Goal: Contribute content: Contribute content

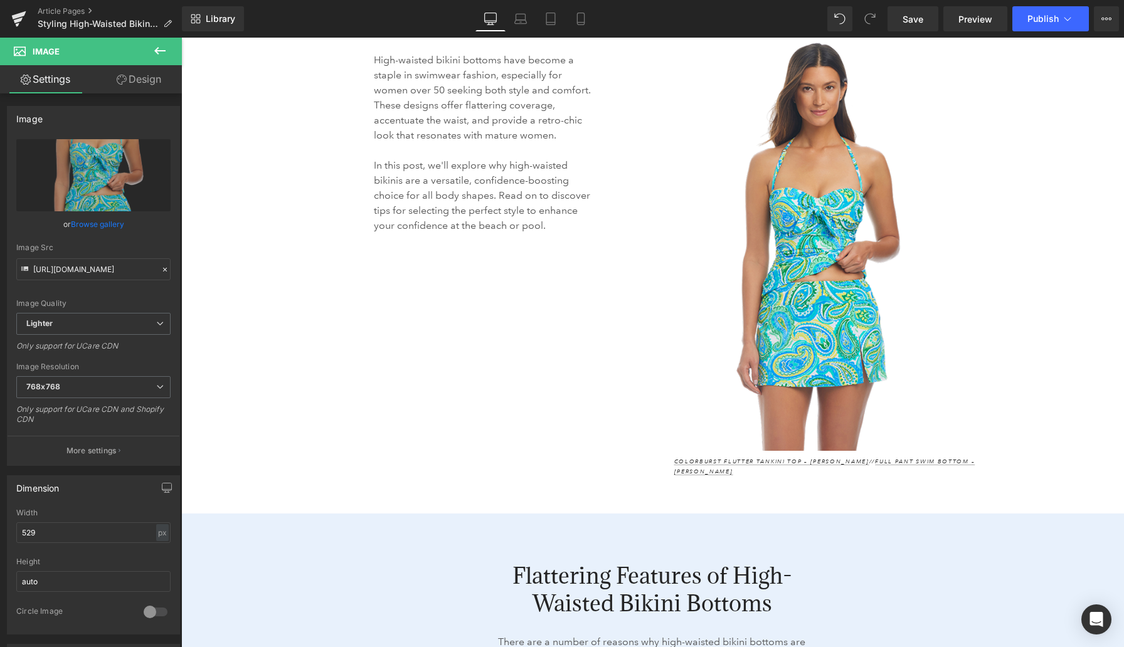
scroll to position [1314, 0]
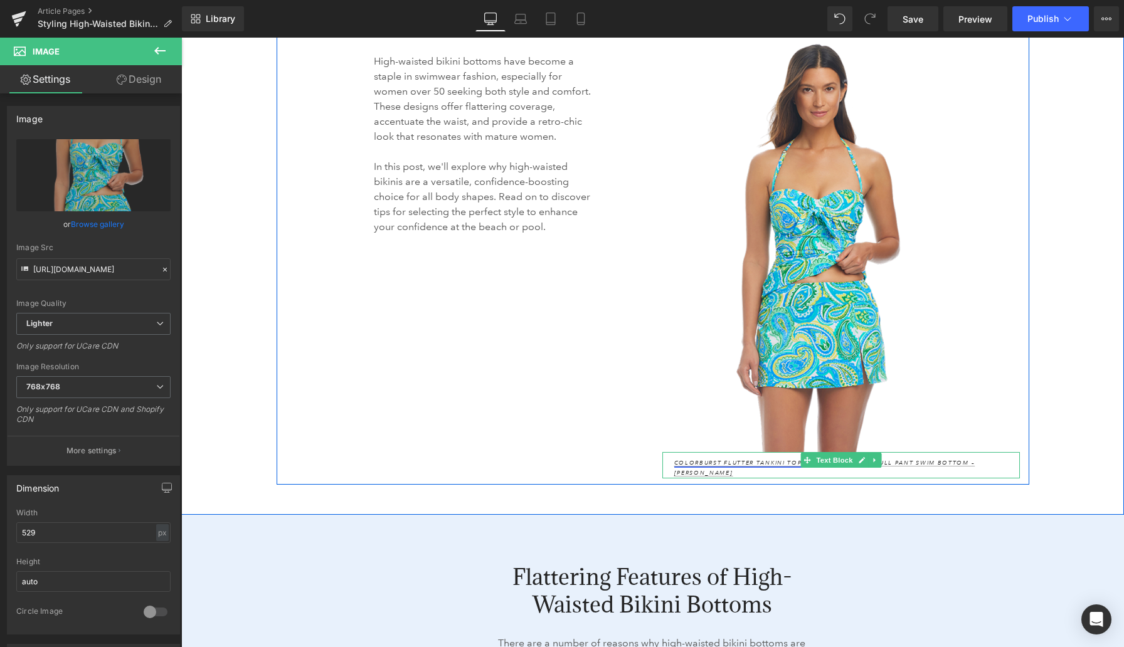
click at [767, 459] on link "Colorburst Flutter Tankini Top – [PERSON_NAME]" at bounding box center [771, 463] width 195 height 8
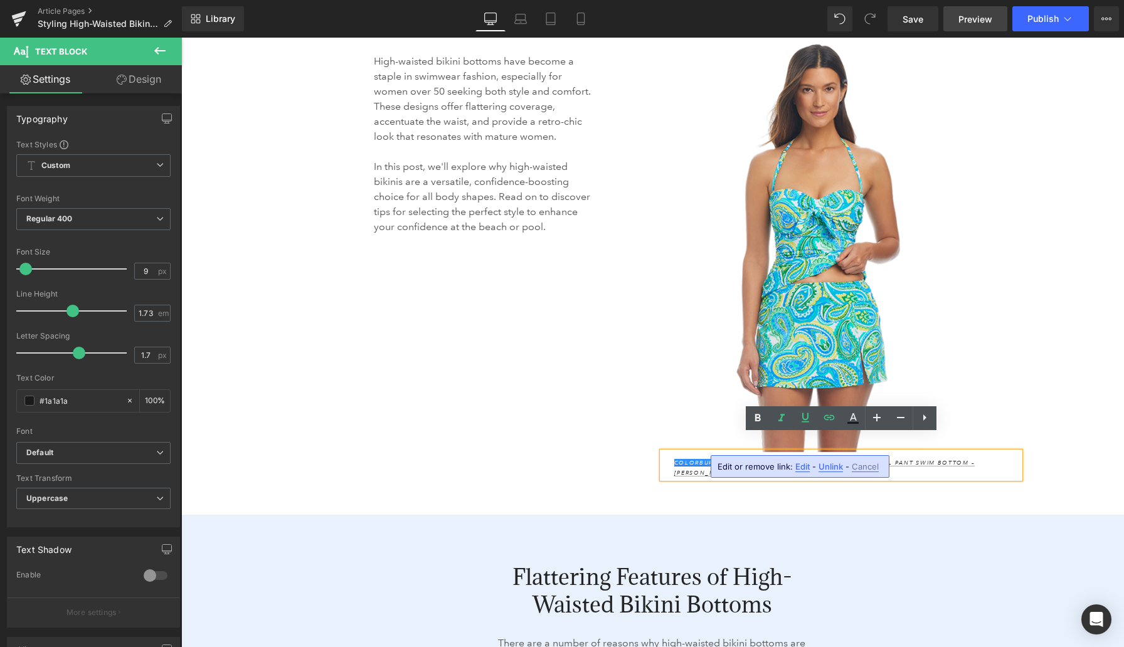
click at [968, 20] on span "Preview" at bounding box center [975, 19] width 34 height 13
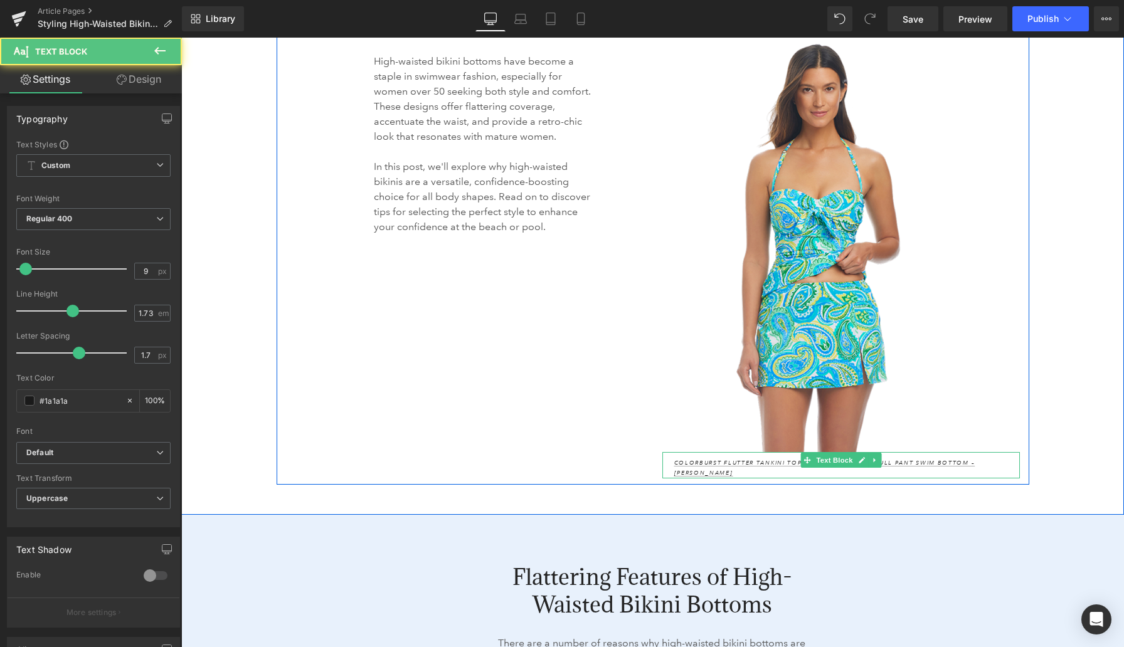
click at [968, 458] on p "Colorburst Flutter Tankini Top – [PERSON_NAME] // Full Pant Swim Bottom – [PERS…" at bounding box center [847, 467] width 346 height 19
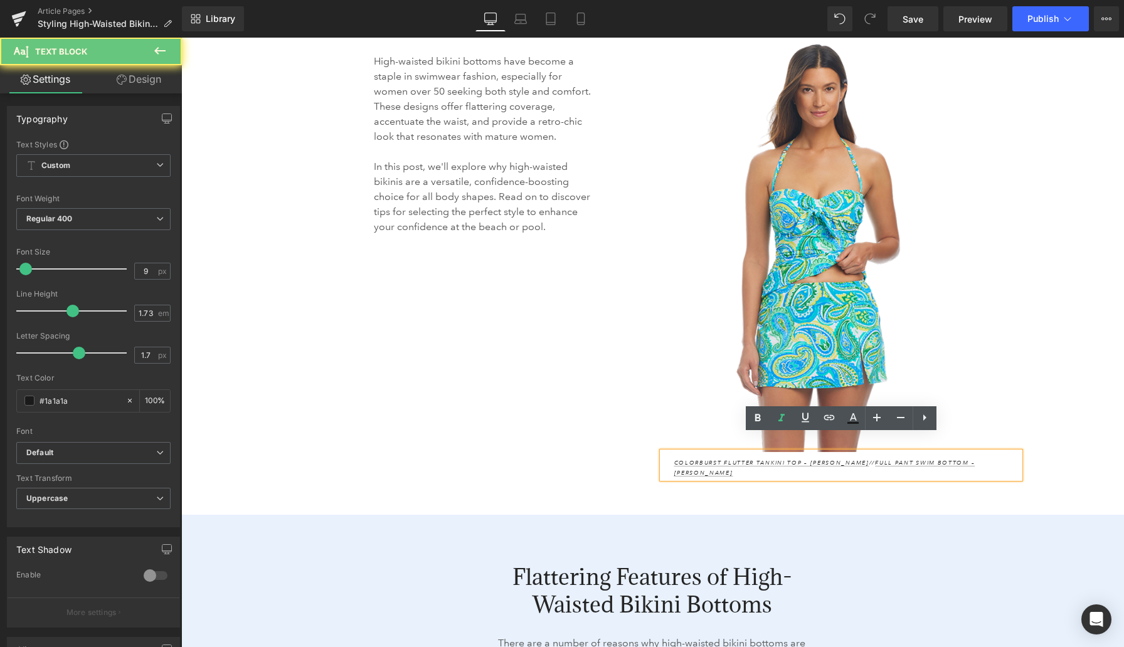
click at [968, 458] on p "Colorburst Flutter Tankini Top – [PERSON_NAME] // Full Pant Swim Bottom – [PERS…" at bounding box center [847, 467] width 346 height 19
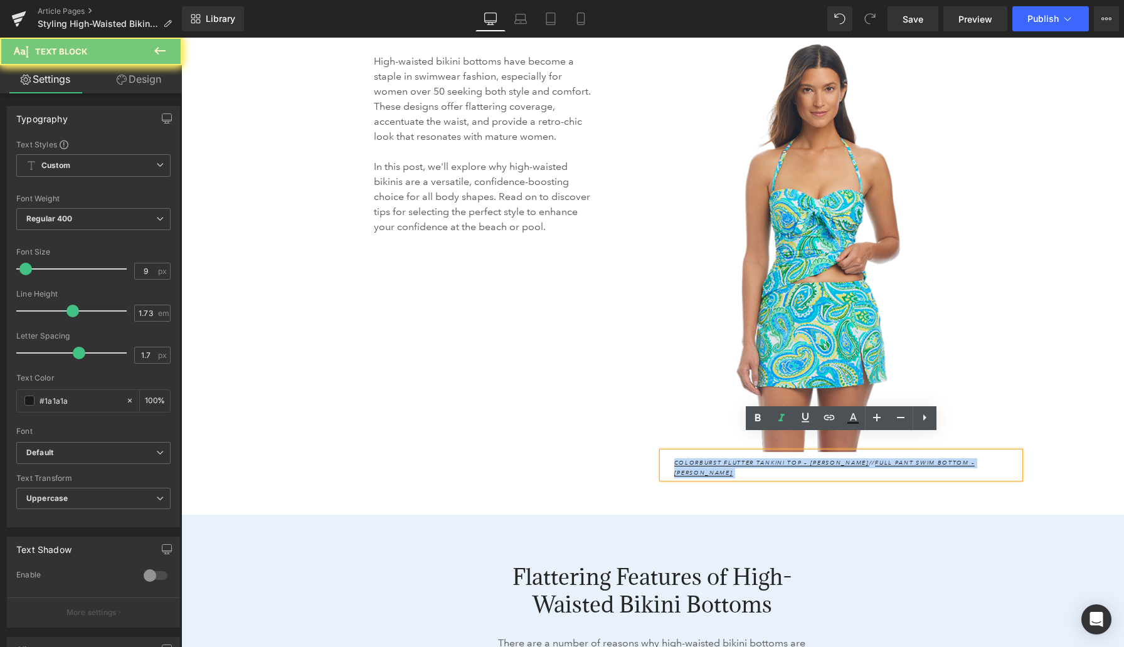
click at [968, 458] on p "Colorburst Flutter Tankini Top – [PERSON_NAME] // Full Pant Swim Bottom – [PERS…" at bounding box center [847, 467] width 346 height 19
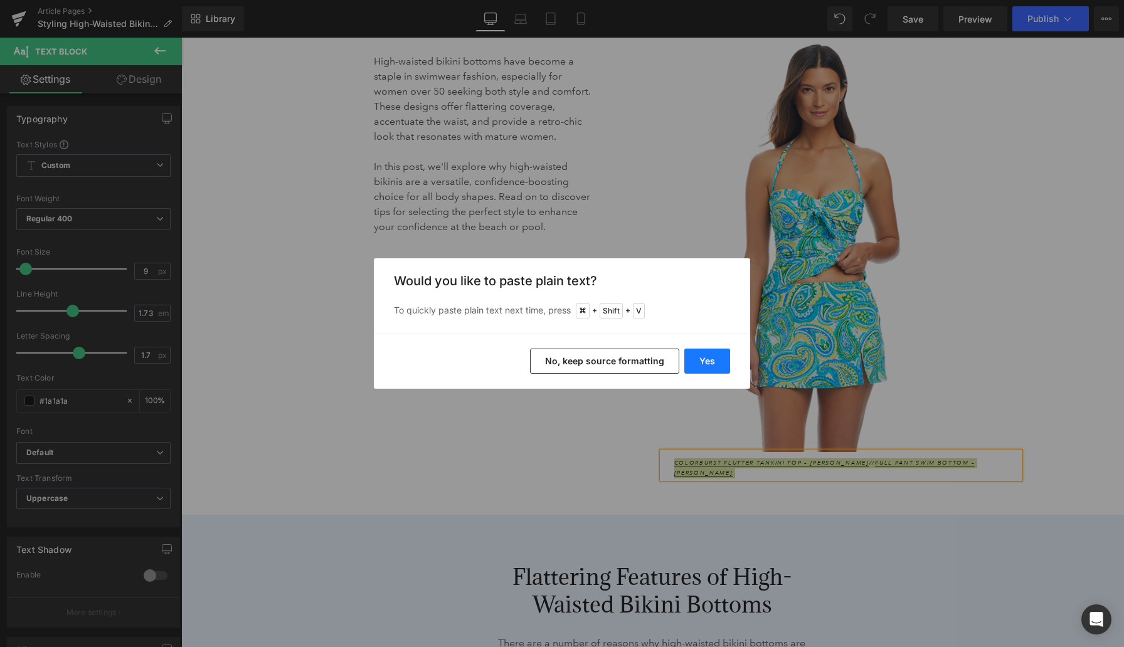
drag, startPoint x: 717, startPoint y: 366, endPoint x: 536, endPoint y: 327, distance: 185.9
click at [717, 366] on button "Yes" at bounding box center [707, 361] width 46 height 25
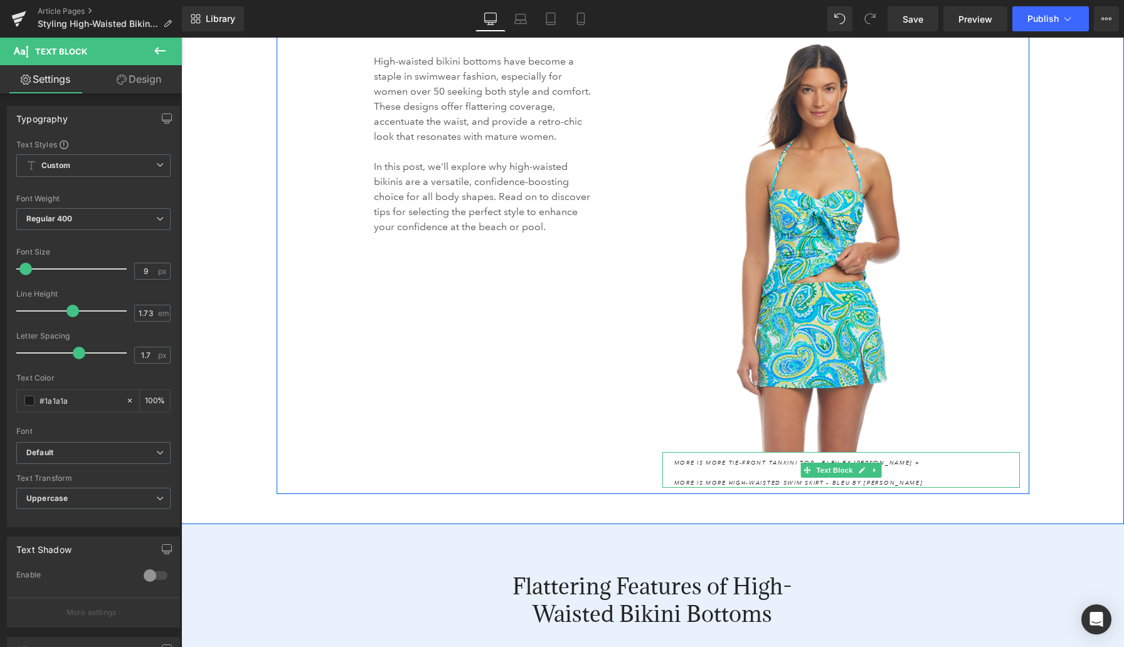
click at [676, 479] on icon "More Is More High-Waisted Swim Skirt – Bleu by [PERSON_NAME]" at bounding box center [798, 483] width 249 height 8
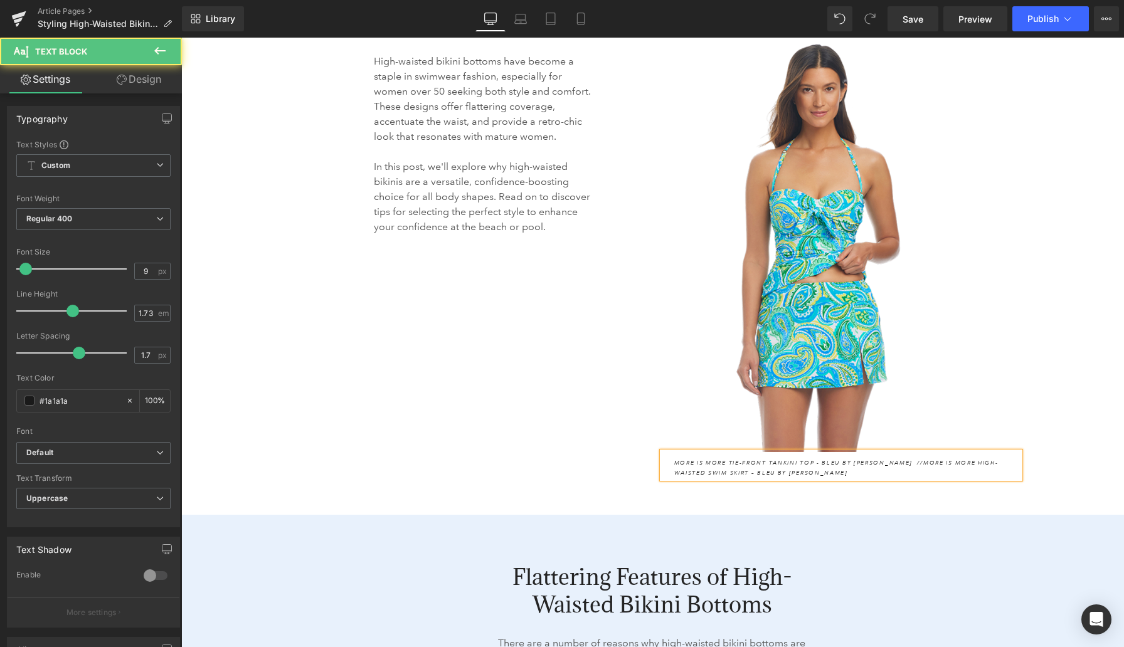
click at [904, 458] on p "More Is More Tie-Front Tankini Top - Bleu by [PERSON_NAME] // More Is More High…" at bounding box center [847, 467] width 346 height 19
click at [606, 431] on div "High-waisted bikini bottoms have become a staple in swimwear fashion, especiall…" at bounding box center [653, 244] width 753 height 482
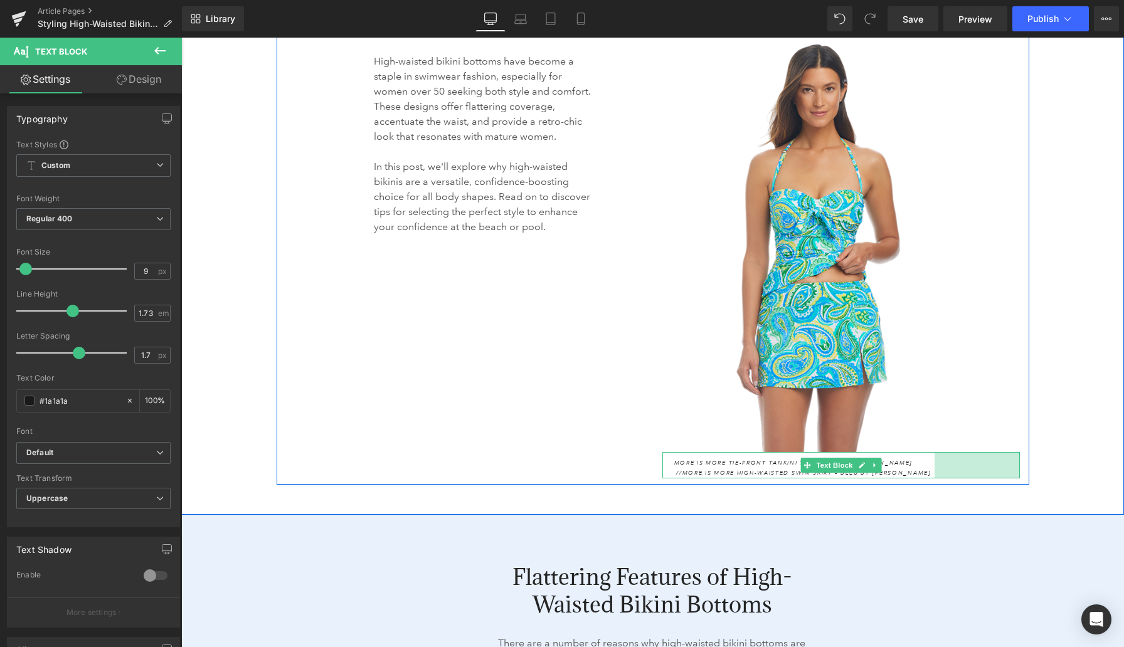
drag, startPoint x: 1000, startPoint y: 448, endPoint x: 931, endPoint y: 450, distance: 68.4
click at [931, 452] on div "More Is More Tie-Front Tankini Top - Bleu by [PERSON_NAME] // More Is More High…" at bounding box center [840, 465] width 357 height 26
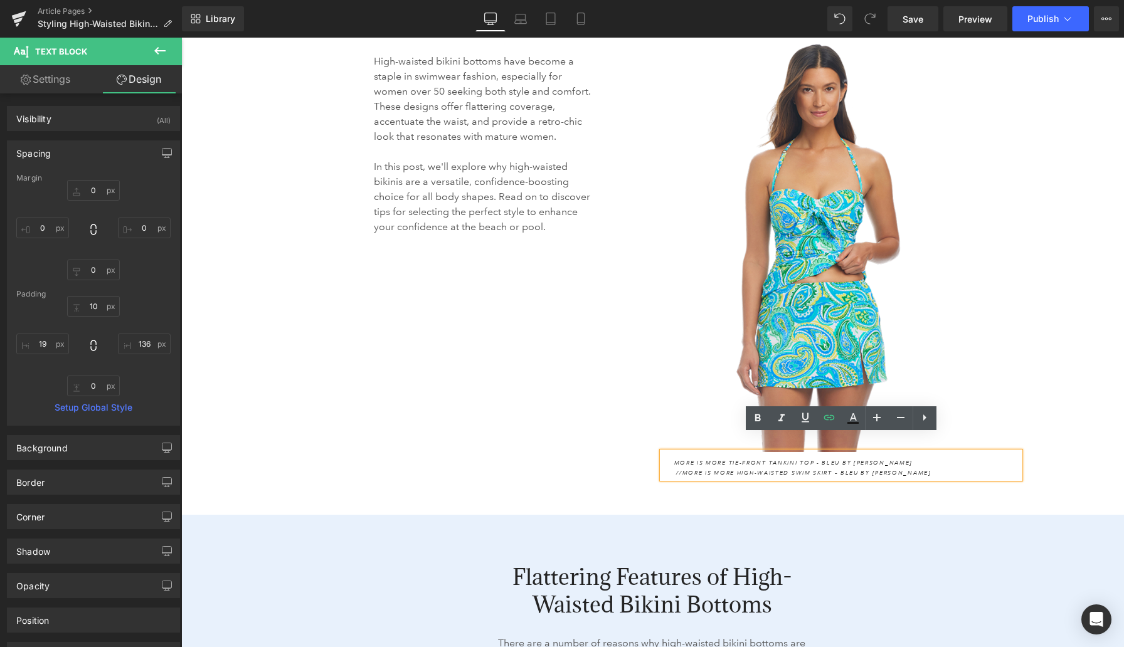
click at [575, 428] on div "High-waisted bikini bottoms have become a staple in swimwear fashion, especiall…" at bounding box center [653, 244] width 753 height 482
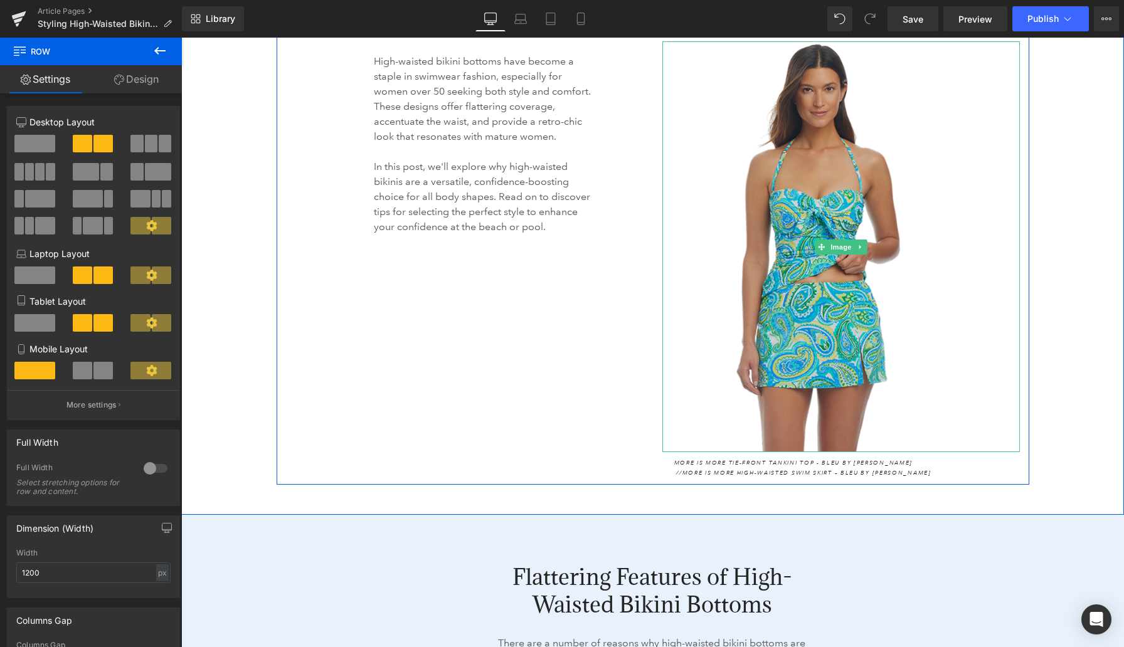
click at [830, 183] on img at bounding box center [841, 246] width 332 height 411
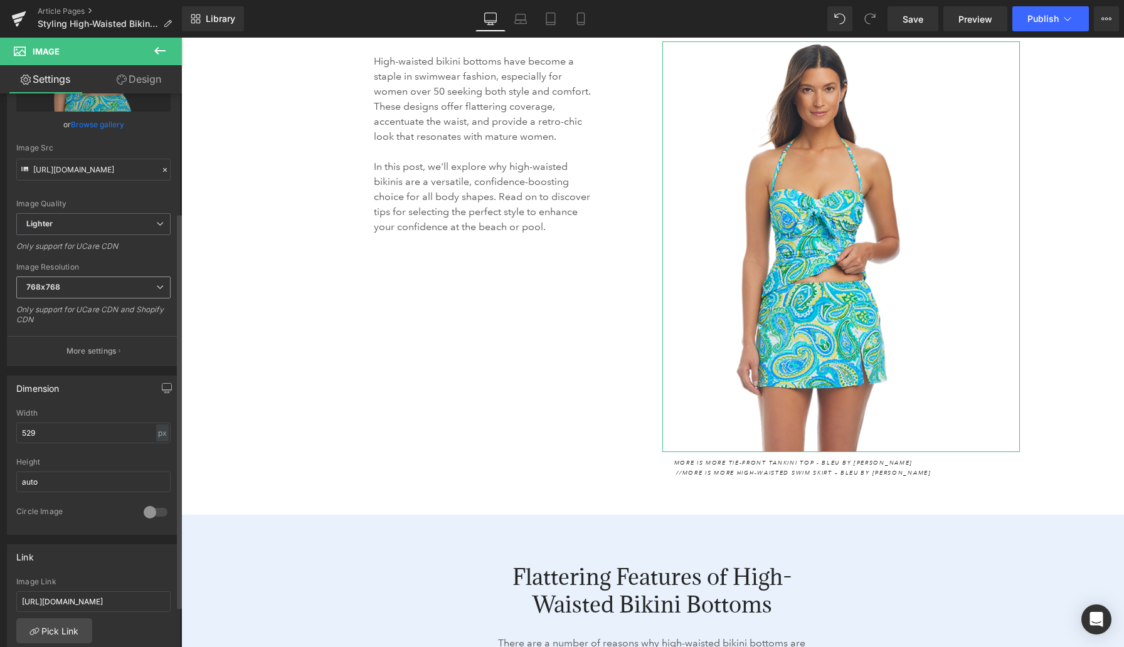
scroll to position [284, 0]
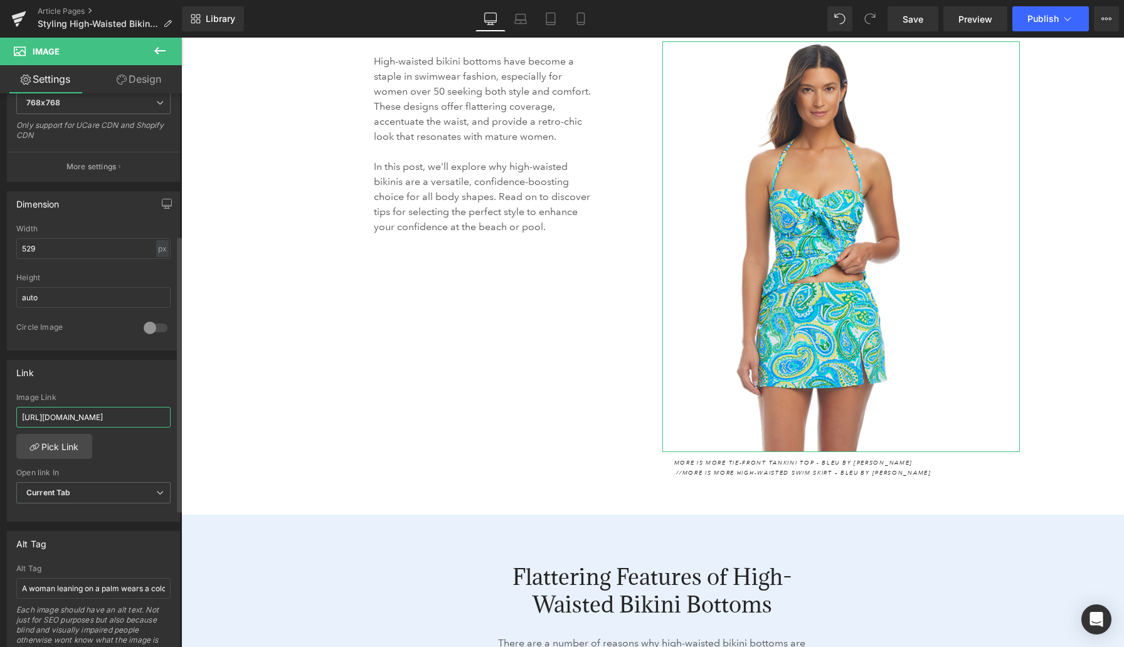
click at [80, 421] on input "[URL][DOMAIN_NAME]" at bounding box center [93, 417] width 154 height 21
type input "[URL][DOMAIN_NAME]"
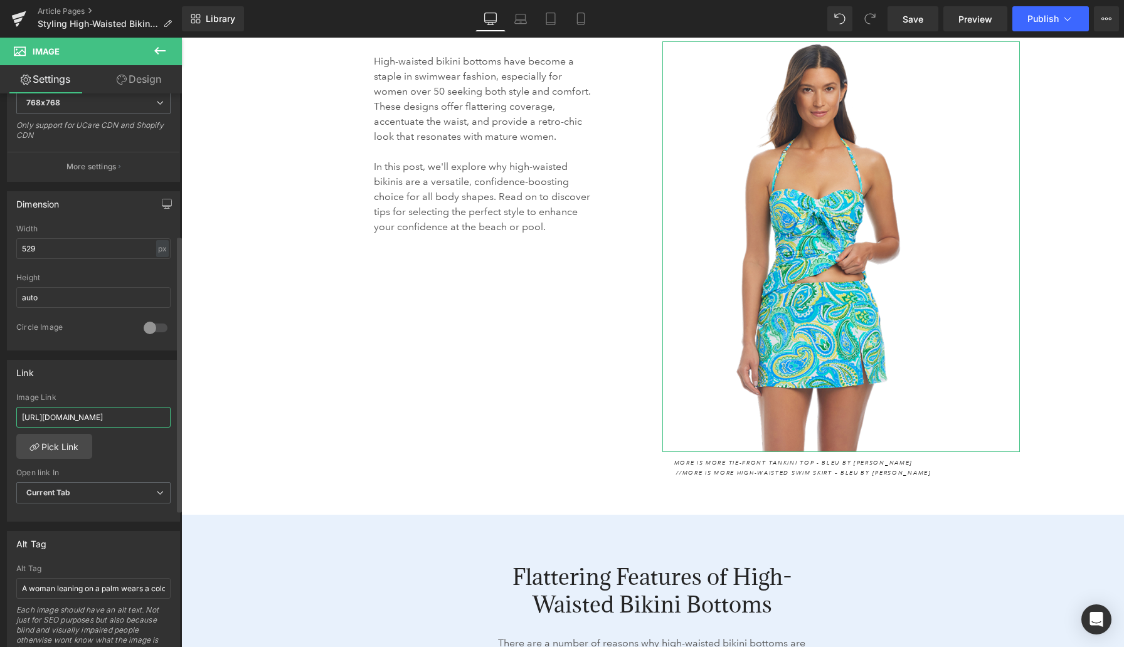
scroll to position [0, 140]
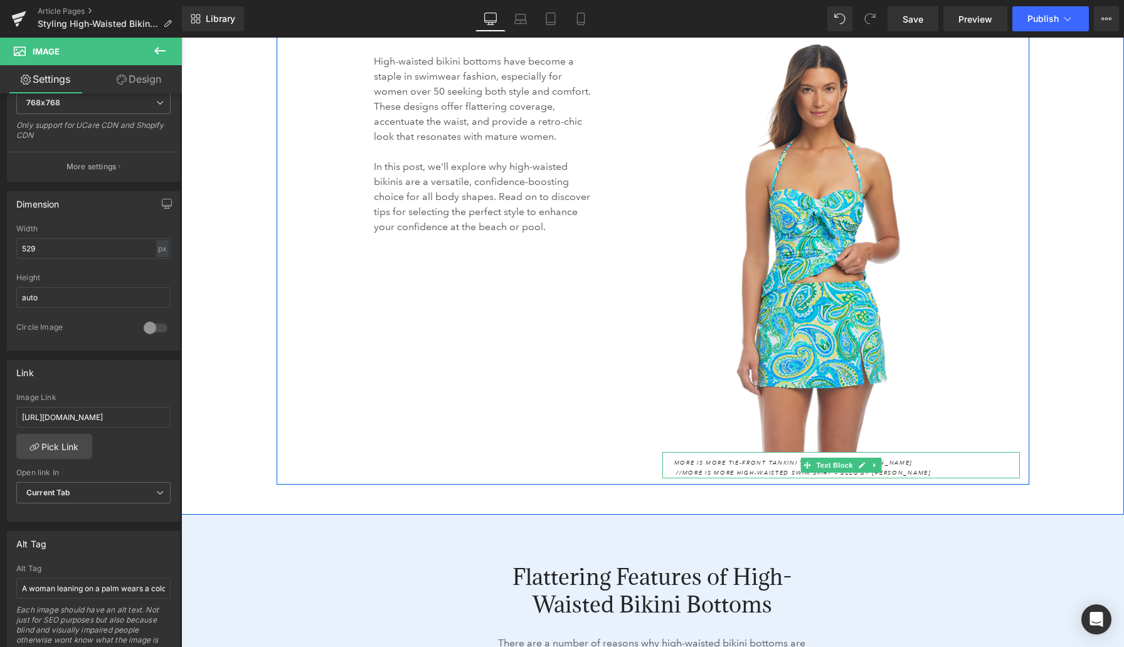
click at [786, 459] on icon "More Is More Tie-Front Tankini Top - Bleu by [PERSON_NAME] //" at bounding box center [794, 468] width 241 height 18
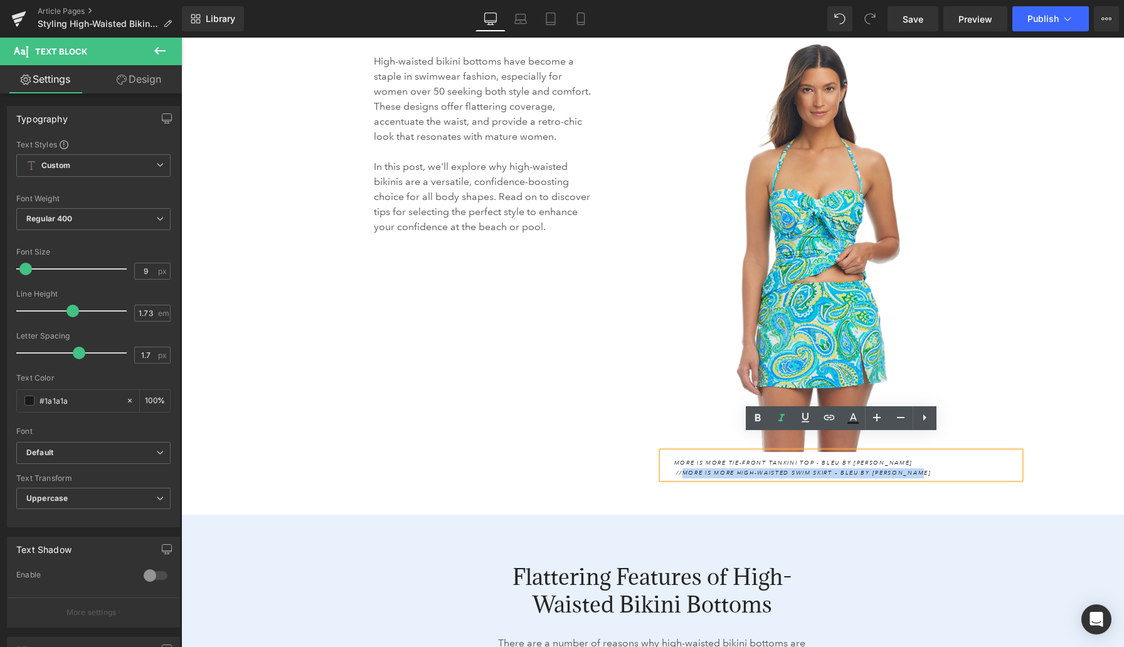
drag, startPoint x: 674, startPoint y: 456, endPoint x: 915, endPoint y: 455, distance: 240.8
click at [915, 458] on p "More Is More Tie-Front Tankini Top - Bleu by [PERSON_NAME] // More Is More High…" at bounding box center [804, 467] width 260 height 19
click at [824, 418] on icon at bounding box center [828, 417] width 11 height 5
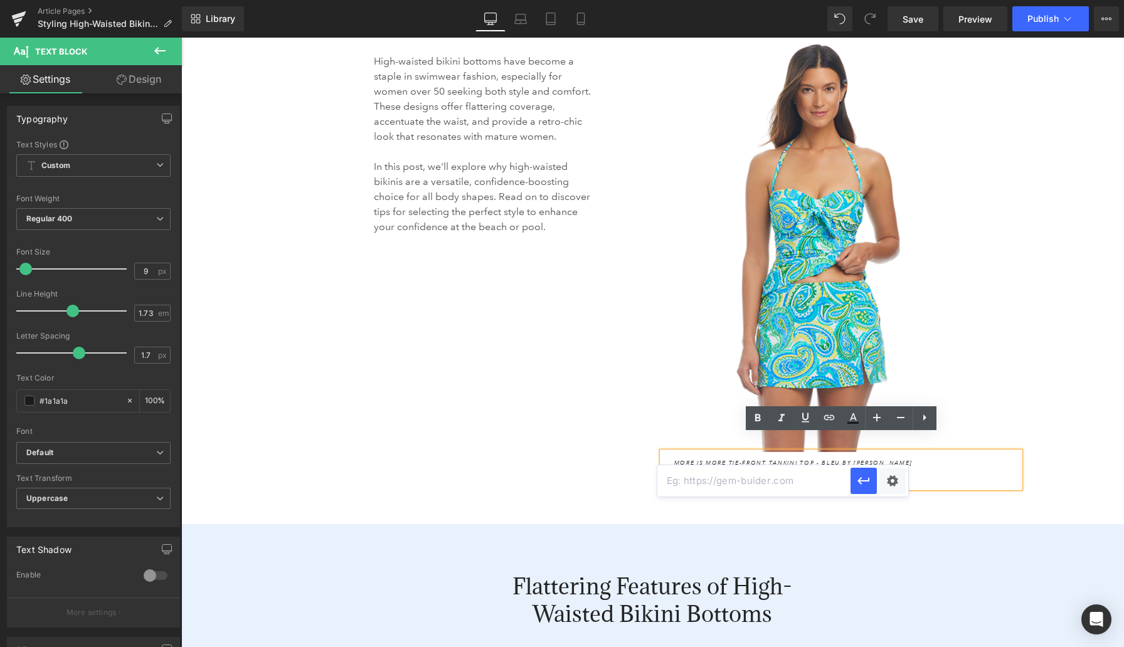
click at [812, 484] on input "text" at bounding box center [753, 480] width 193 height 31
paste input "[URL][DOMAIN_NAME]"
click at [860, 480] on icon "button" at bounding box center [863, 481] width 12 height 8
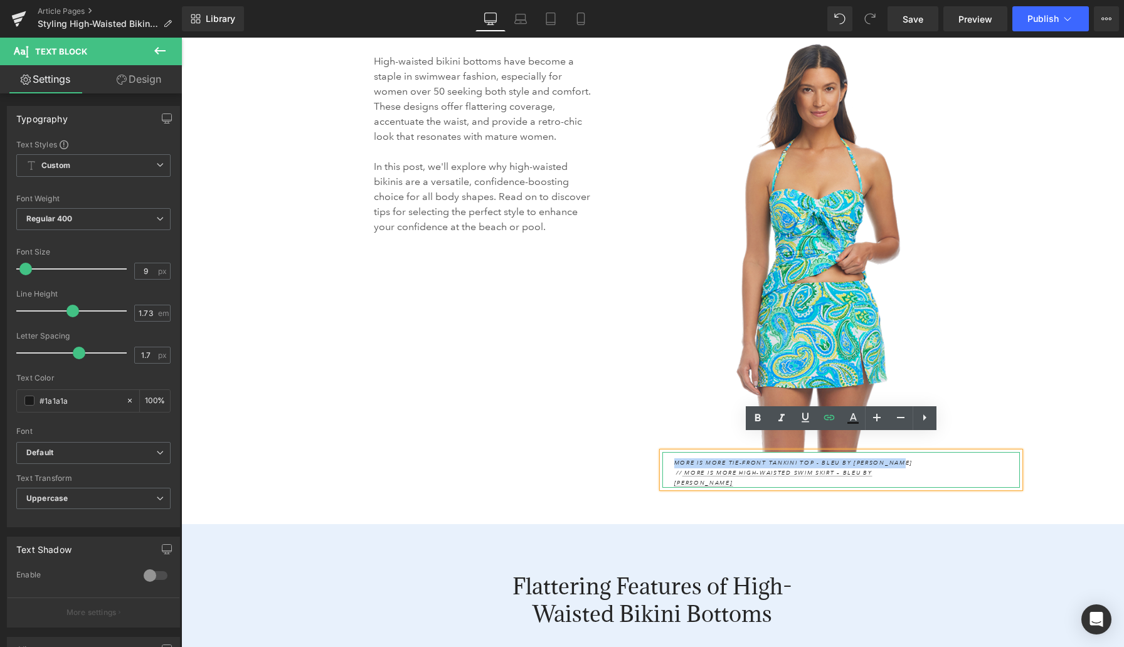
drag, startPoint x: 675, startPoint y: 442, endPoint x: 901, endPoint y: 447, distance: 225.8
click at [901, 459] on icon "More Is More Tie-Front Tankini Top - Bleu by [PERSON_NAME] //" at bounding box center [794, 468] width 241 height 18
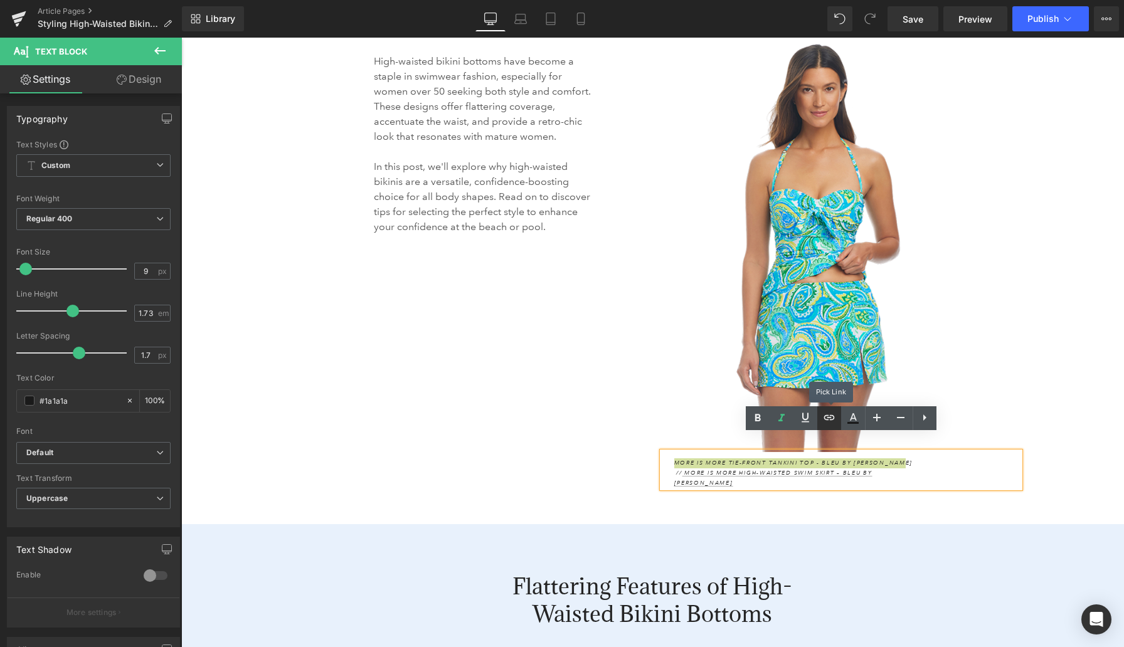
click at [833, 421] on icon at bounding box center [829, 417] width 15 height 15
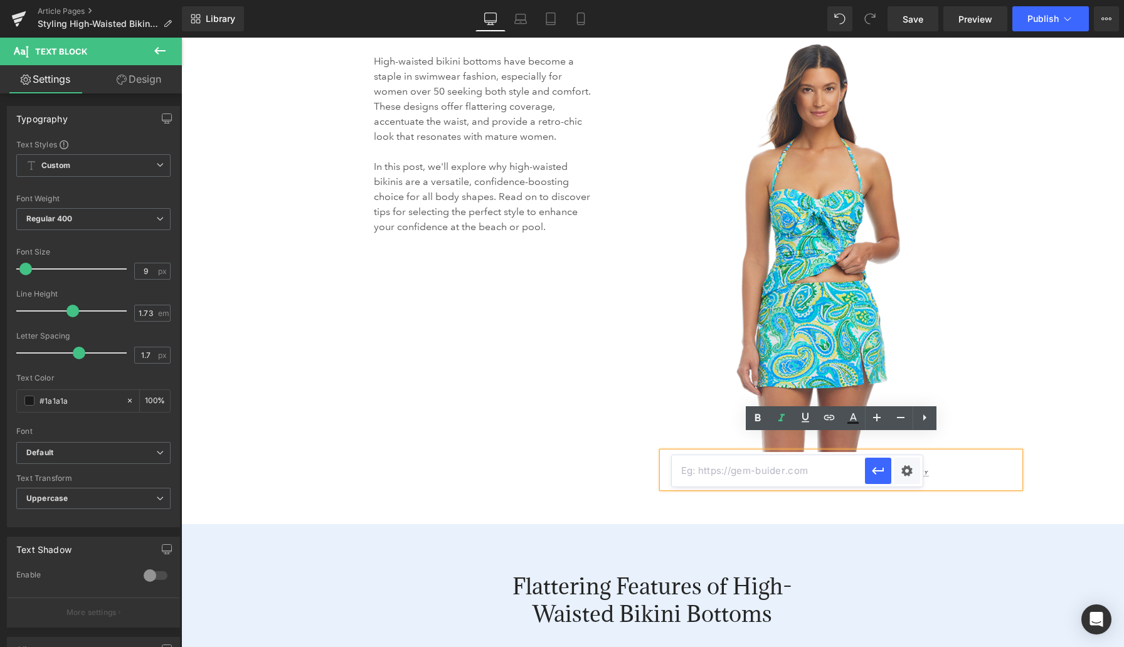
click at [818, 470] on input "text" at bounding box center [768, 470] width 193 height 31
paste input "[URL][DOMAIN_NAME]"
type input "[URL][DOMAIN_NAME]"
click at [882, 474] on icon "button" at bounding box center [878, 470] width 15 height 15
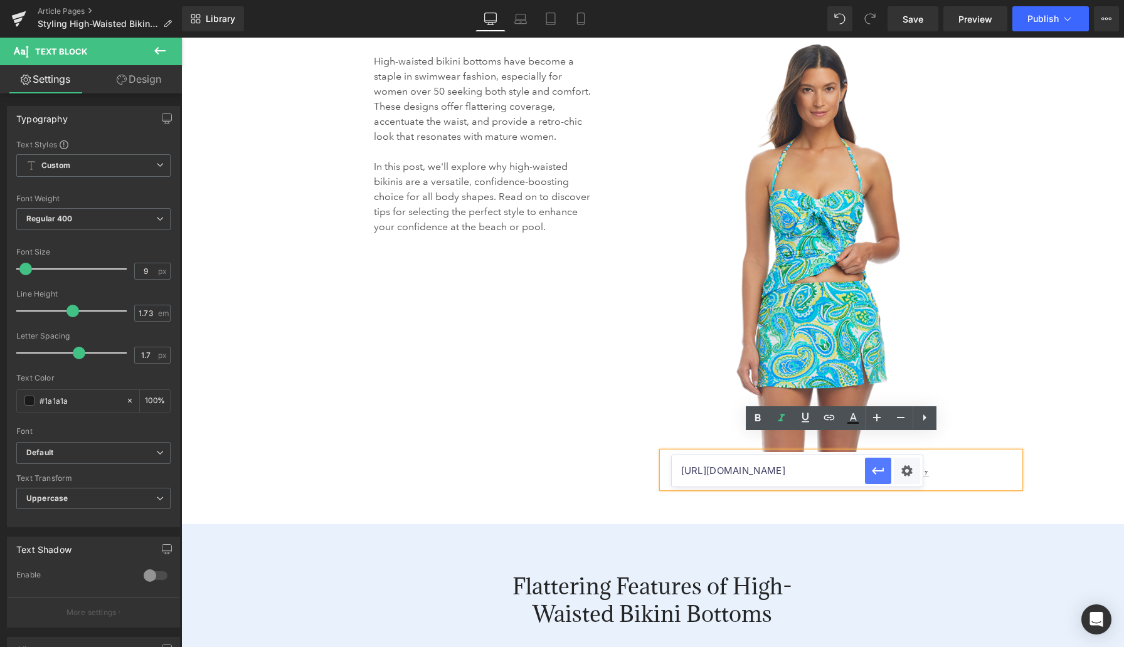
scroll to position [0, 0]
click at [558, 419] on div "High-waisted bikini bottoms have become a staple in swimwear fashion, especiall…" at bounding box center [653, 249] width 753 height 492
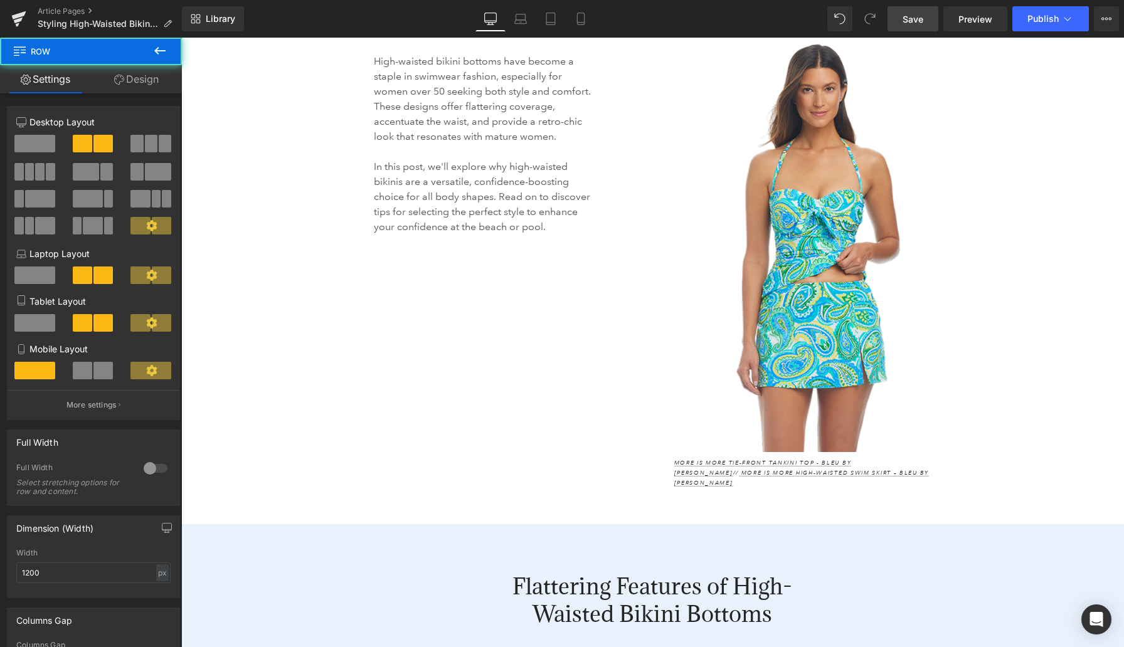
click at [909, 23] on span "Save" at bounding box center [913, 19] width 21 height 13
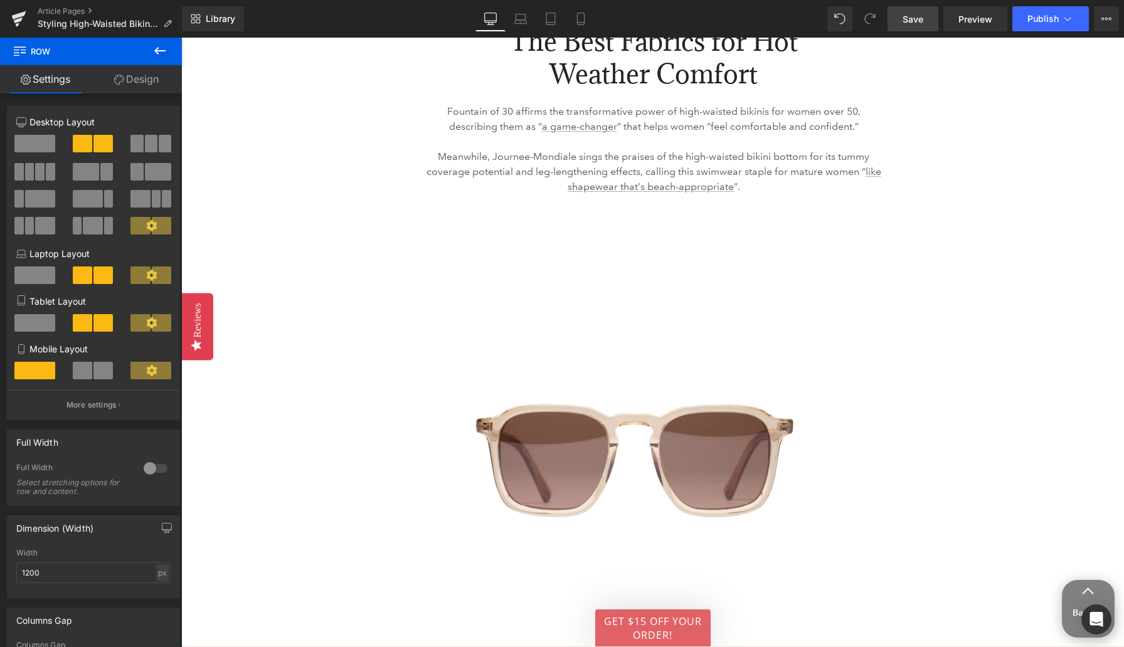
scroll to position [3555, 0]
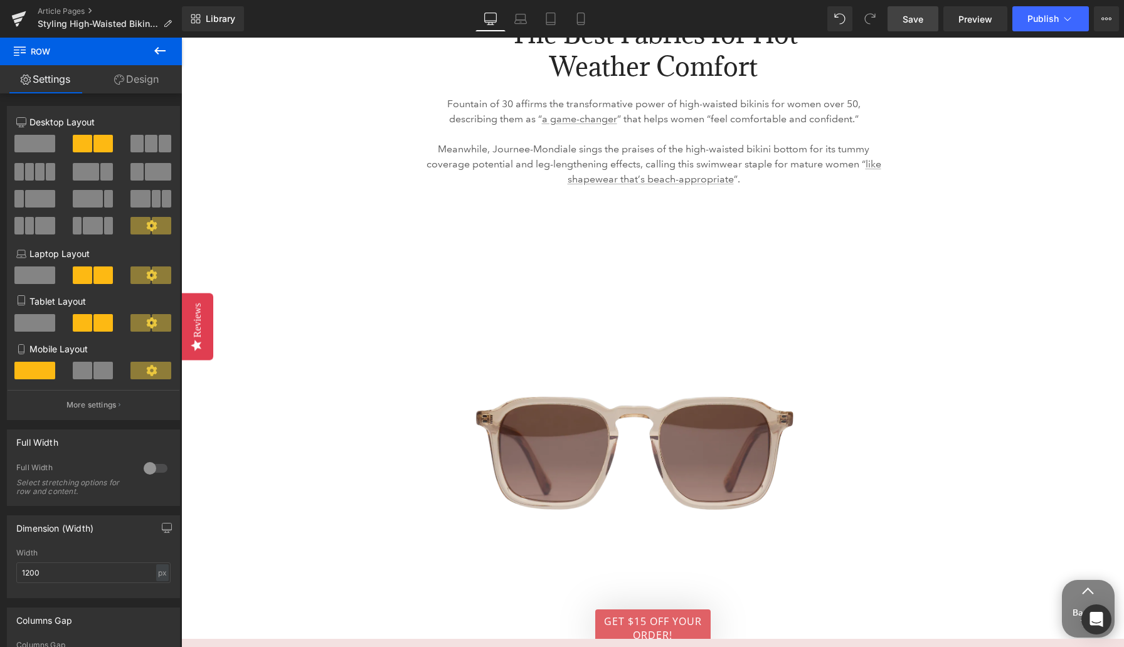
click at [524, 275] on img at bounding box center [659, 420] width 720 height 414
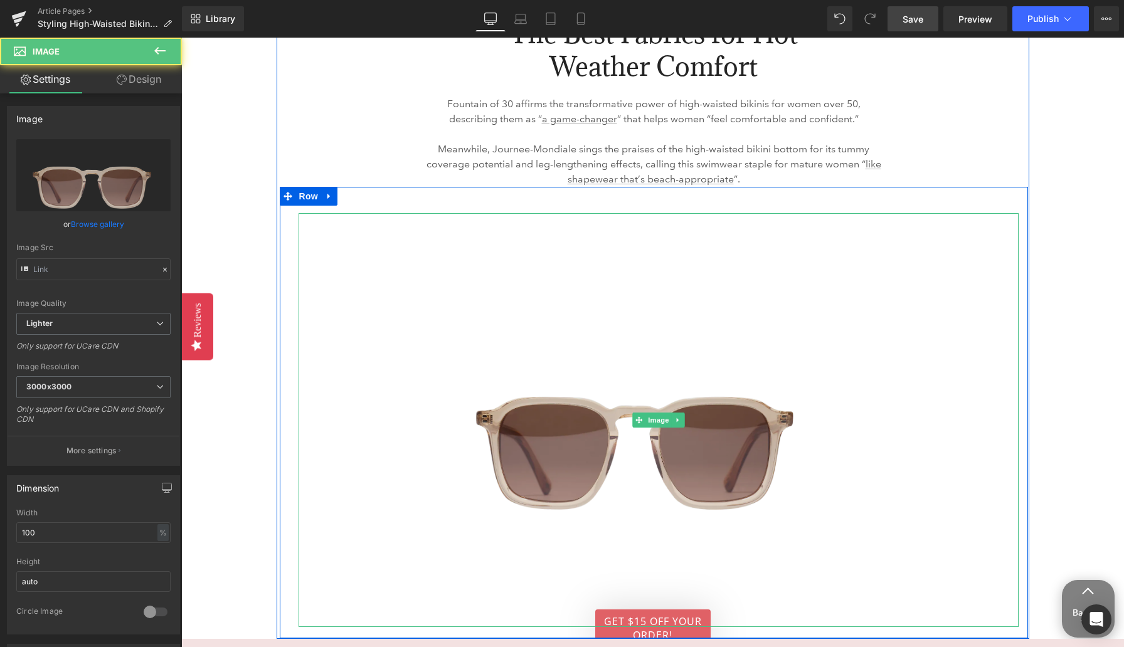
type input "[URL][DOMAIN_NAME]"
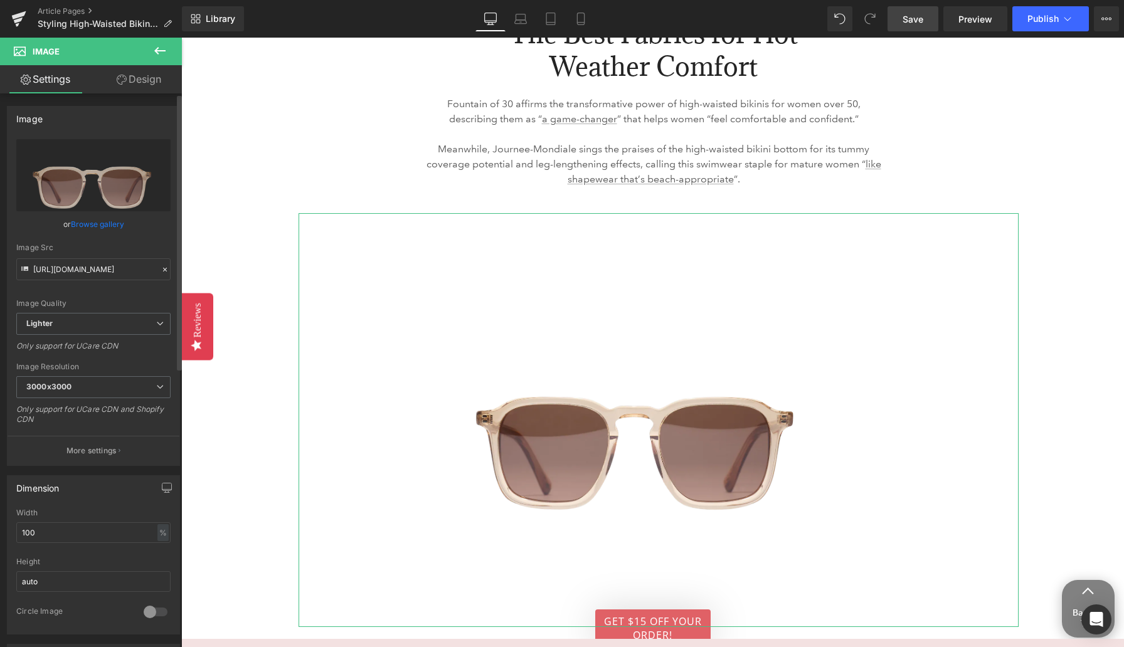
click at [89, 226] on link "Browse gallery" at bounding box center [97, 224] width 53 height 22
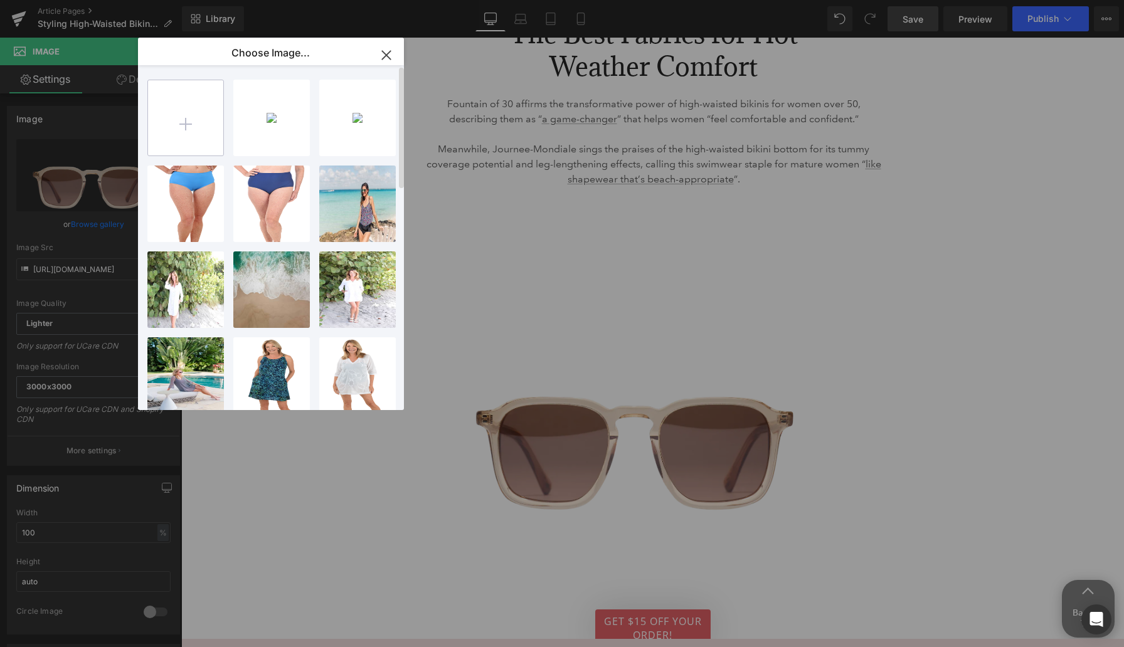
click at [192, 119] on input "file" at bounding box center [185, 117] width 75 height 75
type input "C:\fakepath\Maxine_Mm1Pj95Blk25_Black_SwimBottoms_325577_JV-0190.png"
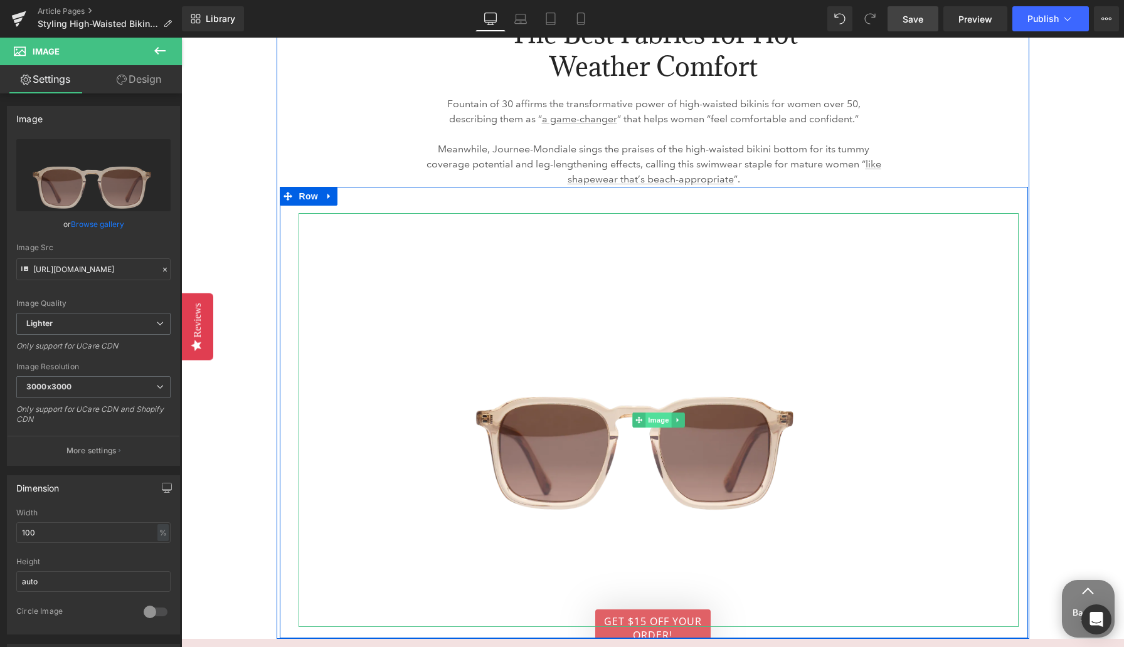
click at [659, 413] on span "Image" at bounding box center [658, 420] width 26 height 15
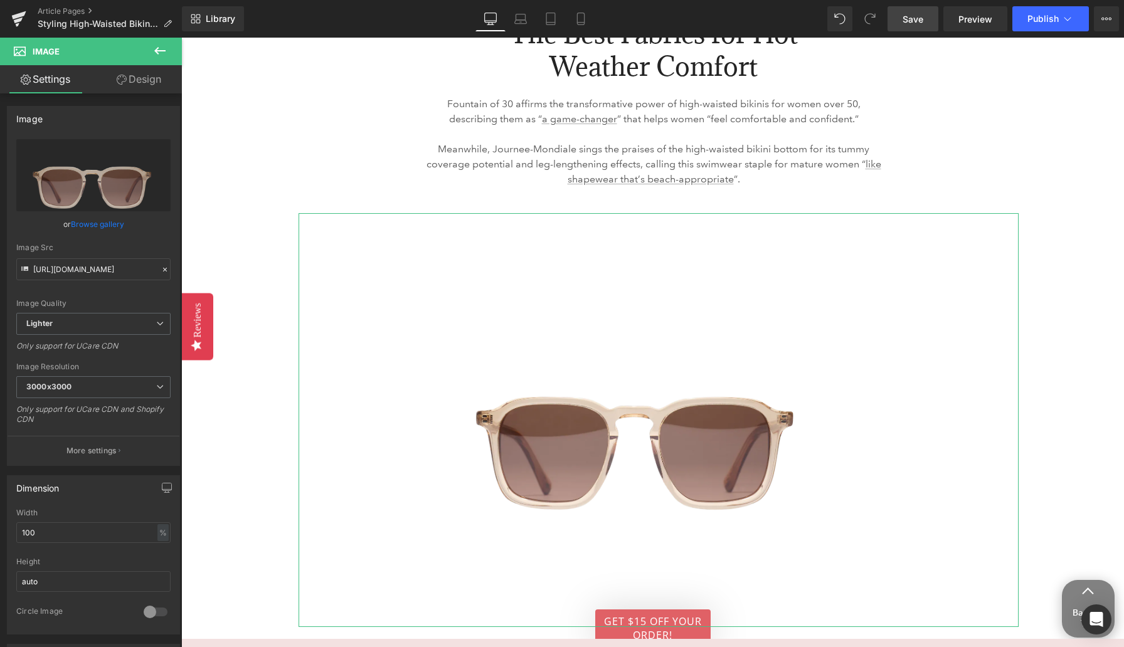
click at [107, 228] on link "Browse gallery" at bounding box center [97, 224] width 53 height 22
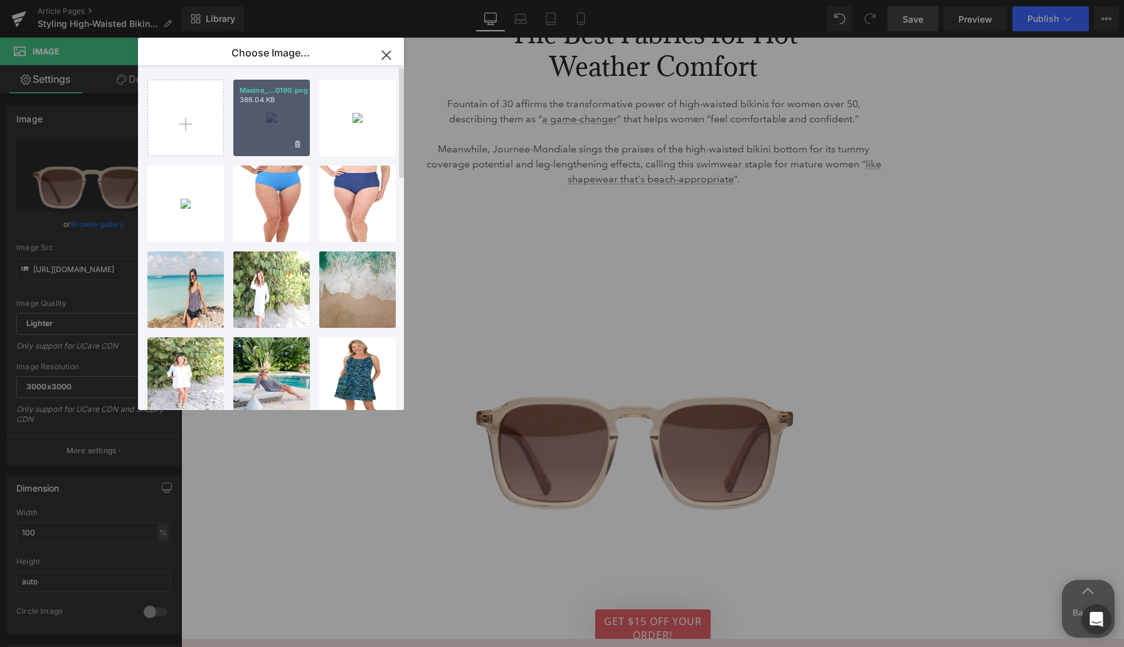
click at [267, 117] on div "Maxine_...0190.png 386.04 KB" at bounding box center [271, 118] width 77 height 77
type input "[URL][DOMAIN_NAME]"
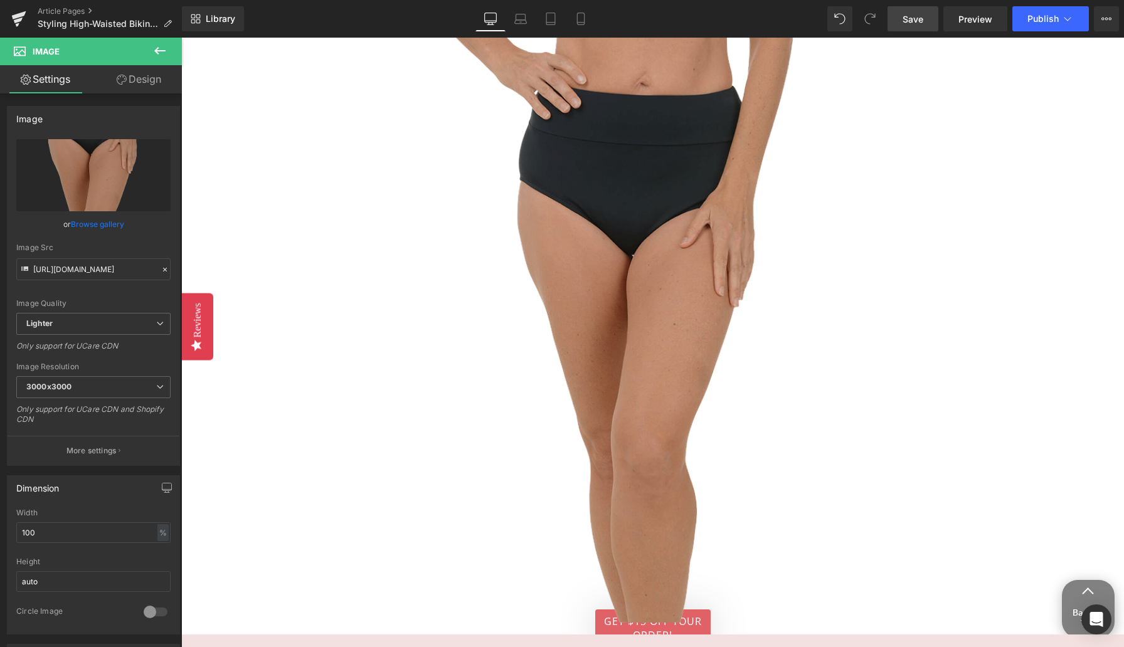
scroll to position [3898, 0]
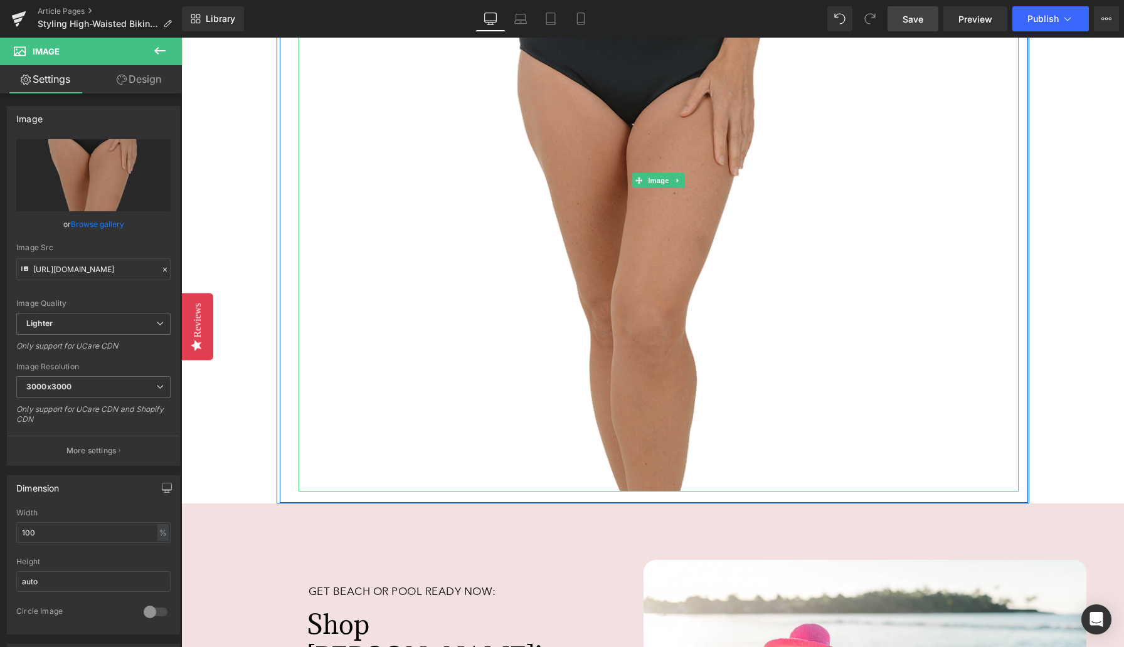
click at [737, 307] on img at bounding box center [659, 181] width 720 height 622
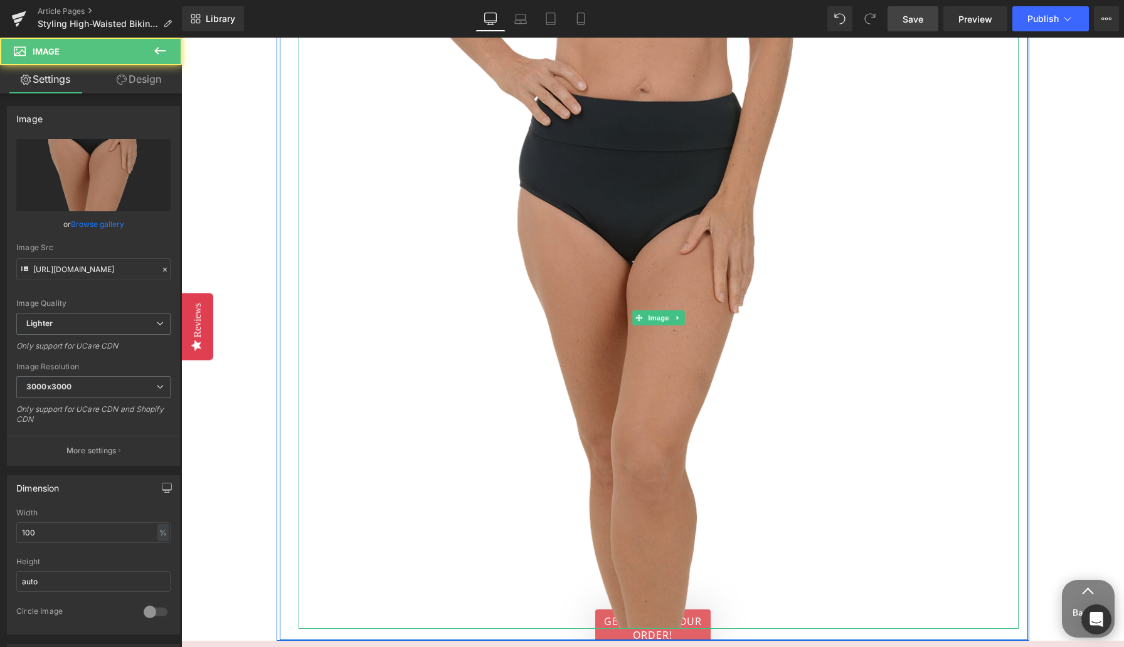
scroll to position [3730, 0]
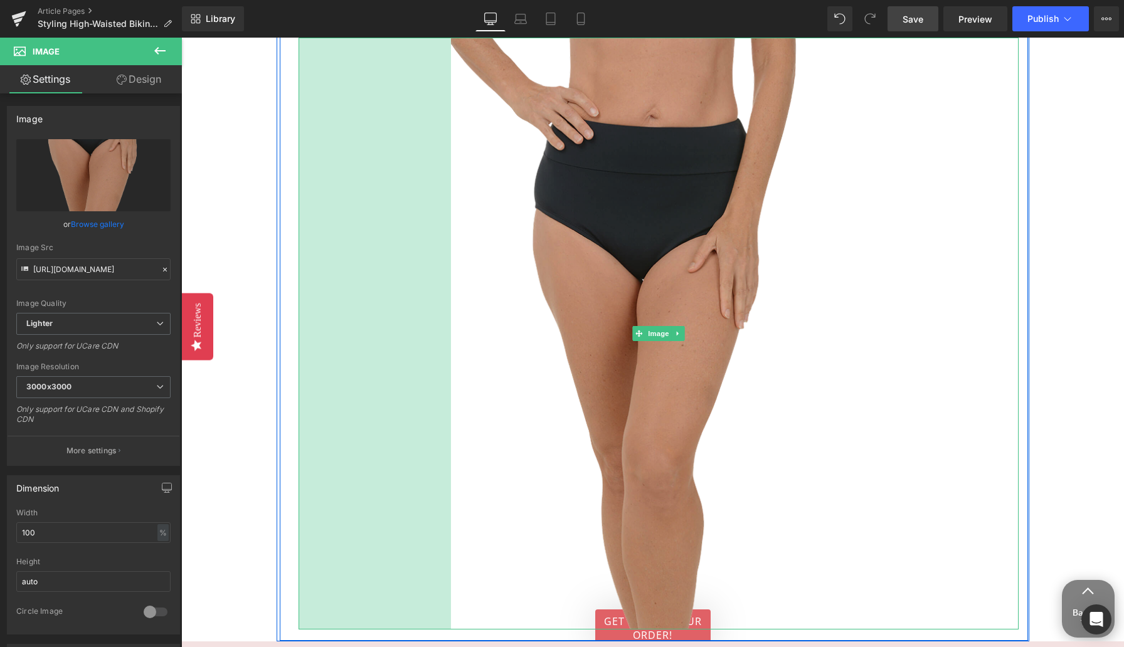
drag, startPoint x: 300, startPoint y: 299, endPoint x: 452, endPoint y: 303, distance: 152.5
click at [452, 303] on div "Image 243px" at bounding box center [659, 334] width 720 height 592
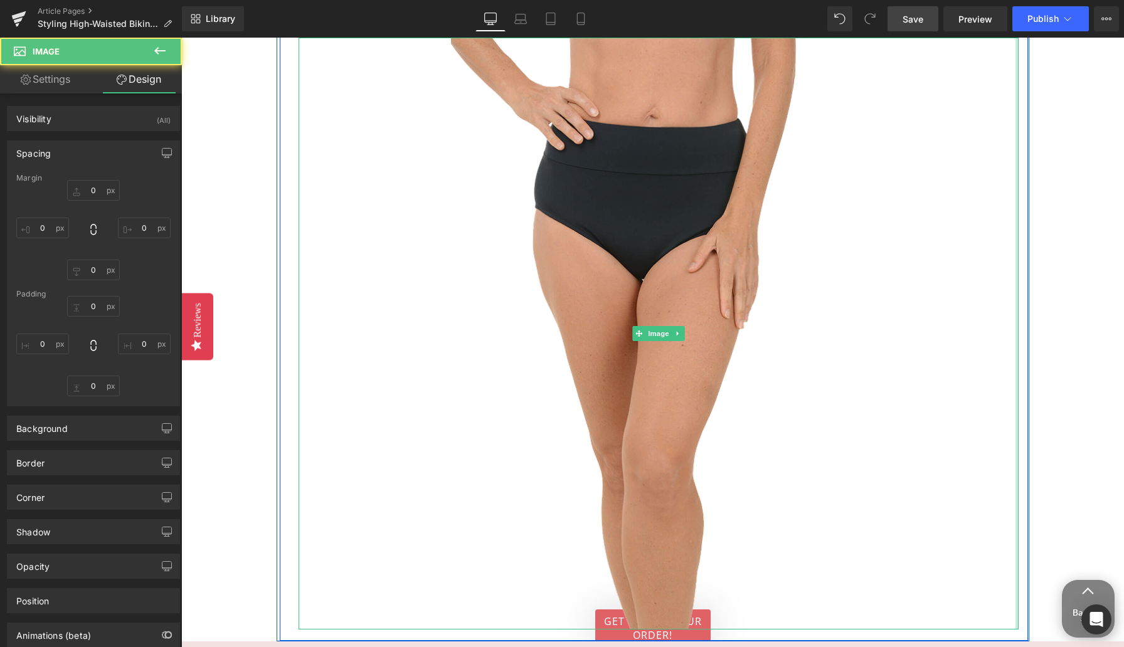
type input "0"
type input "15"
type input "0"
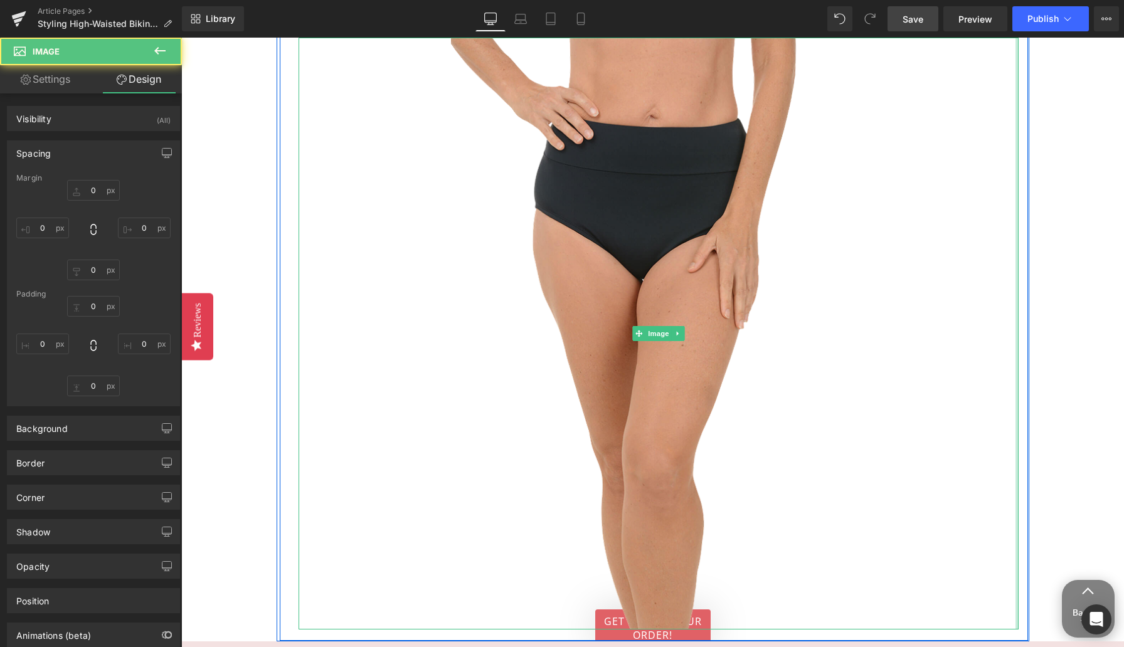
type input "276"
type input "0"
type input "243"
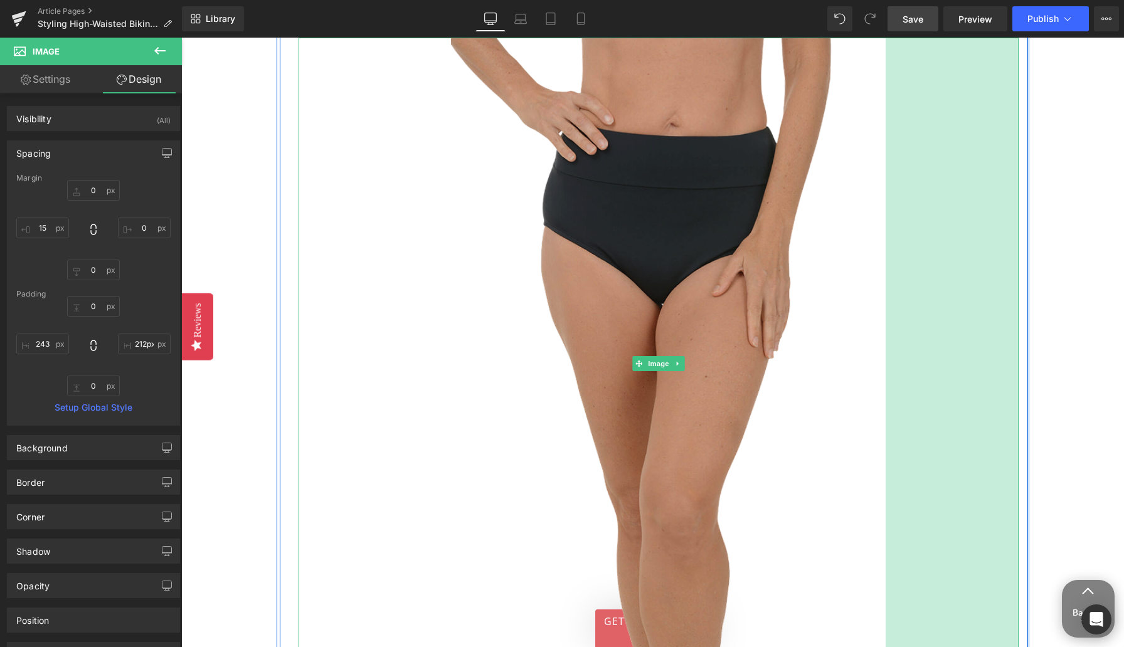
drag, startPoint x: 1017, startPoint y: 294, endPoint x: 884, endPoint y: 290, distance: 133.0
click at [884, 290] on div "Image 243px 212px" at bounding box center [659, 364] width 720 height 652
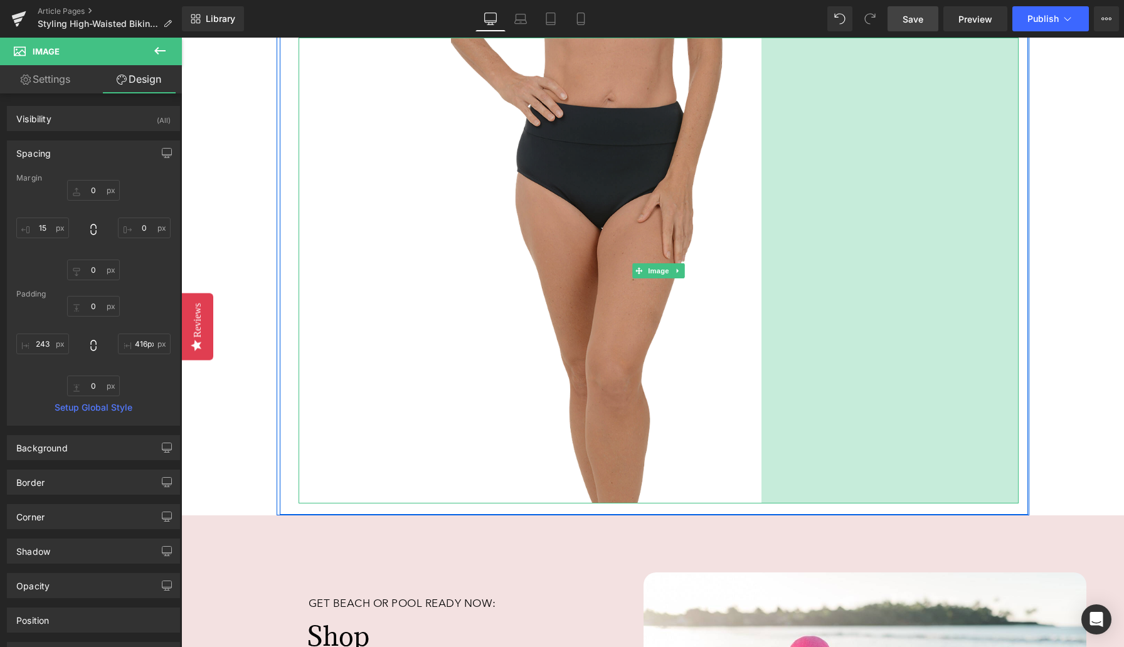
type input "409px"
drag, startPoint x: 983, startPoint y: 285, endPoint x: 726, endPoint y: 277, distance: 256.7
click at [726, 277] on div "Image 243px 410px" at bounding box center [659, 271] width 720 height 466
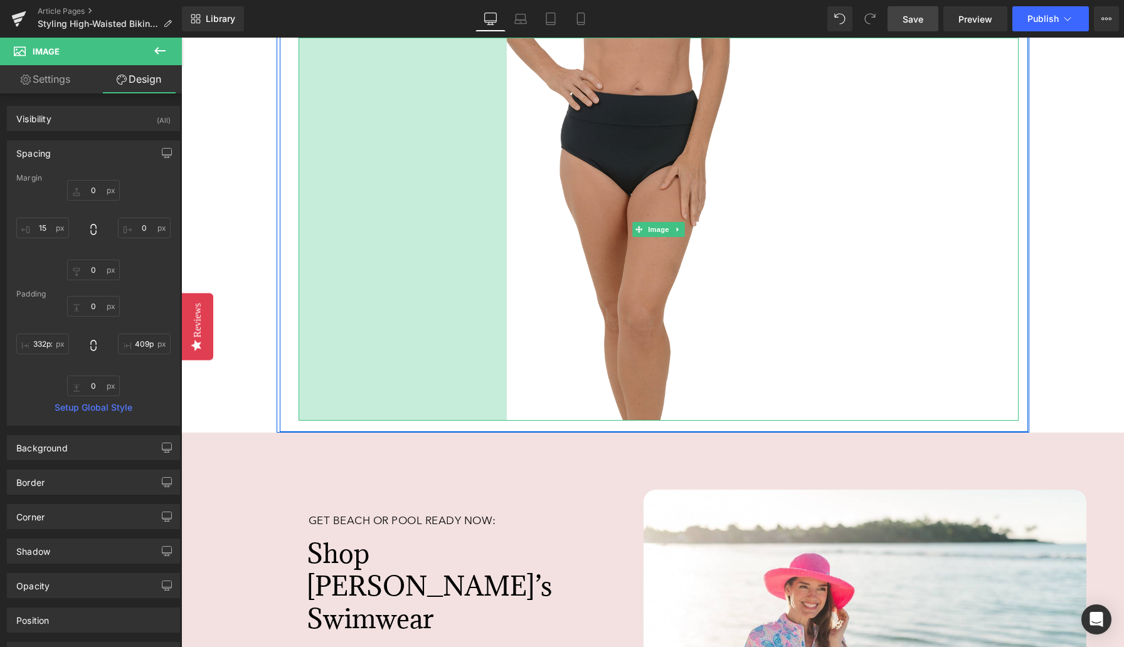
drag, startPoint x: 403, startPoint y: 280, endPoint x: 611, endPoint y: 289, distance: 208.4
click at [611, 289] on div "Image 332px 409px" at bounding box center [659, 229] width 720 height 383
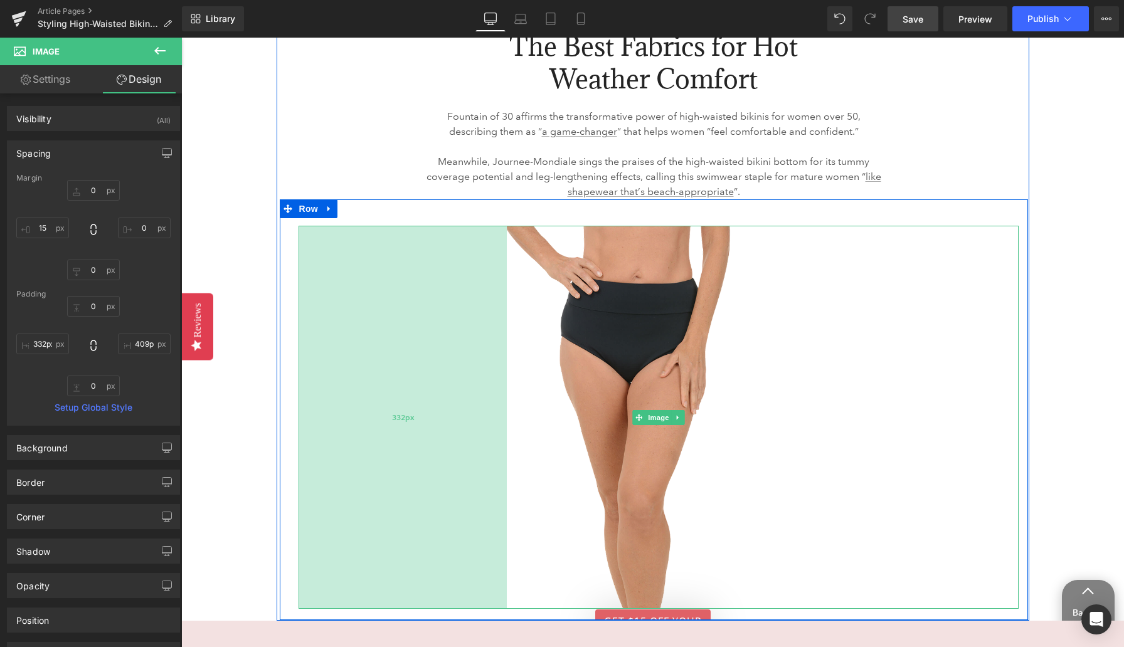
scroll to position [3541, 0]
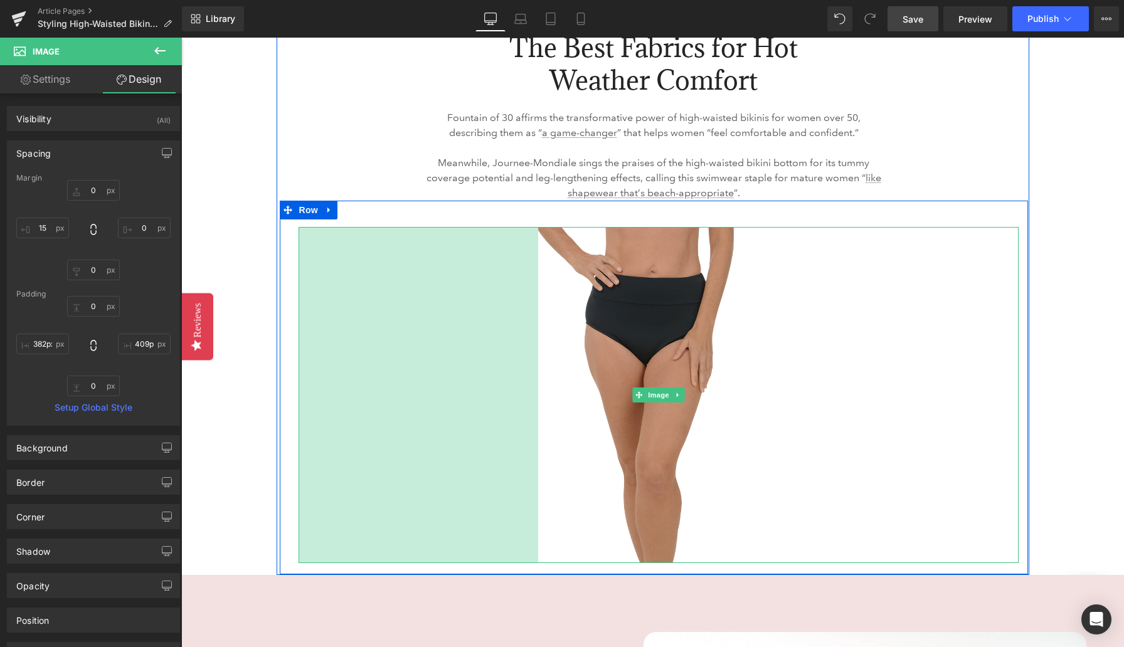
type input "381px"
drag, startPoint x: 449, startPoint y: 336, endPoint x: 688, endPoint y: 375, distance: 242.2
click at [688, 375] on div "Image 381px 409px" at bounding box center [659, 395] width 720 height 337
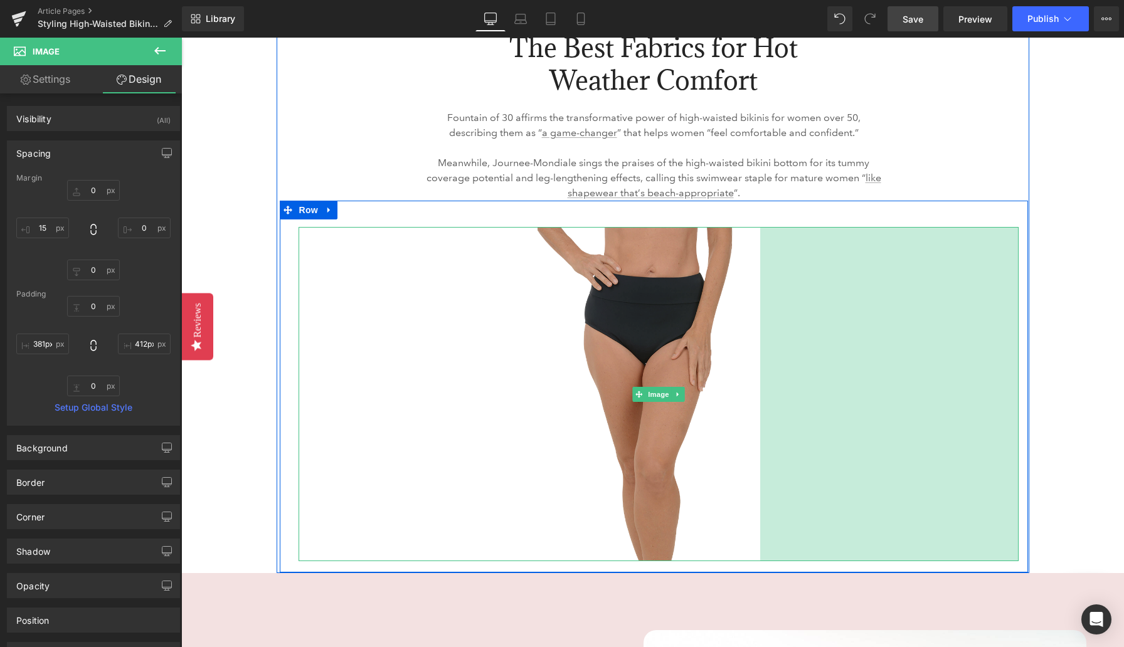
type input "415px"
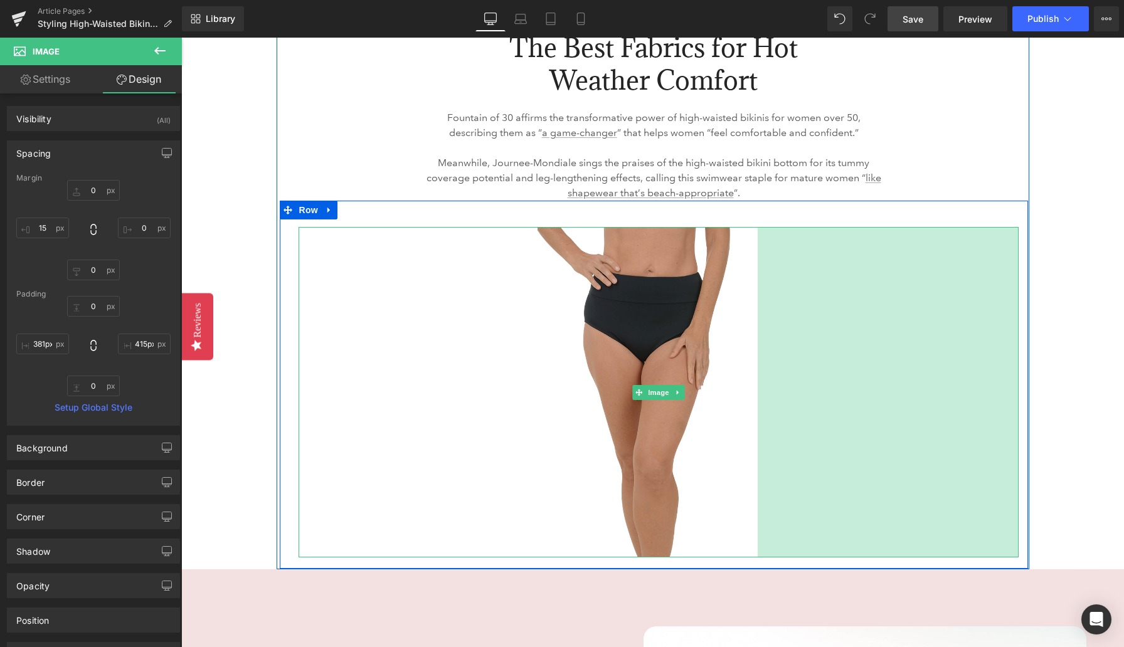
drag, startPoint x: 807, startPoint y: 397, endPoint x: 546, endPoint y: 363, distance: 263.2
click at [546, 363] on div "Image 381px 416px" at bounding box center [659, 392] width 720 height 331
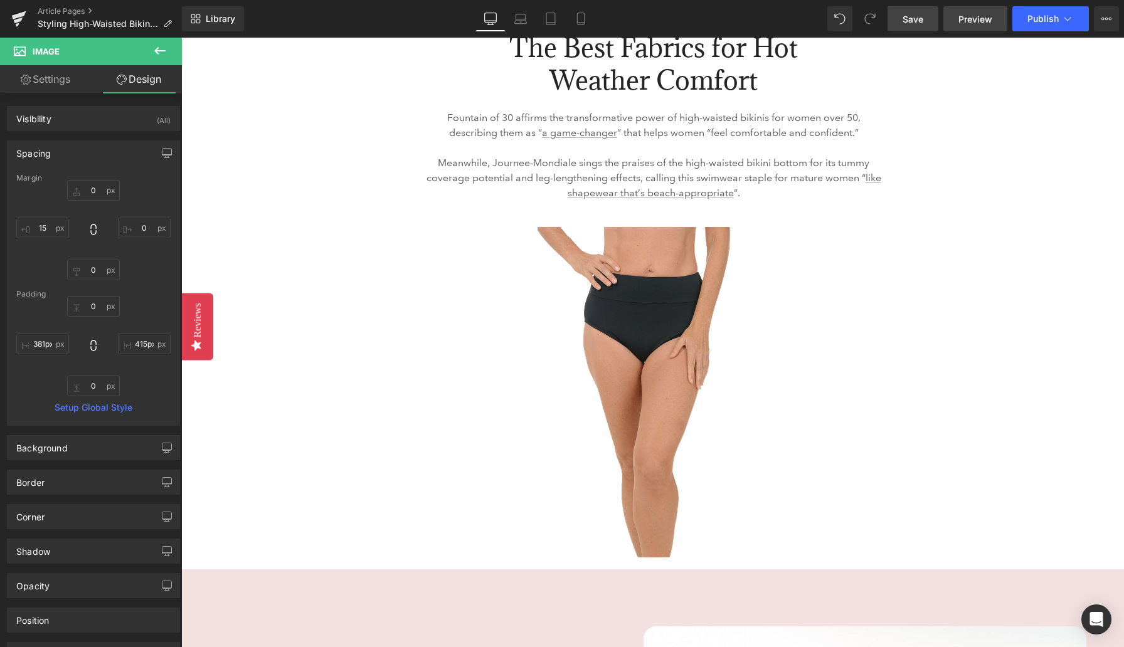
click at [964, 23] on span "Preview" at bounding box center [975, 19] width 34 height 13
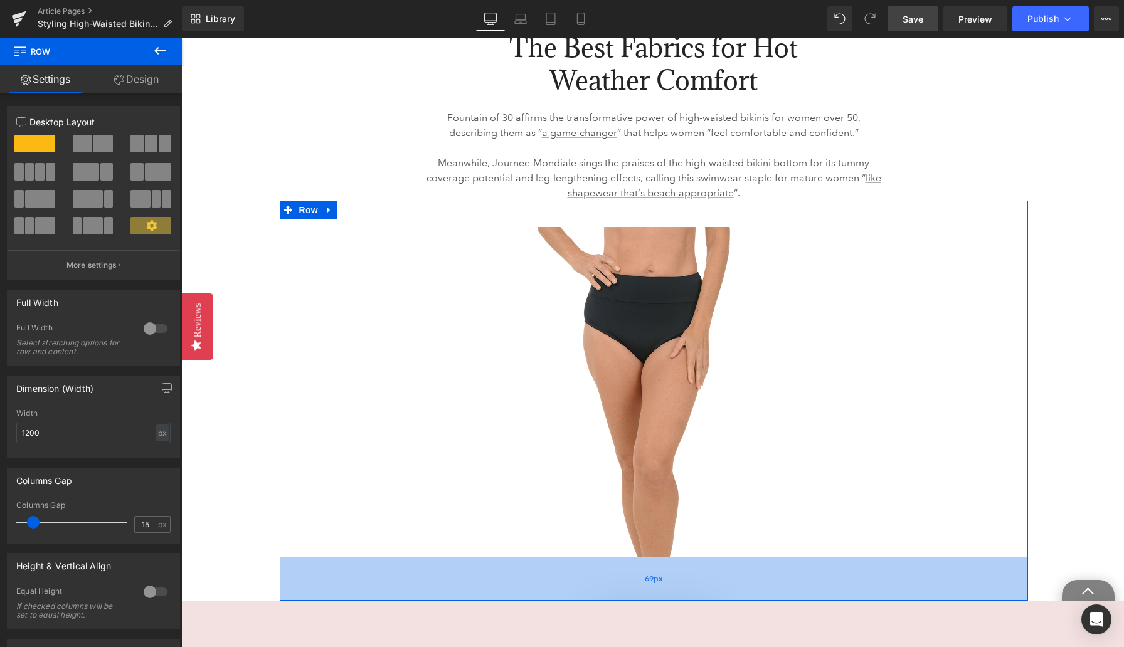
drag, startPoint x: 610, startPoint y: 536, endPoint x: 611, endPoint y: 568, distance: 32.0
click at [611, 568] on div "69px" at bounding box center [654, 579] width 748 height 43
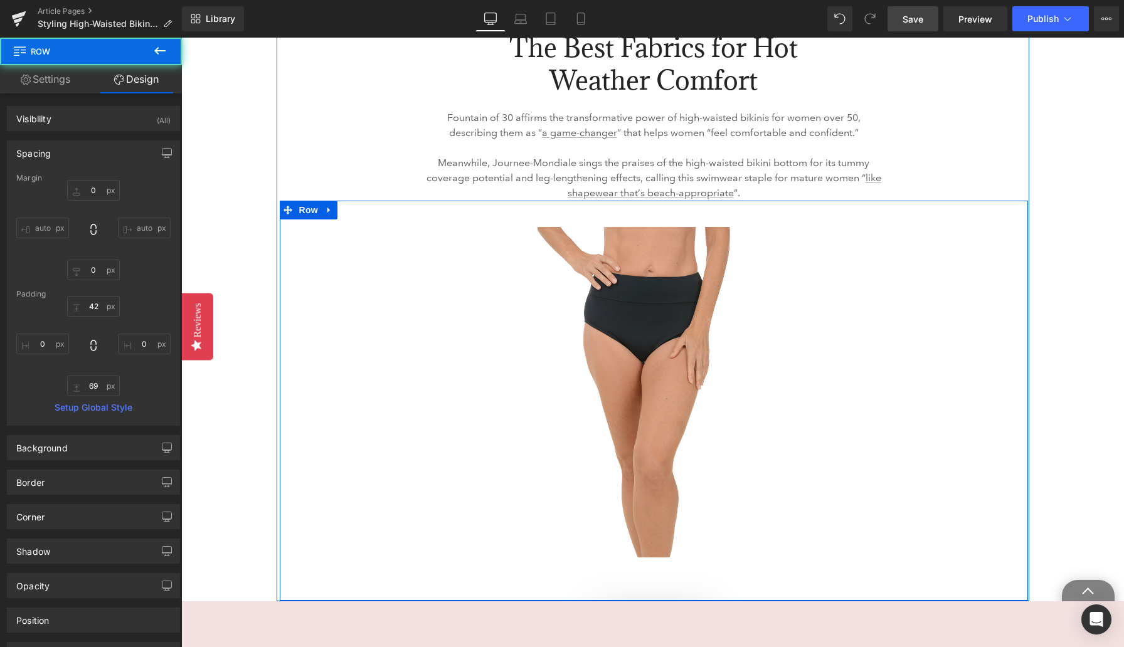
click at [588, 201] on div "Image 381px 416px Row 69px" at bounding box center [654, 401] width 748 height 400
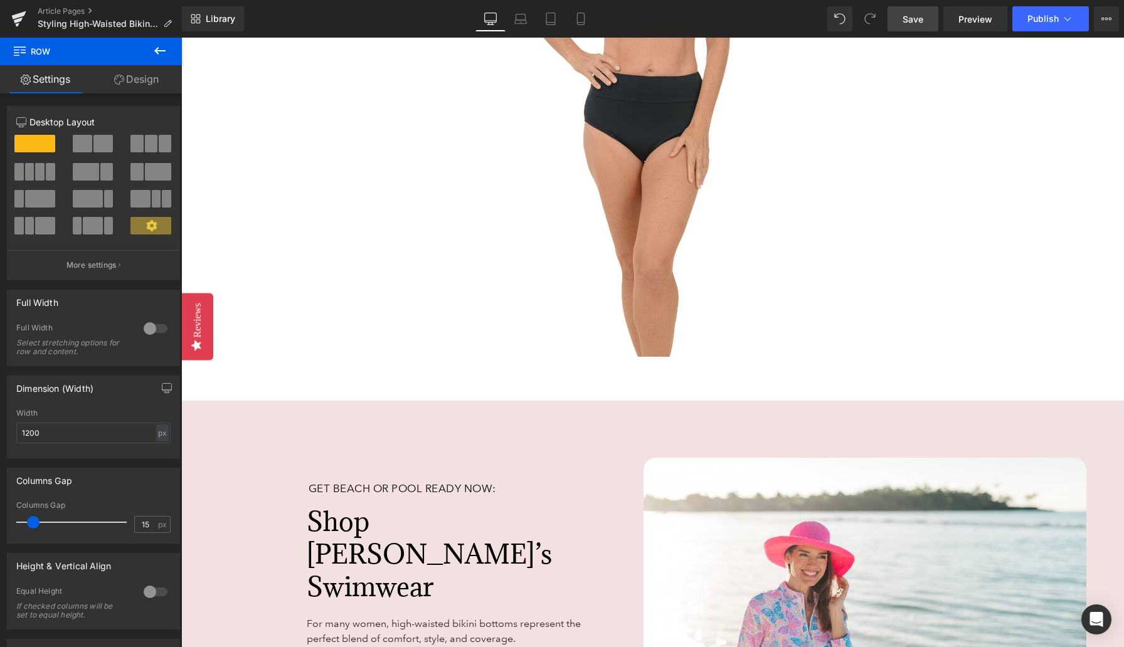
scroll to position [3758, 0]
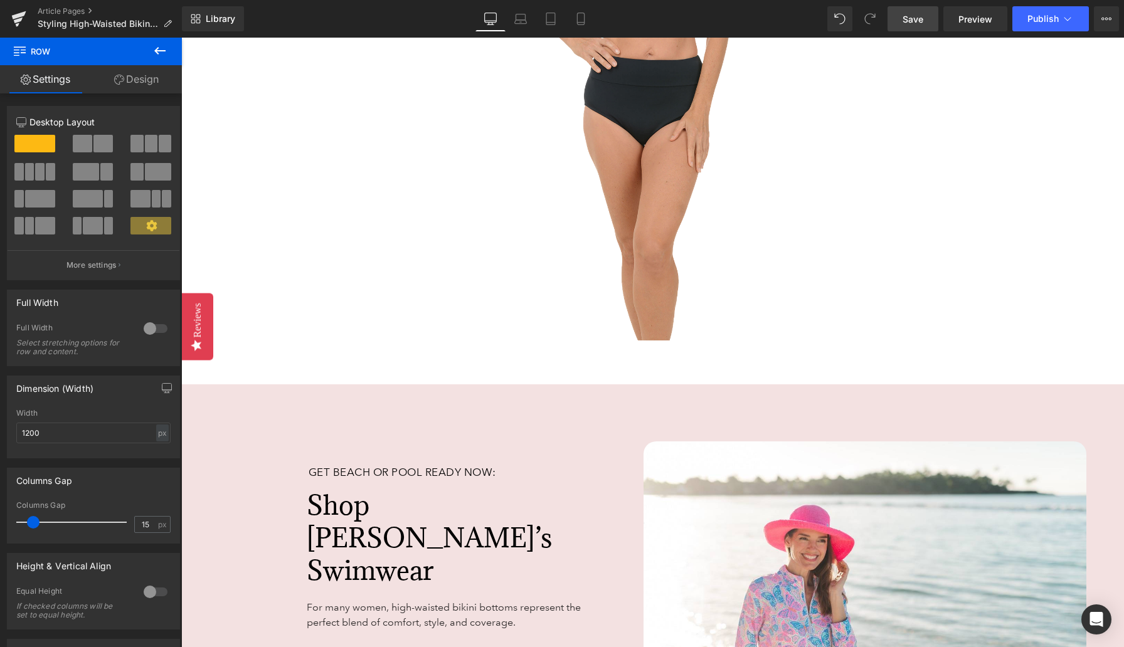
click at [678, 326] on div "Image 381px 416px Row 69px" at bounding box center [654, 184] width 748 height 400
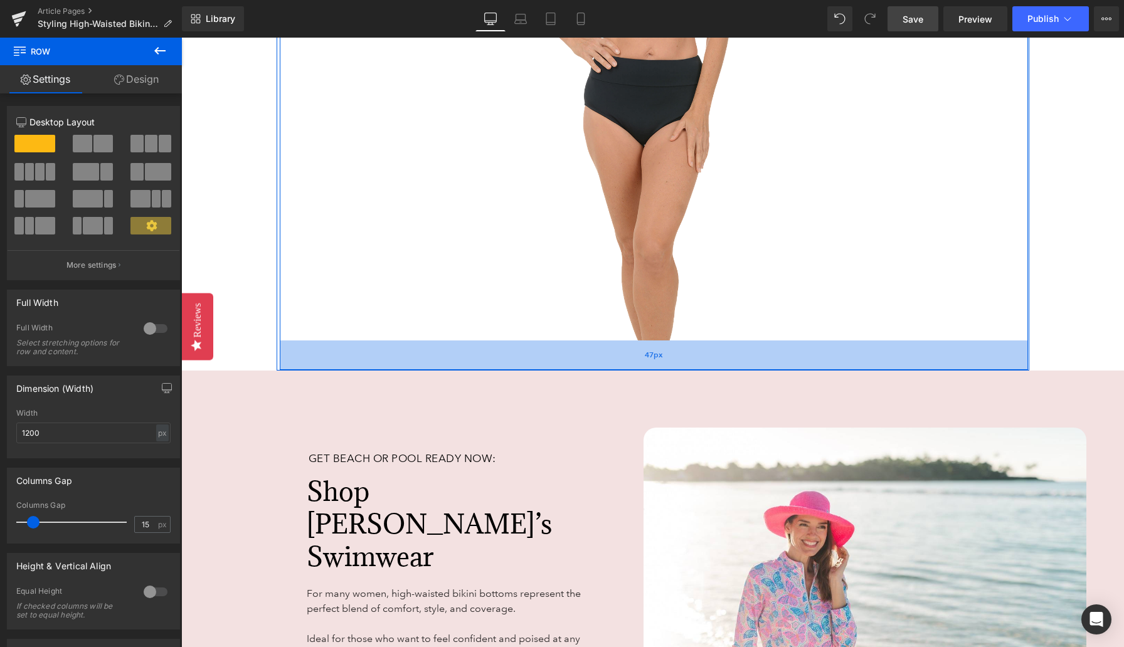
drag, startPoint x: 669, startPoint y: 342, endPoint x: 669, endPoint y: 327, distance: 14.4
click at [669, 341] on div "47px" at bounding box center [654, 355] width 748 height 29
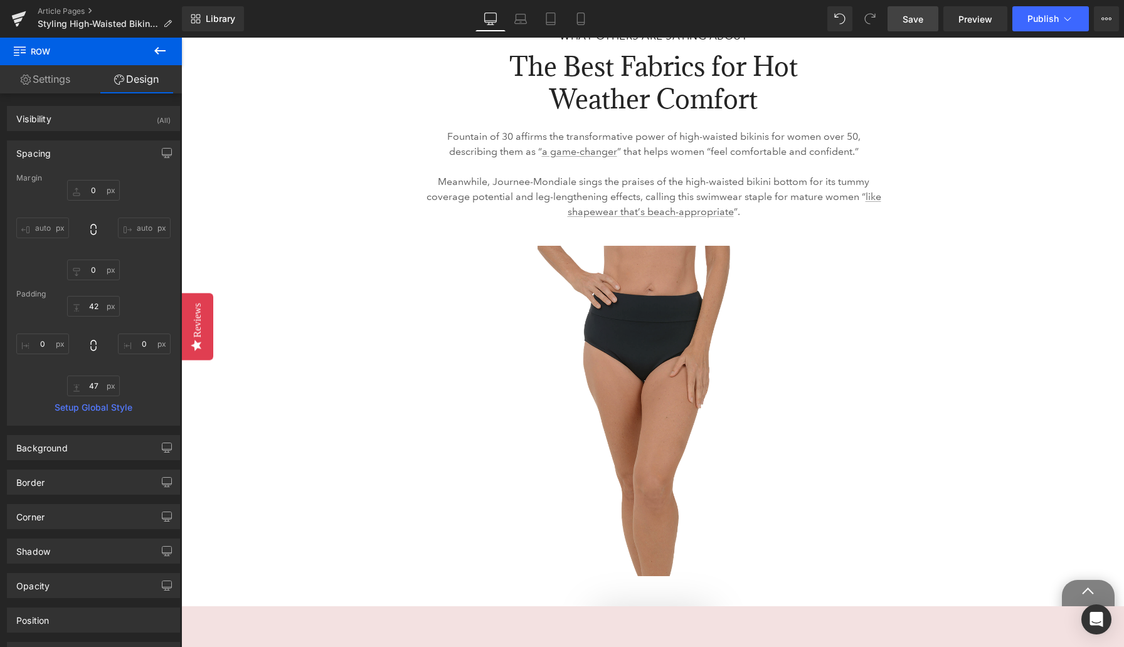
scroll to position [3291, 0]
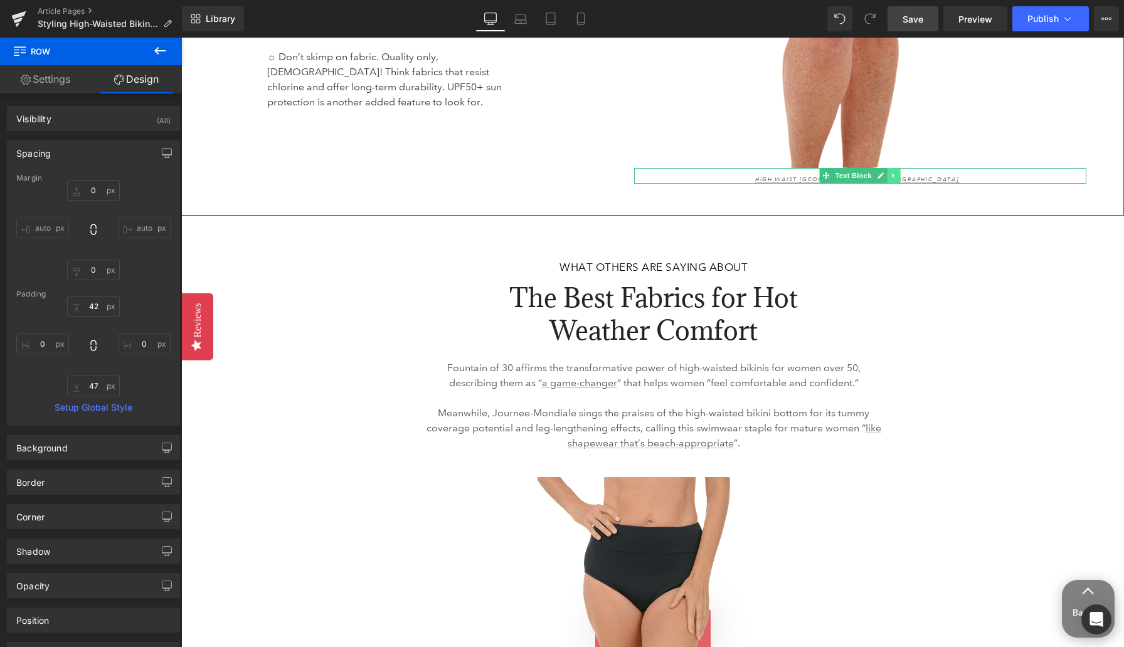
click at [894, 172] on icon at bounding box center [894, 176] width 7 height 8
click at [887, 172] on icon at bounding box center [887, 175] width 7 height 7
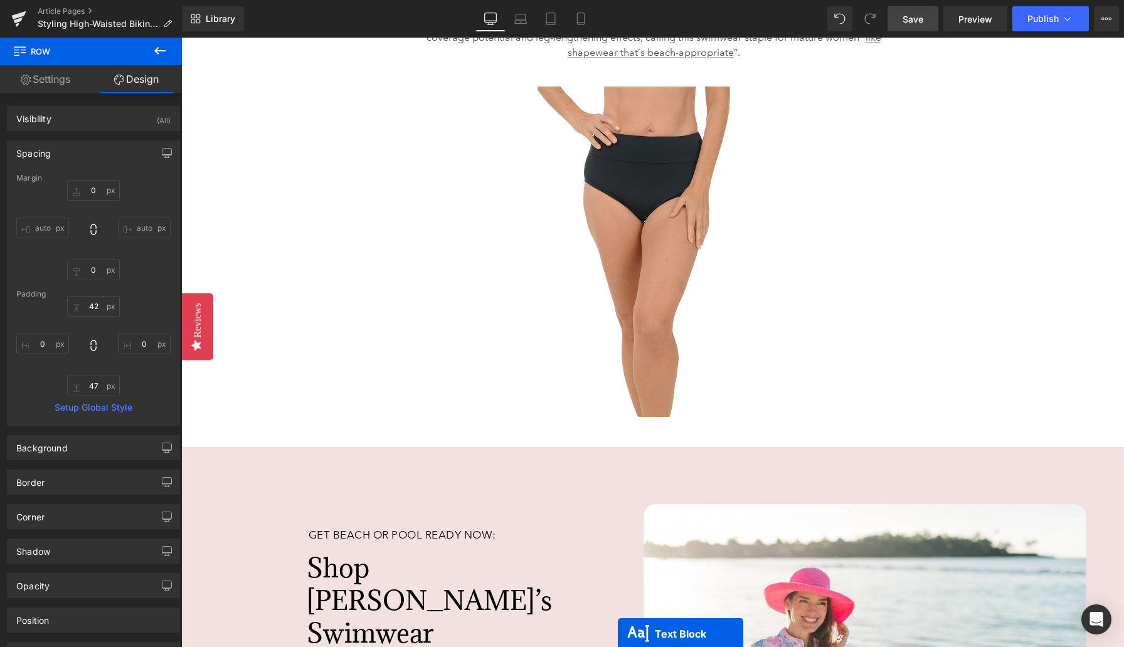
scroll to position [3751, 0]
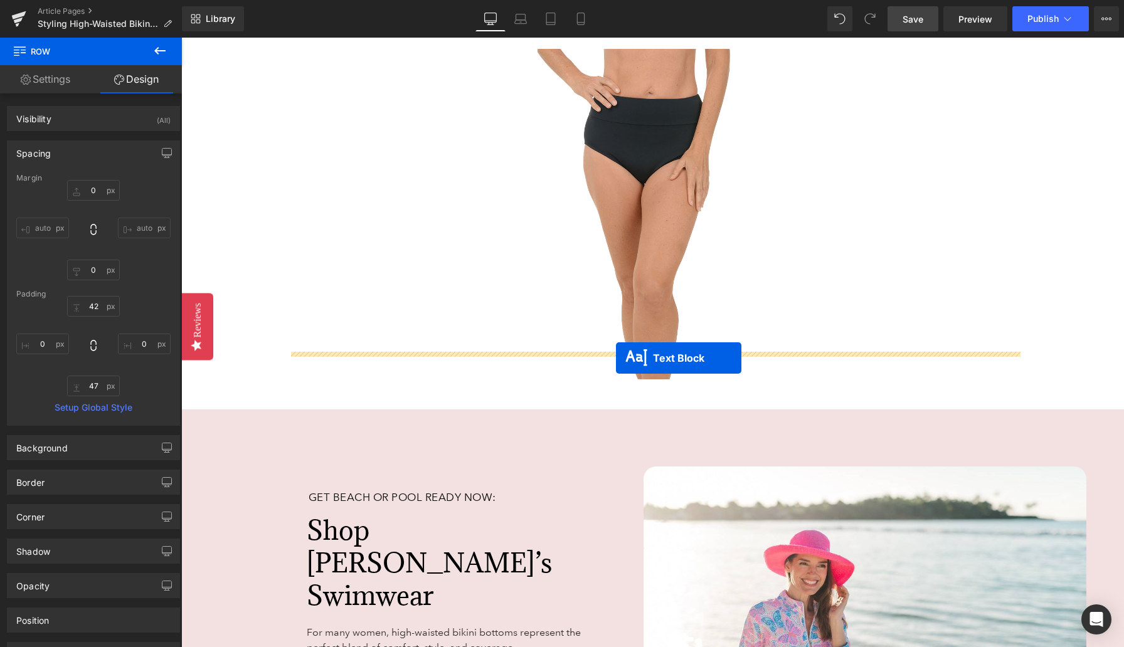
drag, startPoint x: 823, startPoint y: 121, endPoint x: 616, endPoint y: 358, distance: 314.7
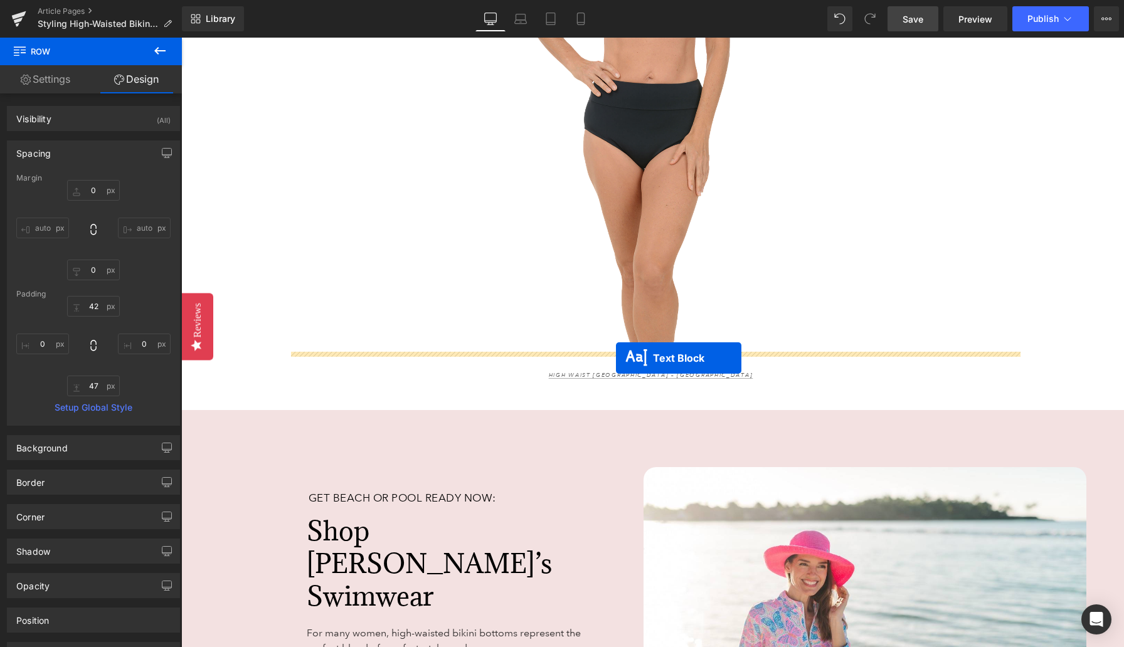
scroll to position [3735, 0]
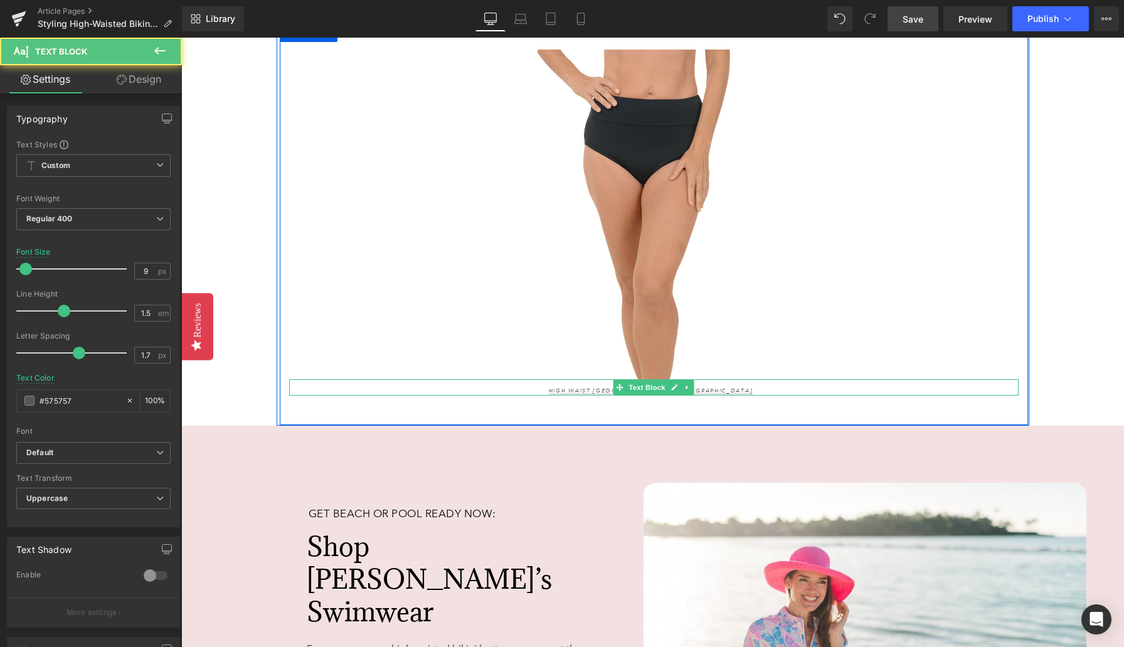
click at [737, 387] on p "High Waist [GEOGRAPHIC_DATA] – [GEOGRAPHIC_DATA]" at bounding box center [651, 391] width 695 height 9
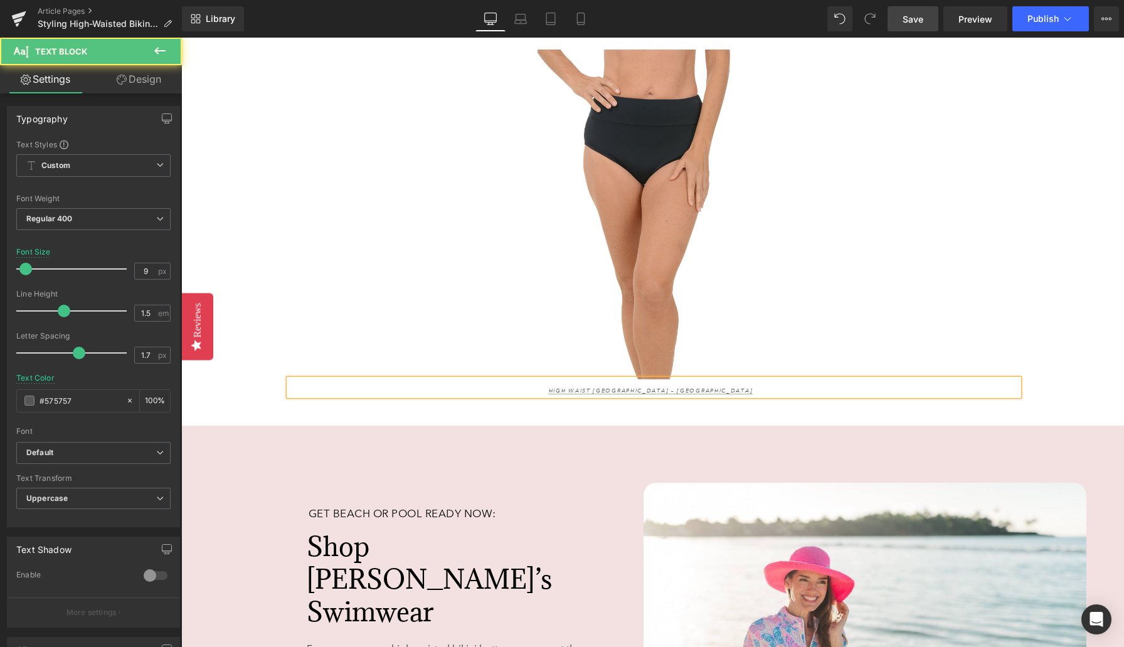
click at [737, 387] on p "High Waist [GEOGRAPHIC_DATA] – [GEOGRAPHIC_DATA]" at bounding box center [651, 391] width 695 height 9
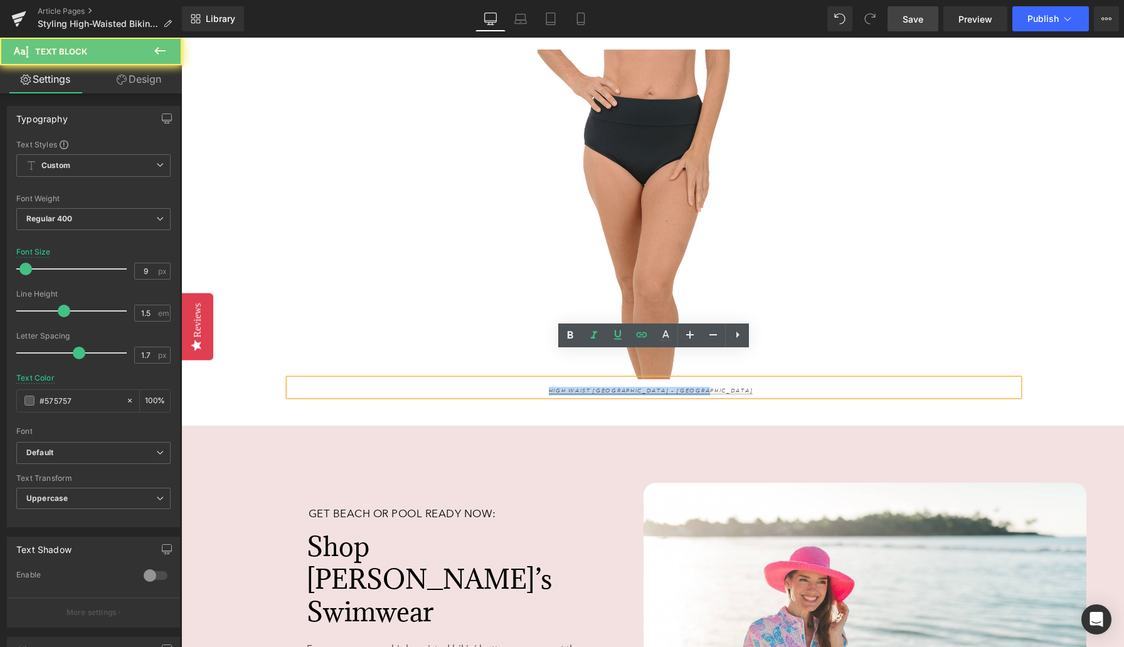
click at [737, 387] on p "High Waist [GEOGRAPHIC_DATA] – [GEOGRAPHIC_DATA]" at bounding box center [651, 391] width 695 height 9
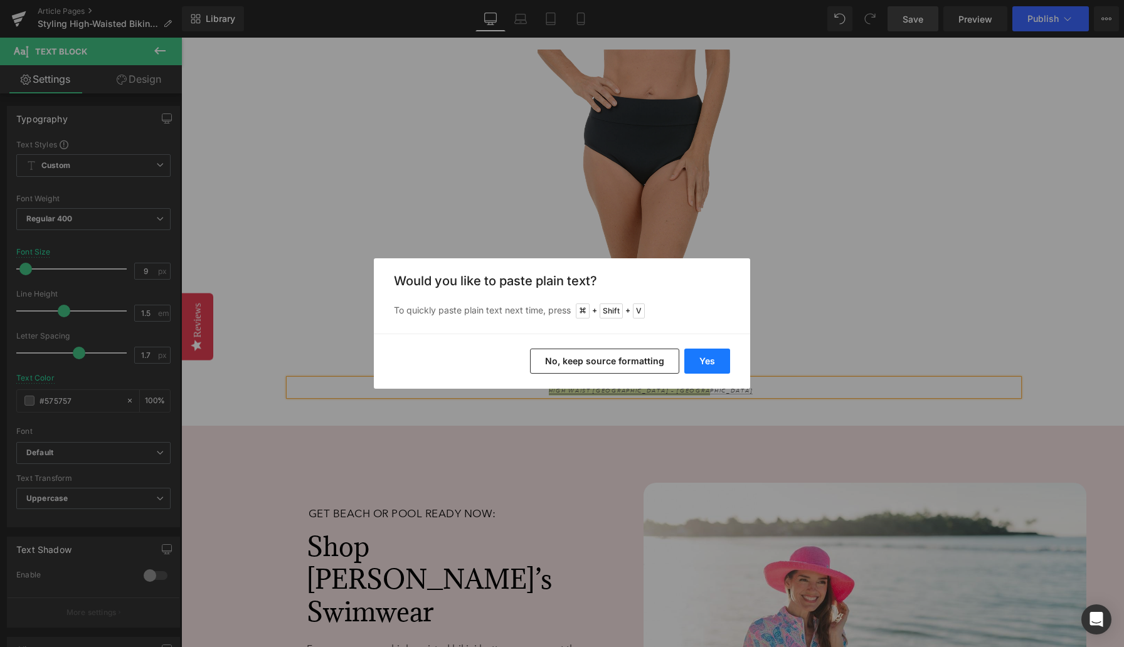
click at [706, 364] on button "Yes" at bounding box center [707, 361] width 46 height 25
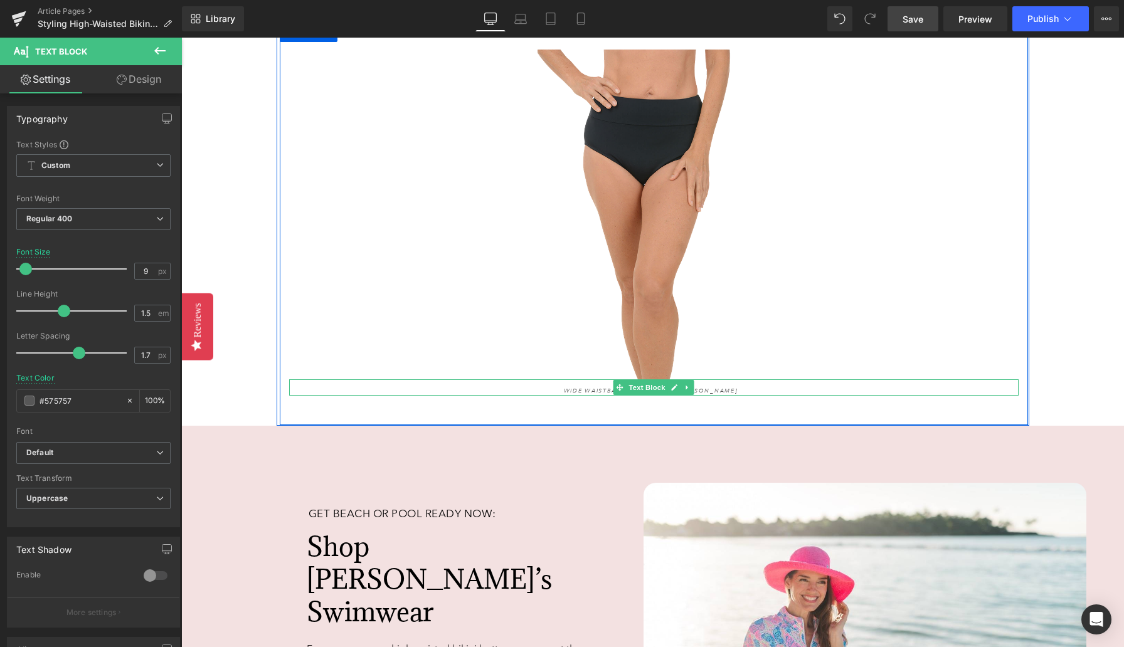
click at [593, 387] on icon "Wide Waistband Swim Brief - [PERSON_NAME]" at bounding box center [651, 391] width 174 height 8
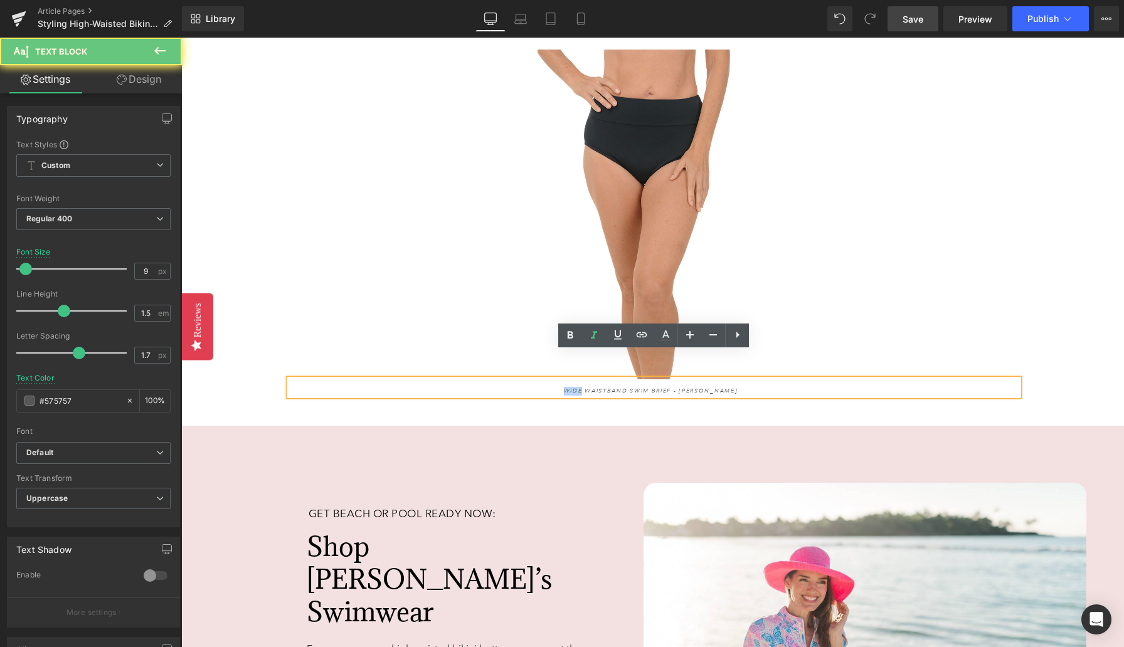
click at [593, 387] on icon "Wide Waistband Swim Brief - [PERSON_NAME]" at bounding box center [651, 391] width 174 height 8
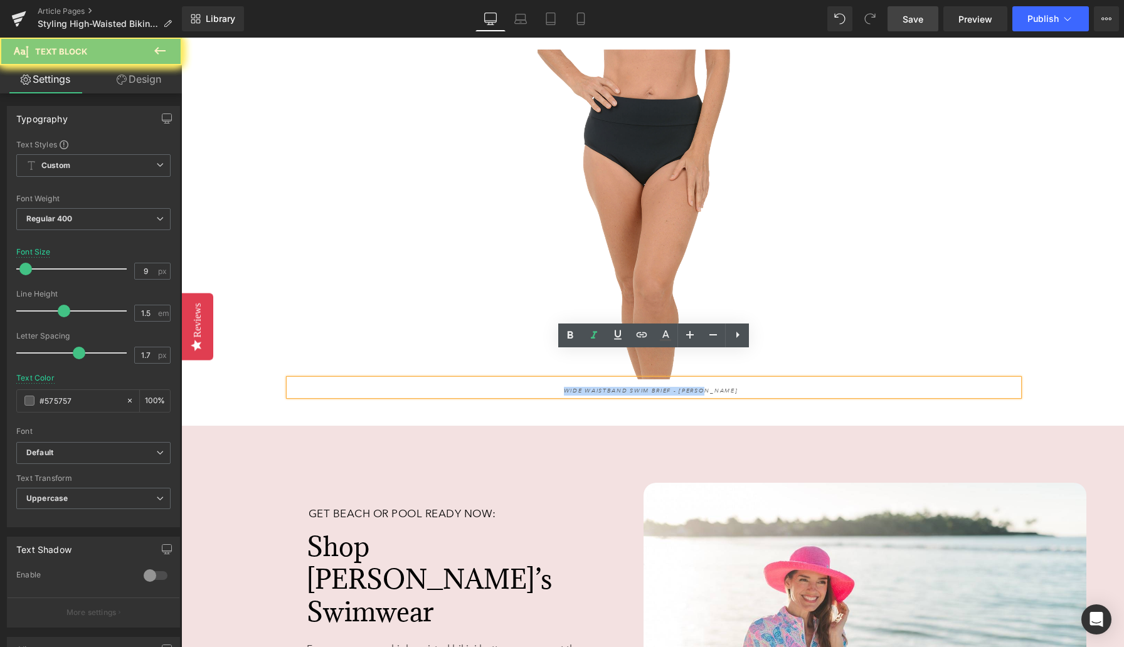
click at [593, 387] on icon "Wide Waistband Swim Brief - [PERSON_NAME]" at bounding box center [651, 391] width 174 height 8
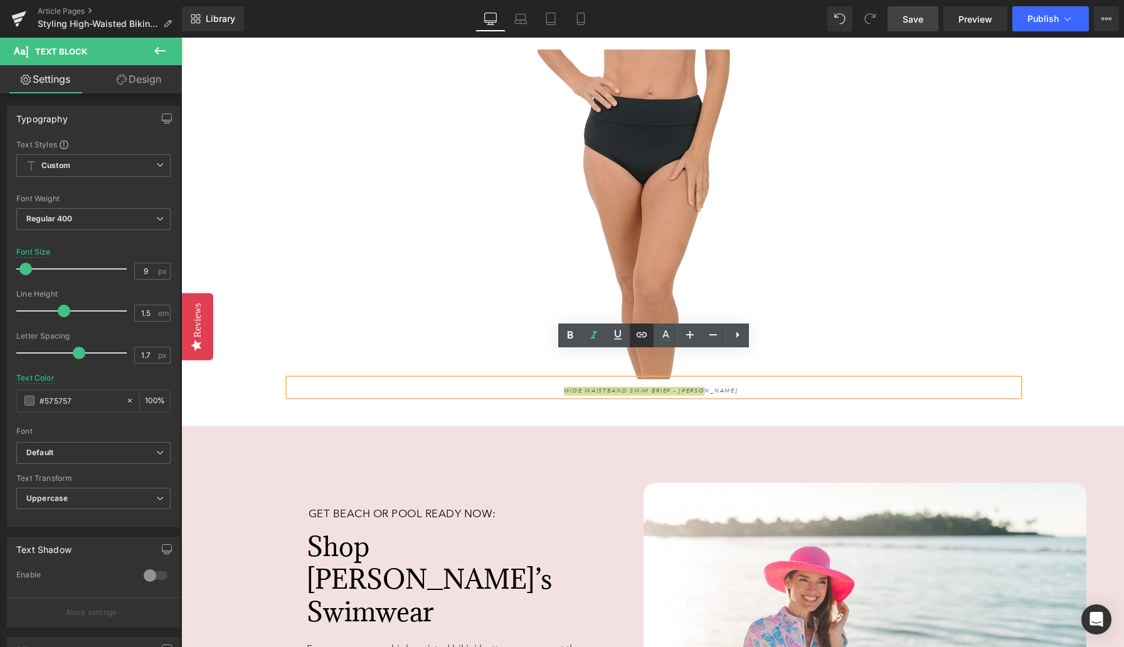
click at [643, 338] on icon at bounding box center [641, 334] width 15 height 15
click at [637, 388] on input "[URL][DOMAIN_NAME]" at bounding box center [684, 388] width 193 height 31
paste input "[URL][DOMAIN_NAME]"
type input "[URL][DOMAIN_NAME]"
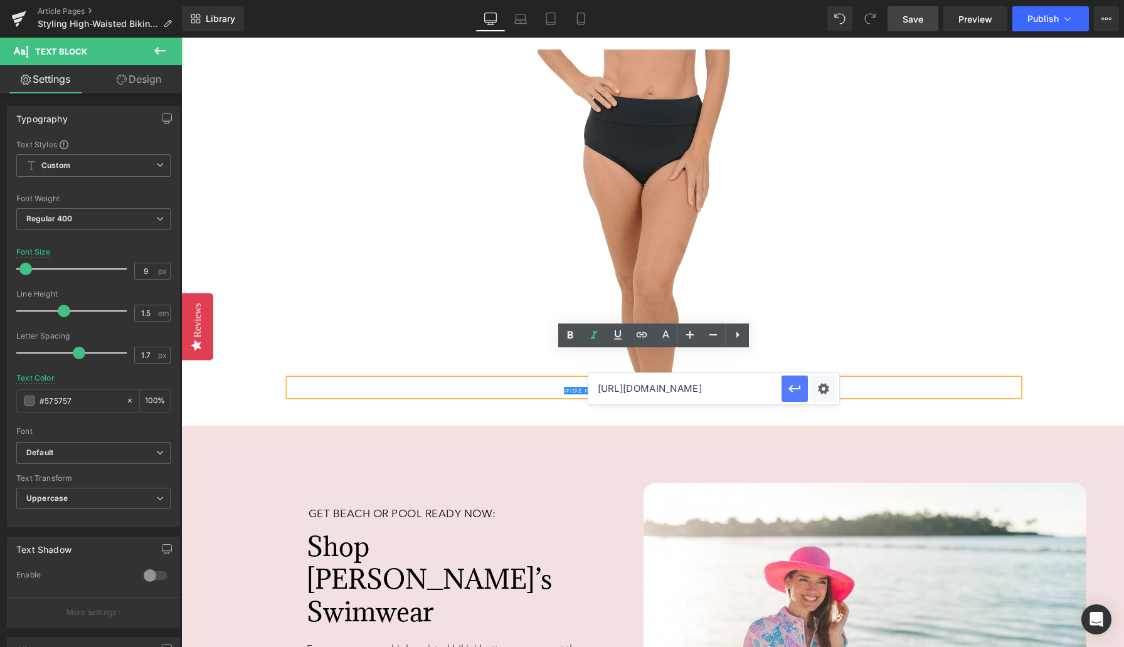
click at [790, 391] on icon "button" at bounding box center [794, 389] width 12 height 8
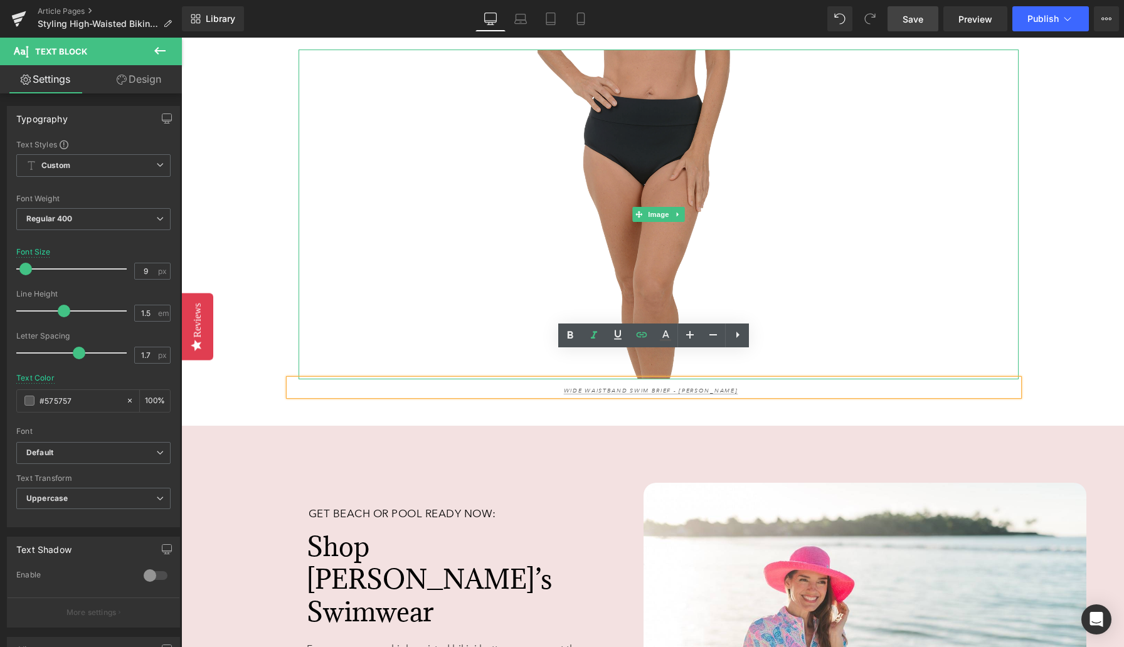
click at [649, 153] on img at bounding box center [659, 215] width 720 height 331
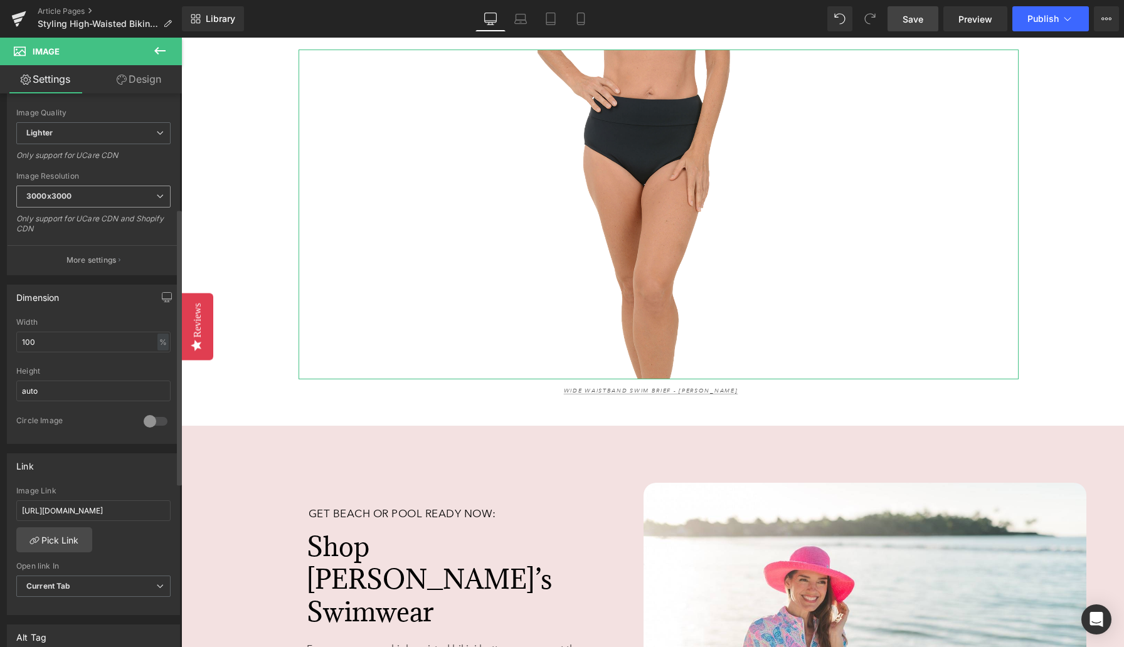
scroll to position [241, 0]
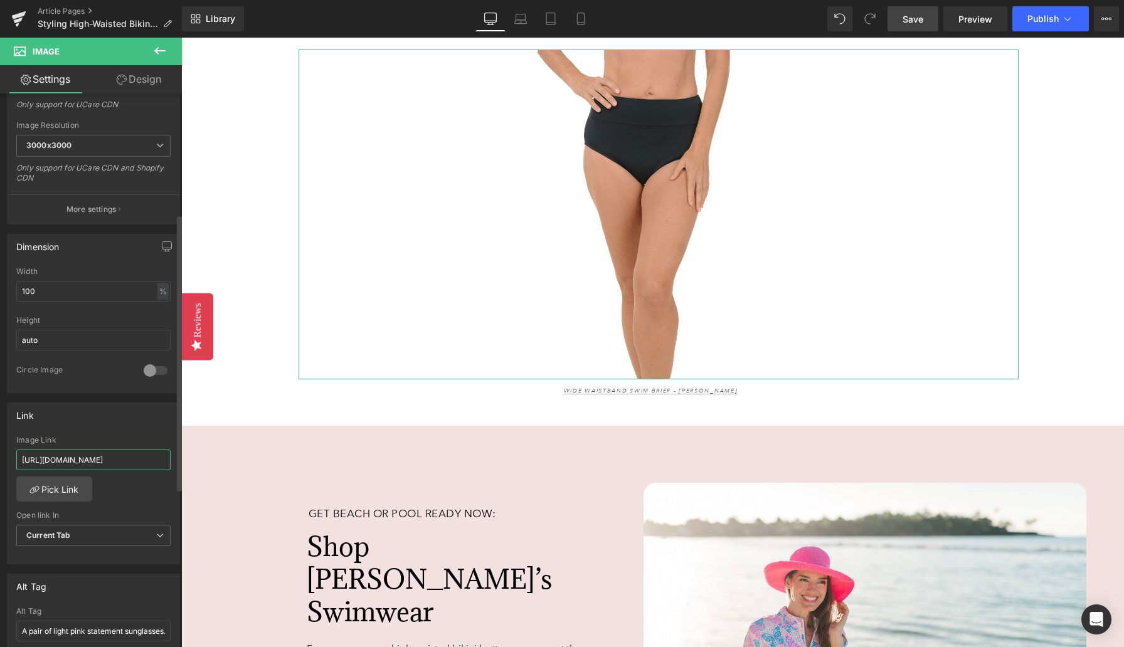
click at [61, 460] on input "[URL][DOMAIN_NAME]" at bounding box center [93, 460] width 154 height 21
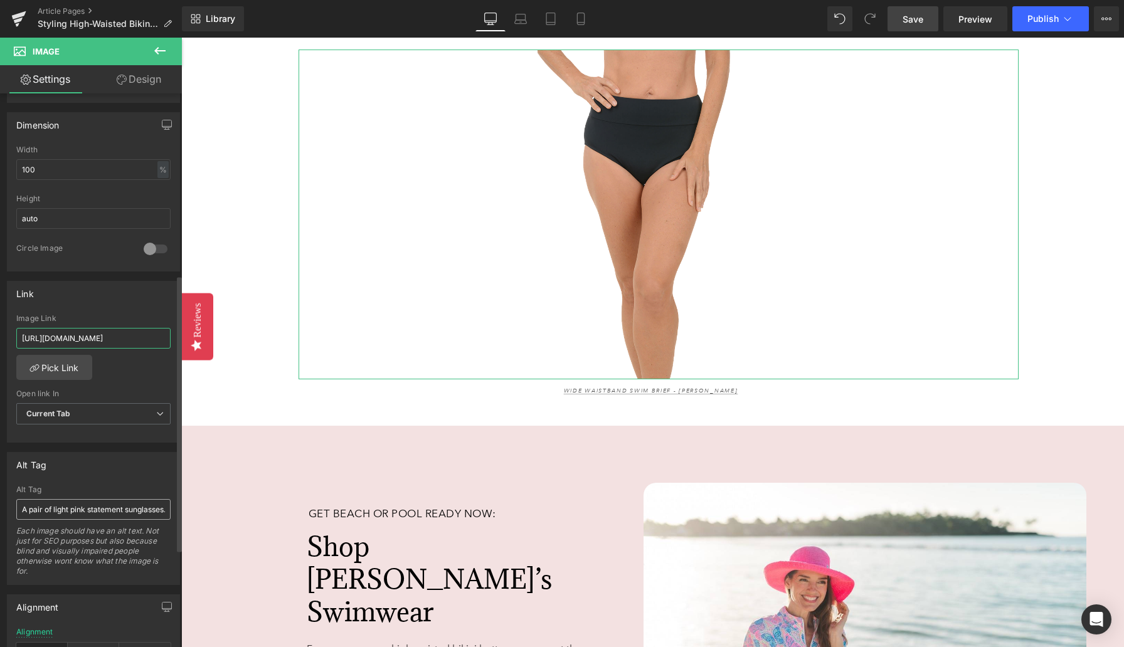
type input "[URL][DOMAIN_NAME]"
click at [78, 510] on input "A pair of light pink statement sunglasses." at bounding box center [93, 509] width 154 height 21
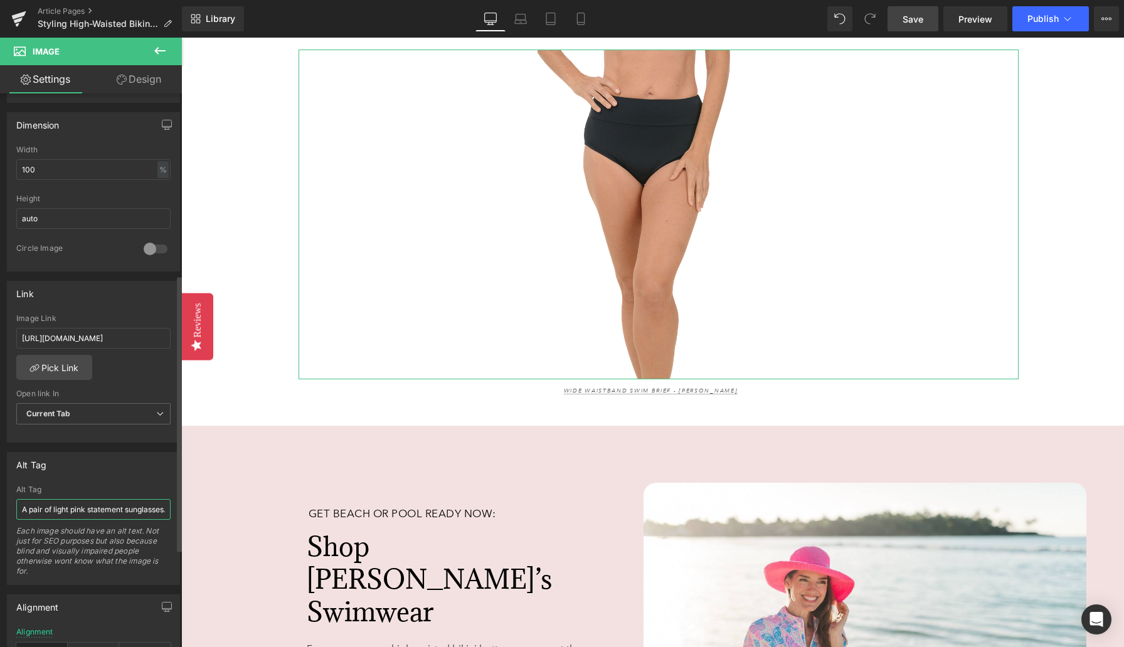
click at [78, 510] on input "A pair of light pink statement sunglasses." at bounding box center [93, 509] width 154 height 21
click at [137, 509] on input "A woman wears a pair of black wide waistband swmi briefs." at bounding box center [93, 509] width 154 height 21
type input "A woman wears a pair of black wide waistband swim briefs."
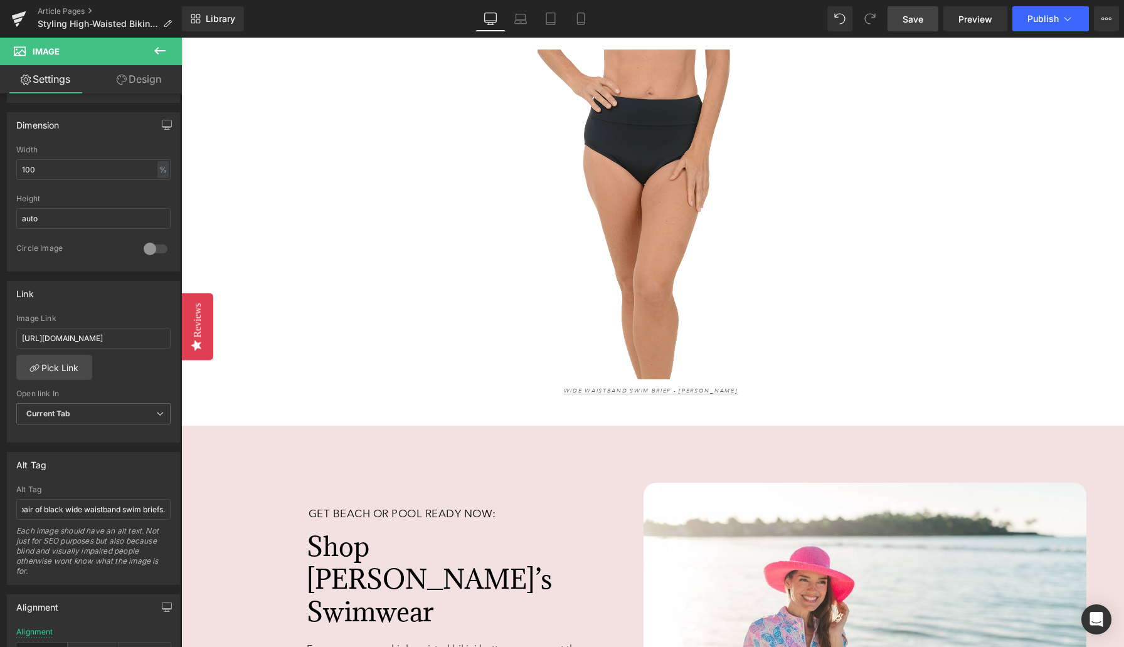
click at [912, 21] on span "Save" at bounding box center [913, 19] width 21 height 13
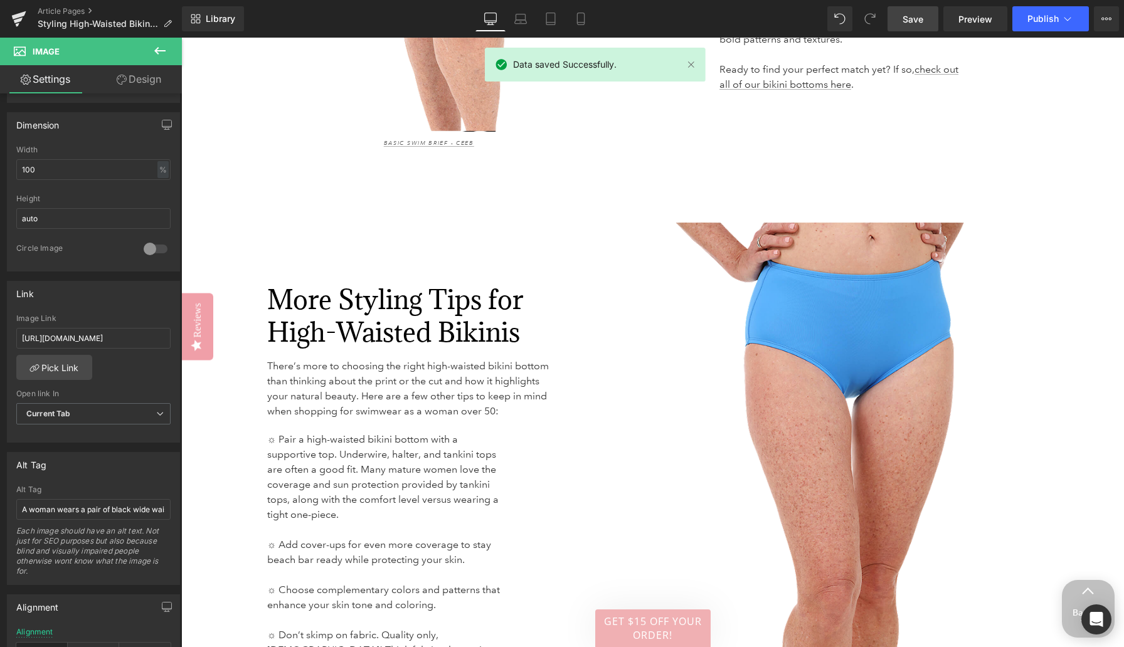
scroll to position [2840, 0]
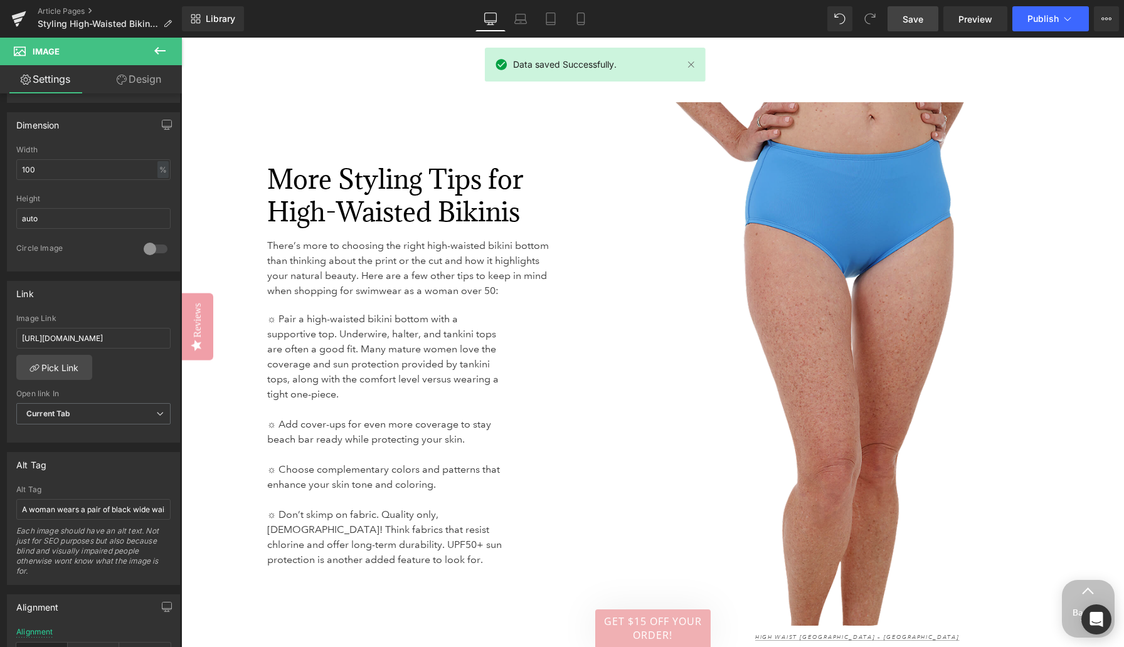
click at [871, 292] on img at bounding box center [864, 364] width 443 height 524
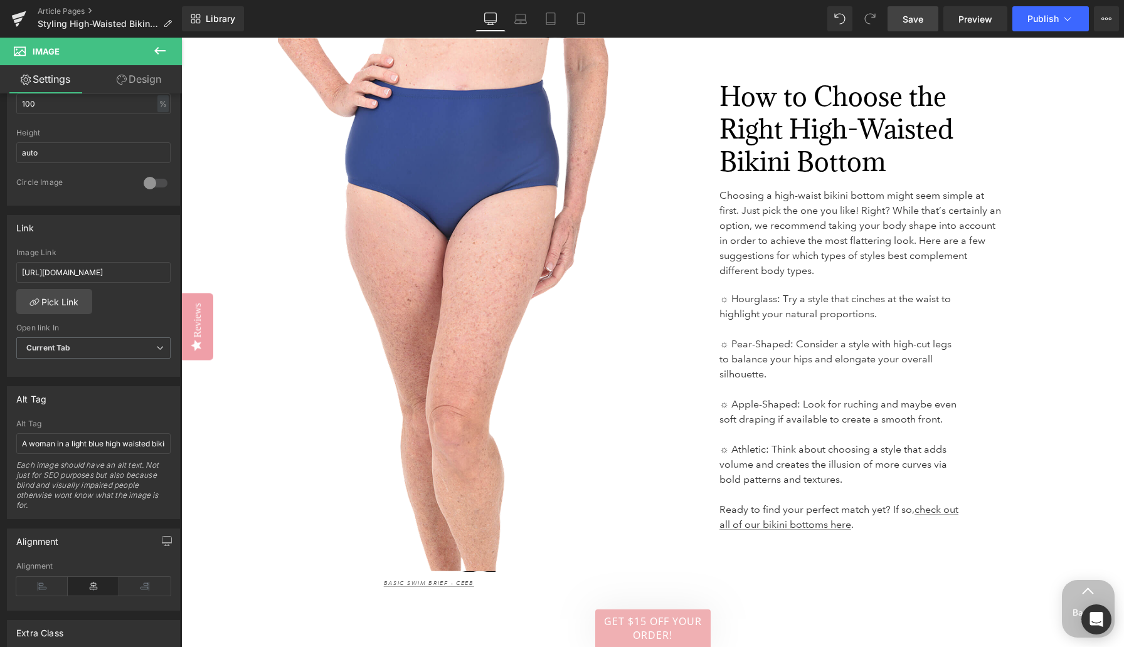
scroll to position [2262, 0]
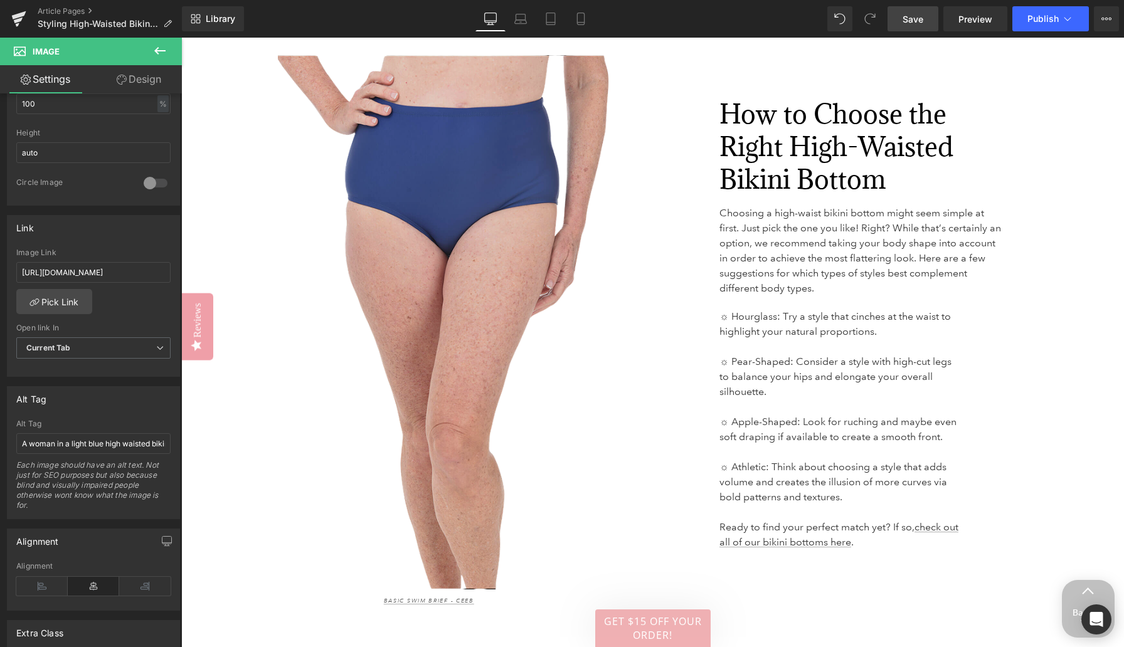
click at [472, 287] on img at bounding box center [412, 322] width 443 height 534
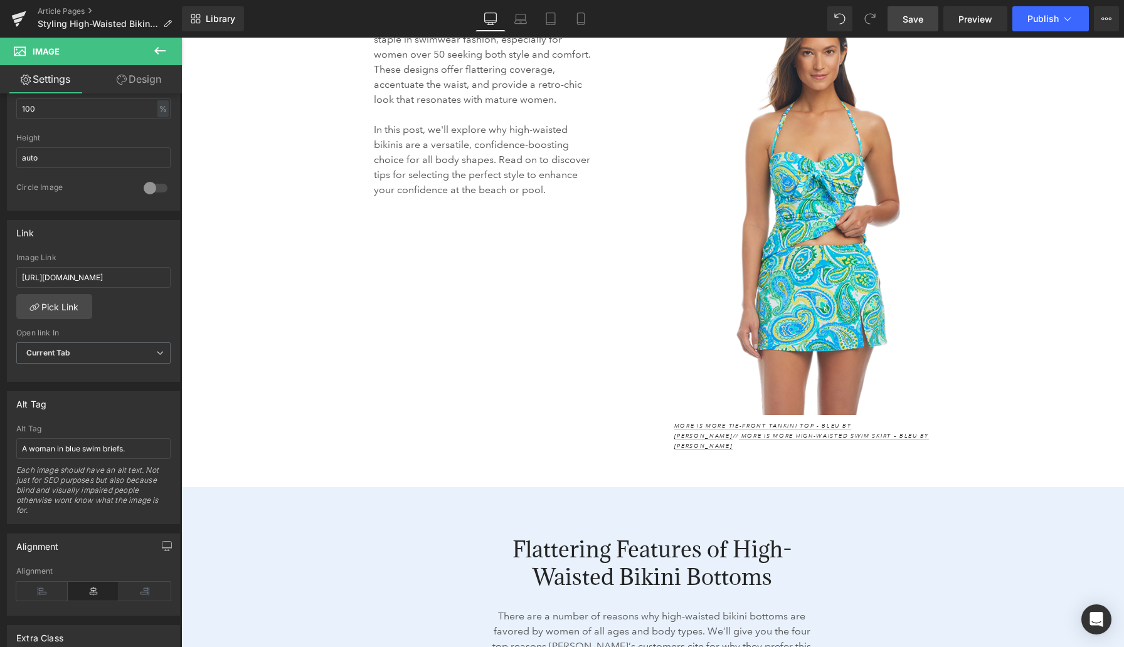
scroll to position [1264, 0]
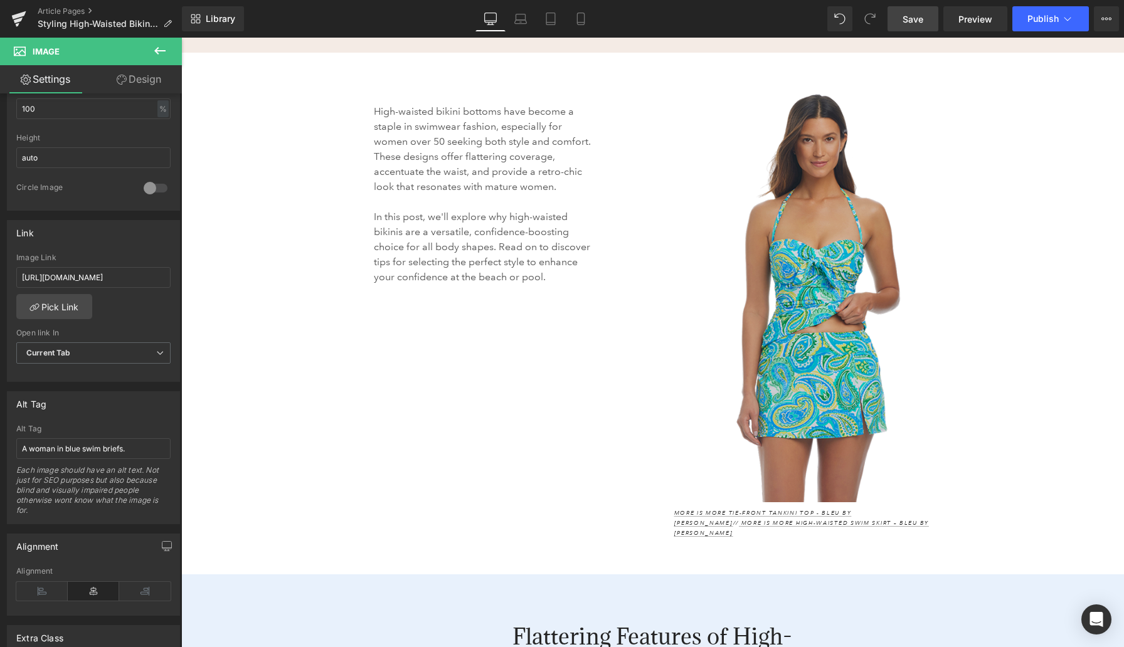
click at [829, 242] on img at bounding box center [841, 297] width 332 height 411
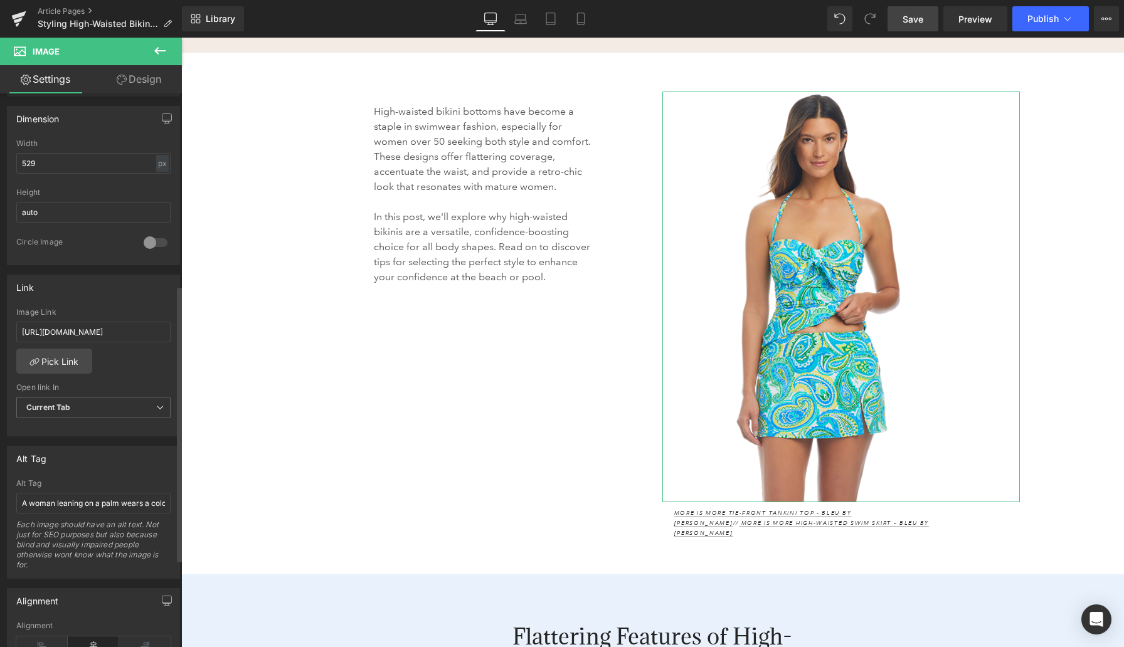
scroll to position [454, 0]
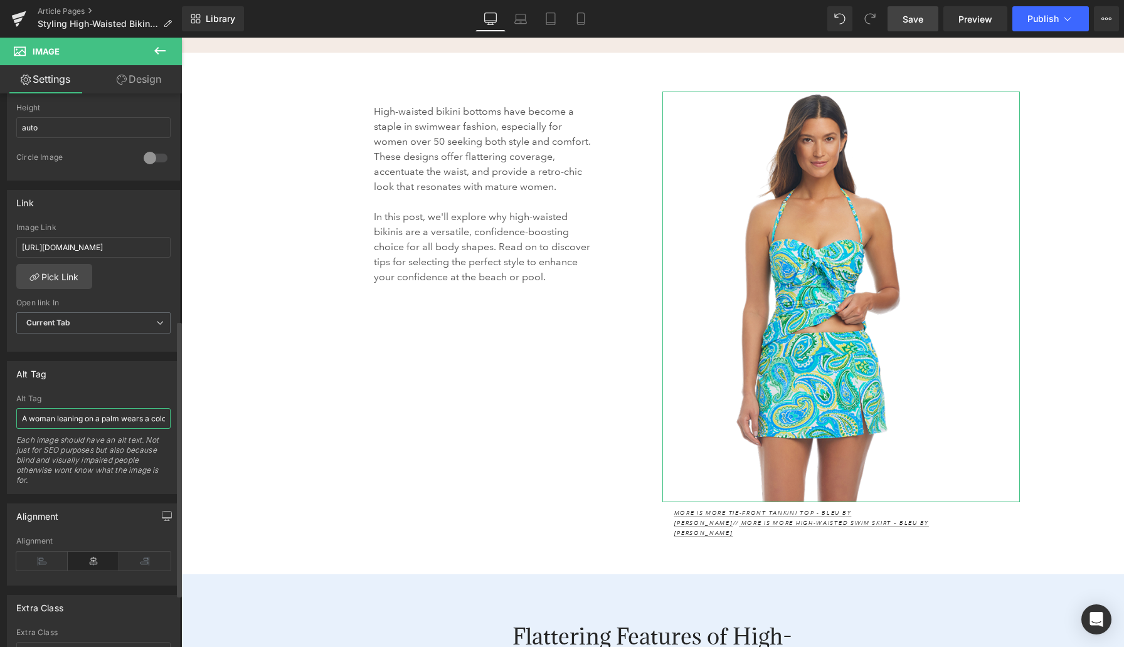
click at [115, 416] on input "A woman leaning on a palm wears a colorburst flutter tankini top and full pant …" at bounding box center [93, 418] width 154 height 21
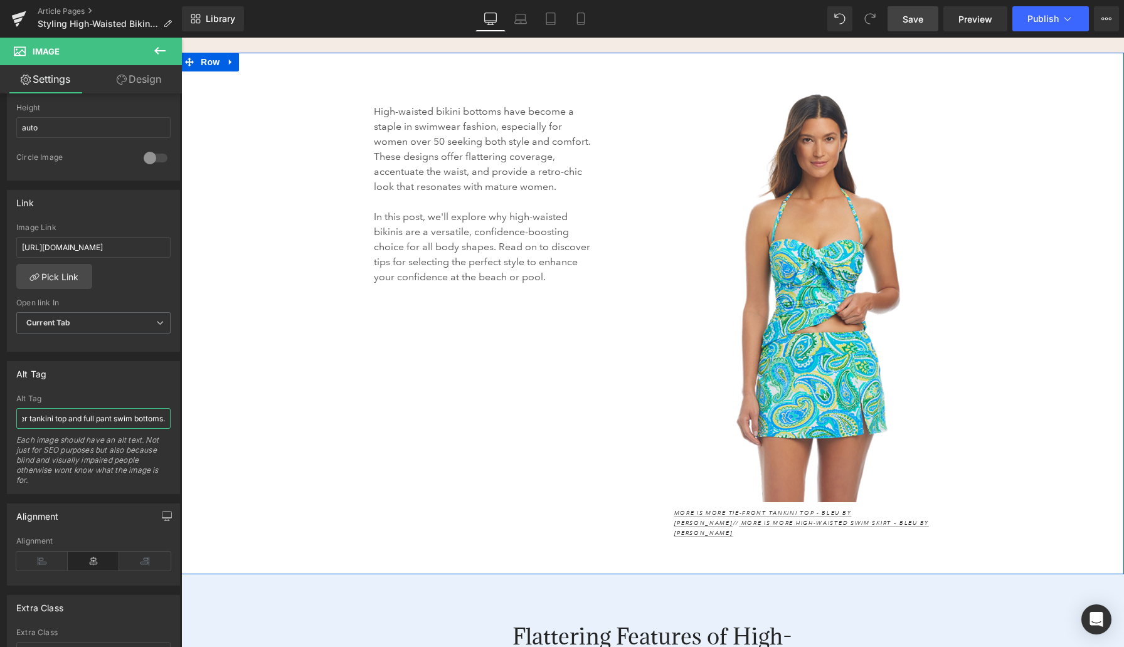
drag, startPoint x: 237, startPoint y: 456, endPoint x: 199, endPoint y: 414, distance: 56.4
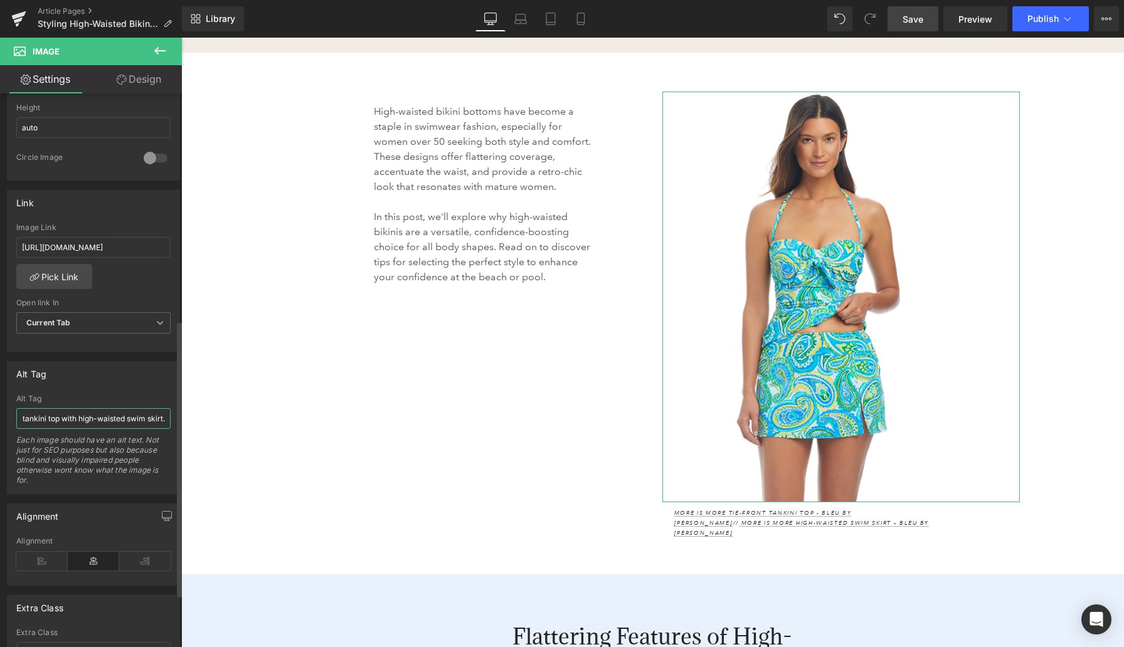
click at [75, 417] on input "A woman wears a blue patterned tie-front tankini top with high-waisted swim ski…" at bounding box center [93, 418] width 154 height 21
type input "A woman wears a blue patterned tie-front tankini top with a high-waisted swim s…"
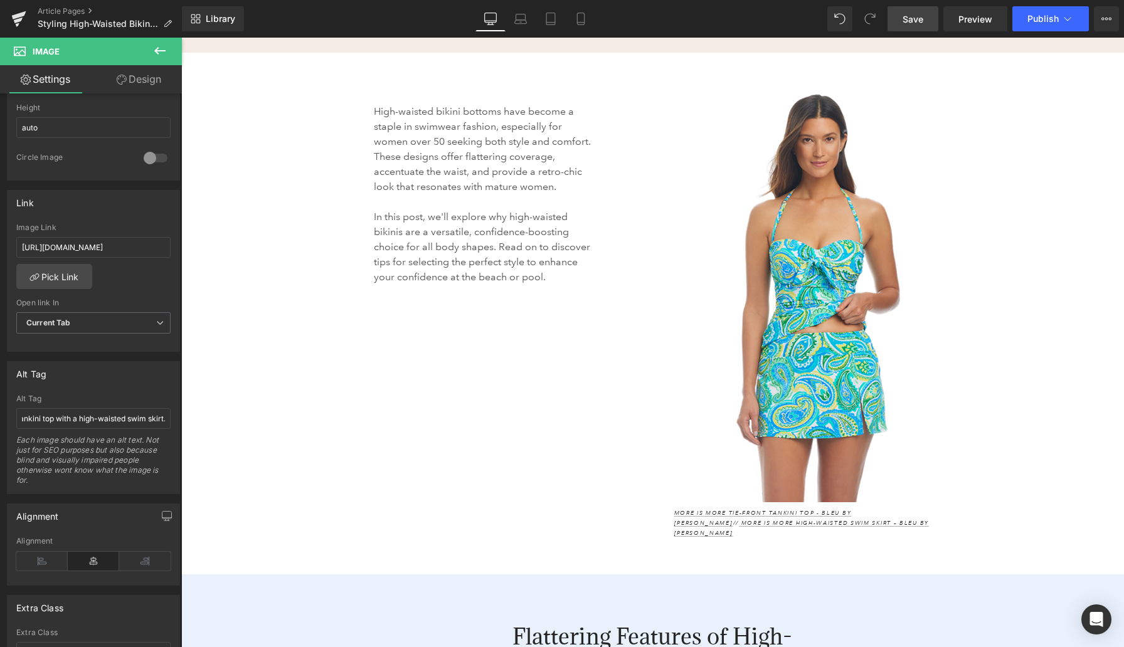
click at [922, 19] on span "Save" at bounding box center [913, 19] width 21 height 13
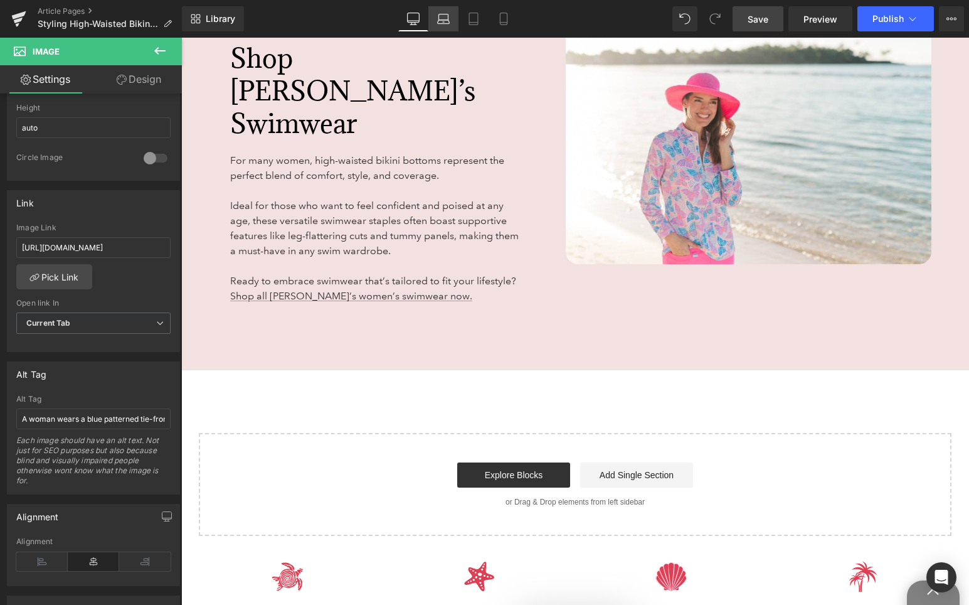
scroll to position [4038, 0]
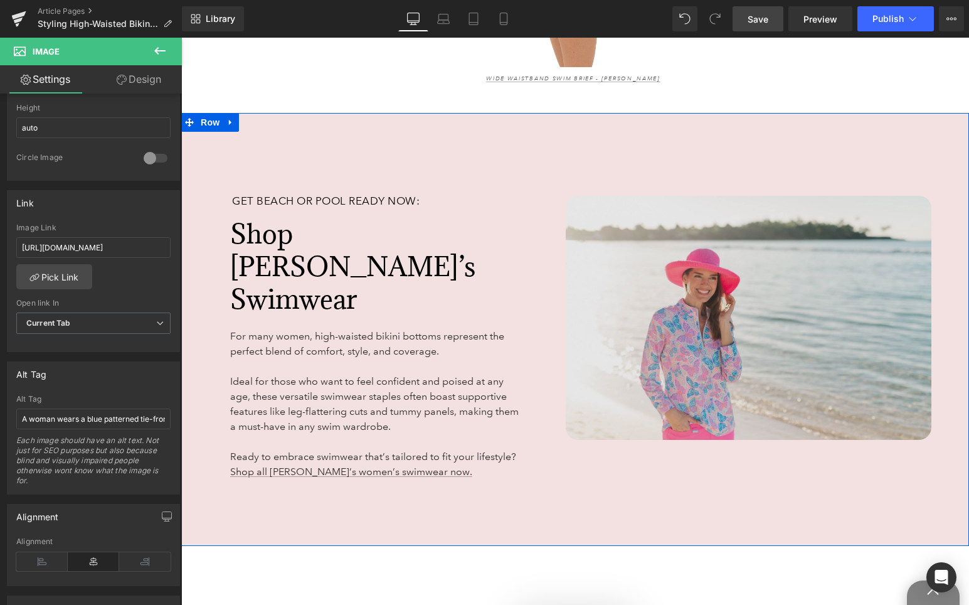
click at [654, 222] on img at bounding box center [749, 318] width 366 height 244
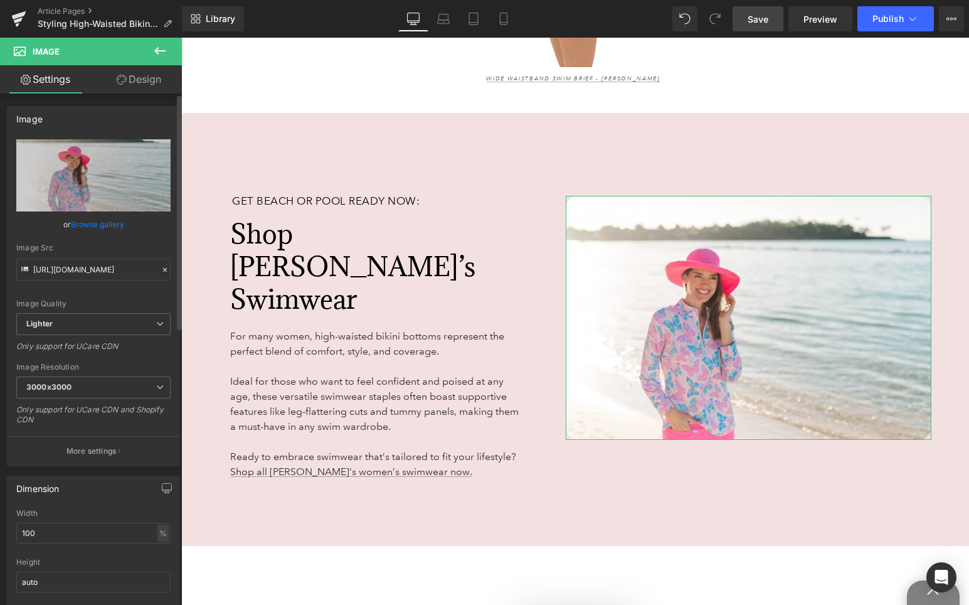
click at [90, 223] on link "Browse gallery" at bounding box center [97, 224] width 53 height 22
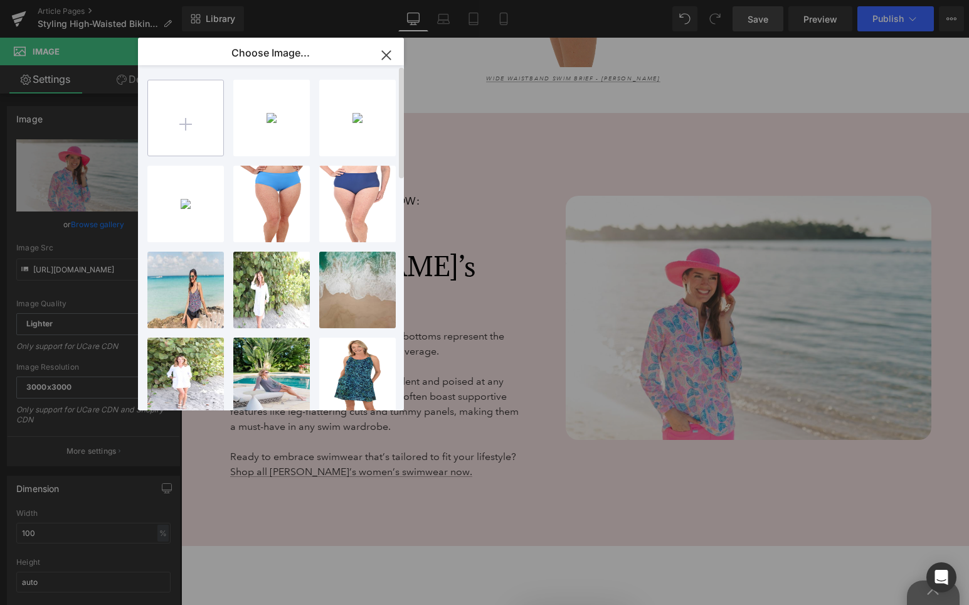
click at [190, 114] on input "file" at bounding box center [185, 117] width 75 height 75
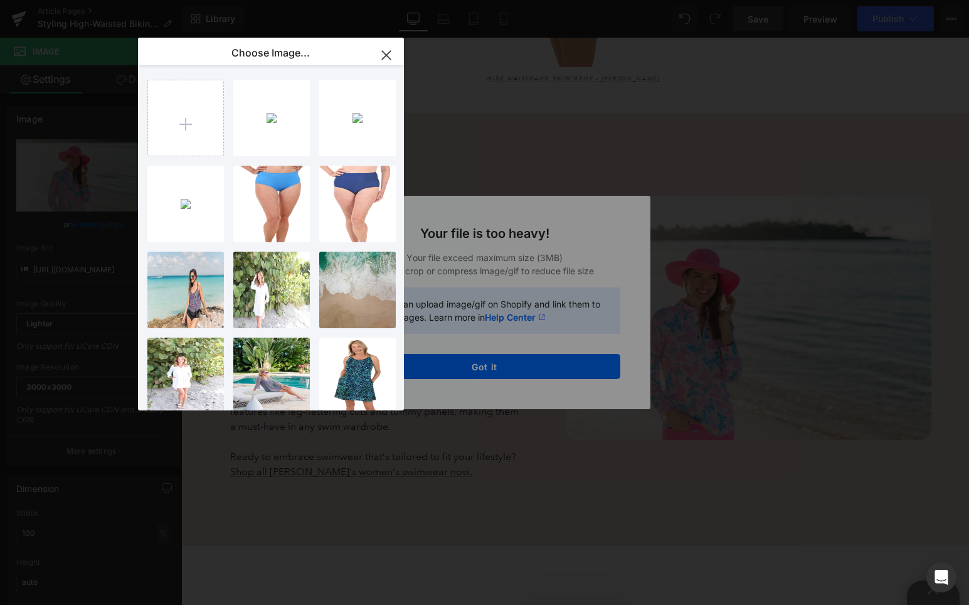
click at [389, 48] on icon "button" at bounding box center [386, 55] width 20 height 20
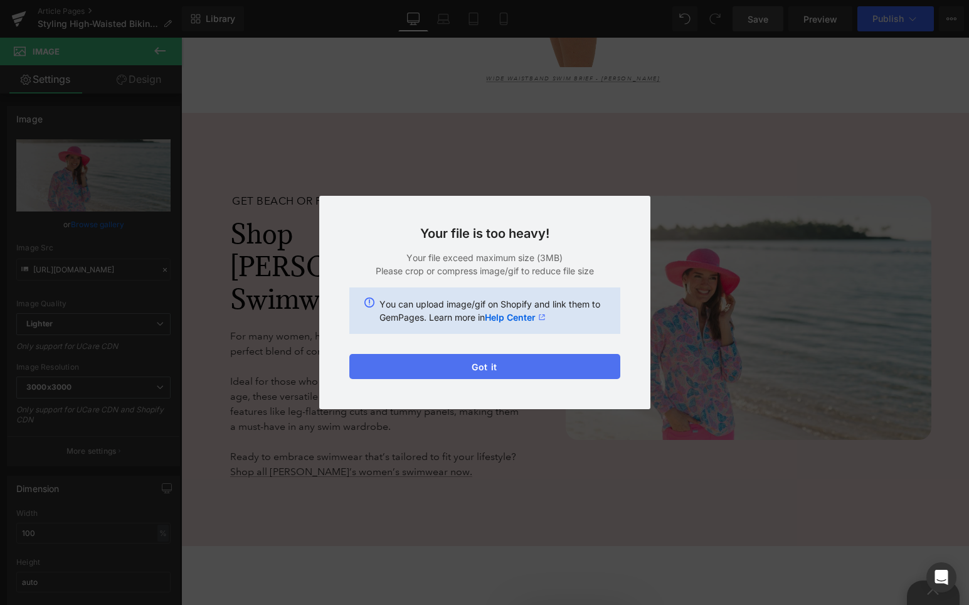
click at [511, 368] on button "Got it" at bounding box center [484, 366] width 271 height 25
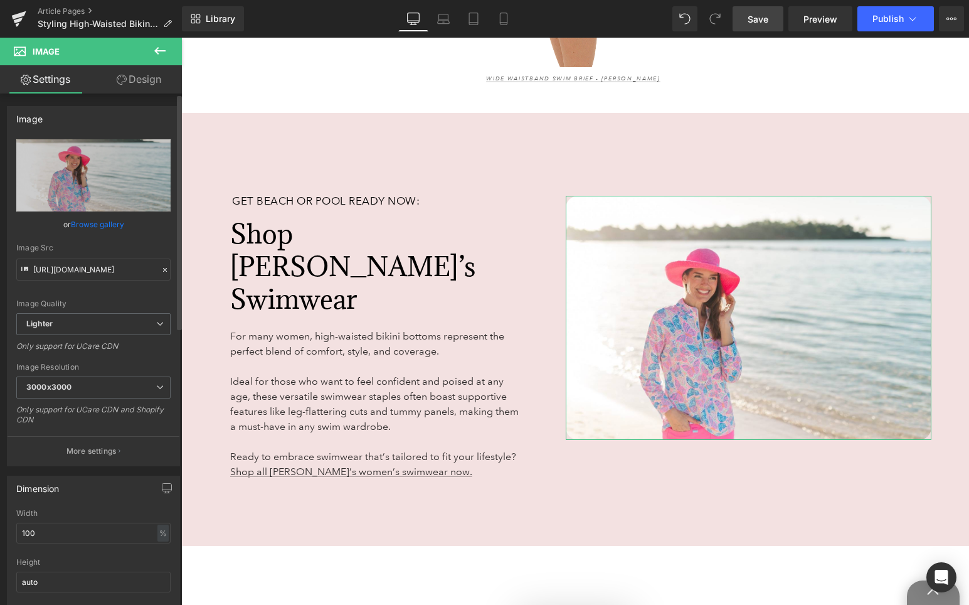
click at [106, 226] on link "Browse gallery" at bounding box center [97, 224] width 53 height 22
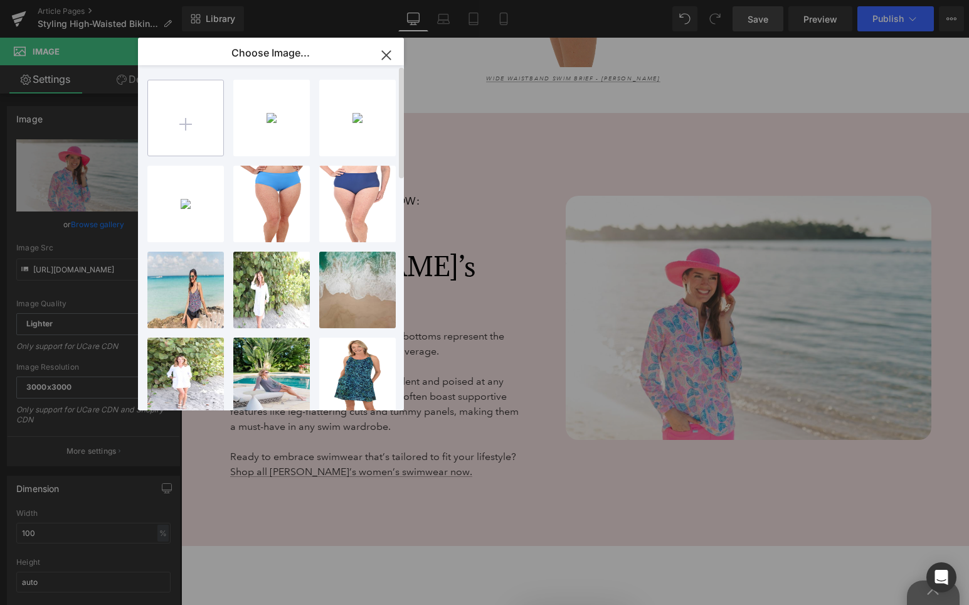
click at [208, 127] on input "file" at bounding box center [185, 117] width 75 height 75
type input "C:\fakepath\atman-studios-UPolqOrkbno-unsplash Large.jpeg"
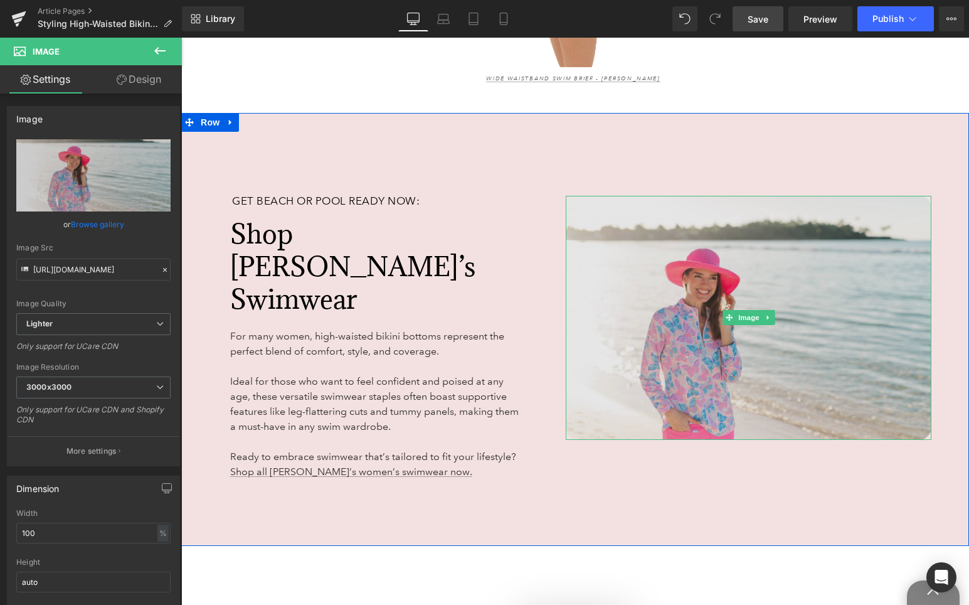
click at [689, 283] on img at bounding box center [749, 318] width 366 height 244
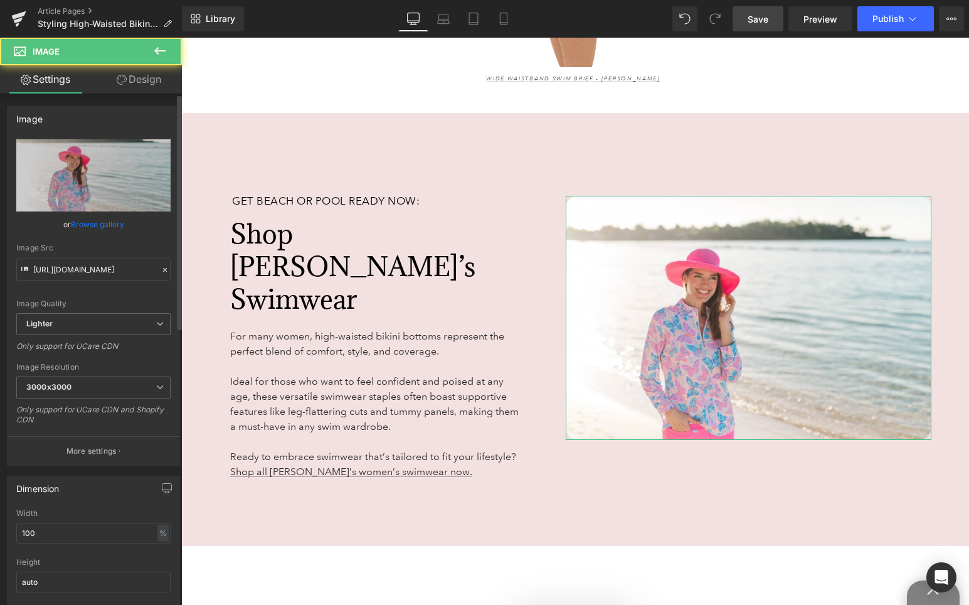
click at [109, 226] on link "Browse gallery" at bounding box center [97, 224] width 53 height 22
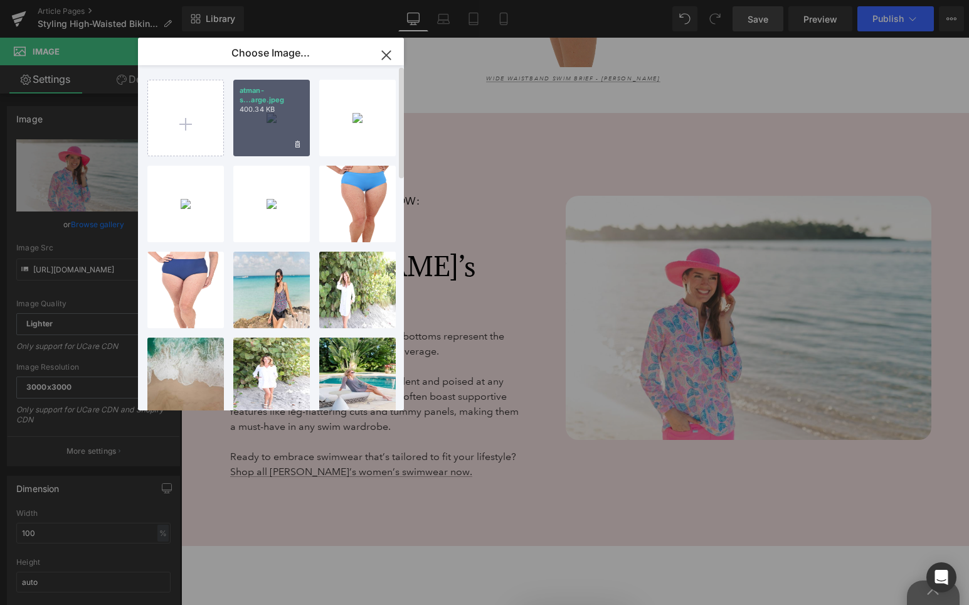
drag, startPoint x: 258, startPoint y: 117, endPoint x: 77, endPoint y: 78, distance: 185.2
click at [258, 117] on div "atman-s...arge.jpeg 400.34 KB" at bounding box center [271, 118] width 77 height 77
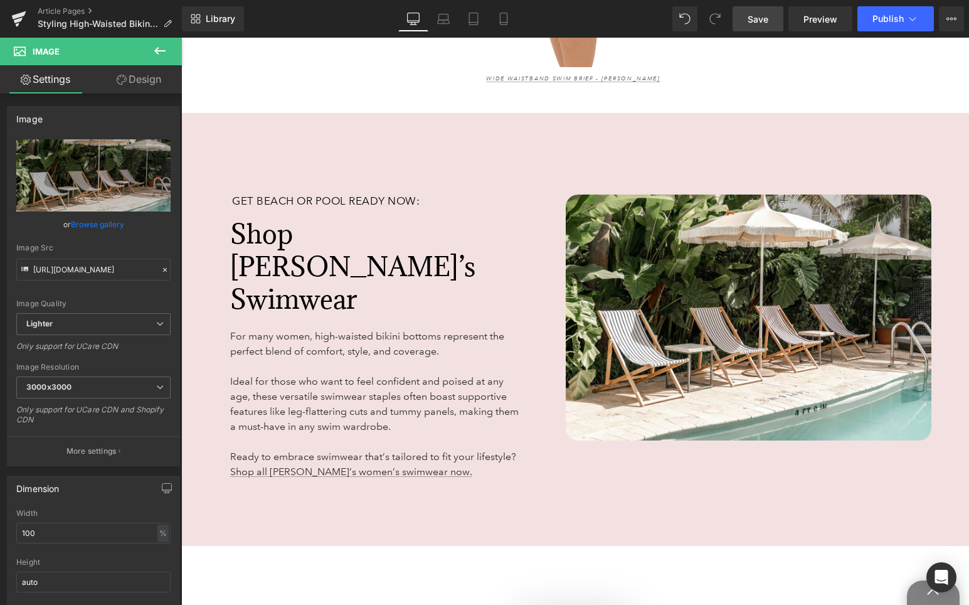
click at [761, 18] on span "Save" at bounding box center [758, 19] width 21 height 13
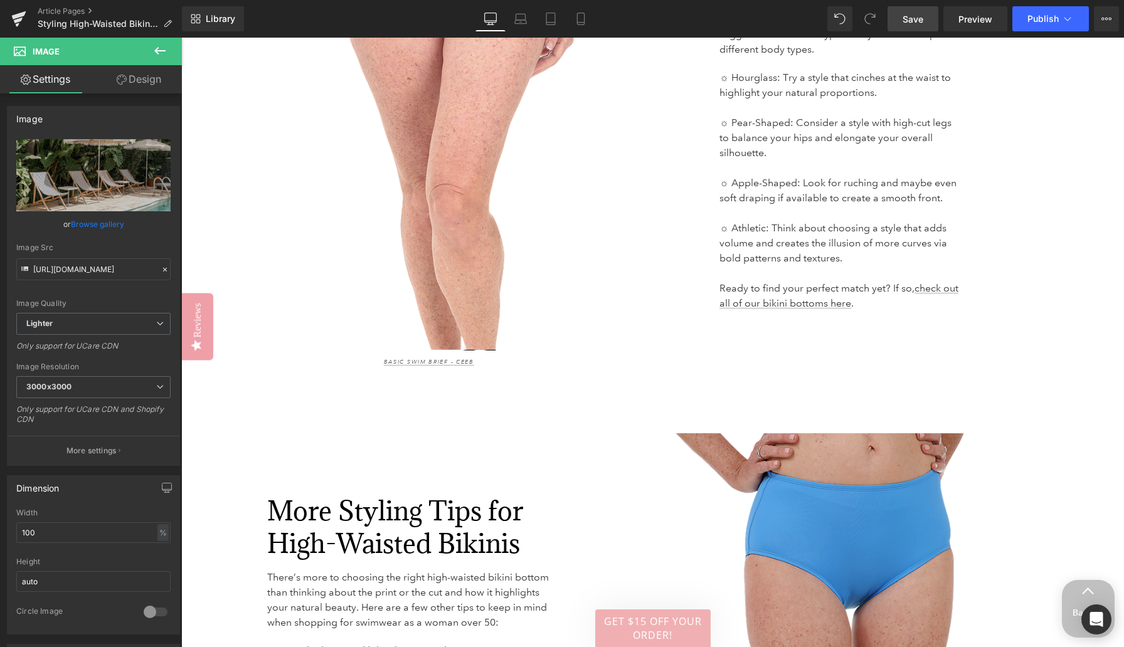
scroll to position [2487, 0]
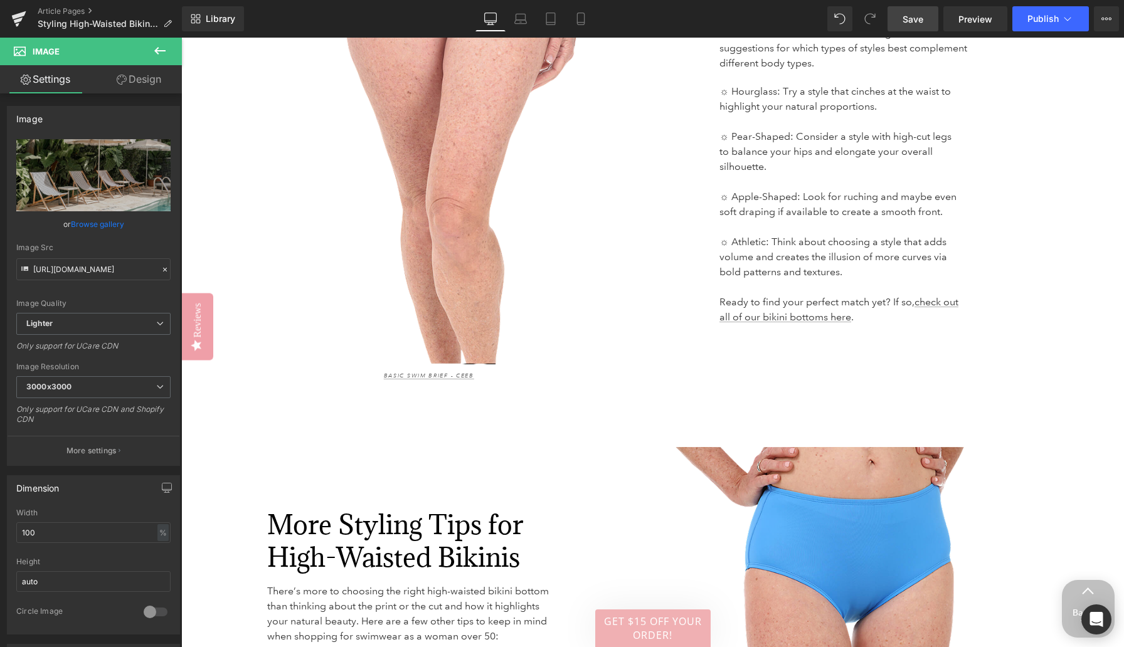
click at [924, 23] on link "Save" at bounding box center [912, 18] width 51 height 25
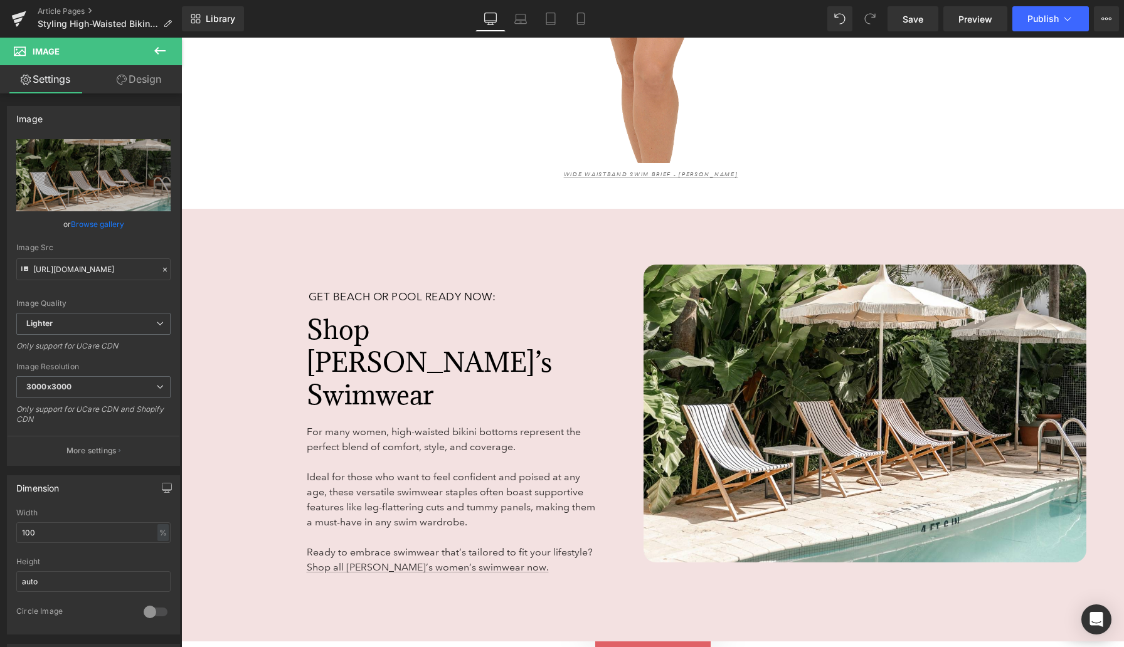
scroll to position [4013, 0]
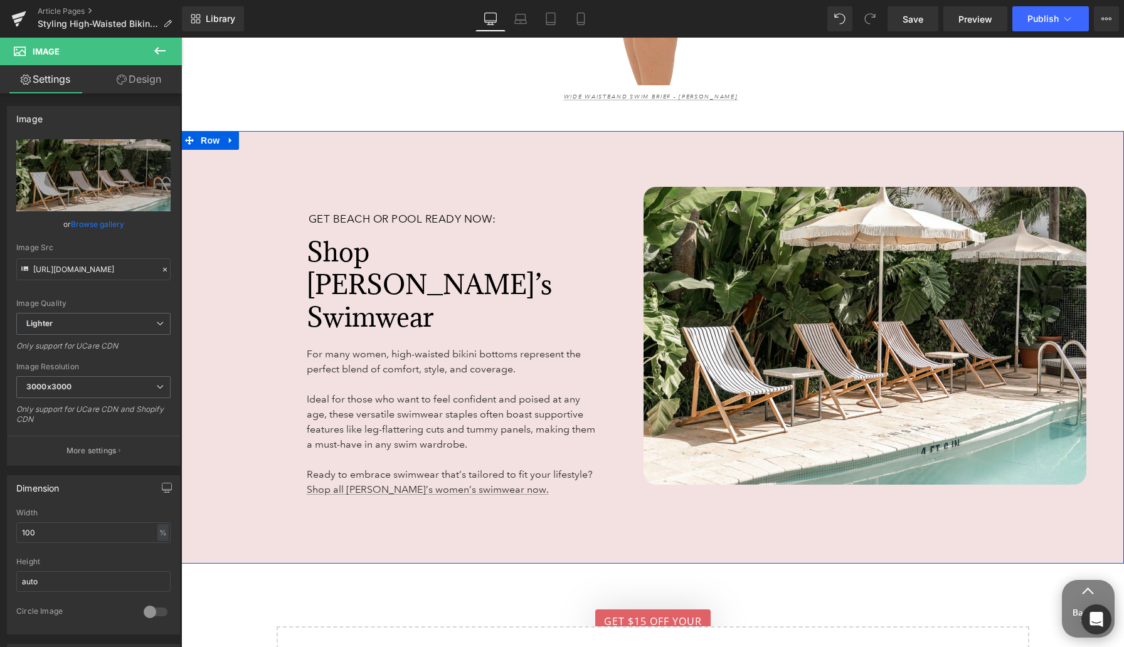
click at [227, 173] on div "Get Beach or Pool Ready Now: Heading Shop [PERSON_NAME]’s Swimwear Heading For …" at bounding box center [407, 351] width 453 height 357
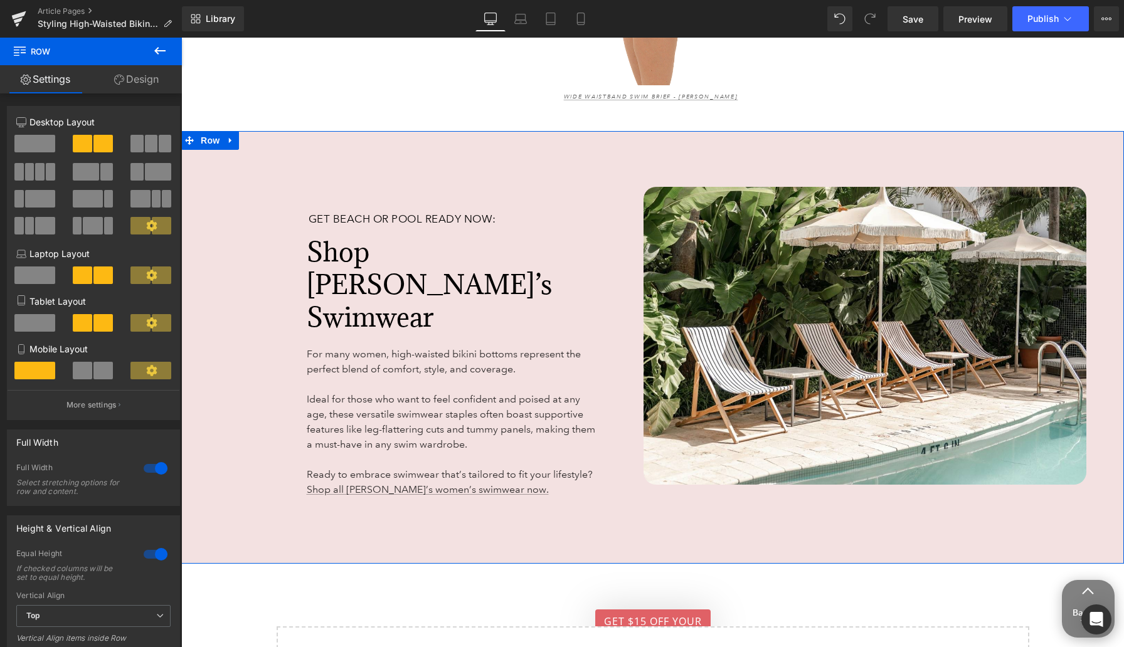
click at [142, 87] on link "Design" at bounding box center [136, 79] width 91 height 28
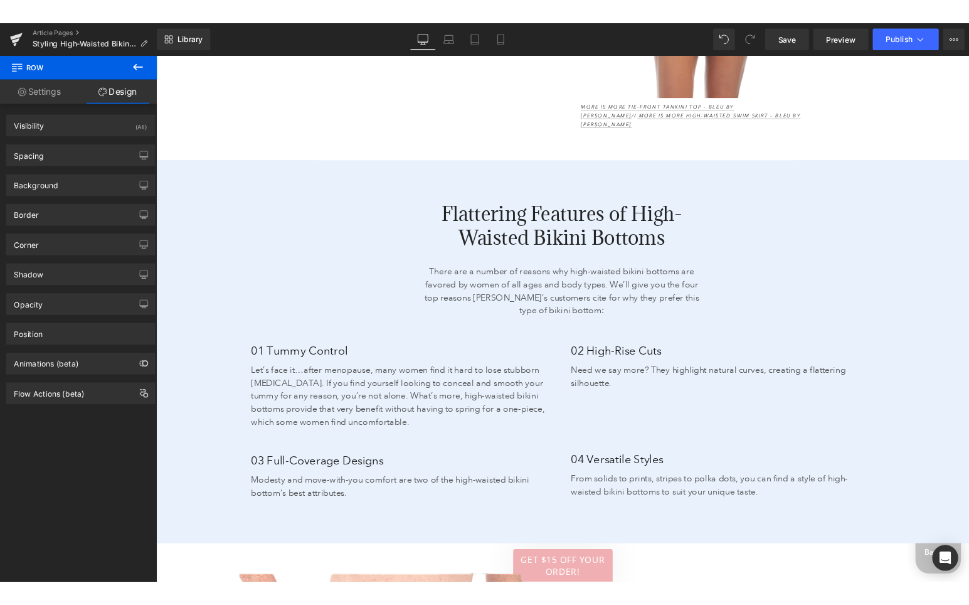
scroll to position [1672, 0]
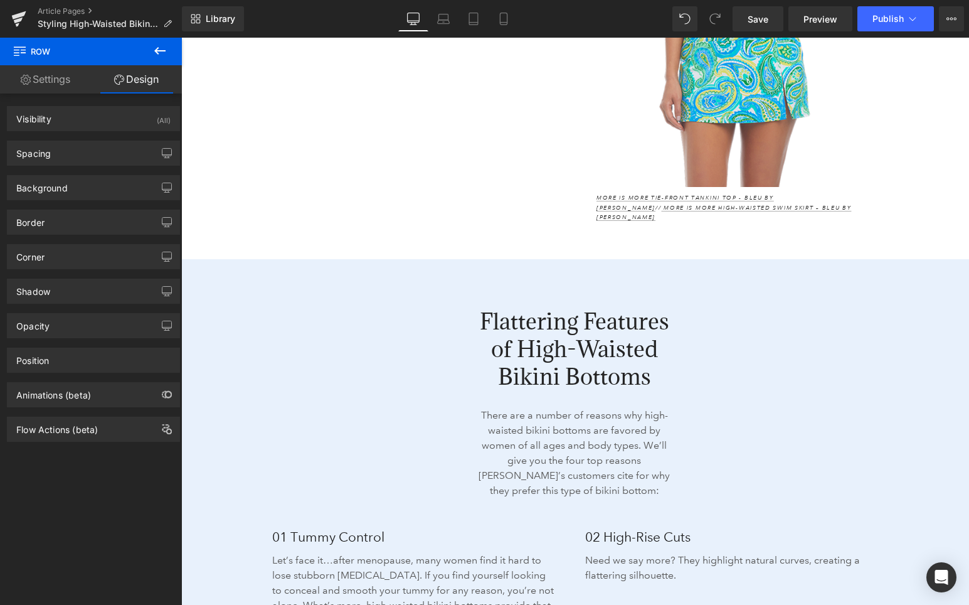
click at [304, 288] on icon at bounding box center [302, 292] width 7 height 8
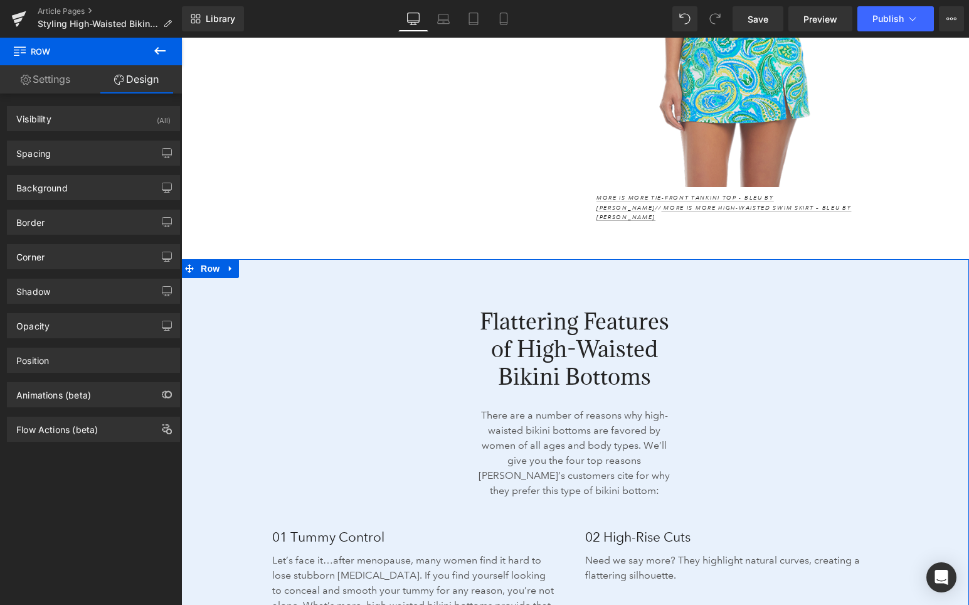
click at [221, 284] on div "Flattering Features of High-Waisted Bikini Bottoms Heading There are a number o…" at bounding box center [575, 517] width 788 height 517
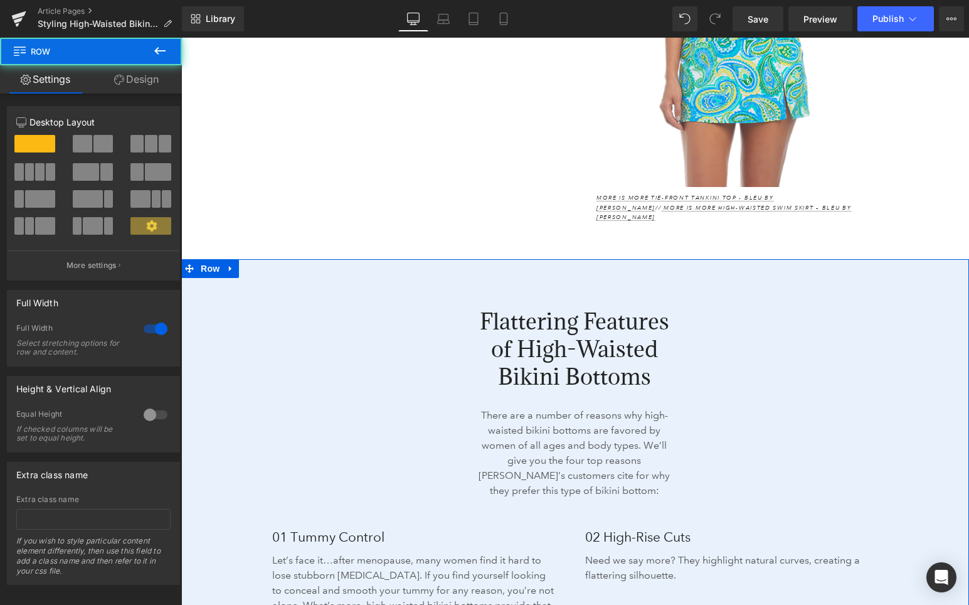
click at [149, 83] on link "Design" at bounding box center [136, 79] width 91 height 28
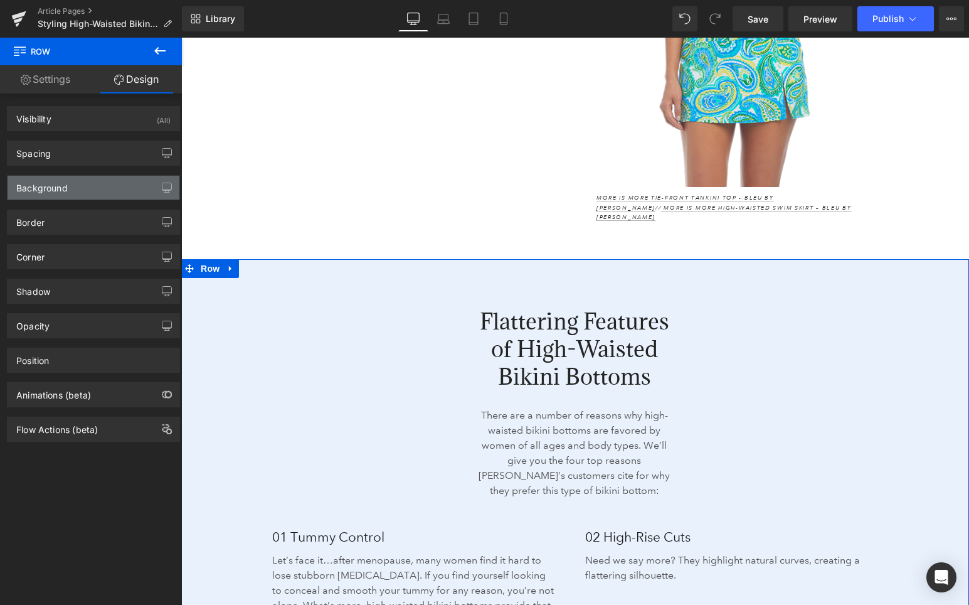
click at [88, 193] on div "Background" at bounding box center [94, 188] width 172 height 24
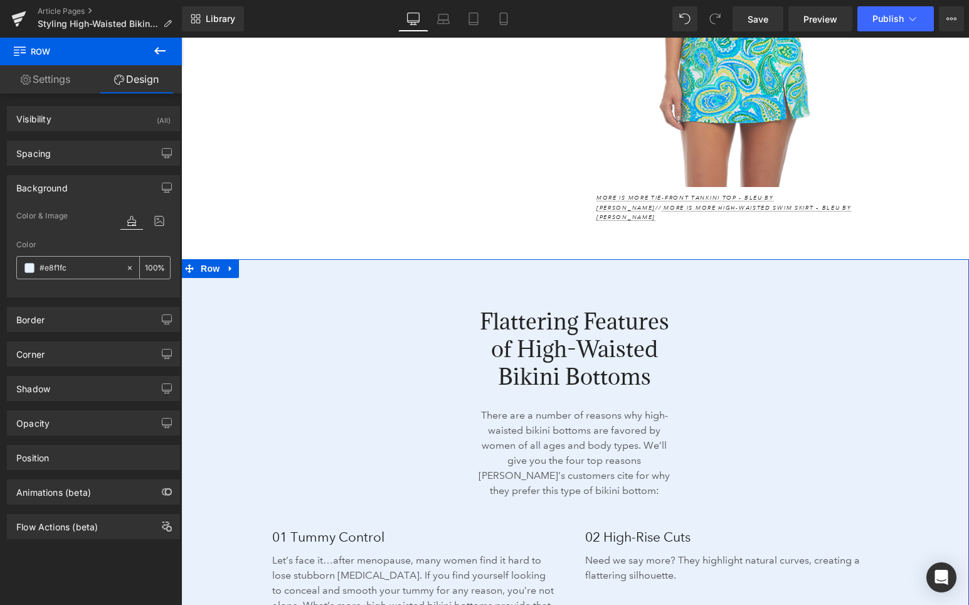
click at [61, 267] on input "#e8f1fc" at bounding box center [80, 268] width 80 height 14
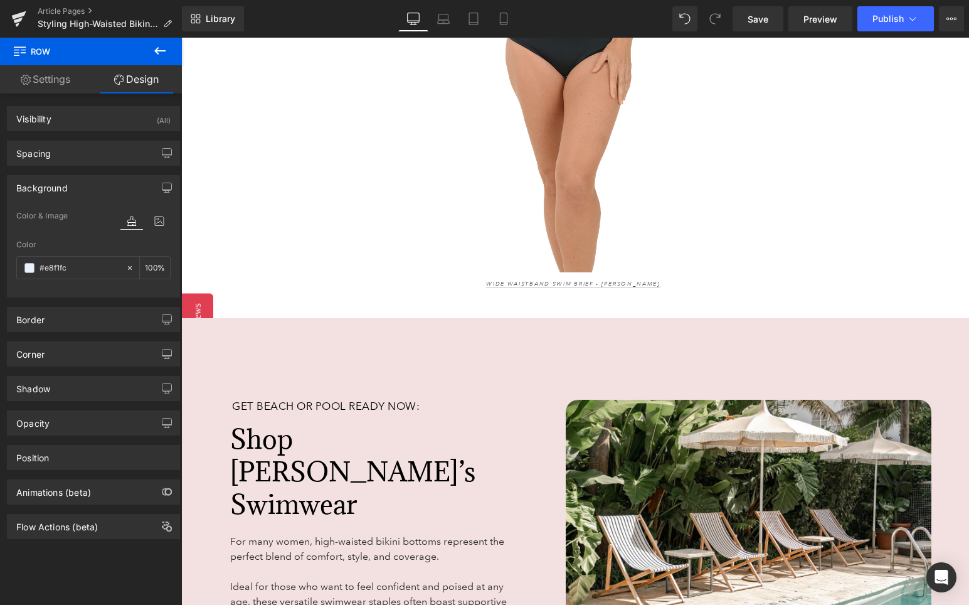
scroll to position [3845, 0]
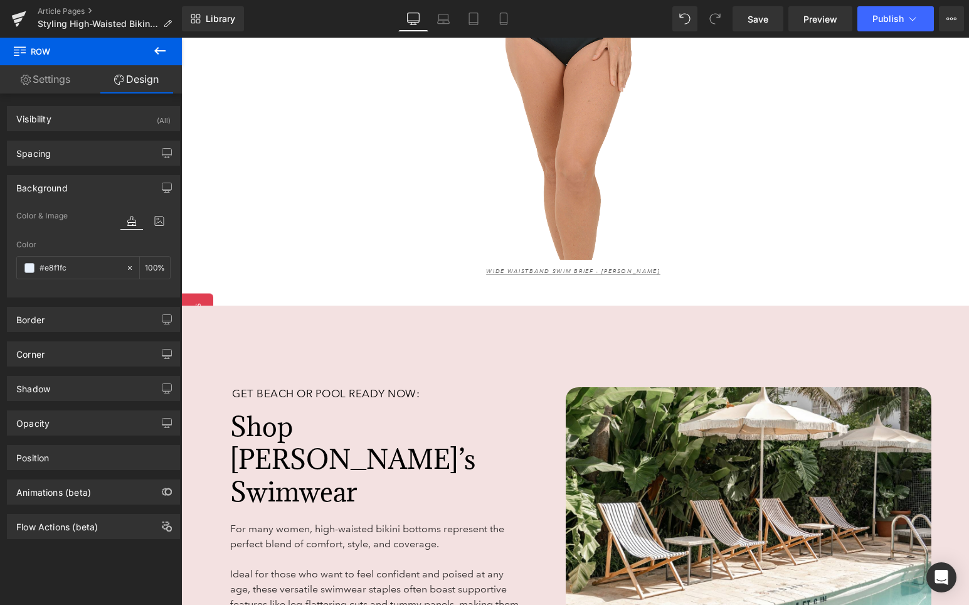
click at [262, 322] on div "Get Beach or Pool Ready Now: Heading Shop [PERSON_NAME]’s Swimwear Heading For …" at bounding box center [575, 521] width 788 height 433
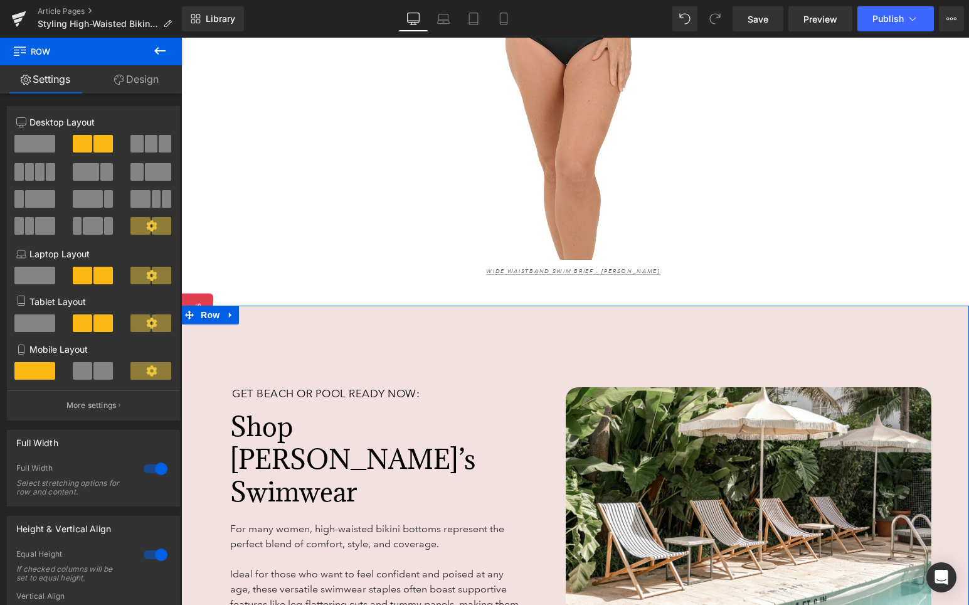
click at [141, 76] on link "Design" at bounding box center [136, 79] width 91 height 28
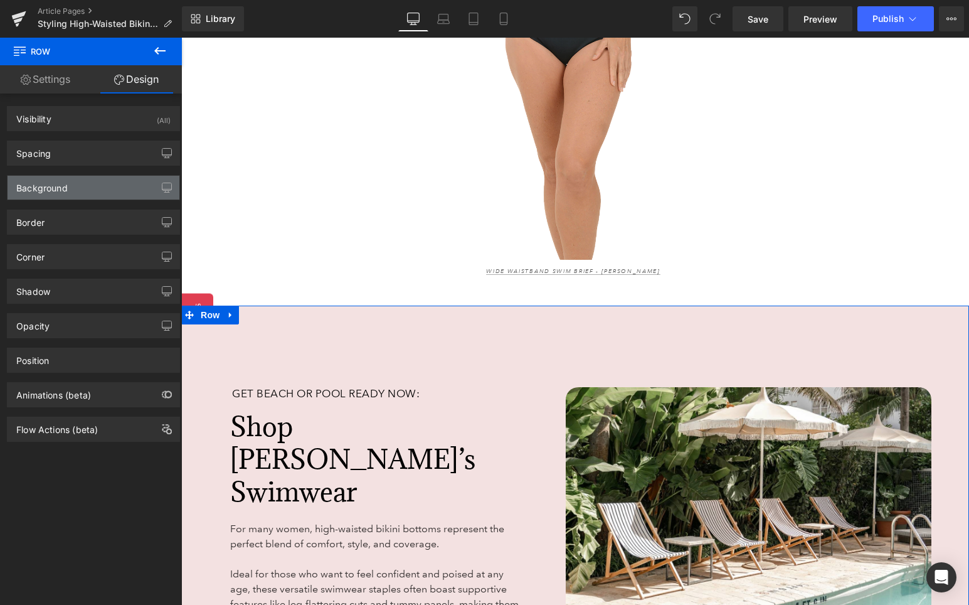
click at [83, 190] on div "Background" at bounding box center [94, 188] width 172 height 24
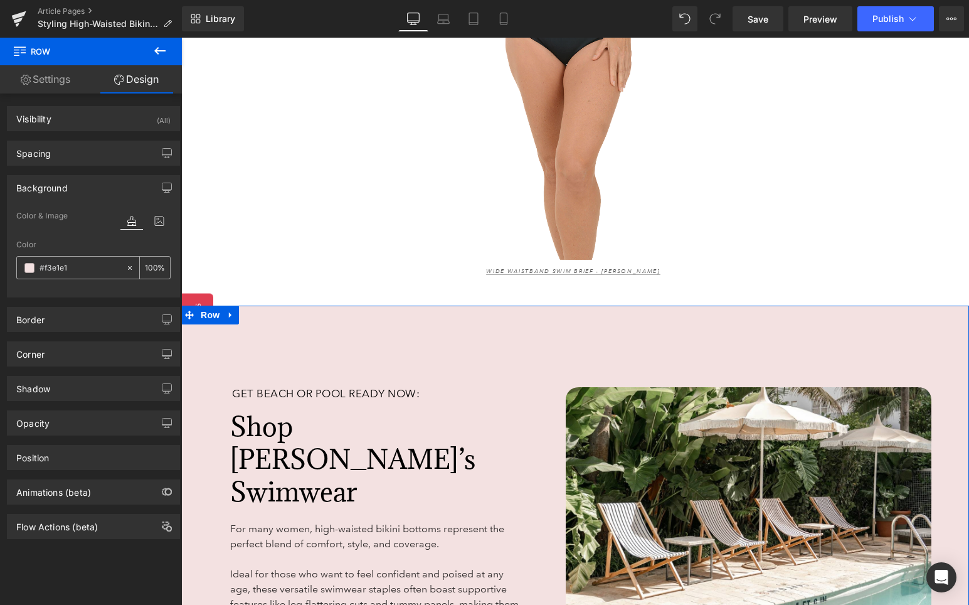
click at [61, 263] on input "#f3e1e1" at bounding box center [80, 268] width 80 height 14
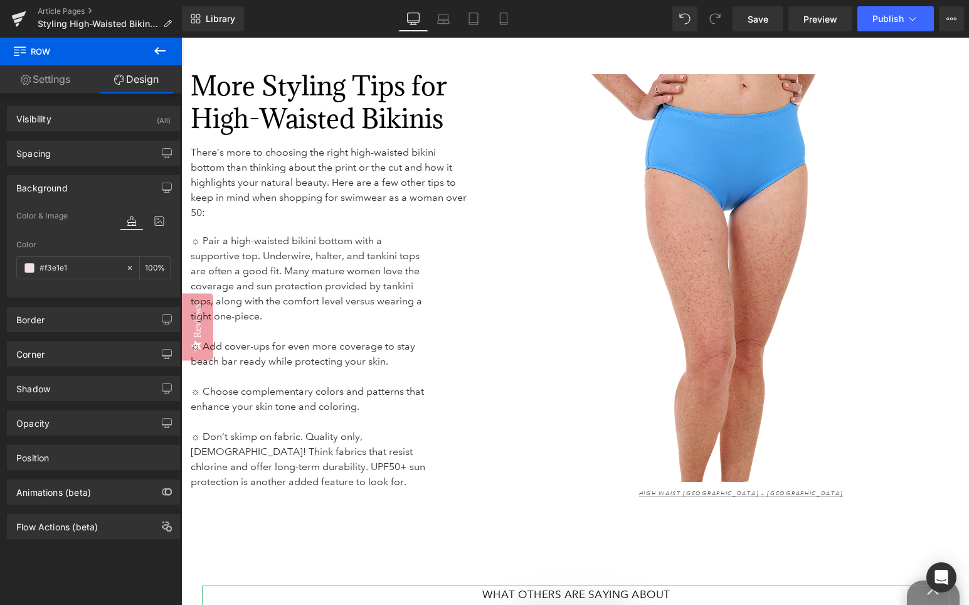
scroll to position [2879, 0]
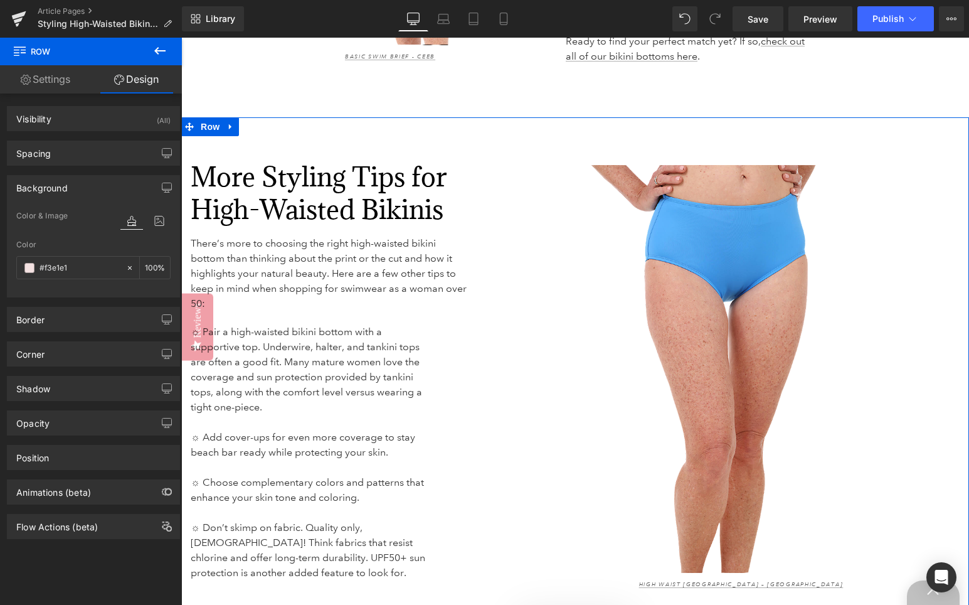
click at [515, 129] on div "More Styling Tips for High-Waisted Bikinis Heading There’s more to choosing the…" at bounding box center [575, 375] width 788 height 516
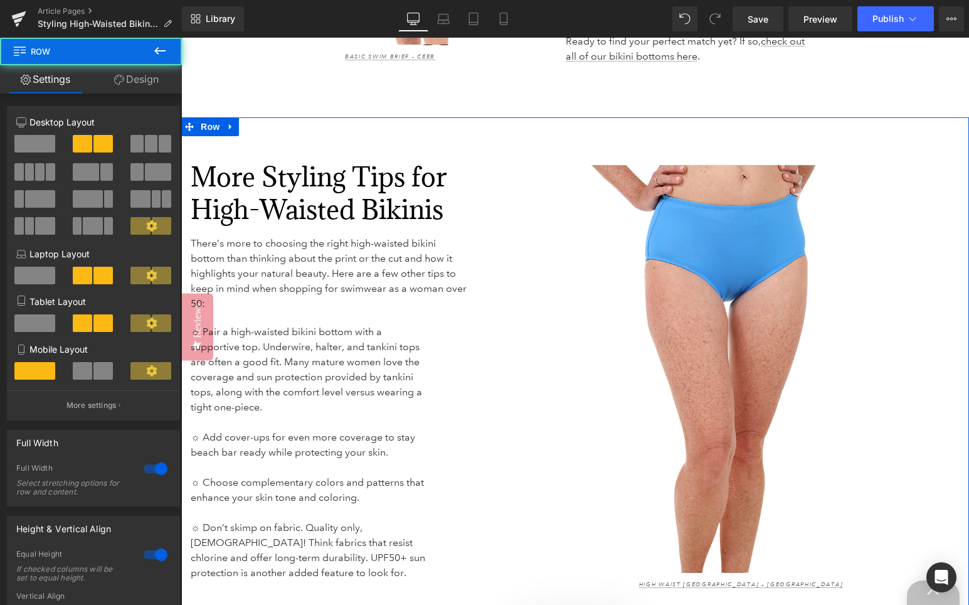
click at [145, 88] on link "Design" at bounding box center [136, 79] width 91 height 28
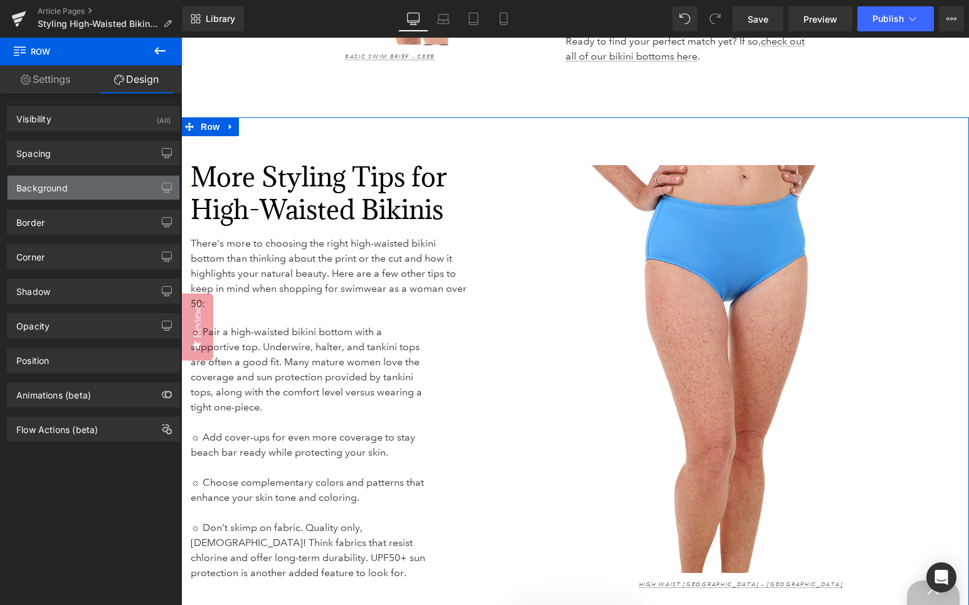
click at [87, 187] on div "Background" at bounding box center [94, 188] width 172 height 24
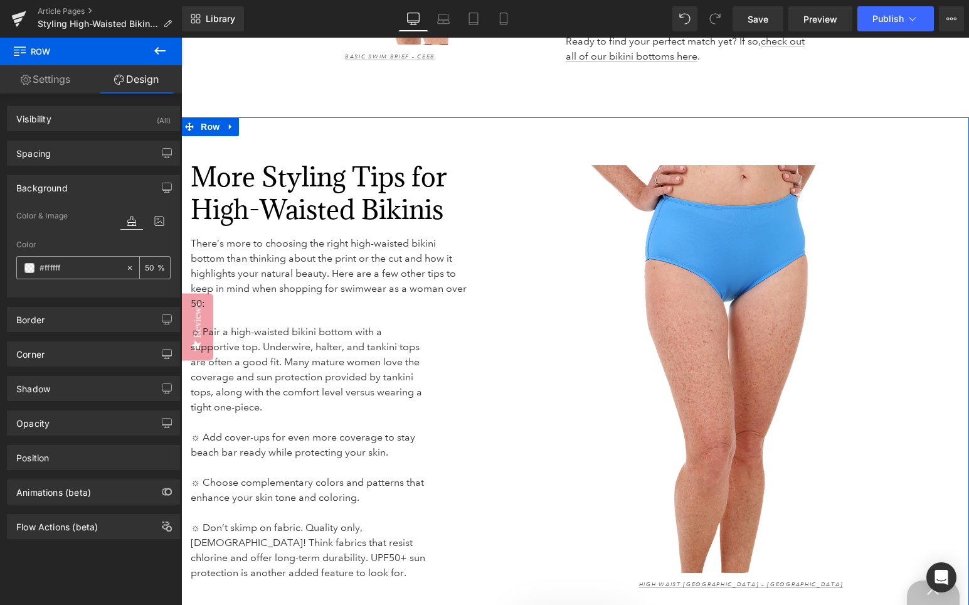
click at [63, 276] on div "#ffffff" at bounding box center [71, 268] width 109 height 22
click at [55, 268] on input "#ffffff" at bounding box center [80, 268] width 80 height 14
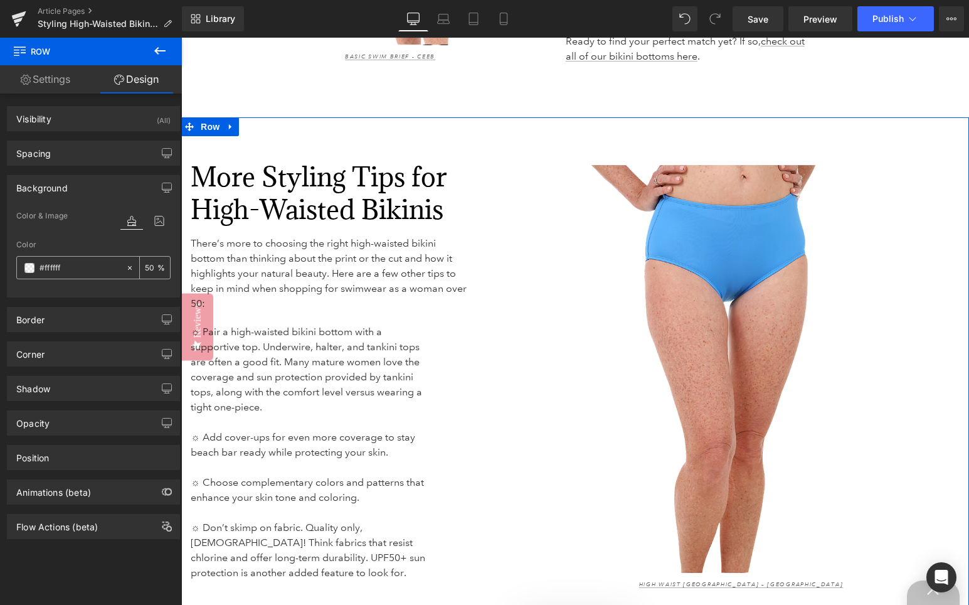
paste input "3e1e1"
type input "#f3e1e1"
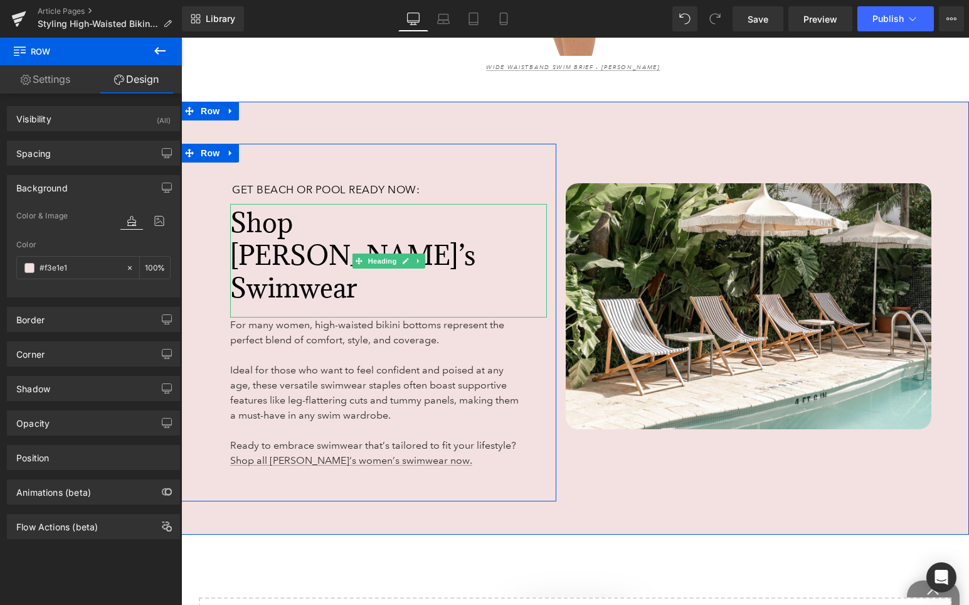
scroll to position [4035, 0]
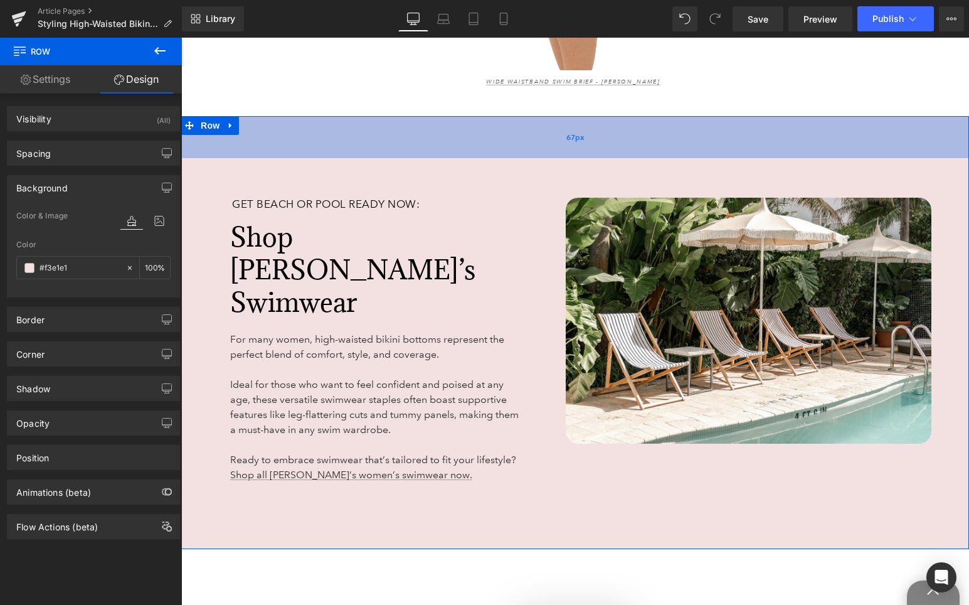
click at [511, 130] on div "67px" at bounding box center [575, 137] width 788 height 42
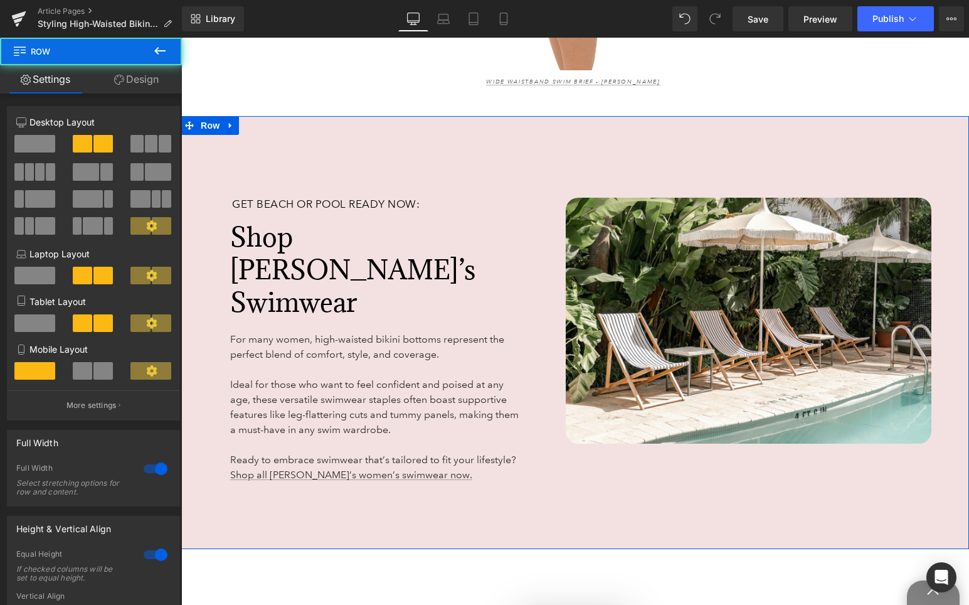
click at [139, 89] on link "Design" at bounding box center [136, 79] width 91 height 28
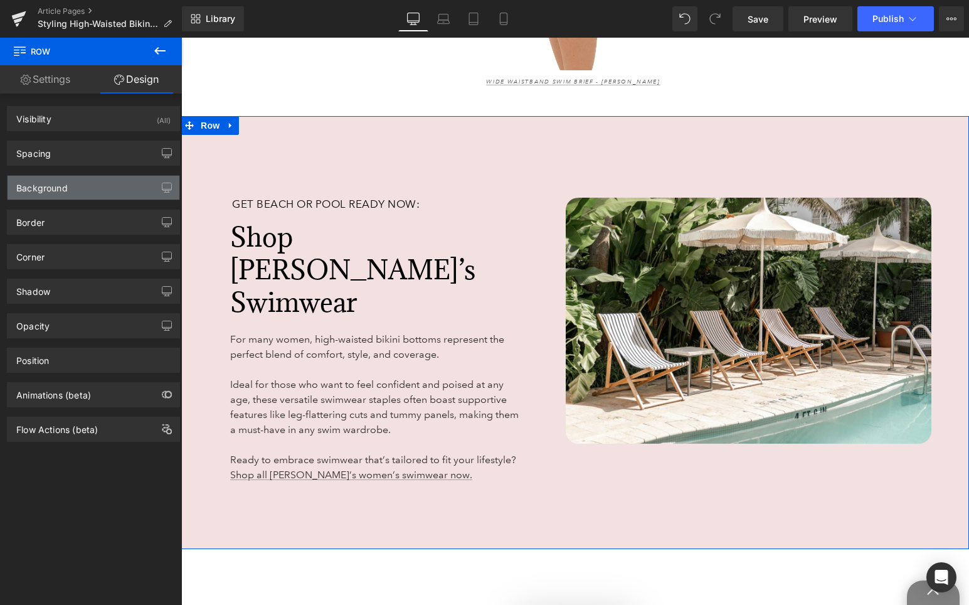
click at [93, 194] on div "Background" at bounding box center [94, 188] width 172 height 24
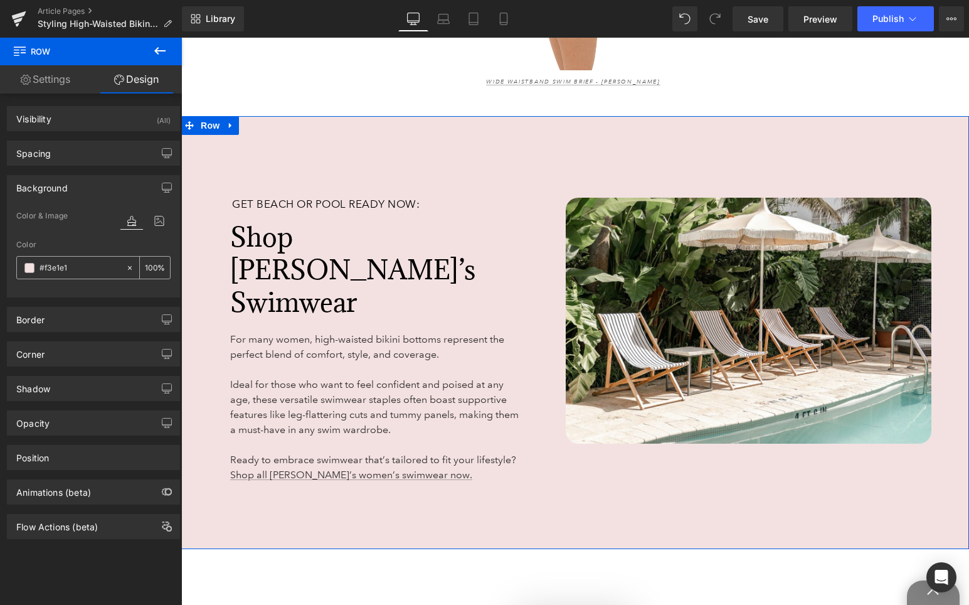
click at [50, 272] on input "#f3e1e1" at bounding box center [80, 268] width 80 height 14
click at [51, 272] on input "#f3e1e1" at bounding box center [80, 268] width 80 height 14
paste input "e8f1fc"
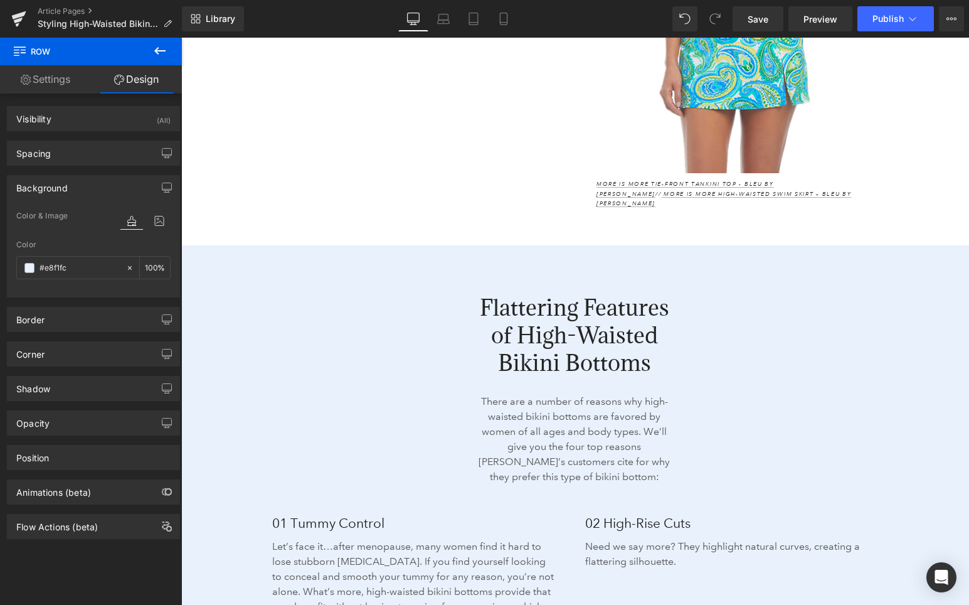
scroll to position [1688, 0]
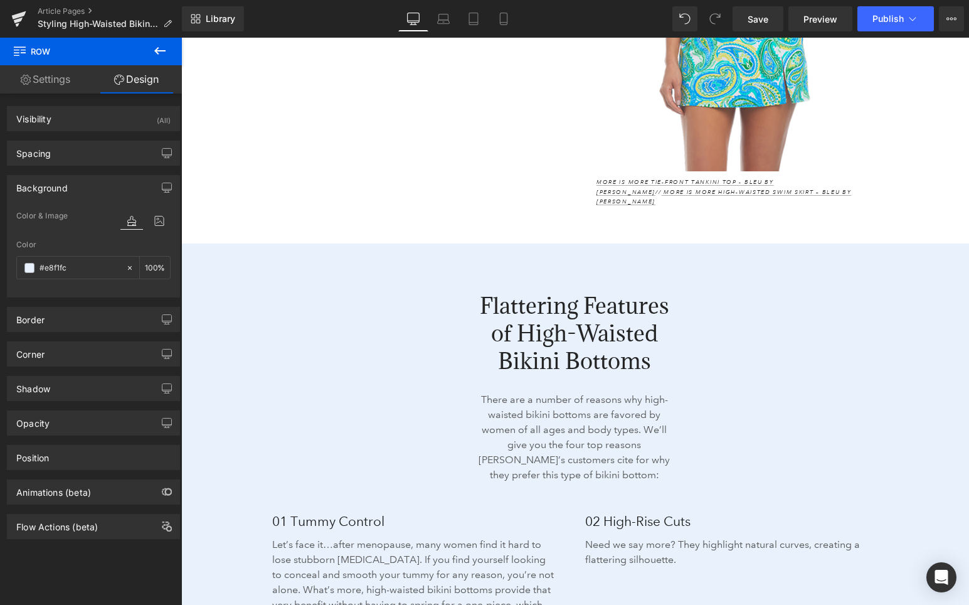
type input "#e8f1fc"
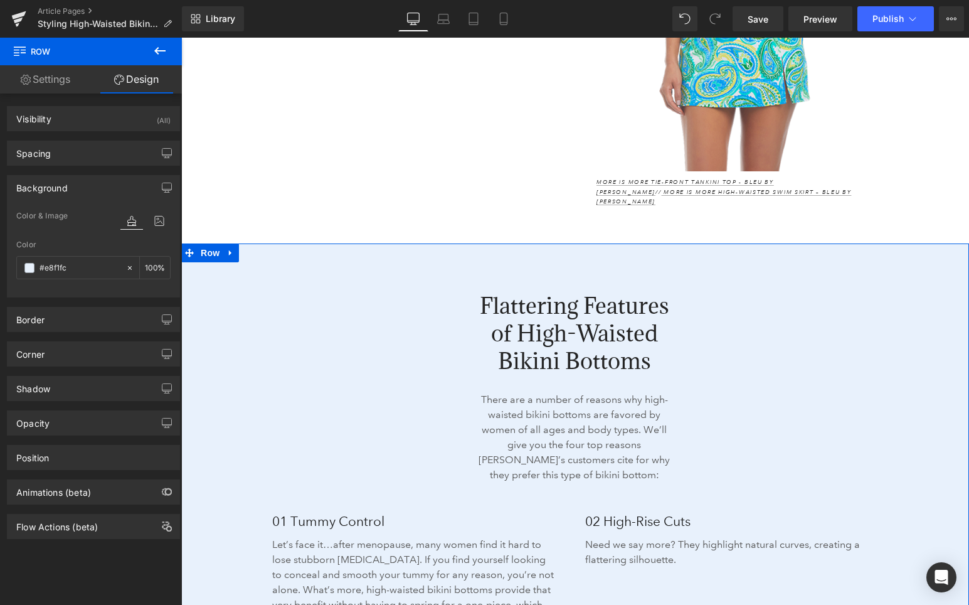
click at [768, 246] on div "Flattering Features of High-Waisted Bikini Bottoms Heading There are a number o…" at bounding box center [575, 501] width 788 height 517
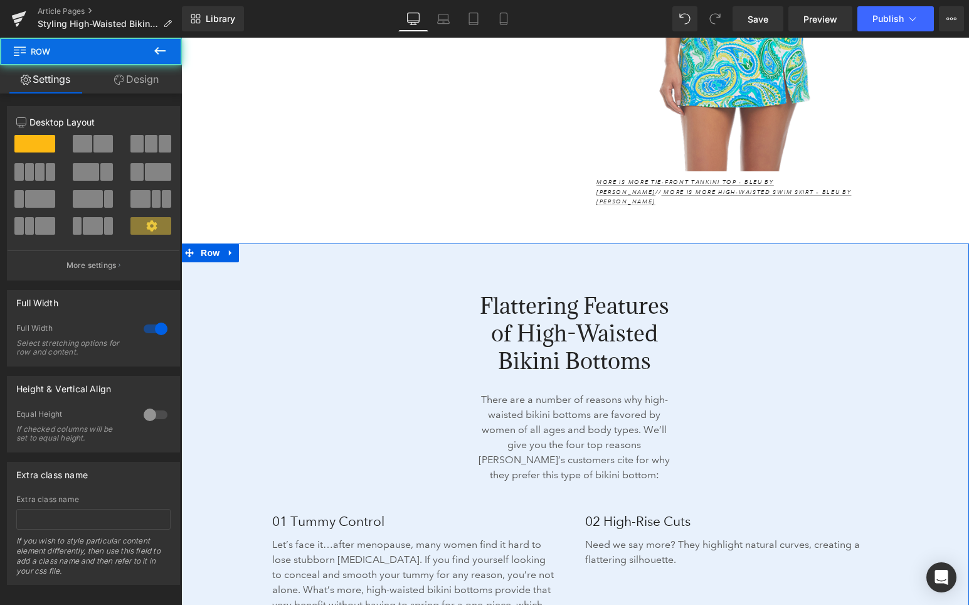
click at [156, 87] on link "Design" at bounding box center [136, 79] width 91 height 28
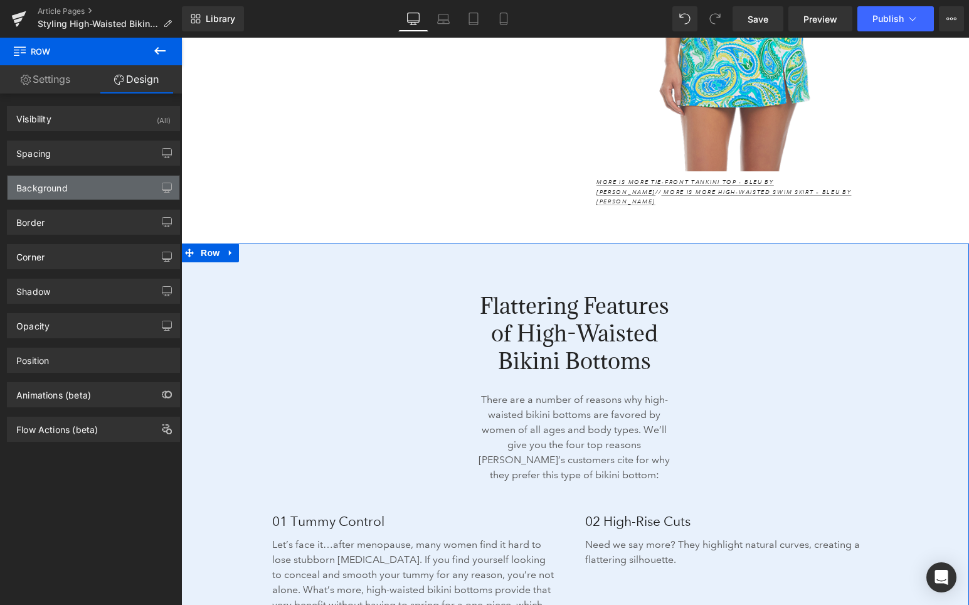
click at [102, 197] on div "Background" at bounding box center [94, 188] width 172 height 24
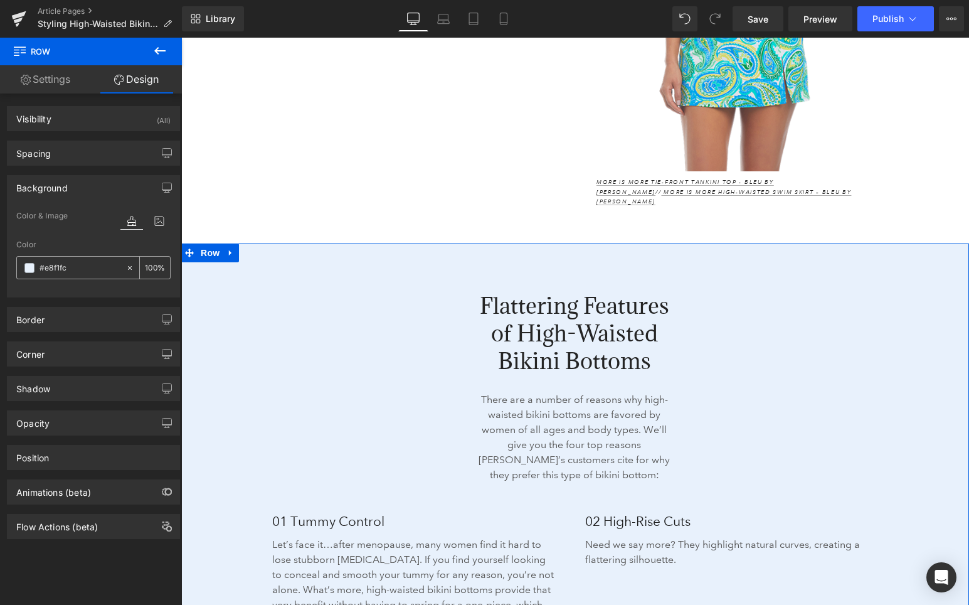
click at [58, 265] on input "#e8f1fc" at bounding box center [80, 268] width 80 height 14
paste input "aabc9d"
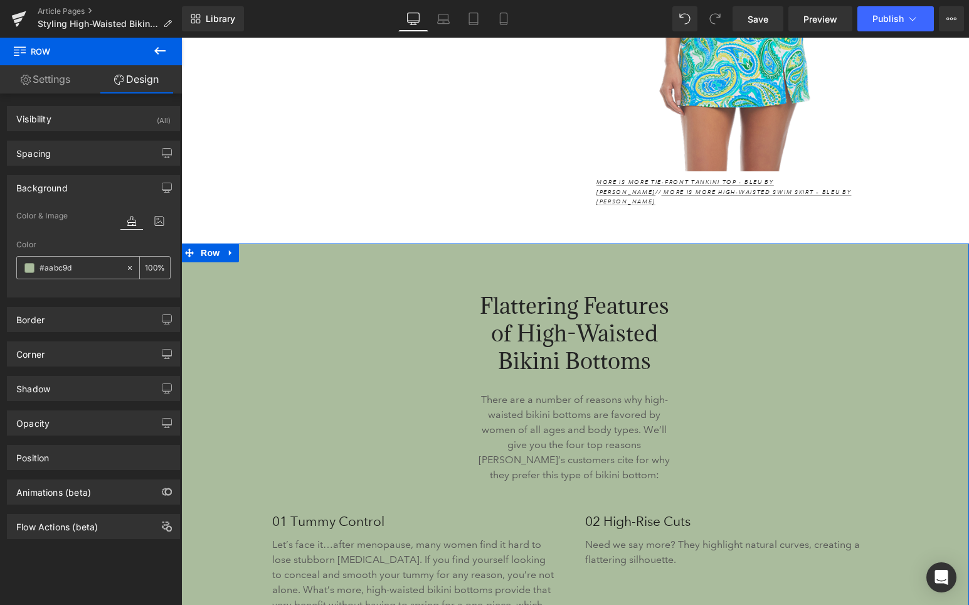
type input "#aabc9d"
click at [151, 263] on input "100" at bounding box center [151, 267] width 13 height 14
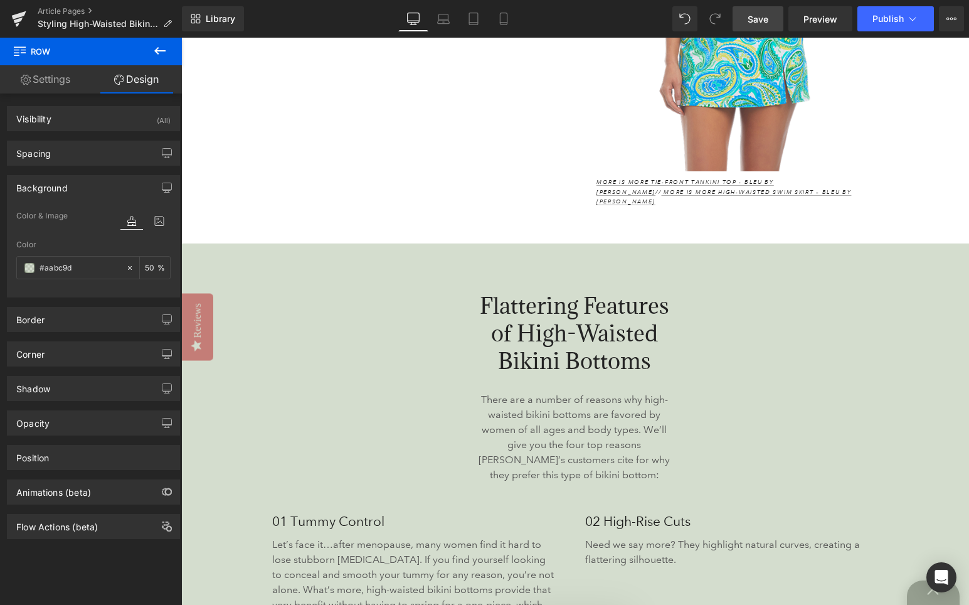
type input "50"
click at [767, 9] on link "Save" at bounding box center [758, 18] width 51 height 25
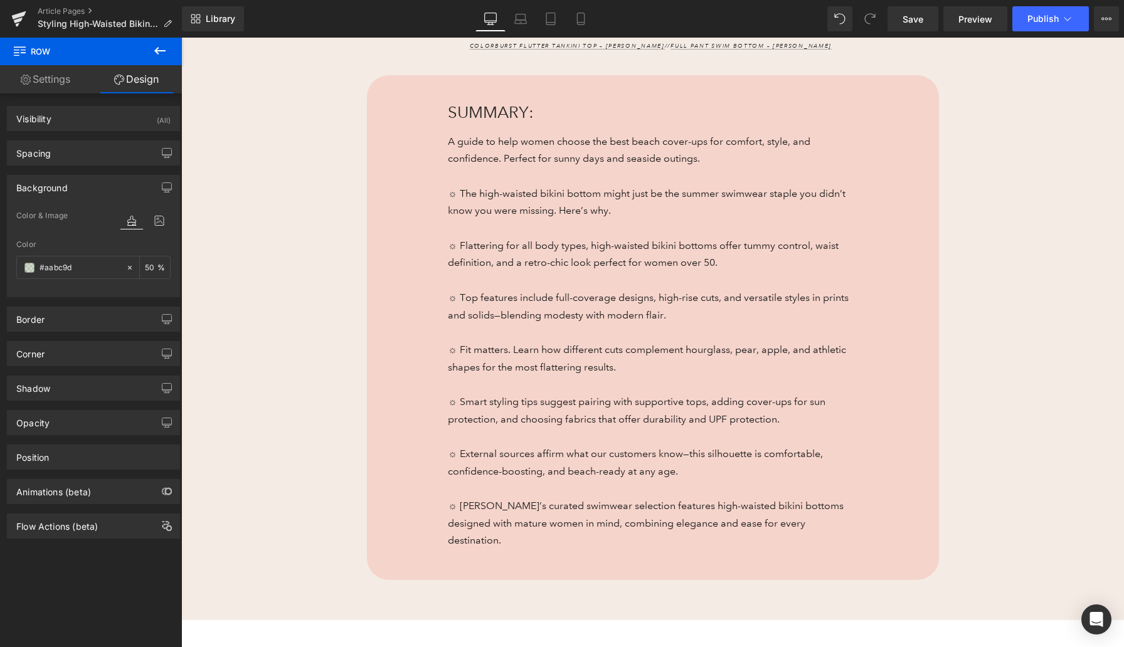
scroll to position [713, 0]
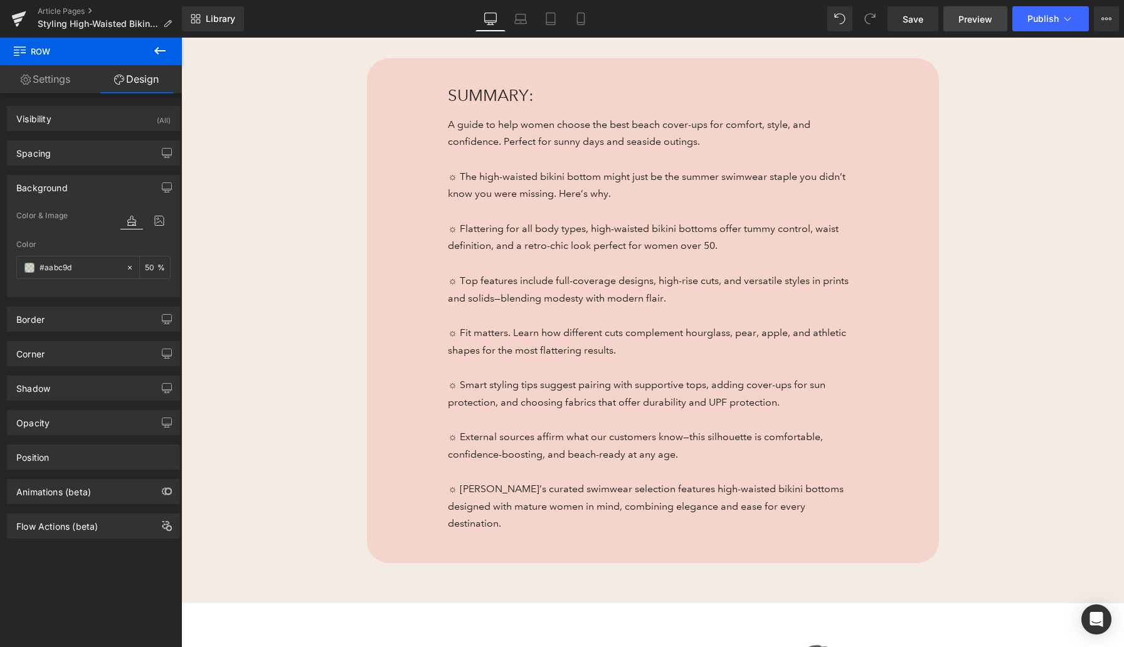
click at [968, 18] on span "Preview" at bounding box center [975, 19] width 34 height 13
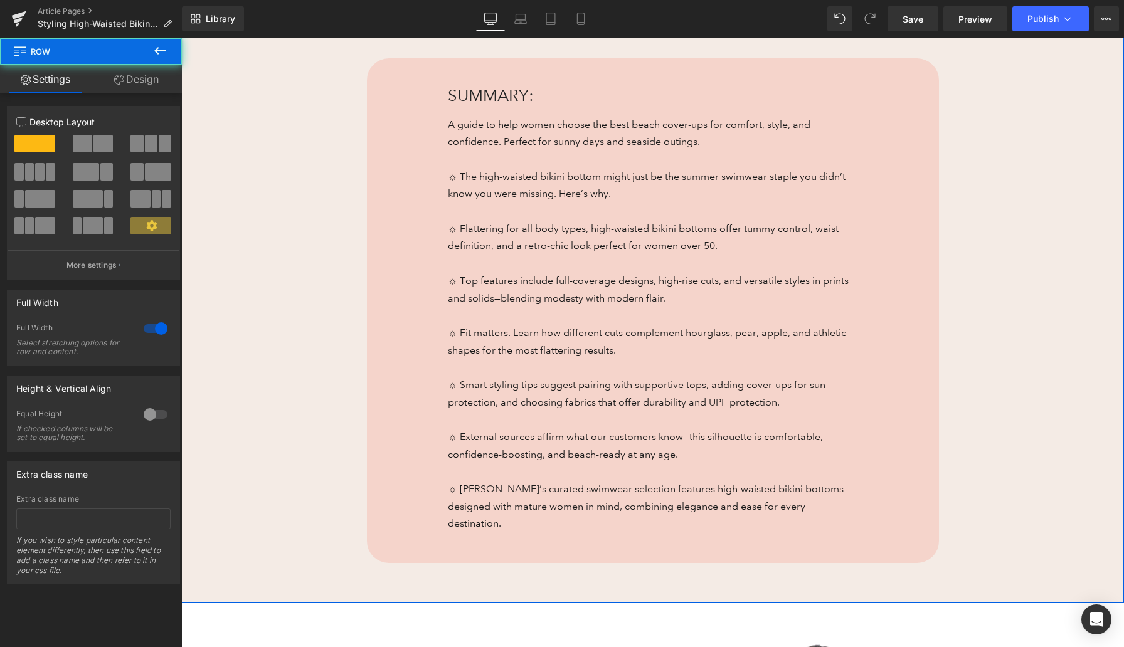
click at [968, 296] on div "High-Waisted Bikini Bottoms Heading Flattering for All Shapes Heading Image Col…" at bounding box center [652, 38] width 943 height 1130
click at [968, 316] on div "High-Waisted Bikini Bottoms Heading Flattering for All Shapes Heading Image Col…" at bounding box center [652, 38] width 943 height 1130
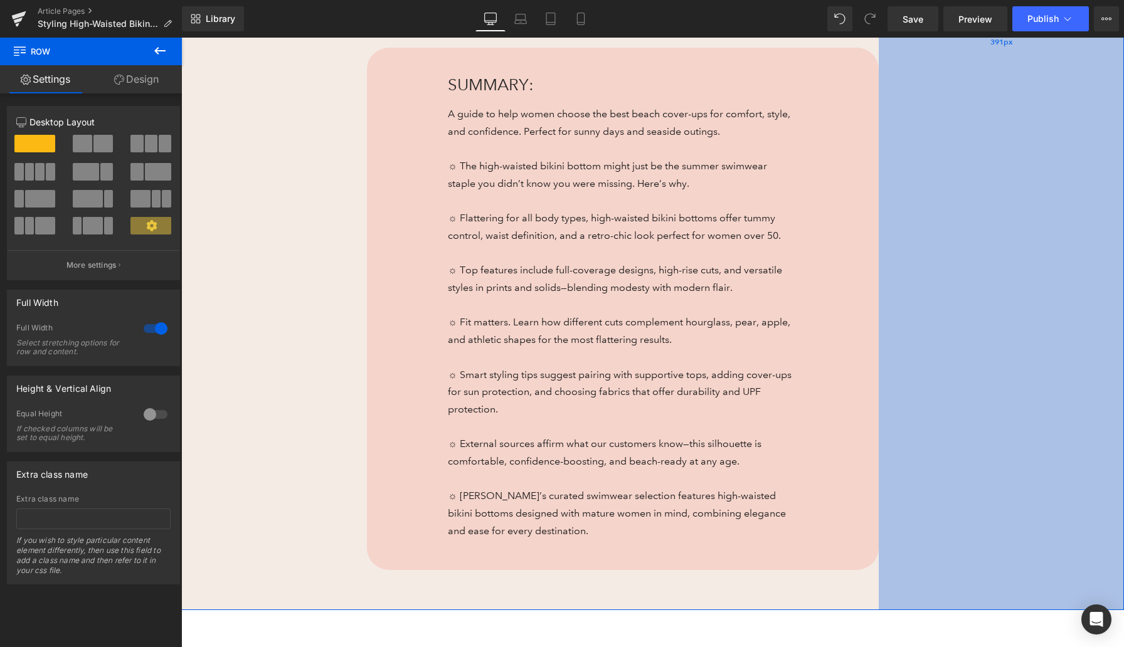
drag, startPoint x: 1112, startPoint y: 255, endPoint x: 1052, endPoint y: 258, distance: 60.3
click at [968, 258] on div "391px" at bounding box center [1001, 41] width 245 height 1137
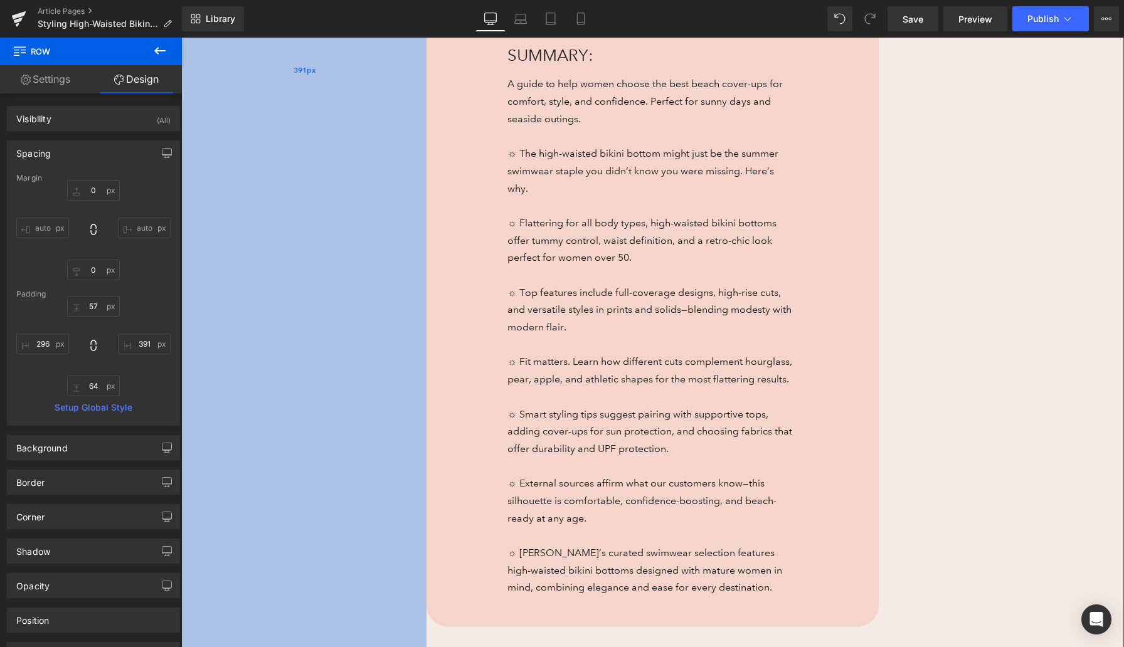
drag, startPoint x: 240, startPoint y: 277, endPoint x: 300, endPoint y: 282, distance: 59.8
click at [300, 282] on div "391px" at bounding box center [303, 70] width 245 height 1194
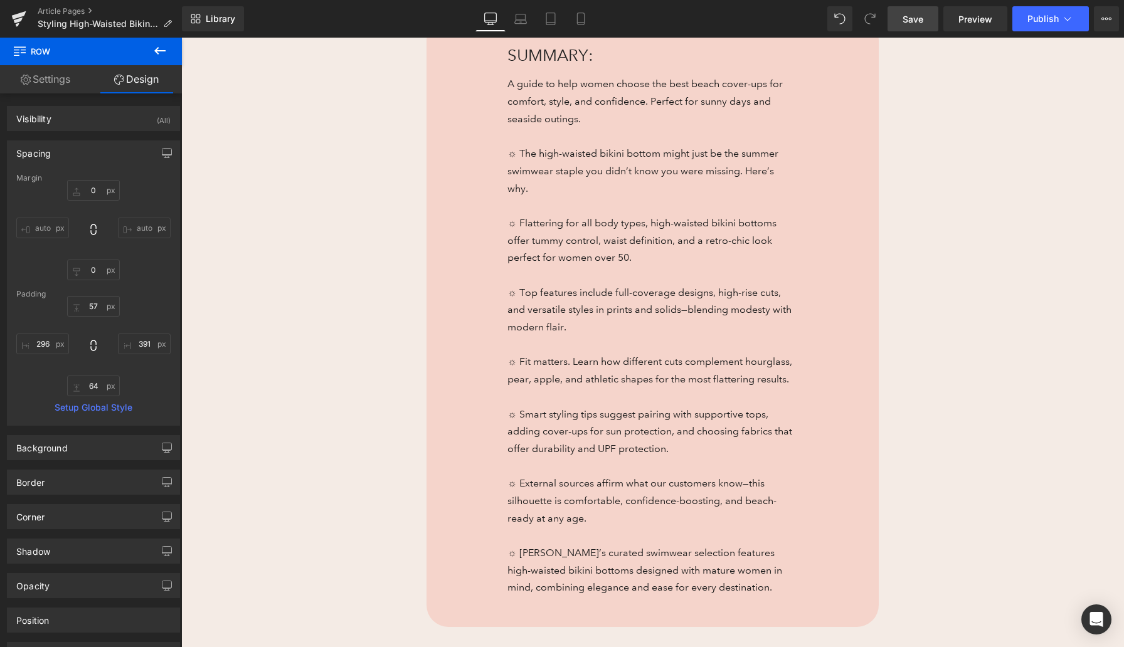
click at [928, 19] on link "Save" at bounding box center [912, 18] width 51 height 25
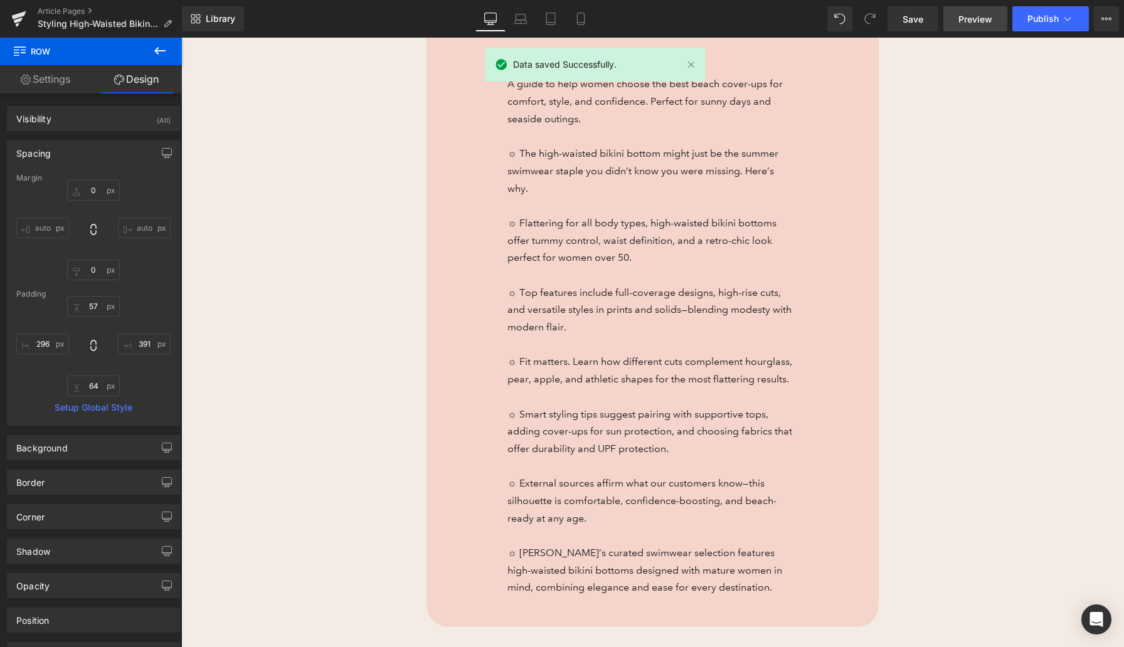
click at [968, 21] on span "Preview" at bounding box center [975, 19] width 34 height 13
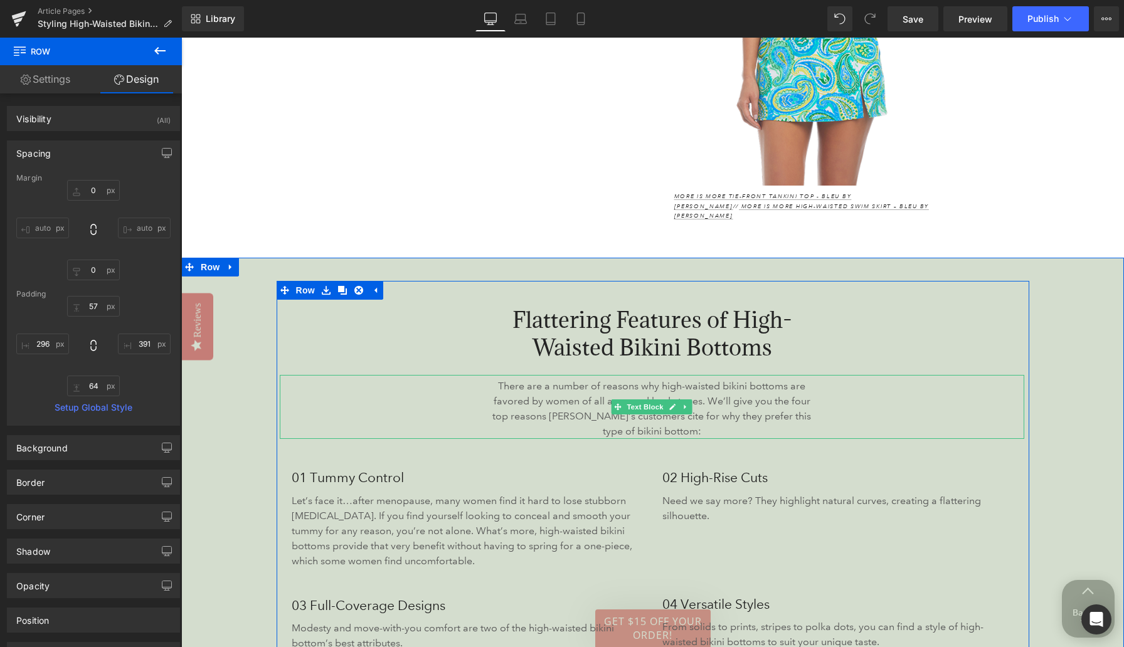
scroll to position [1736, 0]
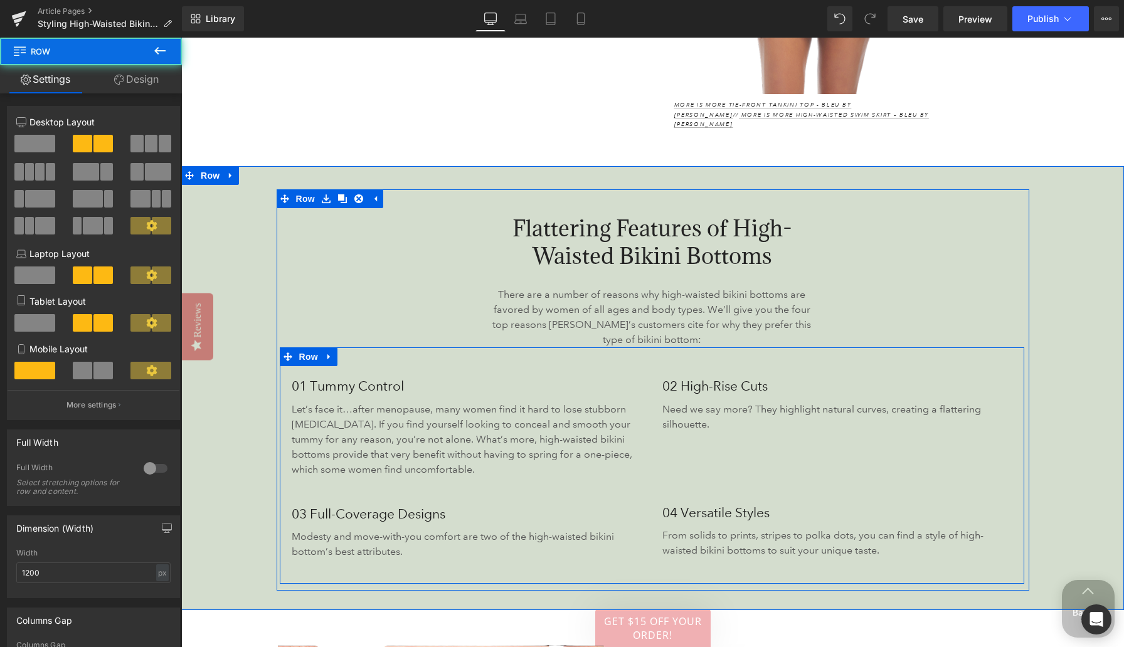
click at [968, 408] on div "02 High-Rise Cuts Heading Need we say more? They highlight natural curves, crea…" at bounding box center [838, 479] width 371 height 209
click at [968, 402] on p "Need we say more? They highlight natural curves, creating a flattering silhouet…" at bounding box center [833, 417] width 343 height 30
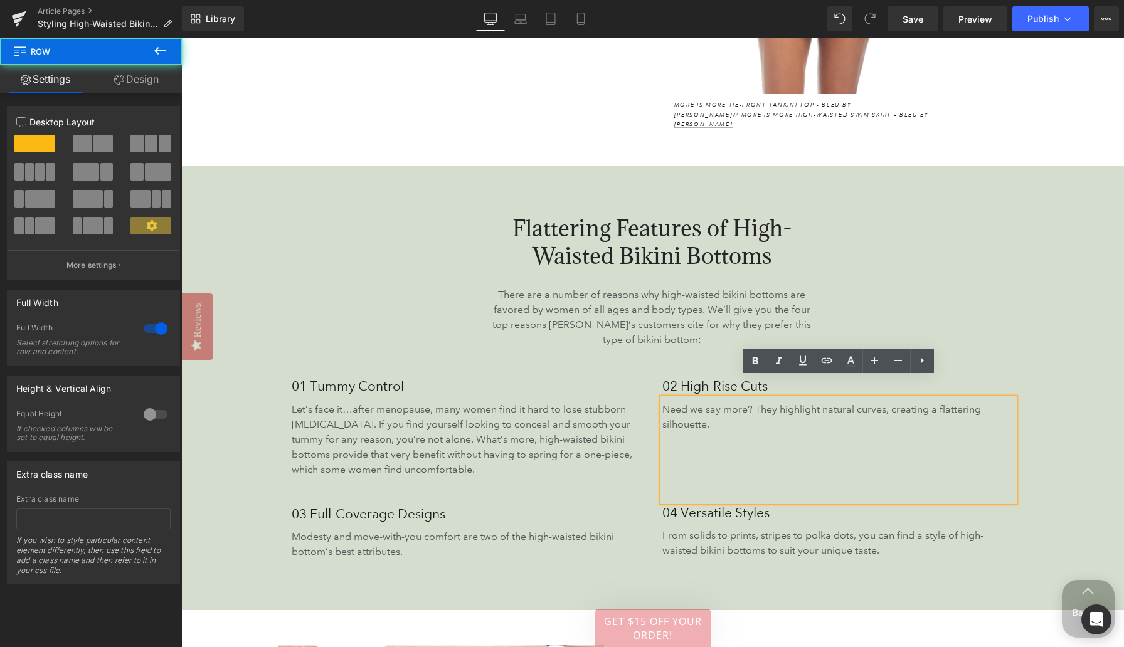
click at [968, 401] on div "Flattering Features of High-Waisted Bikini Bottoms Heading There are a number o…" at bounding box center [652, 388] width 943 height 444
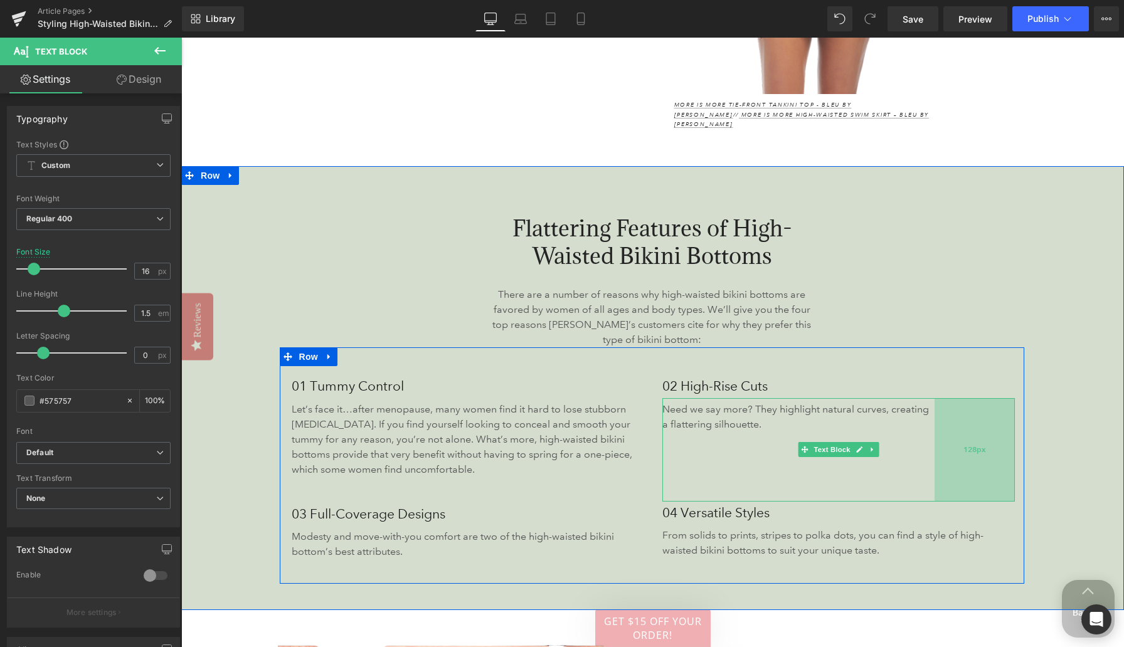
drag, startPoint x: 1012, startPoint y: 410, endPoint x: 941, endPoint y: 415, distance: 71.0
click at [941, 415] on div "128px" at bounding box center [974, 449] width 80 height 103
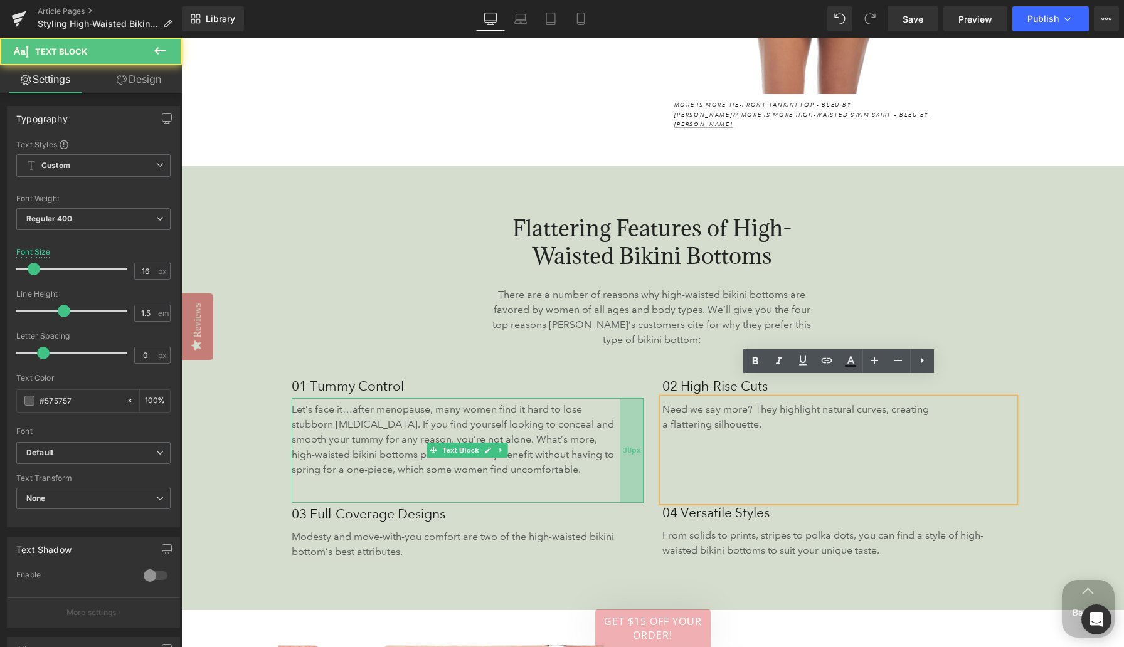
drag, startPoint x: 642, startPoint y: 427, endPoint x: 628, endPoint y: 427, distance: 14.4
click at [628, 427] on div "38px" at bounding box center [632, 450] width 24 height 105
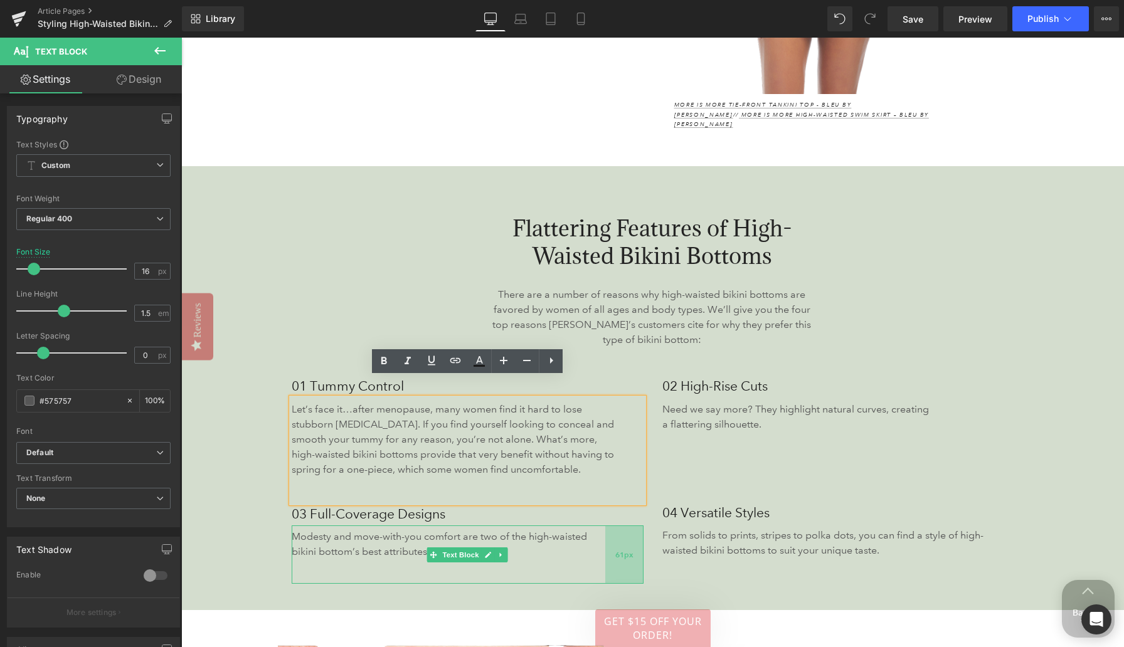
drag, startPoint x: 642, startPoint y: 532, endPoint x: 613, endPoint y: 534, distance: 28.9
click at [613, 534] on div "61px" at bounding box center [624, 555] width 38 height 58
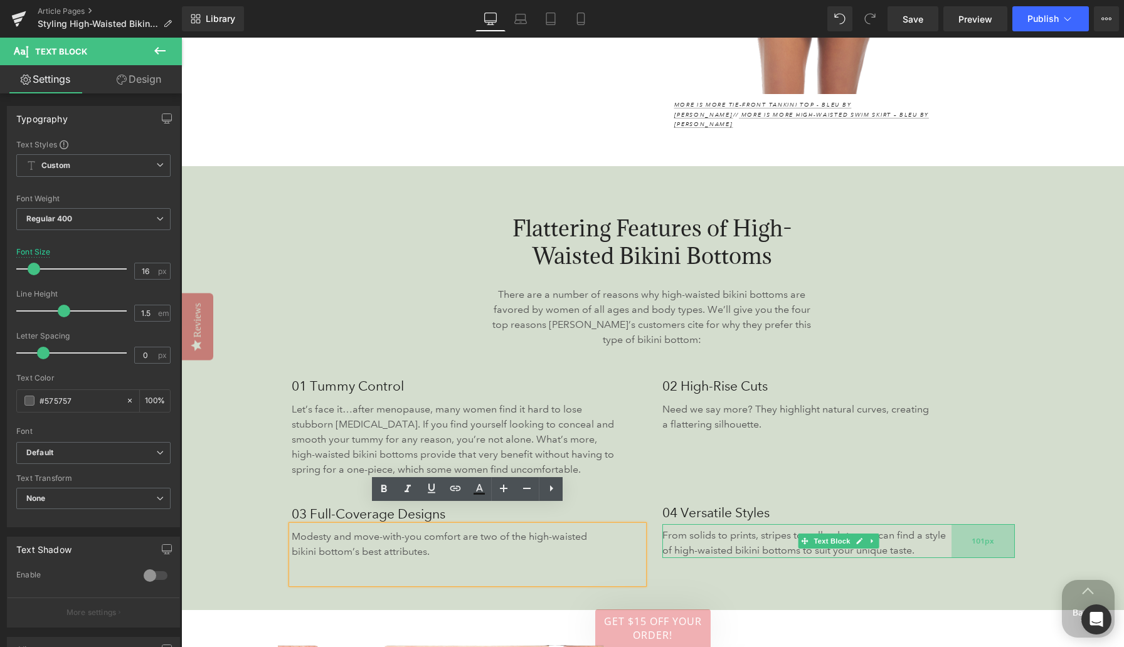
drag, startPoint x: 1012, startPoint y: 522, endPoint x: 958, endPoint y: 526, distance: 54.1
click at [958, 526] on div "101px" at bounding box center [982, 541] width 63 height 34
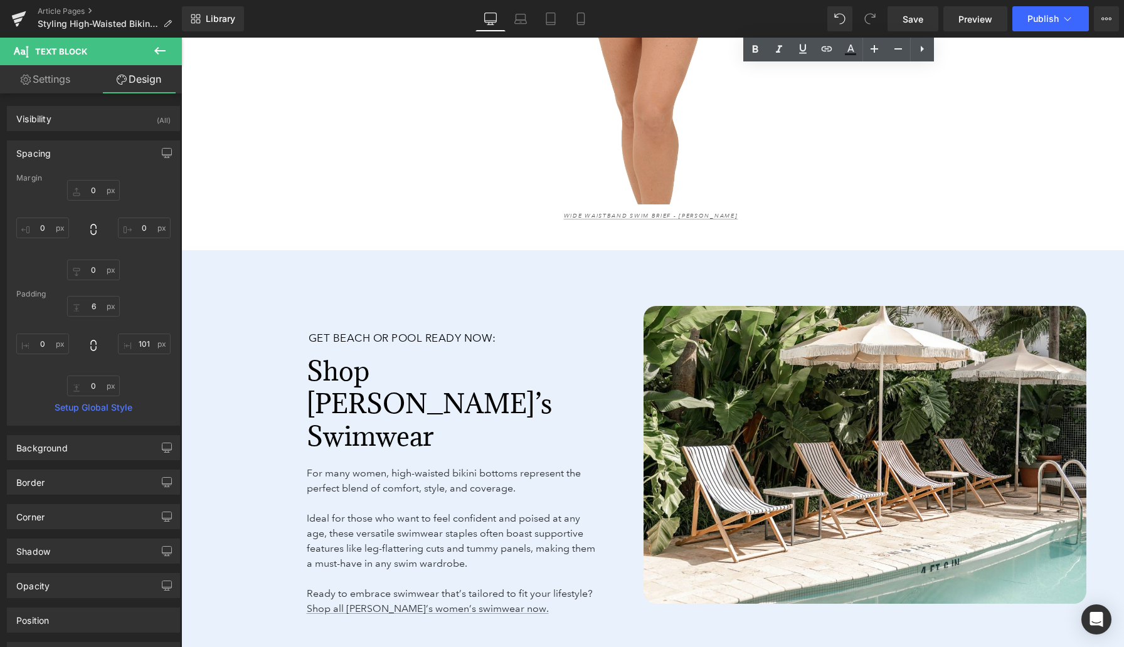
scroll to position [4035, 0]
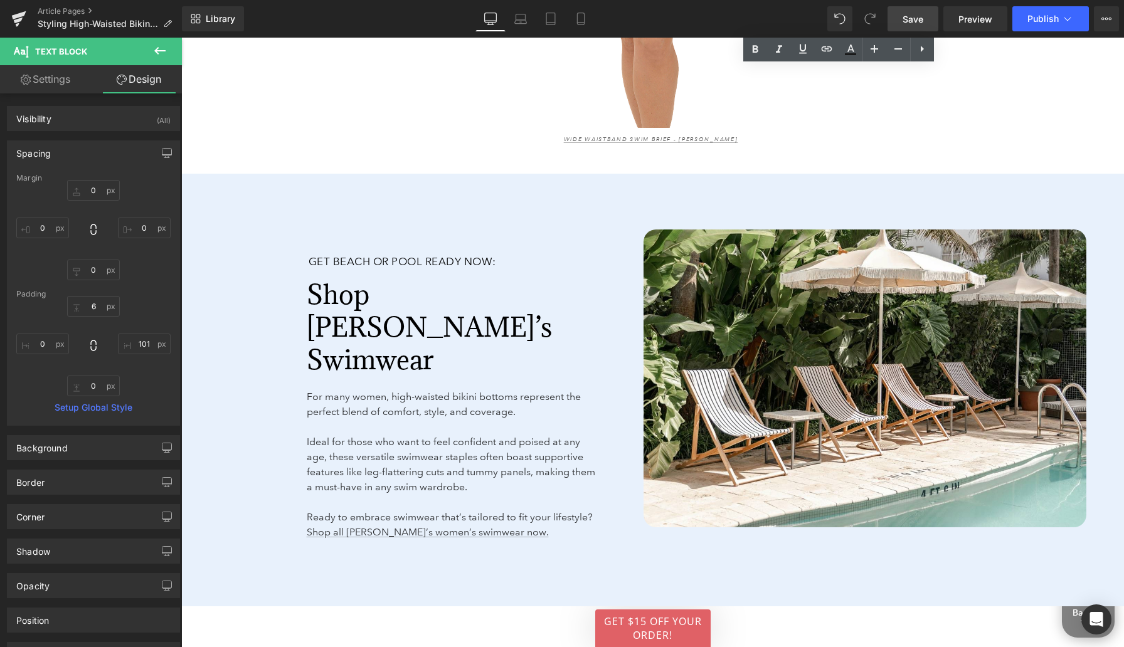
click at [908, 19] on span "Save" at bounding box center [913, 19] width 21 height 13
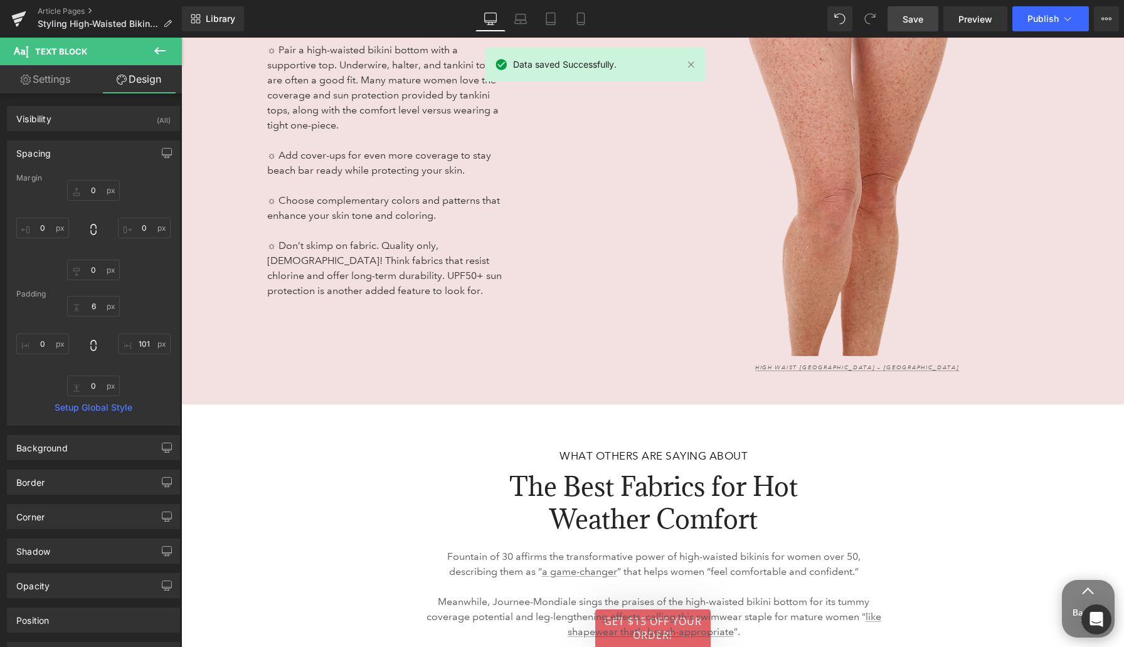
scroll to position [3165, 0]
click at [531, 20] on link "Laptop" at bounding box center [521, 18] width 30 height 25
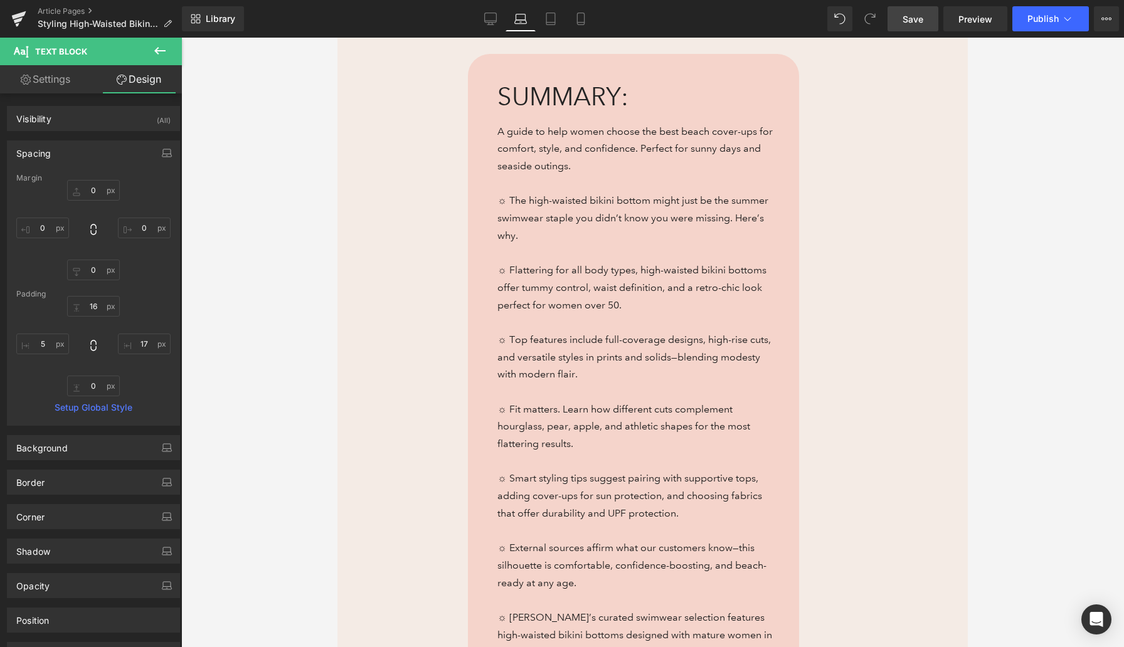
scroll to position [425, 0]
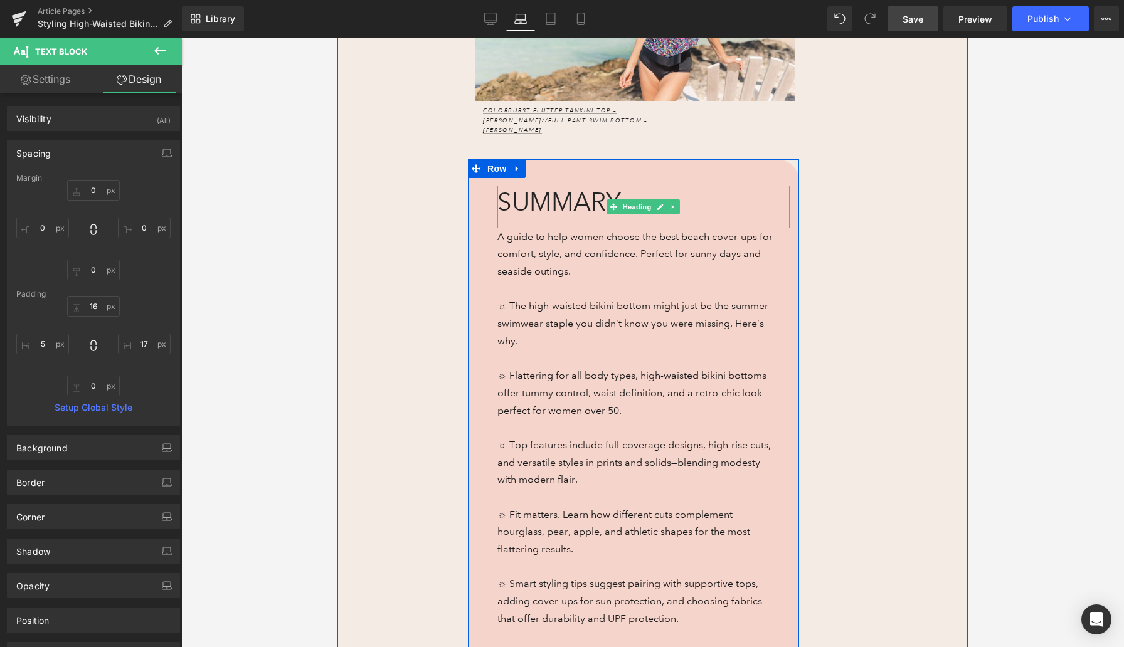
click at [546, 189] on span "SUMMARY:" at bounding box center [562, 202] width 131 height 30
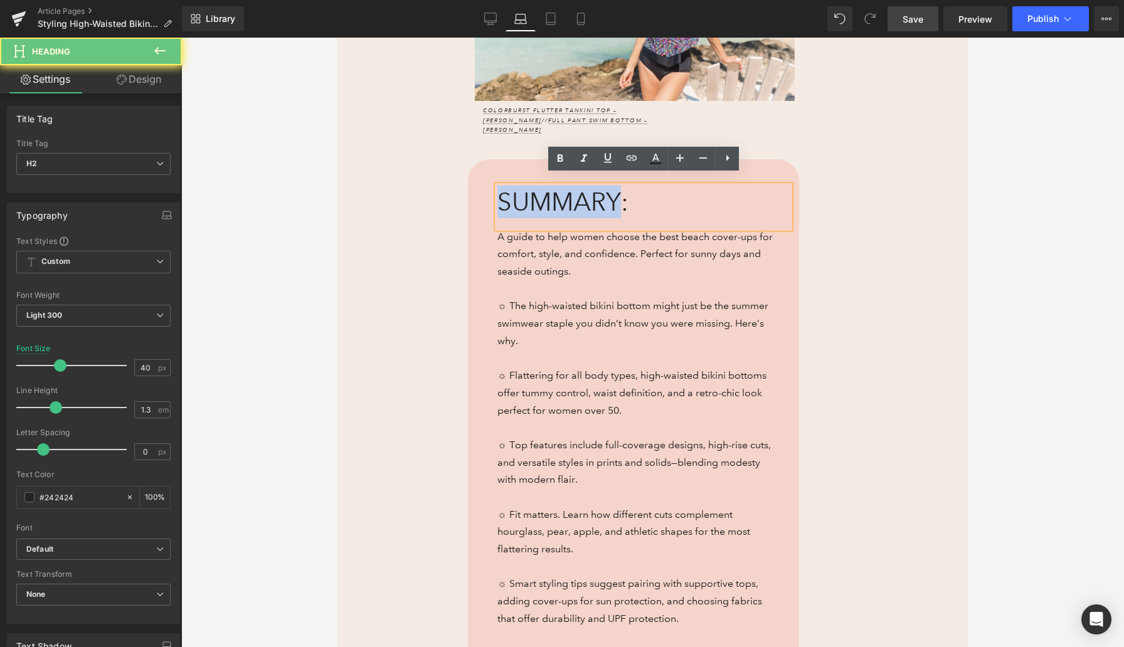
click at [546, 189] on span "SUMMARY:" at bounding box center [562, 202] width 131 height 30
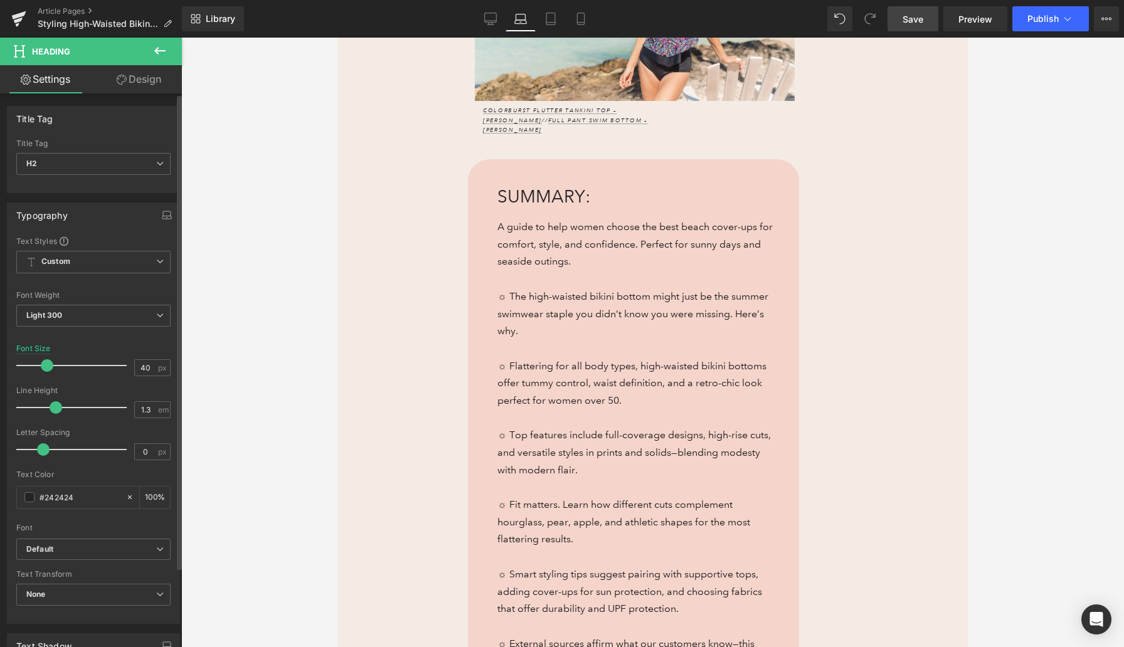
drag, startPoint x: 55, startPoint y: 366, endPoint x: 43, endPoint y: 368, distance: 12.6
click at [43, 368] on span at bounding box center [47, 365] width 13 height 13
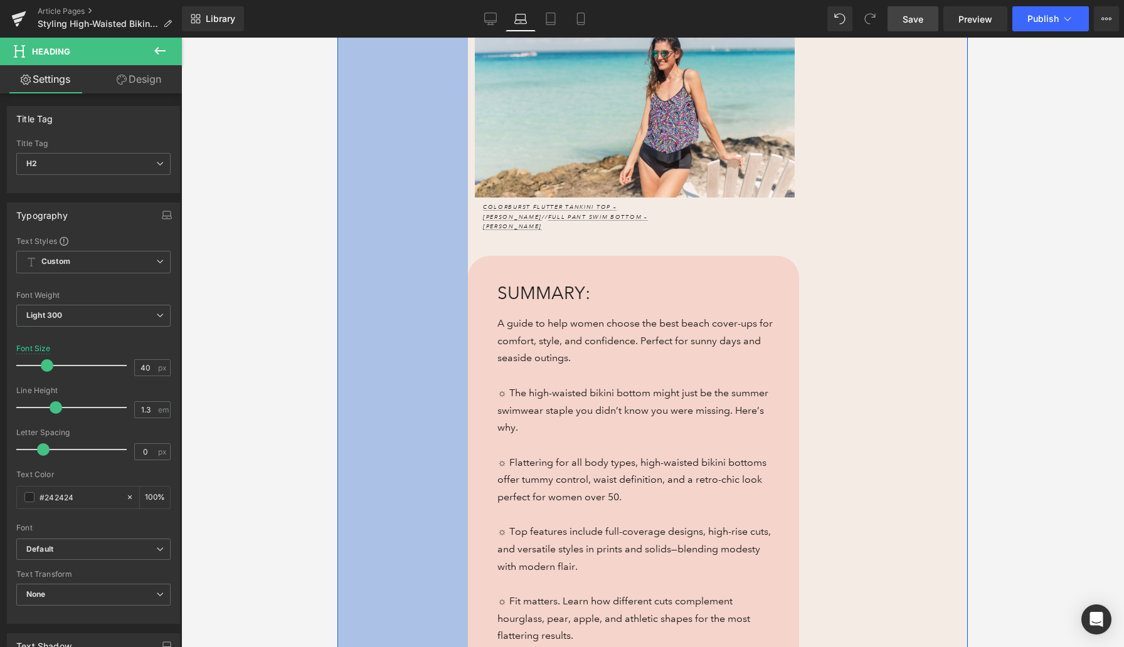
scroll to position [306, 0]
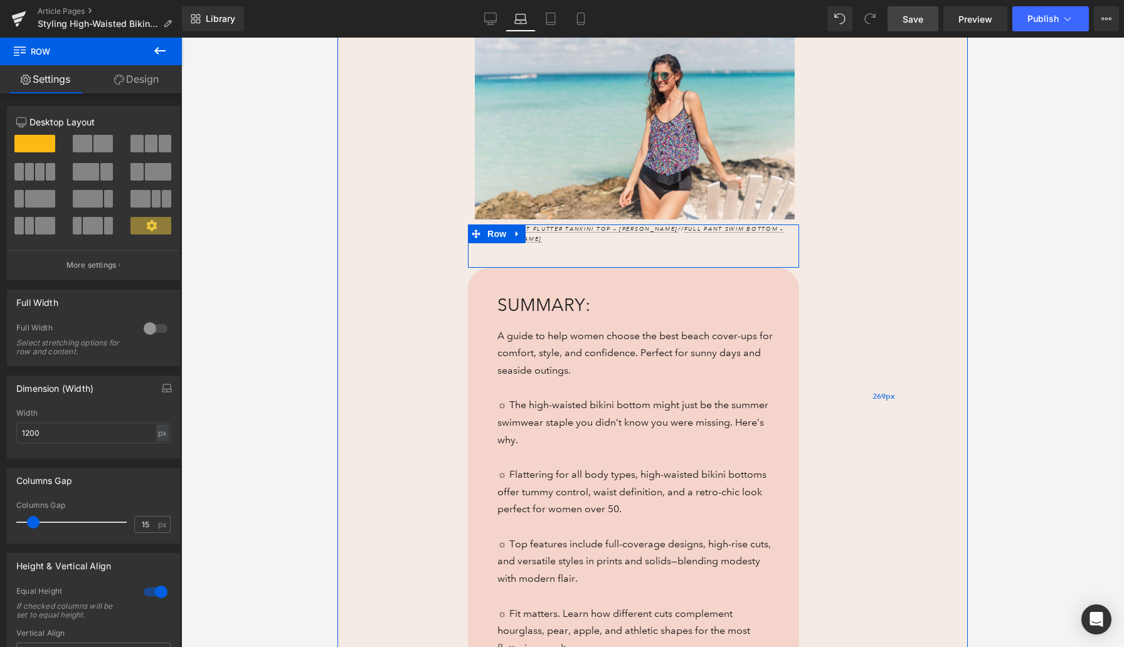
drag, startPoint x: 677, startPoint y: 247, endPoint x: 805, endPoint y: 247, distance: 127.3
click at [805, 247] on div "High-Waisted Bikini Bottoms Heading Flattering for All Shapes Heading Image Col…" at bounding box center [652, 396] width 630 height 1032
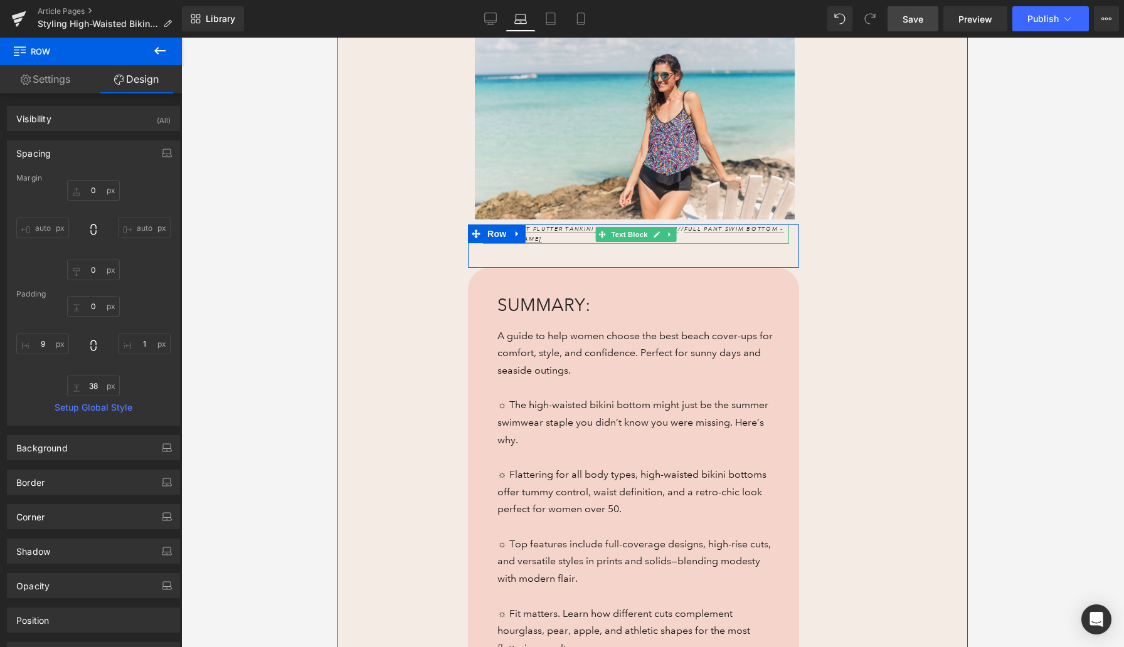
click at [543, 237] on p "Colorburst Flutter Tankini Top – [PERSON_NAME] // Full Pant Swim Bottom – [PERS…" at bounding box center [636, 234] width 306 height 19
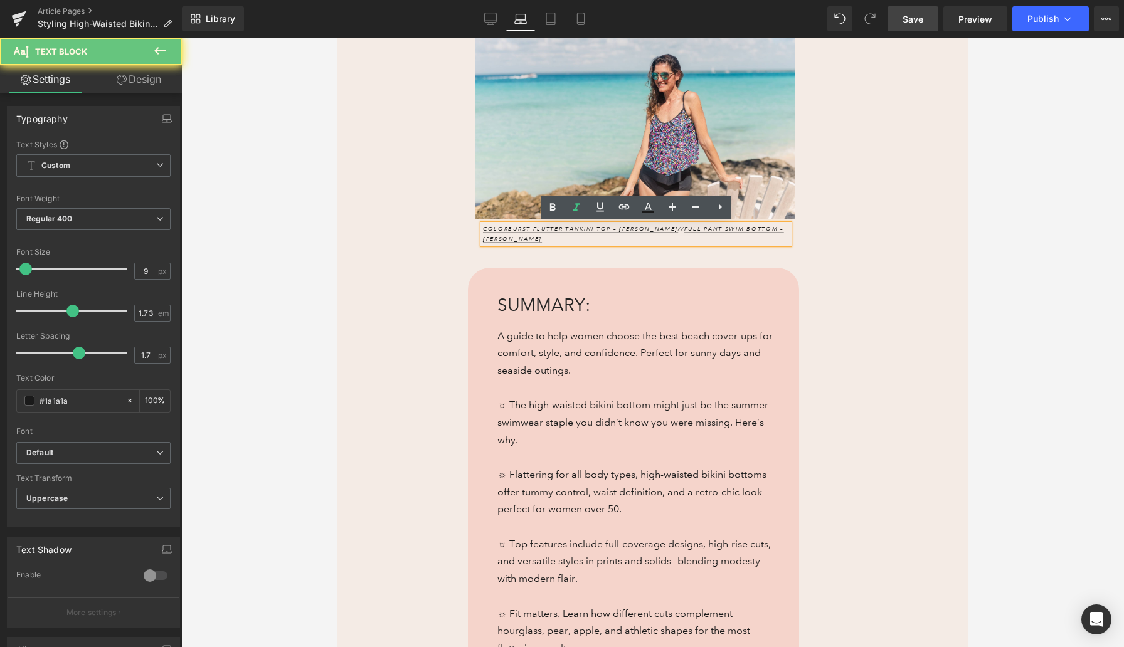
click at [544, 237] on p "Colorburst Flutter Tankini Top – [PERSON_NAME] // Full Pant Swim Bottom – [PERS…" at bounding box center [636, 234] width 306 height 19
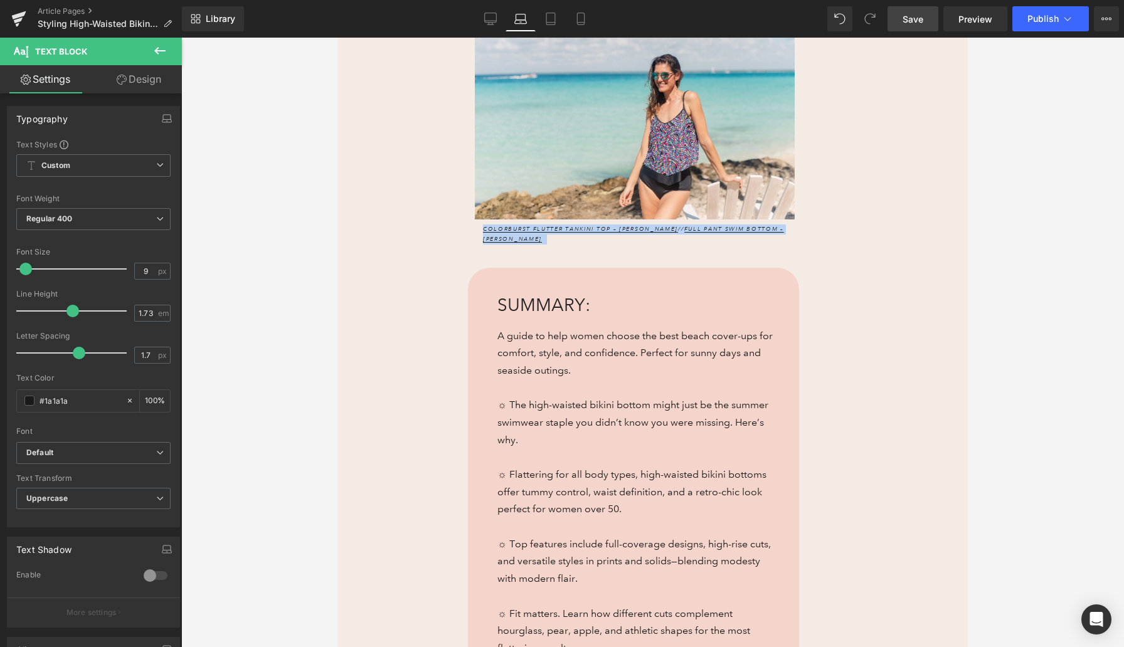
scroll to position [179, 0]
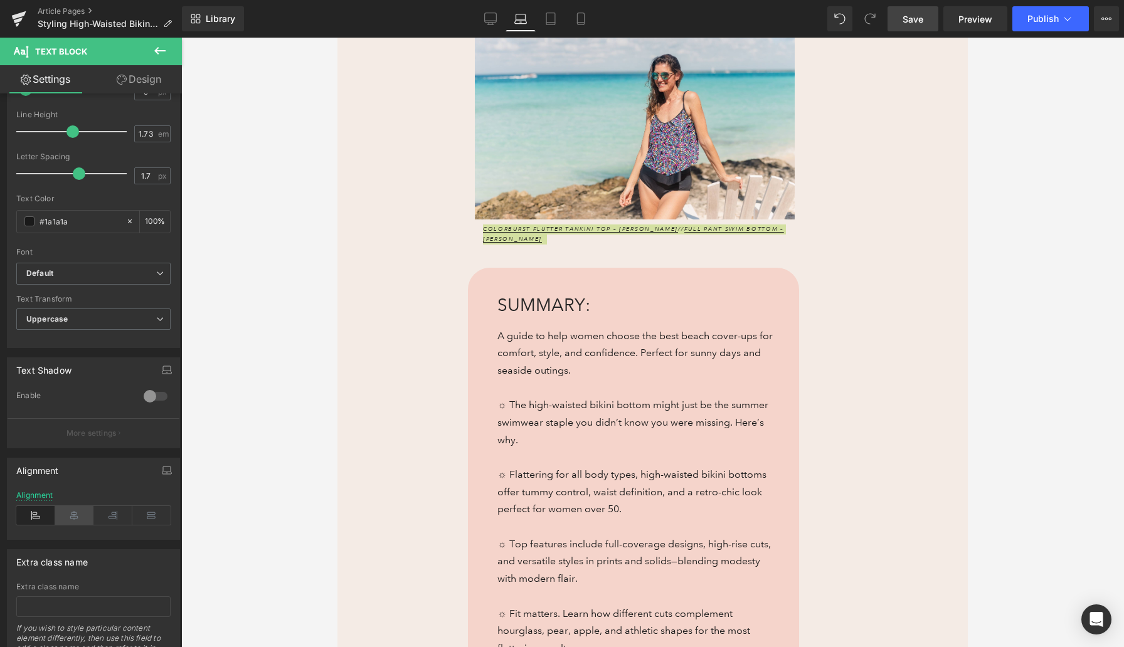
click at [72, 522] on icon at bounding box center [74, 515] width 39 height 19
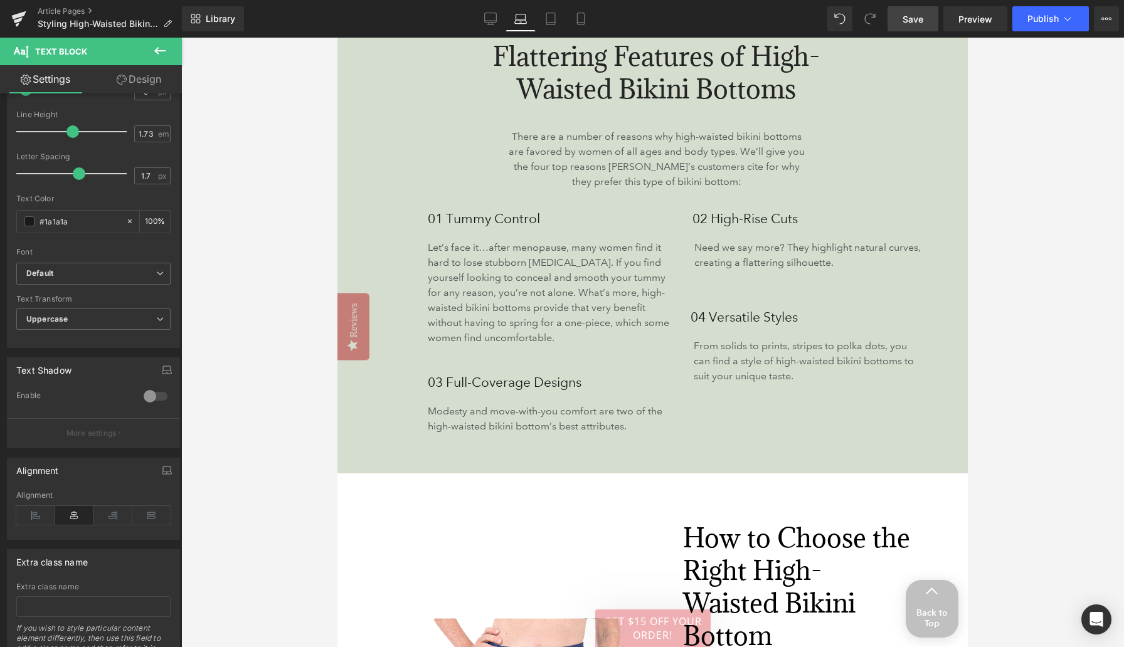
scroll to position [1673, 0]
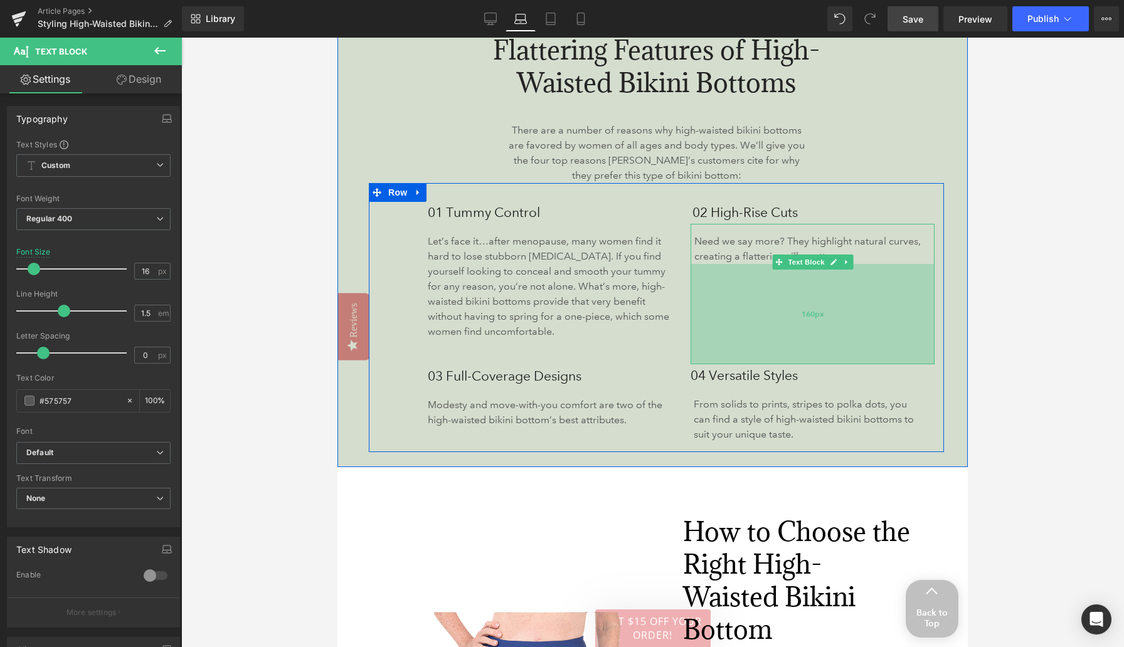
drag, startPoint x: 758, startPoint y: 298, endPoint x: 760, endPoint y: 363, distance: 64.6
click at [760, 363] on div "160px" at bounding box center [813, 314] width 244 height 100
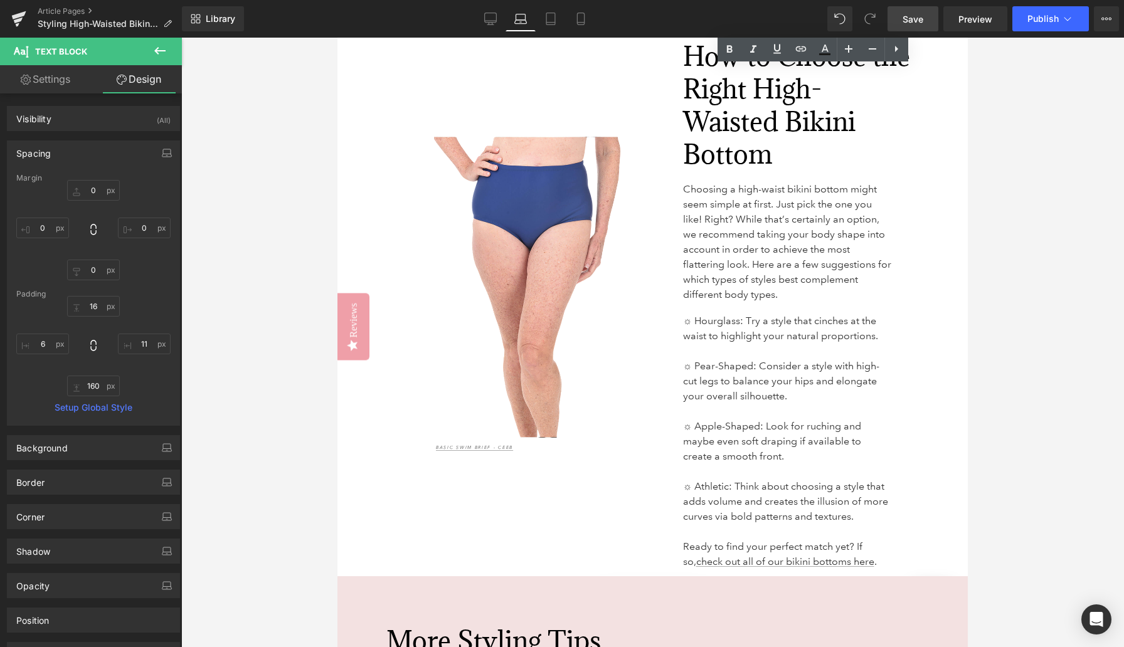
scroll to position [2149, 0]
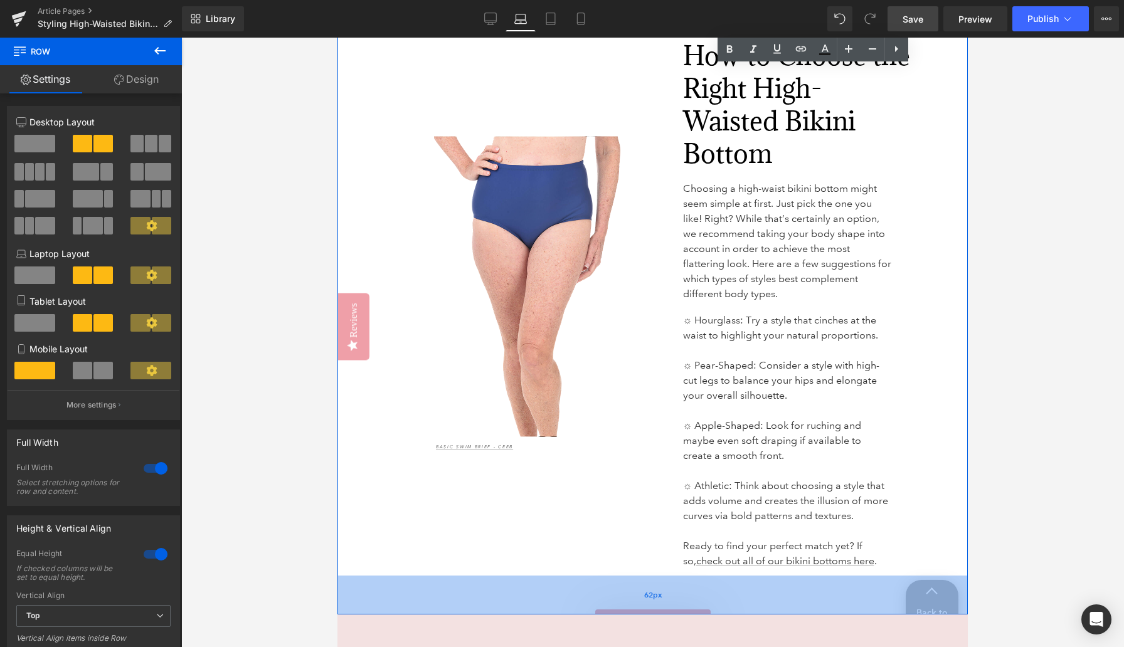
drag, startPoint x: 614, startPoint y: 573, endPoint x: 614, endPoint y: 611, distance: 38.3
click at [614, 604] on div "62px" at bounding box center [652, 595] width 630 height 39
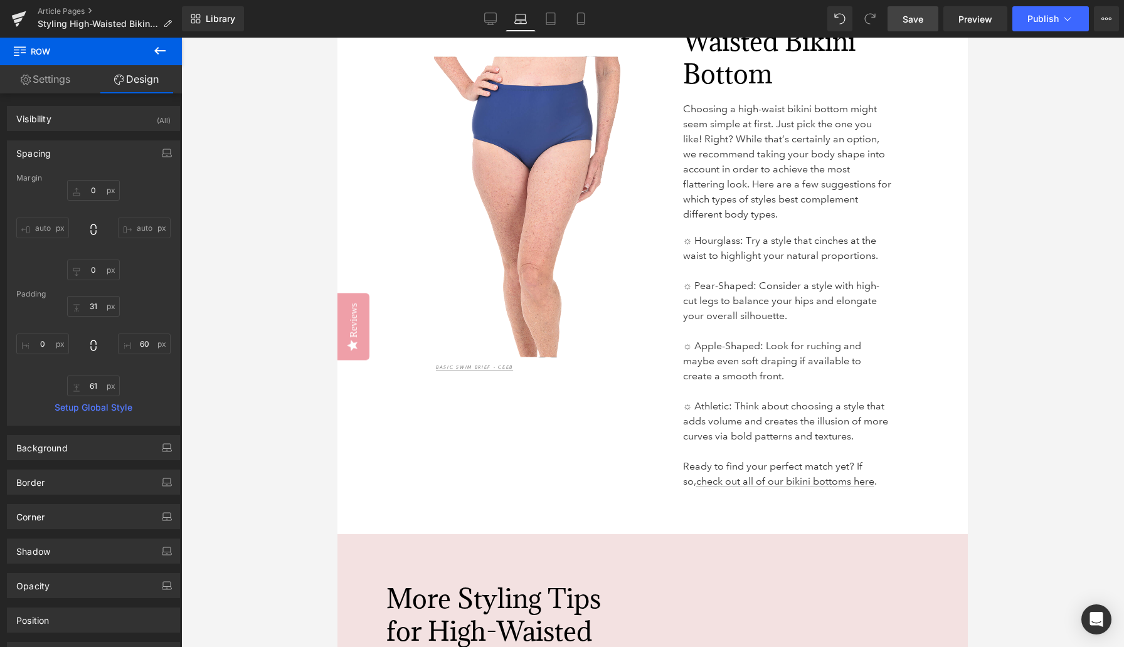
scroll to position [2229, 0]
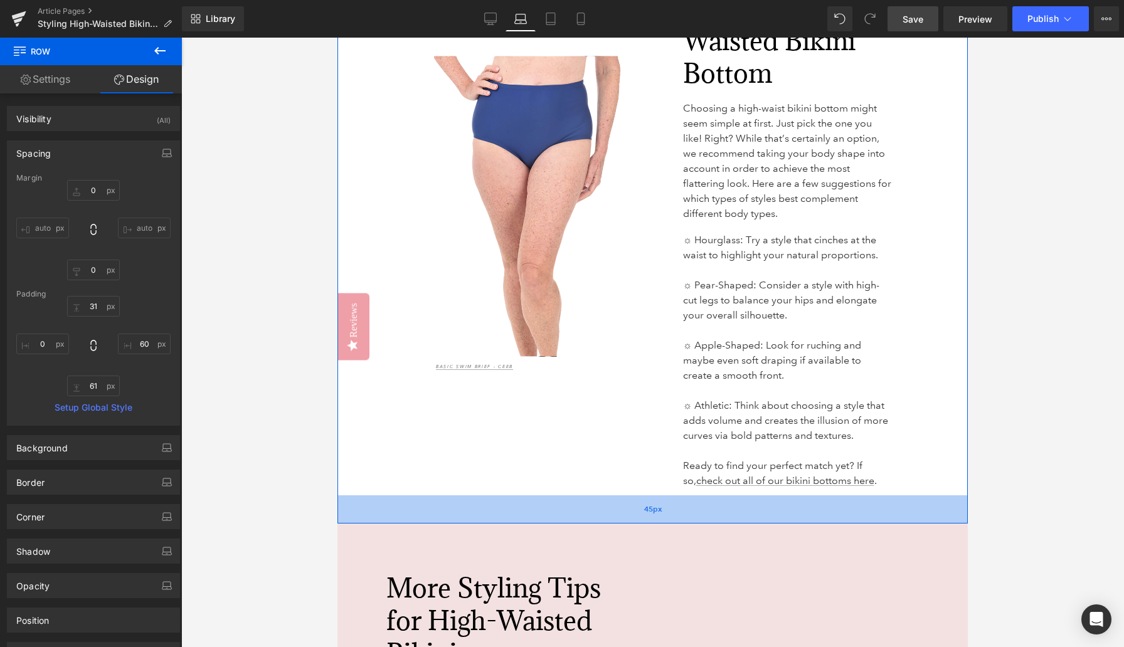
drag, startPoint x: 599, startPoint y: 526, endPoint x: 599, endPoint y: 515, distance: 10.7
click at [599, 515] on div "45px" at bounding box center [652, 509] width 630 height 28
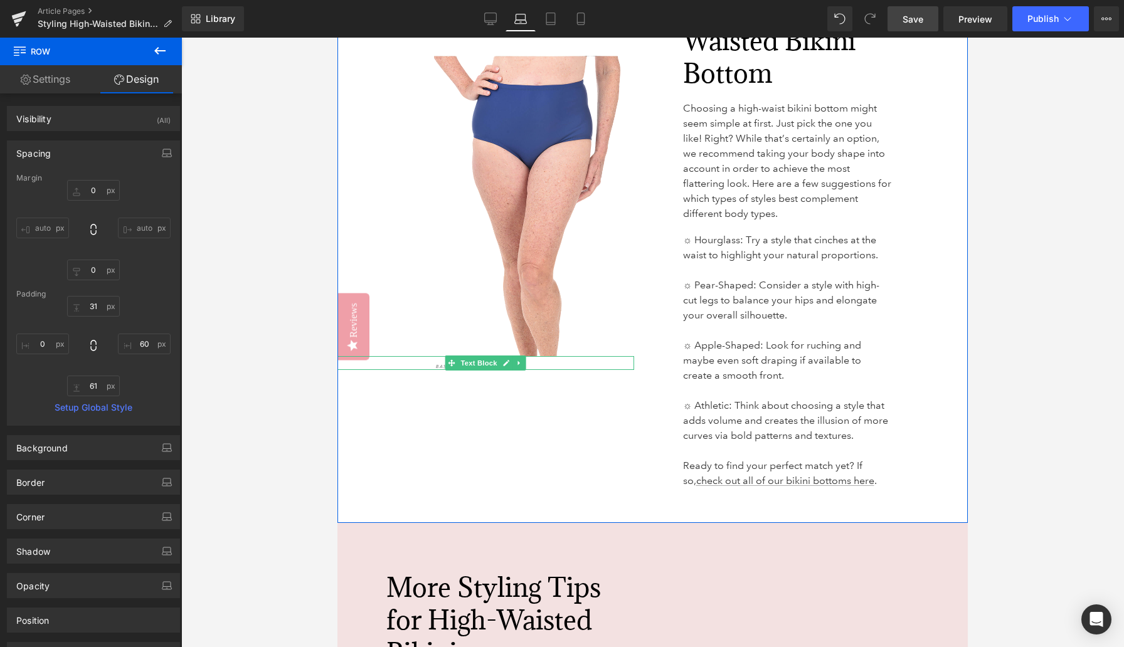
click at [536, 364] on p "Basic Swim Brief - Ceeb" at bounding box center [507, 367] width 142 height 7
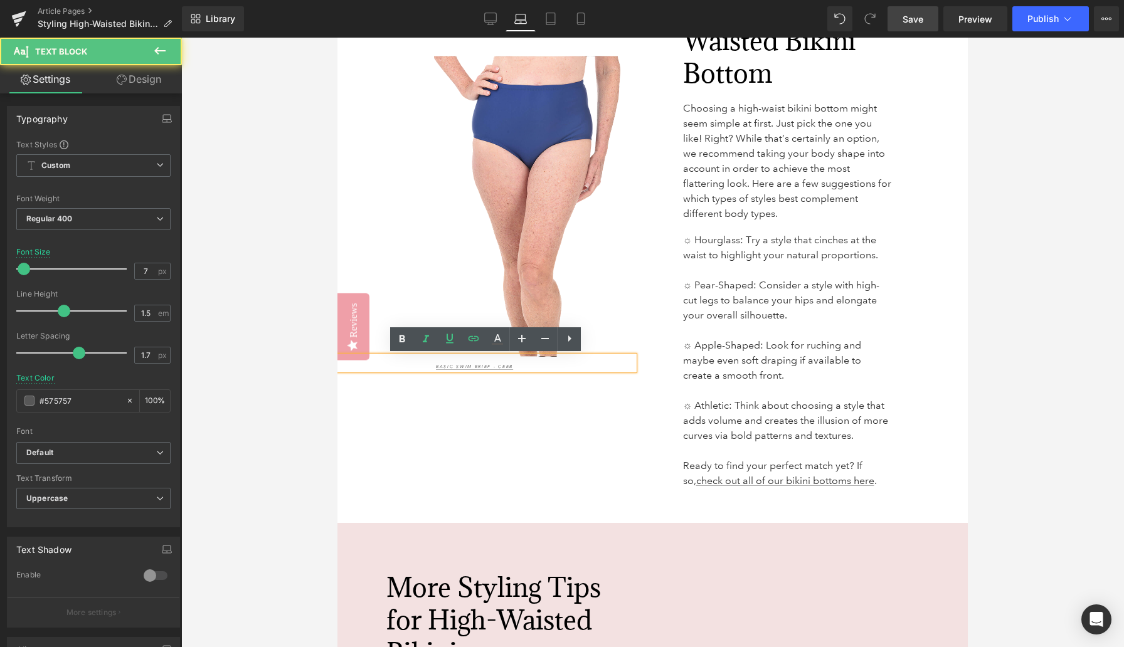
click at [536, 365] on p "Basic Swim Brief - Ceeb" at bounding box center [507, 367] width 142 height 7
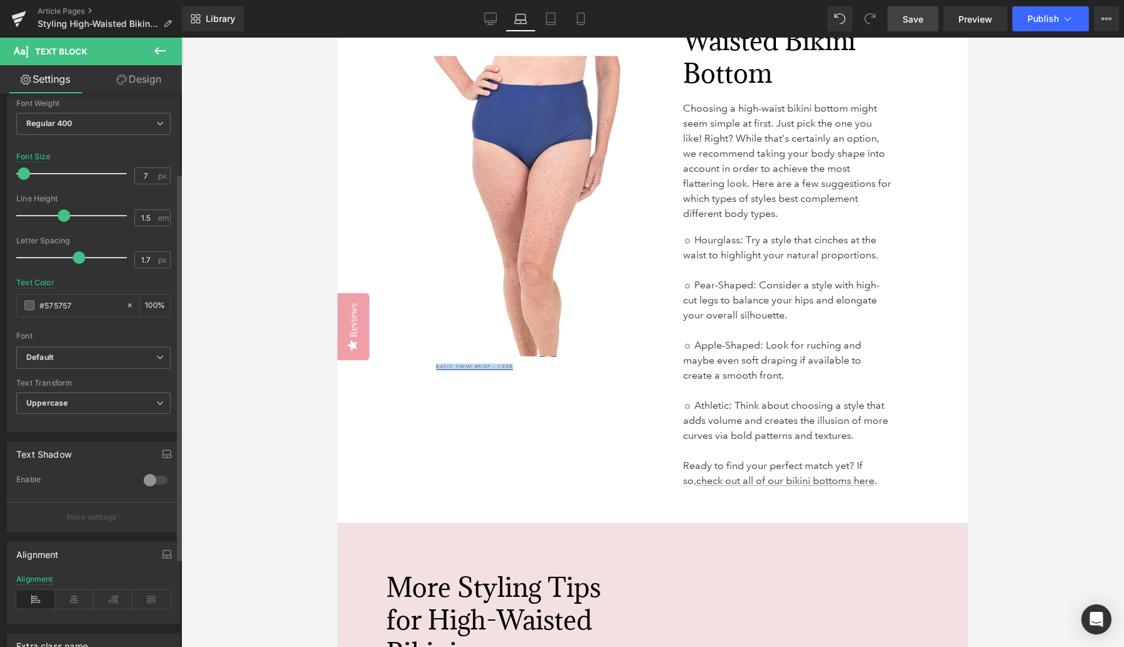
scroll to position [180, 0]
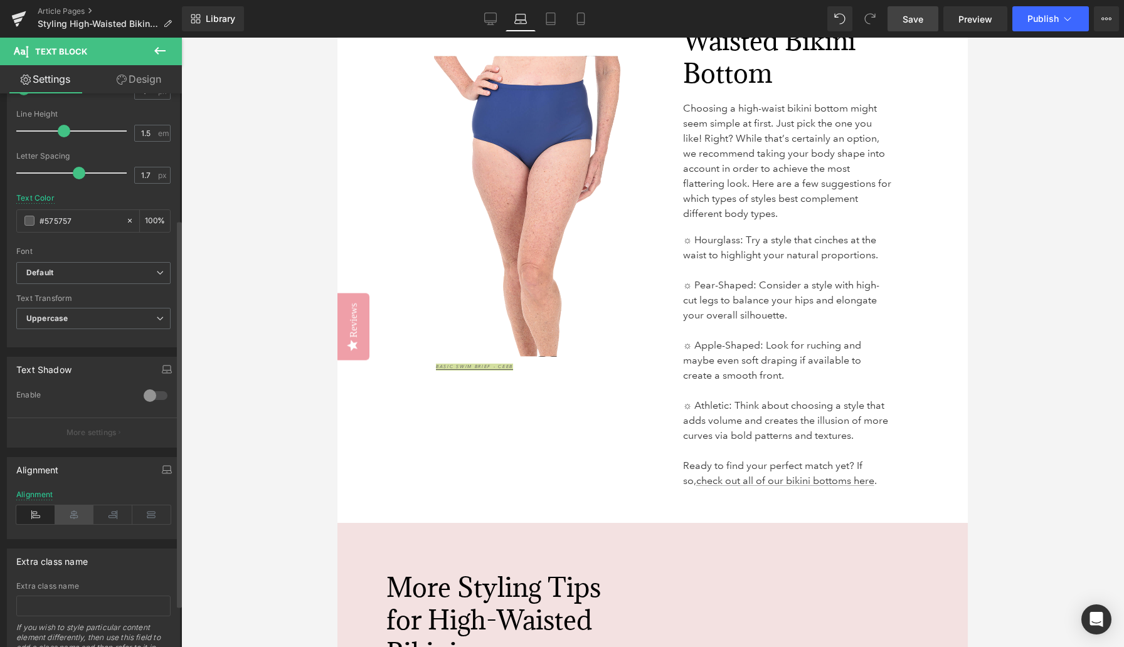
click at [77, 517] on icon at bounding box center [74, 515] width 39 height 19
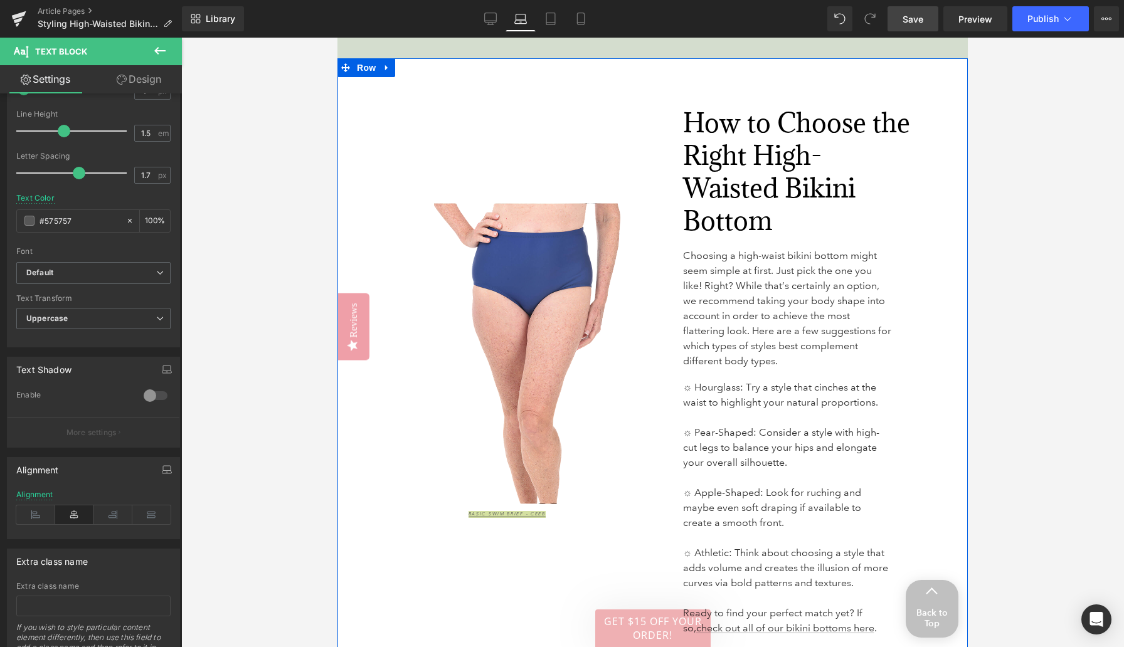
scroll to position [2082, 0]
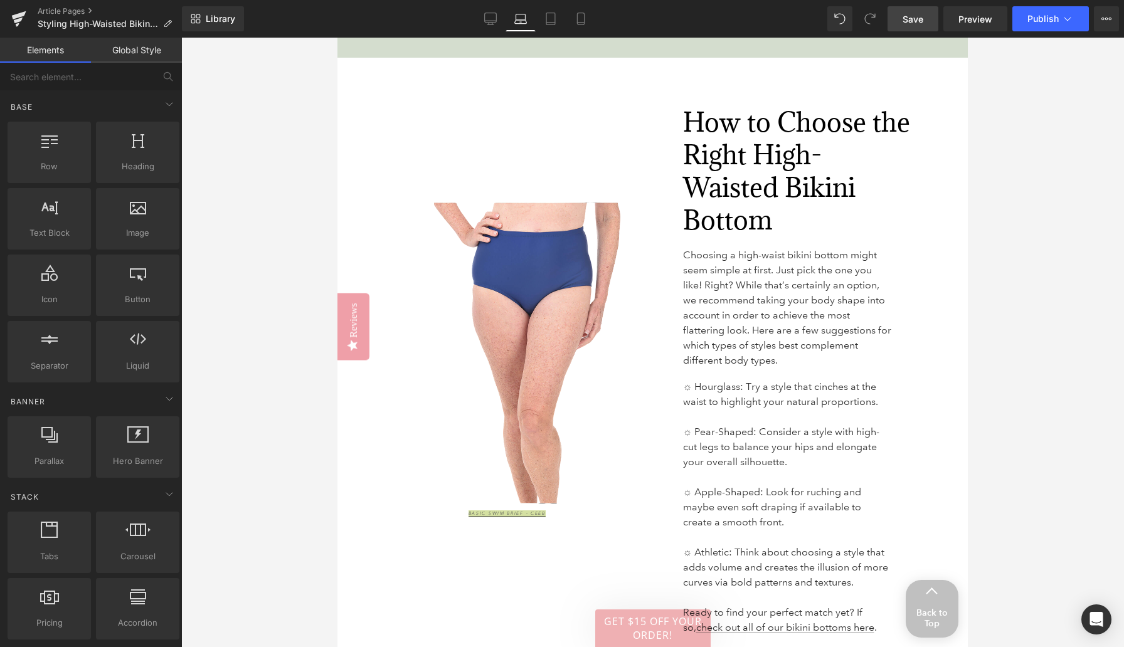
click at [307, 454] on div at bounding box center [652, 343] width 943 height 610
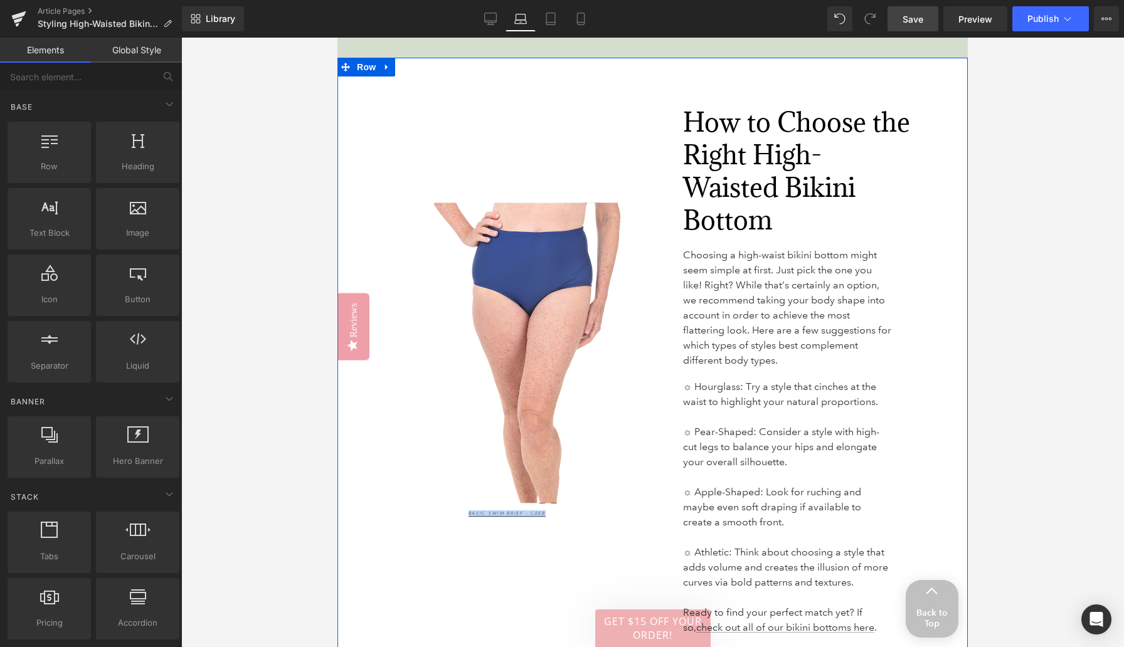
click at [585, 514] on div "Basic Swim Brief - Ceeb Text Block 89px" at bounding box center [485, 510] width 297 height 14
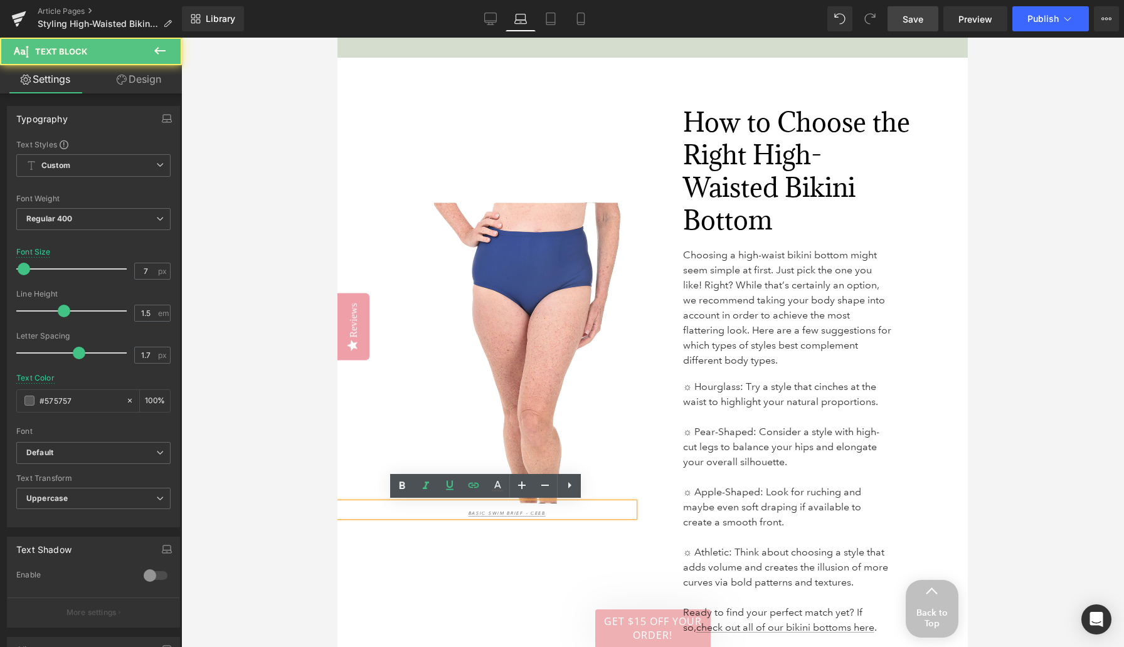
click at [606, 546] on div "Image Basic Swim Brief - Ceeb Text Block" at bounding box center [485, 359] width 297 height 565
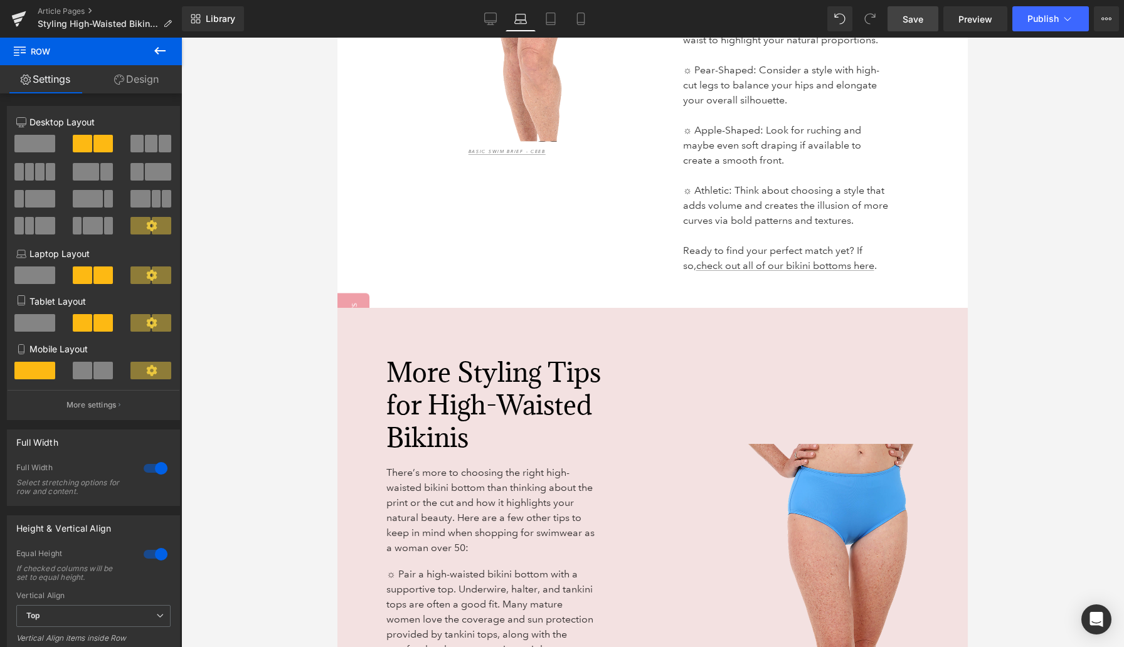
scroll to position [2476, 0]
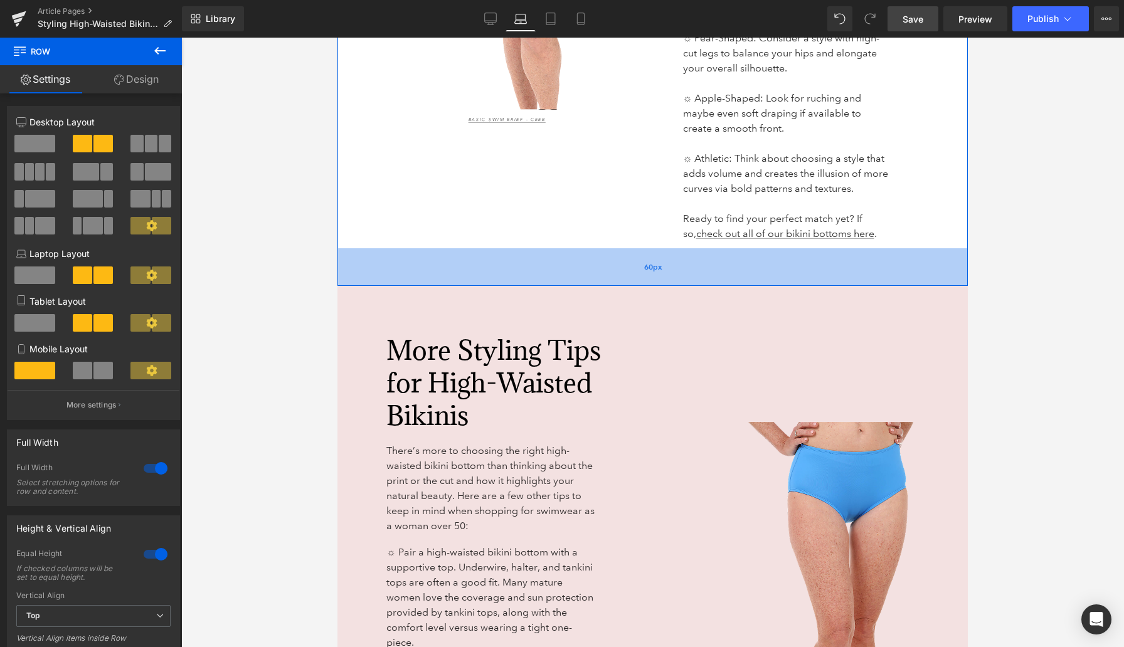
drag, startPoint x: 765, startPoint y: 267, endPoint x: 765, endPoint y: 277, distance: 10.1
click at [765, 277] on div "60px" at bounding box center [652, 267] width 630 height 38
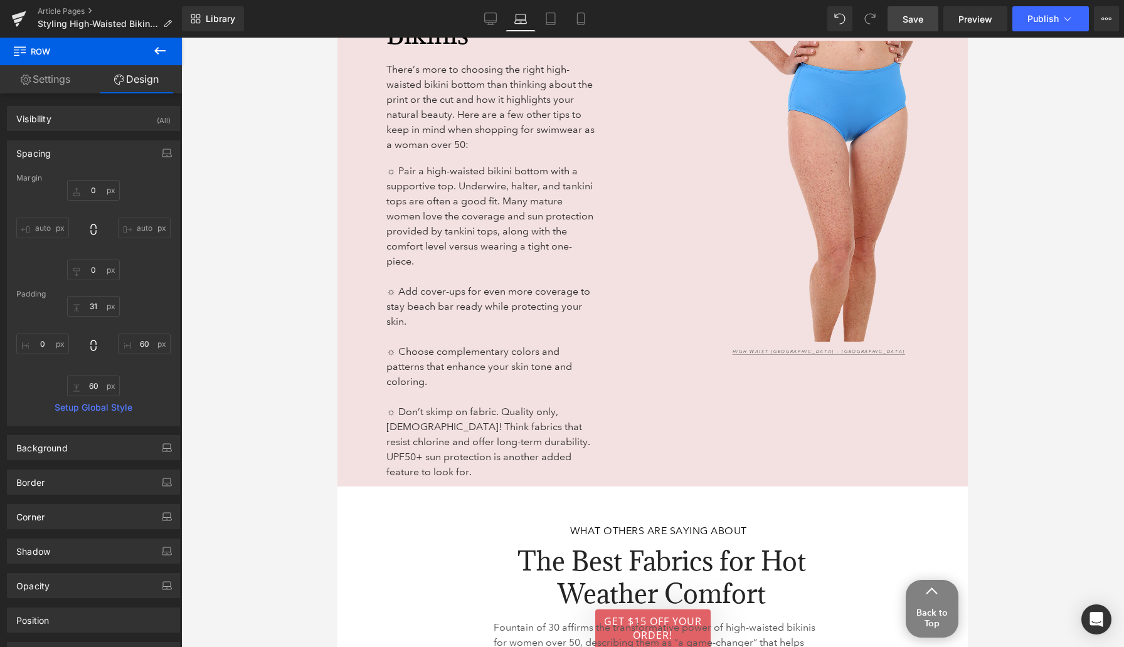
scroll to position [2879, 0]
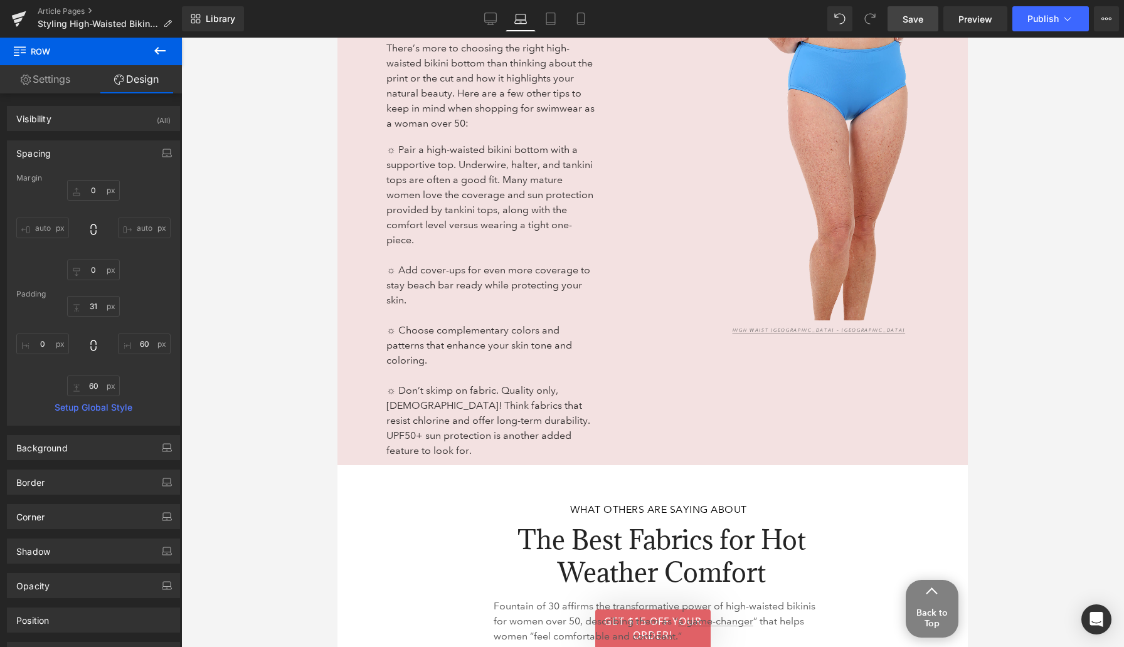
click at [620, 443] on div "More Styling Tips for High-Waisted Bikinis Heading There’s more to choosing the…" at bounding box center [485, 184] width 297 height 563
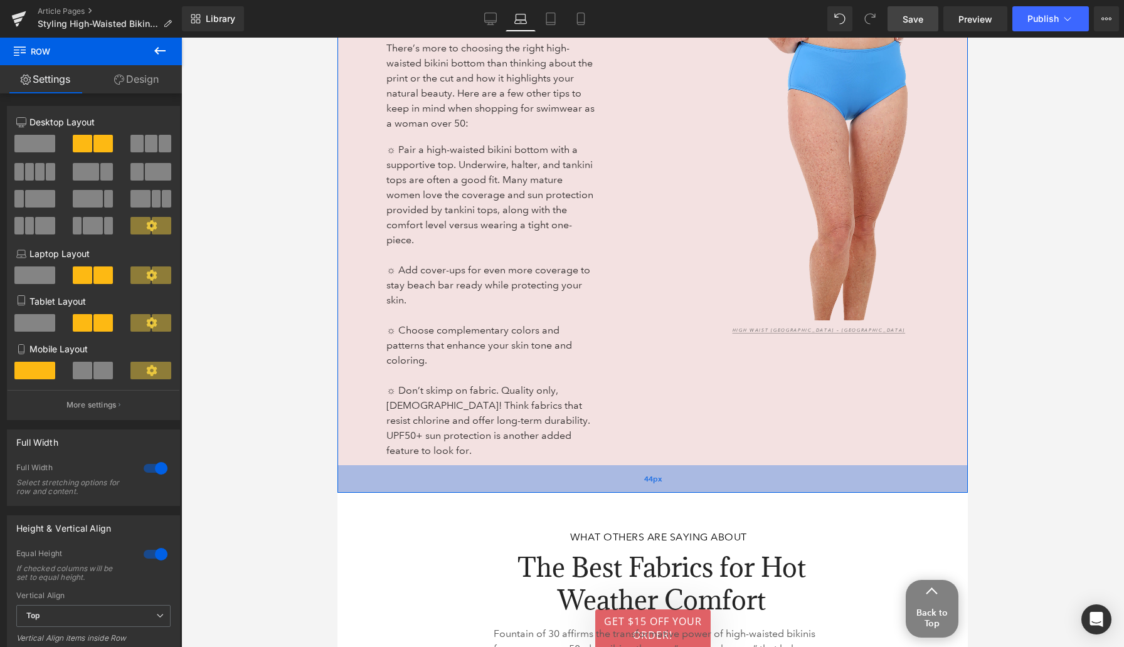
drag, startPoint x: 613, startPoint y: 448, endPoint x: 615, endPoint y: 475, distance: 27.7
click at [615, 475] on div "44px" at bounding box center [652, 479] width 630 height 28
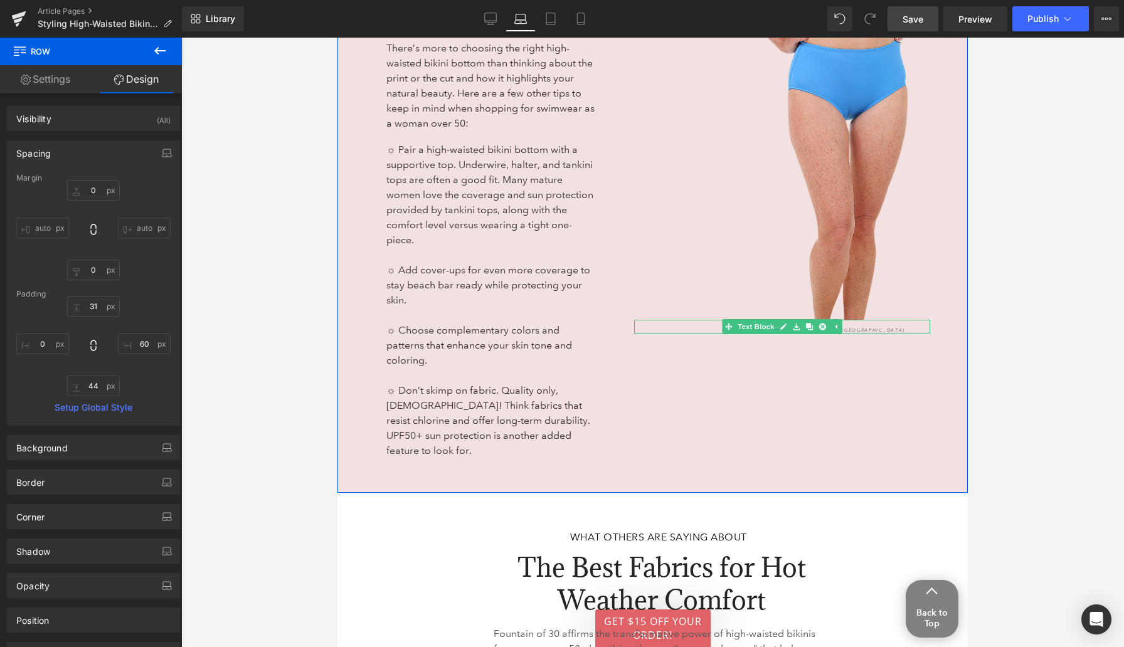
click at [874, 328] on p "High Waist [GEOGRAPHIC_DATA] – [GEOGRAPHIC_DATA]" at bounding box center [822, 330] width 178 height 7
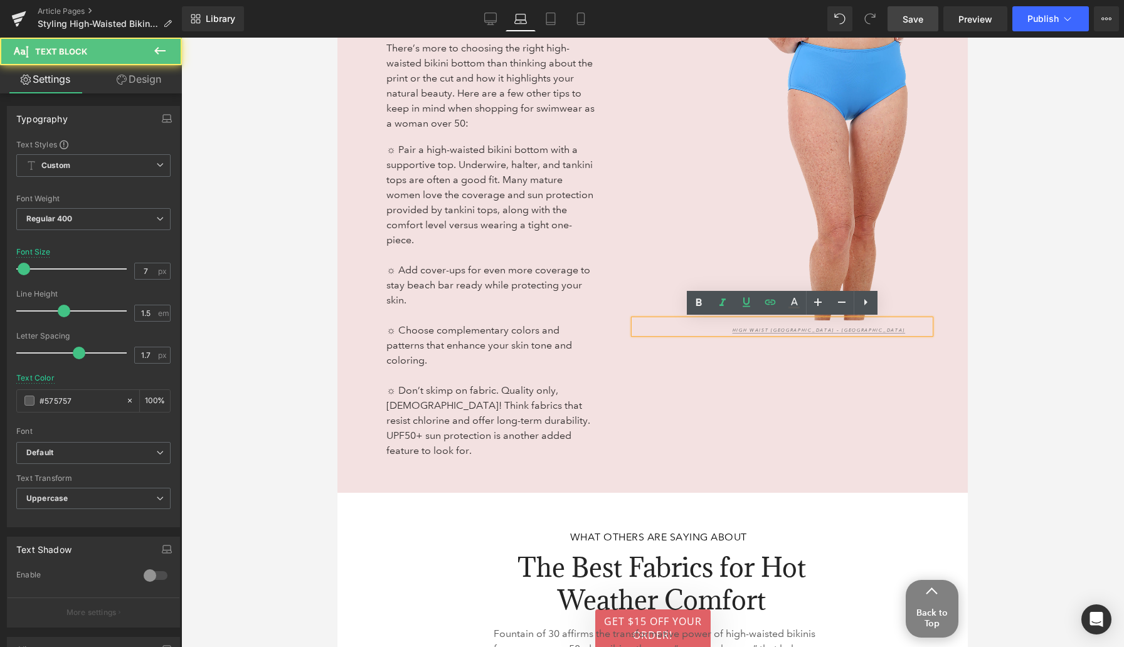
click at [874, 328] on p "High Waist [GEOGRAPHIC_DATA] – [GEOGRAPHIC_DATA]" at bounding box center [822, 330] width 178 height 7
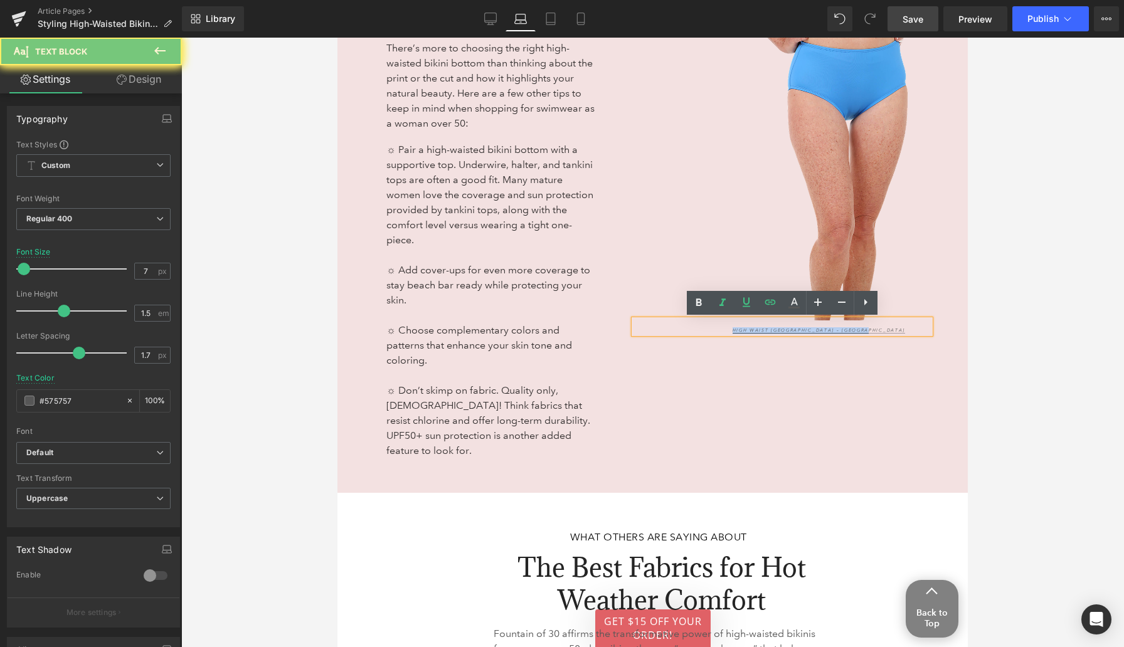
click at [874, 328] on p "High Waist [GEOGRAPHIC_DATA] – [GEOGRAPHIC_DATA]" at bounding box center [822, 330] width 178 height 7
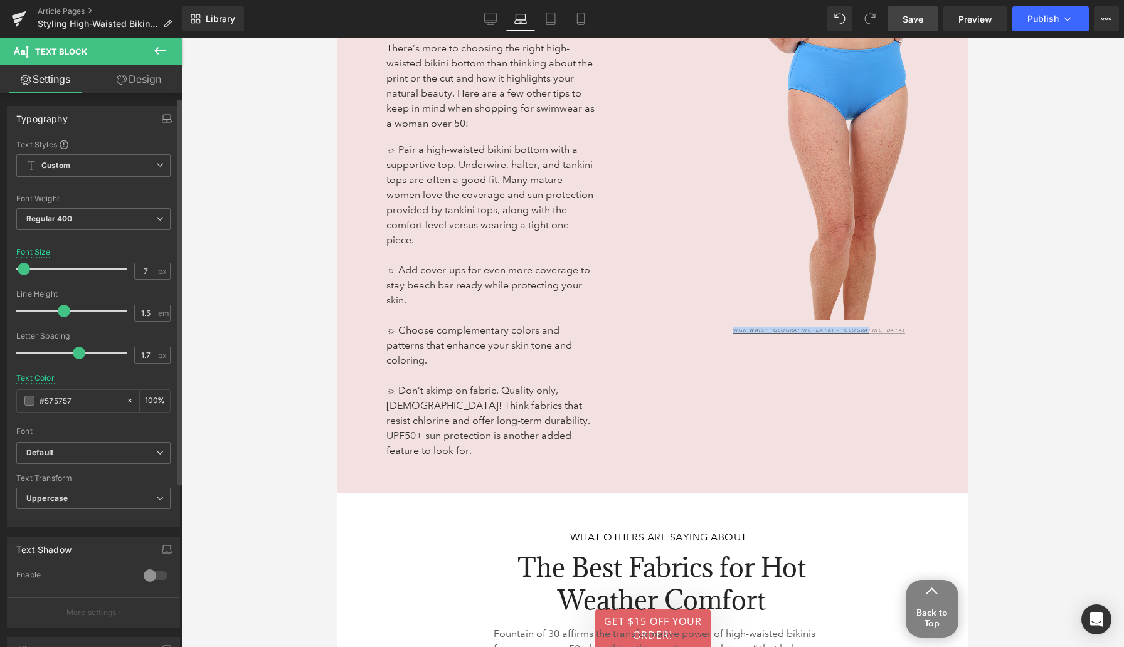
scroll to position [240, 0]
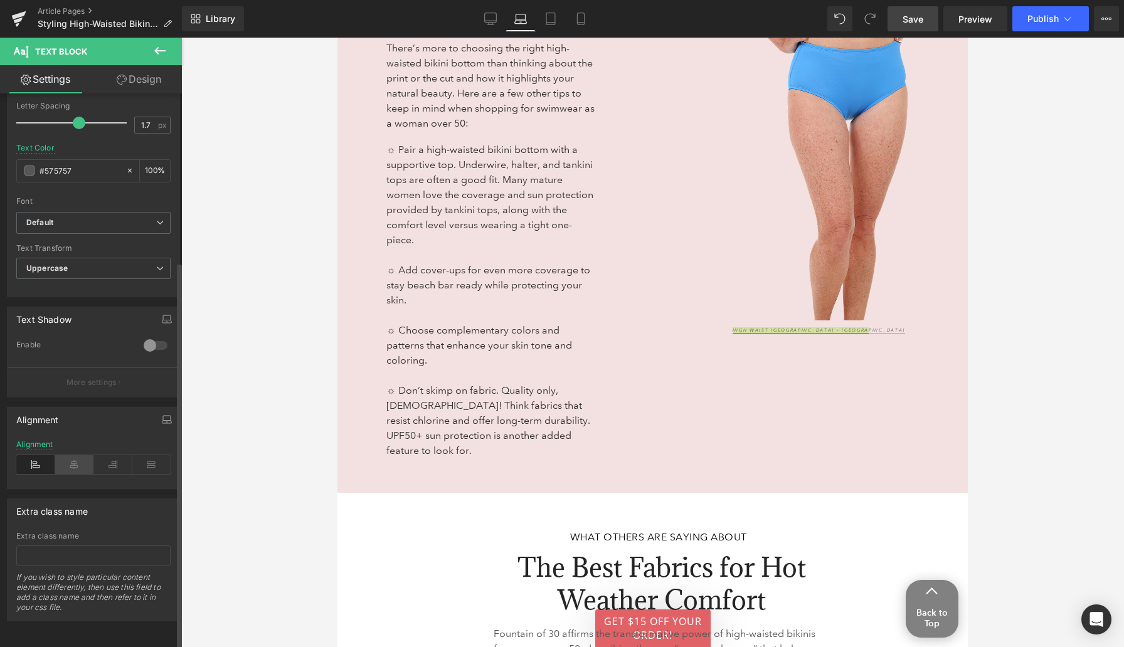
click at [70, 455] on icon at bounding box center [74, 464] width 39 height 19
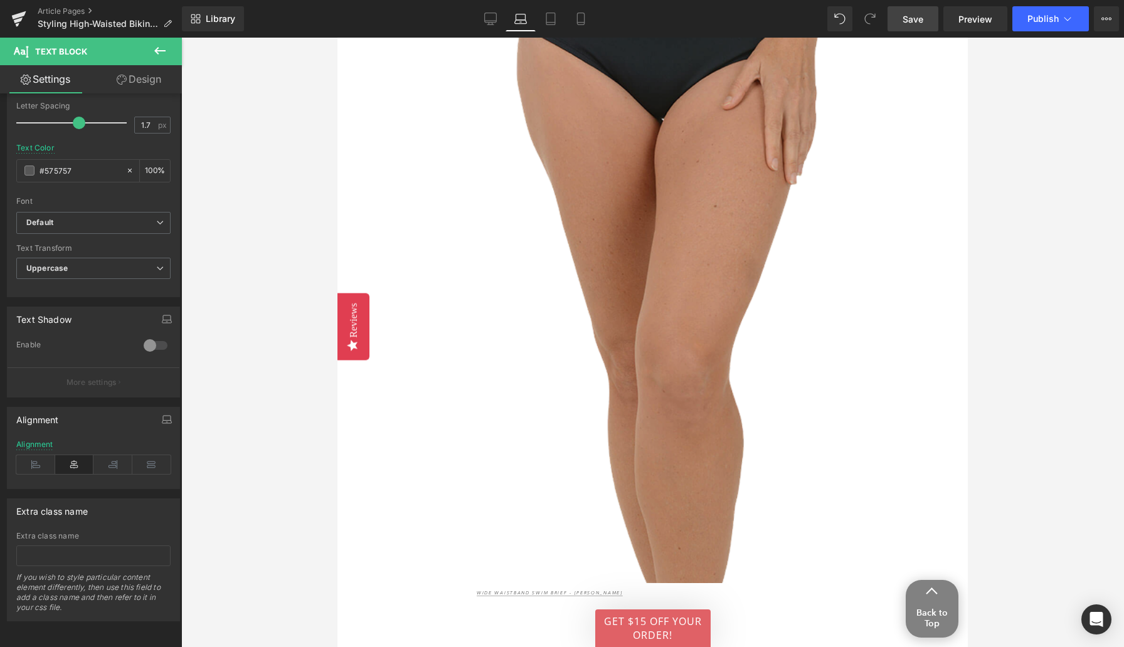
scroll to position [3857, 0]
click at [670, 322] on img at bounding box center [667, 187] width 558 height 785
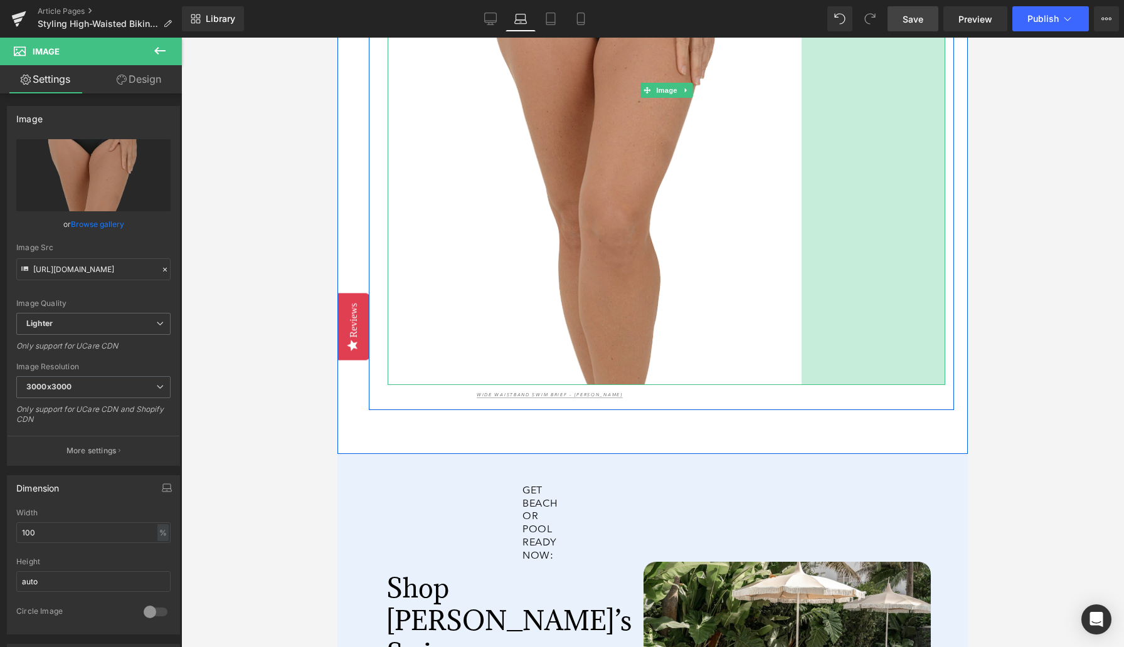
drag, startPoint x: 944, startPoint y: 297, endPoint x: 800, endPoint y: 301, distance: 143.7
click at [800, 301] on div "Image 381px 229px" at bounding box center [667, 90] width 558 height 590
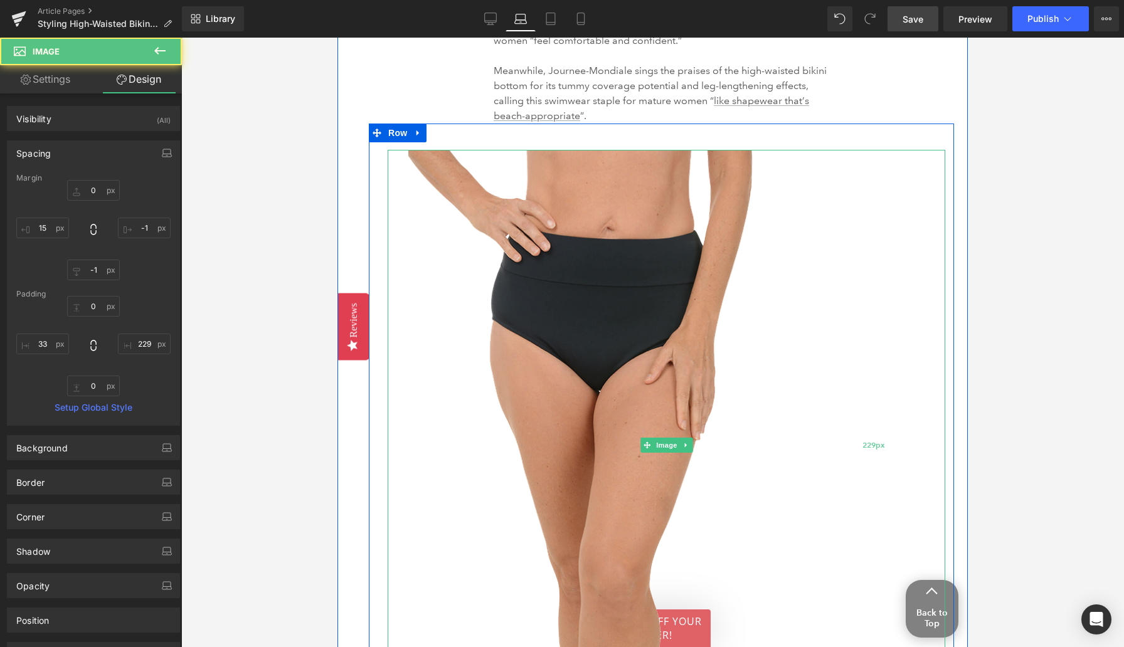
scroll to position [3478, 0]
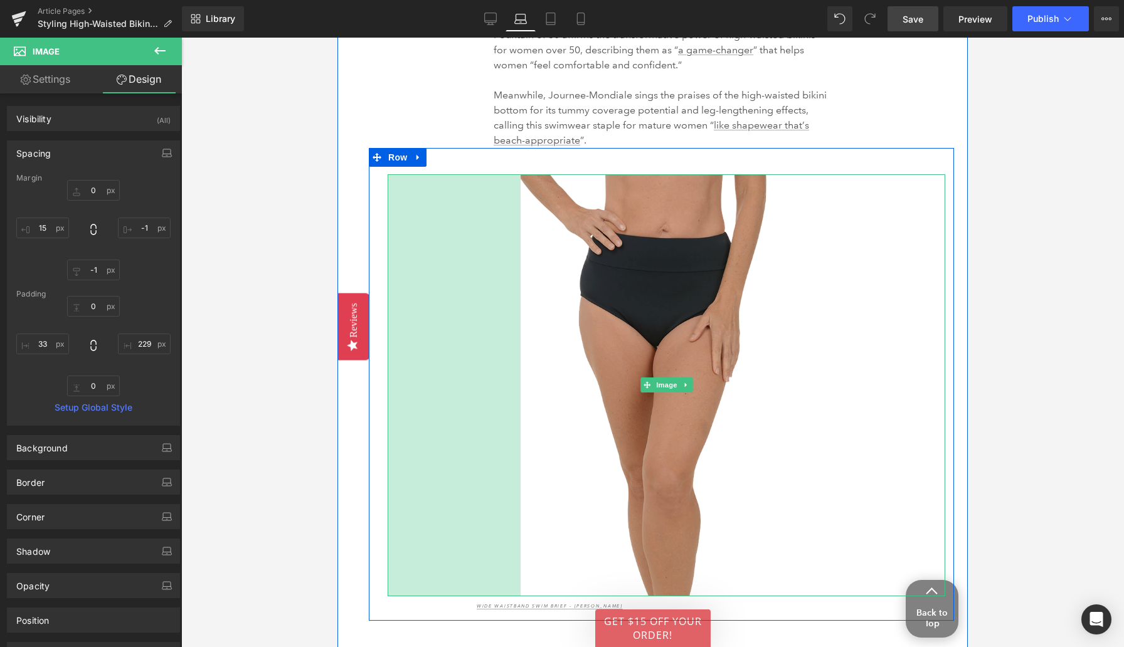
drag, startPoint x: 388, startPoint y: 429, endPoint x: 521, endPoint y: 424, distance: 133.1
click at [521, 424] on div "Image 212px 229px" at bounding box center [667, 384] width 558 height 421
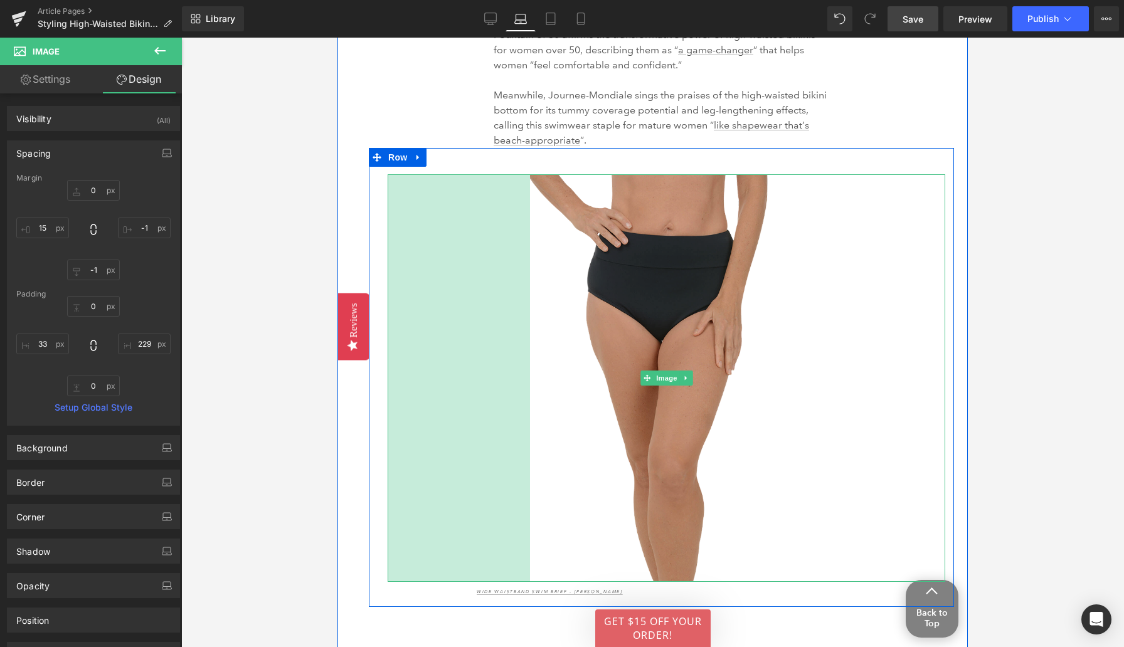
drag, startPoint x: 466, startPoint y: 389, endPoint x: 596, endPoint y: 372, distance: 130.9
click at [596, 372] on div "Image 227px 229px" at bounding box center [667, 378] width 558 height 408
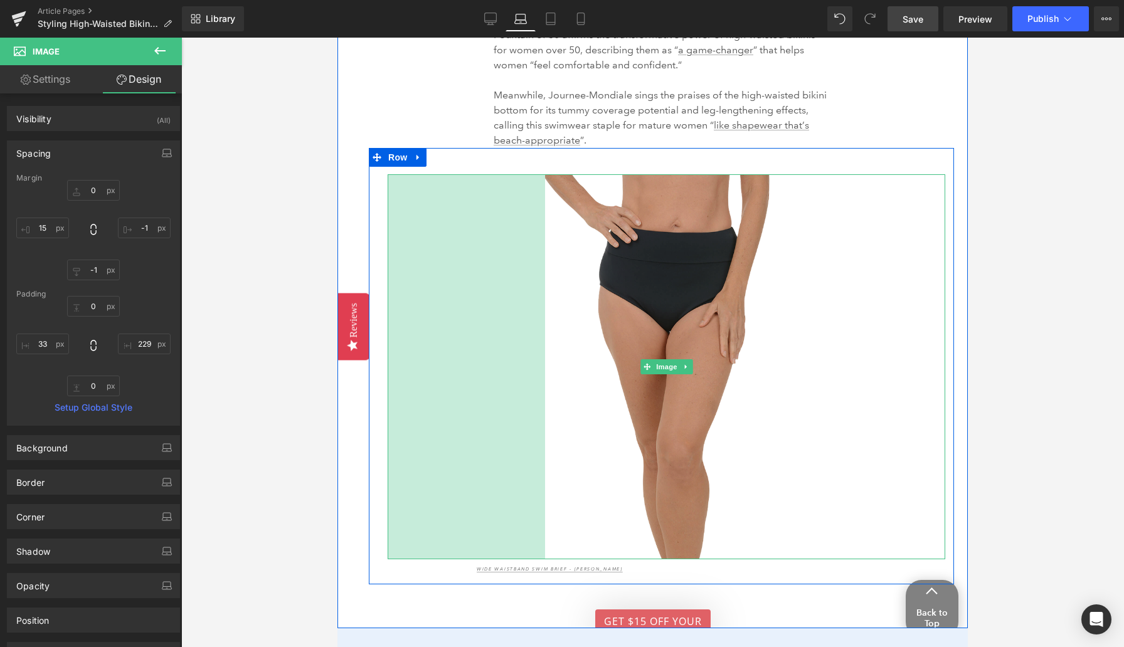
drag, startPoint x: 425, startPoint y: 430, endPoint x: 580, endPoint y: 426, distance: 155.6
click at [582, 427] on div "Image 251px 229px" at bounding box center [667, 366] width 558 height 385
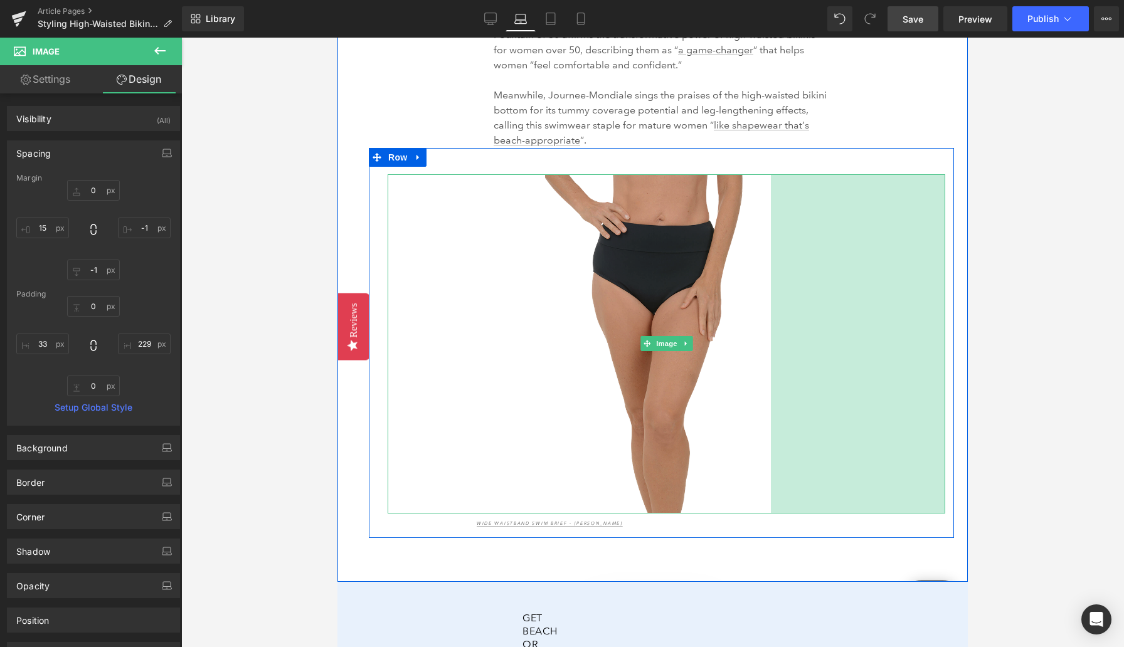
drag, startPoint x: 894, startPoint y: 352, endPoint x: 720, endPoint y: 366, distance: 175.0
click at [720, 366] on div "Image 251px 278px" at bounding box center [667, 343] width 558 height 339
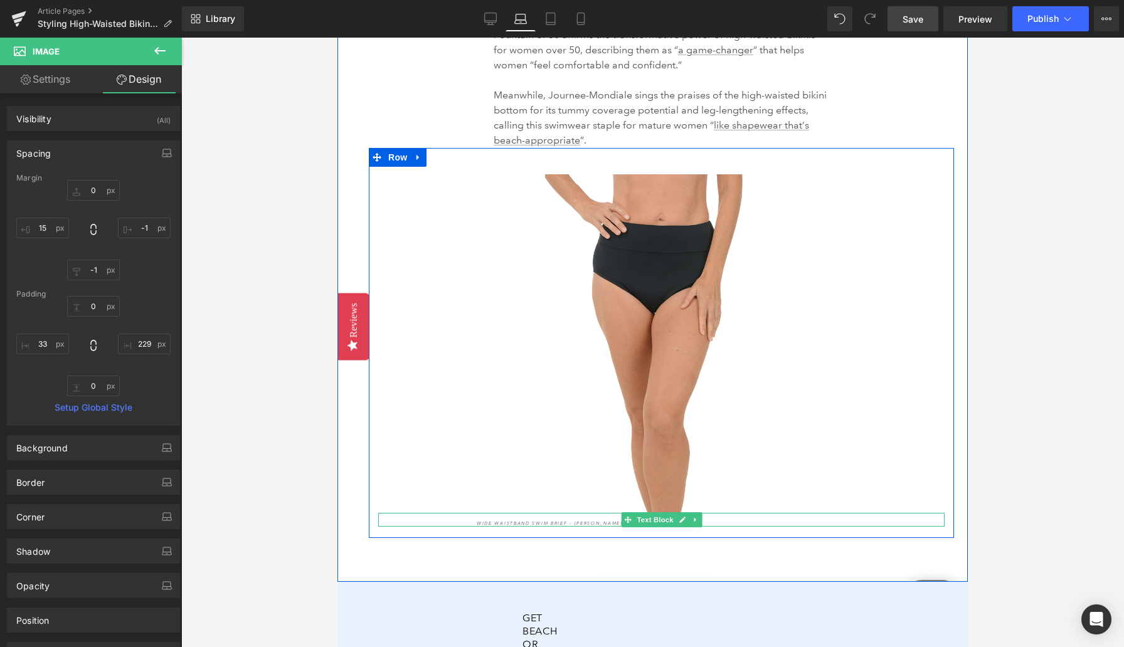
click at [603, 521] on p "Wide Waistband Swim Brief - [PERSON_NAME]" at bounding box center [701, 524] width 448 height 7
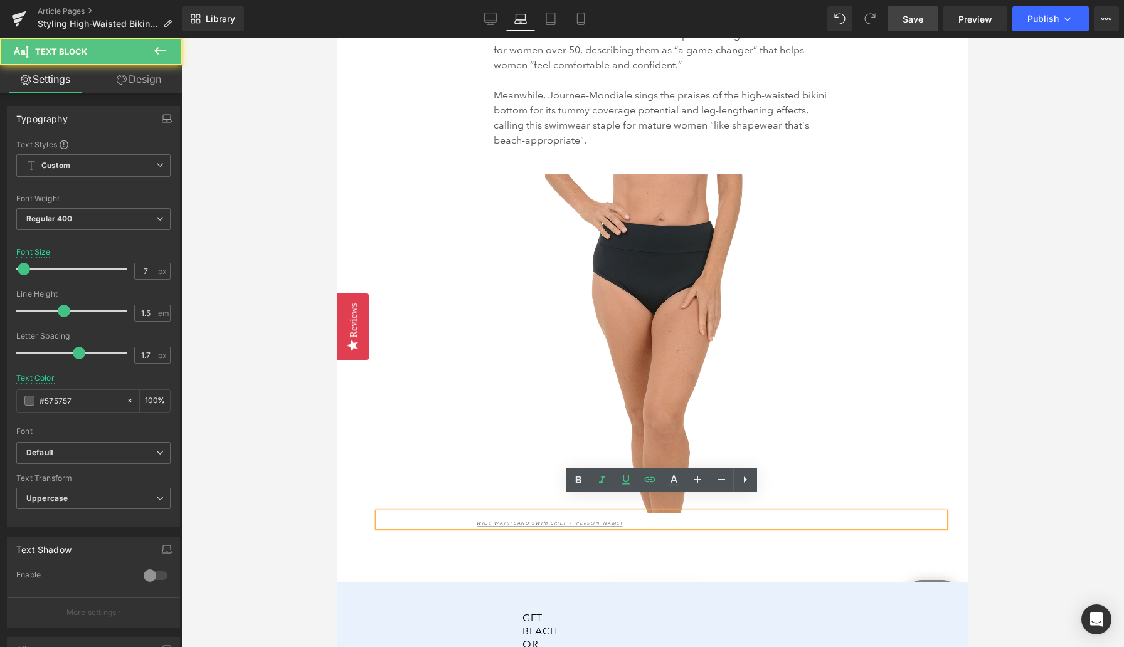
click at [603, 521] on p "Wide Waistband Swim Brief - [PERSON_NAME]" at bounding box center [701, 524] width 448 height 7
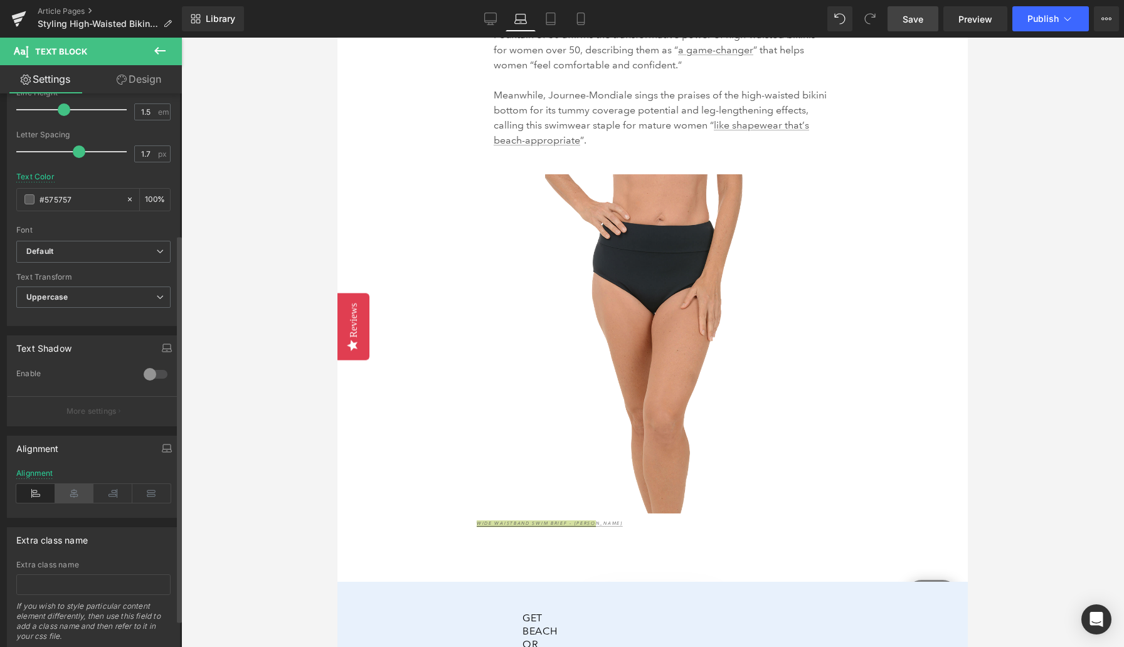
click at [71, 495] on icon at bounding box center [74, 493] width 39 height 19
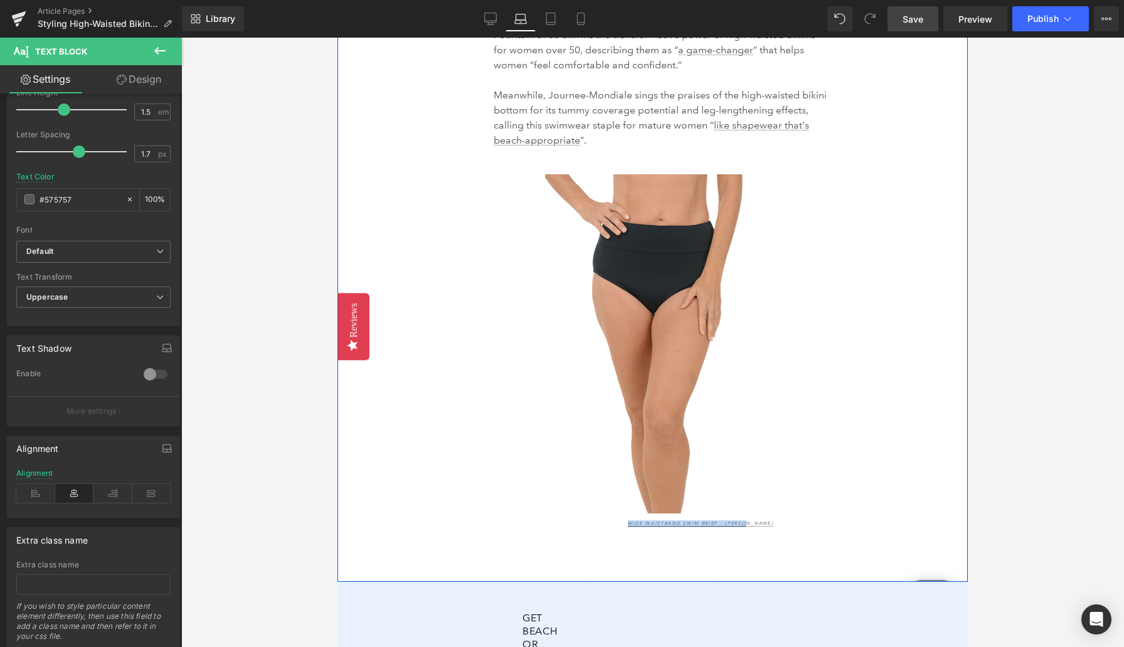
click at [544, 531] on div "What Others are Saying About Heading The Best Fabrics for Hot Weather Comfort H…" at bounding box center [652, 238] width 630 height 688
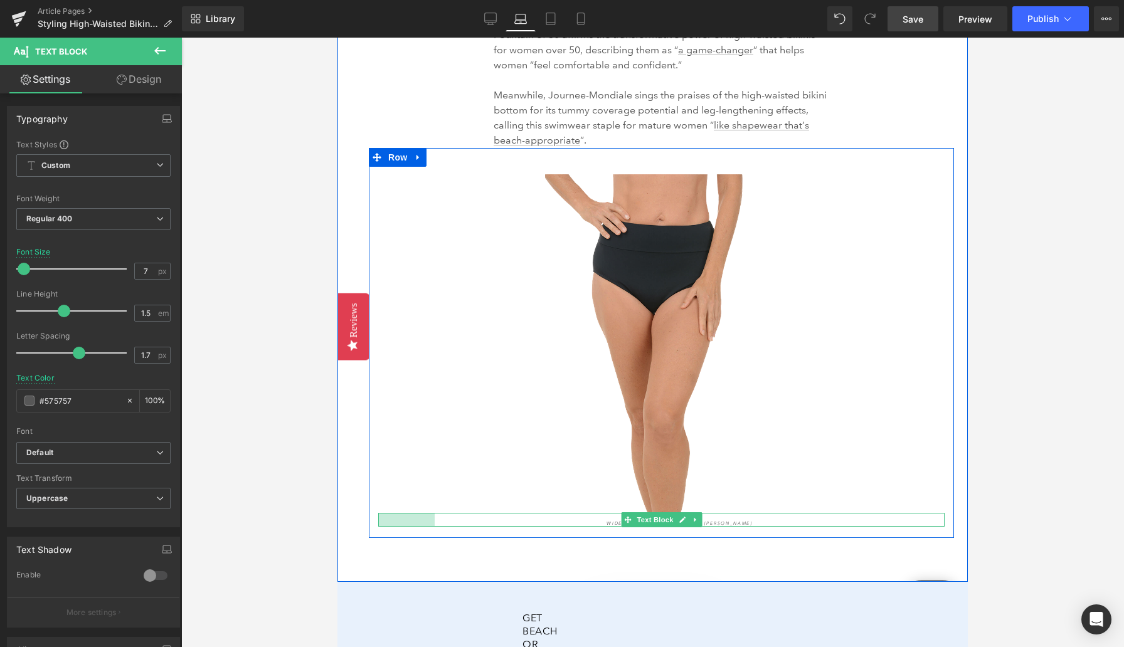
drag, startPoint x: 379, startPoint y: 507, endPoint x: 303, endPoint y: 512, distance: 76.0
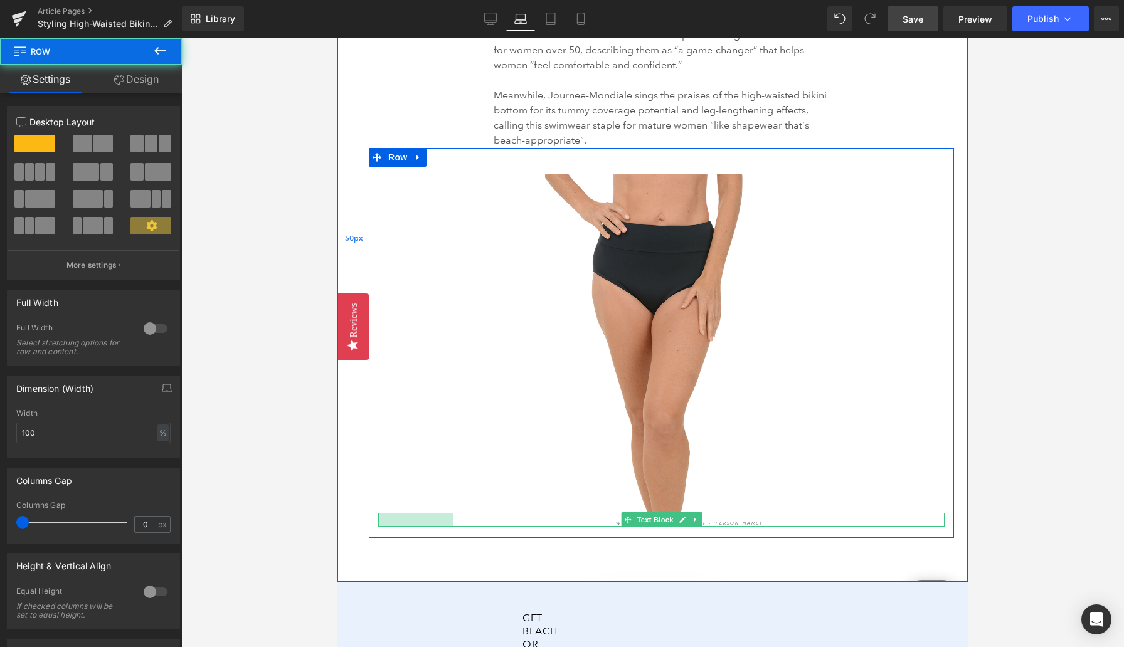
click at [356, 509] on div "50px" at bounding box center [352, 238] width 31 height 688
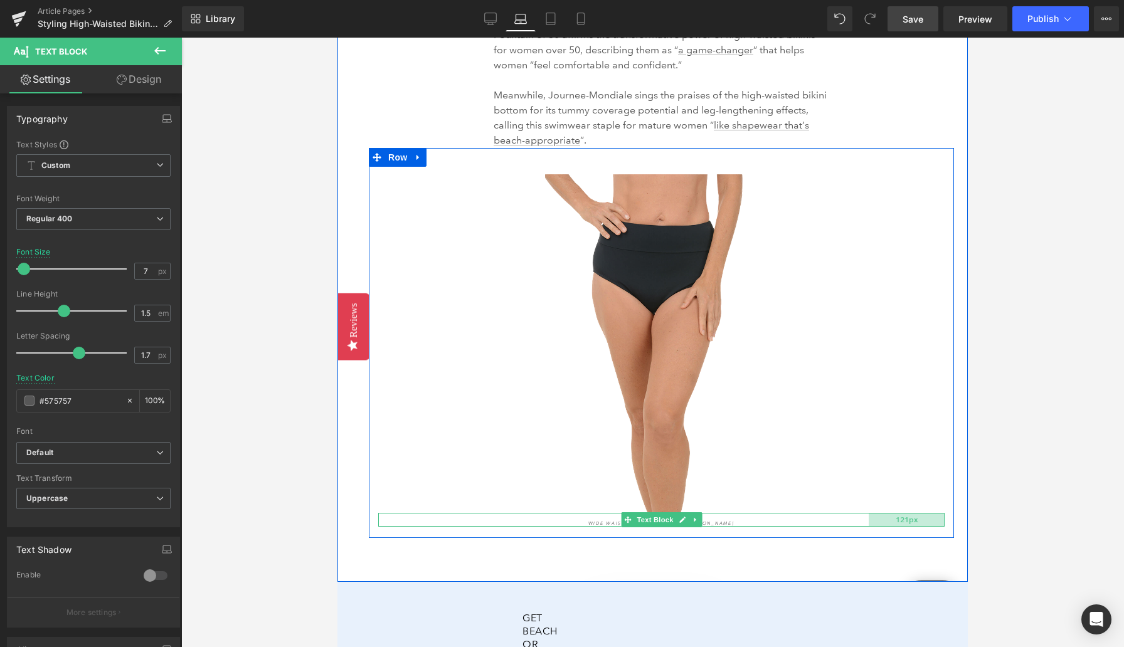
drag, startPoint x: 943, startPoint y: 507, endPoint x: 887, endPoint y: 507, distance: 55.8
click at [887, 513] on div "121px" at bounding box center [907, 520] width 76 height 14
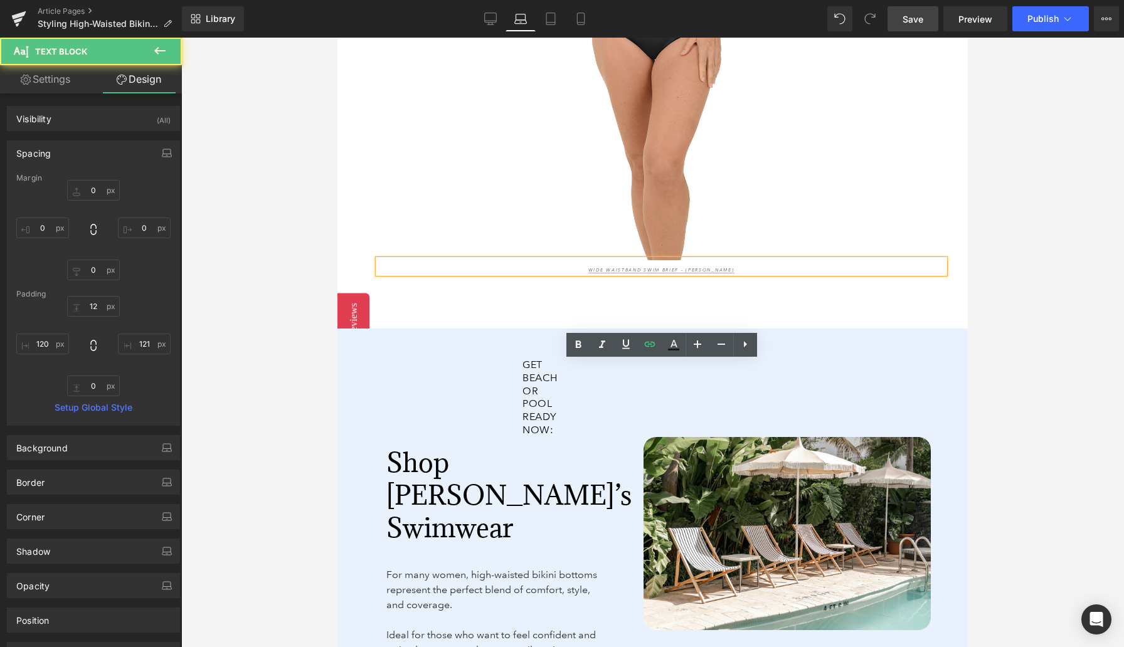
scroll to position [3814, 0]
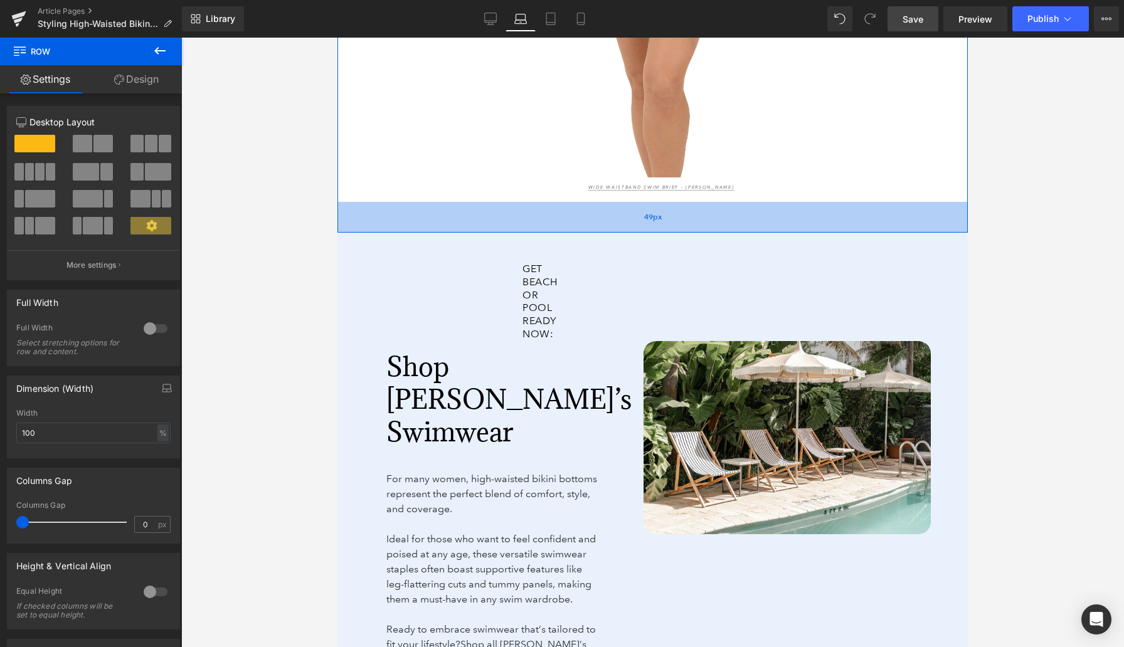
drag, startPoint x: 656, startPoint y: 230, endPoint x: 656, endPoint y: 216, distance: 13.2
click at [656, 216] on div "49px" at bounding box center [652, 217] width 630 height 31
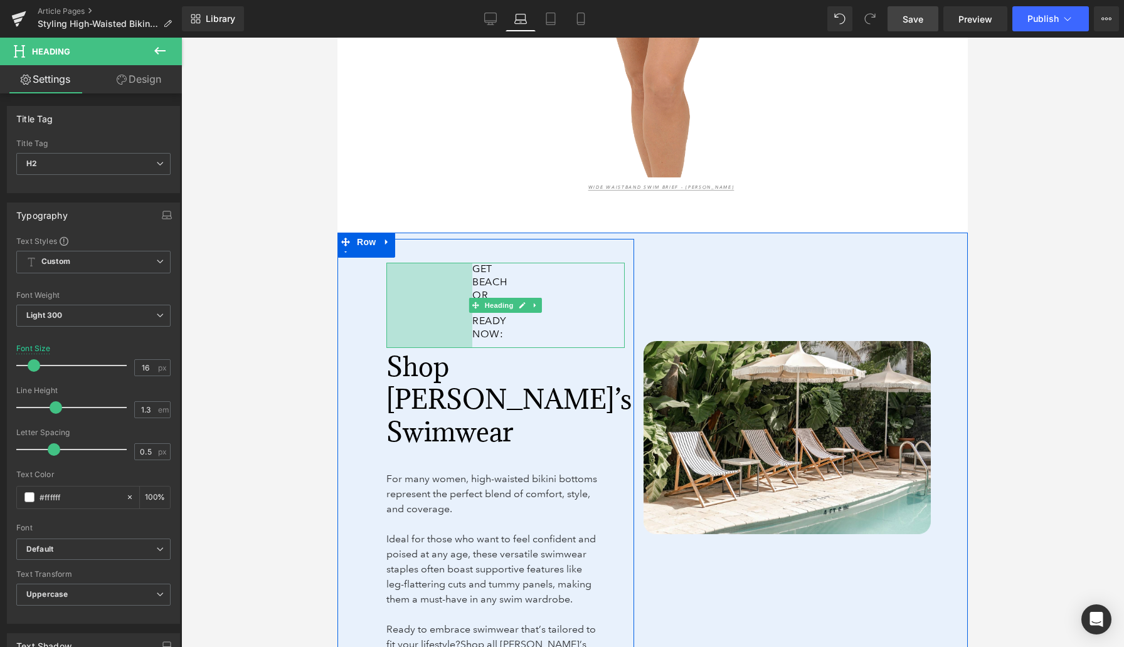
drag, startPoint x: 387, startPoint y: 293, endPoint x: 317, endPoint y: 293, distance: 70.2
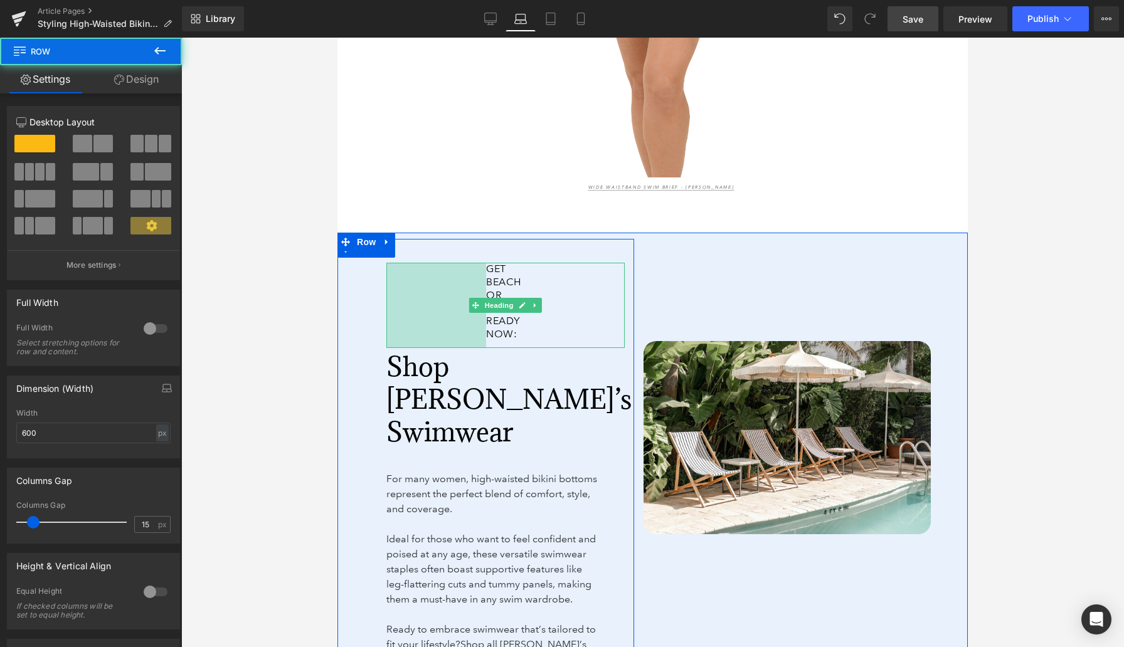
click at [351, 299] on div "Get Beach or Pool Ready Now: Heading 159px Shop [PERSON_NAME]’s Swimwear Headin…" at bounding box center [485, 454] width 297 height 430
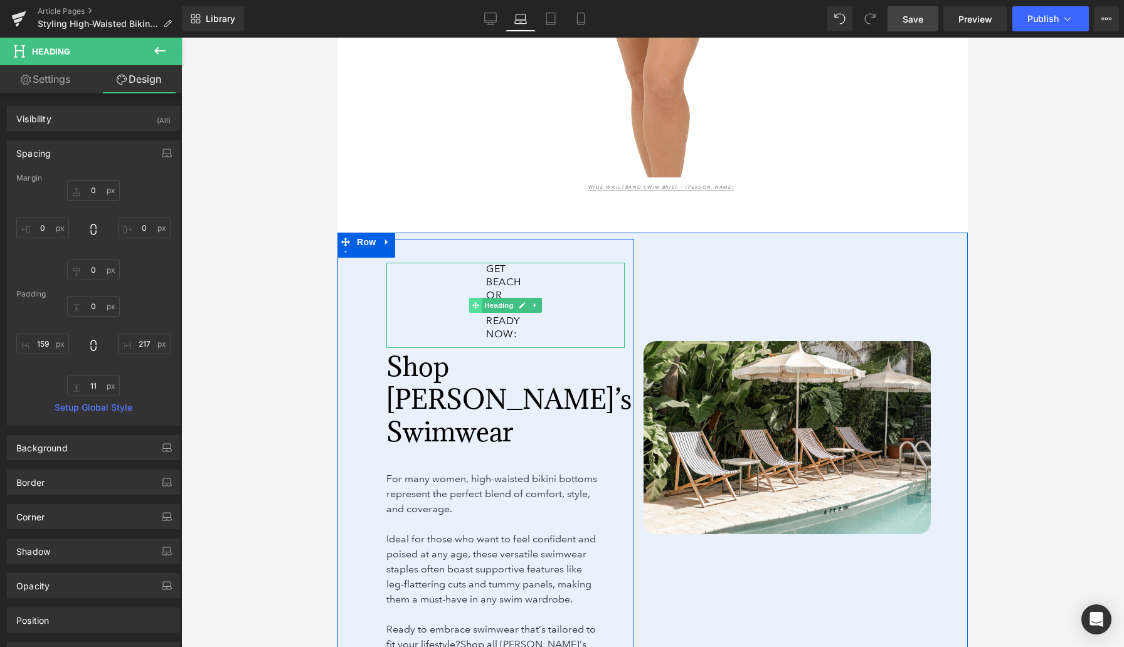
click at [474, 302] on icon at bounding box center [475, 306] width 7 height 8
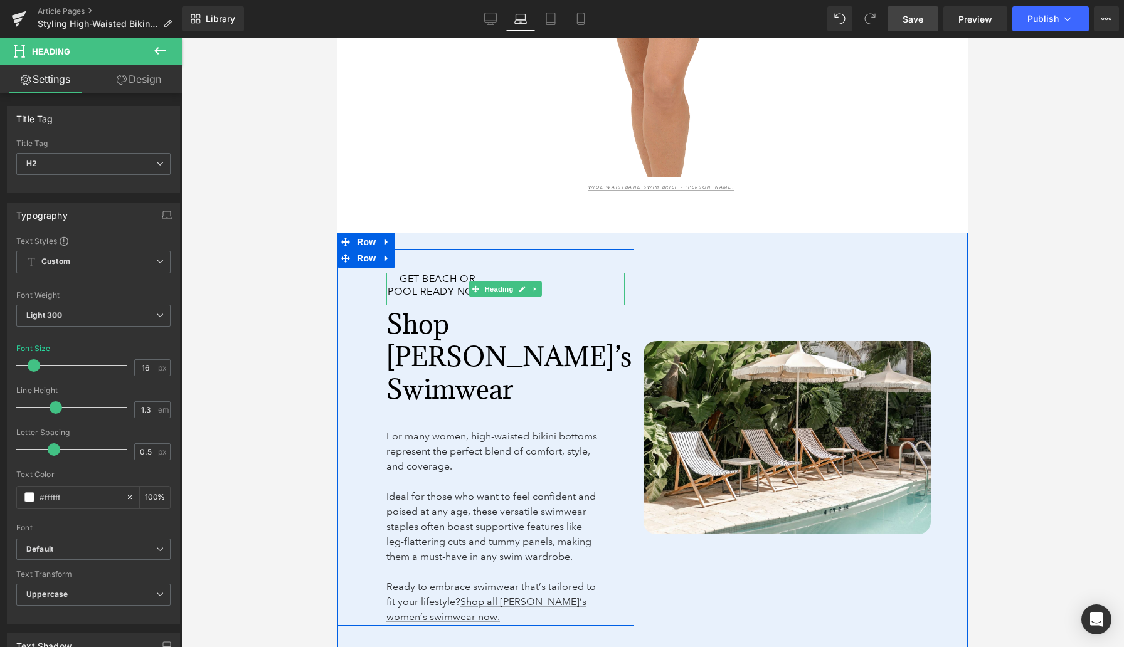
drag, startPoint x: 472, startPoint y: 273, endPoint x: 374, endPoint y: 276, distance: 98.5
click at [373, 276] on div "Get Beach or Pool Ready Now: Heading Shop [PERSON_NAME]’s Swimwear Heading For …" at bounding box center [485, 438] width 297 height 378
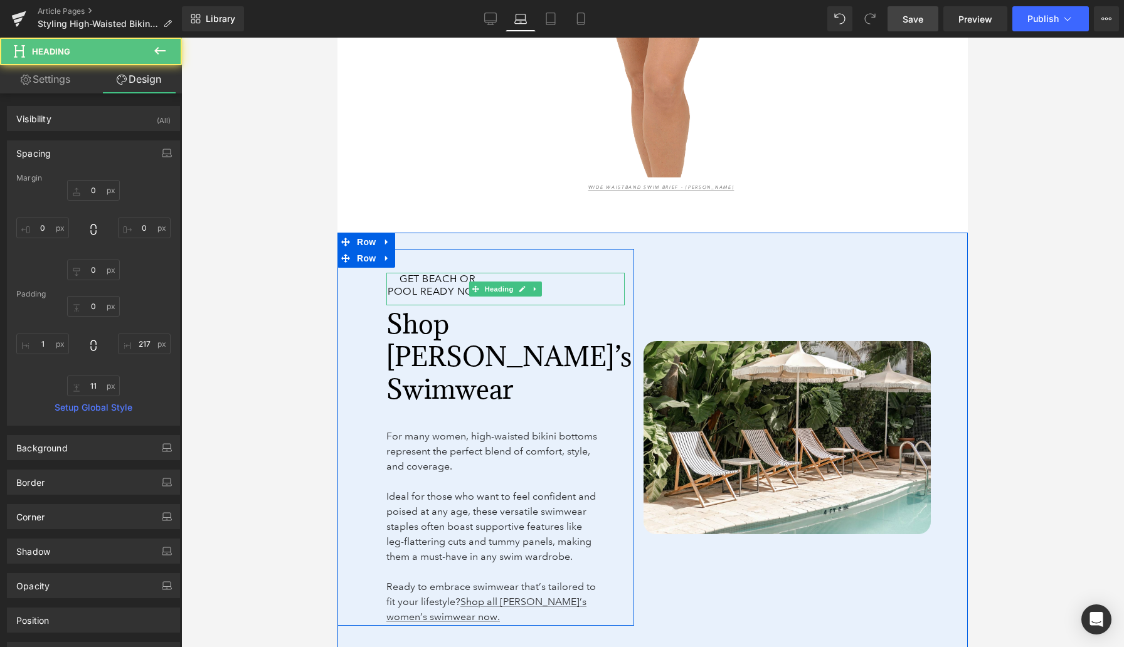
click at [422, 285] on span "Get Beach or Pool Ready Now:" at bounding box center [438, 285] width 100 height 25
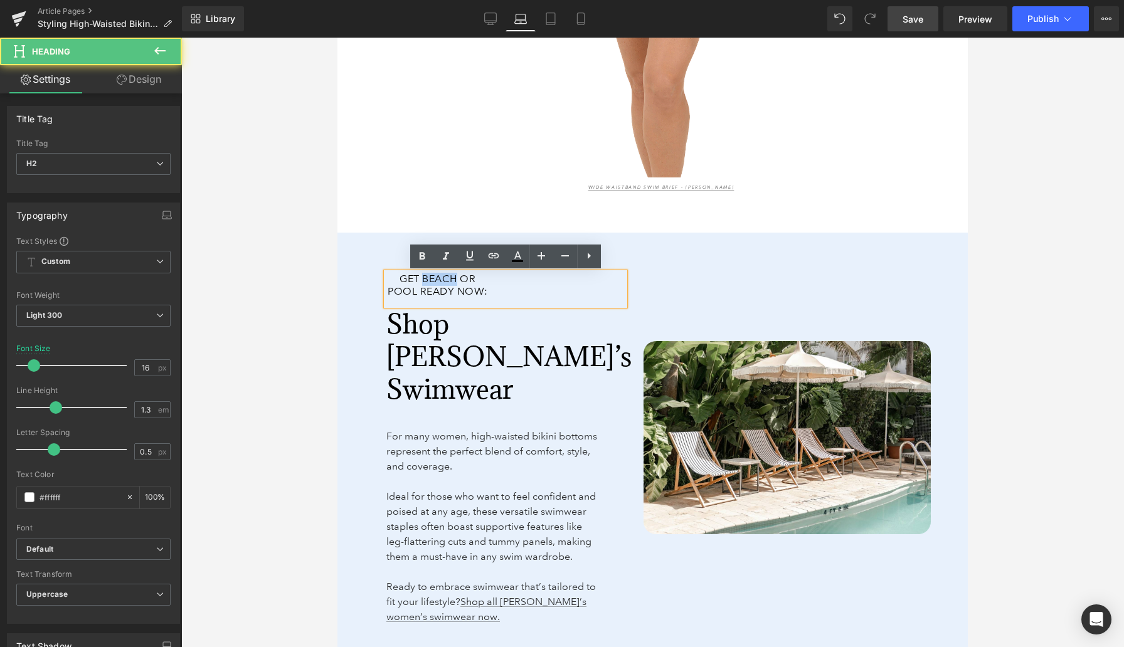
click at [422, 285] on span "Get Beach or Pool Ready Now:" at bounding box center [438, 285] width 100 height 25
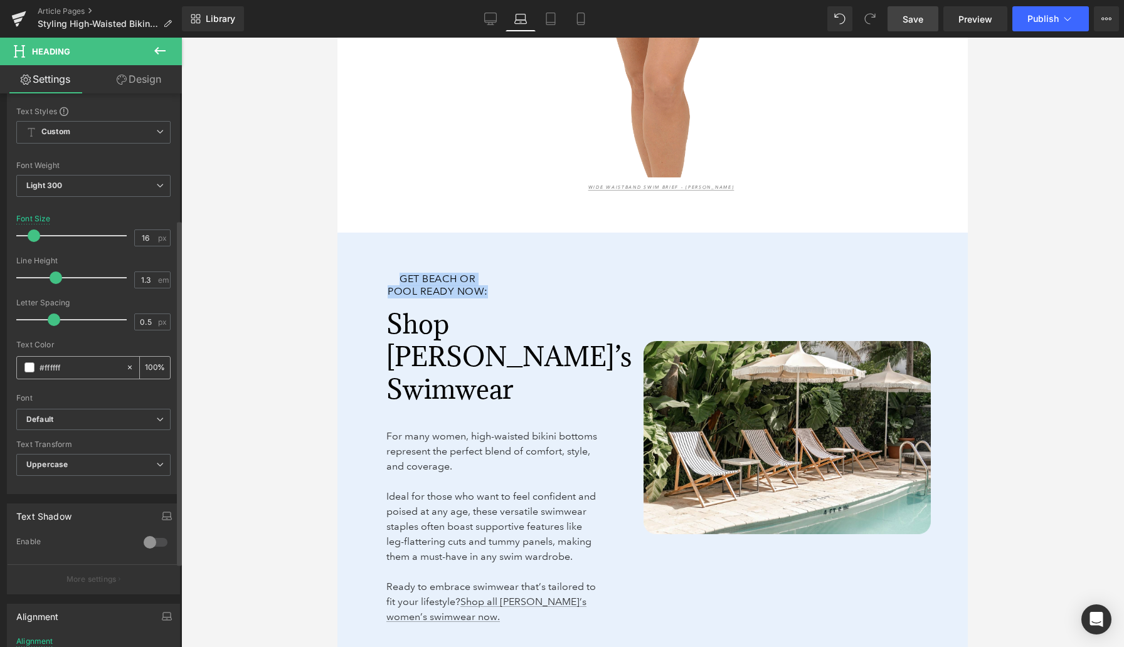
scroll to position [202, 0]
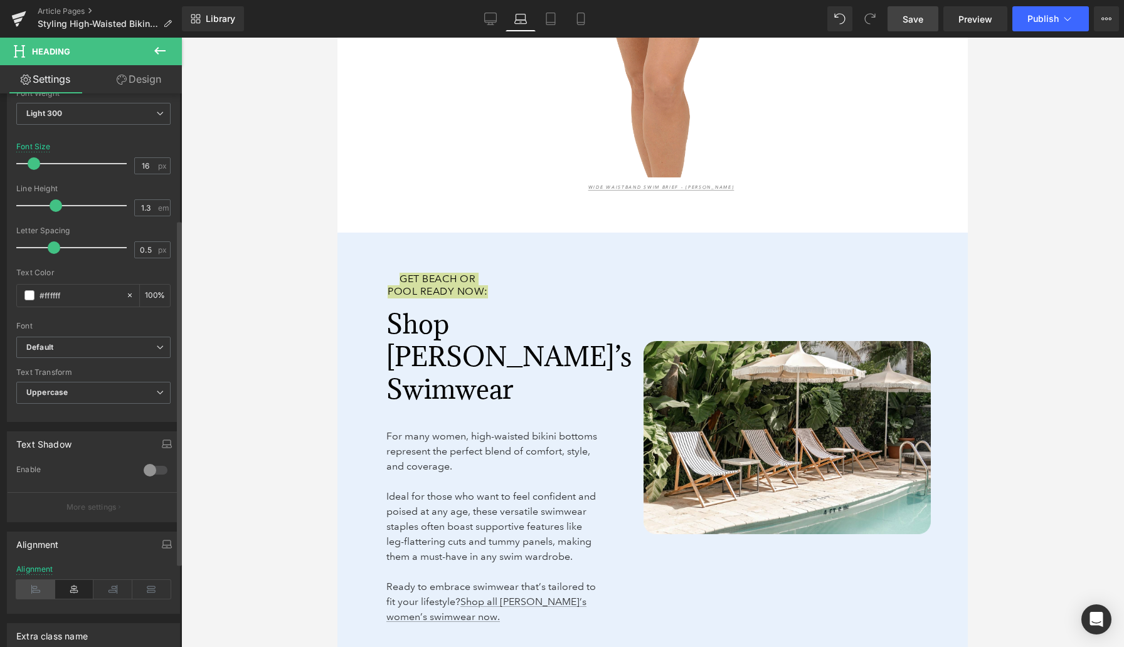
click at [38, 590] on icon at bounding box center [35, 589] width 39 height 19
click at [320, 422] on div at bounding box center [652, 343] width 943 height 610
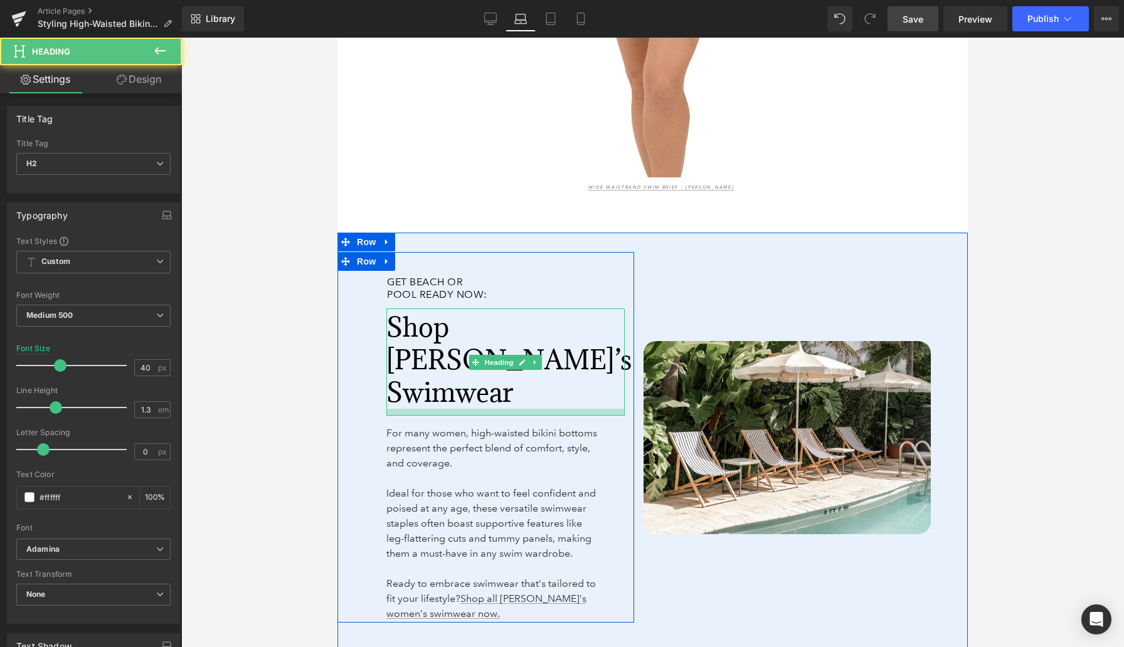
click at [457, 409] on div at bounding box center [505, 412] width 238 height 7
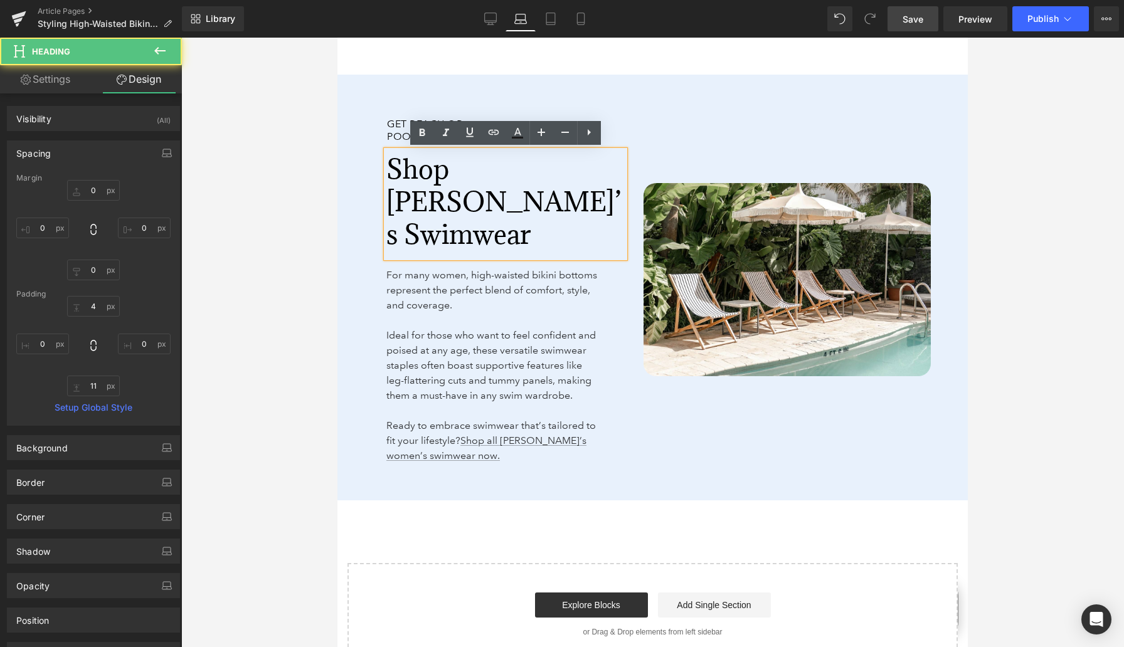
scroll to position [3974, 0]
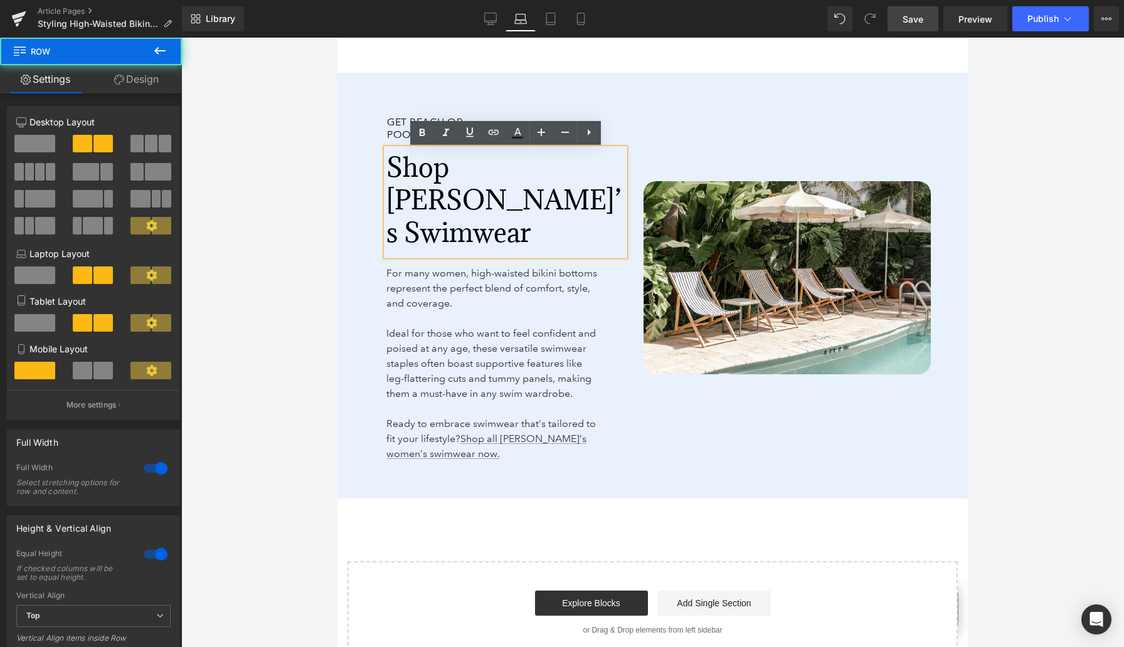
click at [519, 476] on div "Get Beach or Pool Ready Now: Heading Shop [PERSON_NAME]’s Swimwear Heading For …" at bounding box center [652, 286] width 630 height 426
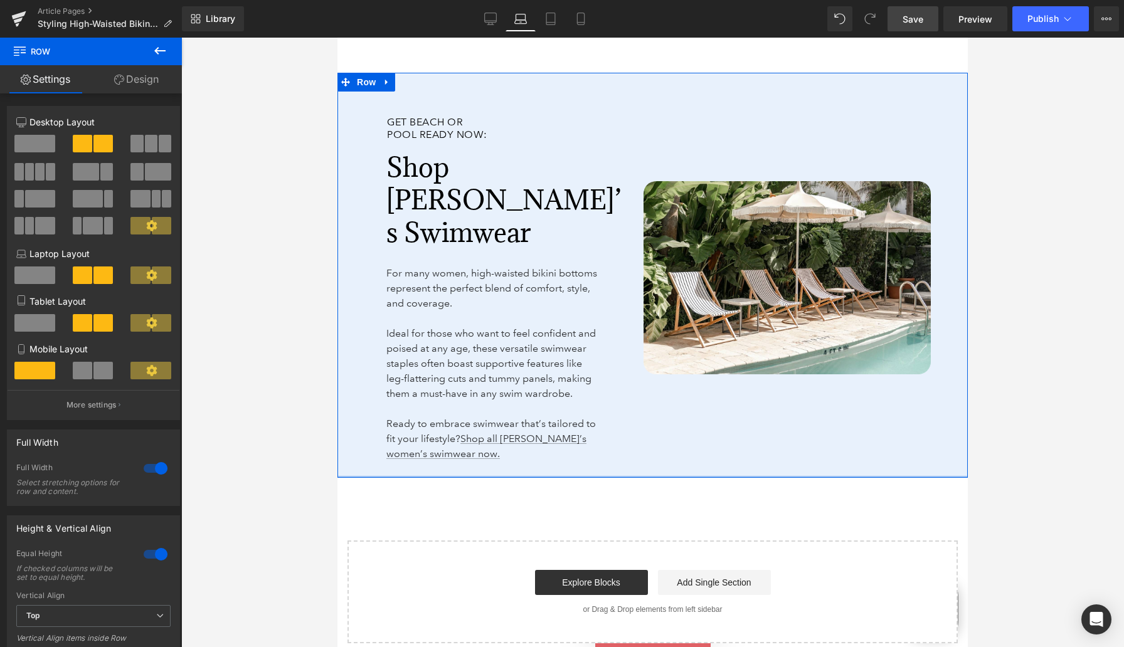
drag, startPoint x: 517, startPoint y: 475, endPoint x: 516, endPoint y: 454, distance: 21.3
click at [517, 455] on div "Get Beach or Pool Ready Now: Heading Shop [PERSON_NAME]’s Swimwear Heading For …" at bounding box center [652, 275] width 630 height 405
click at [516, 454] on div "Get Beach or Pool Ready Now: Heading Shop [PERSON_NAME]’s Swimwear Heading For …" at bounding box center [485, 277] width 297 height 397
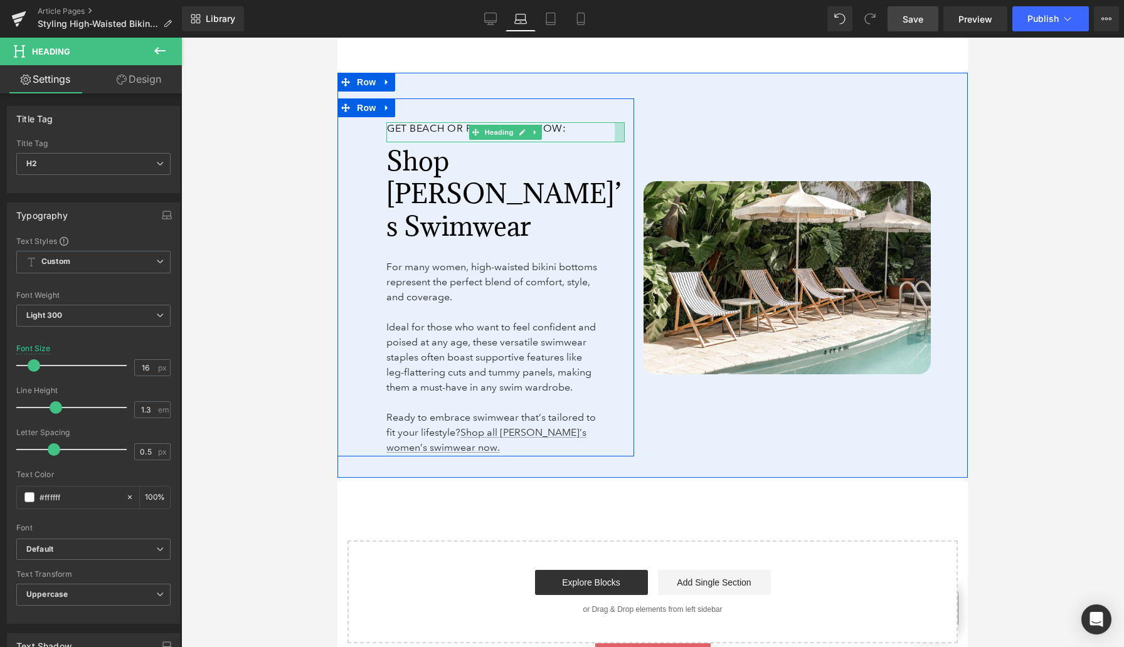
drag, startPoint x: 623, startPoint y: 134, endPoint x: 749, endPoint y: 124, distance: 127.1
click at [749, 124] on div "Get Beach or Pool Ready Now: Heading Shop [PERSON_NAME]’s Swimwear Heading For …" at bounding box center [652, 275] width 630 height 405
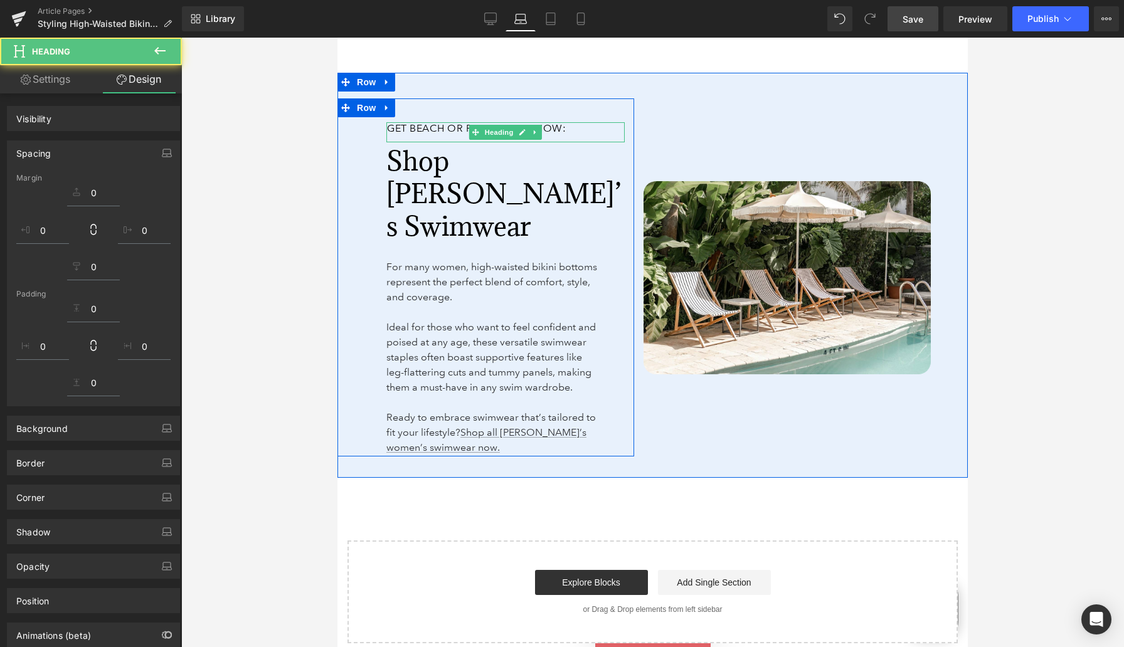
click at [749, 124] on div "Image" at bounding box center [782, 277] width 297 height 397
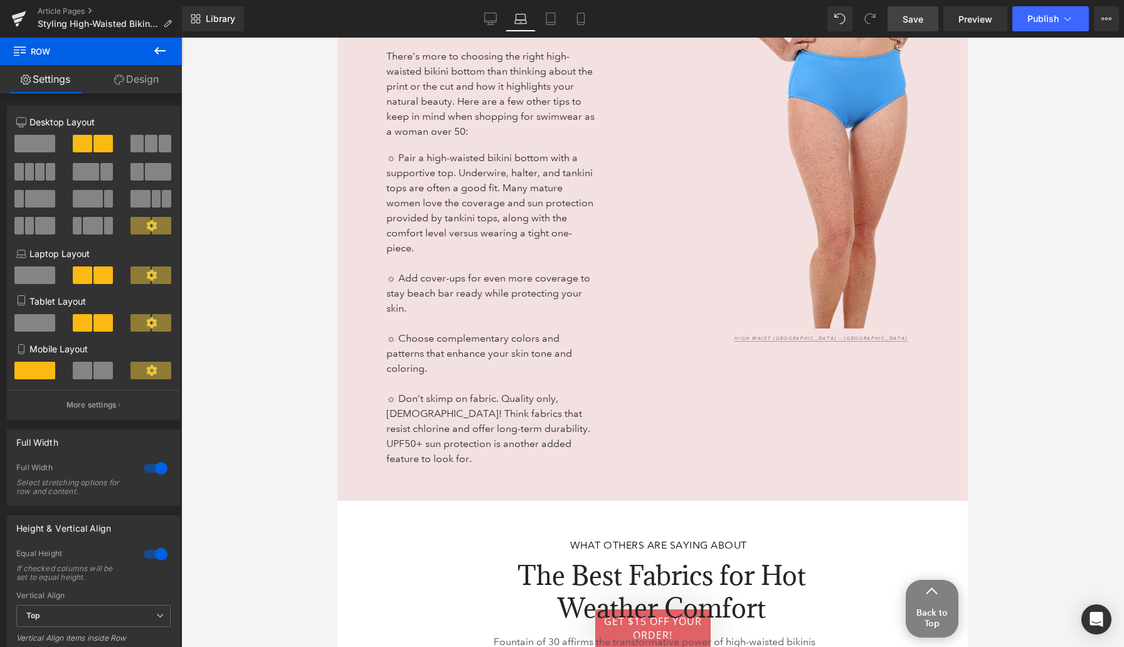
scroll to position [2945, 0]
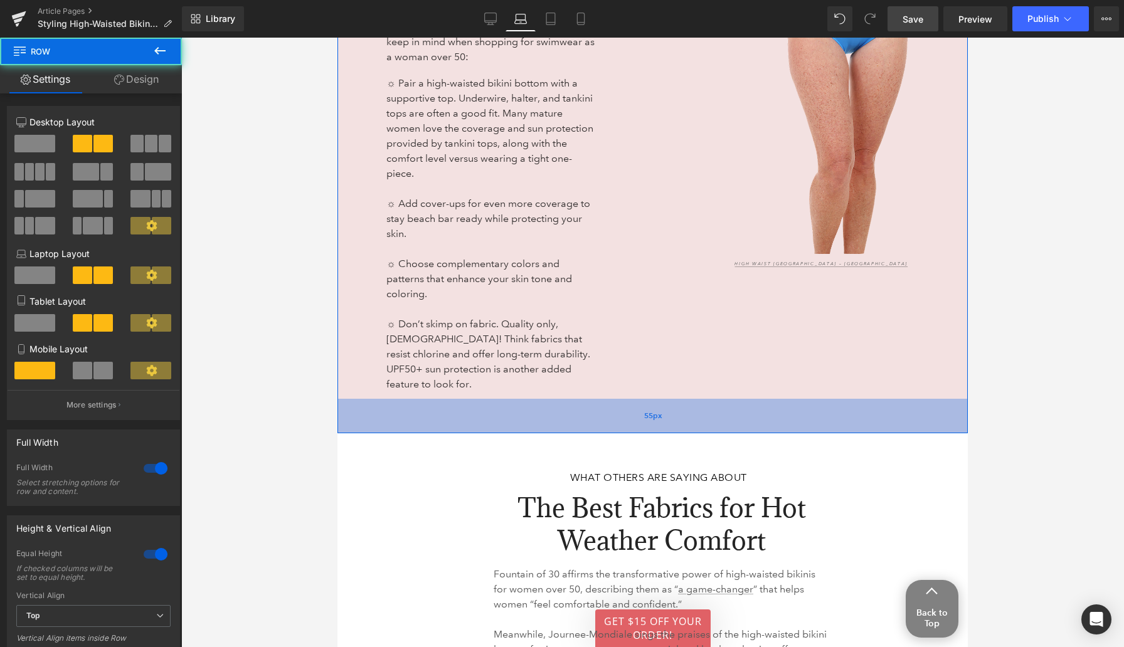
drag, startPoint x: 684, startPoint y: 402, endPoint x: 684, endPoint y: 411, distance: 8.8
click at [684, 411] on div "55px" at bounding box center [652, 416] width 630 height 34
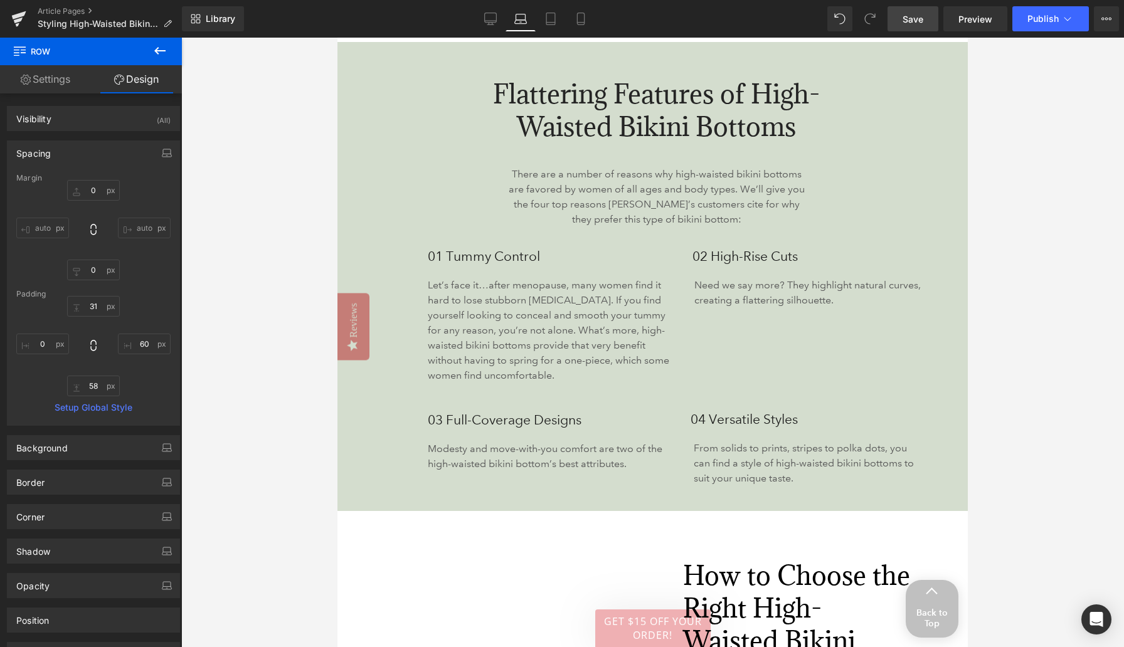
scroll to position [1641, 0]
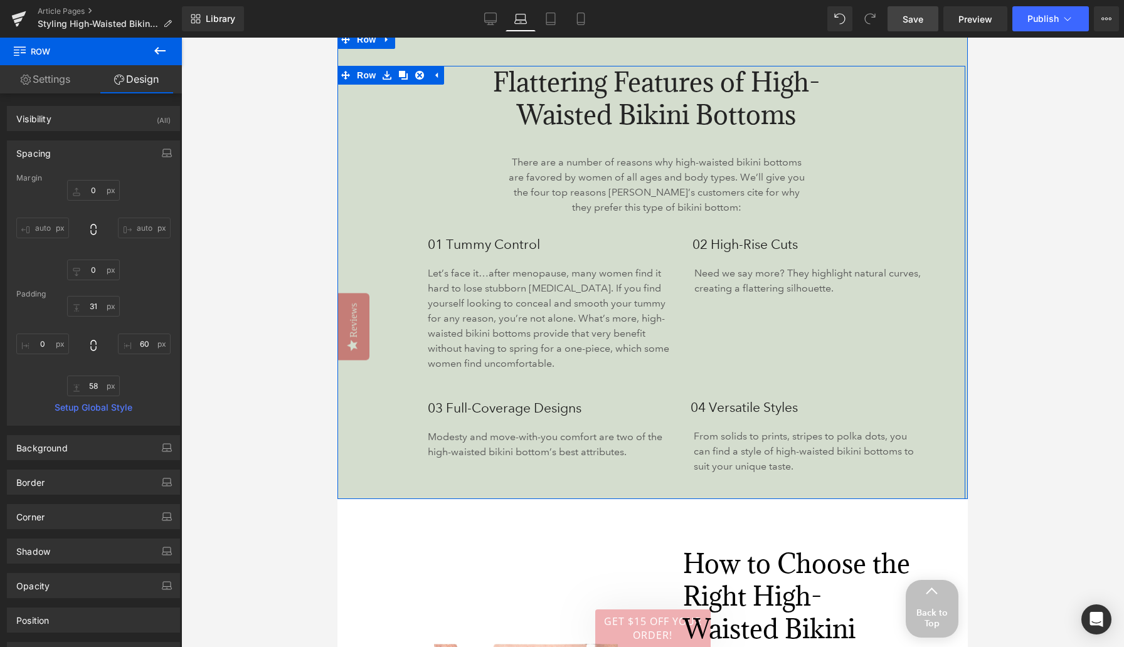
click at [656, 495] on div "Flattering Features of High-Waisted Bikini Bottoms Heading There are a number o…" at bounding box center [651, 283] width 628 height 434
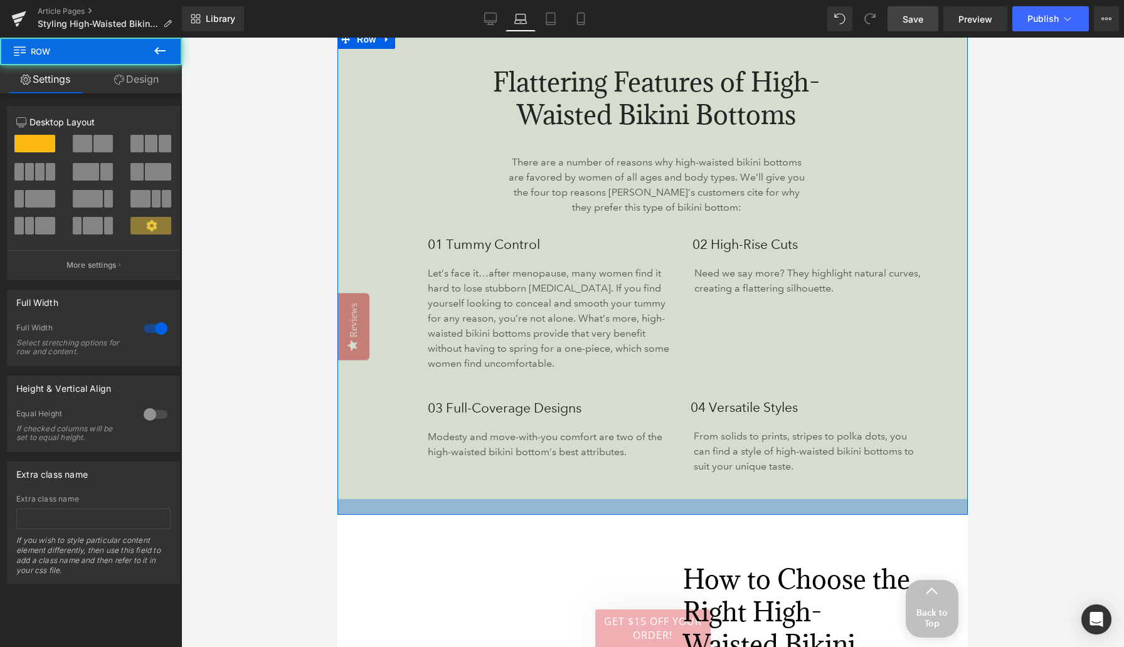
drag, startPoint x: 654, startPoint y: 497, endPoint x: 654, endPoint y: 512, distance: 15.7
click at [654, 512] on div at bounding box center [652, 507] width 630 height 16
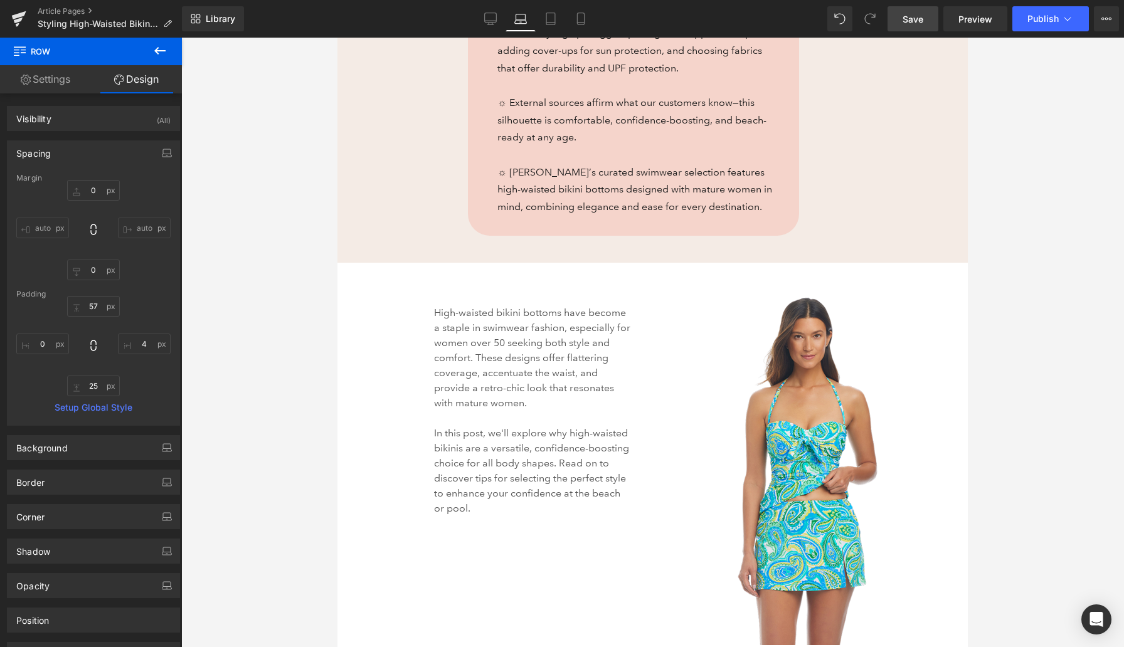
scroll to position [858, 0]
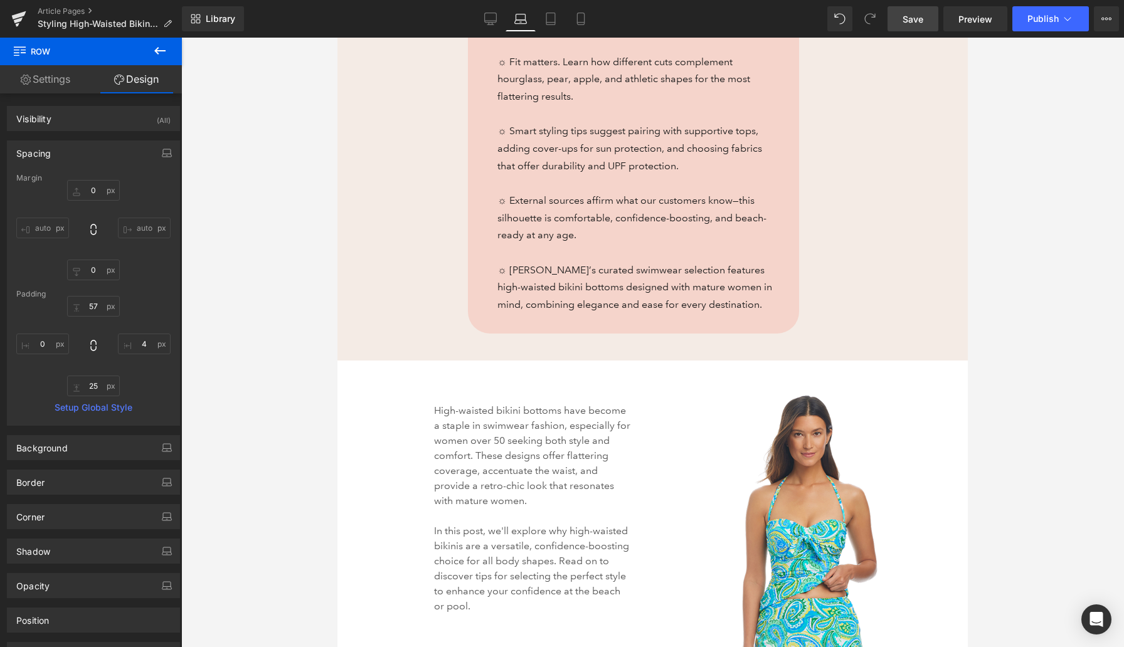
click at [907, 25] on link "Save" at bounding box center [912, 18] width 51 height 25
click at [537, 19] on icon at bounding box center [537, 19] width 13 height 13
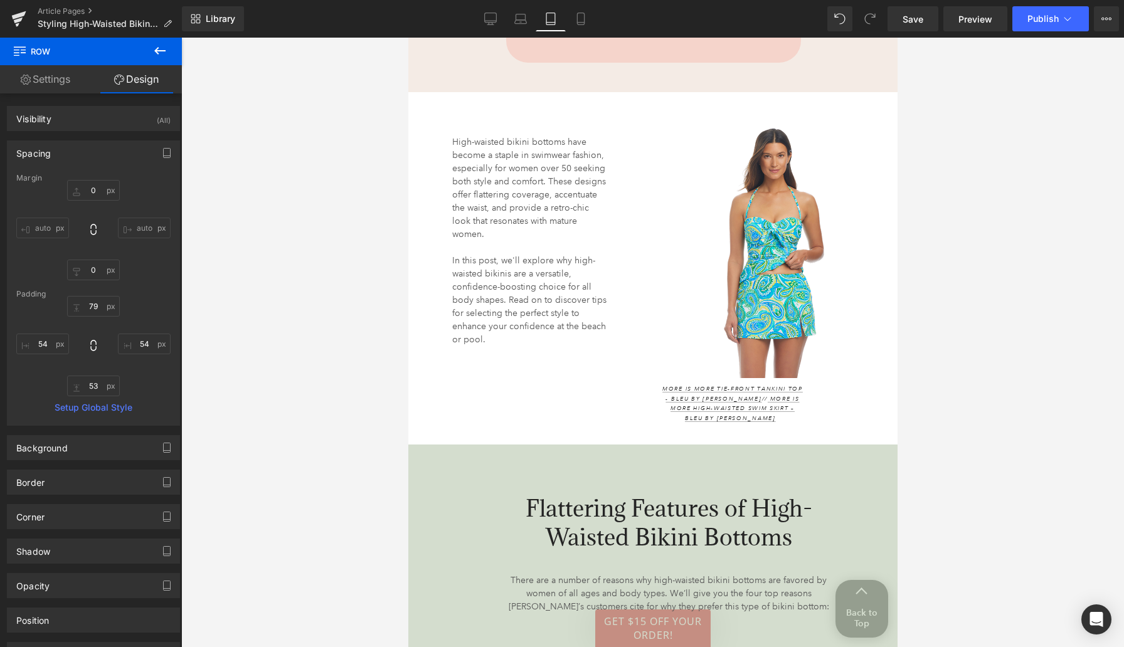
scroll to position [1204, 0]
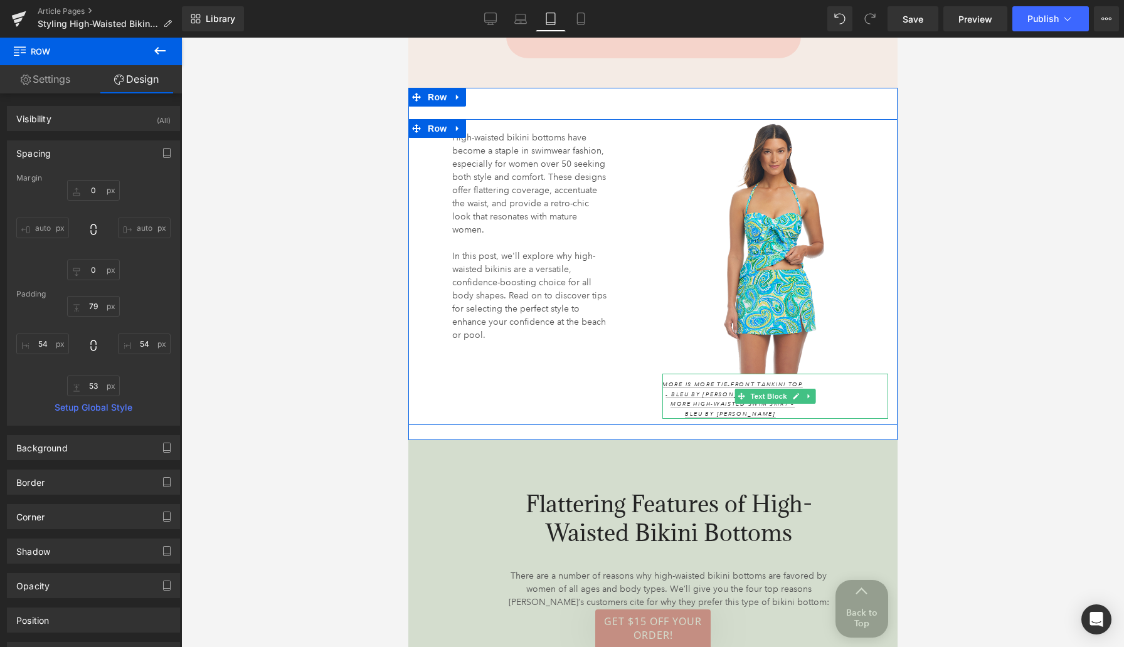
click at [815, 374] on div "More Is More Tie-Front Tankini Top - Bleu by [PERSON_NAME] // More Is More High…" at bounding box center [775, 396] width 226 height 45
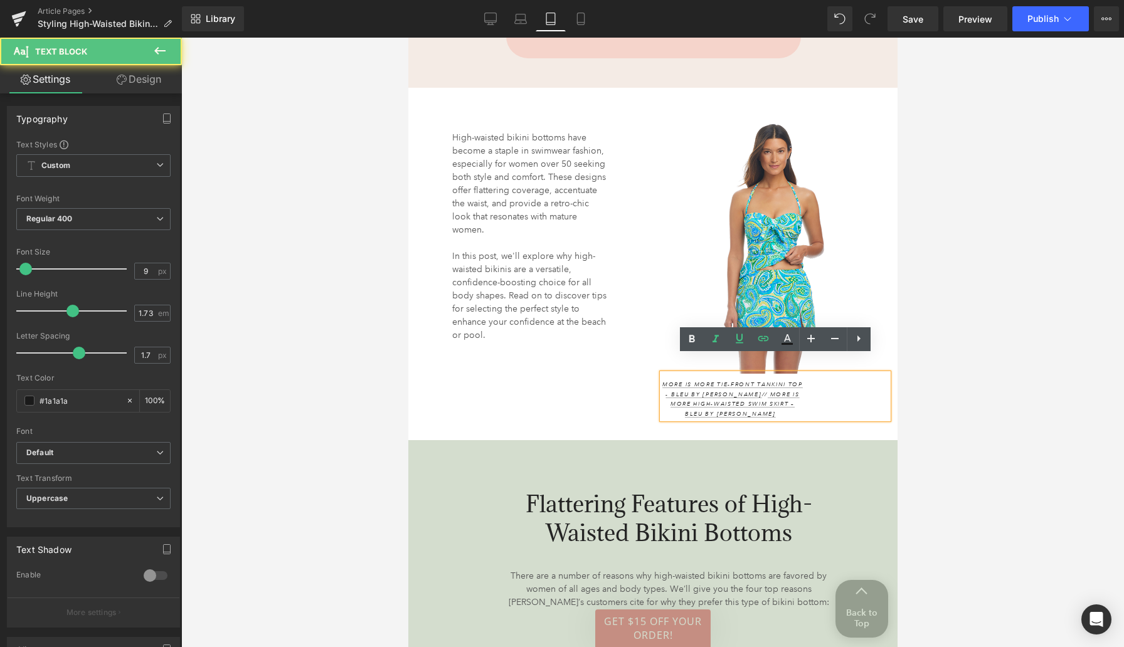
click at [815, 374] on div "More Is More Tie-Front Tankini Top - Bleu by [PERSON_NAME] // More Is More High…" at bounding box center [775, 396] width 226 height 45
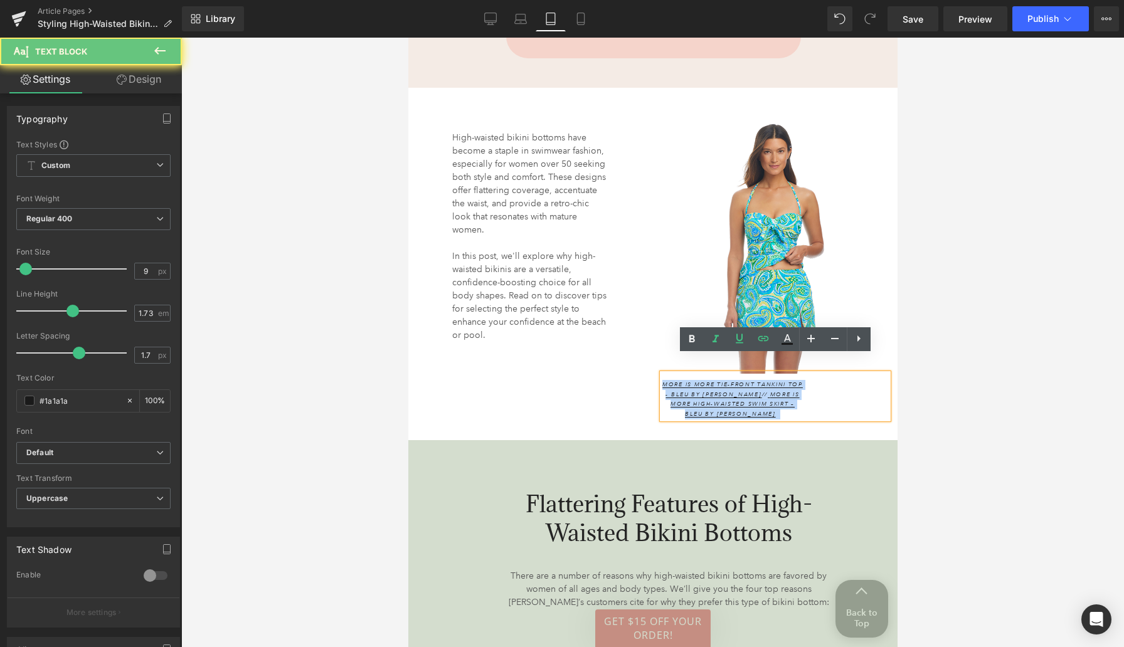
click at [815, 374] on div "More Is More Tie-Front Tankini Top - Bleu by [PERSON_NAME] // More Is More High…" at bounding box center [775, 396] width 226 height 45
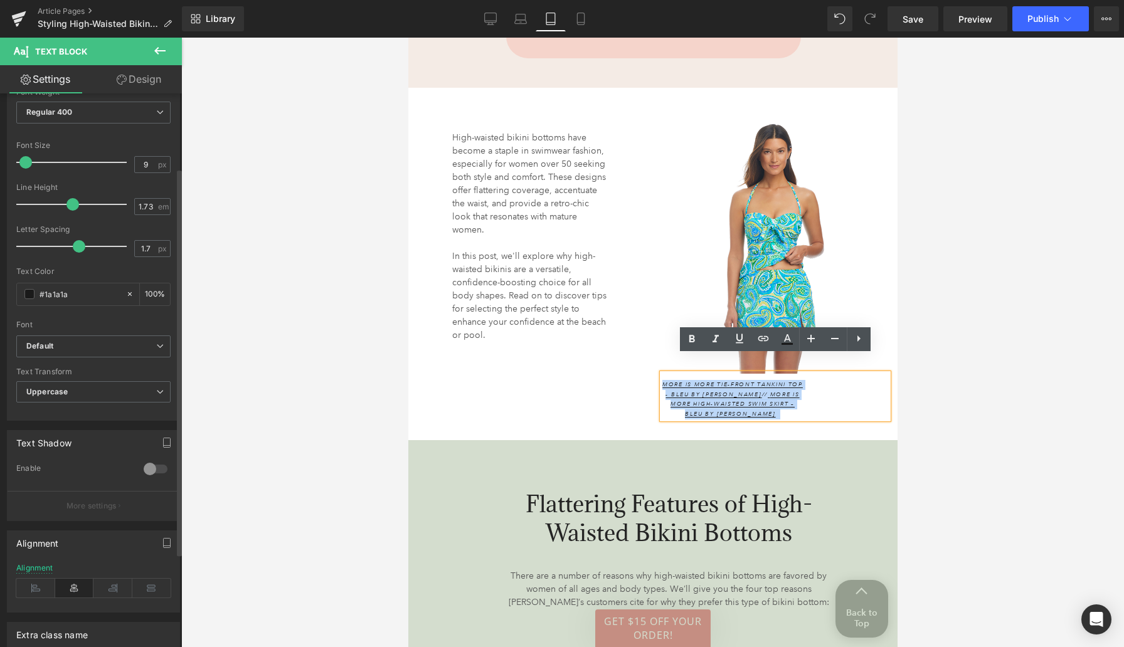
scroll to position [240, 0]
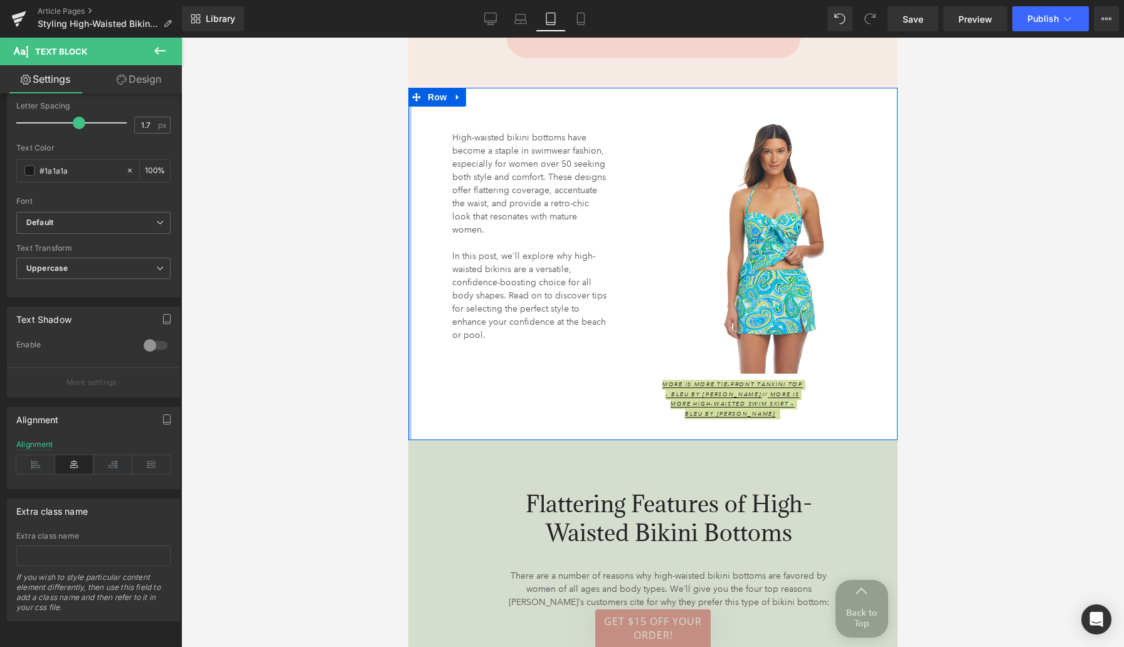
click at [383, 391] on div at bounding box center [652, 343] width 943 height 610
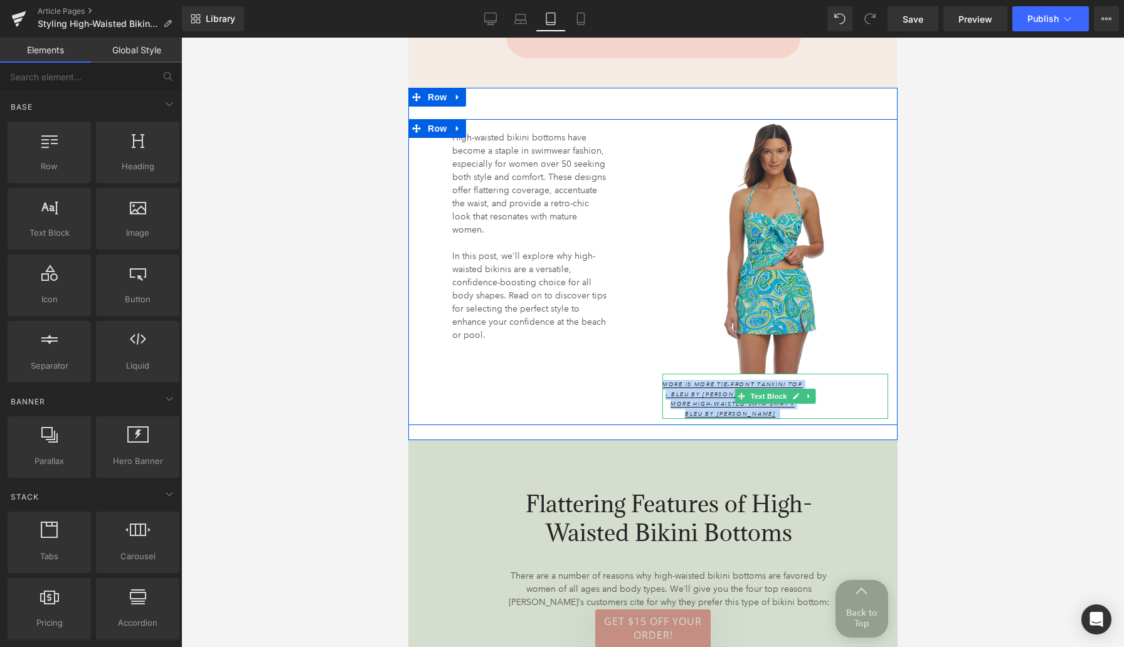
click at [875, 320] on img at bounding box center [775, 247] width 226 height 251
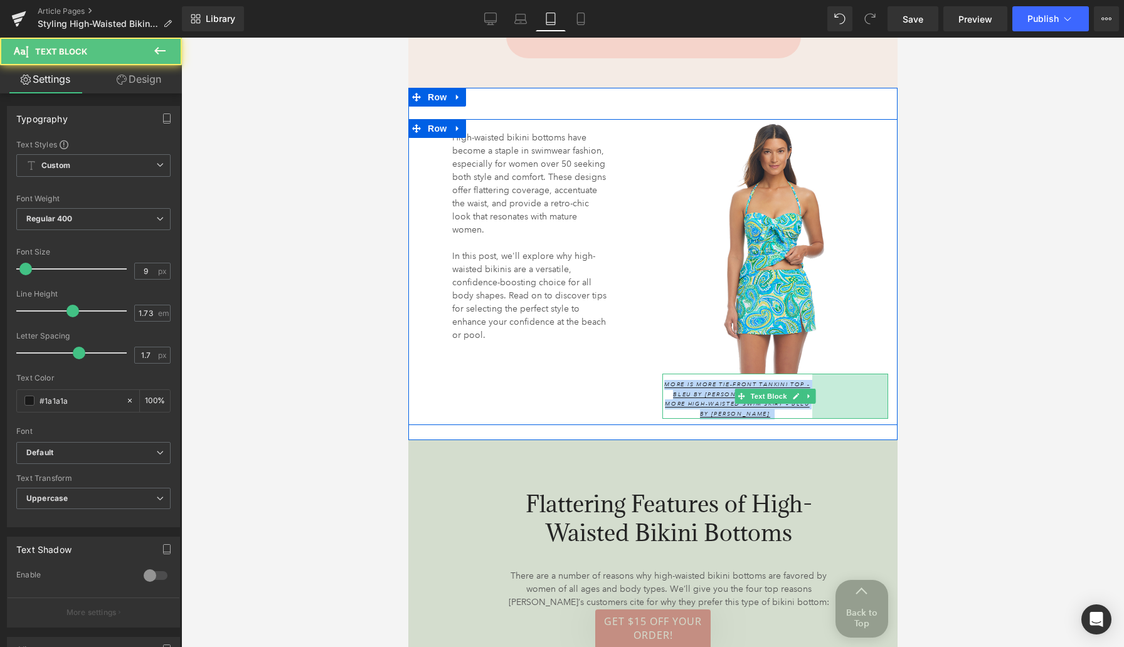
drag, startPoint x: 886, startPoint y: 379, endPoint x: 929, endPoint y: 377, distance: 43.3
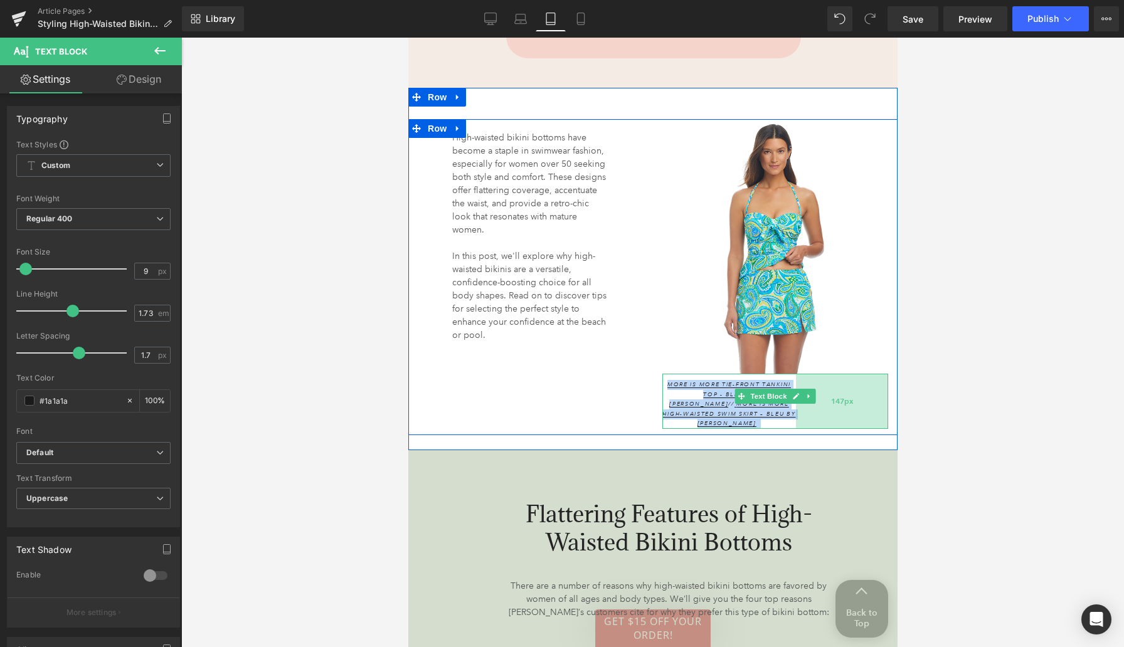
click at [877, 386] on div "147px" at bounding box center [841, 401] width 92 height 55
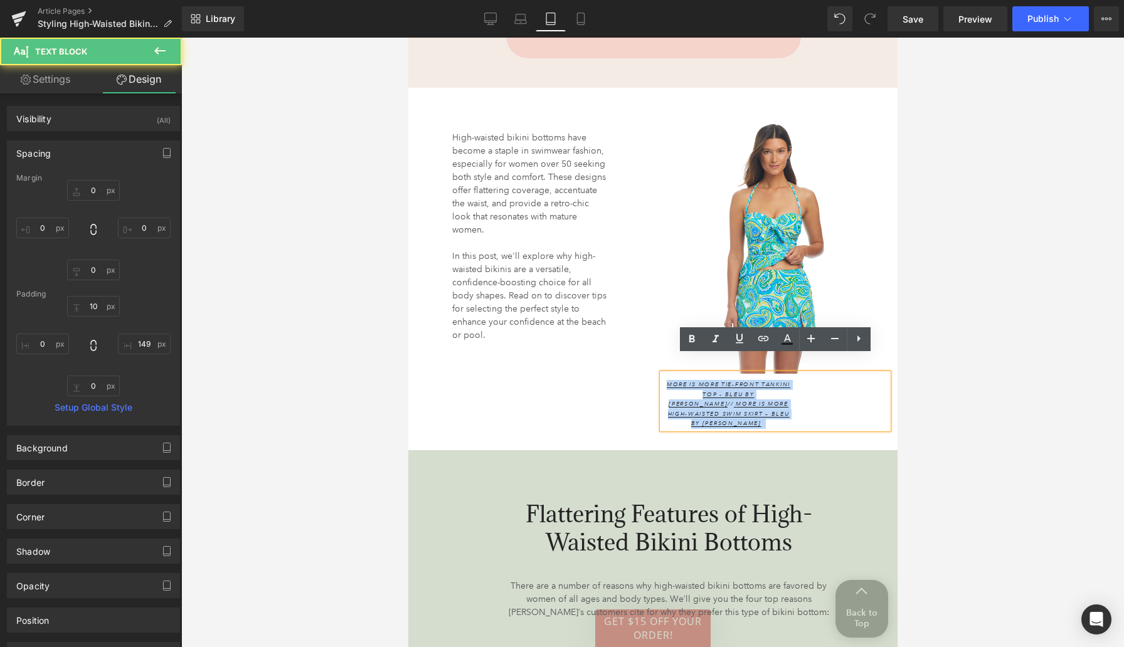
click at [622, 390] on div "High-waisted bikini bottoms have become a staple in swimwear fashion, especiall…" at bounding box center [652, 277] width 489 height 316
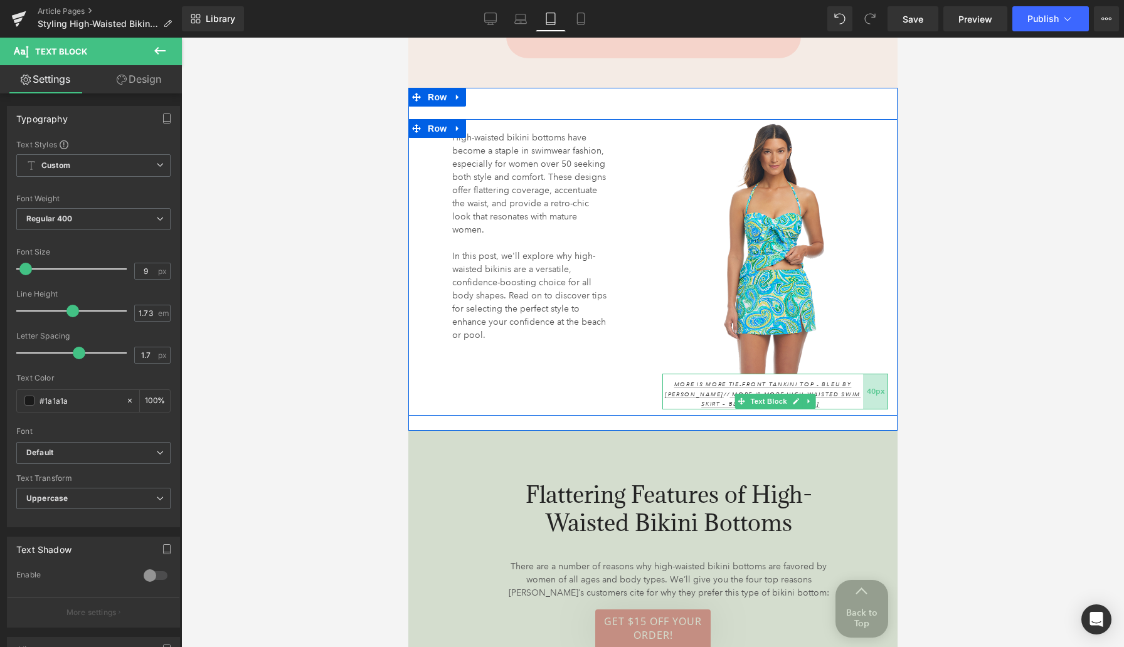
drag, startPoint x: 810, startPoint y: 396, endPoint x: 876, endPoint y: 386, distance: 66.7
click at [876, 386] on div "40px" at bounding box center [874, 392] width 25 height 36
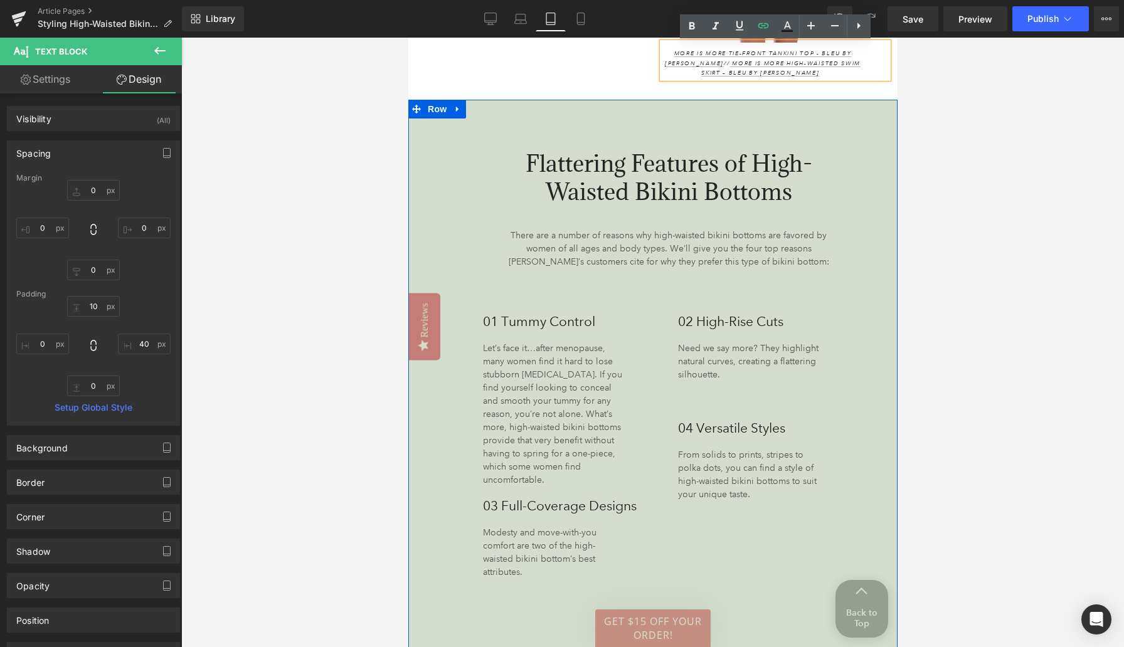
scroll to position [1538, 0]
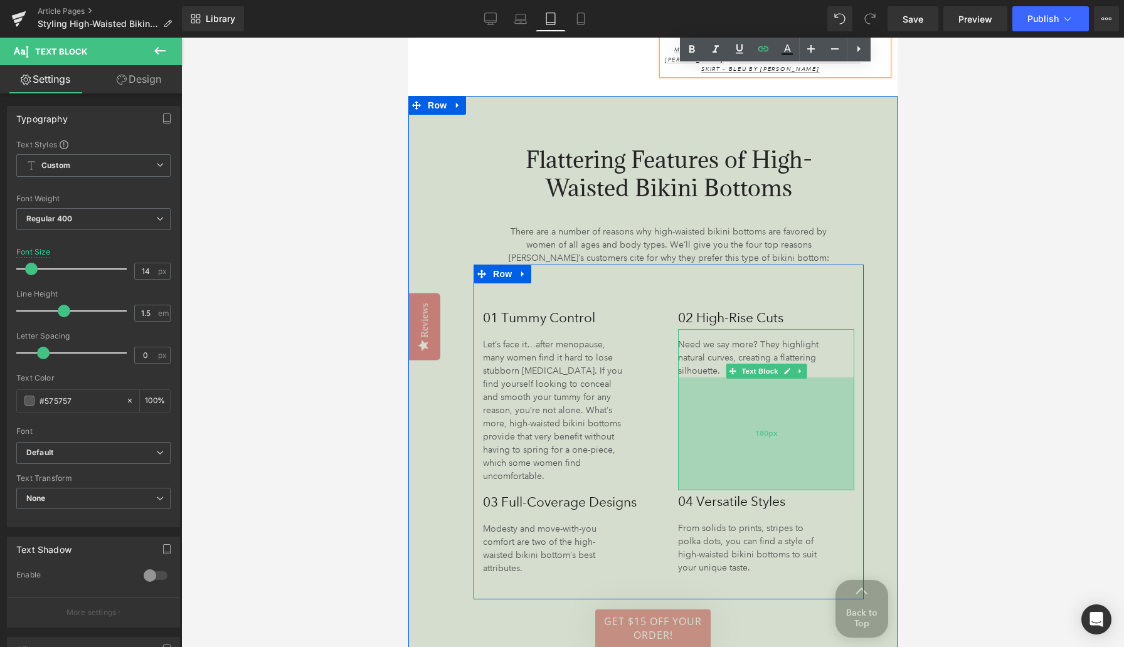
drag, startPoint x: 711, startPoint y: 393, endPoint x: 709, endPoint y: 470, distance: 77.2
click at [709, 470] on div "180px" at bounding box center [765, 434] width 176 height 113
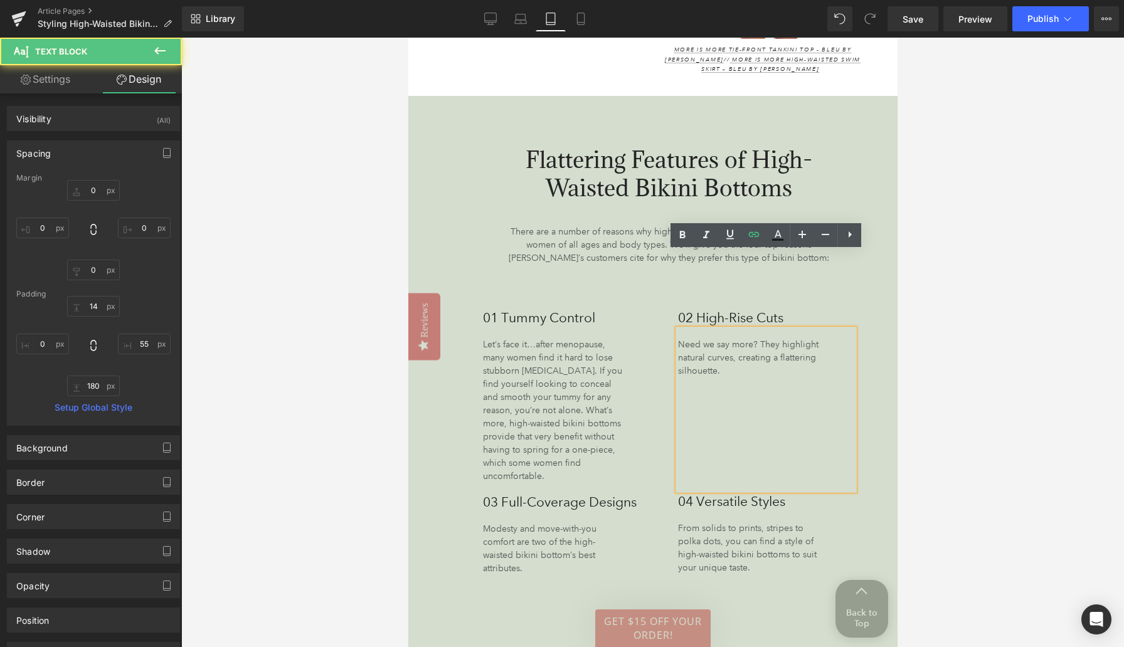
scroll to position [1713, 0]
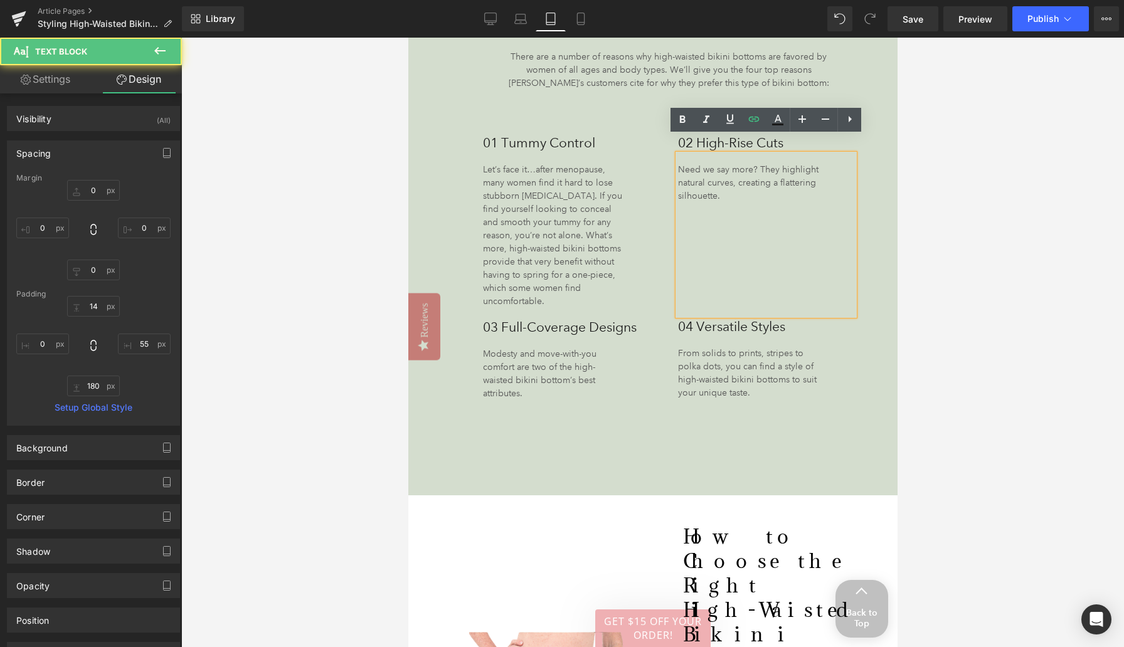
click at [697, 464] on div "Flattering Features of High-Waisted Bikini Bottoms Heading There are a number o…" at bounding box center [652, 208] width 489 height 575
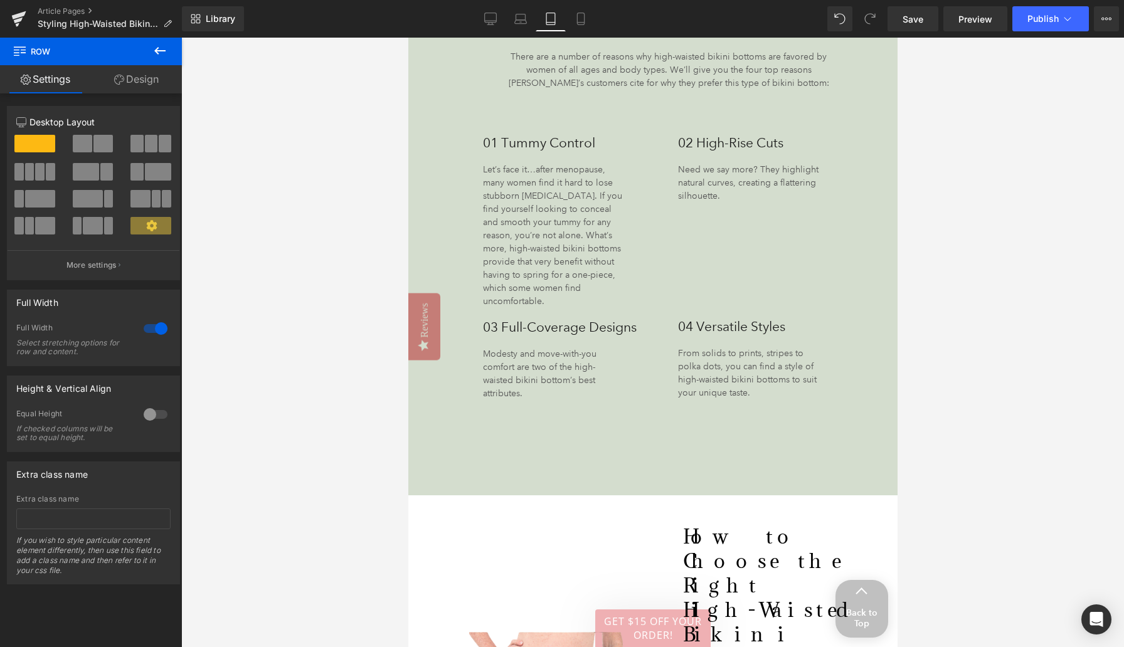
click at [687, 469] on div "Flattering Features of High-Waisted Bikini Bottoms Heading There are a number o…" at bounding box center [652, 208] width 489 height 575
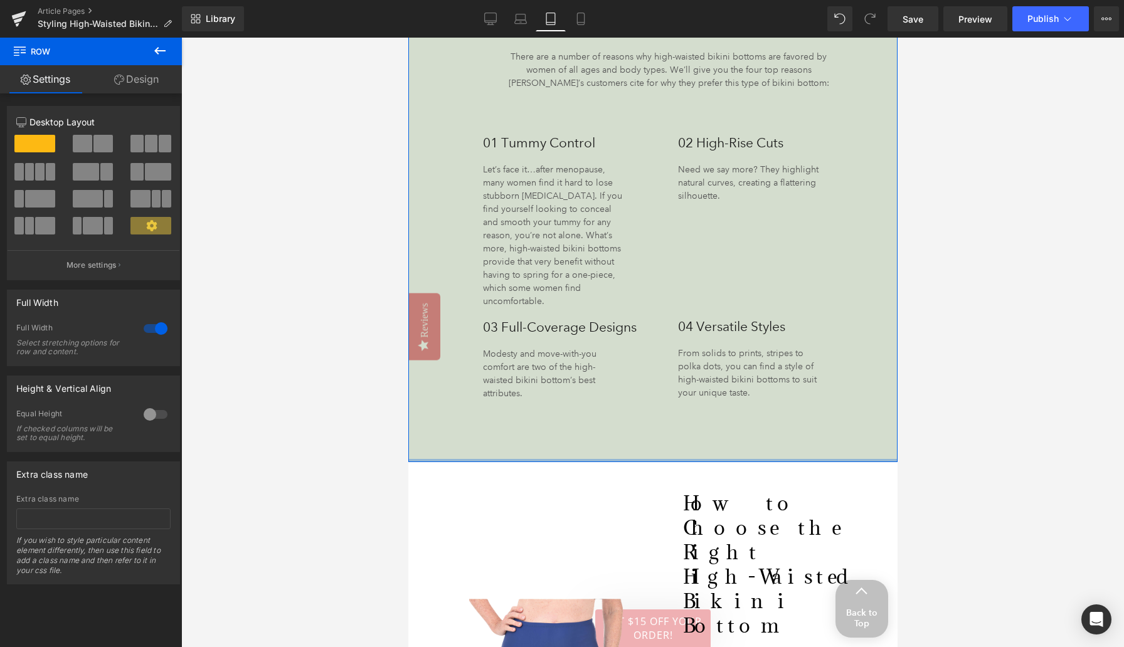
drag, startPoint x: 679, startPoint y: 469, endPoint x: 679, endPoint y: 433, distance: 35.7
click at [679, 433] on div "Flattering Features of High-Waisted Bikini Bottoms Heading There are a number o…" at bounding box center [652, 192] width 489 height 542
click at [679, 427] on div "Flattering Features of High-Waisted Bikini Bottoms Heading There are a number o…" at bounding box center [652, 217] width 421 height 492
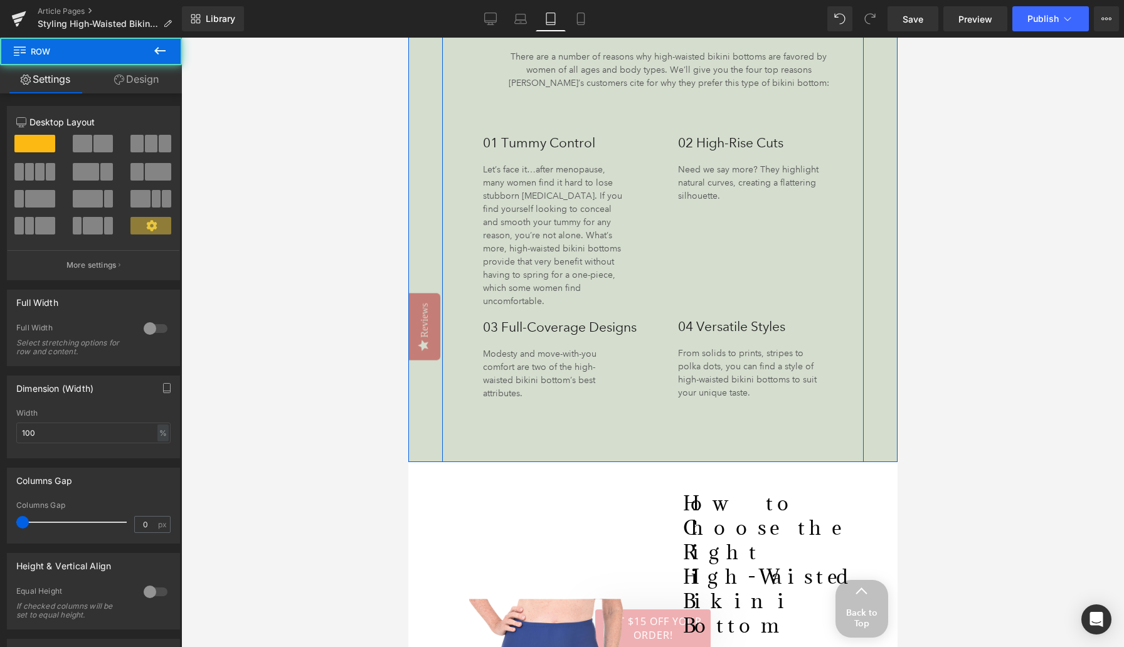
click at [659, 440] on div "Flattering Features of High-Waisted Bikini Bottoms Heading There are a number o…" at bounding box center [652, 217] width 421 height 492
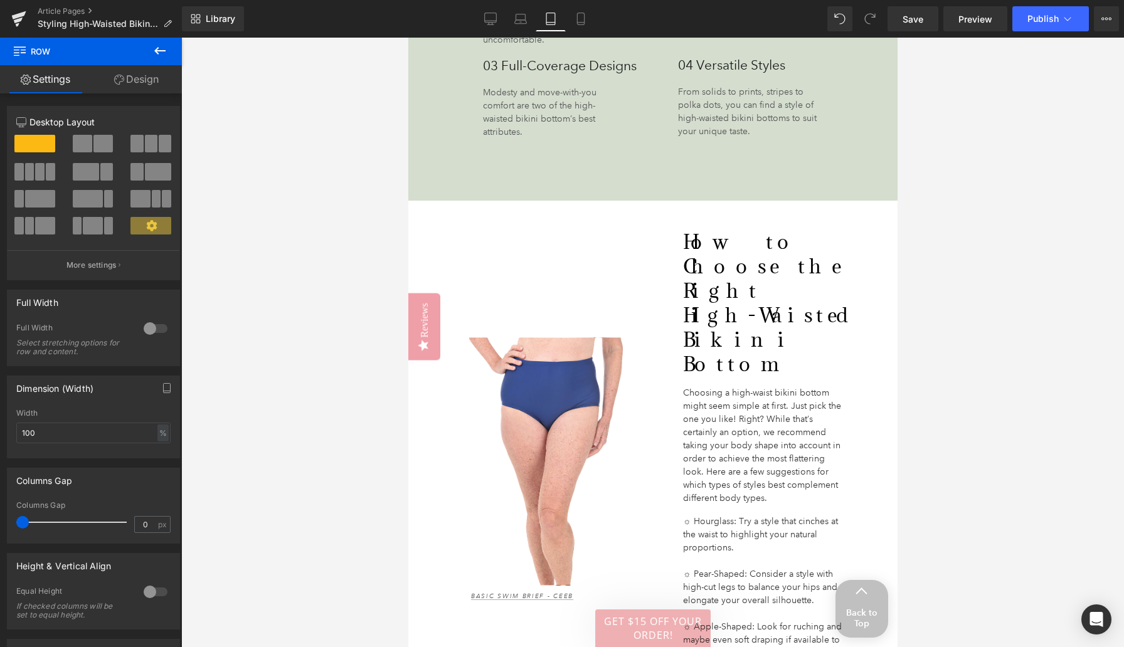
scroll to position [2089, 0]
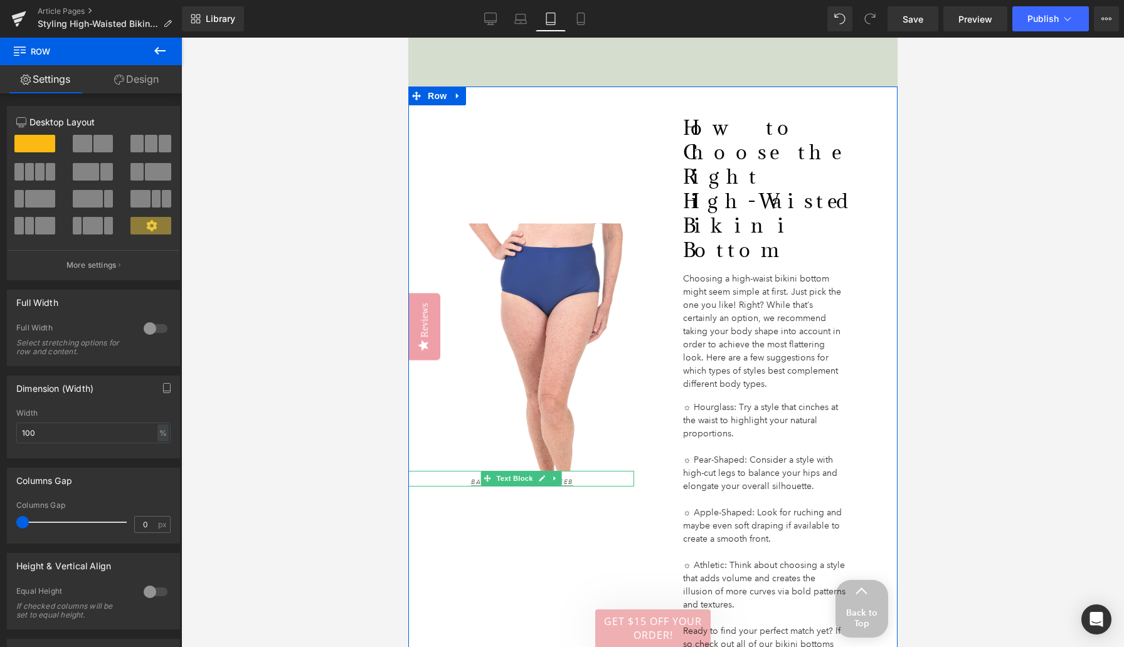
click at [579, 471] on div "Basic Swim Brief - Ceeb" at bounding box center [521, 479] width 226 height 16
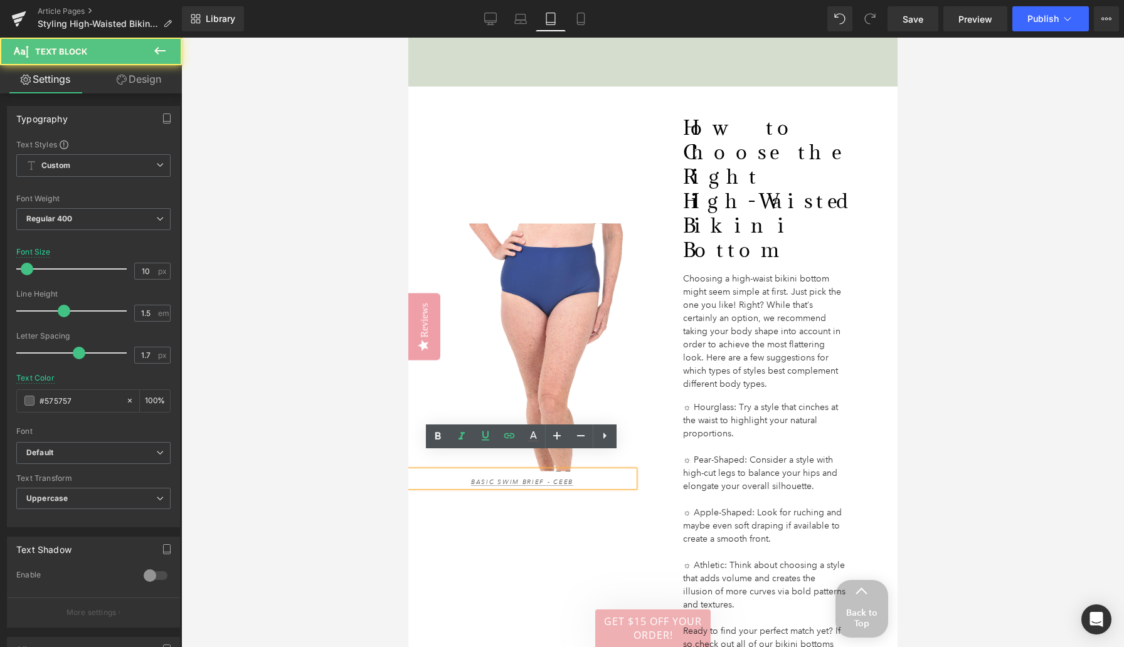
click at [579, 471] on div "Basic Swim Brief - Ceeb" at bounding box center [521, 479] width 226 height 16
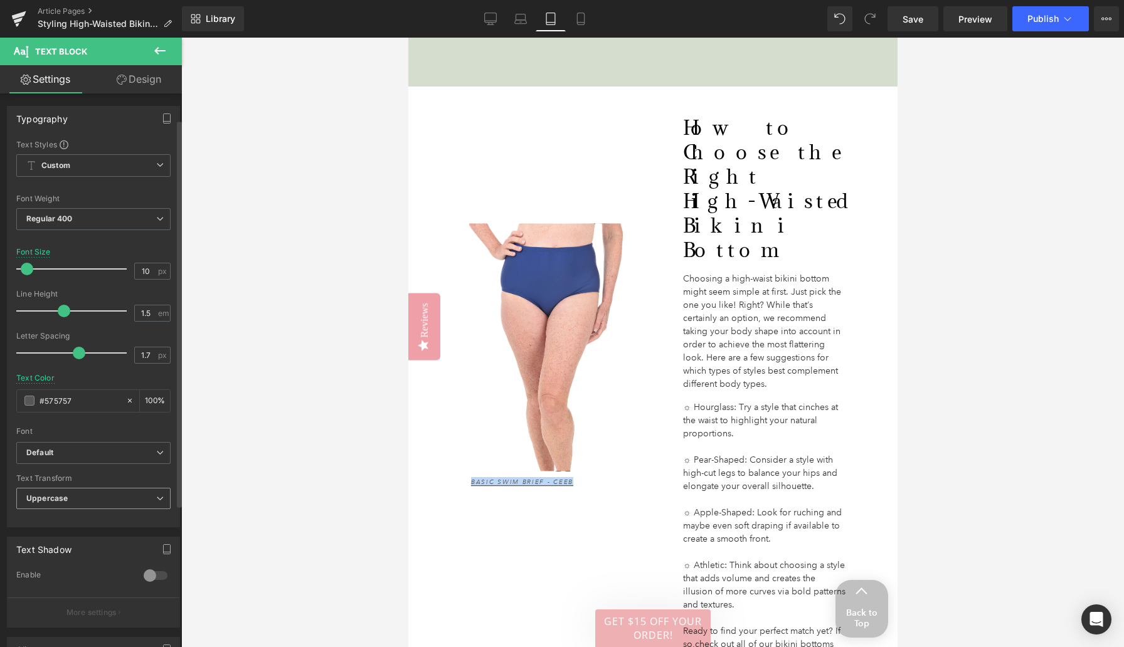
scroll to position [240, 0]
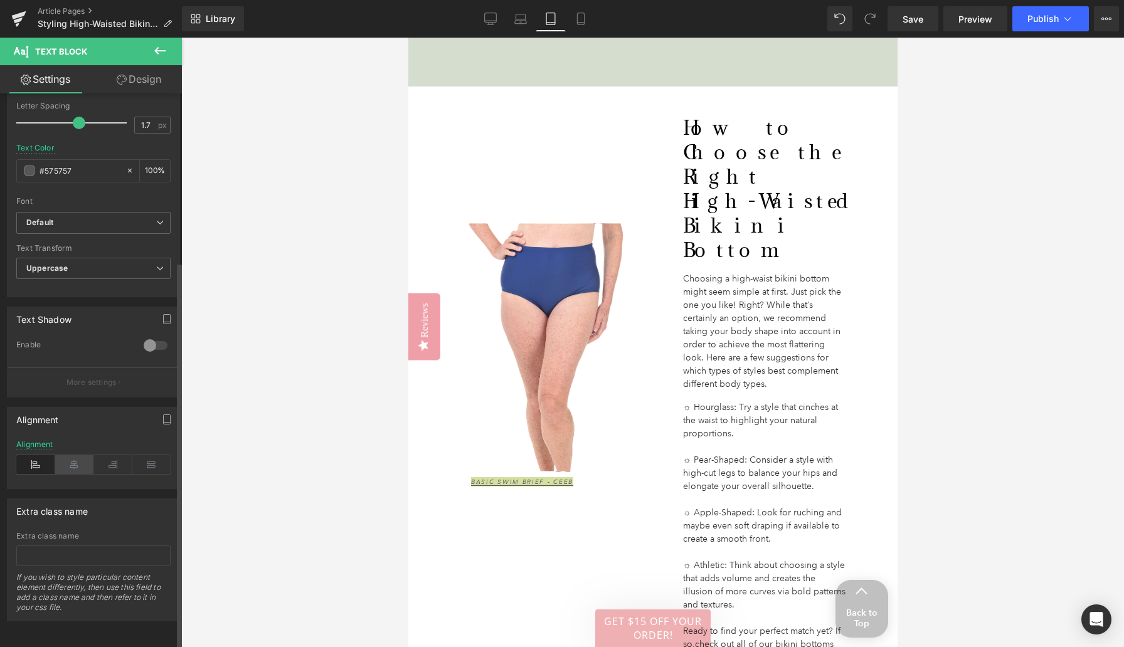
click at [73, 458] on icon at bounding box center [74, 464] width 39 height 19
click at [247, 447] on div at bounding box center [652, 343] width 943 height 610
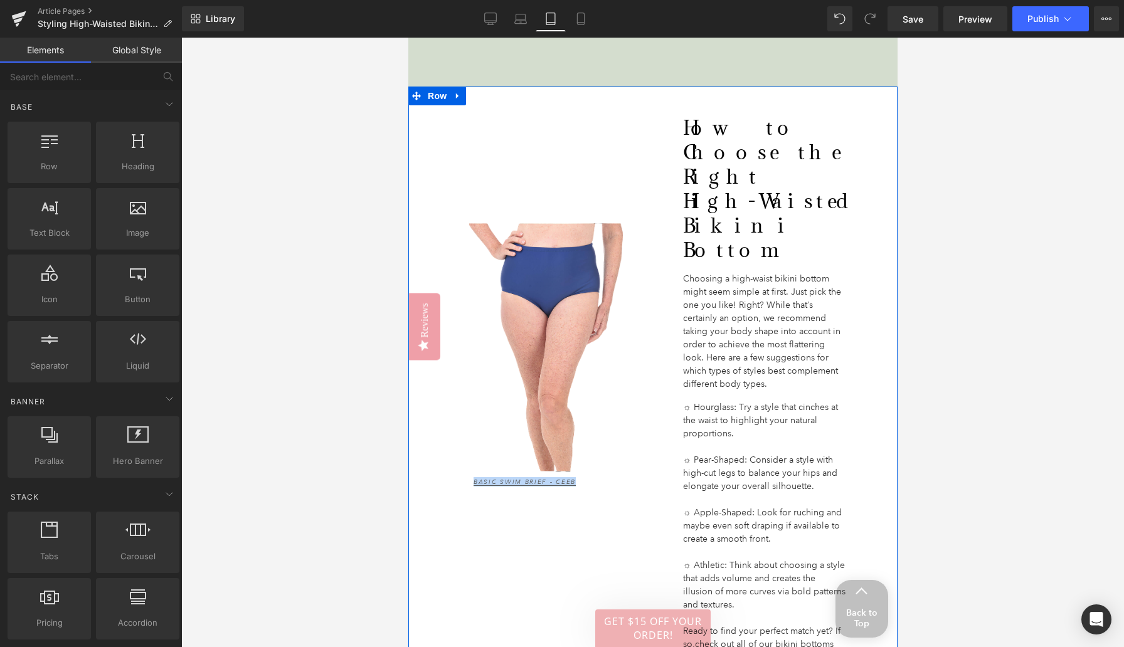
click at [574, 499] on div "Image Basic Swim Brief - Ceeb Text Block" at bounding box center [521, 355] width 226 height 536
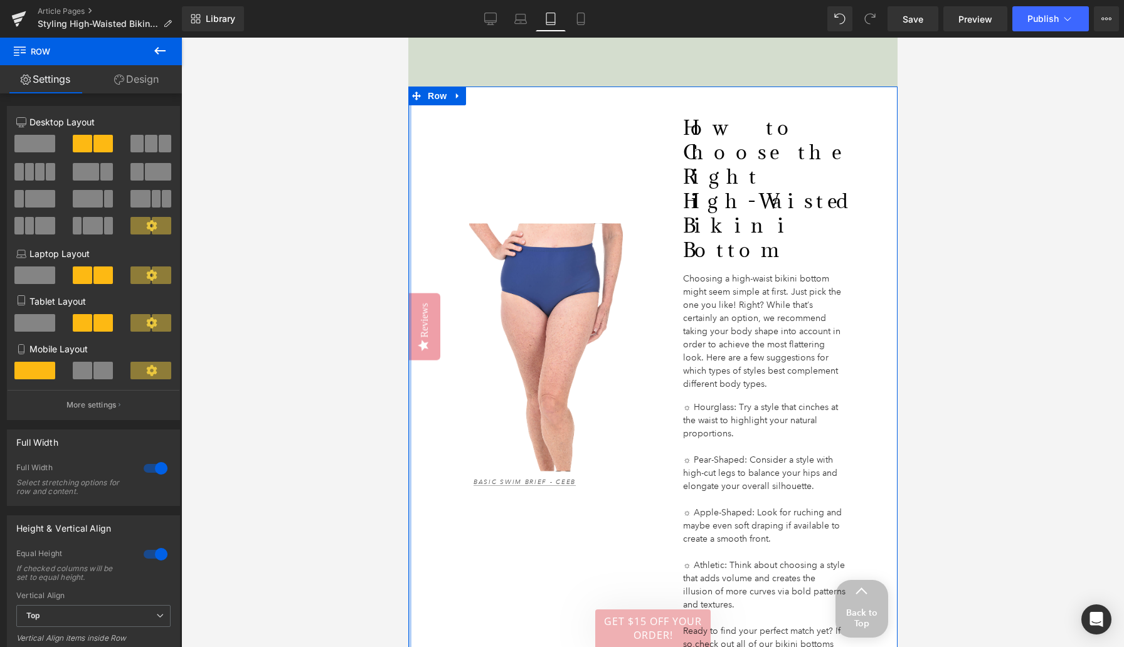
click at [410, 462] on div at bounding box center [409, 379] width 3 height 585
click at [412, 462] on div "Image Basic Swim Brief - Ceeb Text Block How to Choose the Right High-Waisted B…" at bounding box center [652, 379] width 489 height 585
click at [412, 470] on div "Basic Swim Brief - Ceeb Text Block" at bounding box center [522, 478] width 225 height 16
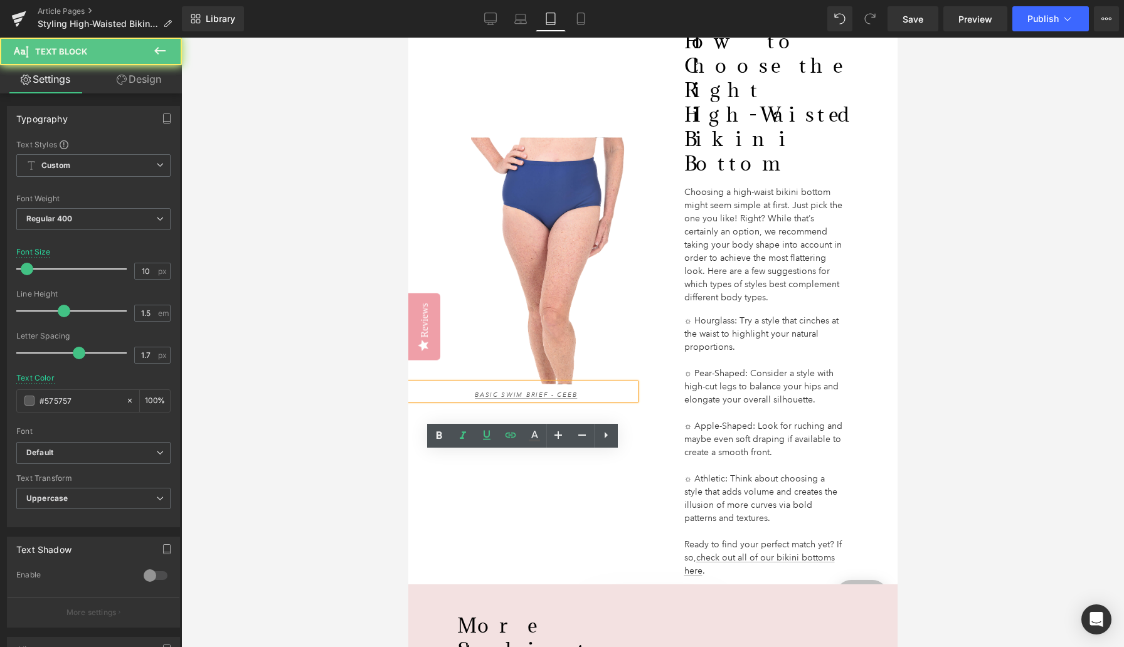
scroll to position [2187, 0]
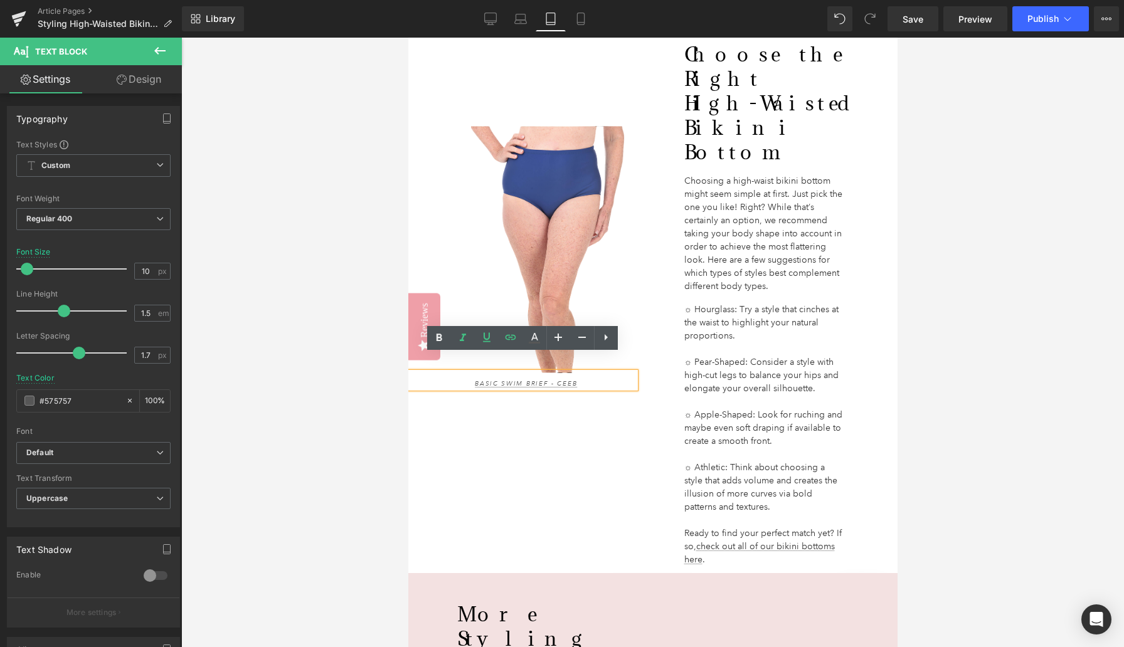
click at [586, 504] on div "Image Basic Swim Brief - Ceeb Text Block" at bounding box center [522, 257] width 225 height 536
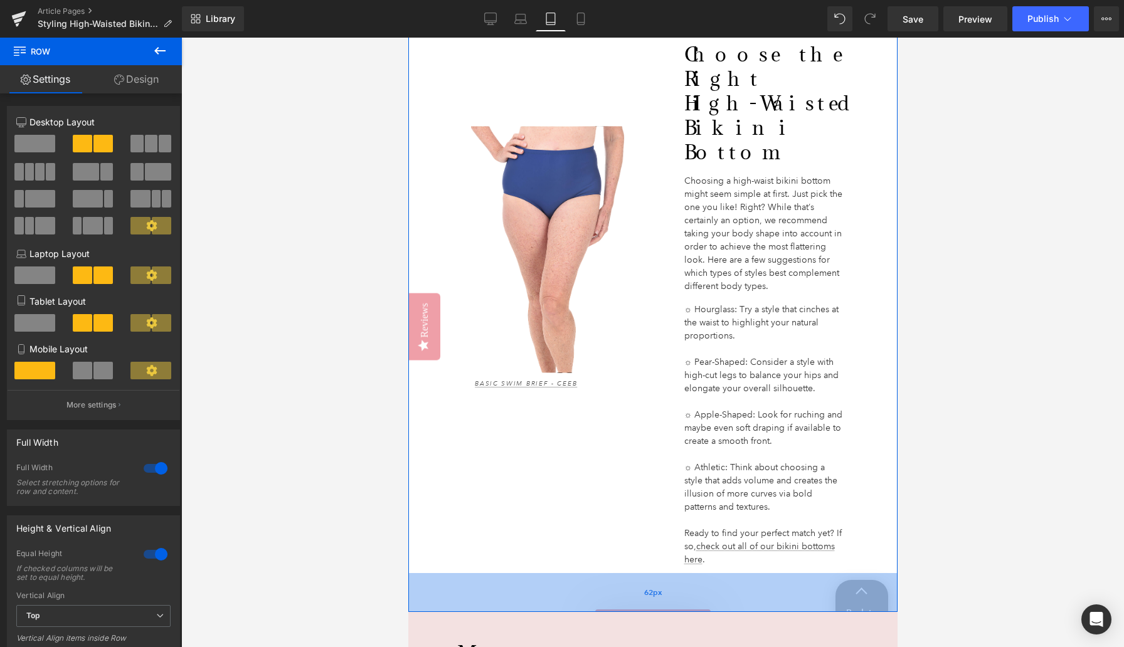
drag, startPoint x: 595, startPoint y: 505, endPoint x: 593, endPoint y: 544, distance: 39.0
click at [593, 573] on div "62px" at bounding box center [652, 592] width 489 height 39
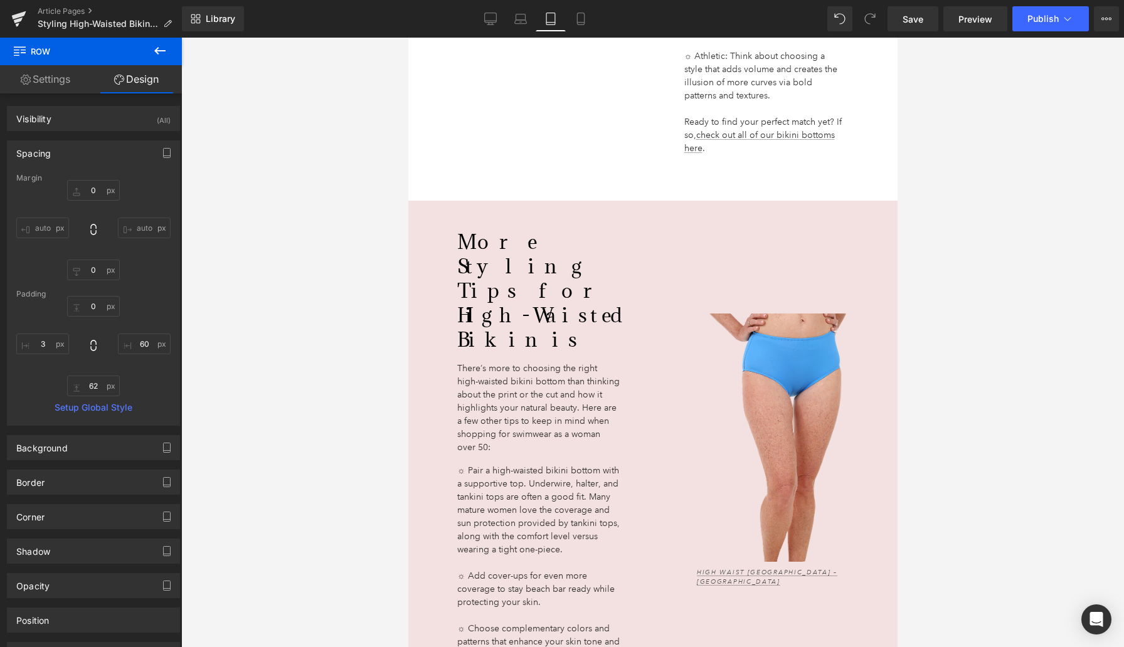
scroll to position [2599, 0]
click at [647, 200] on div "Image High Waist Bikini Bottom – Beach House Text Block" at bounding box center [746, 449] width 226 height 498
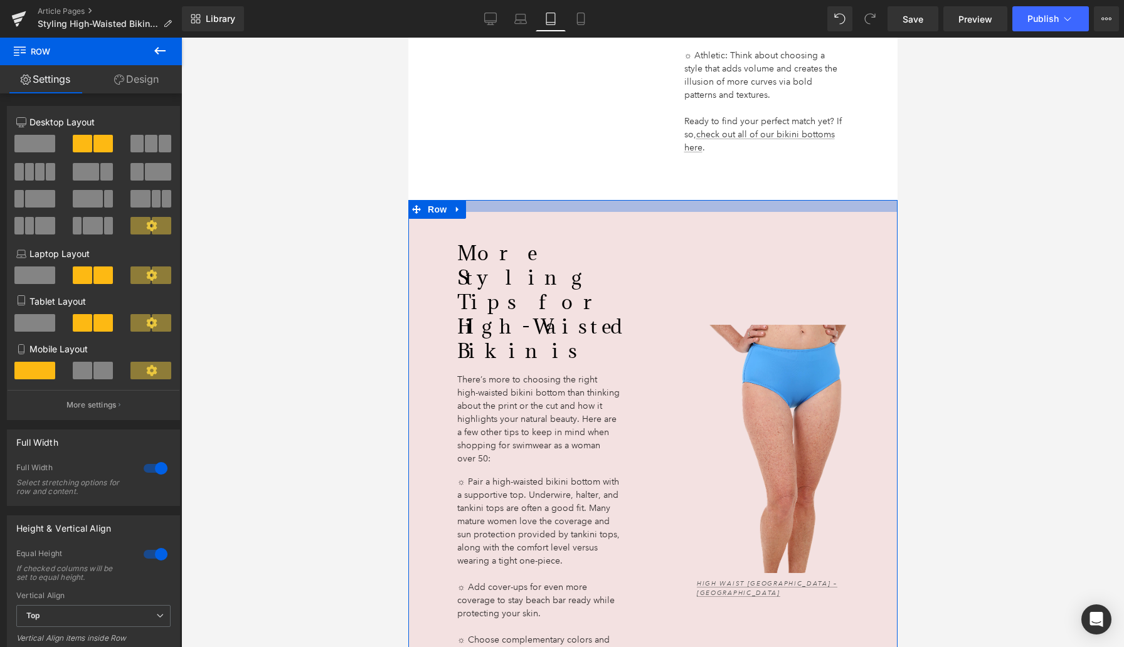
drag, startPoint x: 644, startPoint y: 137, endPoint x: 644, endPoint y: 153, distance: 15.7
click at [644, 200] on div "More Styling Tips for High-Waisted Bikinis Heading There’s more to choosing the…" at bounding box center [652, 479] width 489 height 559
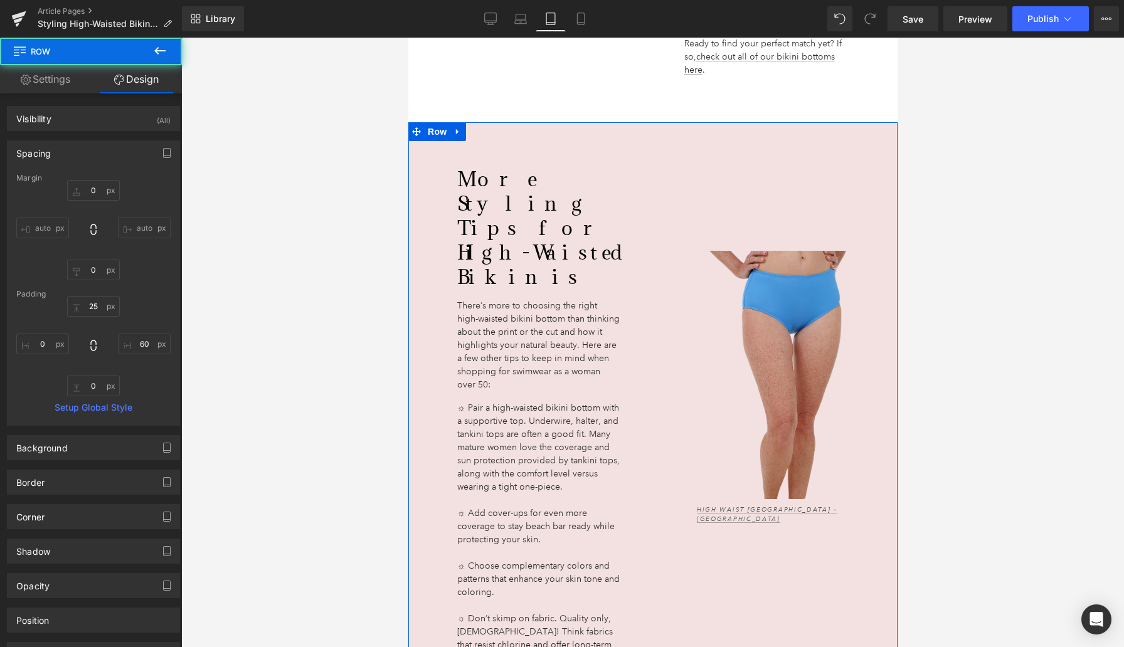
scroll to position [2679, 0]
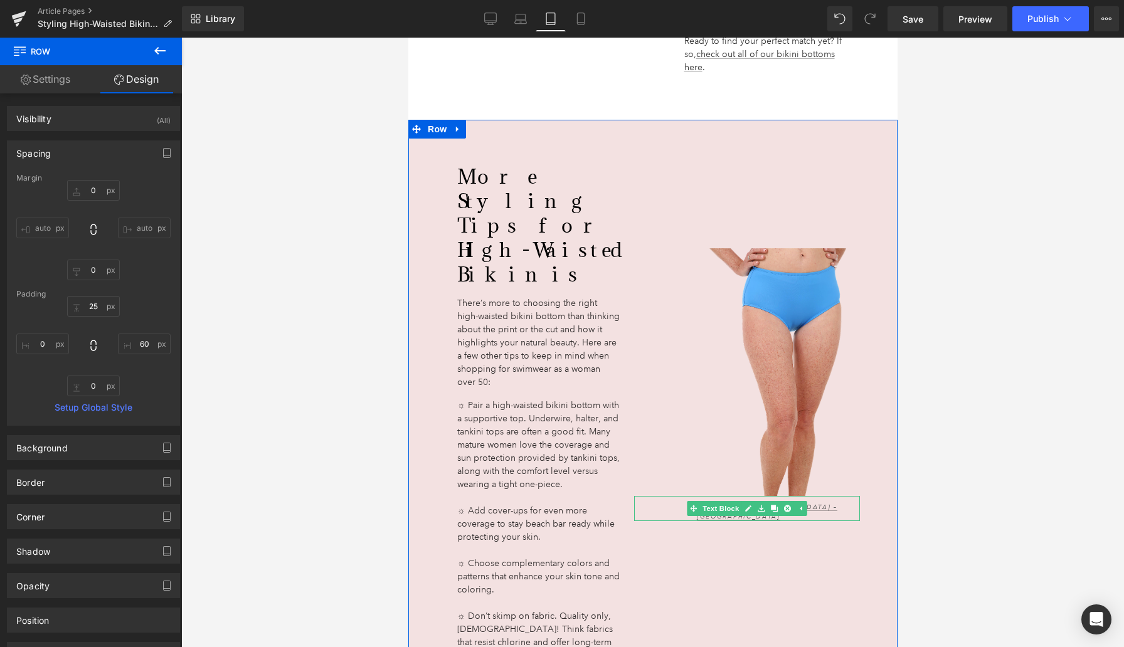
click at [822, 502] on p "High Waist [GEOGRAPHIC_DATA] – [GEOGRAPHIC_DATA]" at bounding box center [767, 511] width 143 height 19
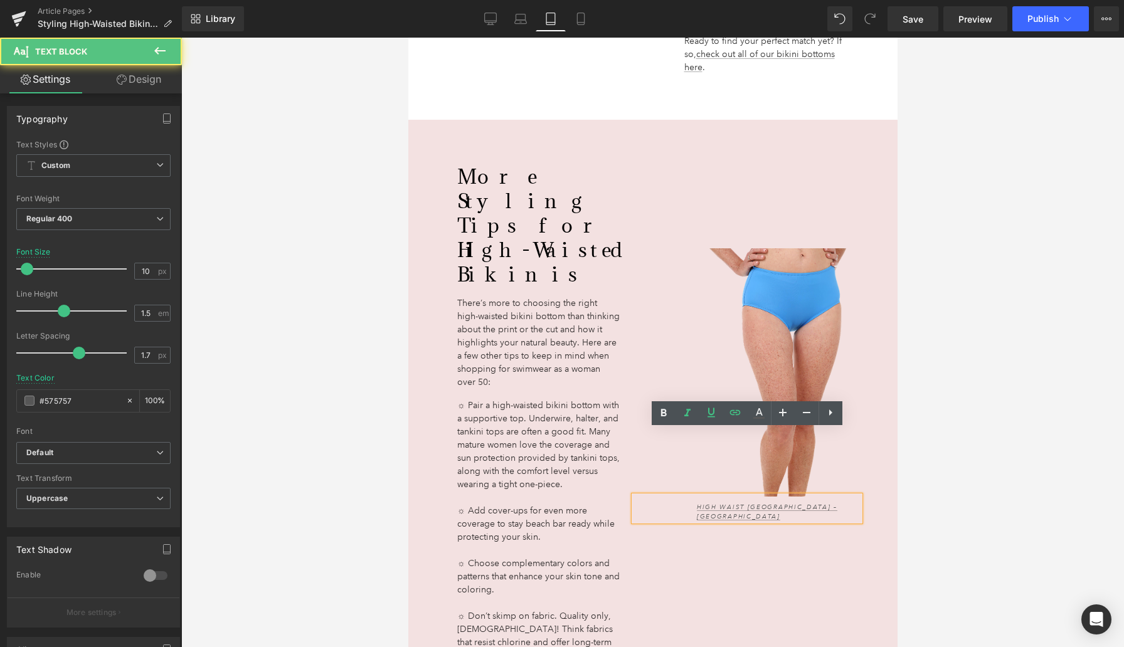
click at [823, 502] on p "High Waist [GEOGRAPHIC_DATA] – [GEOGRAPHIC_DATA]" at bounding box center [767, 511] width 143 height 19
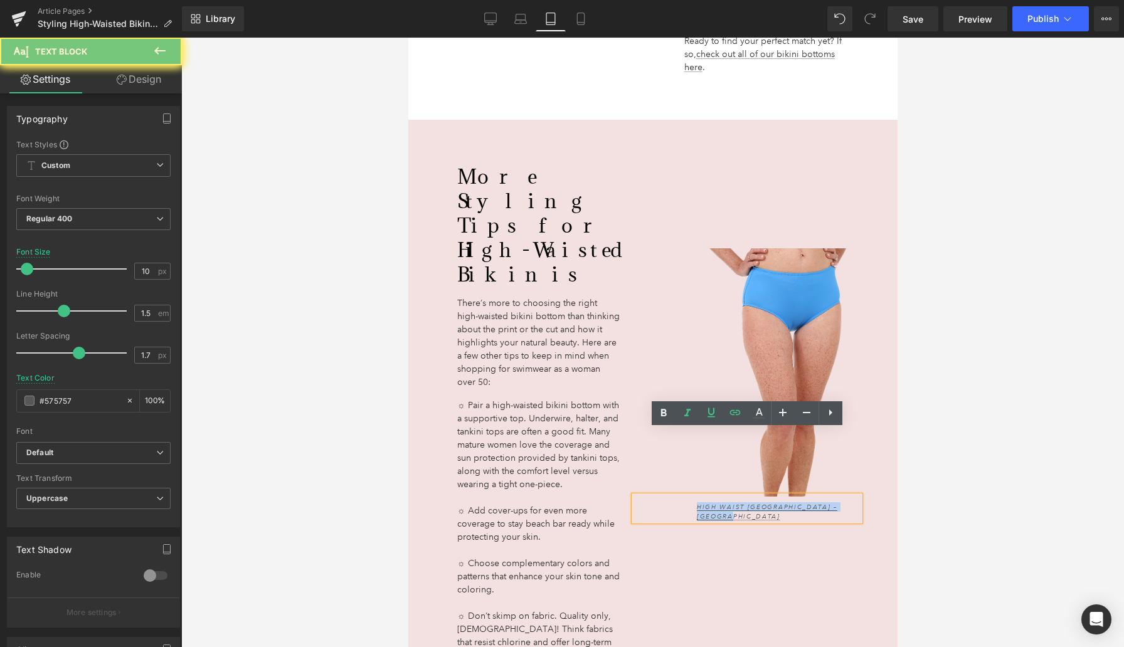
click at [823, 502] on p "High Waist [GEOGRAPHIC_DATA] – [GEOGRAPHIC_DATA]" at bounding box center [767, 511] width 143 height 19
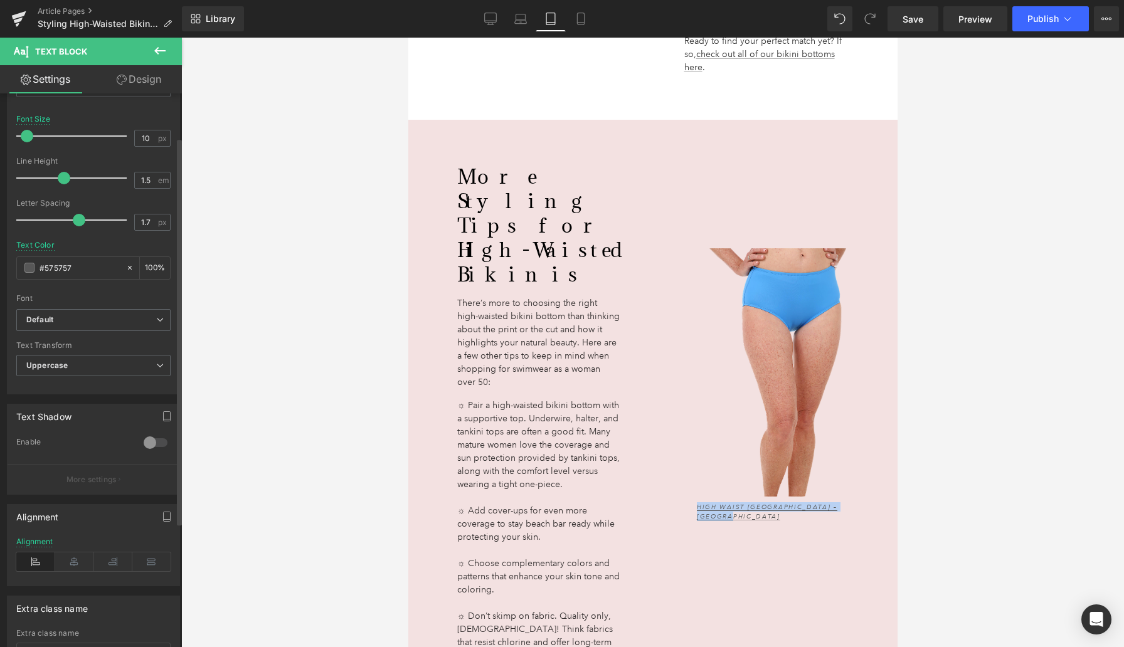
scroll to position [240, 0]
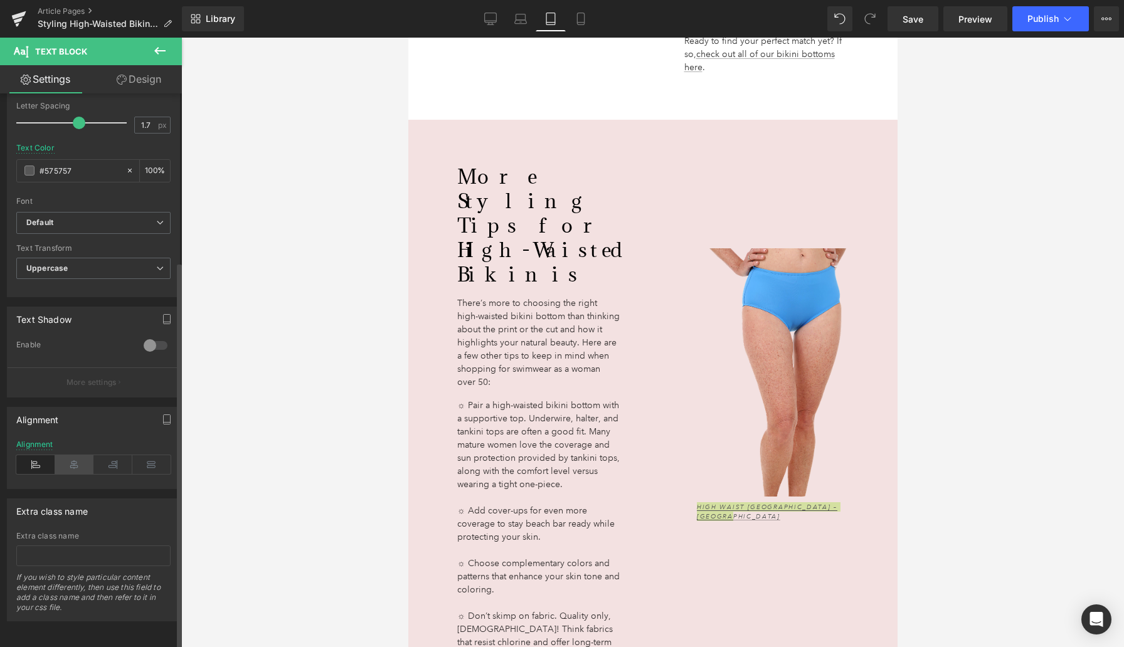
click at [77, 457] on icon at bounding box center [74, 464] width 39 height 19
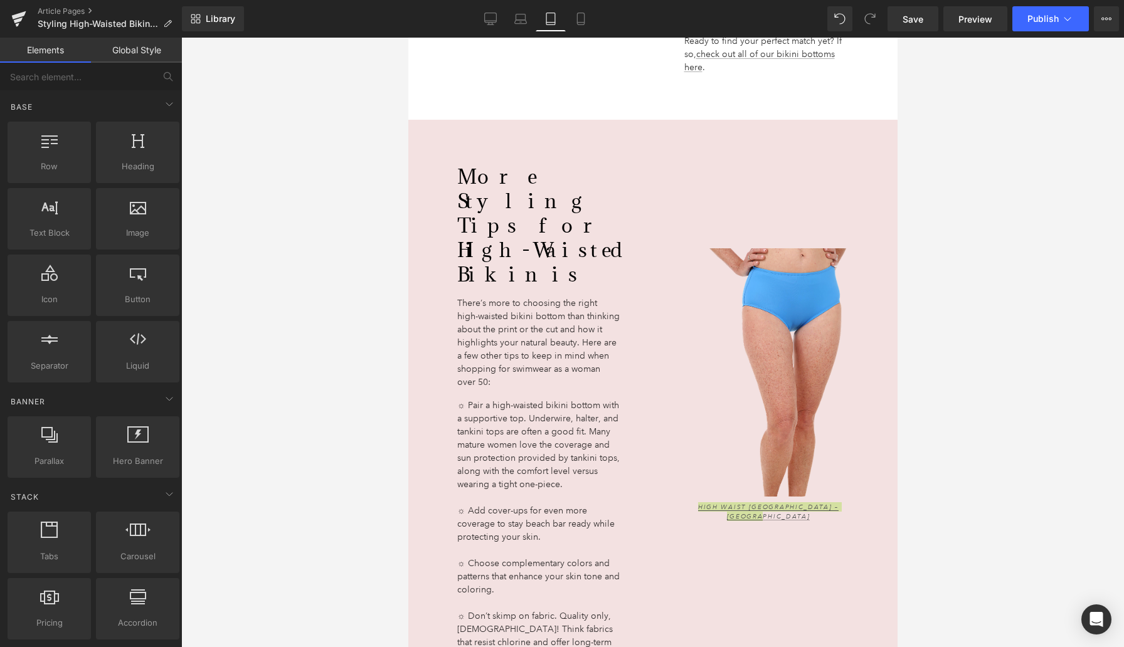
click at [294, 519] on div at bounding box center [652, 343] width 943 height 610
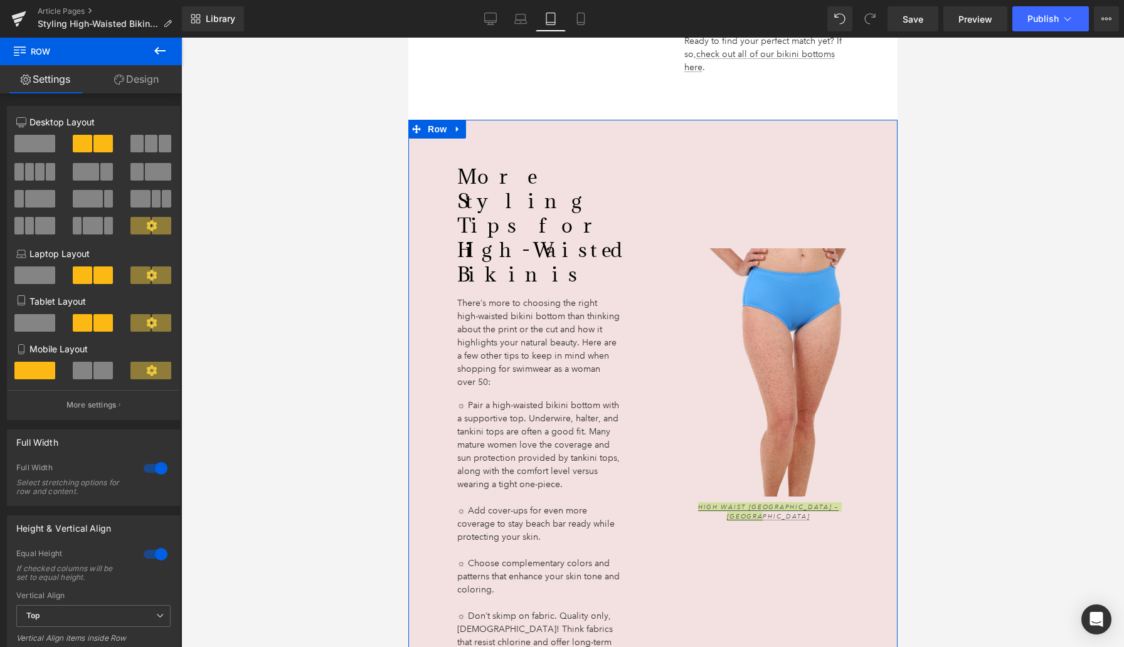
drag, startPoint x: 643, startPoint y: 566, endPoint x: 642, endPoint y: 601, distance: 34.5
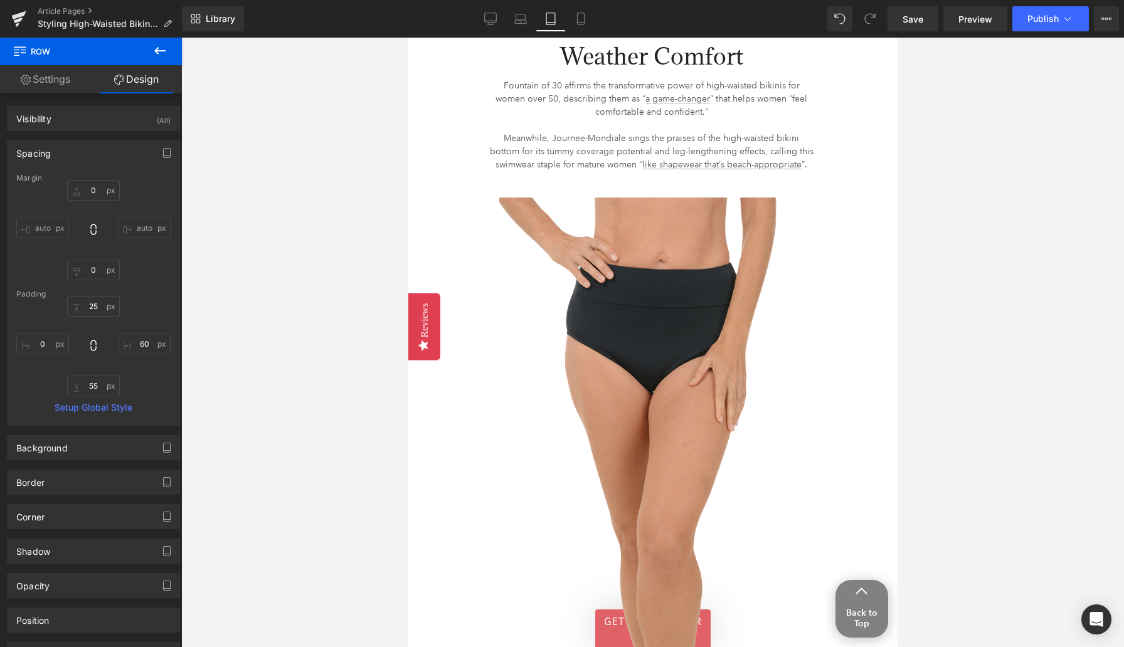
scroll to position [3594, 0]
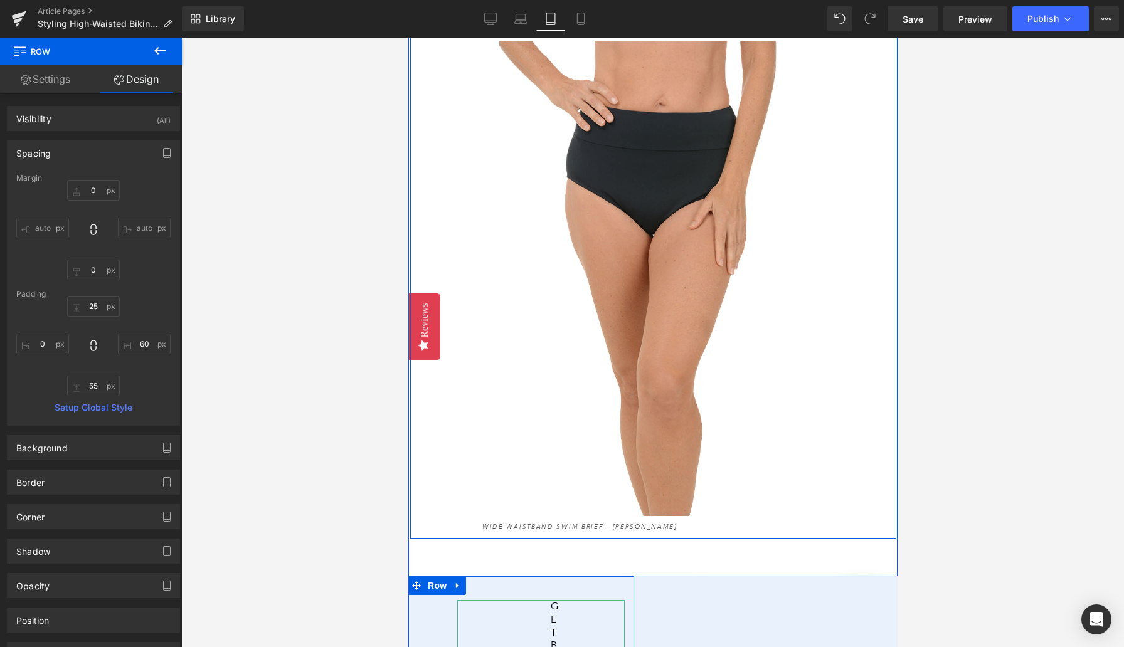
click at [408, 38] on div at bounding box center [408, 38] width 0 height 0
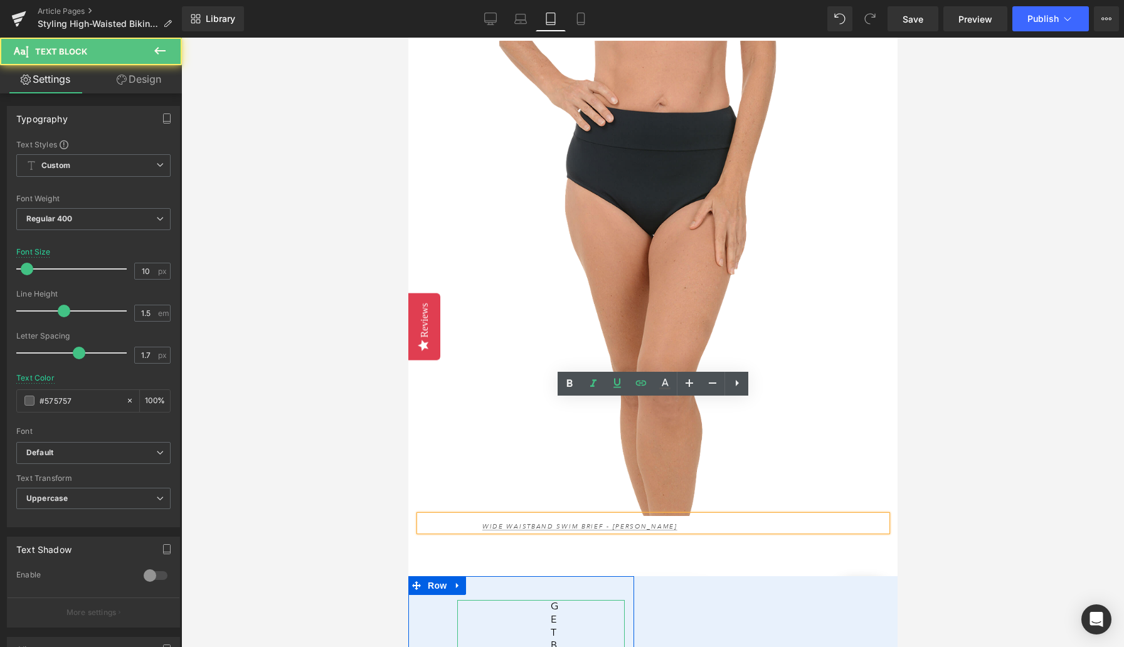
click at [711, 522] on p "Wide Waistband Swim Brief - [PERSON_NAME]" at bounding box center [674, 526] width 384 height 9
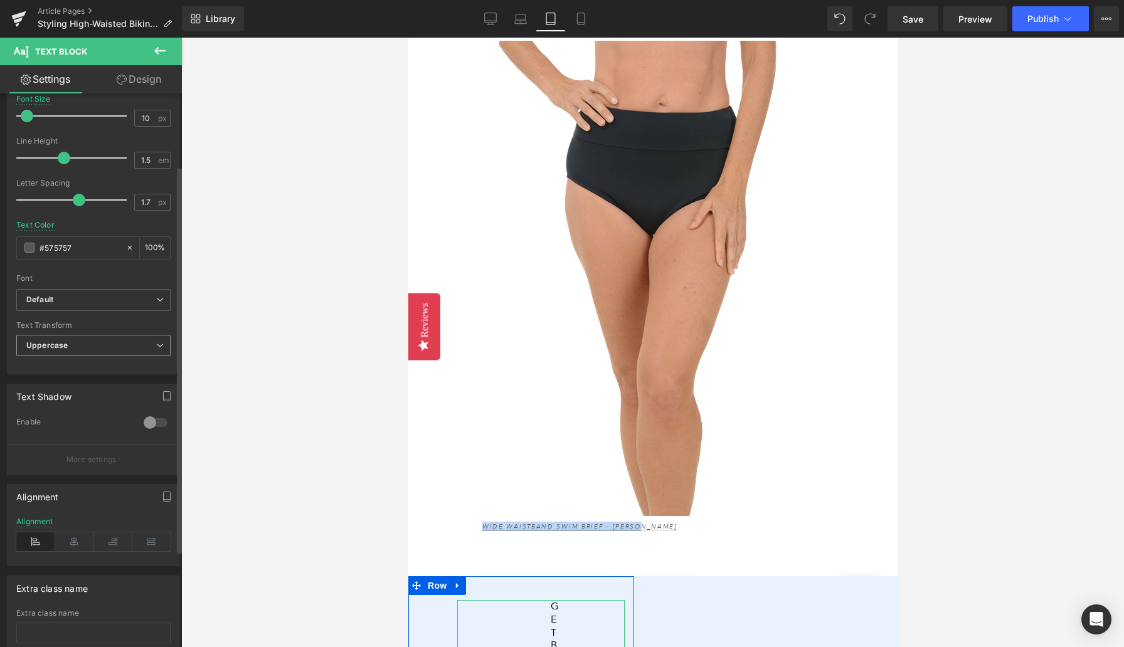
scroll to position [240, 0]
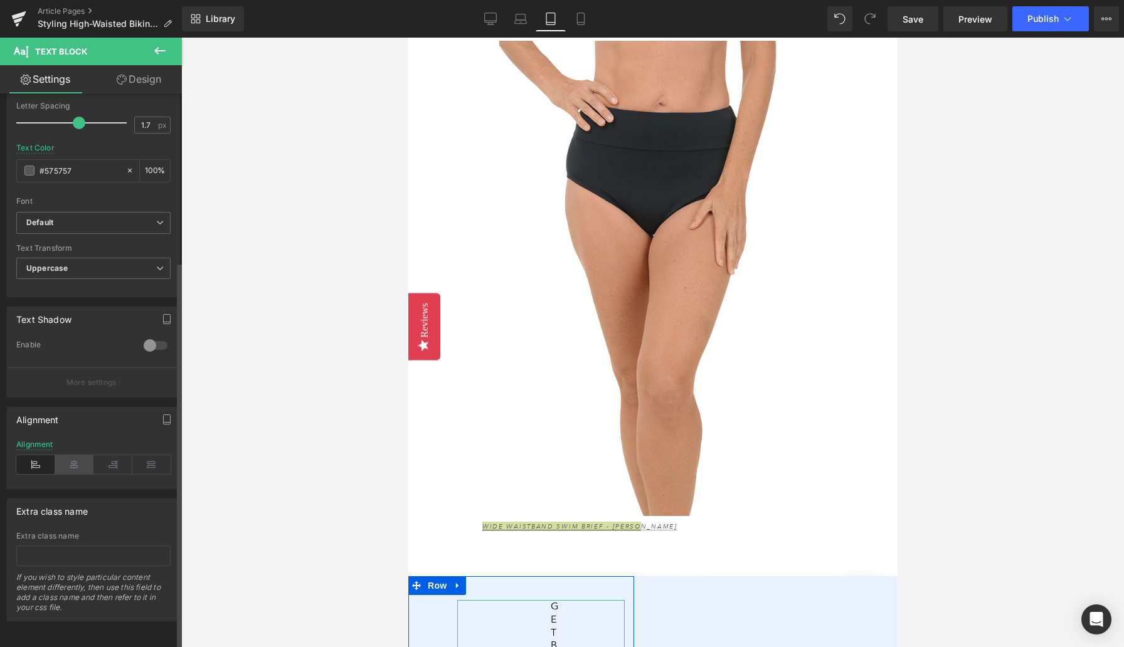
click at [73, 455] on icon at bounding box center [74, 464] width 39 height 19
click at [223, 436] on div at bounding box center [652, 343] width 943 height 610
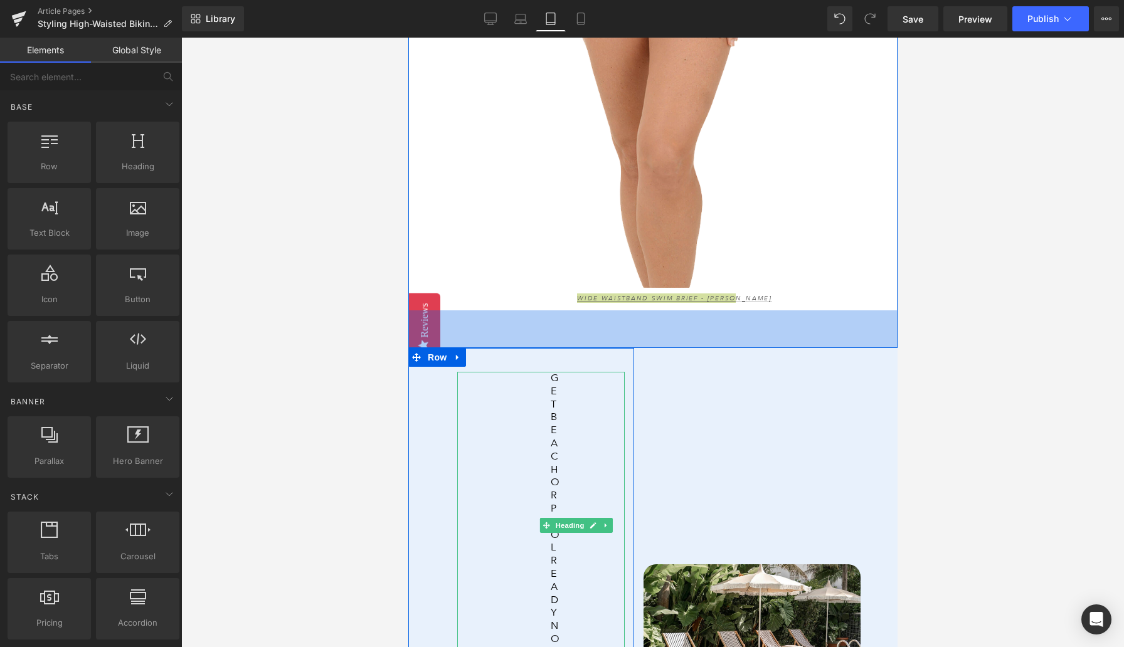
scroll to position [3869, 0]
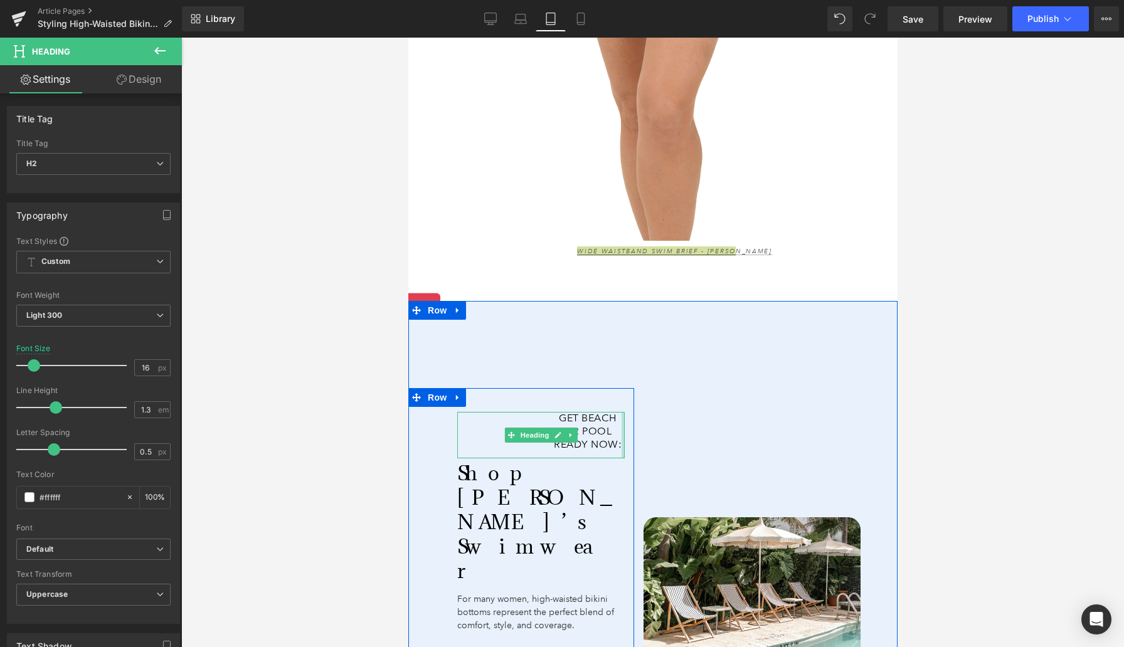
drag, startPoint x: 623, startPoint y: 304, endPoint x: 717, endPoint y: 295, distance: 95.1
click at [718, 301] on div "Get Beach or Pool Ready Now: Heading Shop [PERSON_NAME]’s Swimwear Heading For …" at bounding box center [652, 603] width 489 height 605
click at [717, 301] on div "Image" at bounding box center [746, 590] width 226 height 578
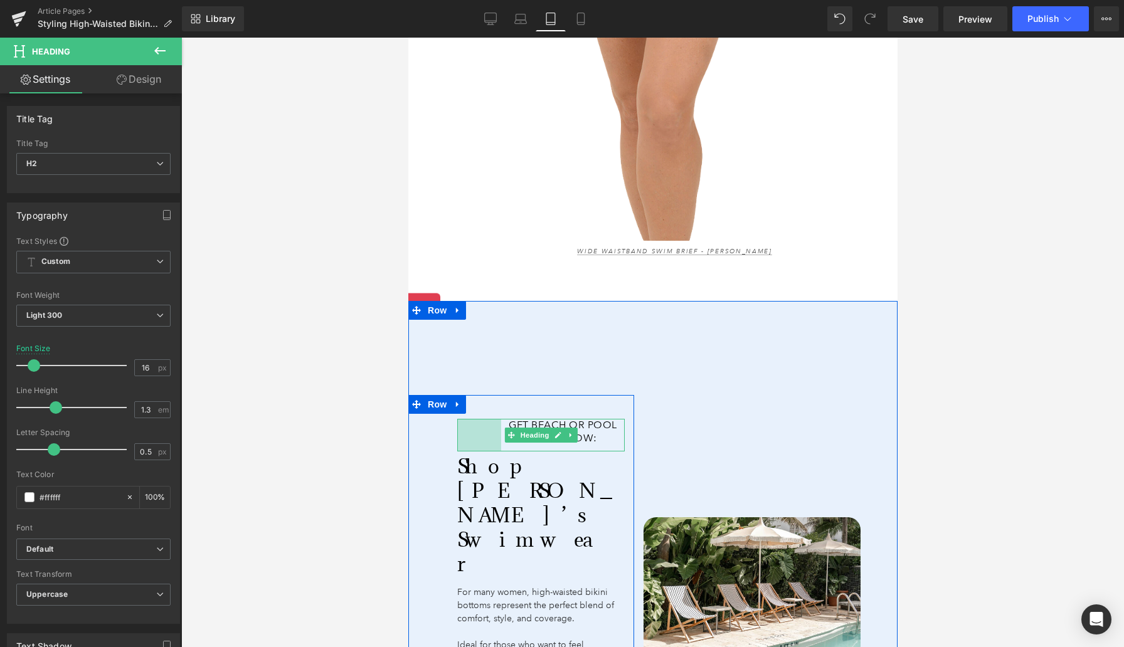
drag, startPoint x: 457, startPoint y: 367, endPoint x: 399, endPoint y: 368, distance: 57.7
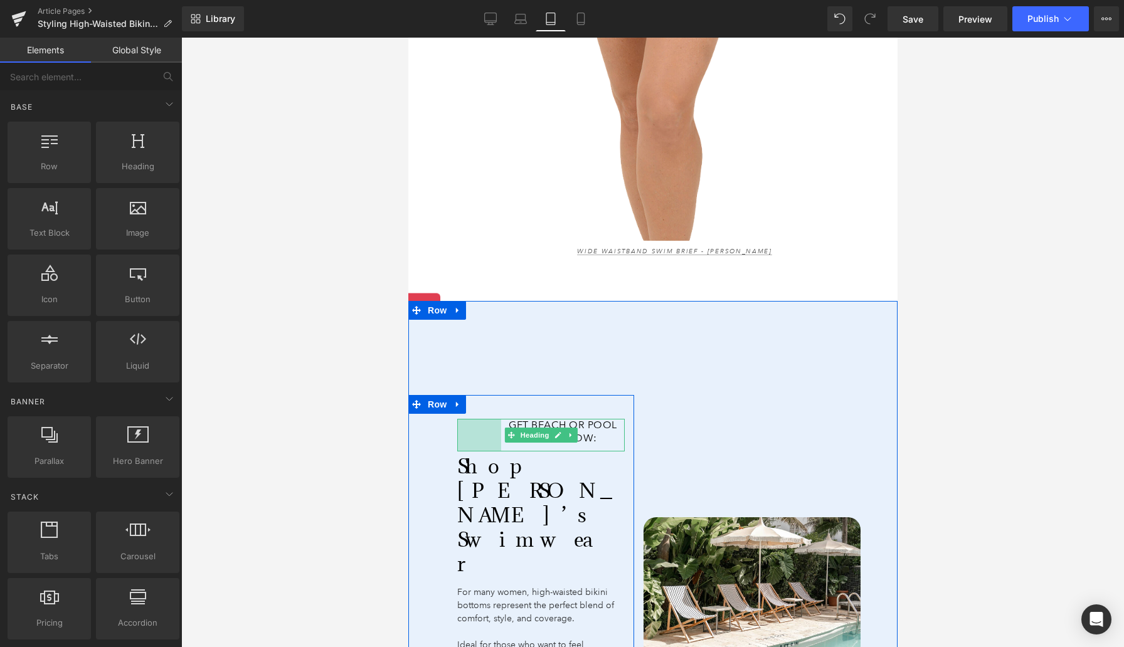
click at [399, 368] on div at bounding box center [652, 343] width 943 height 610
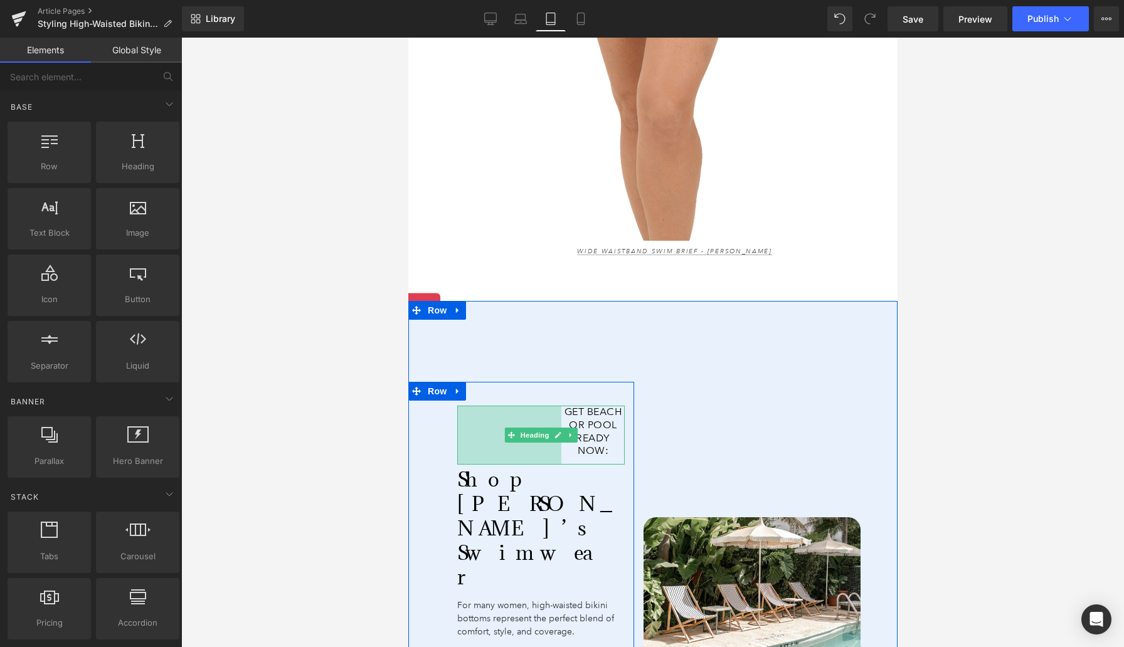
click at [482, 406] on div "166px" at bounding box center [509, 435] width 104 height 59
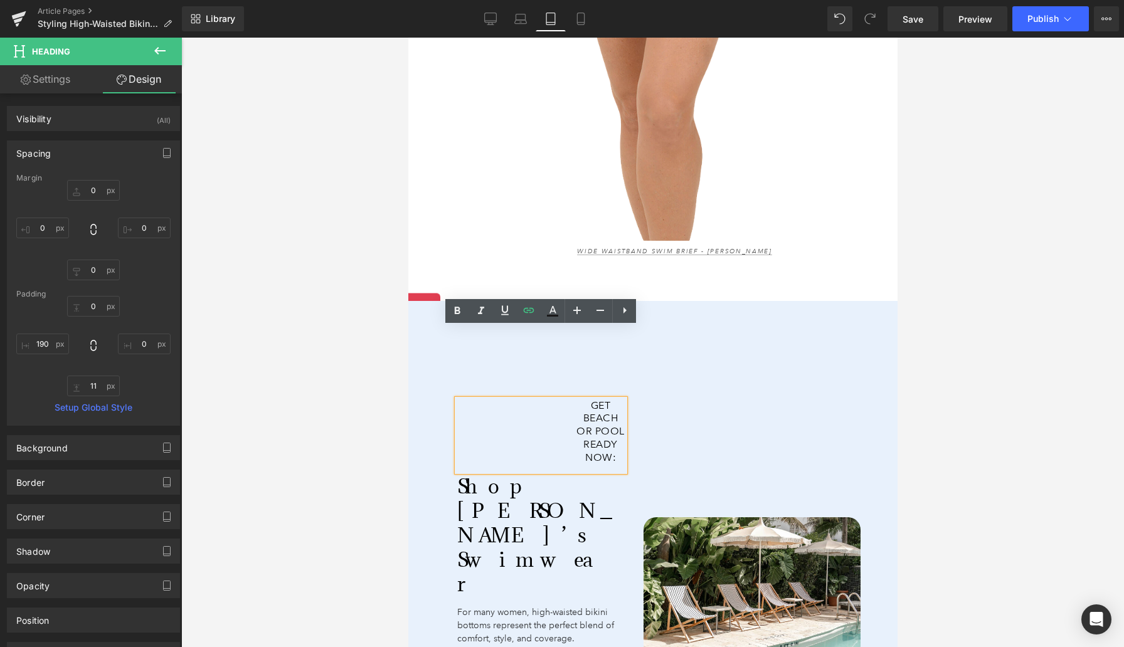
click at [683, 301] on div "Image" at bounding box center [746, 590] width 226 height 578
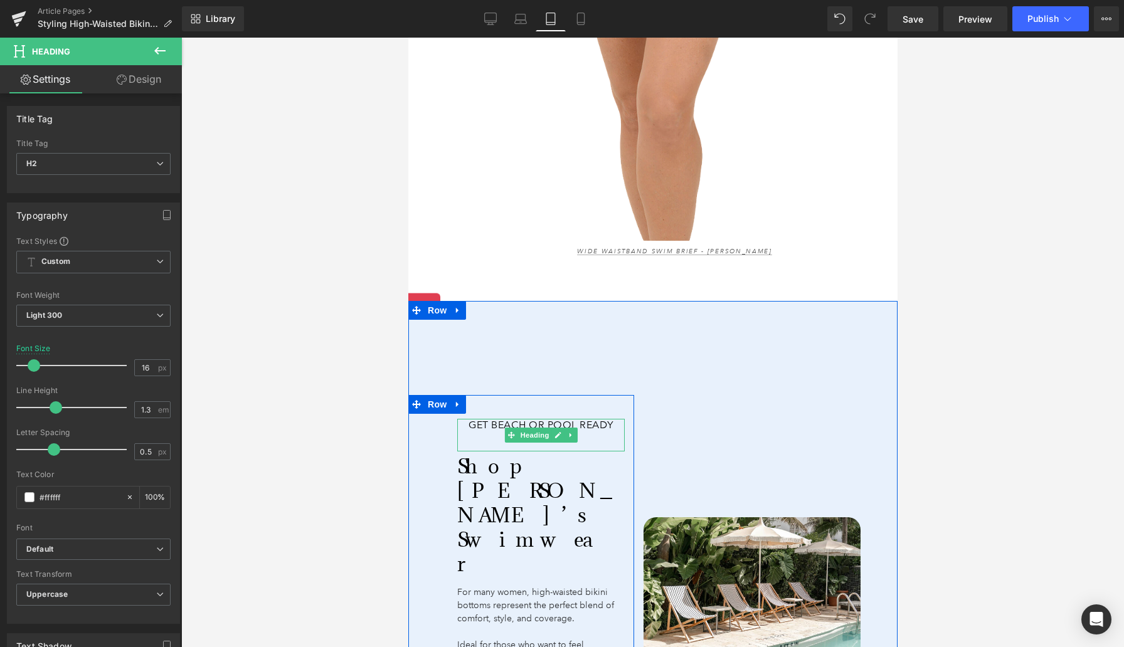
drag, startPoint x: 571, startPoint y: 384, endPoint x: 453, endPoint y: 371, distance: 119.3
click at [453, 419] on div "Get Beach or Pool Ready Now: Heading Shop [PERSON_NAME]’s Swimwear Heading For …" at bounding box center [540, 602] width 186 height 366
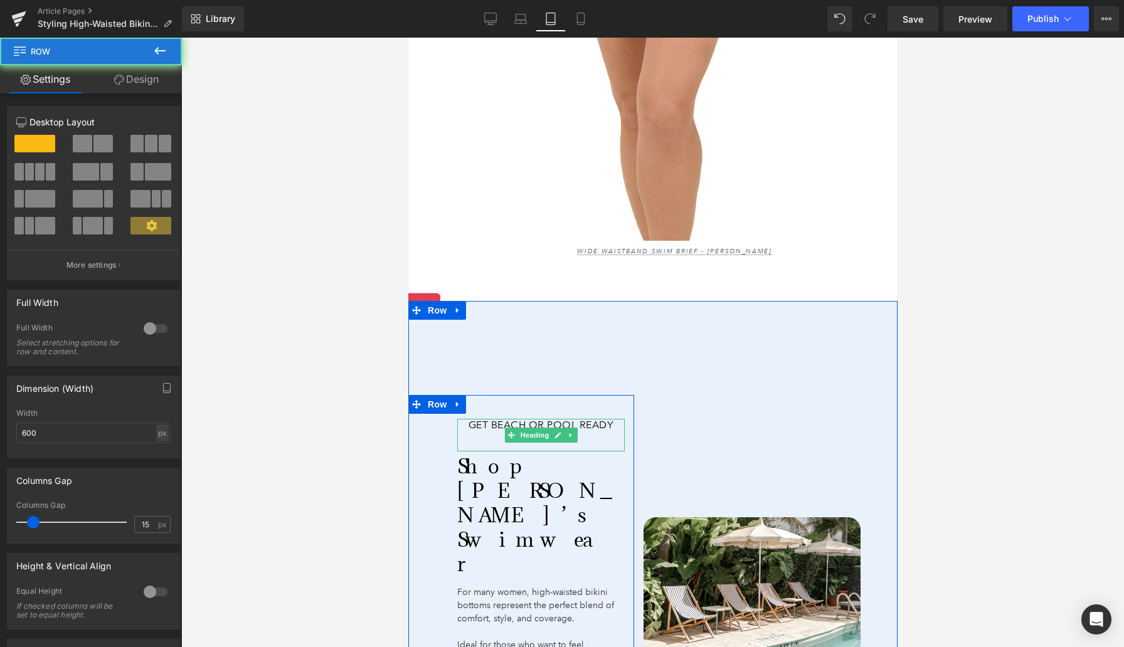
click at [477, 419] on span "Get Beach or Pool Ready Now:" at bounding box center [541, 431] width 146 height 25
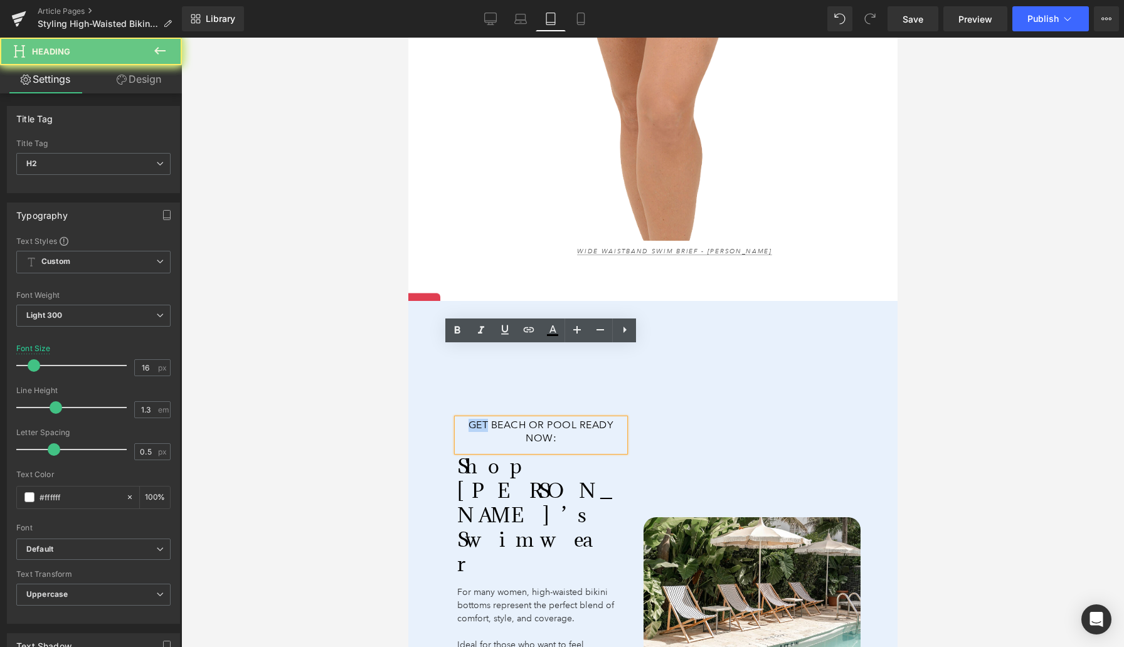
click at [477, 419] on span "Get Beach or Pool Ready Now:" at bounding box center [541, 431] width 146 height 25
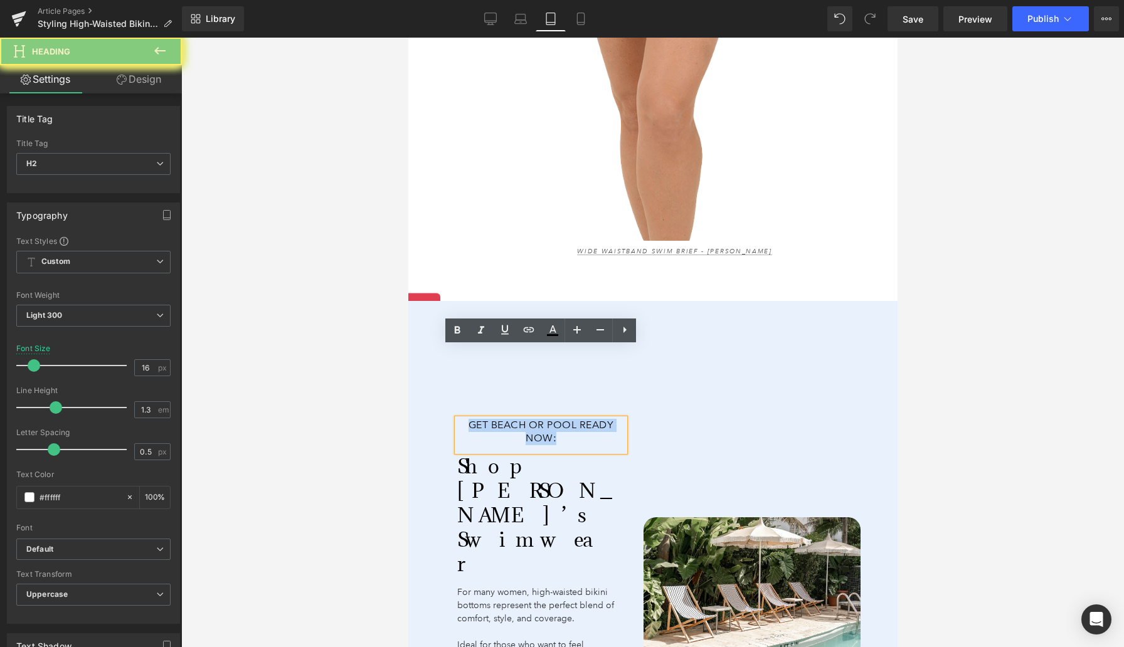
click at [477, 419] on span "Get Beach or Pool Ready Now:" at bounding box center [541, 431] width 146 height 25
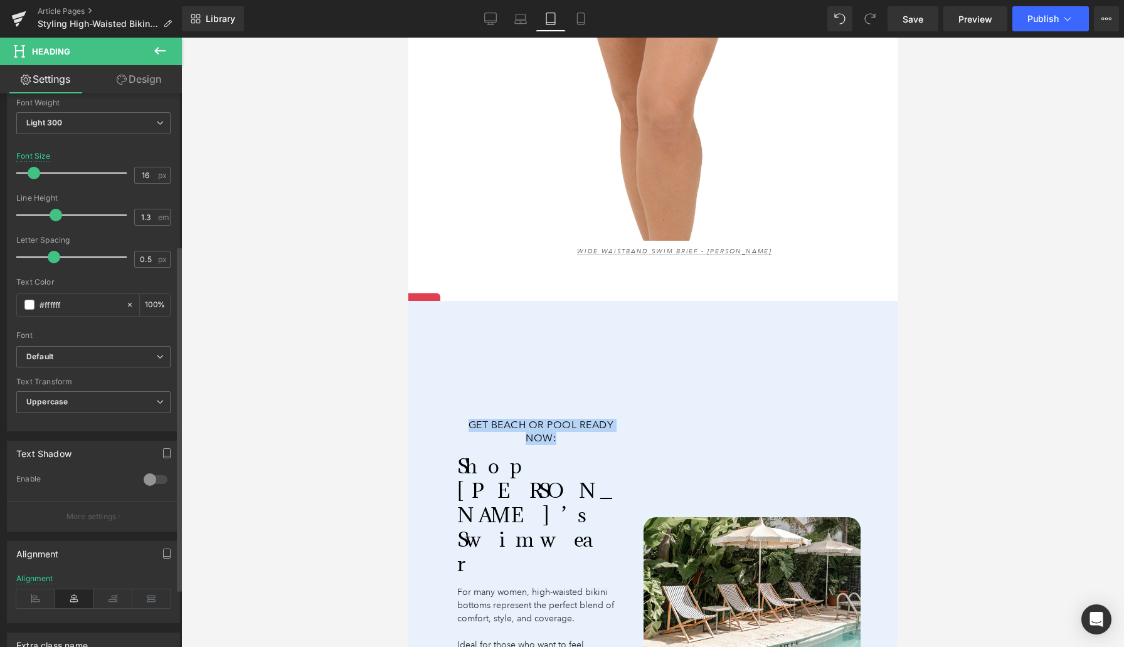
scroll to position [336, 0]
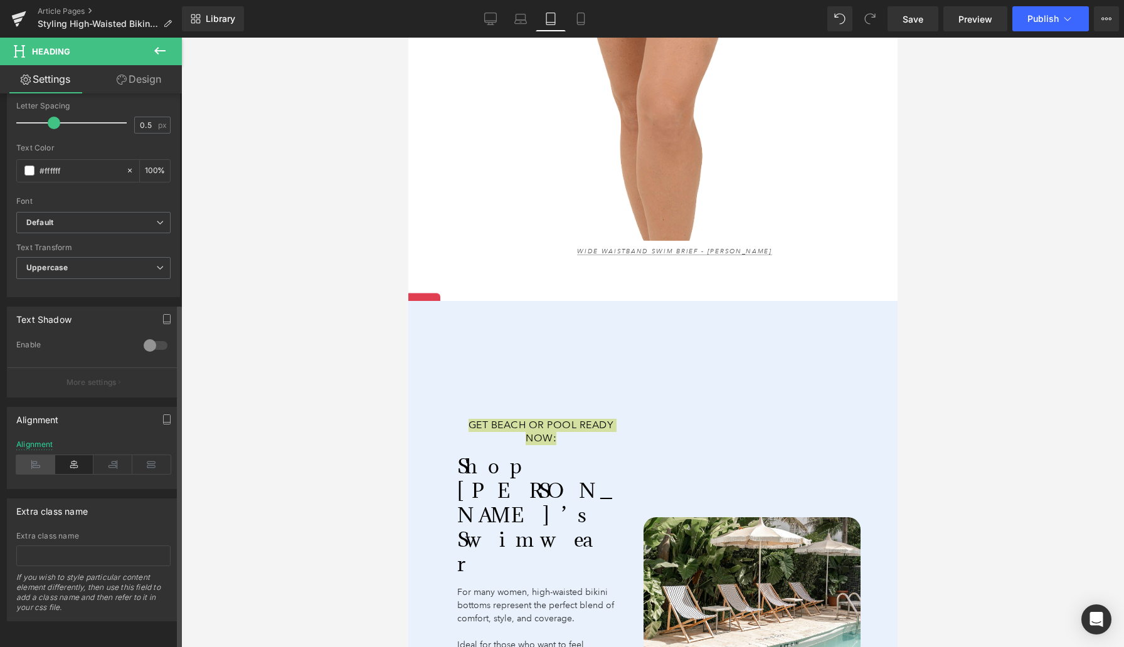
click at [36, 455] on icon at bounding box center [35, 464] width 39 height 19
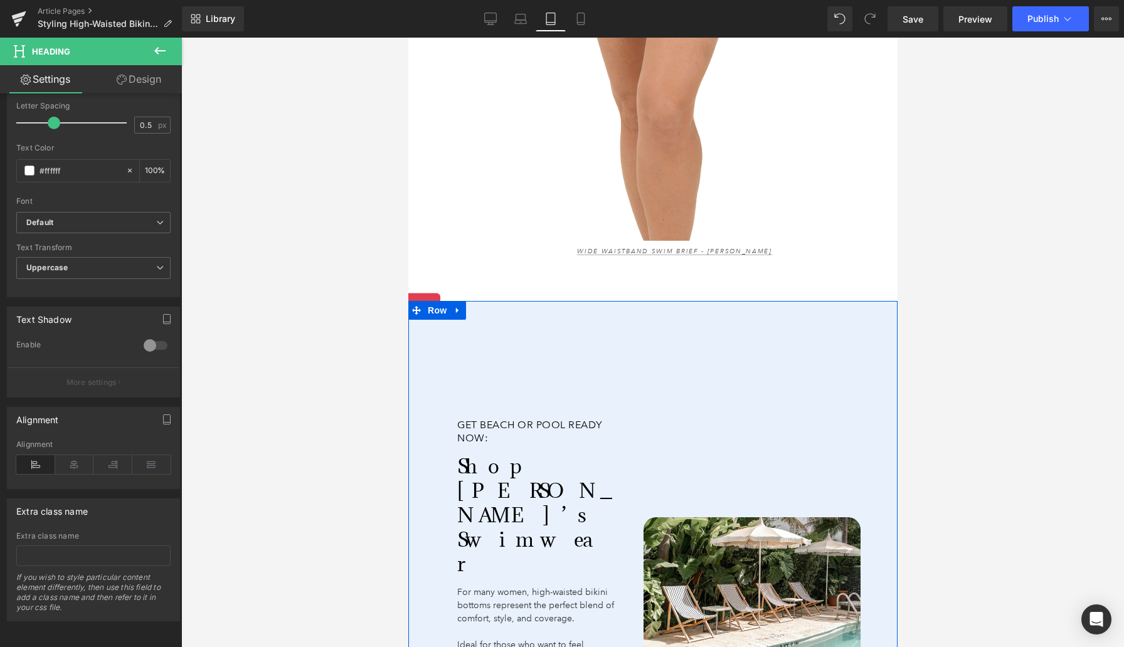
click at [657, 301] on div "Image" at bounding box center [746, 590] width 226 height 578
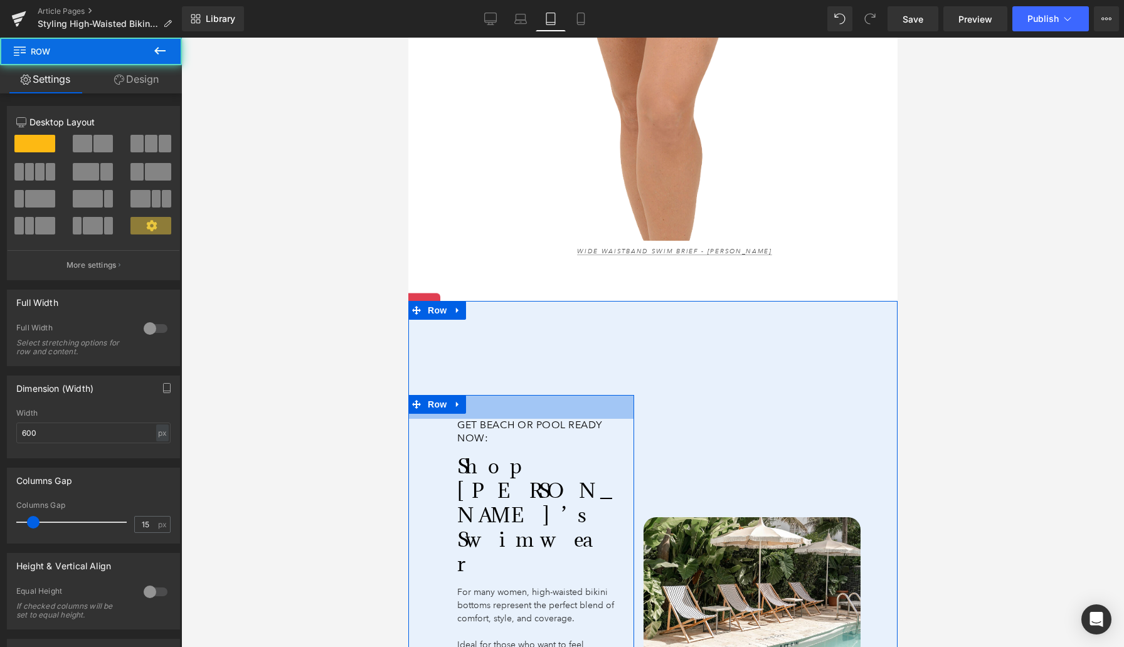
click at [525, 401] on span "38px" at bounding box center [521, 407] width 18 height 13
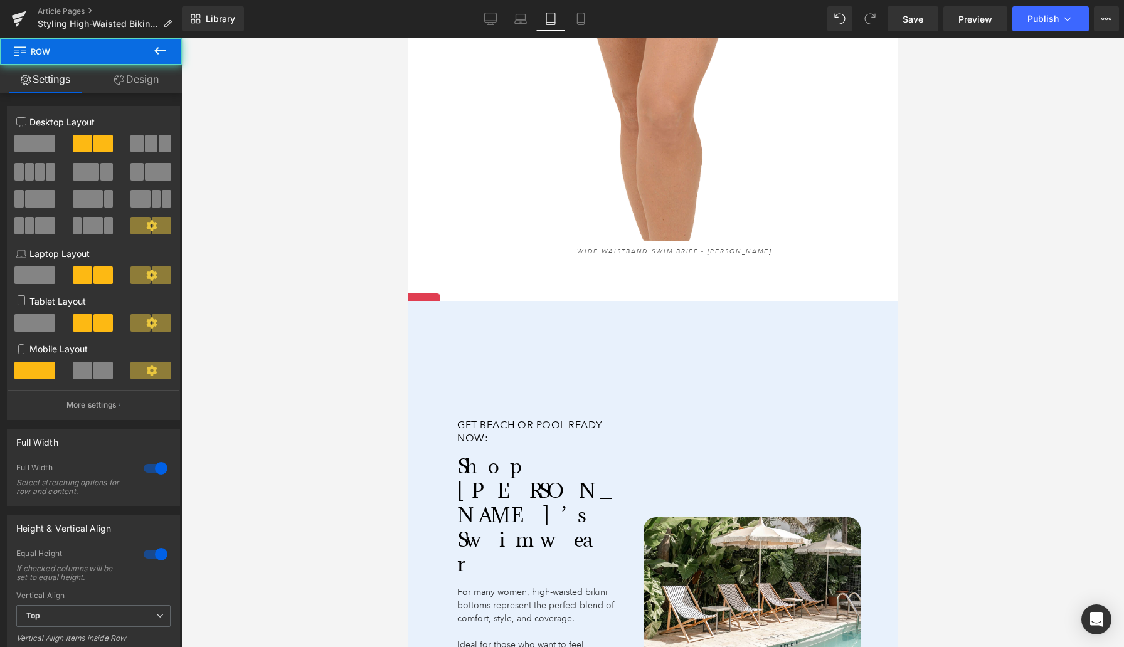
drag, startPoint x: 524, startPoint y: 189, endPoint x: 522, endPoint y: 178, distance: 11.0
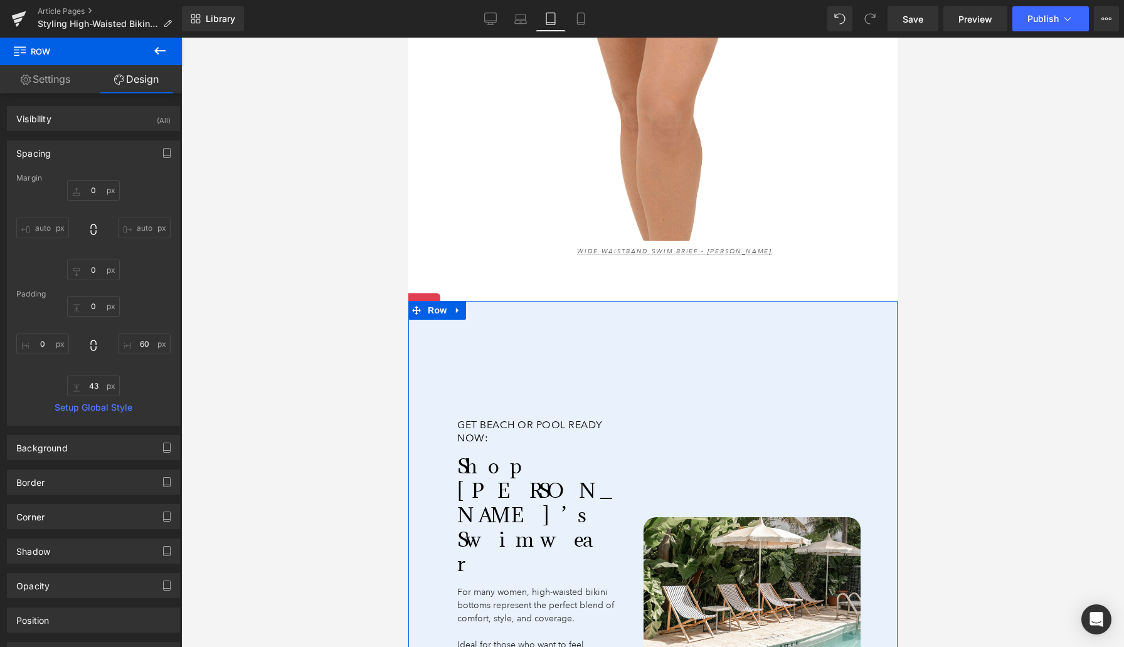
click at [532, 395] on div "Get Beach or Pool Ready Now: Heading Shop [PERSON_NAME]’s Swimwear Heading For …" at bounding box center [521, 590] width 226 height 390
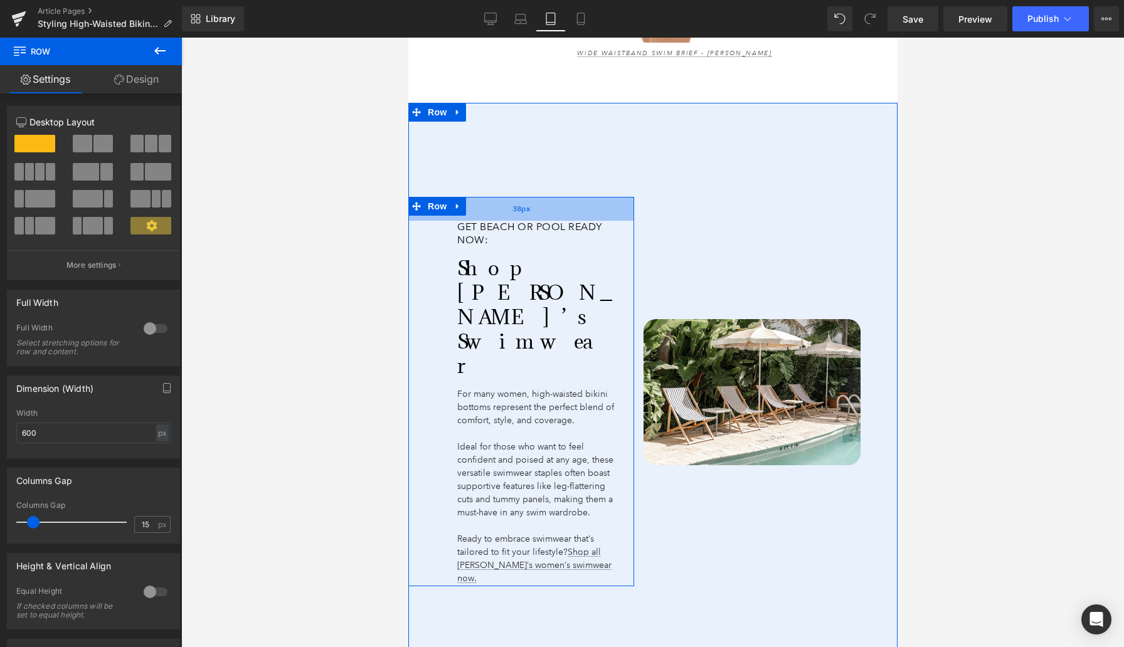
scroll to position [4068, 0]
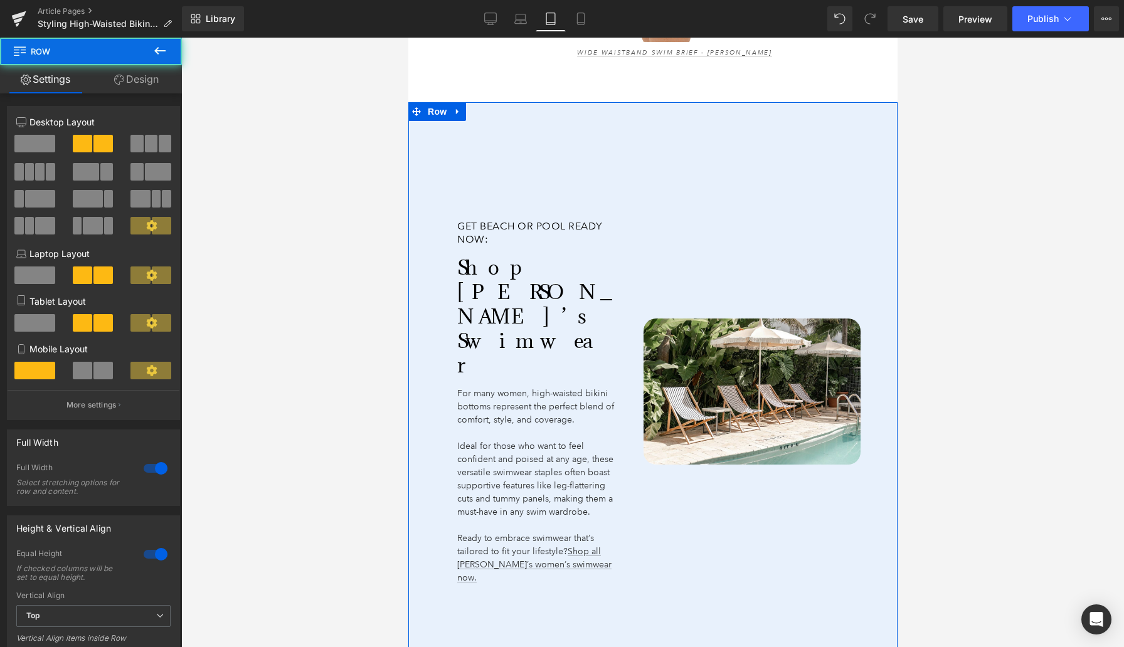
drag, startPoint x: 547, startPoint y: 588, endPoint x: 548, endPoint y: 558, distance: 30.1
click at [548, 558] on div "Get Beach or Pool Ready Now: Heading Shop [PERSON_NAME]’s Swimwear Heading For …" at bounding box center [652, 391] width 489 height 578
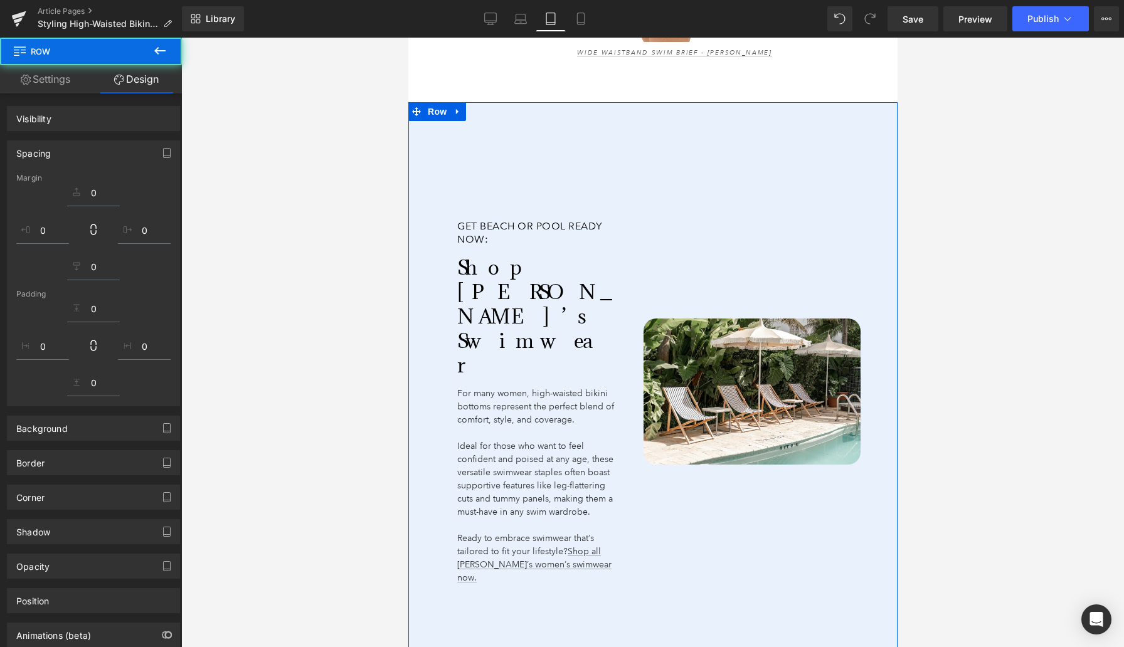
click at [549, 521] on div "Get Beach or Pool Ready Now: Heading Shop [PERSON_NAME]’s Swimwear Heading For …" at bounding box center [521, 391] width 226 height 578
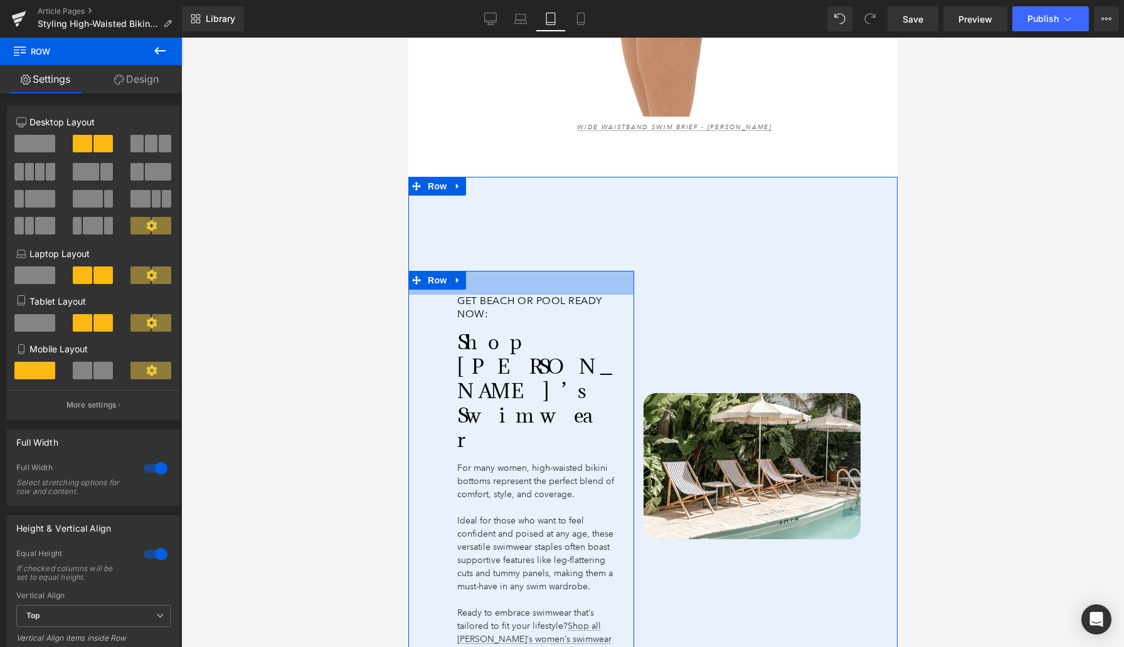
scroll to position [3990, 0]
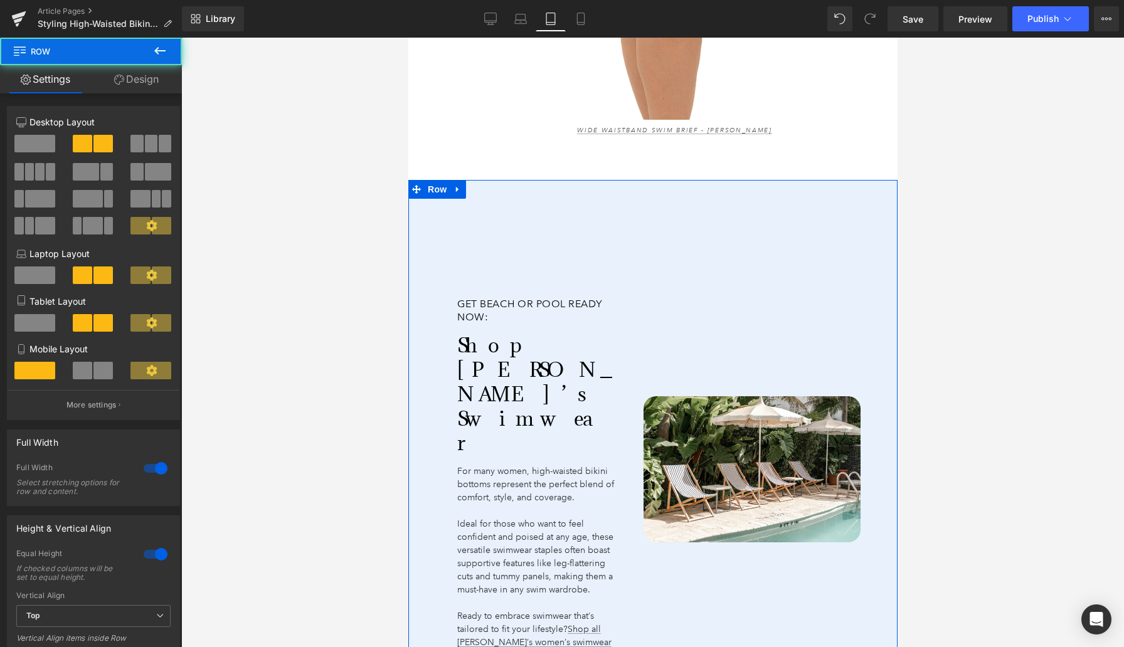
click at [513, 180] on div "Get Beach or Pool Ready Now: Heading Shop [PERSON_NAME]’s Swimwear Heading For …" at bounding box center [521, 469] width 226 height 578
click at [459, 184] on icon at bounding box center [457, 188] width 9 height 9
click at [478, 180] on div "Get Beach or Pool Ready Now: Heading Shop [PERSON_NAME]’s Swimwear Heading For …" at bounding box center [521, 469] width 226 height 578
click at [523, 186] on div "Get Beach or Pool Ready Now: Heading Shop [PERSON_NAME]’s Swimwear Heading For …" at bounding box center [521, 469] width 226 height 578
click at [489, 184] on icon at bounding box center [489, 188] width 9 height 9
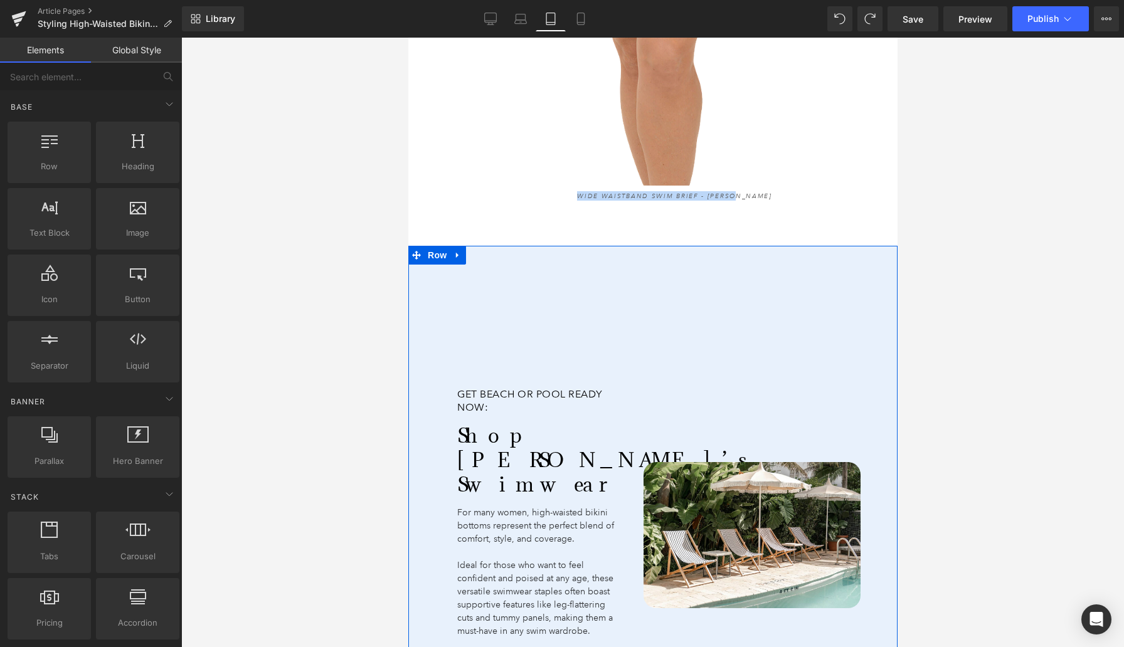
scroll to position [3919, 0]
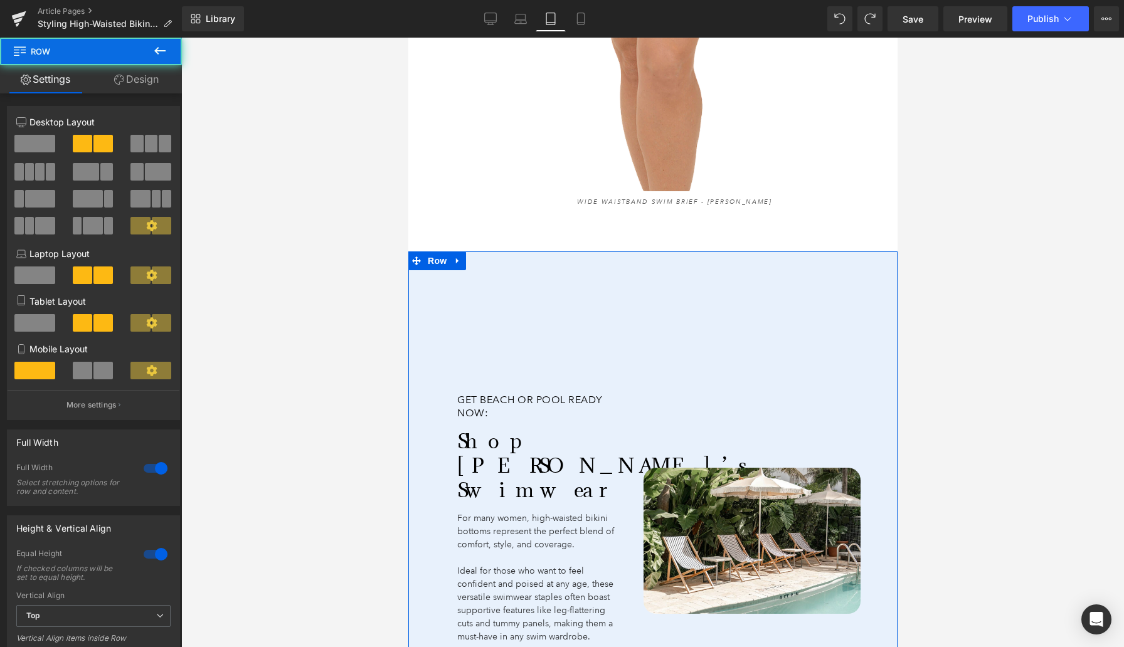
click at [731, 349] on div "Image" at bounding box center [746, 540] width 226 height 578
click at [579, 251] on div "Get Beach or Pool Ready Now: Heading Shop [PERSON_NAME]’s Swimwear Heading For …" at bounding box center [521, 540] width 226 height 578
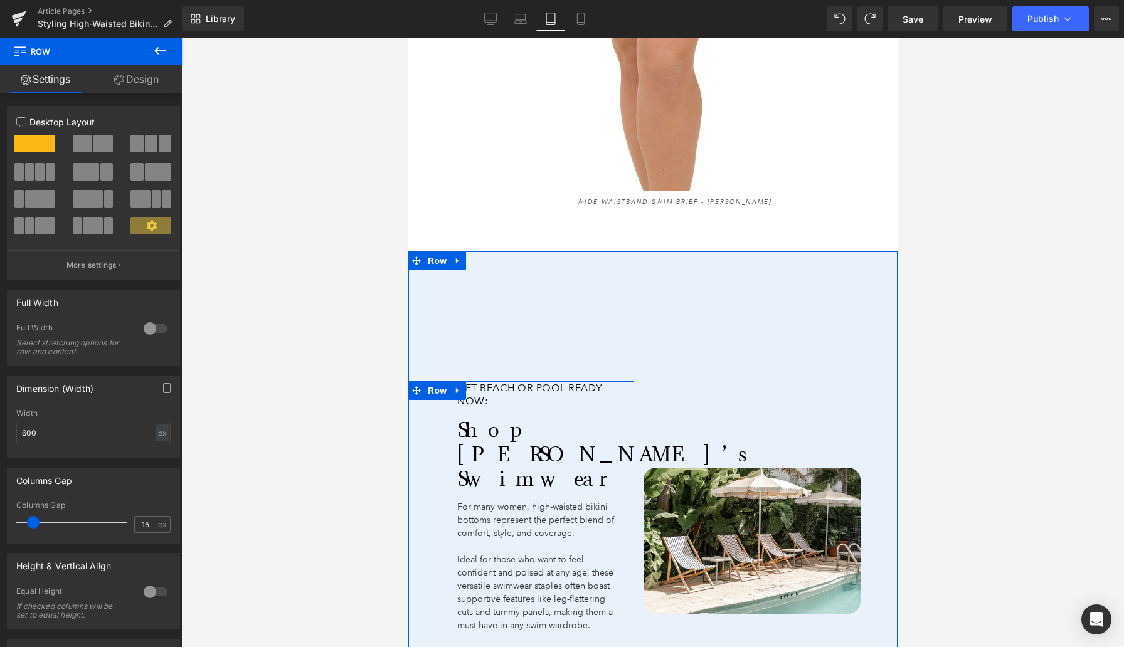
drag, startPoint x: 536, startPoint y: 289, endPoint x: 536, endPoint y: 265, distance: 24.5
click at [536, 265] on div "Get Beach or Pool Ready Now: Heading Shop [PERSON_NAME]’s Swimwear Heading For …" at bounding box center [521, 540] width 226 height 578
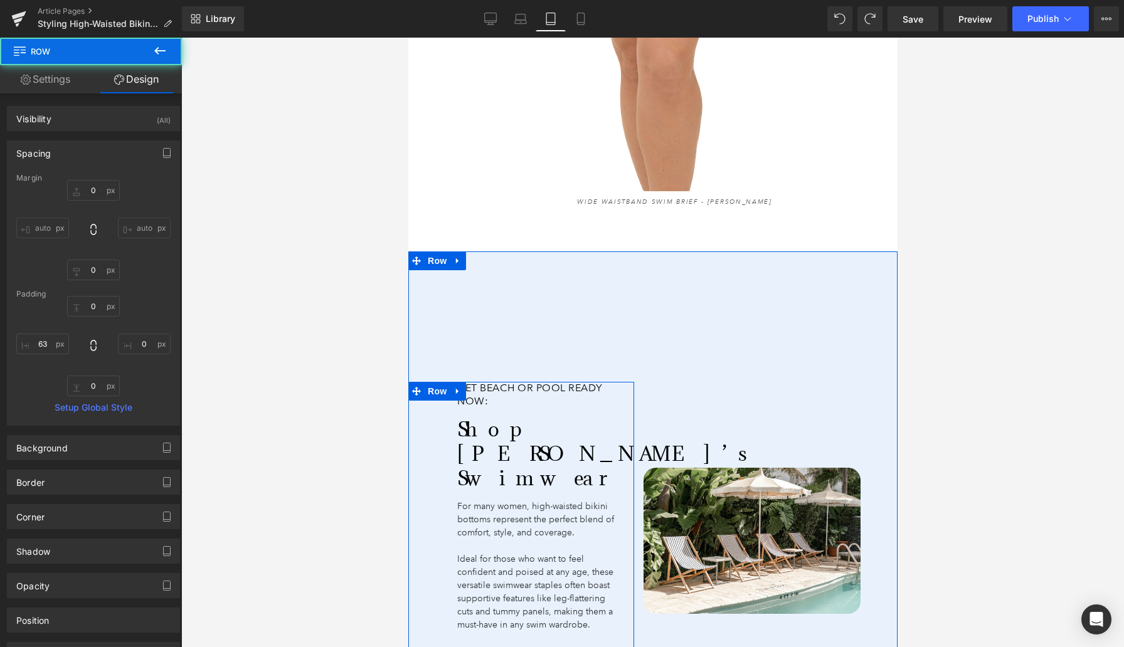
click at [536, 257] on div "Get Beach or Pool Ready Now: Heading Shop [PERSON_NAME]’s Swimwear Heading For …" at bounding box center [521, 540] width 226 height 578
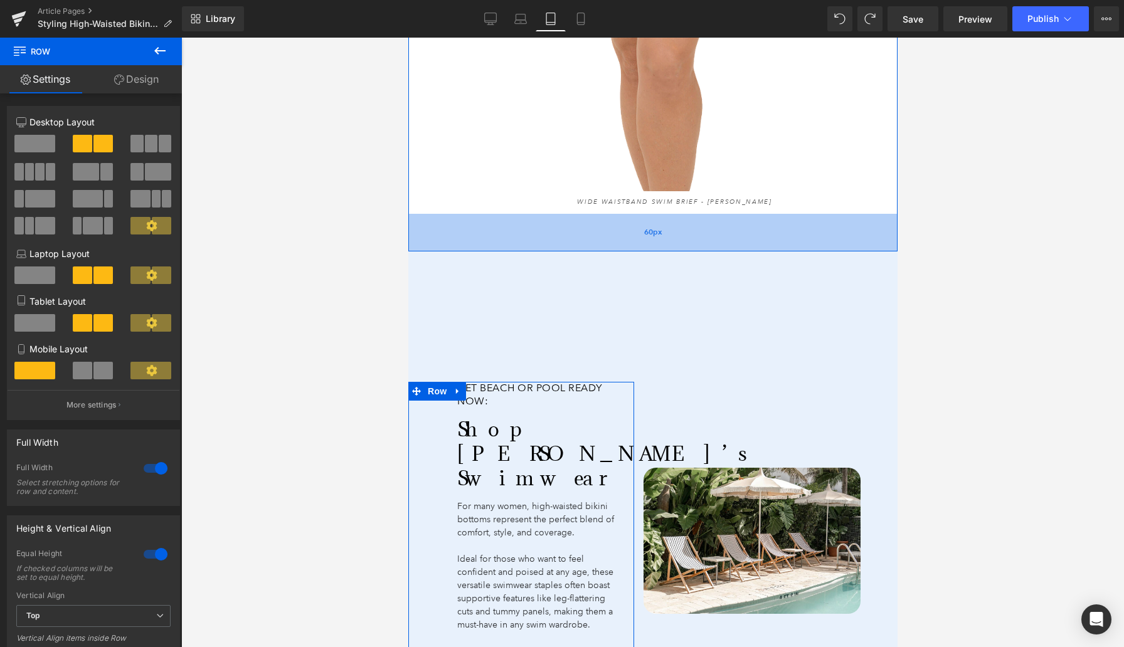
drag, startPoint x: 524, startPoint y: 137, endPoint x: 522, endPoint y: 130, distance: 7.8
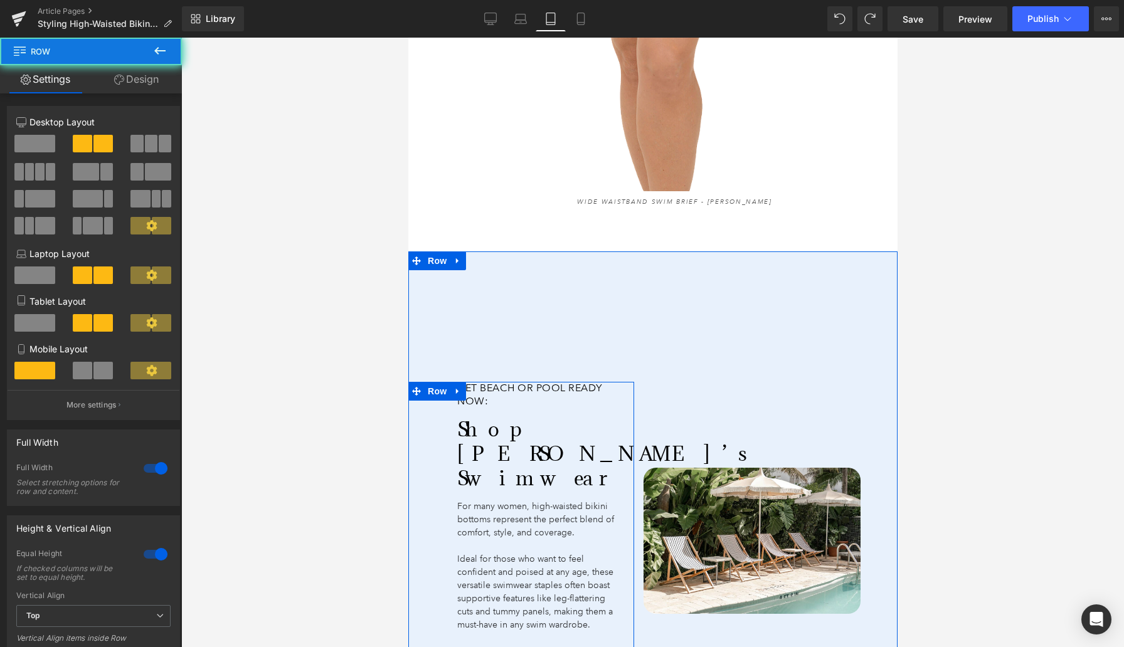
click at [519, 251] on div "Get Beach or Pool Ready Now: Heading Shop [PERSON_NAME]’s Swimwear Heading For …" at bounding box center [521, 540] width 226 height 578
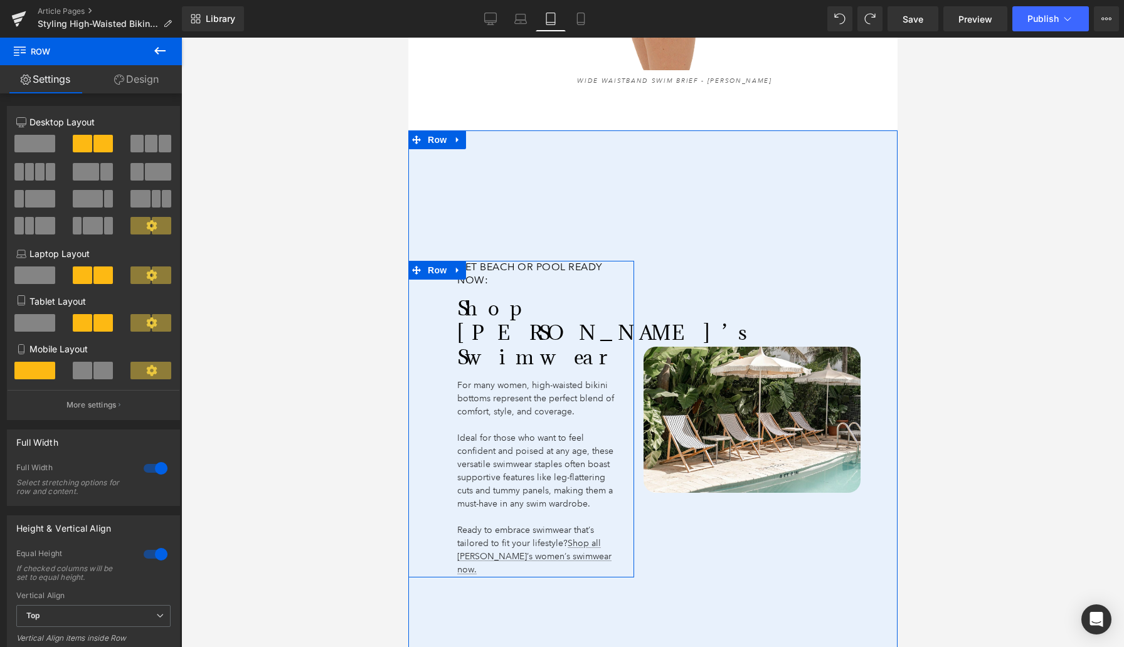
scroll to position [4071, 0]
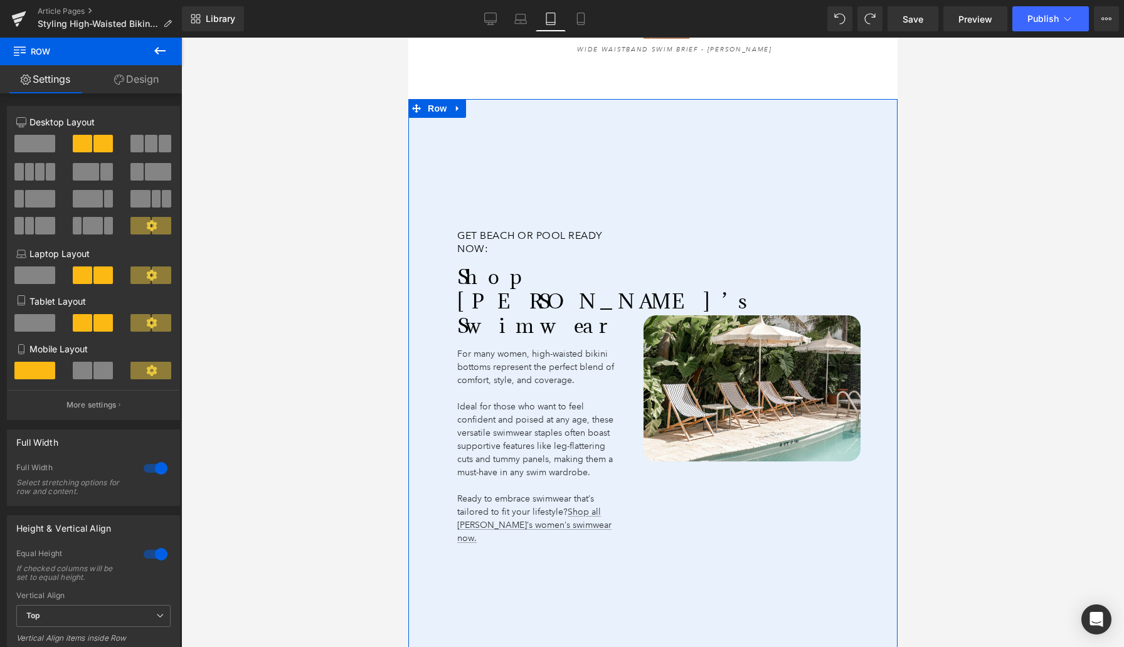
drag, startPoint x: 551, startPoint y: 559, endPoint x: 550, endPoint y: 527, distance: 31.4
click at [550, 527] on div "Get Beach or Pool Ready Now: Heading Shop [PERSON_NAME]’s Swimwear Heading For …" at bounding box center [652, 388] width 489 height 578
click at [562, 485] on div "Get Beach or Pool Ready Now: Heading Shop [PERSON_NAME]’s Swimwear Heading For …" at bounding box center [521, 388] width 226 height 578
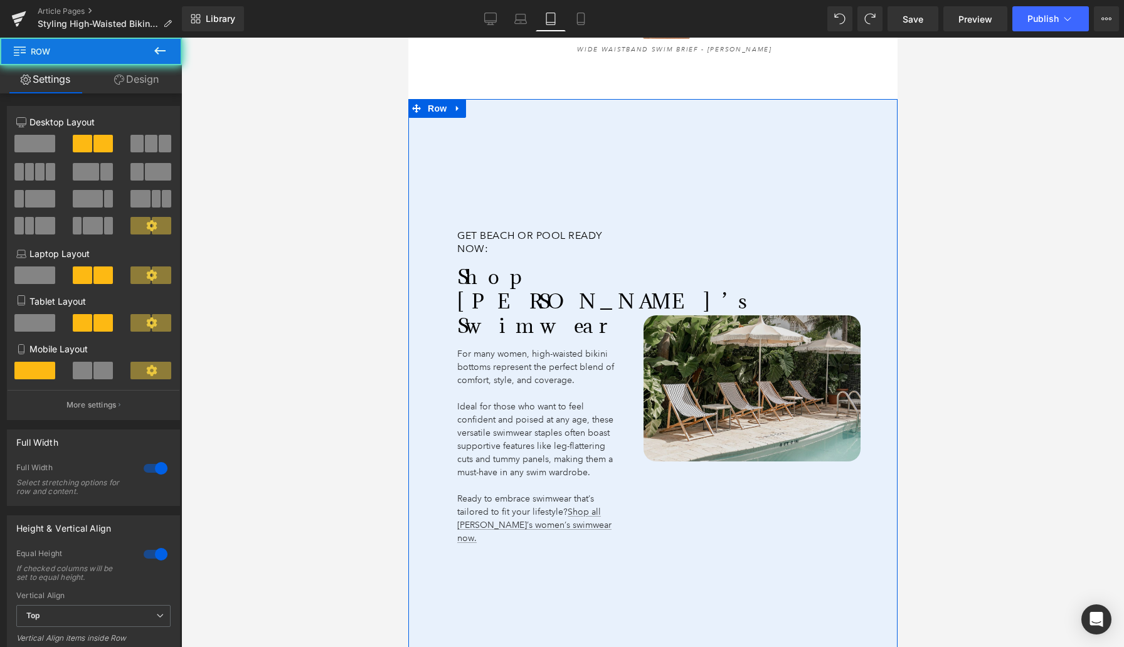
scroll to position [4022, 0]
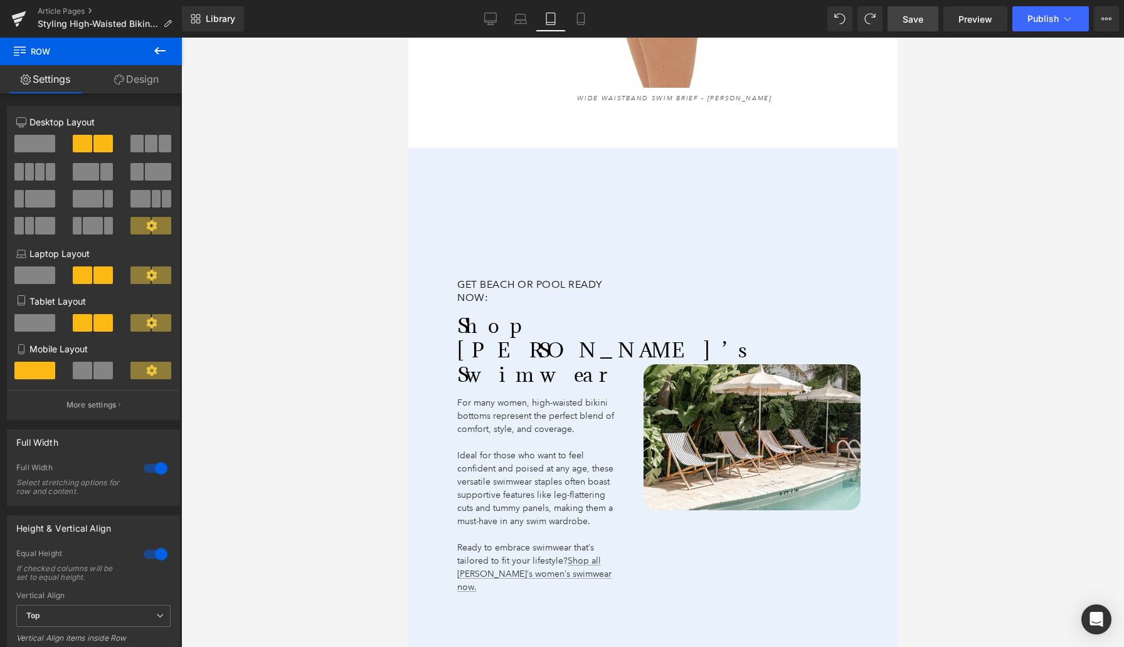
click at [919, 23] on span "Save" at bounding box center [913, 19] width 21 height 13
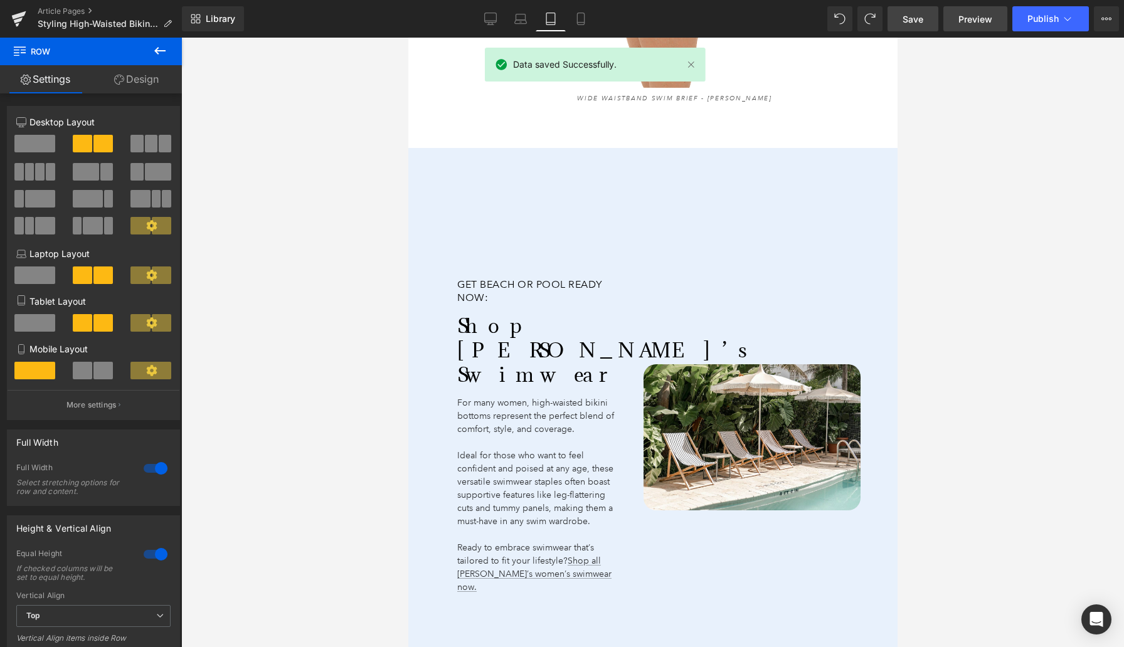
click at [968, 18] on span "Preview" at bounding box center [975, 19] width 34 height 13
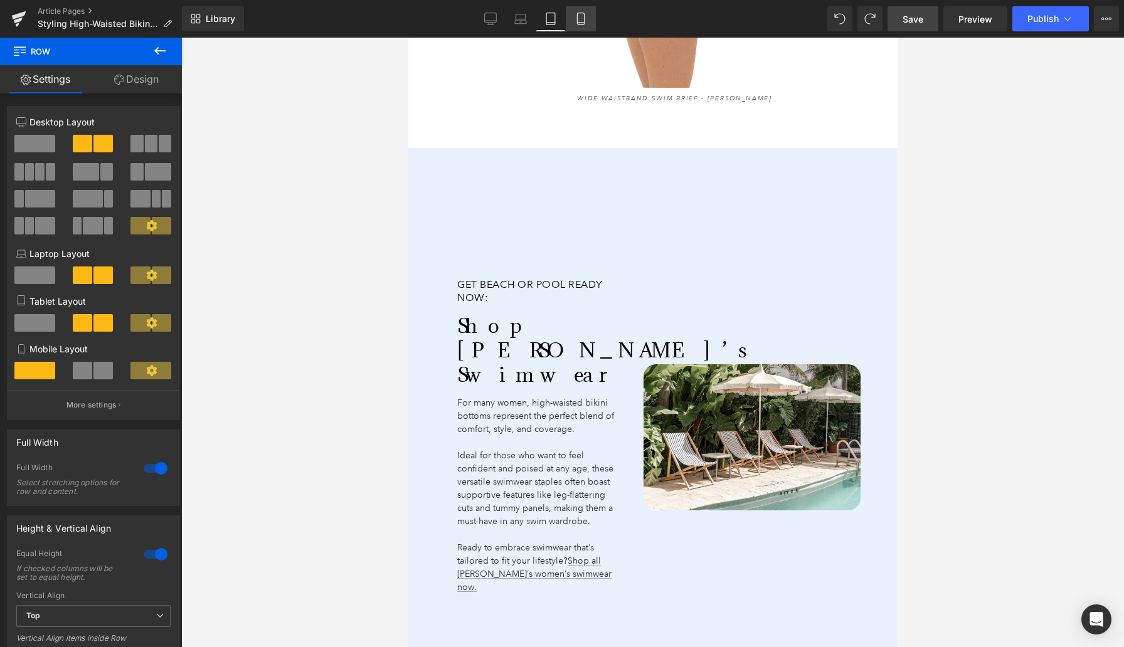
click at [588, 24] on link "Mobile" at bounding box center [581, 18] width 30 height 25
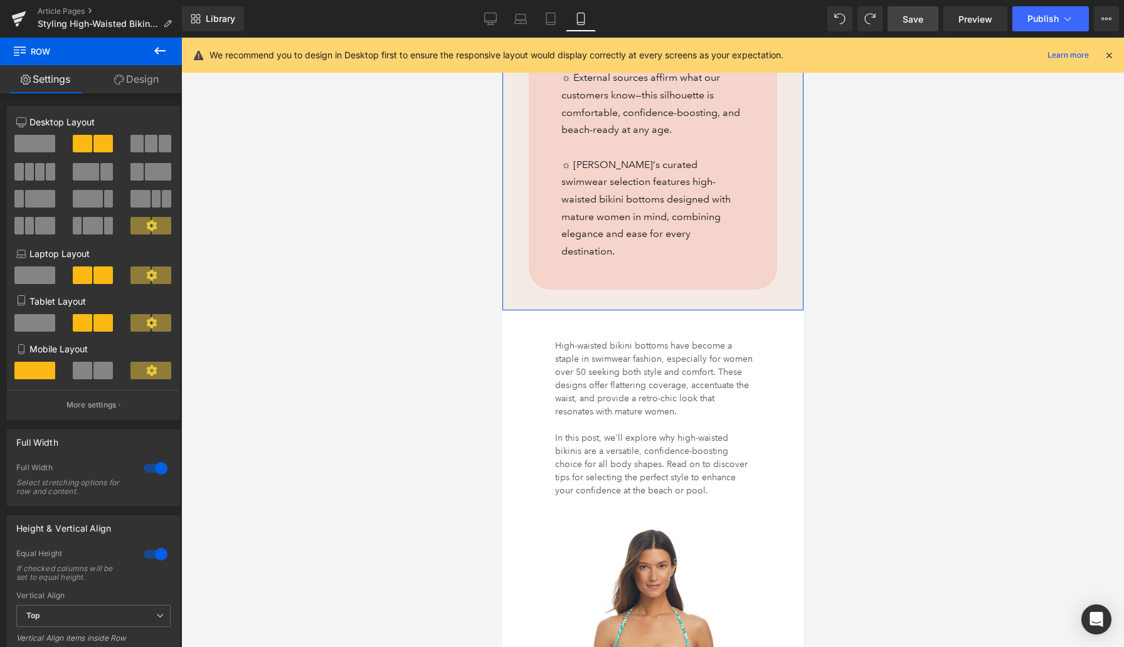
scroll to position [1074, 0]
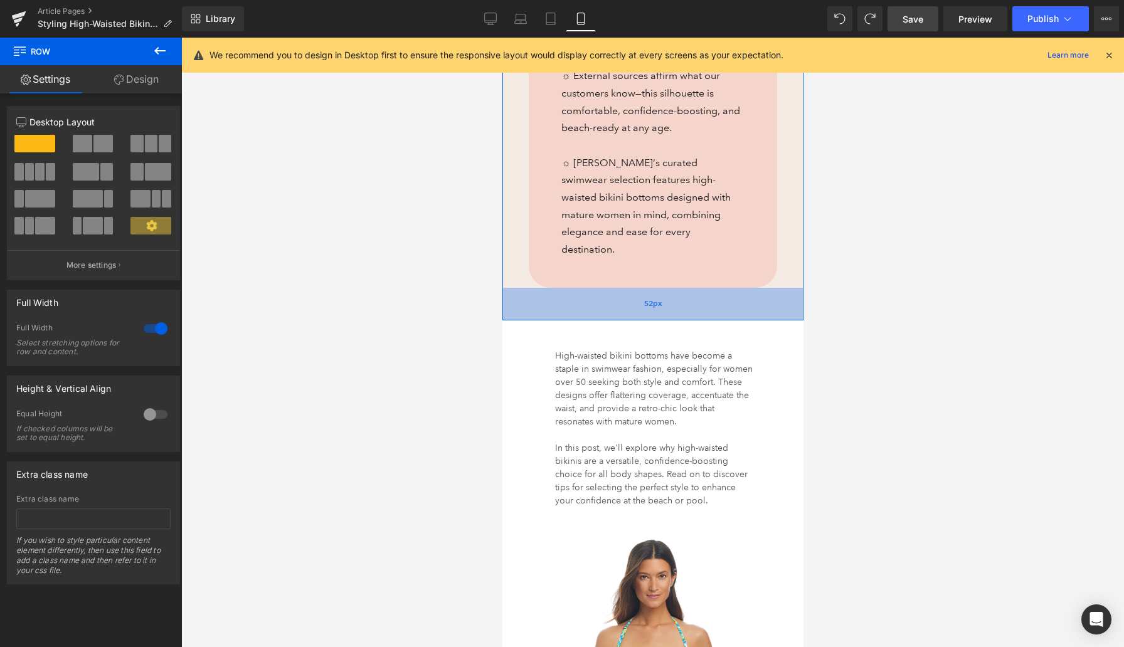
drag, startPoint x: 612, startPoint y: 295, endPoint x: 612, endPoint y: 307, distance: 11.9
click at [612, 307] on div "52px" at bounding box center [652, 304] width 301 height 33
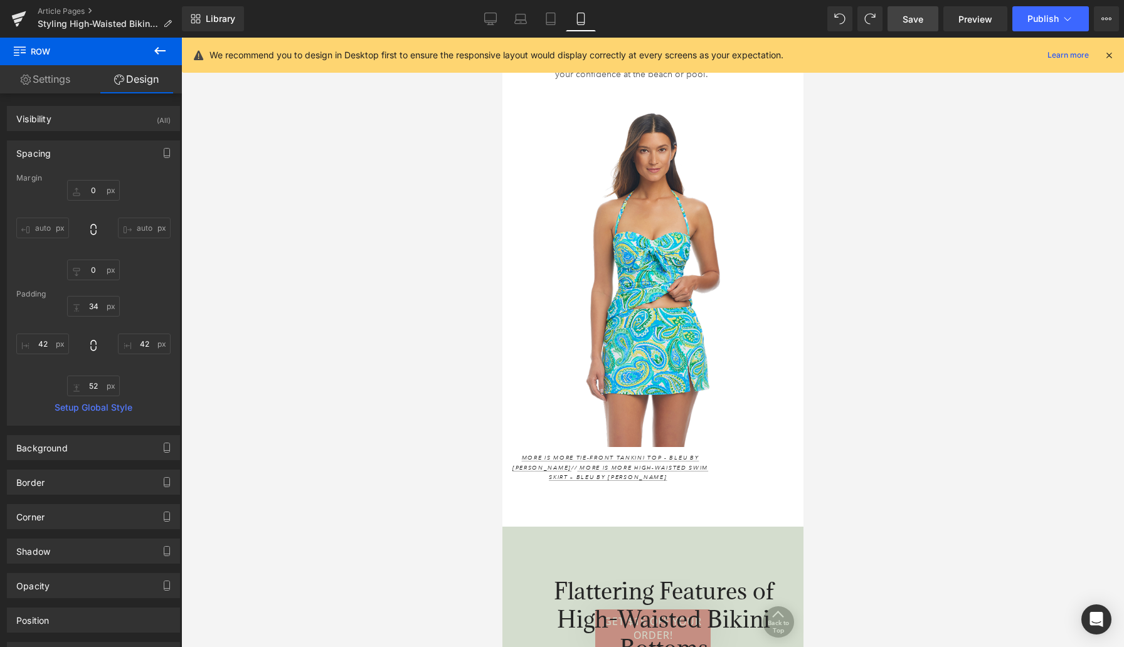
scroll to position [1501, 0]
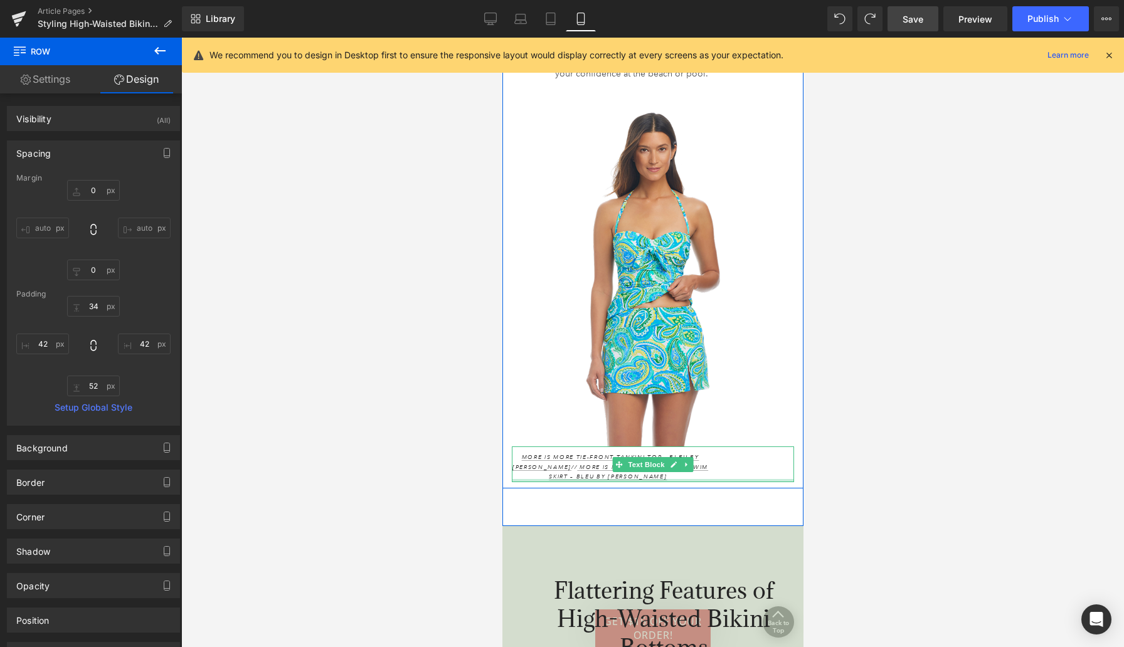
click at [680, 479] on div at bounding box center [652, 480] width 282 height 3
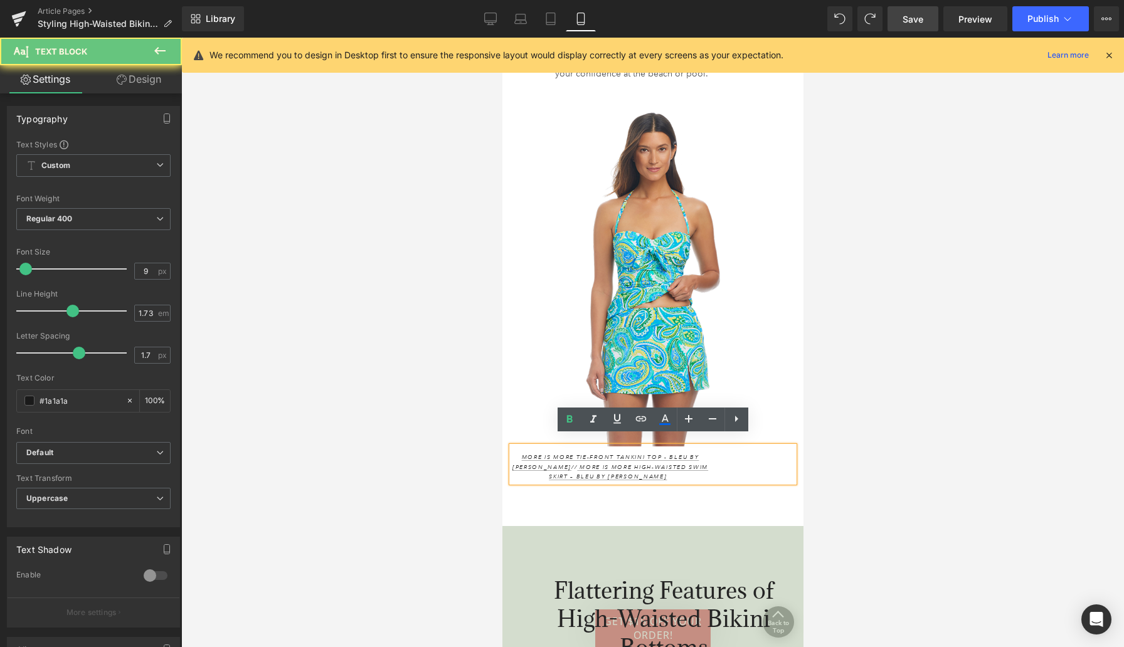
click at [680, 470] on p "More Is More Tie-Front Tankini Top - Bleu by [PERSON_NAME] // More Is More High…" at bounding box center [609, 467] width 197 height 29
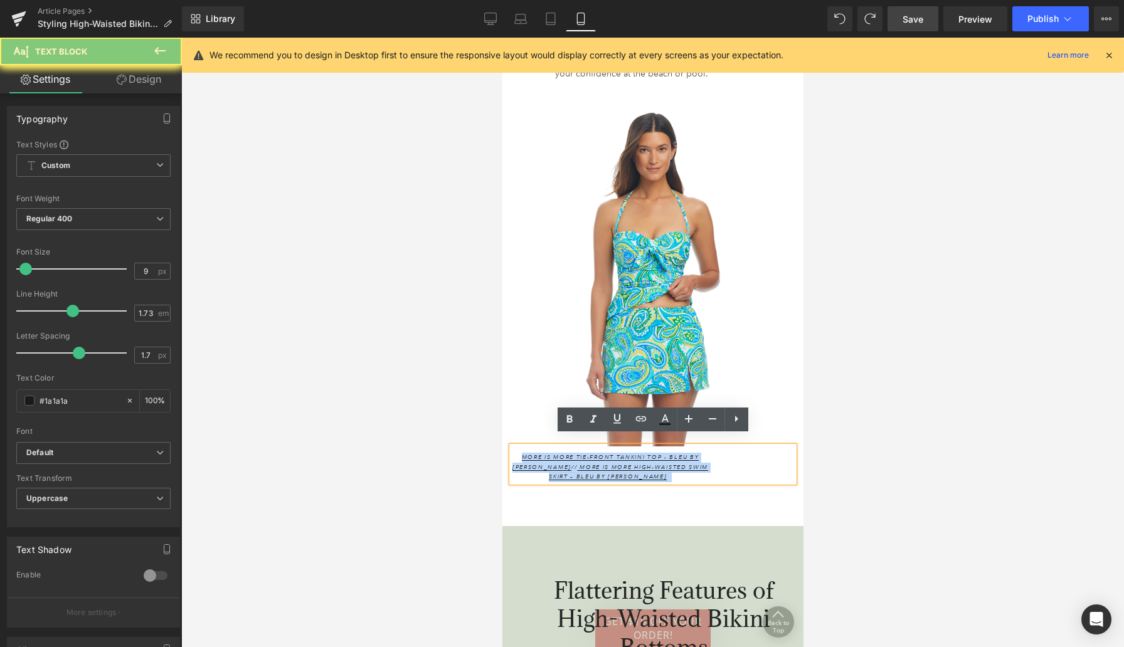
click at [680, 470] on p "More Is More Tie-Front Tankini Top - Bleu by [PERSON_NAME] // More Is More High…" at bounding box center [609, 467] width 197 height 29
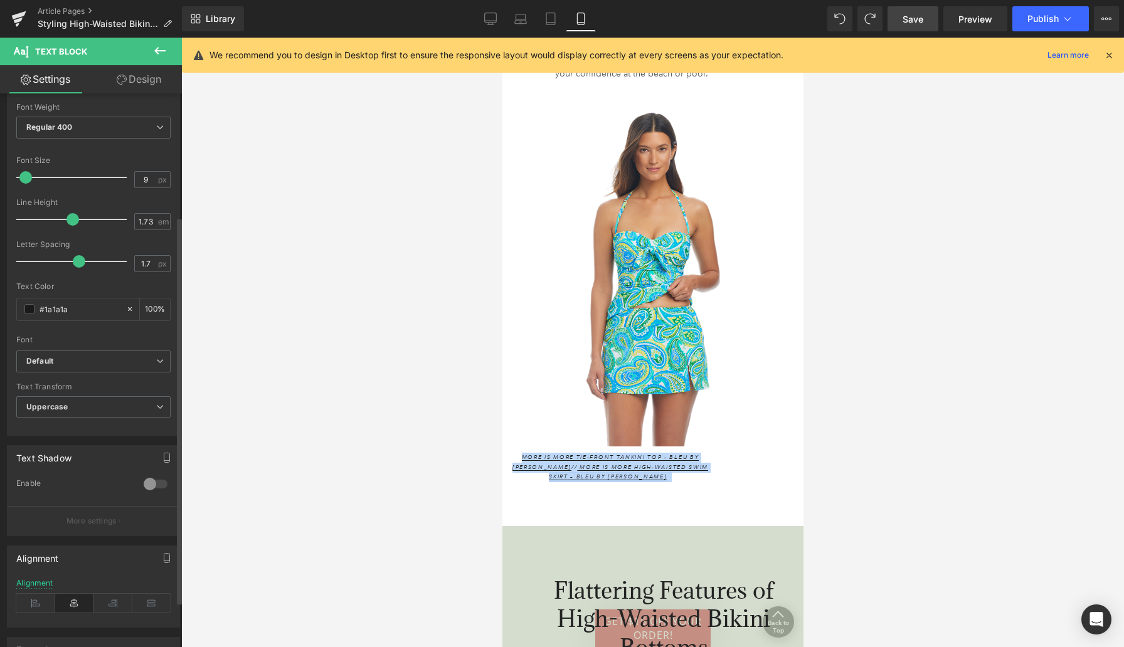
scroll to position [236, 0]
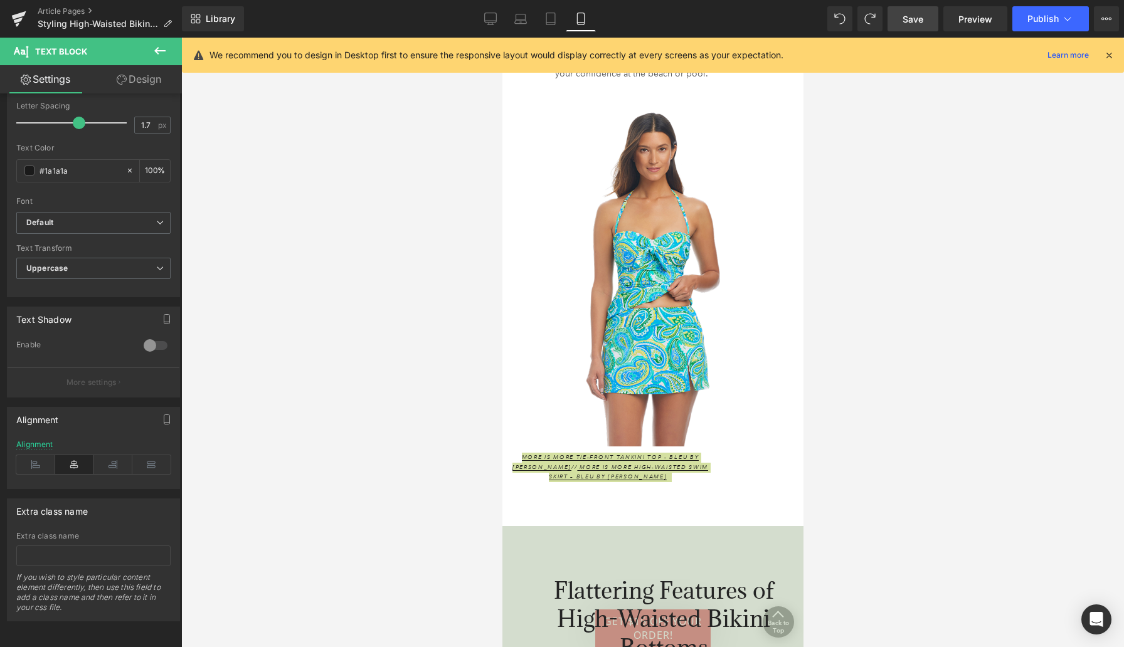
click at [347, 480] on div at bounding box center [652, 343] width 943 height 610
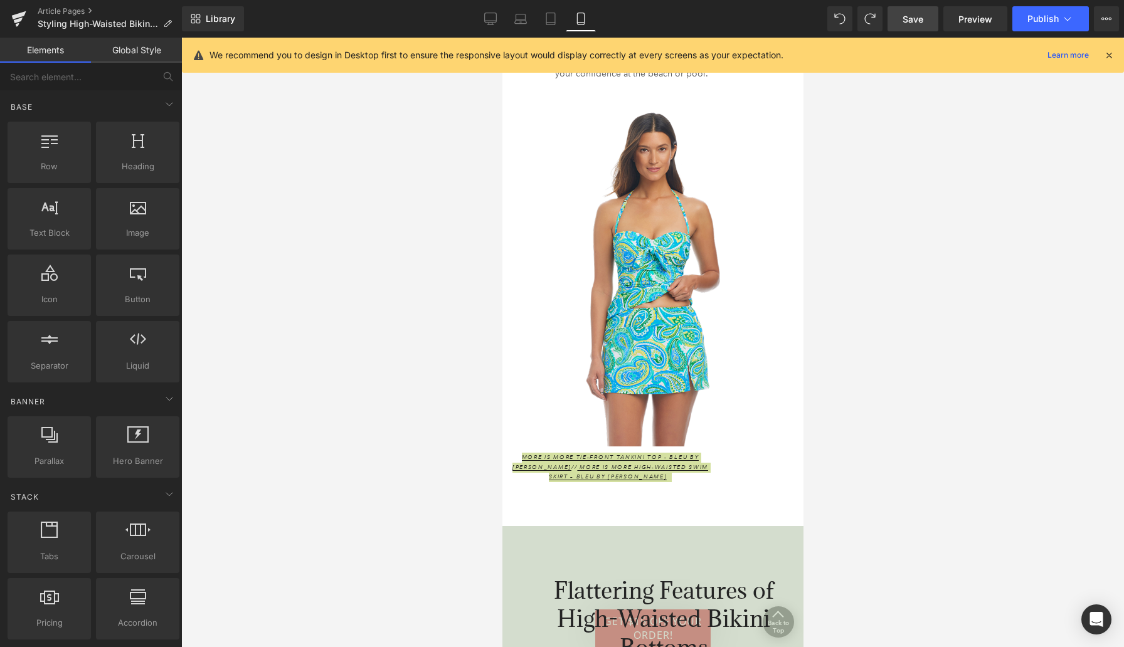
click at [877, 431] on div at bounding box center [652, 343] width 943 height 610
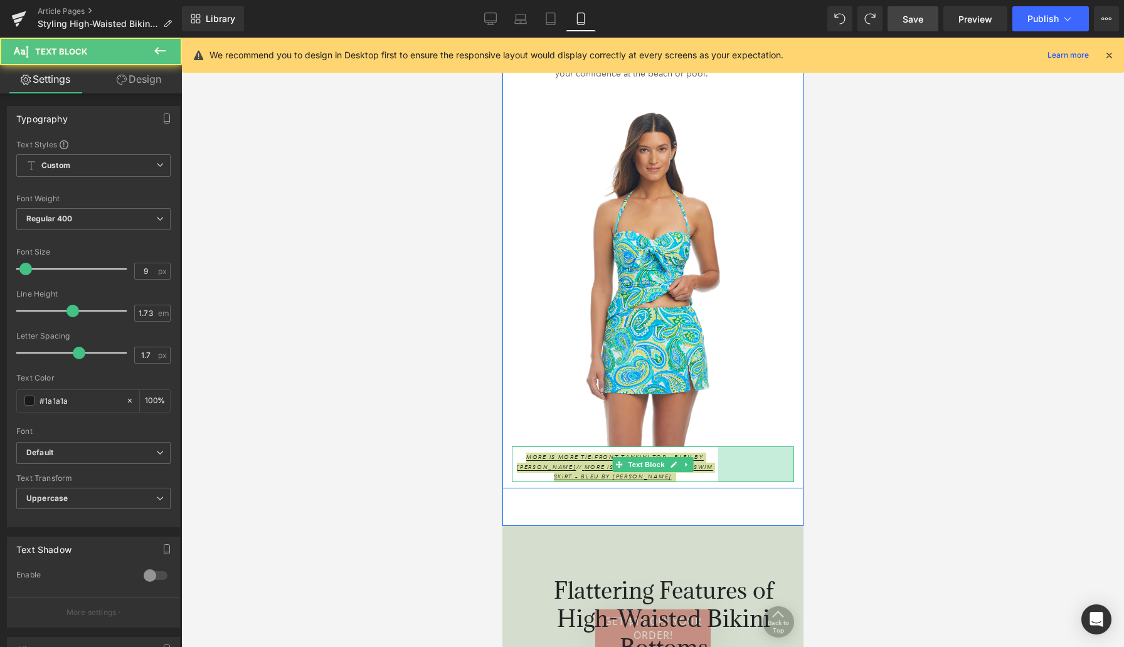
drag, startPoint x: 791, startPoint y: 455, endPoint x: 853, endPoint y: 452, distance: 61.5
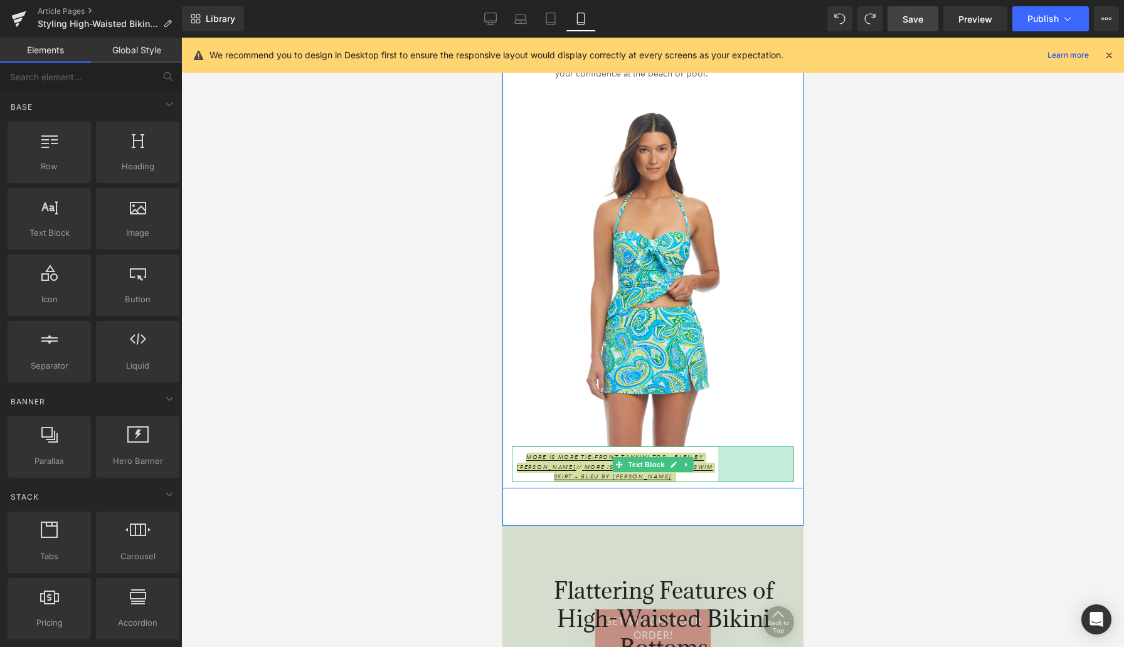
click at [853, 452] on div at bounding box center [652, 343] width 943 height 610
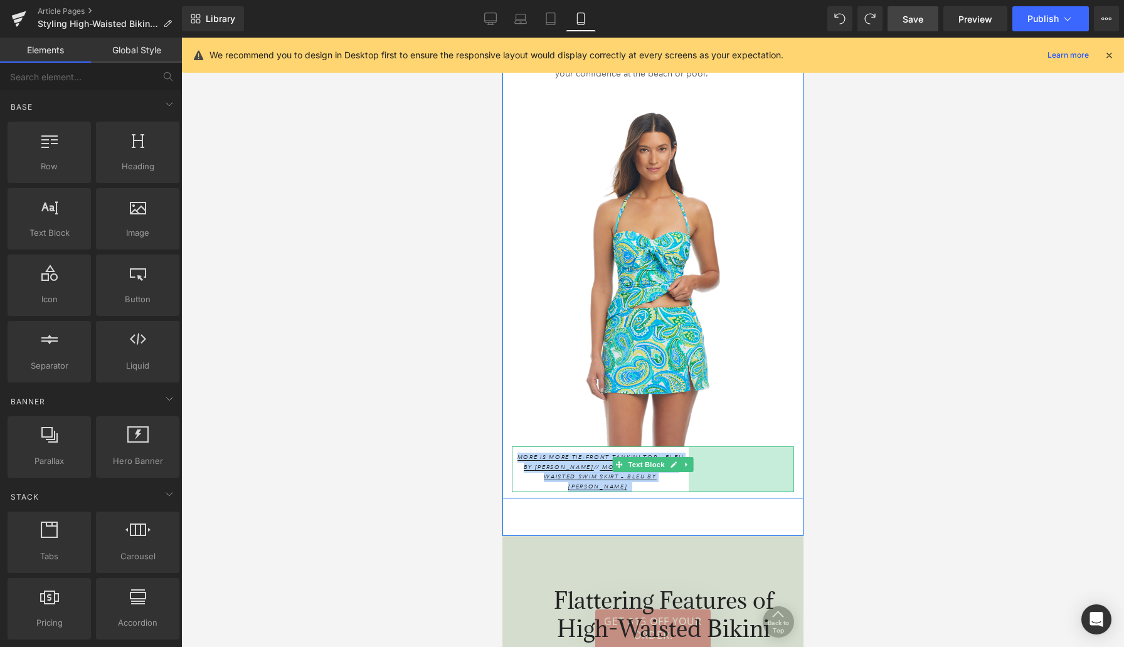
click at [770, 493] on div "High-waisted bikini bottoms have become a staple in swimwear fashion, especiall…" at bounding box center [652, 214] width 301 height 643
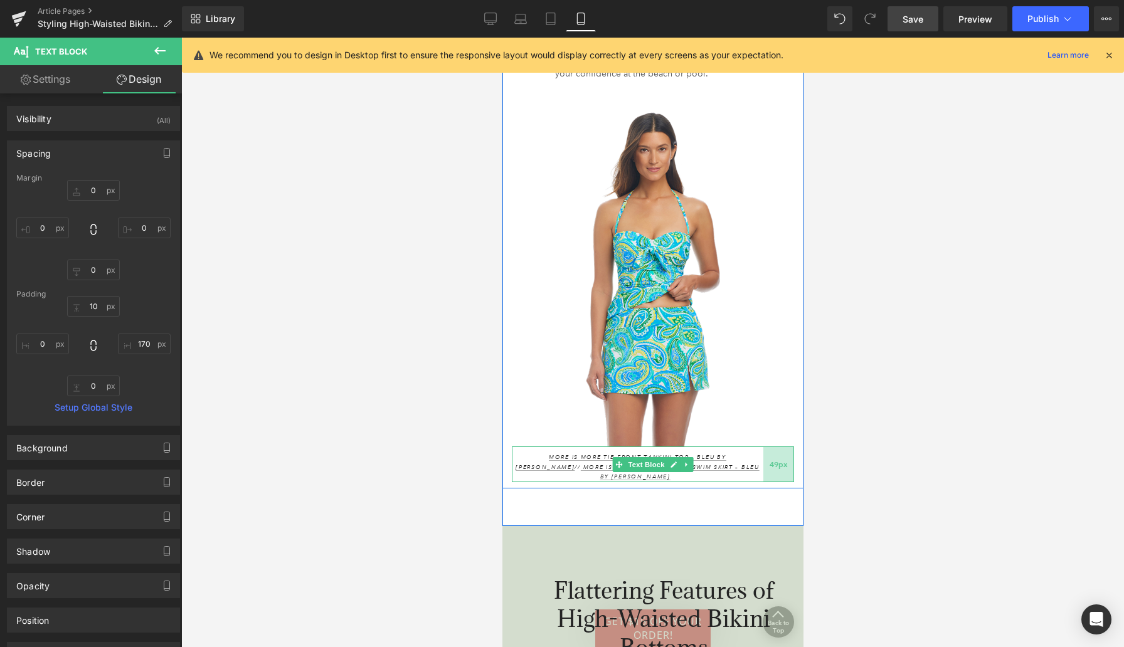
drag, startPoint x: 705, startPoint y: 453, endPoint x: 781, endPoint y: 457, distance: 76.0
click at [781, 457] on div "49px" at bounding box center [778, 465] width 31 height 36
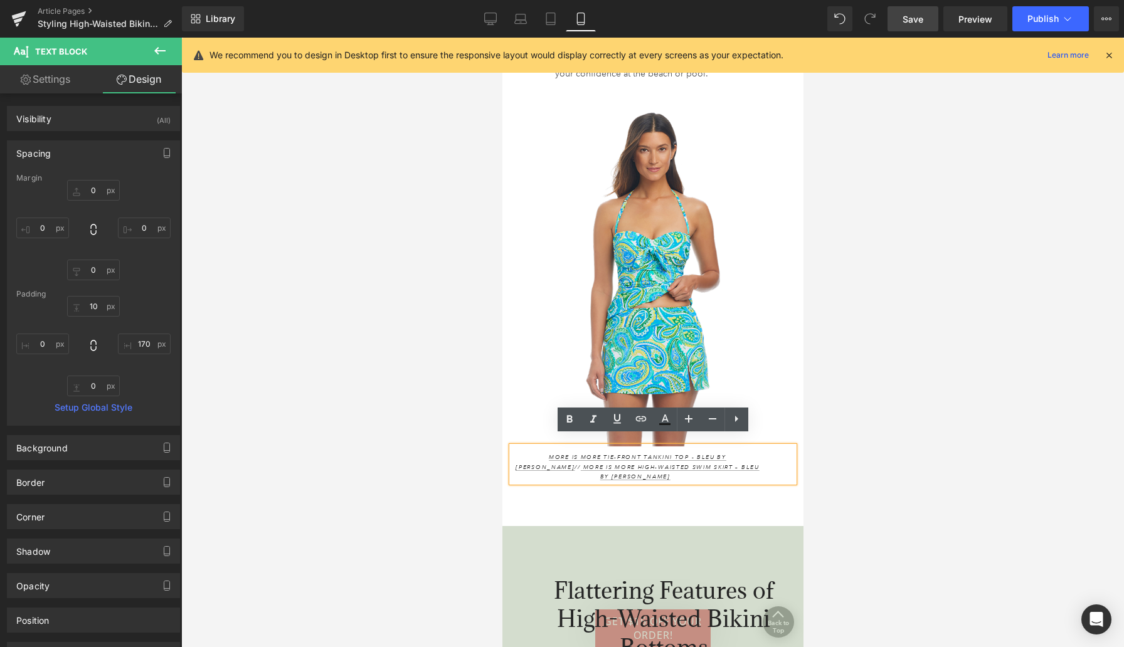
click at [721, 479] on div "High-waisted bikini bottoms have become a staple in swimwear fashion, especiall…" at bounding box center [652, 209] width 301 height 633
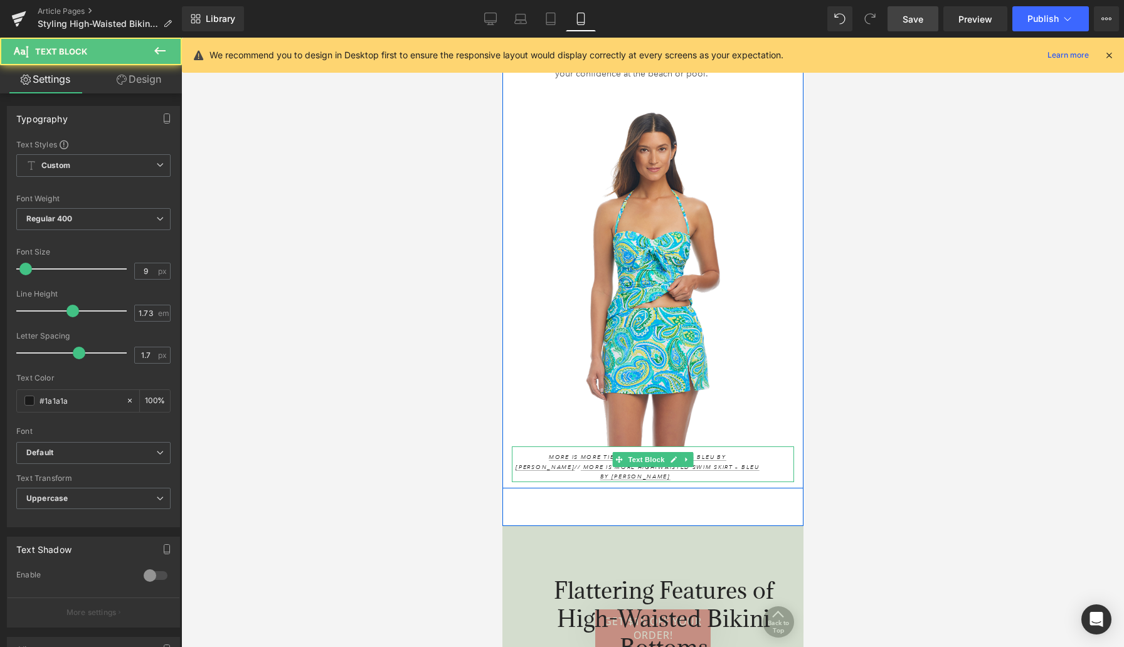
click at [515, 453] on icon "More Is More Tie-Front Tankini Top - Bleu by [PERSON_NAME] //" at bounding box center [620, 462] width 211 height 18
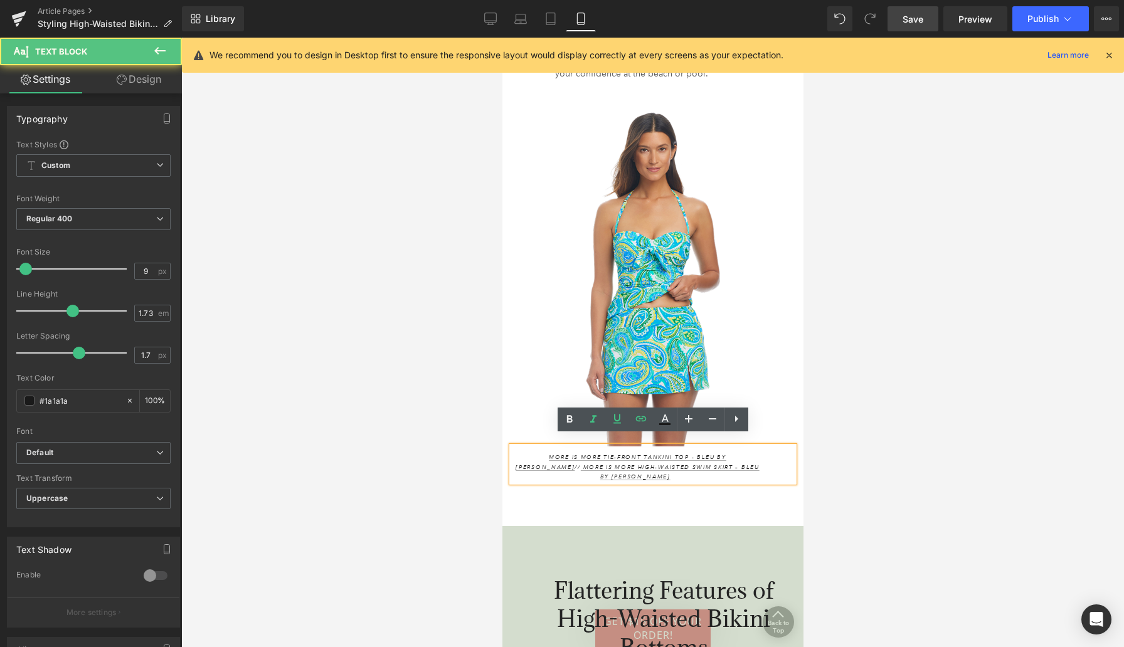
click at [517, 480] on div "High-waisted bikini bottoms have become a staple in swimwear fashion, especiall…" at bounding box center [652, 209] width 301 height 633
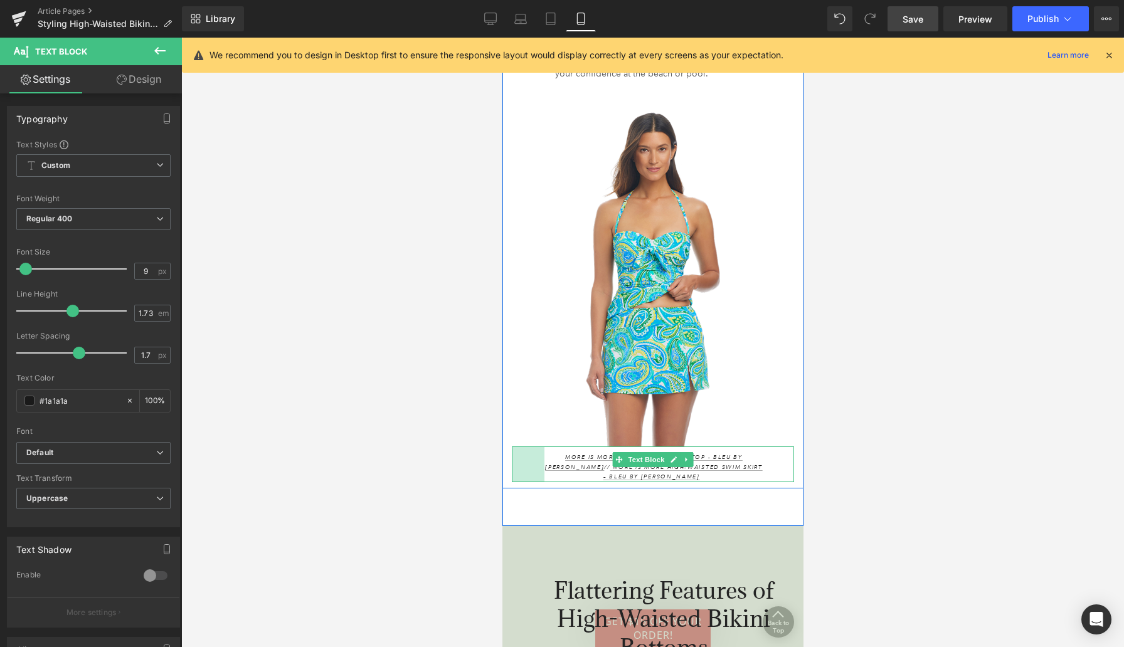
drag, startPoint x: 512, startPoint y: 455, endPoint x: 545, endPoint y: 455, distance: 32.6
click at [545, 455] on div "More Is More Tie-Front Tankini Top - Bleu by [PERSON_NAME] // More Is More High…" at bounding box center [652, 465] width 282 height 36
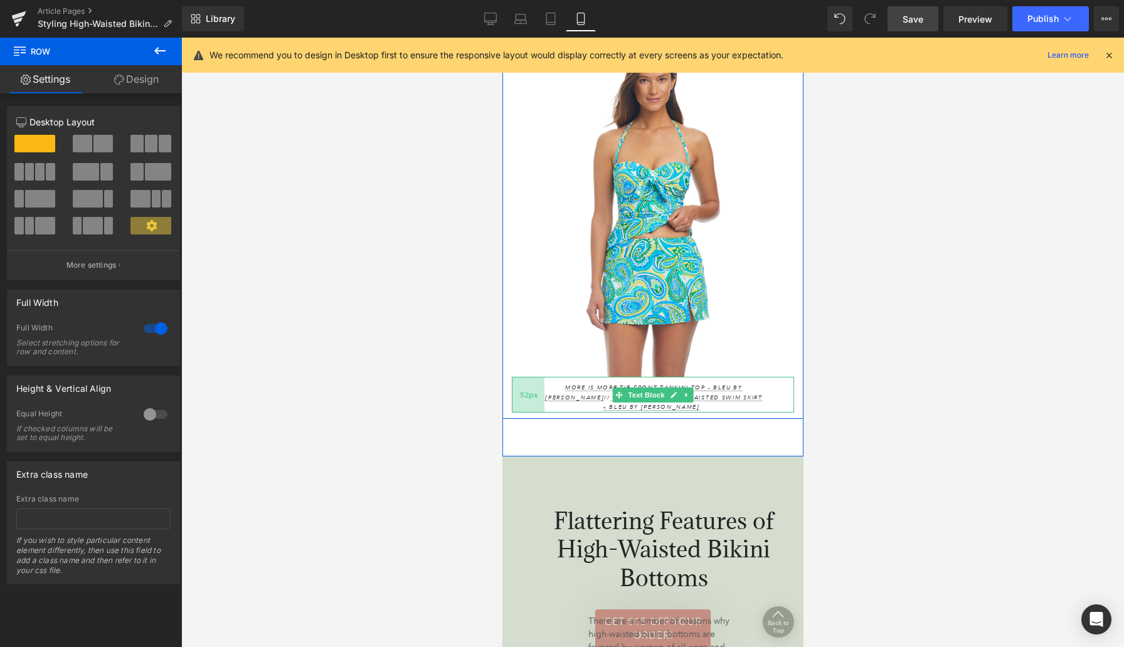
scroll to position [1571, 0]
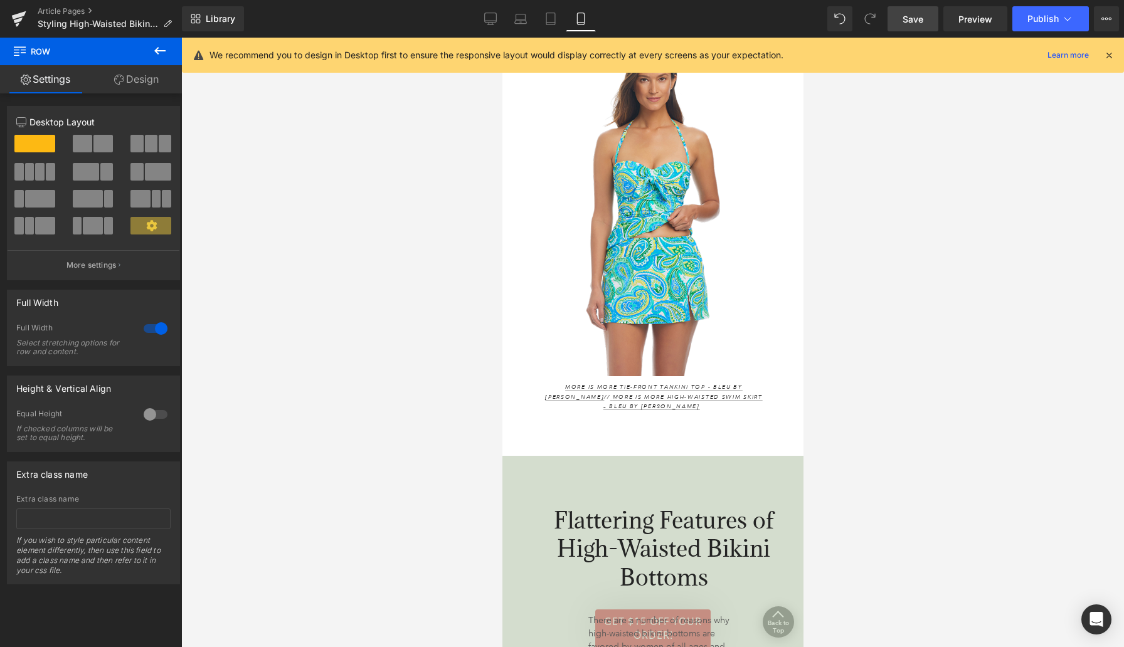
click at [571, 441] on div "High-waisted bikini bottoms have become a staple in swimwear fashion, especiall…" at bounding box center [652, 139] width 301 height 633
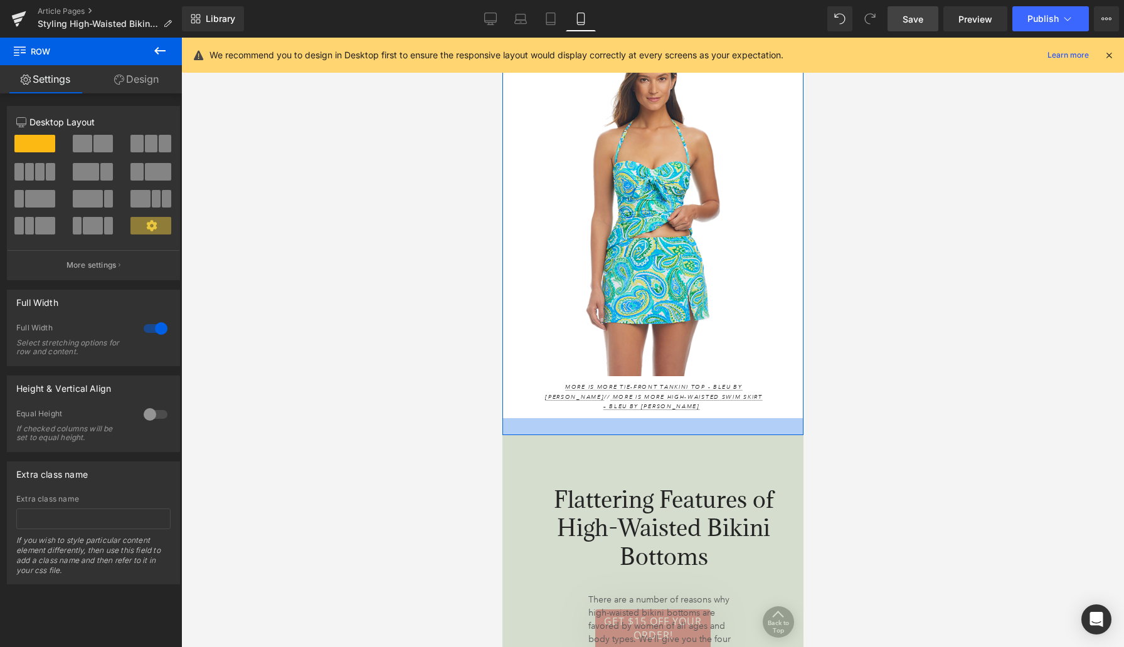
drag, startPoint x: 571, startPoint y: 445, endPoint x: 569, endPoint y: 423, distance: 22.0
click at [569, 423] on div at bounding box center [652, 426] width 301 height 17
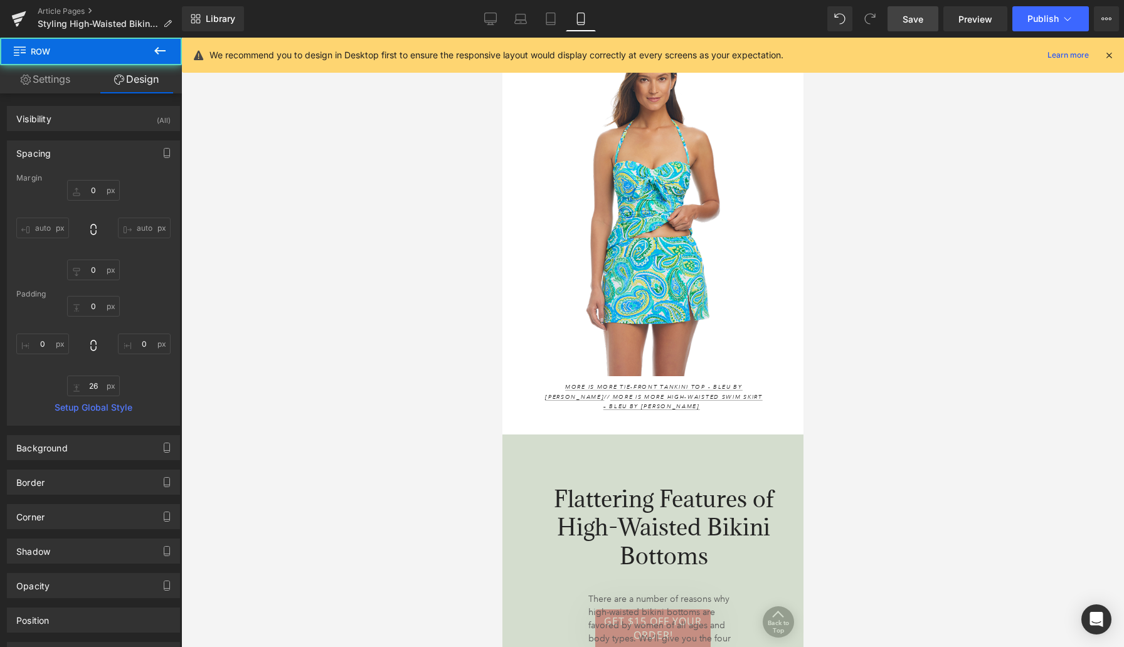
scroll to position [1633, 0]
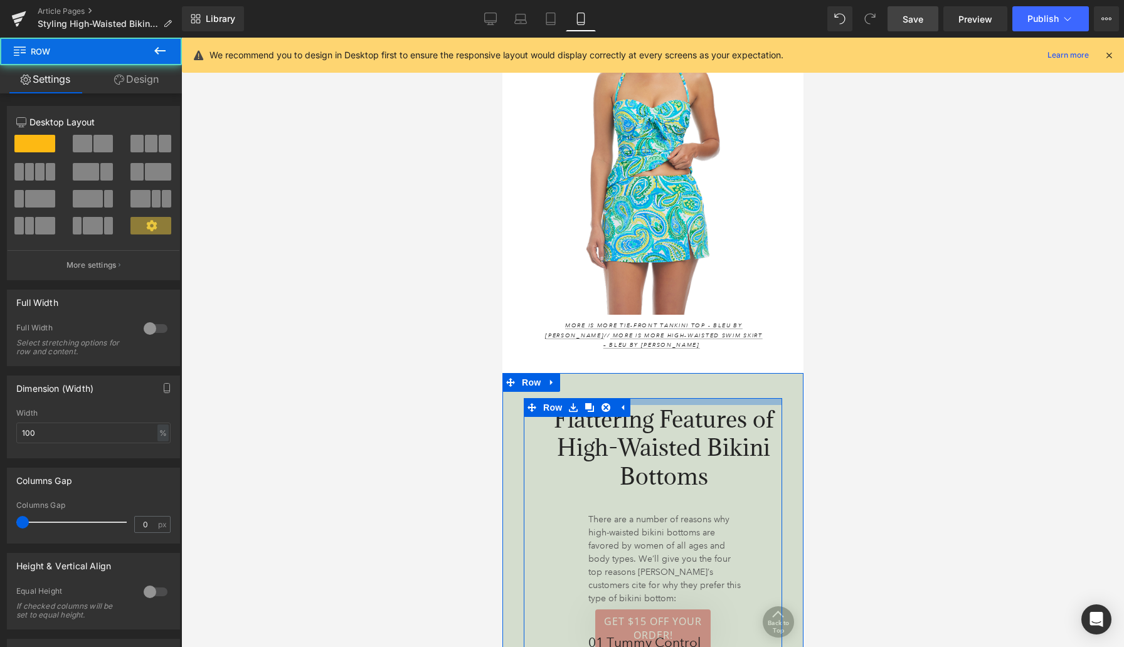
drag, startPoint x: 657, startPoint y: 388, endPoint x: 659, endPoint y: 370, distance: 18.2
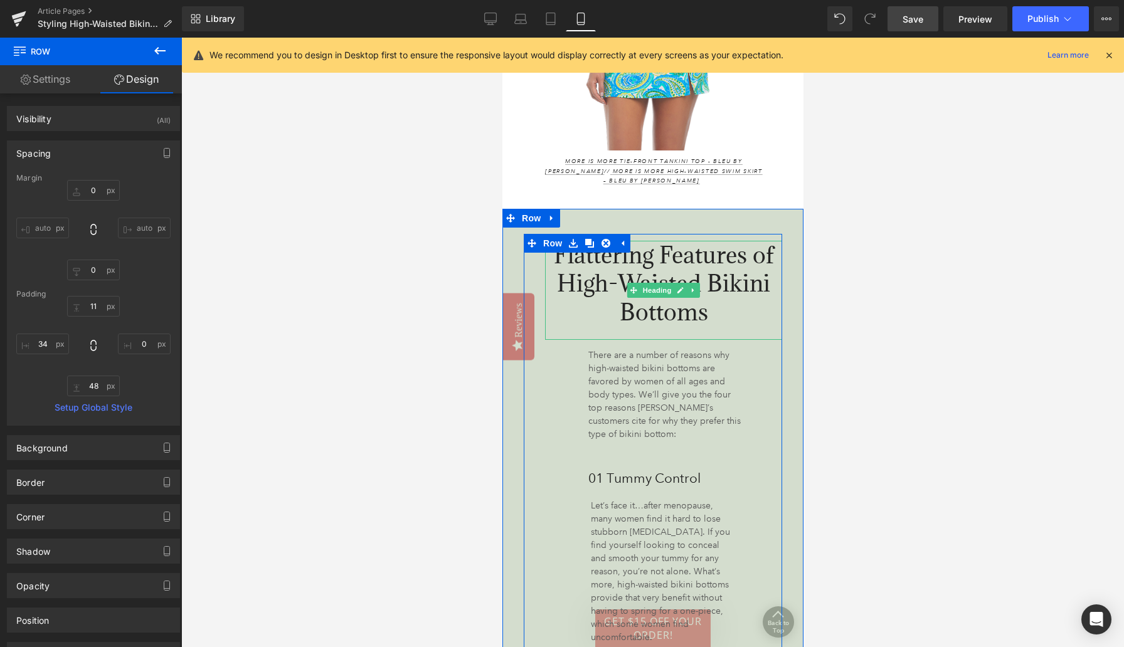
scroll to position [1826, 0]
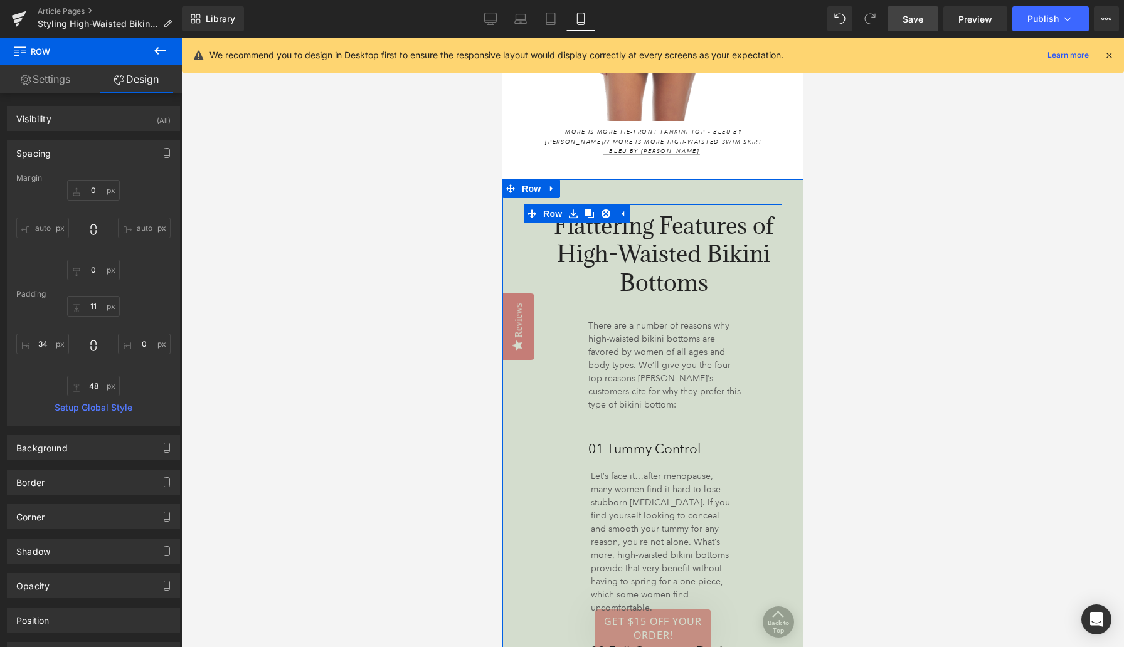
click at [618, 357] on p "There are a number of reasons why high-waisted bikini bottoms are favored by wo…" at bounding box center [665, 365] width 154 height 92
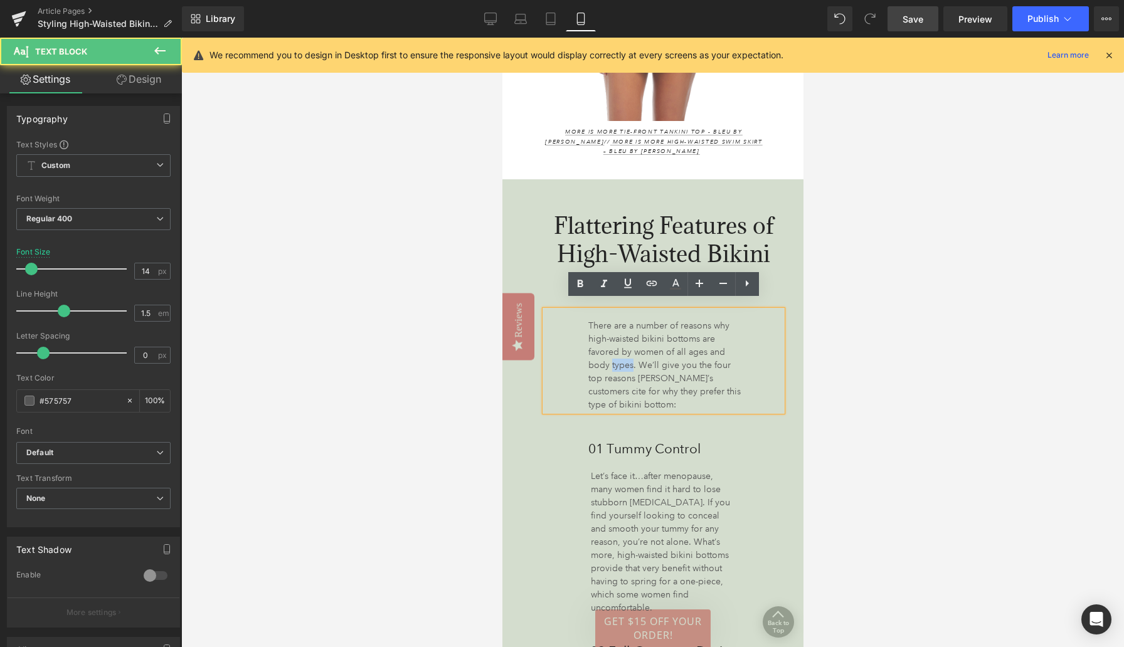
click at [618, 357] on p "There are a number of reasons why high-waisted bikini bottoms are favored by wo…" at bounding box center [665, 365] width 154 height 92
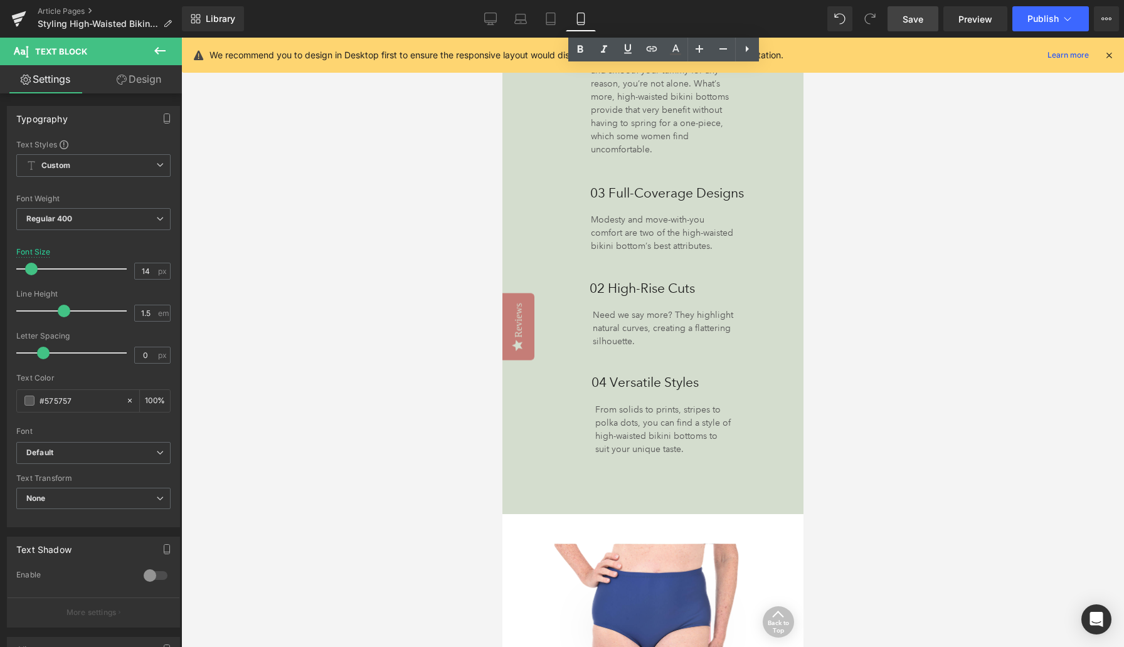
scroll to position [2368, 0]
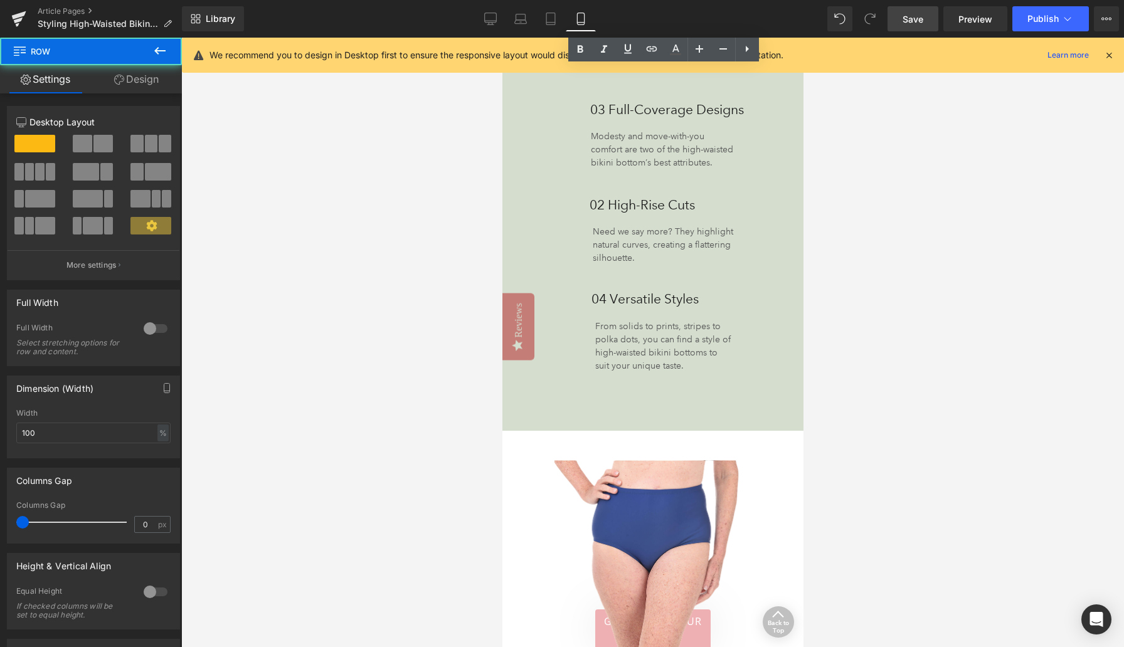
click at [619, 383] on div "Flattering Features of High-Waisted Bikini Bottoms Heading There are a number o…" at bounding box center [652, 33] width 258 height 740
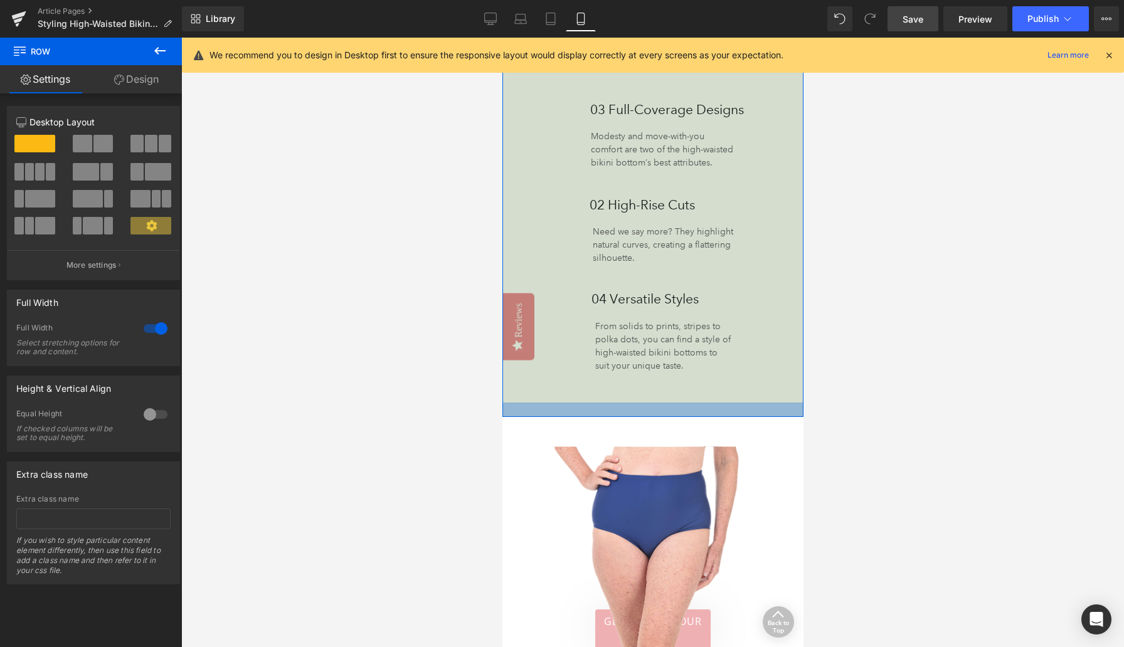
drag, startPoint x: 617, startPoint y: 418, endPoint x: 617, endPoint y: 401, distance: 16.3
click at [617, 403] on div at bounding box center [652, 410] width 301 height 14
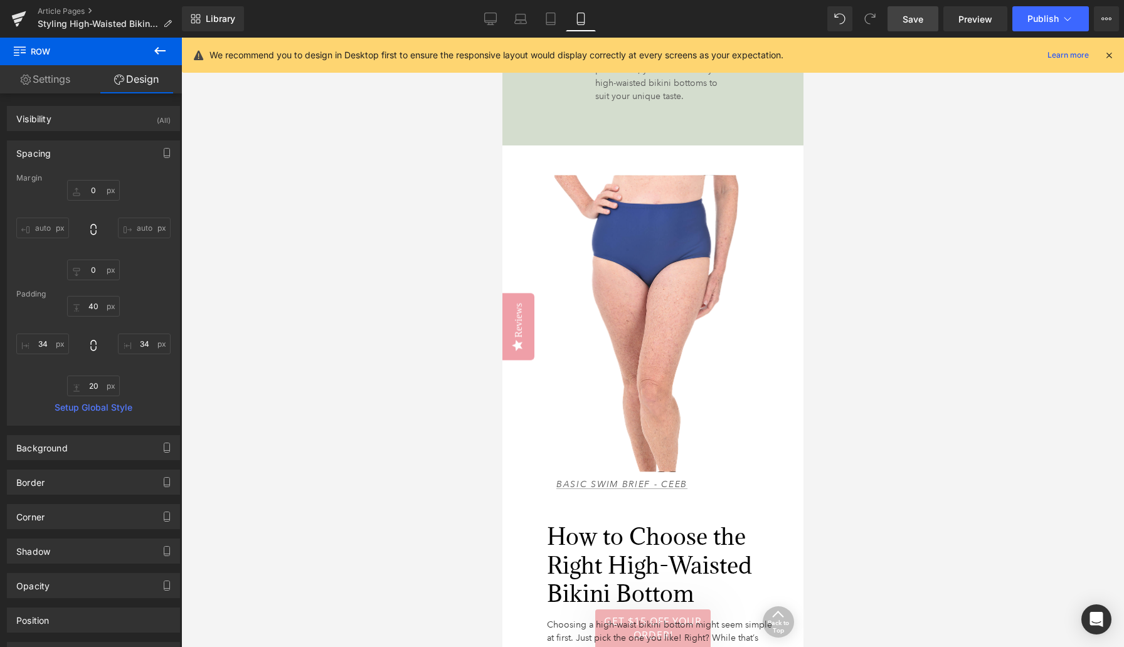
scroll to position [2674, 0]
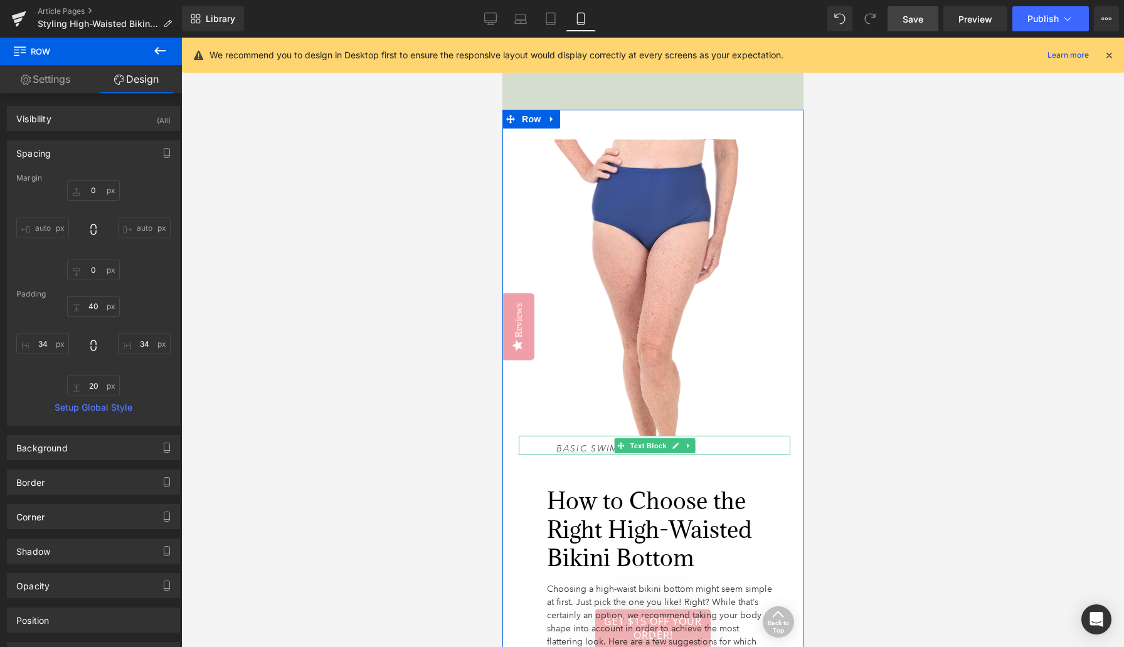
click at [702, 442] on p "Basic Swim Brief - Ceeb" at bounding box center [645, 448] width 178 height 13
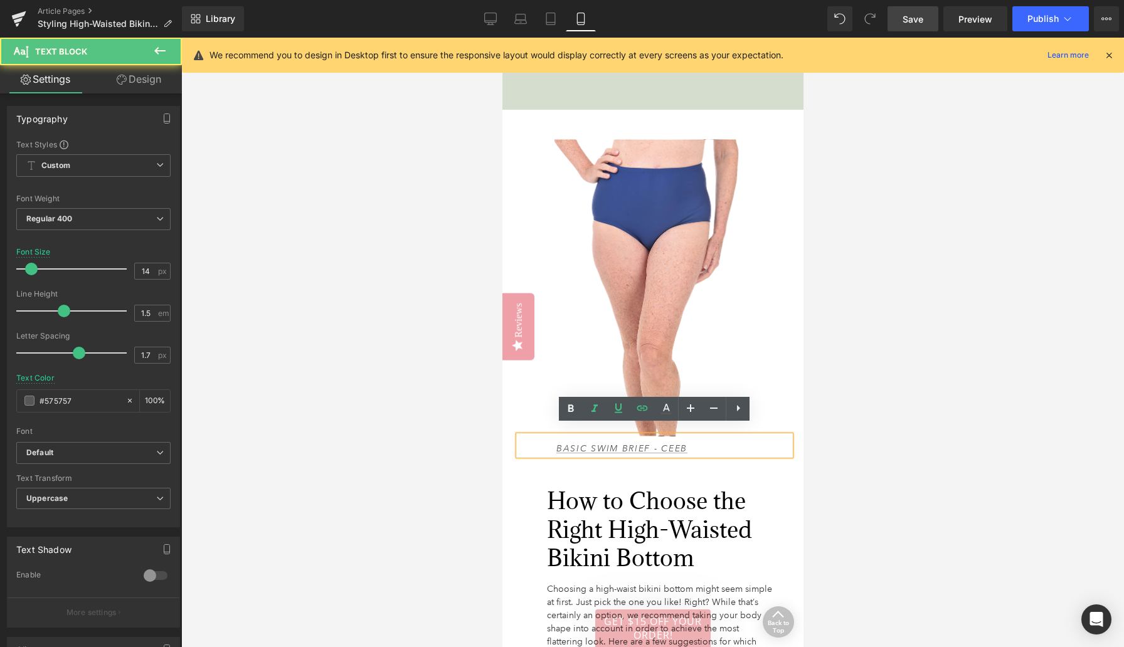
click at [702, 442] on p "Basic Swim Brief - Ceeb" at bounding box center [645, 448] width 178 height 13
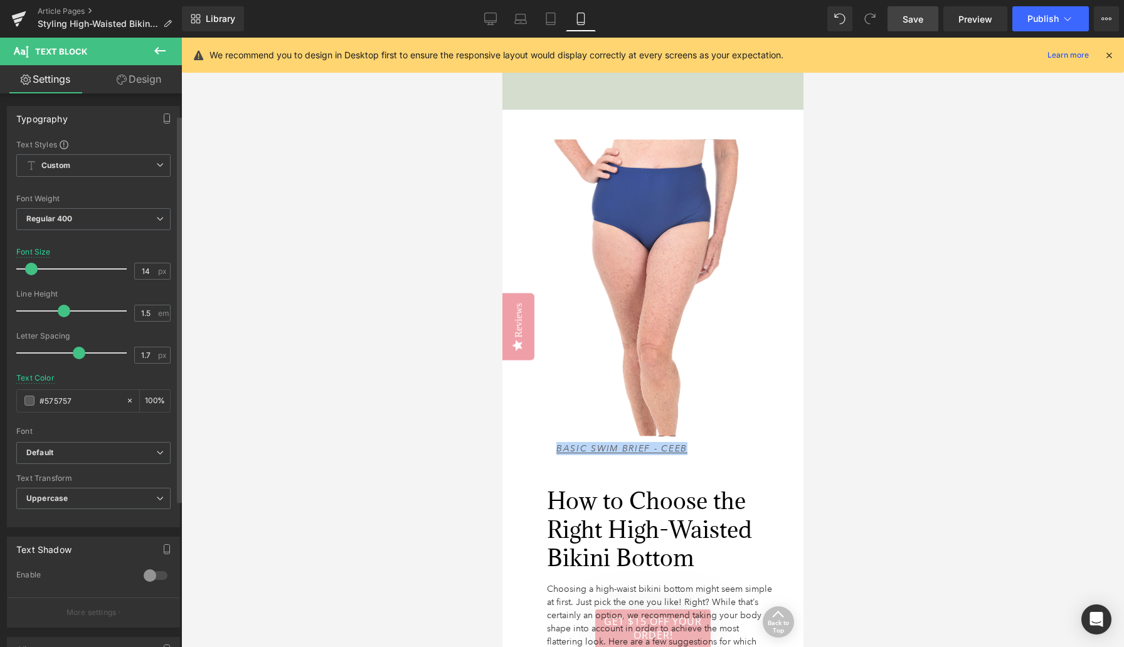
scroll to position [148, 0]
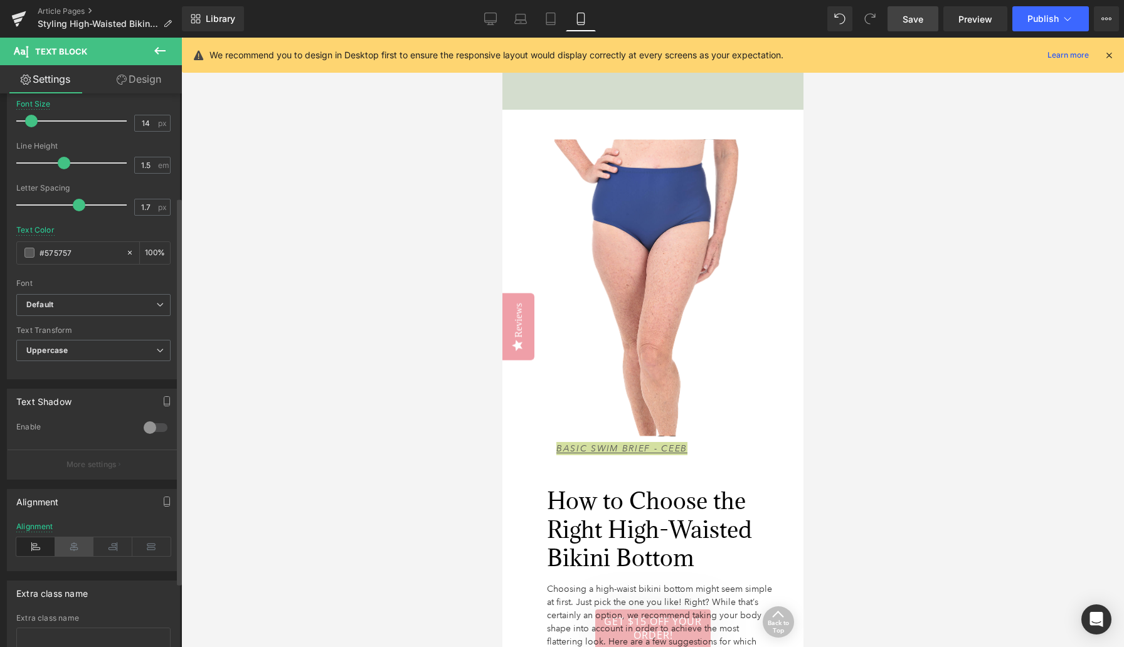
click at [74, 546] on icon at bounding box center [74, 546] width 39 height 19
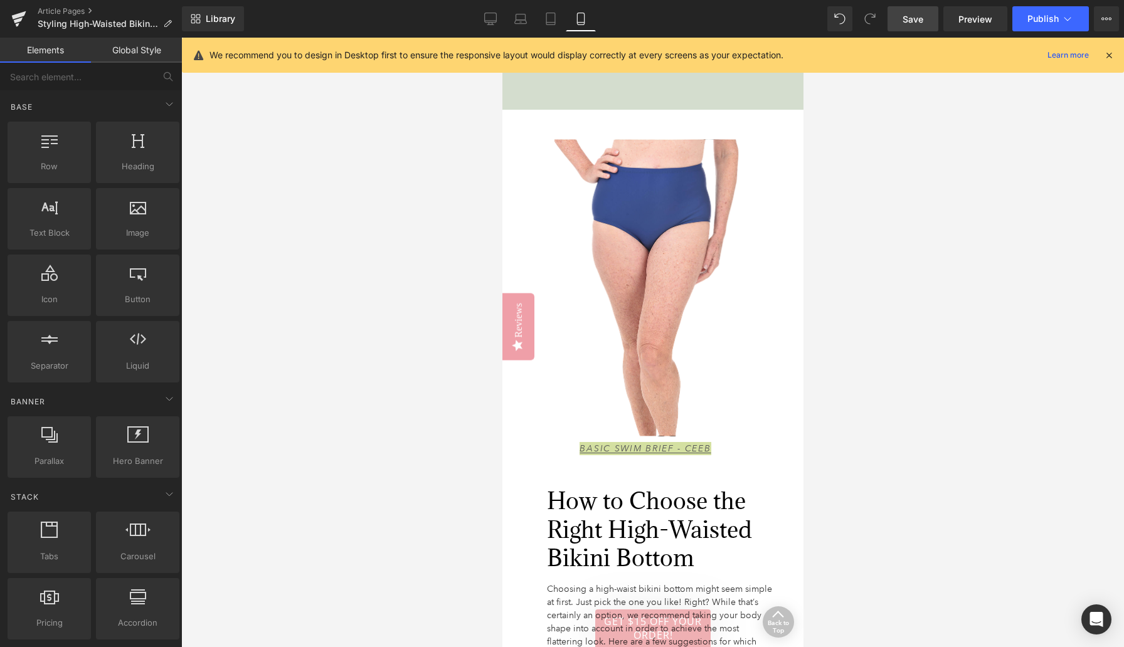
click at [279, 450] on div at bounding box center [652, 343] width 943 height 610
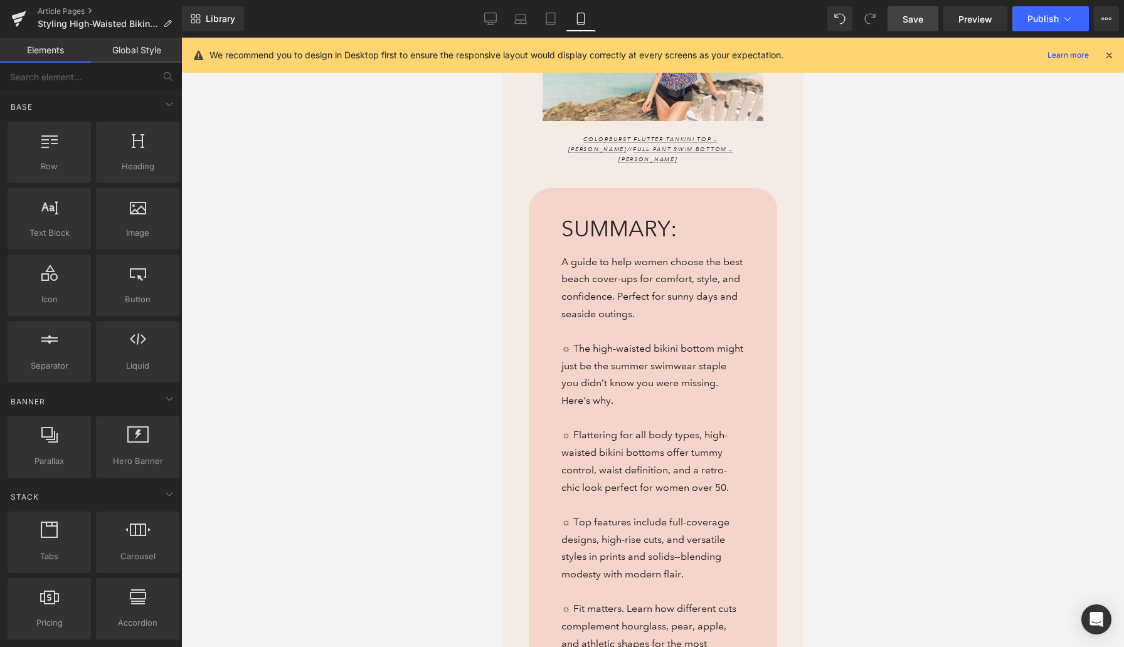
scroll to position [348, 0]
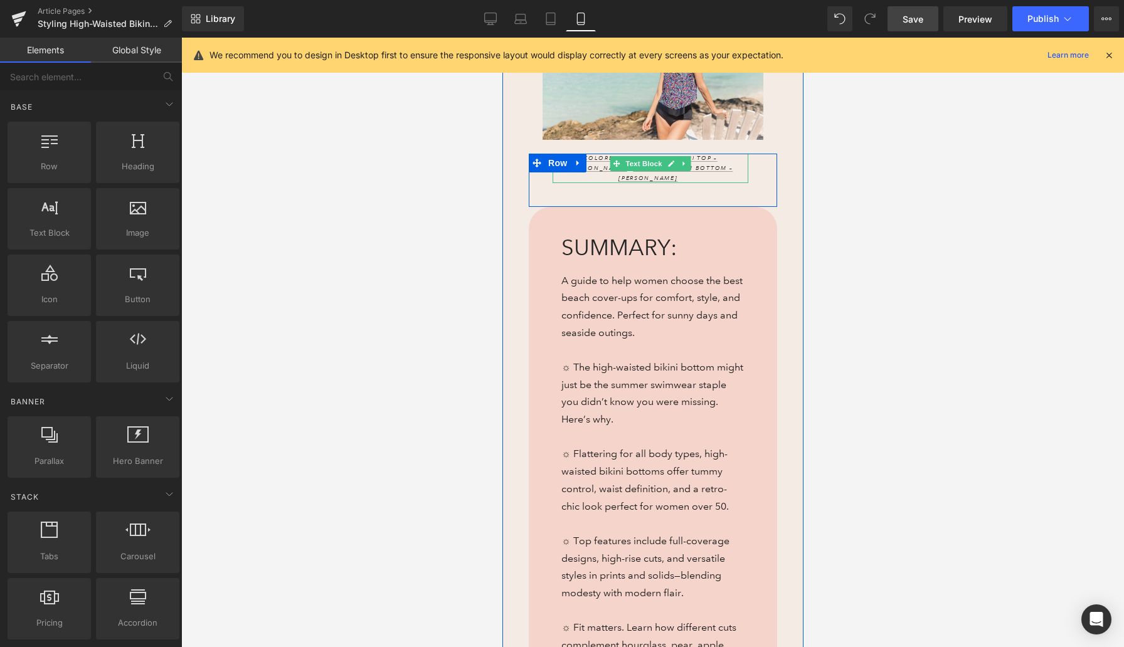
click at [721, 169] on p "Colorburst Flutter Tankini Top – [PERSON_NAME] // Full Pant Swim Bottom – [PERS…" at bounding box center [650, 168] width 196 height 29
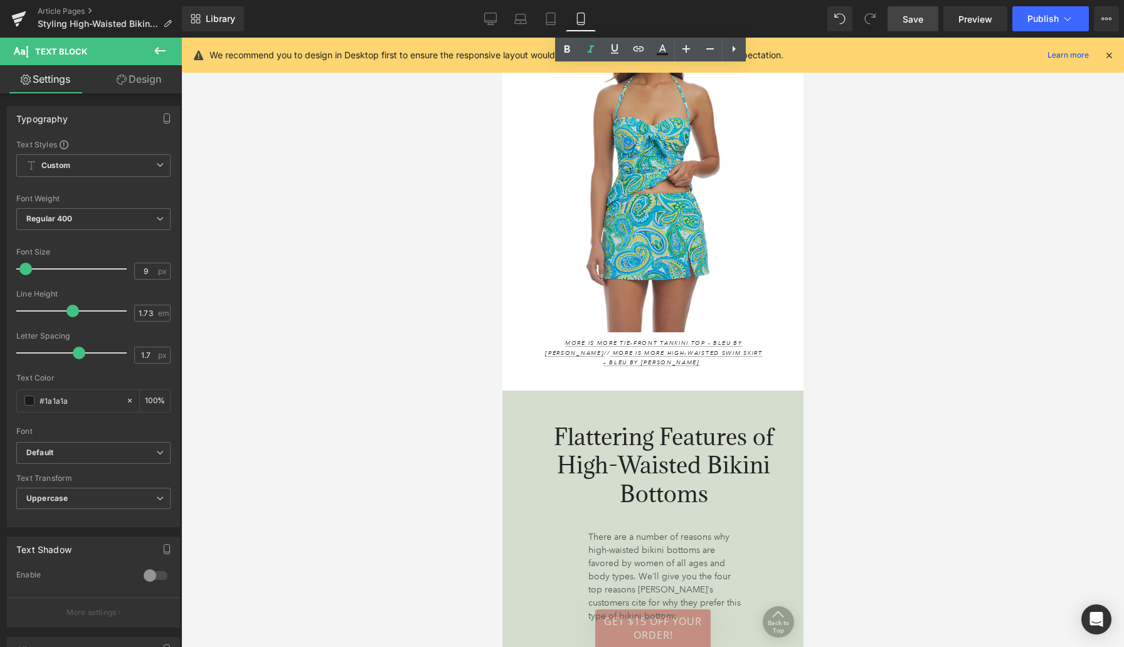
scroll to position [1653, 0]
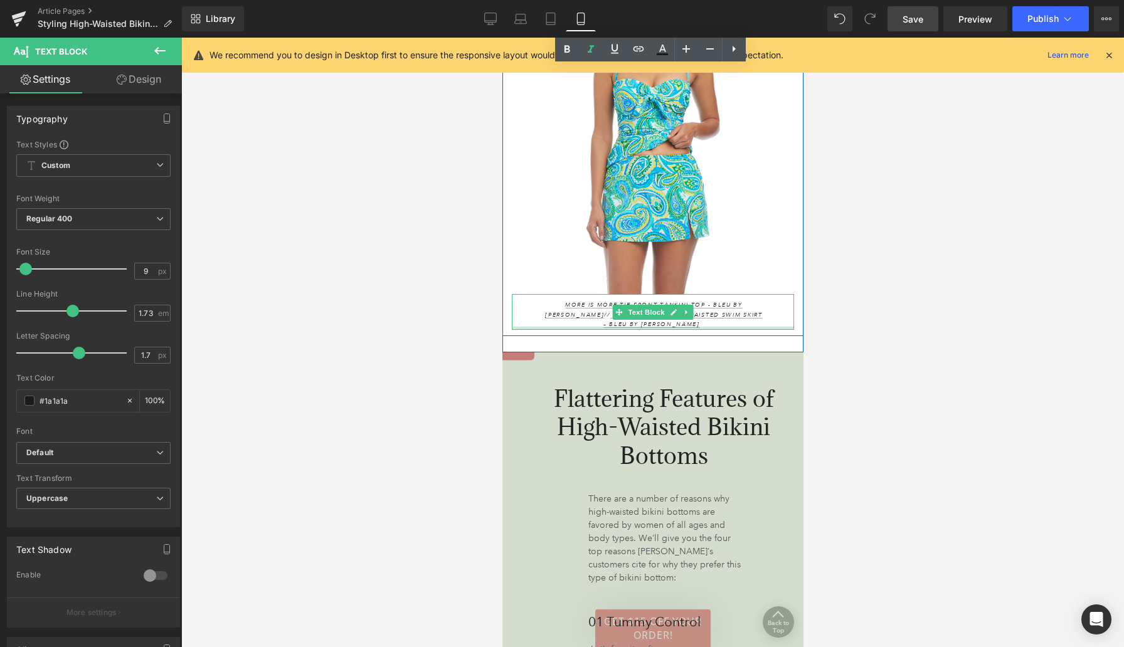
click at [701, 327] on div at bounding box center [652, 328] width 282 height 3
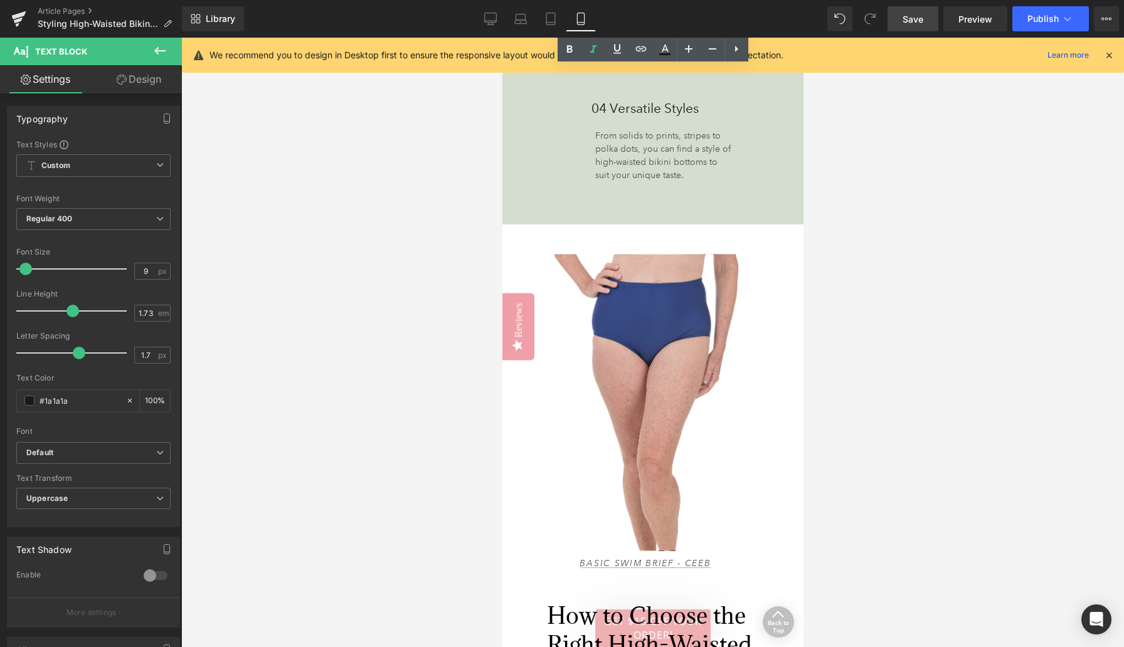
scroll to position [2651, 0]
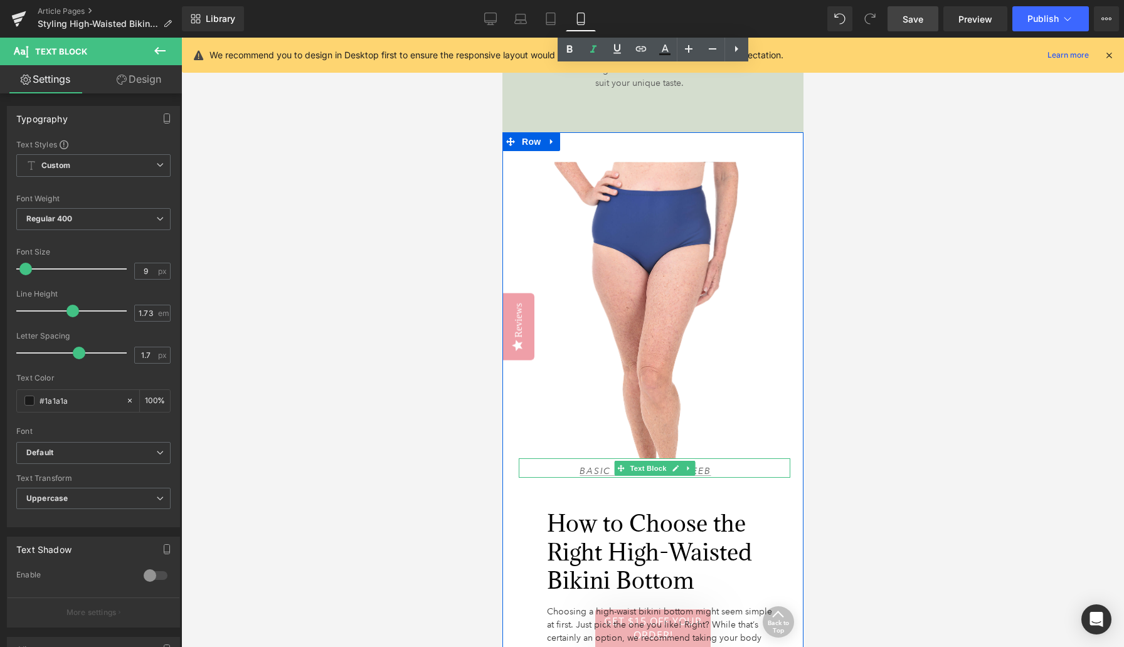
click at [716, 465] on p "Basic Swim Brief - Ceeb" at bounding box center [645, 471] width 178 height 13
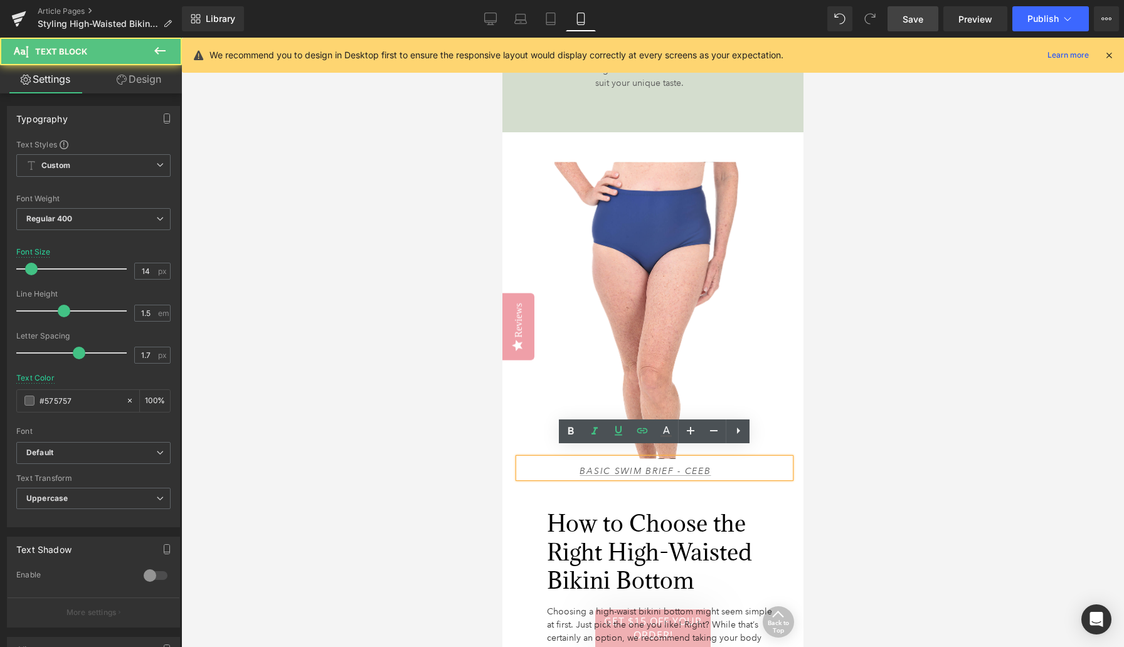
click at [716, 465] on p "Basic Swim Brief - Ceeb" at bounding box center [645, 471] width 178 height 13
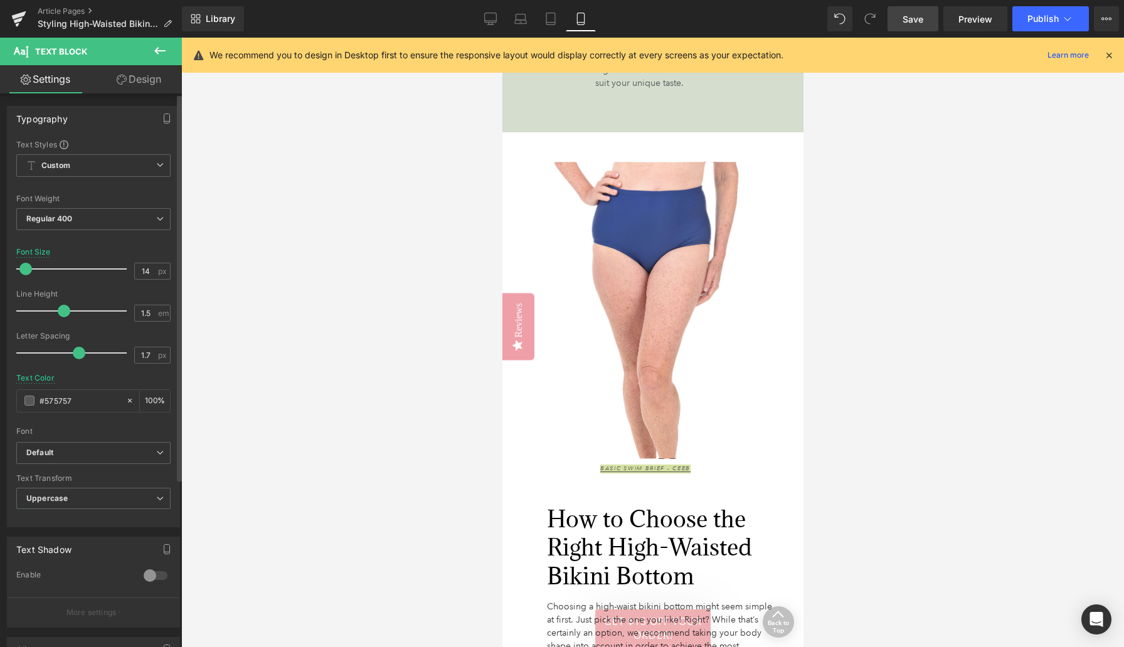
click at [24, 268] on span at bounding box center [25, 269] width 13 height 13
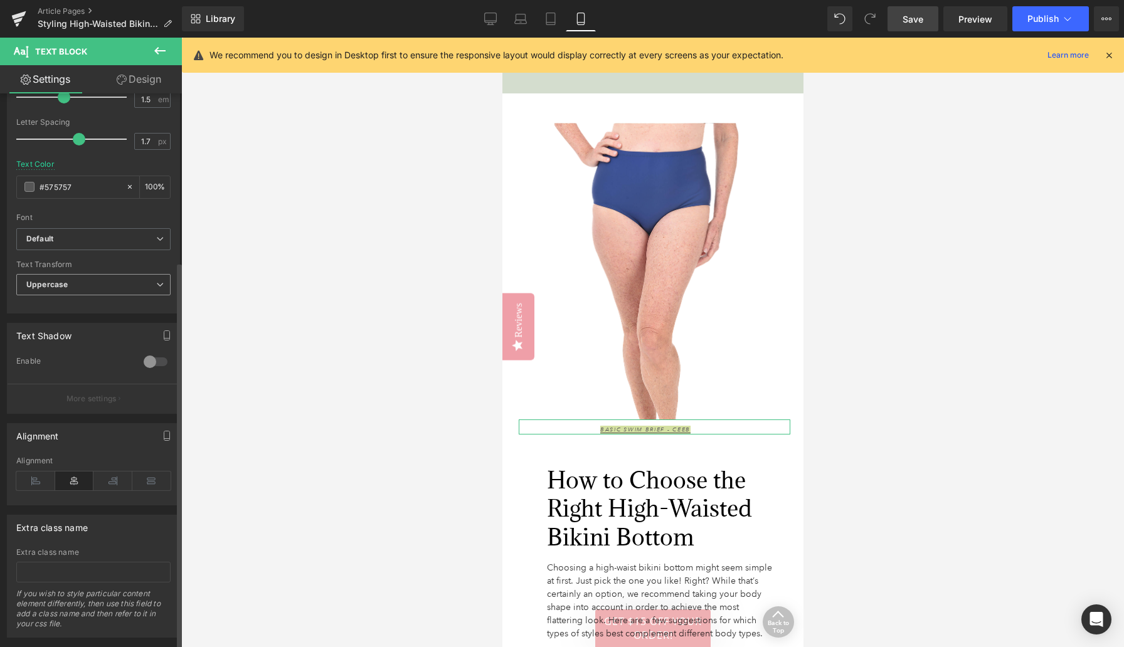
scroll to position [240, 0]
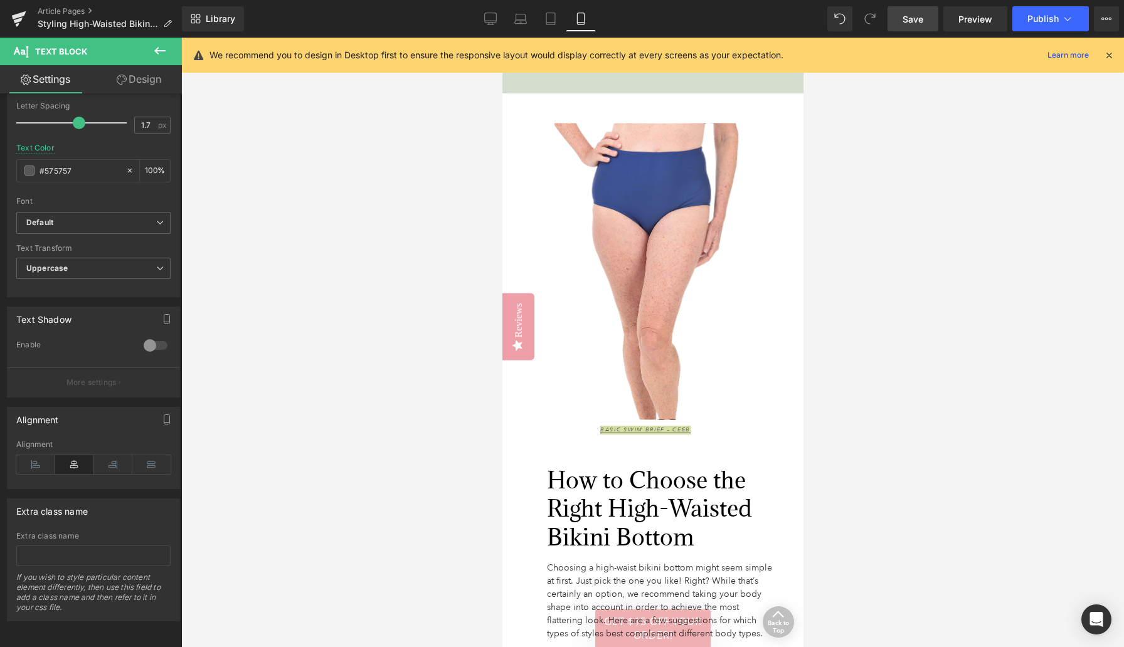
click at [392, 447] on div at bounding box center [652, 343] width 943 height 610
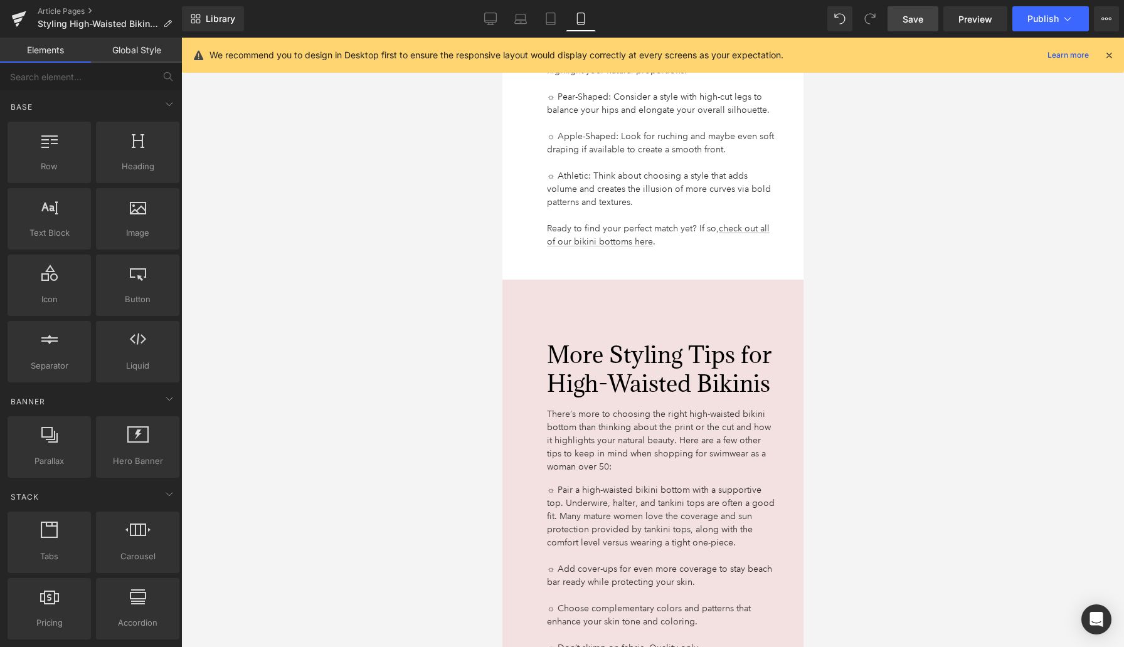
scroll to position [3290, 0]
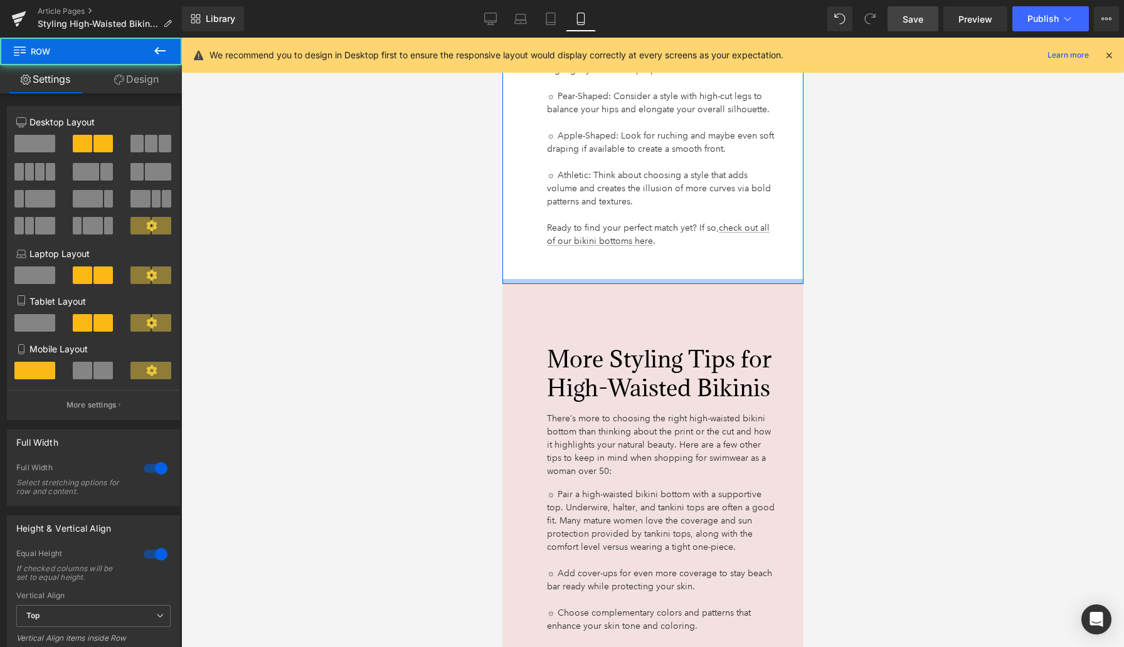
click at [636, 279] on div at bounding box center [652, 281] width 301 height 5
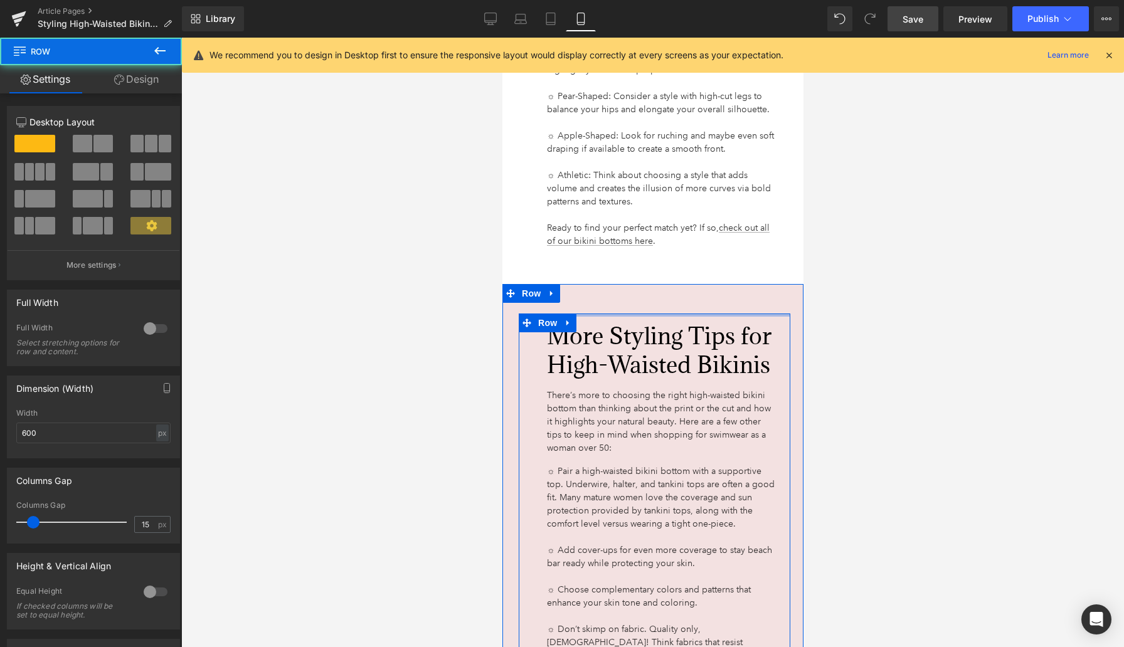
drag, startPoint x: 620, startPoint y: 323, endPoint x: 620, endPoint y: 299, distance: 23.8
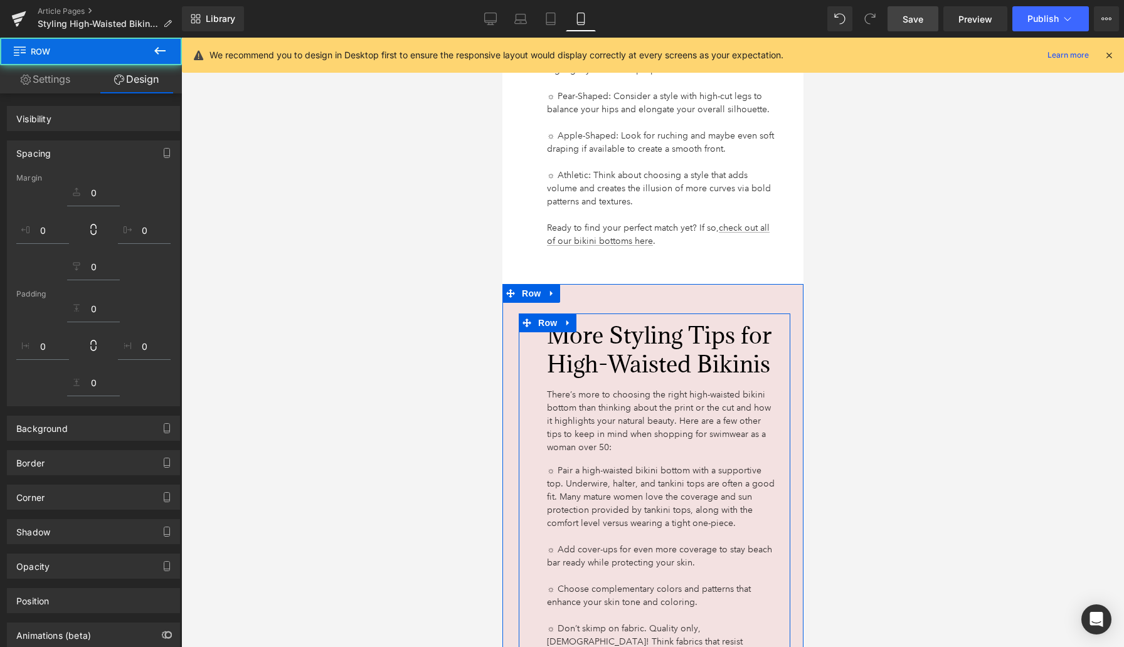
click at [623, 287] on div at bounding box center [652, 292] width 301 height 16
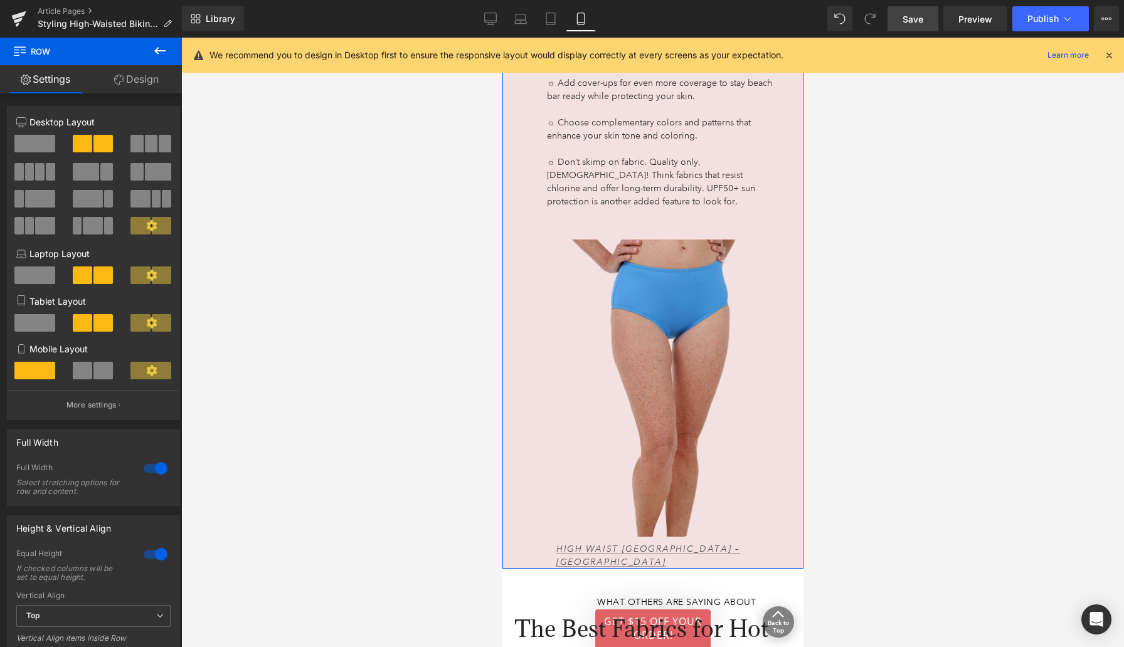
scroll to position [3867, 0]
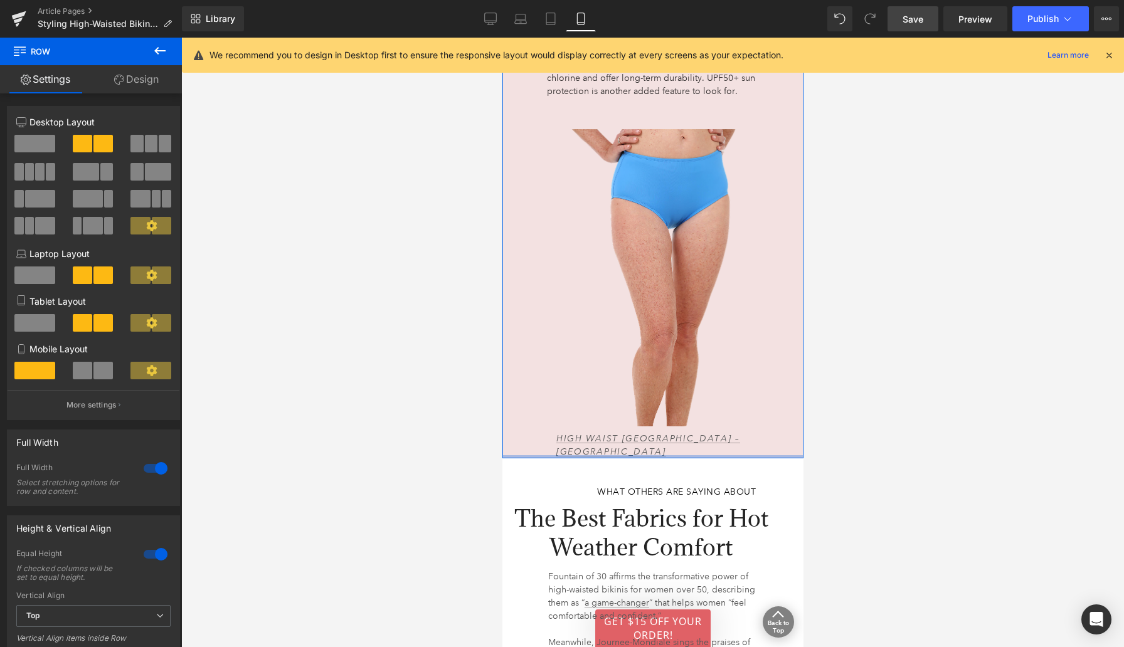
click at [597, 458] on p "High Waist [GEOGRAPHIC_DATA] – [GEOGRAPHIC_DATA]" at bounding box center [663, 445] width 214 height 26
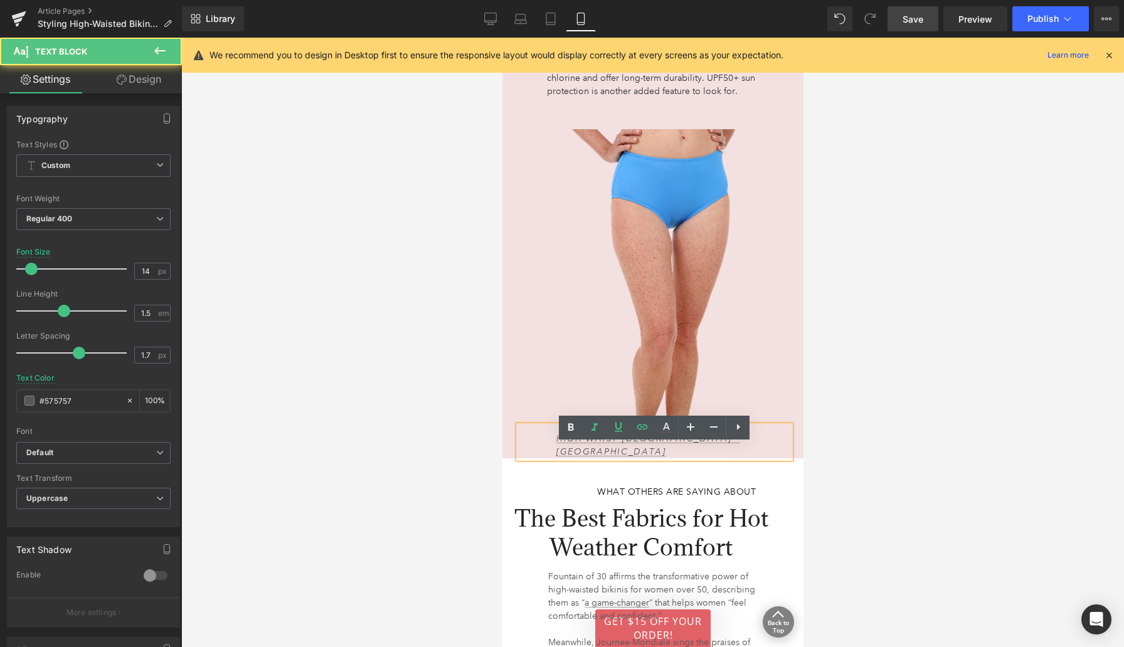
click at [597, 458] on p "High Waist [GEOGRAPHIC_DATA] – [GEOGRAPHIC_DATA]" at bounding box center [663, 445] width 214 height 26
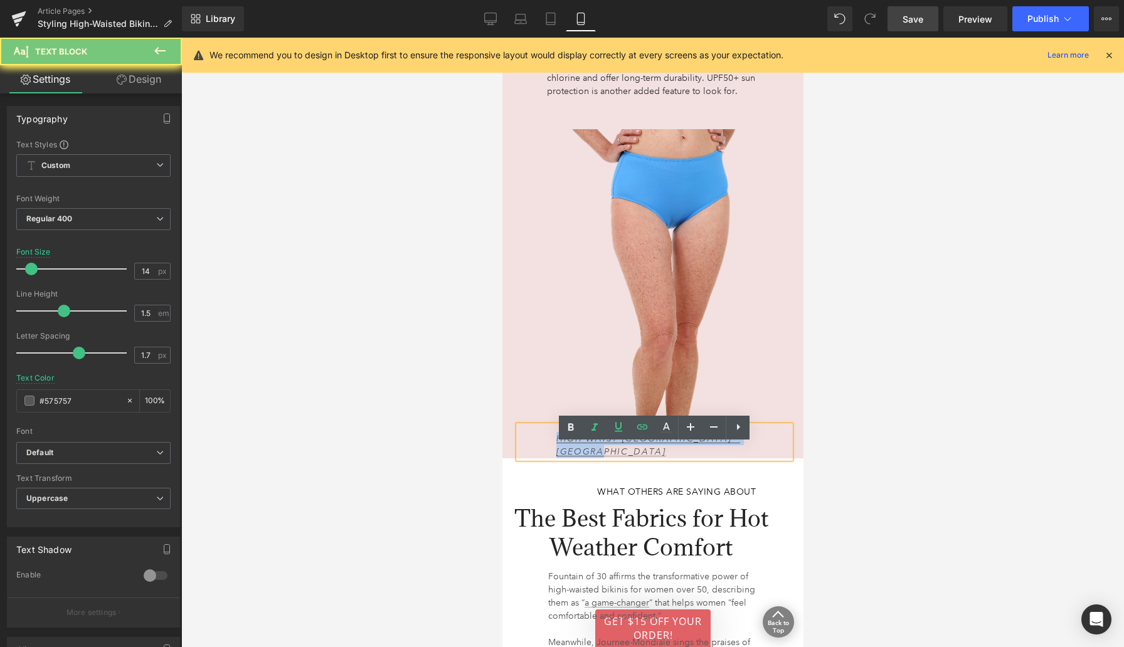
click at [597, 458] on p "High Waist [GEOGRAPHIC_DATA] – [GEOGRAPHIC_DATA]" at bounding box center [663, 445] width 214 height 26
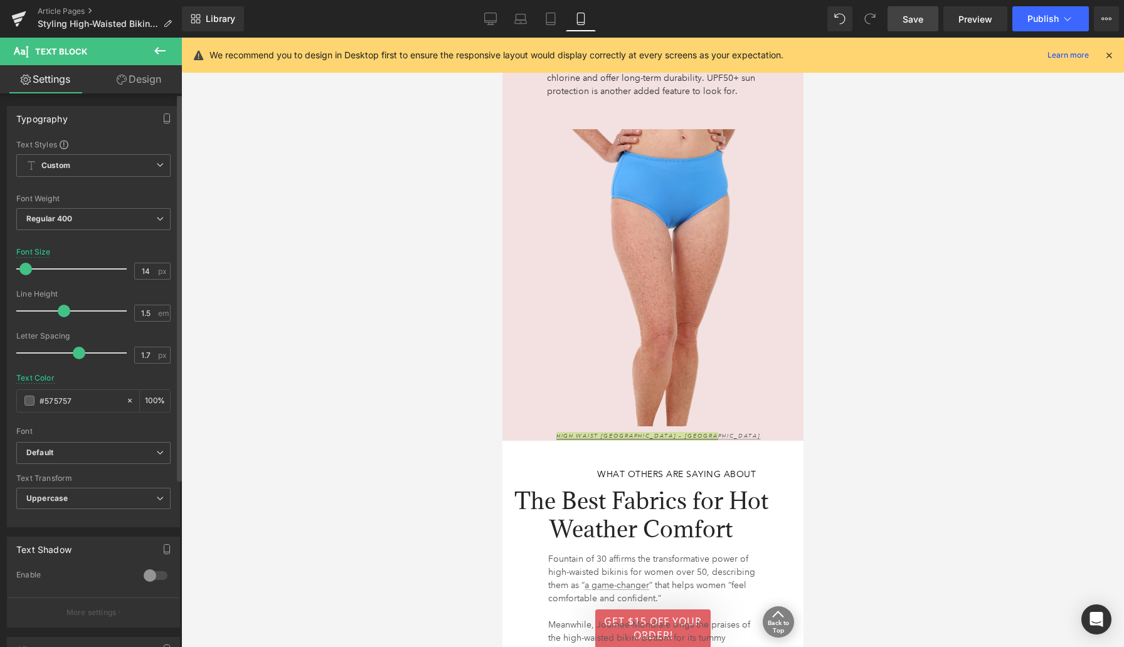
click at [28, 273] on span at bounding box center [25, 269] width 13 height 13
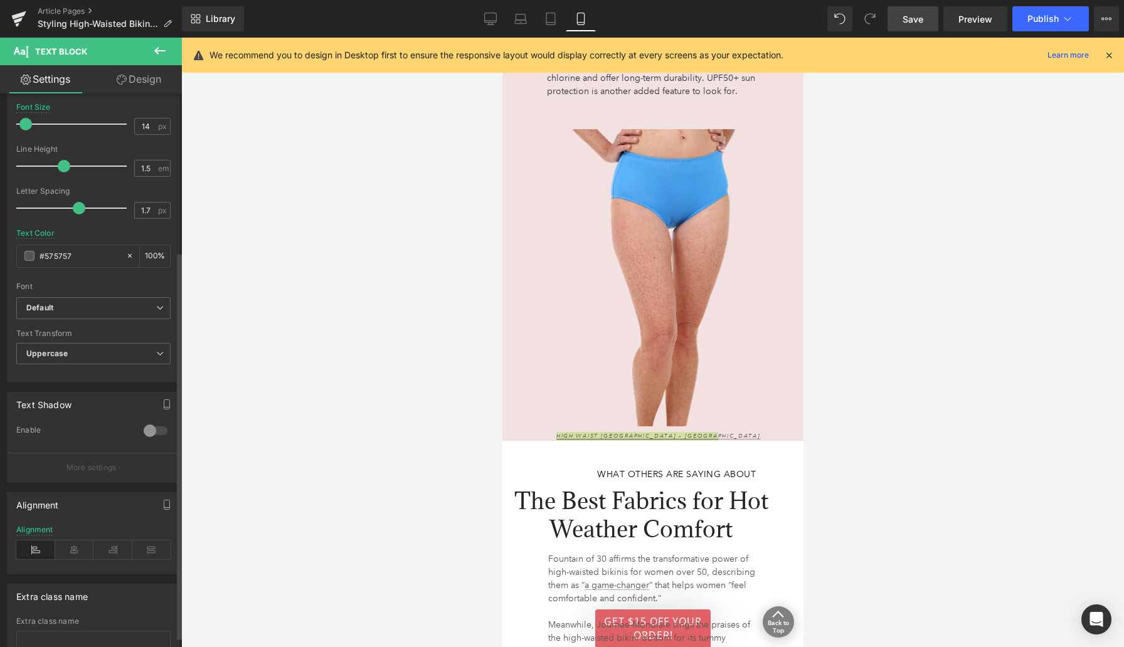
scroll to position [240, 0]
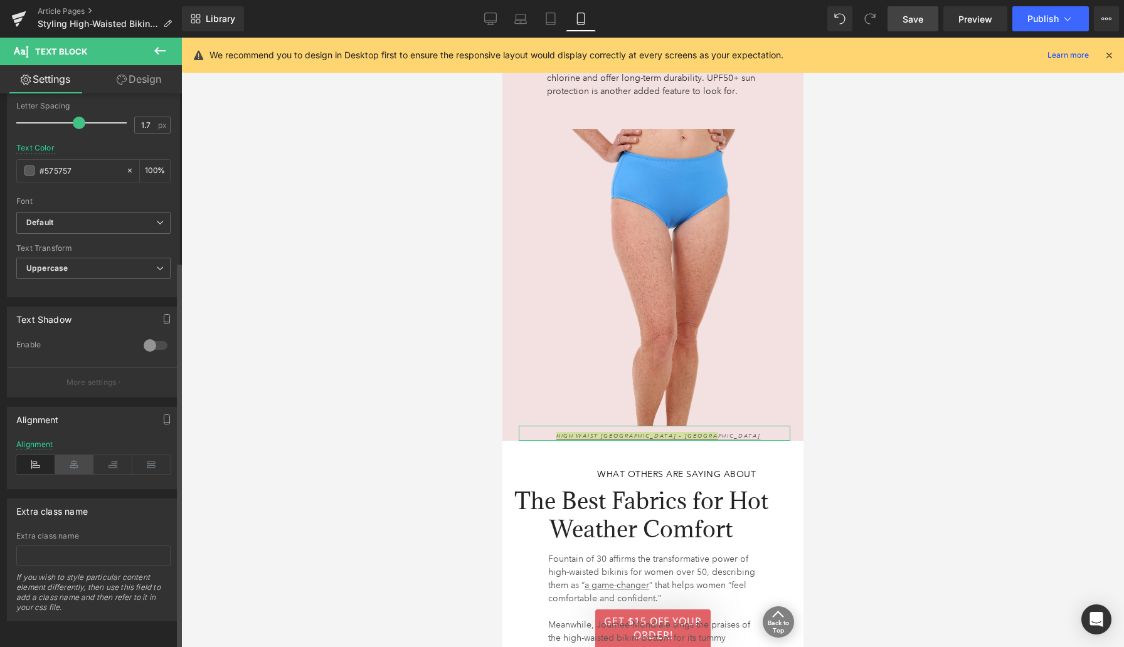
click at [77, 457] on icon at bounding box center [74, 464] width 39 height 19
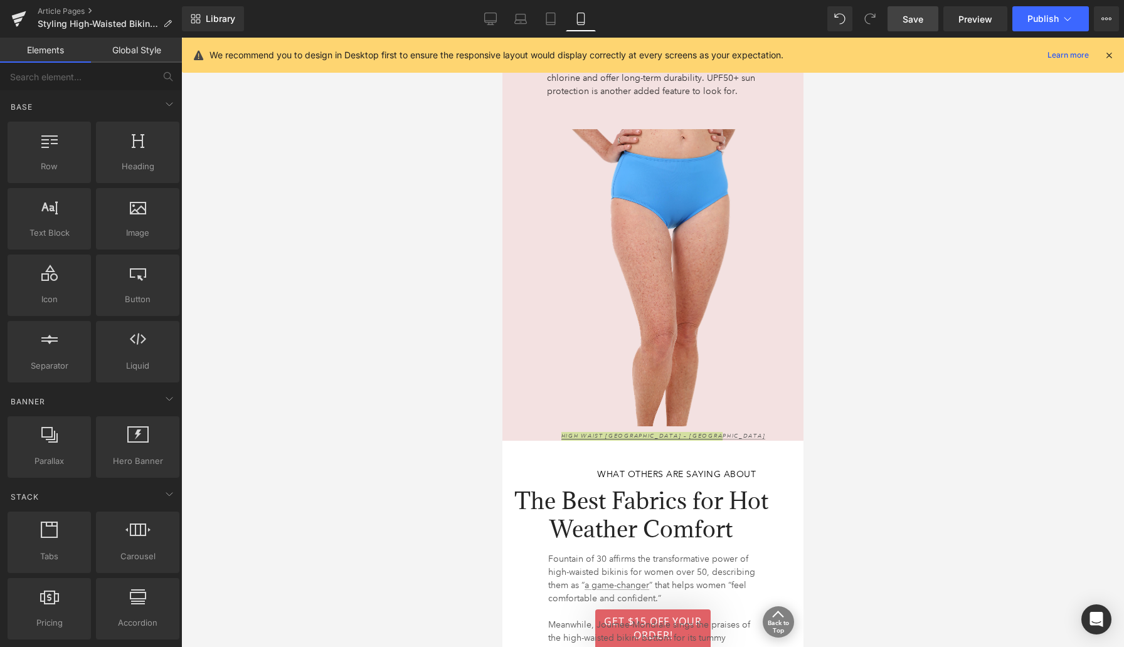
click at [323, 447] on div at bounding box center [652, 343] width 943 height 610
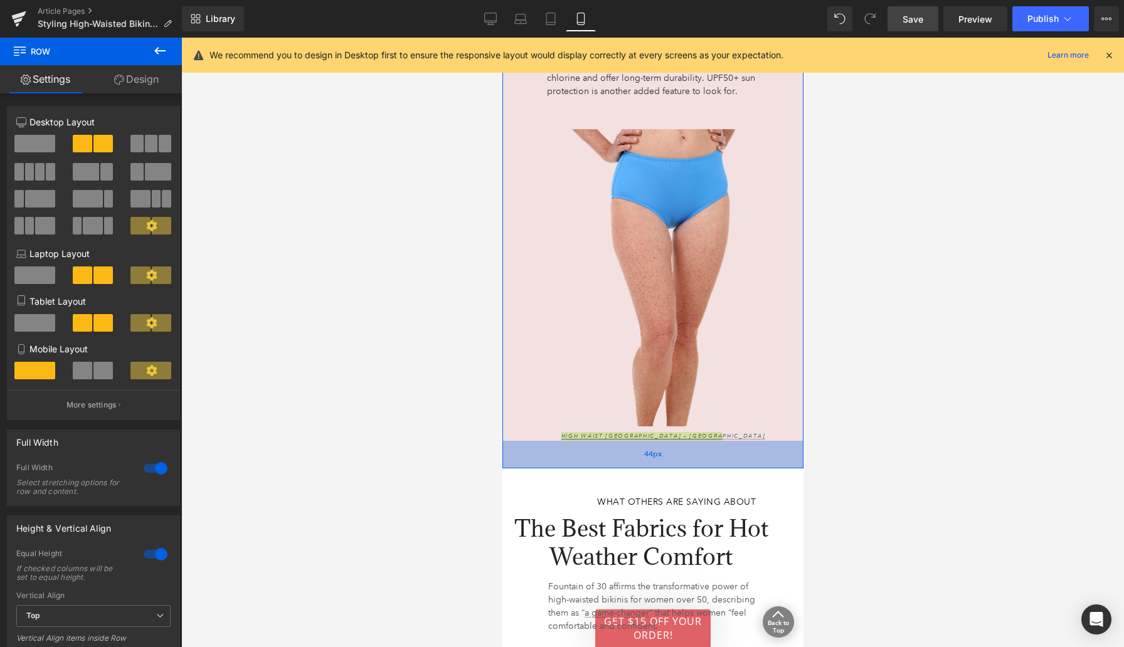
drag, startPoint x: 545, startPoint y: 457, endPoint x: 543, endPoint y: 485, distance: 27.7
click at [544, 469] on div "44px" at bounding box center [652, 455] width 301 height 28
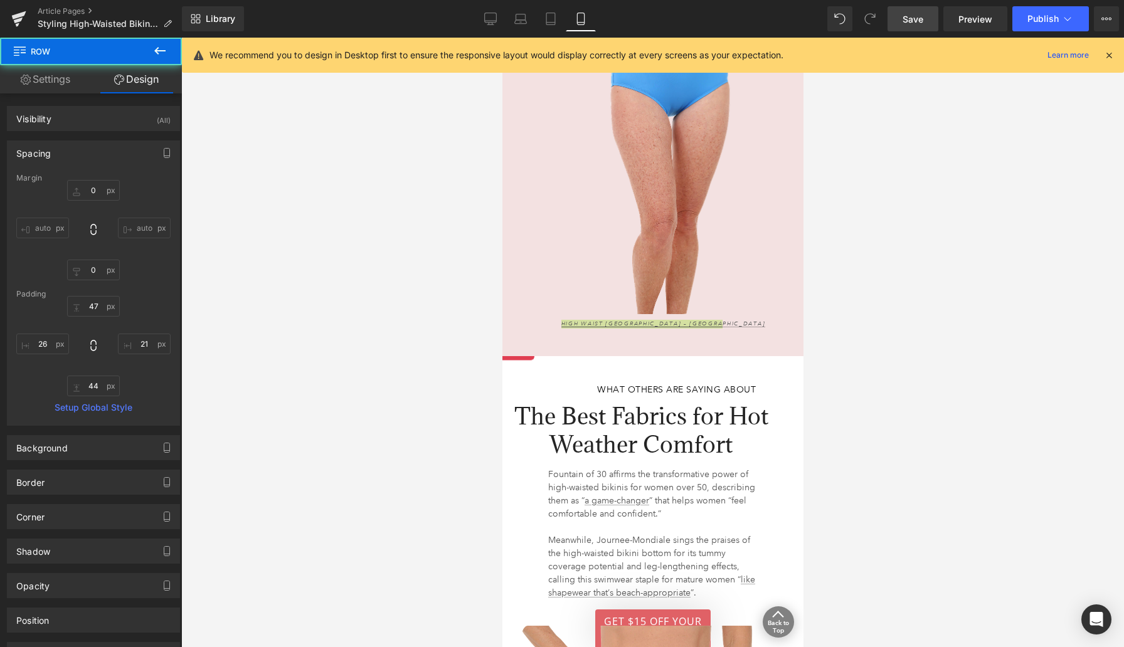
scroll to position [3982, 0]
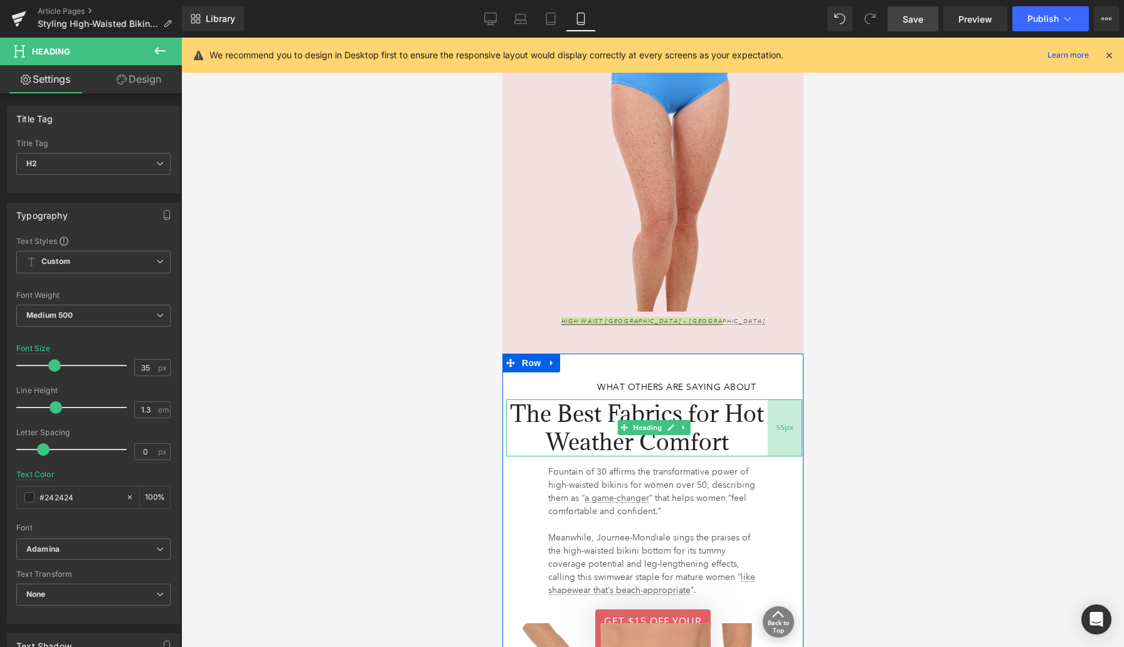
drag, startPoint x: 800, startPoint y: 452, endPoint x: 792, endPoint y: 455, distance: 8.5
click at [792, 455] on div "55px" at bounding box center [784, 428] width 34 height 57
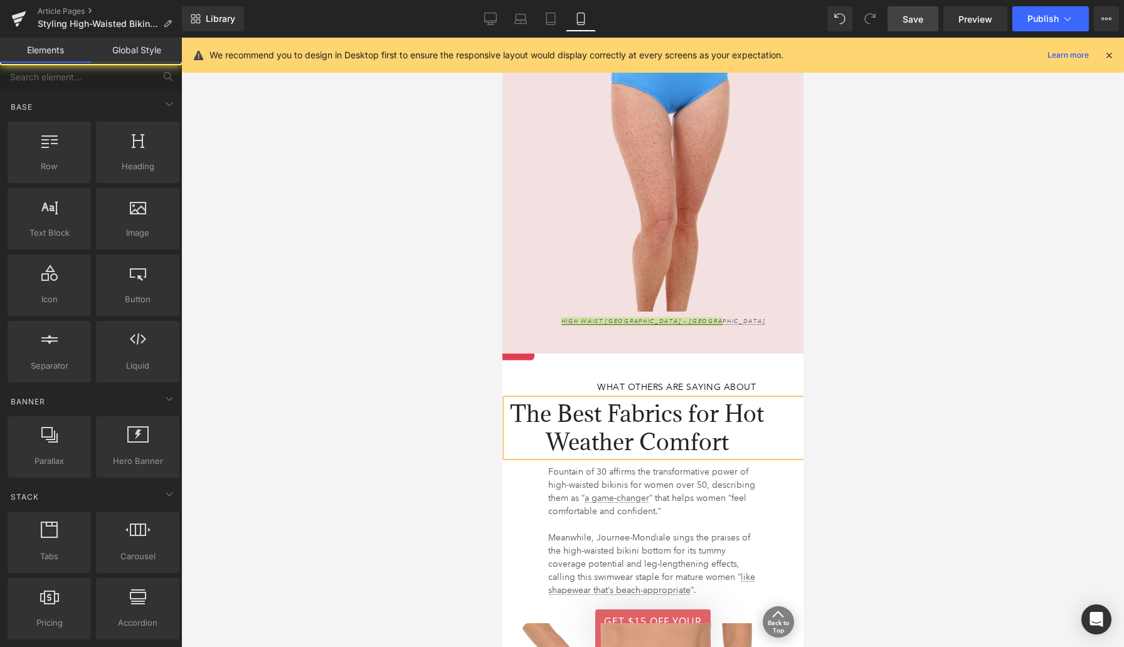
click at [478, 458] on div at bounding box center [652, 343] width 943 height 610
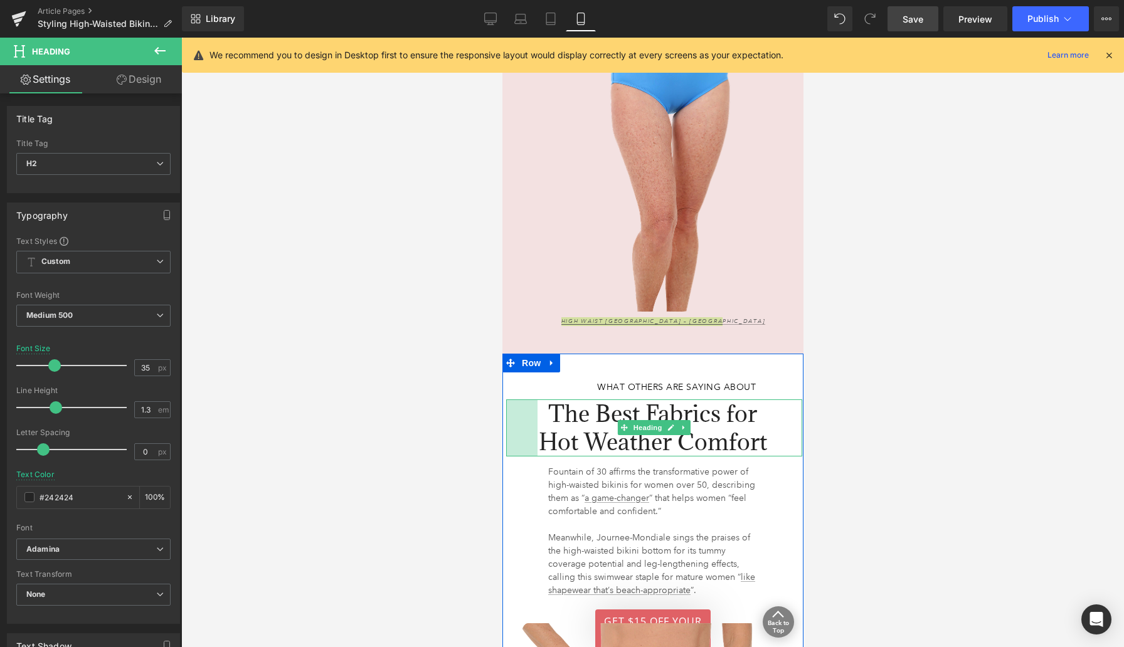
drag, startPoint x: 507, startPoint y: 453, endPoint x: 539, endPoint y: 455, distance: 31.4
click at [539, 455] on div "The Best Fabrics for Hot Weather Comfort Heading 50px 55px" at bounding box center [654, 428] width 296 height 57
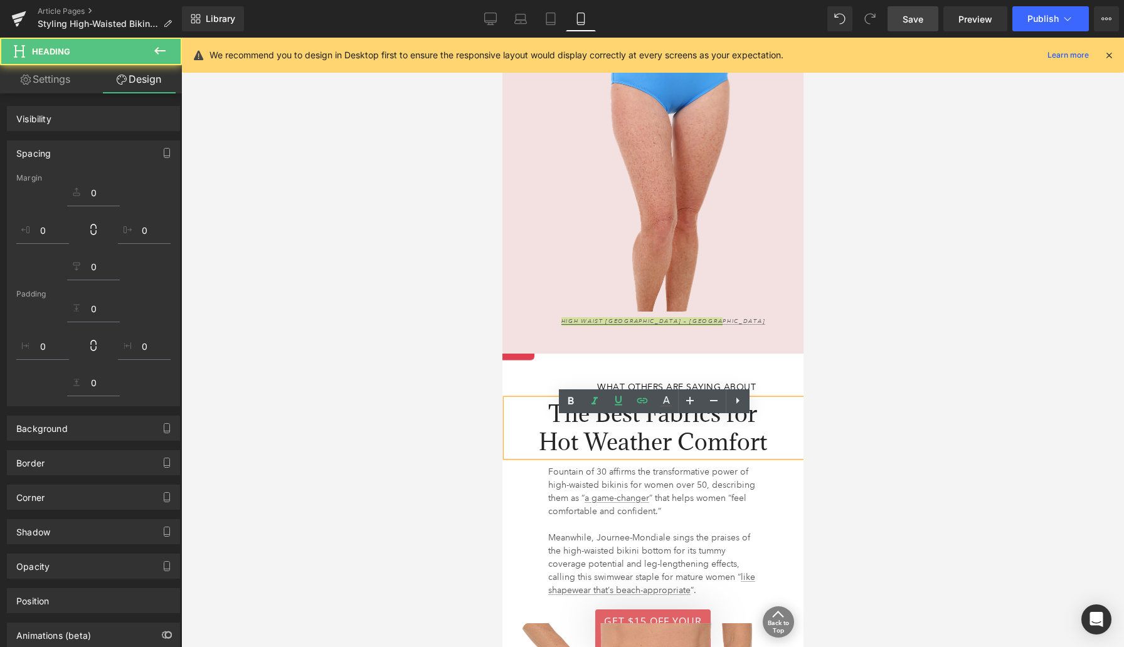
click at [458, 462] on div at bounding box center [652, 343] width 943 height 610
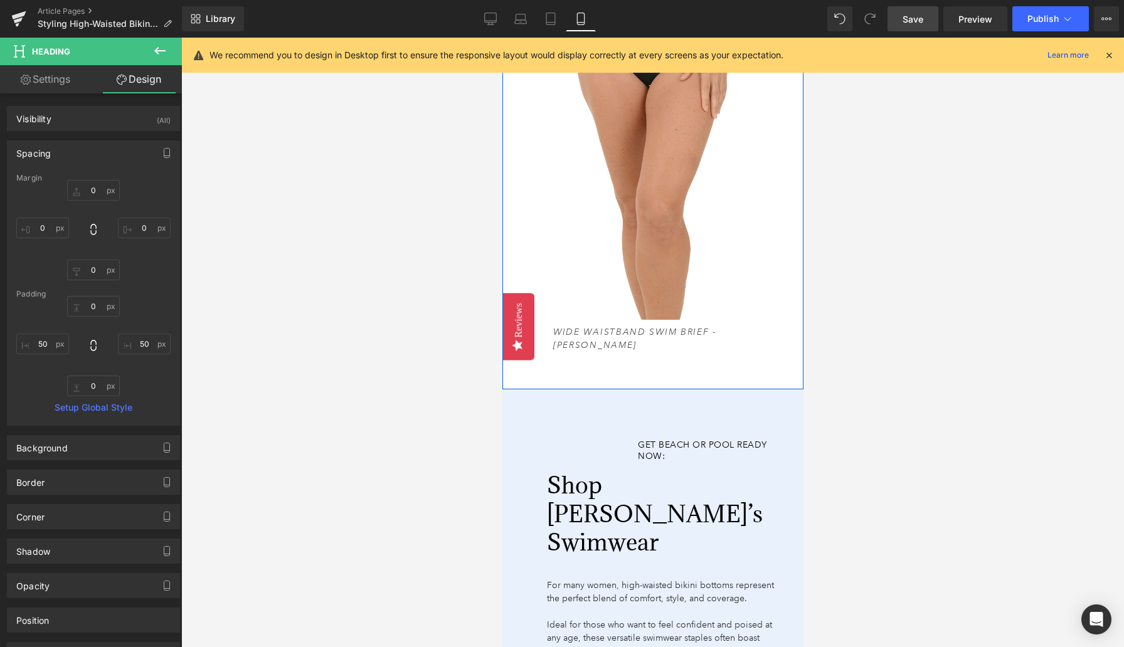
scroll to position [4683, 0]
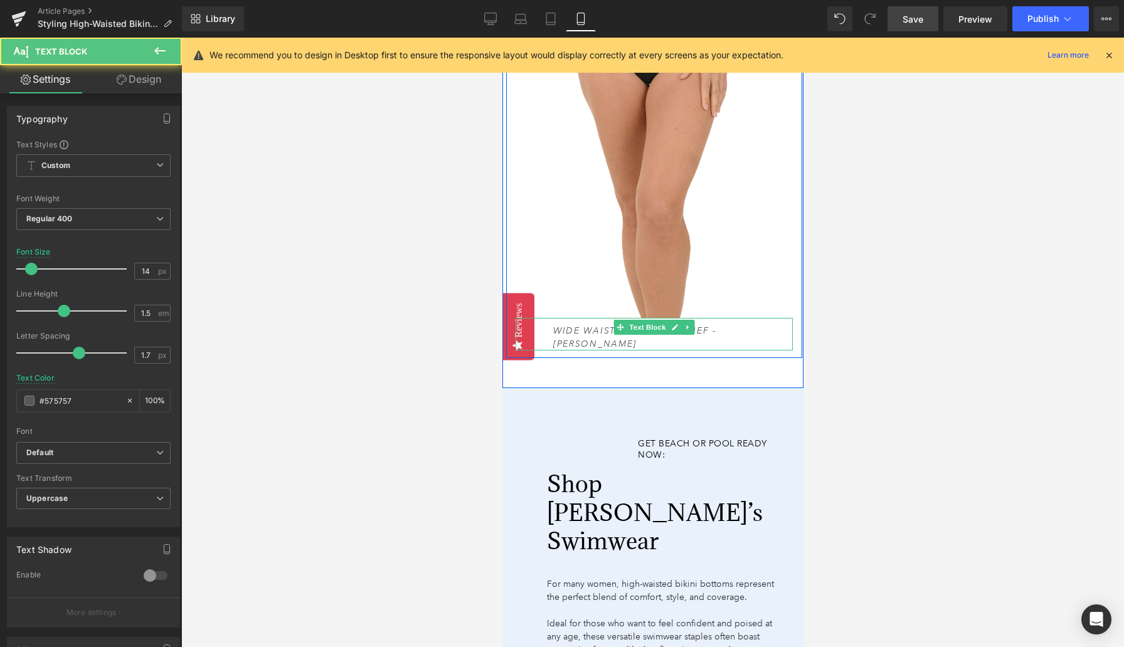
click at [716, 347] on icon "Wide Waistband Swim Brief - [PERSON_NAME]" at bounding box center [634, 337] width 163 height 24
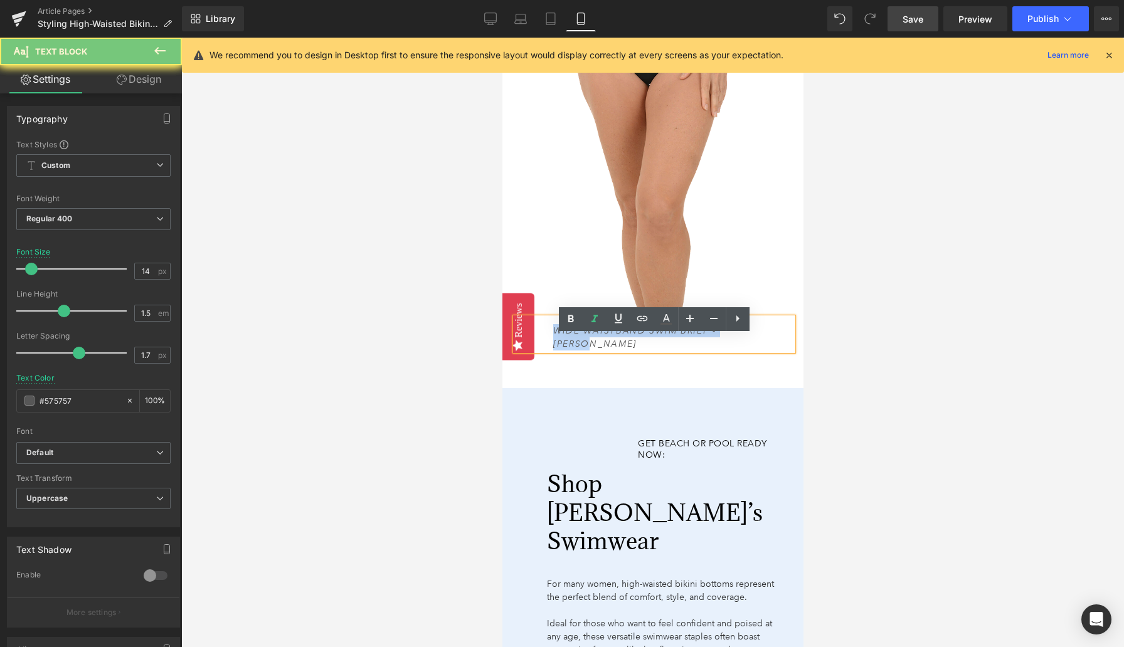
click at [716, 347] on icon "Wide Waistband Swim Brief - [PERSON_NAME]" at bounding box center [634, 337] width 163 height 24
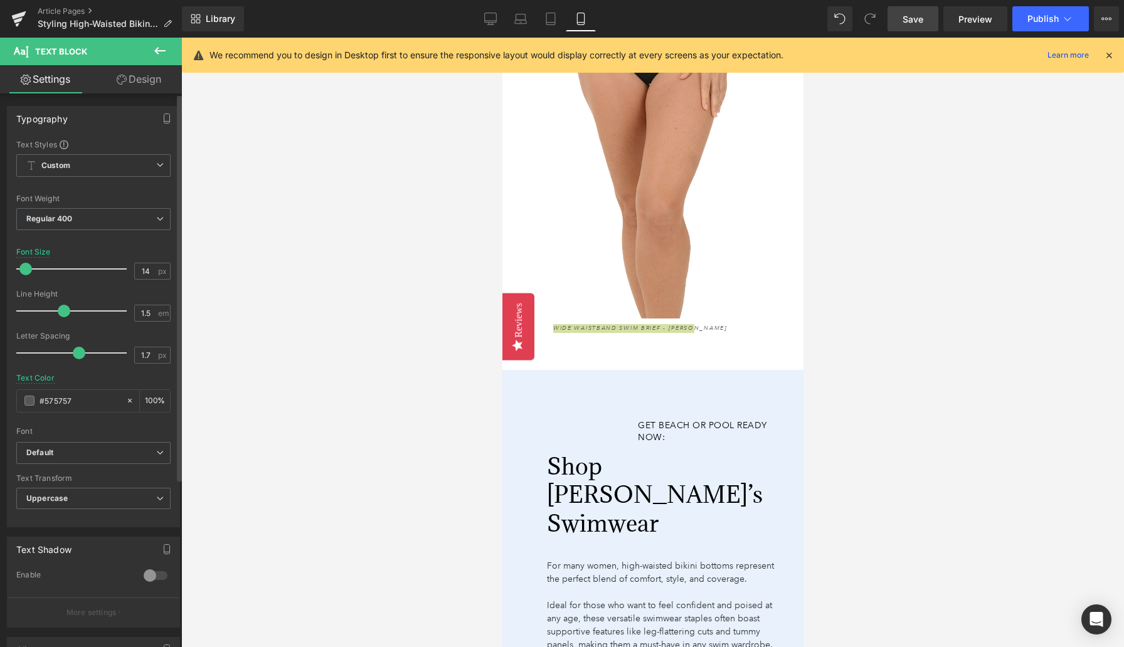
click at [24, 268] on span at bounding box center [25, 269] width 13 height 13
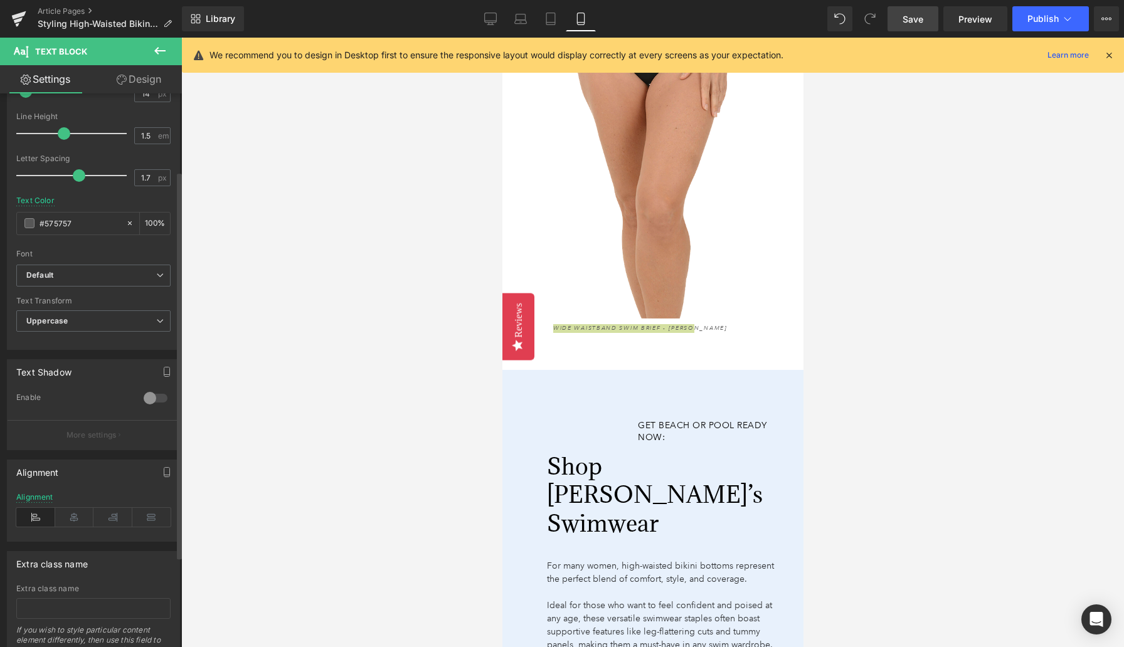
scroll to position [240, 0]
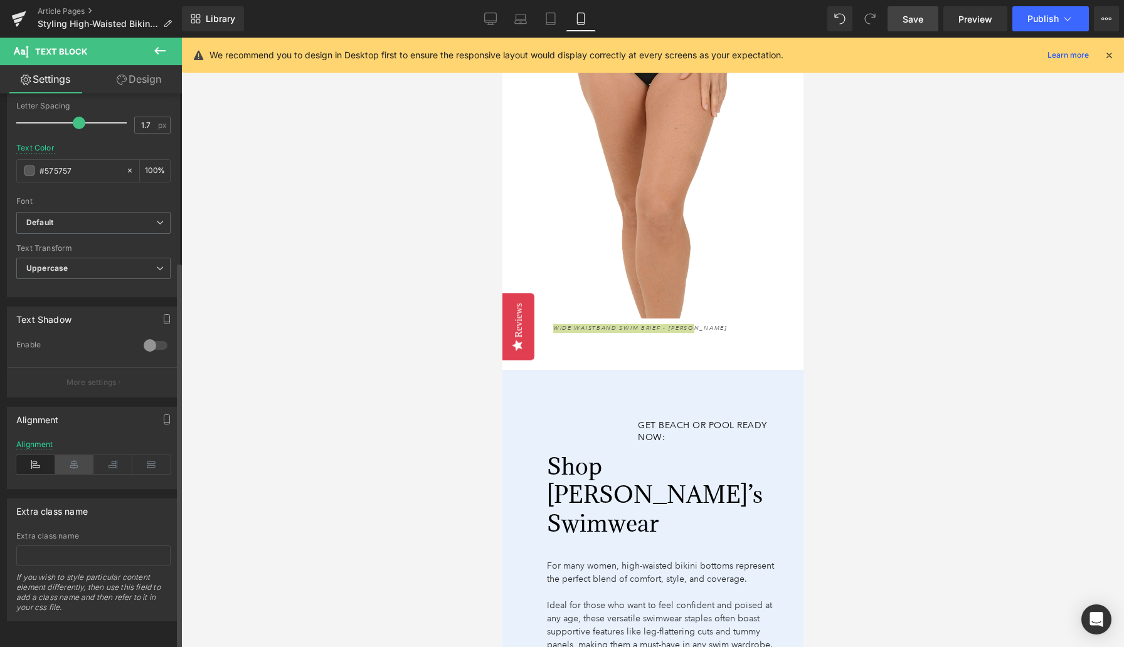
click at [67, 460] on icon at bounding box center [74, 464] width 39 height 19
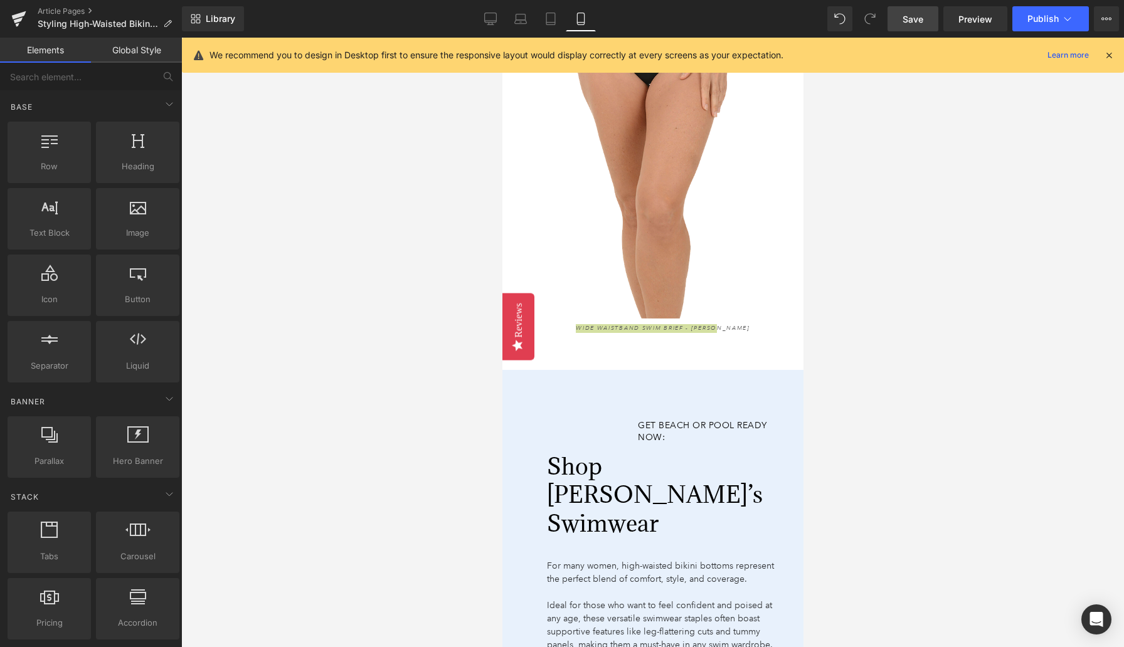
click at [294, 455] on div at bounding box center [652, 343] width 943 height 610
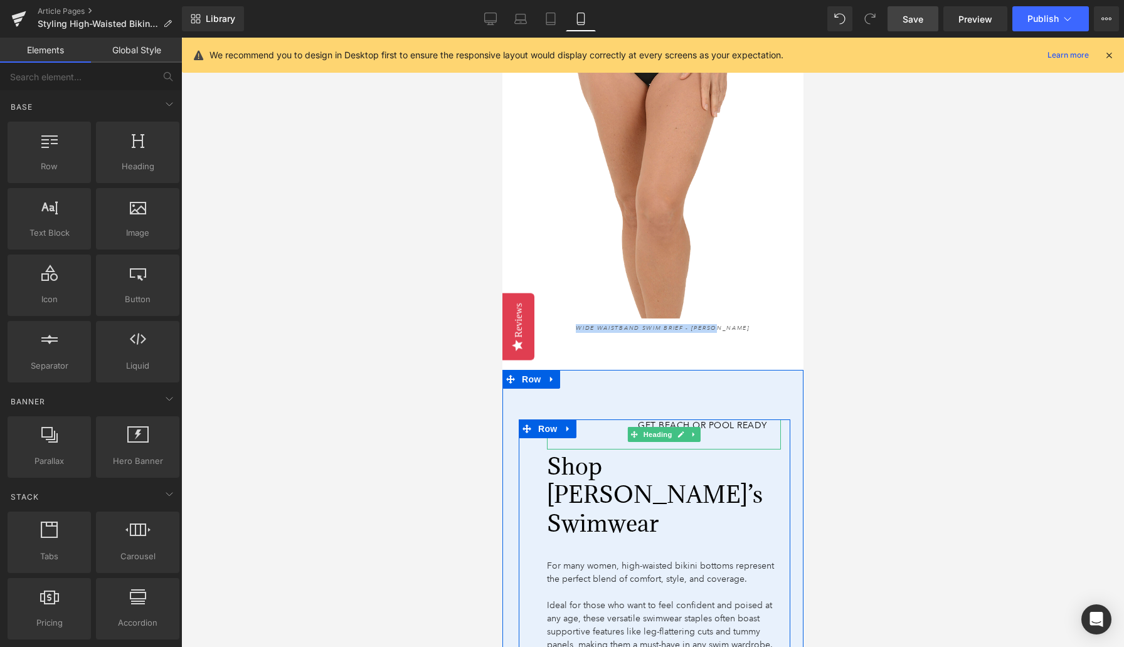
click at [707, 442] on span "Get Beach or Pool Ready Now:" at bounding box center [701, 431] width 129 height 23
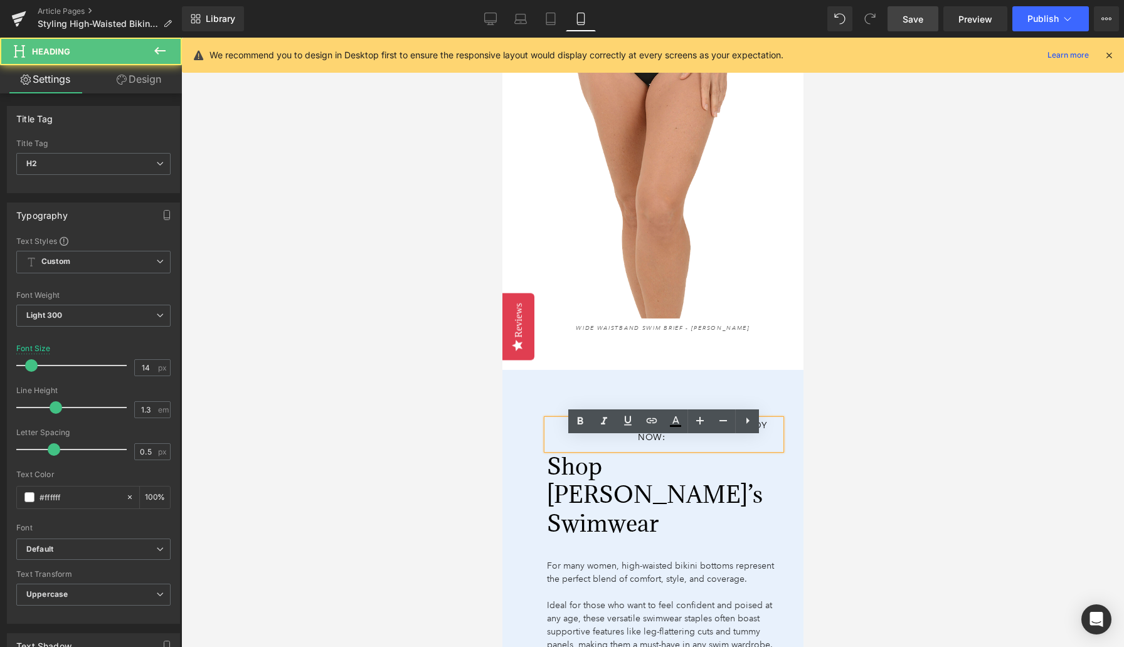
click at [708, 442] on span "Get Beach or Pool Ready Now:" at bounding box center [701, 431] width 129 height 23
click at [431, 453] on div at bounding box center [652, 343] width 943 height 610
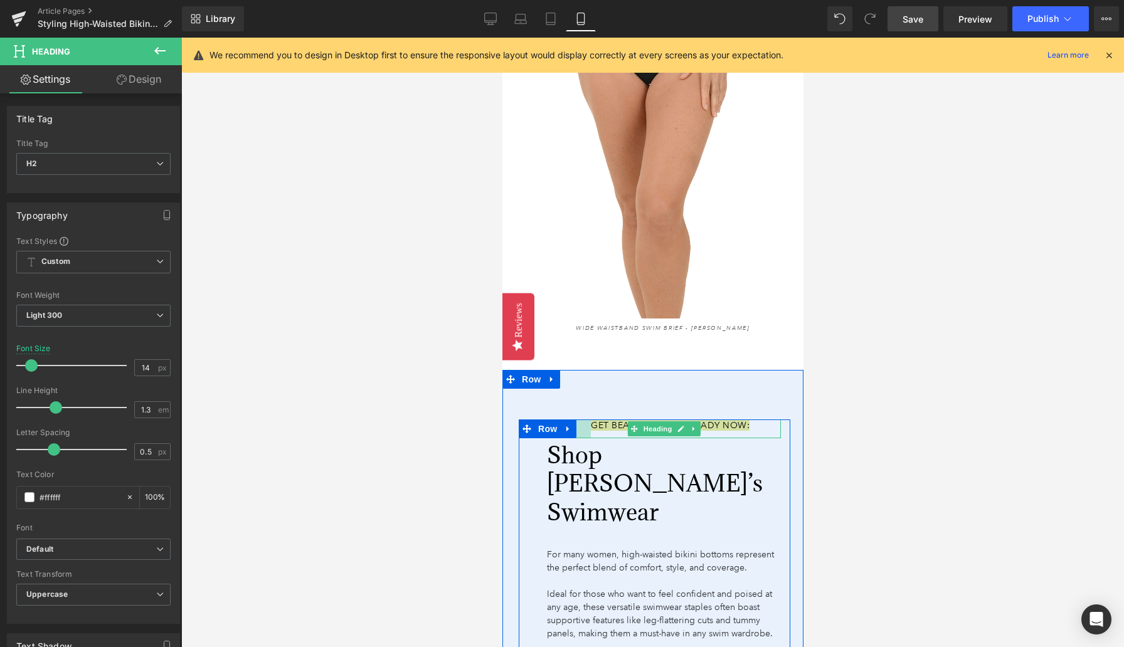
drag, startPoint x: 549, startPoint y: 463, endPoint x: 480, endPoint y: 460, distance: 68.4
click at [481, 460] on div at bounding box center [652, 343] width 943 height 610
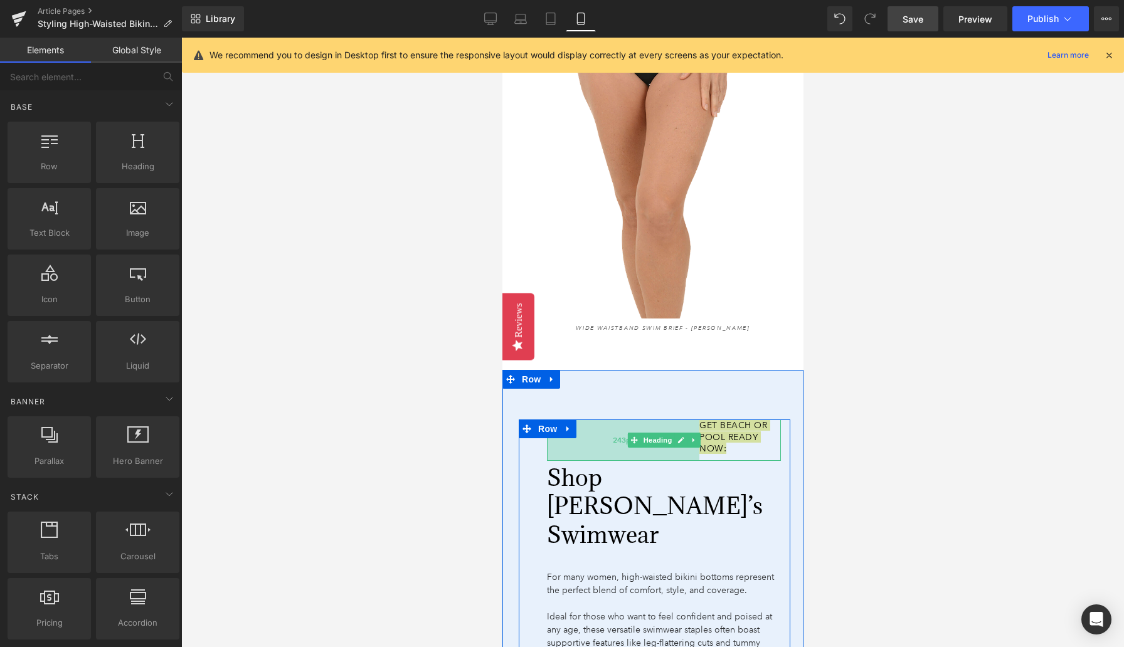
click at [605, 447] on div "243px" at bounding box center [622, 440] width 152 height 41
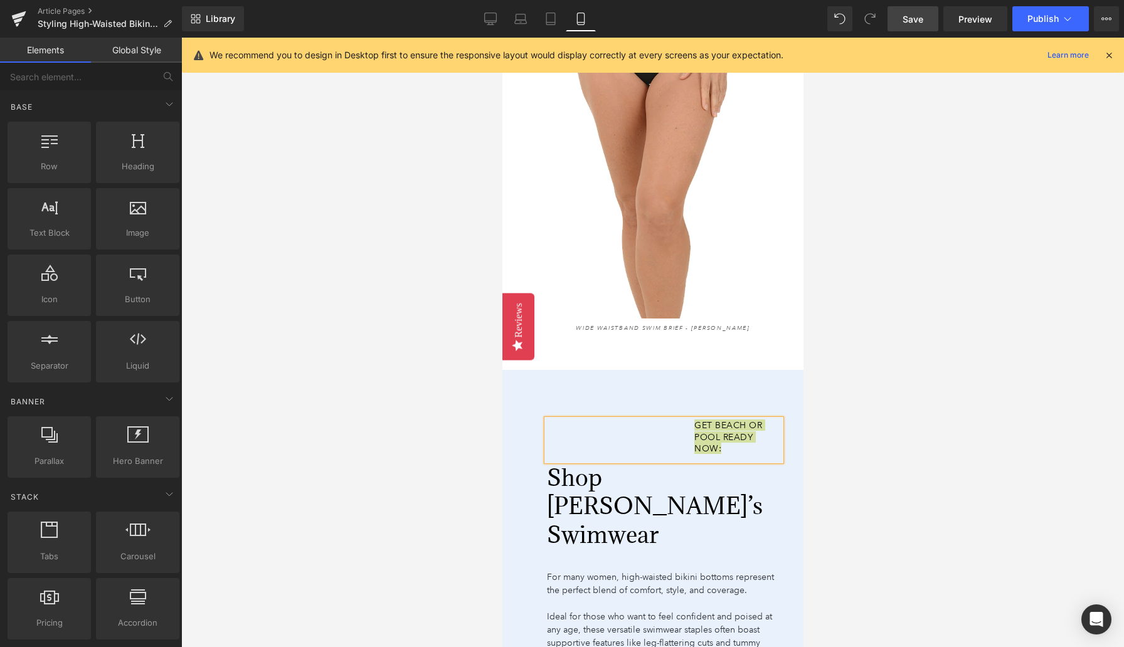
click at [812, 430] on div at bounding box center [652, 343] width 943 height 610
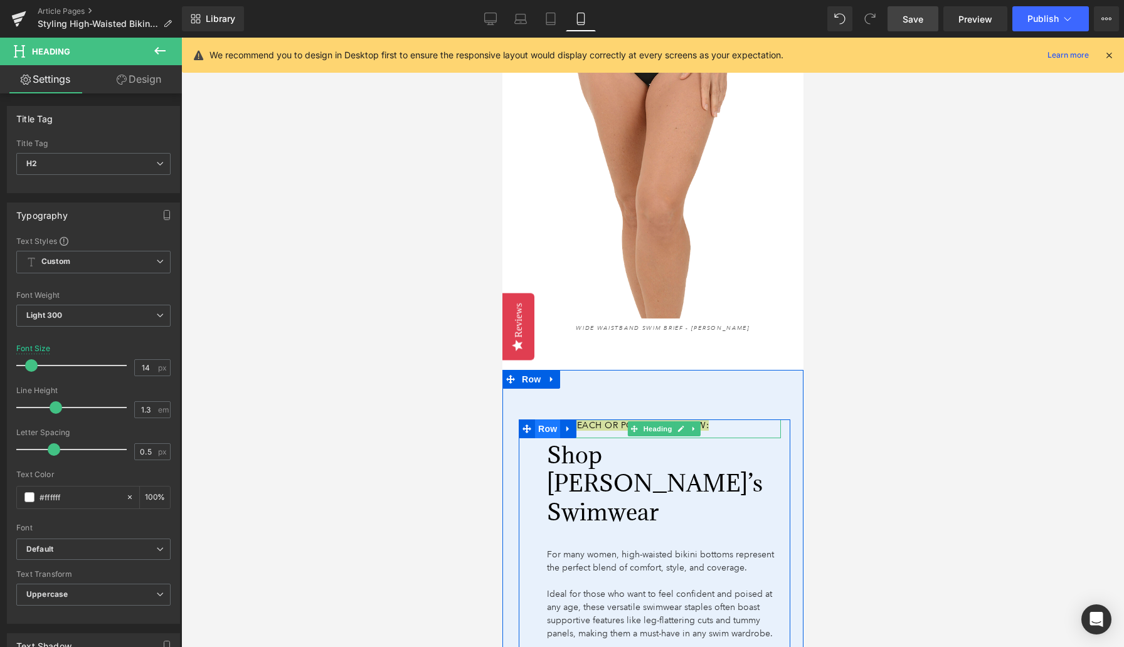
drag, startPoint x: 690, startPoint y: 442, endPoint x: 546, endPoint y: 444, distance: 144.3
click at [546, 444] on div "Get Beach or Pool Ready Now: Heading Shop [PERSON_NAME]’s Swimwear Heading For …" at bounding box center [654, 569] width 272 height 299
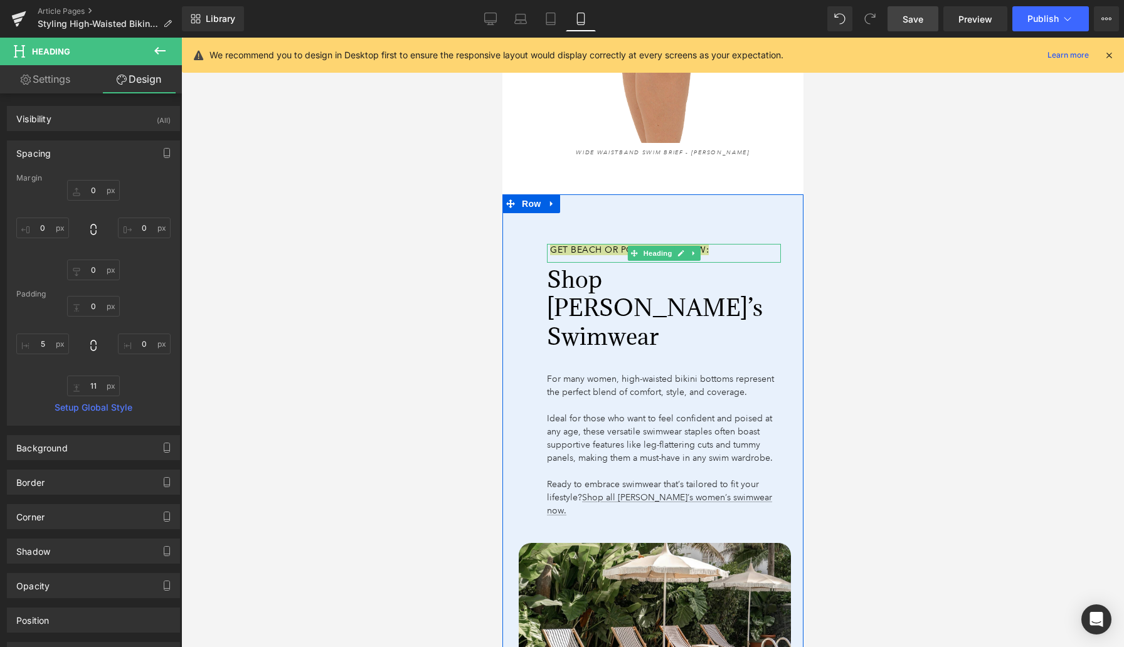
scroll to position [4880, 0]
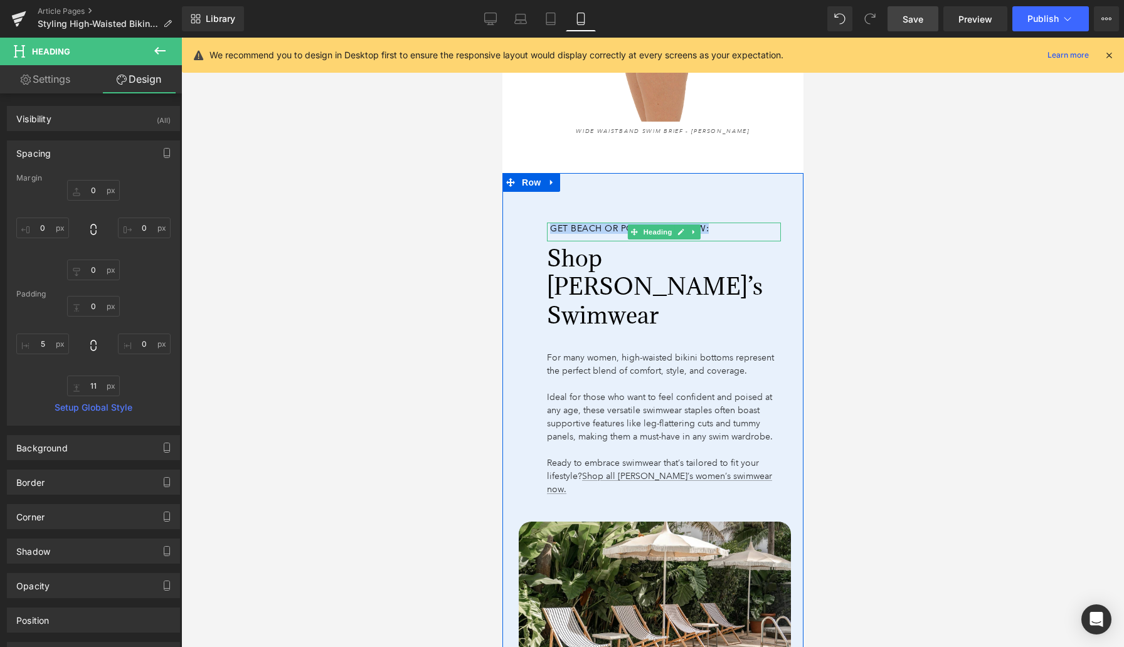
click at [585, 342] on div "For many women, high-waisted bikini bottoms represent the perfect blend of comf…" at bounding box center [663, 419] width 234 height 155
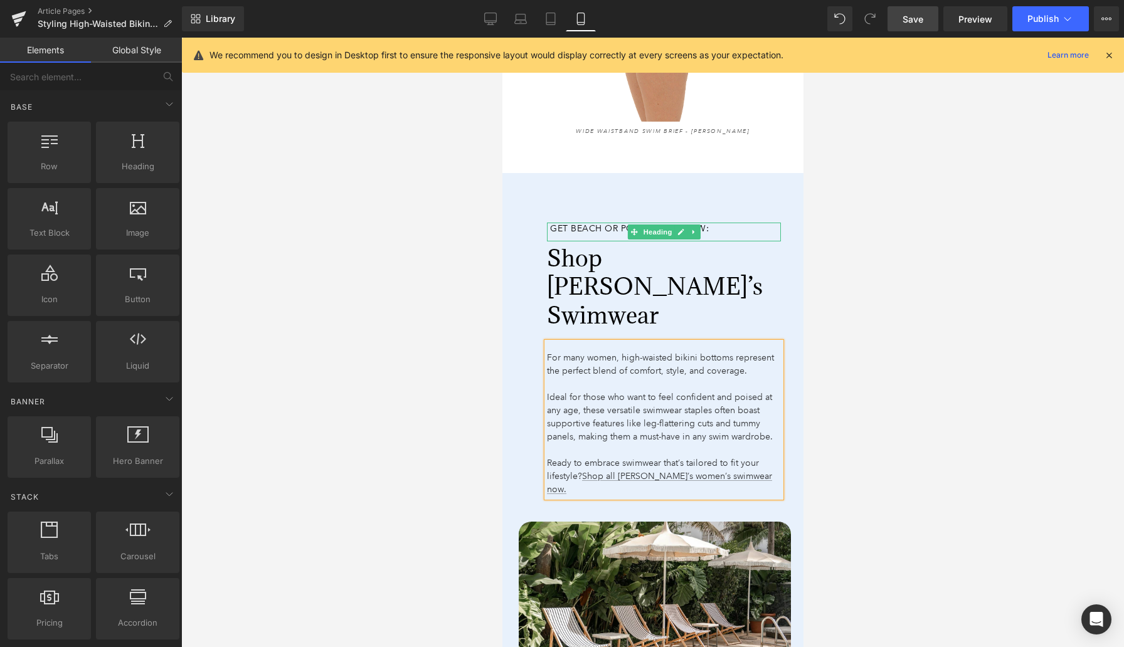
click at [499, 347] on div at bounding box center [652, 343] width 943 height 610
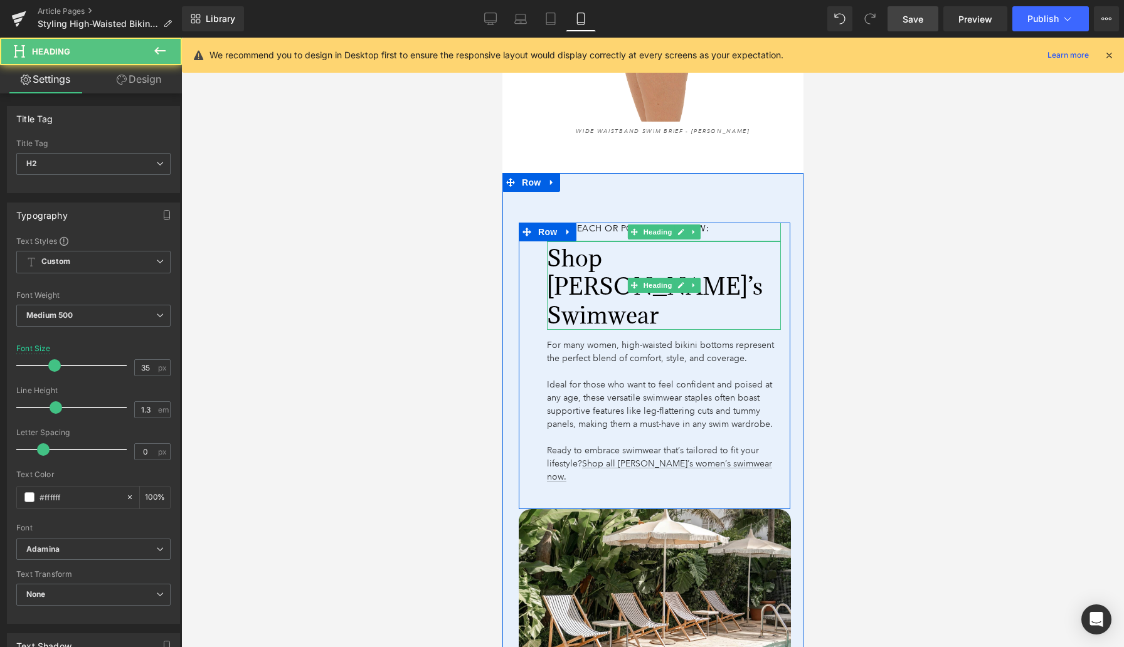
drag, startPoint x: 578, startPoint y: 331, endPoint x: 578, endPoint y: 319, distance: 11.9
click at [578, 319] on div "Get Beach or Pool Ready Now: Heading Shop [PERSON_NAME]’s Swimwear Heading For …" at bounding box center [663, 354] width 253 height 262
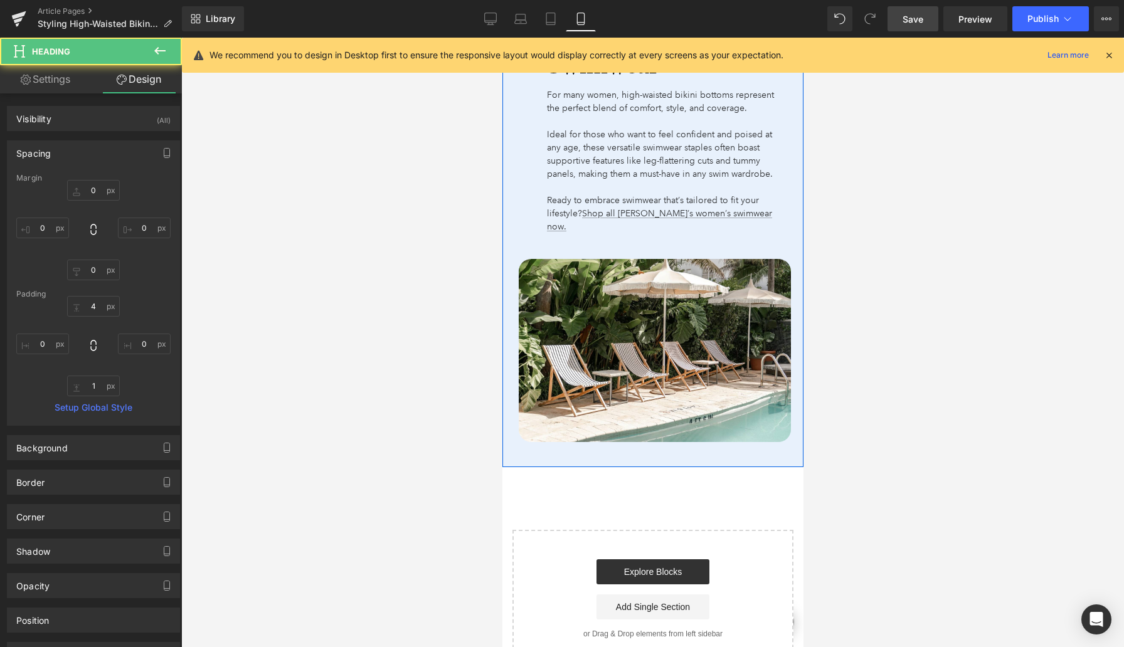
scroll to position [5149, 0]
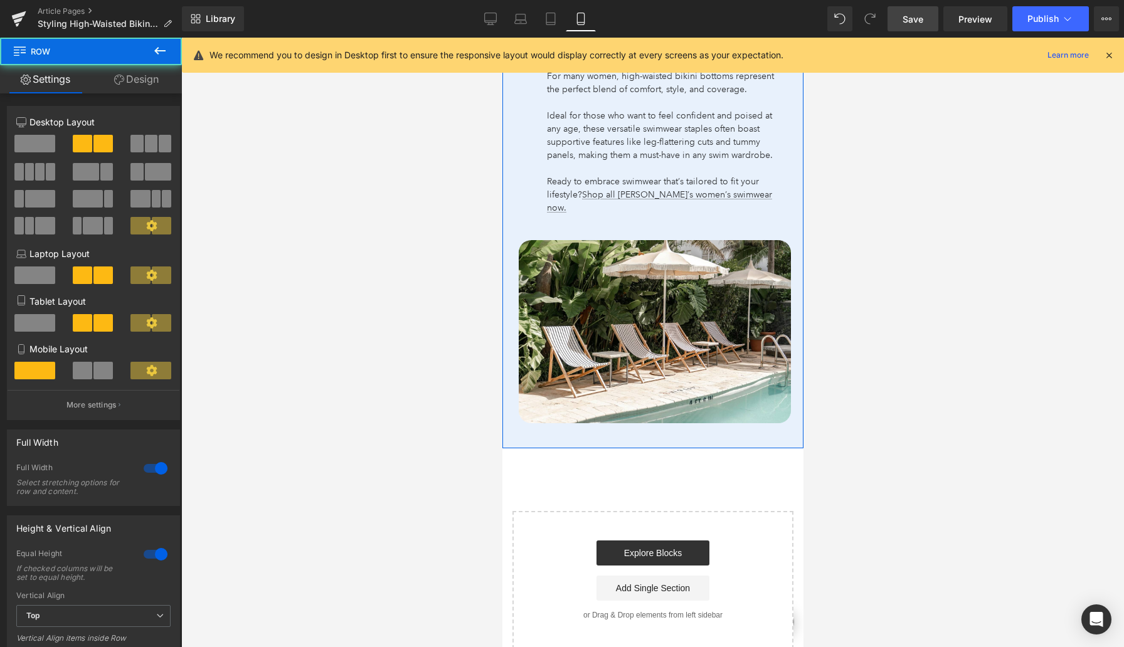
click at [645, 421] on div "Get Beach or Pool Ready Now: Heading Shop [PERSON_NAME]’s Swimwear Heading For …" at bounding box center [652, 176] width 301 height 544
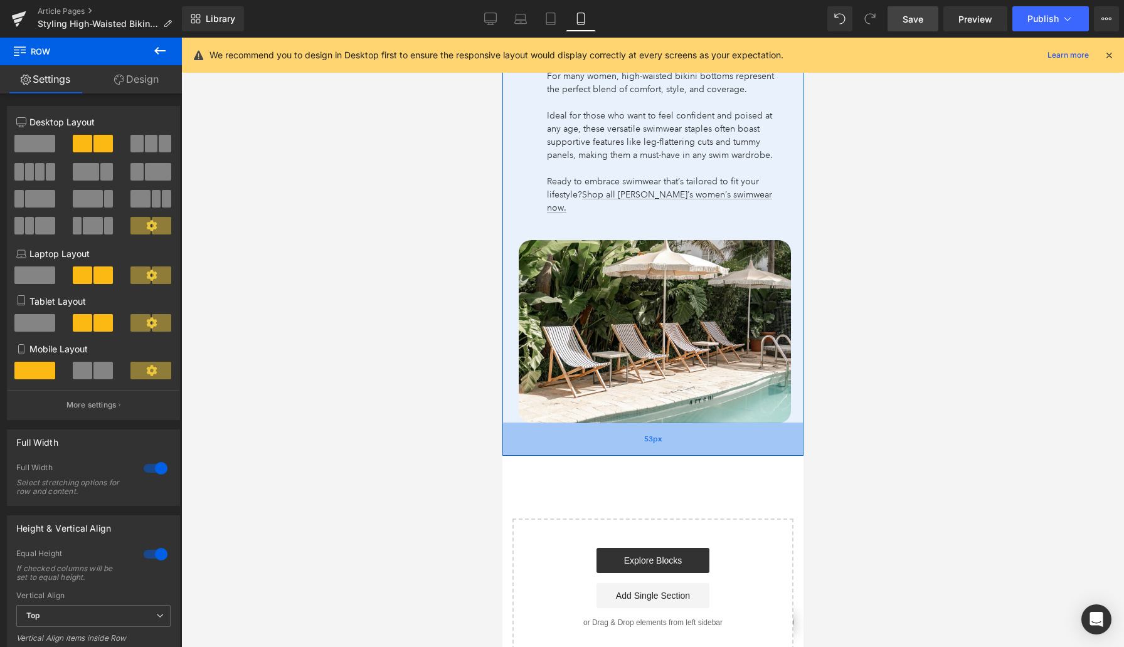
drag, startPoint x: 642, startPoint y: 424, endPoint x: 642, endPoint y: 433, distance: 9.4
click at [642, 433] on div "53px" at bounding box center [652, 439] width 301 height 33
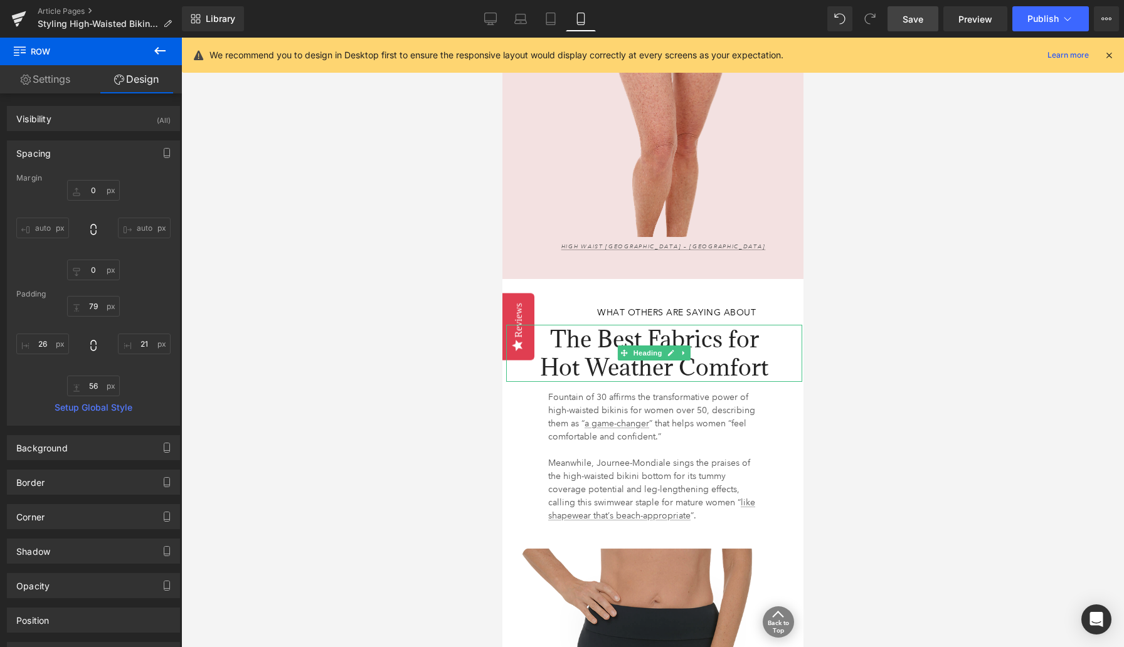
scroll to position [3983, 0]
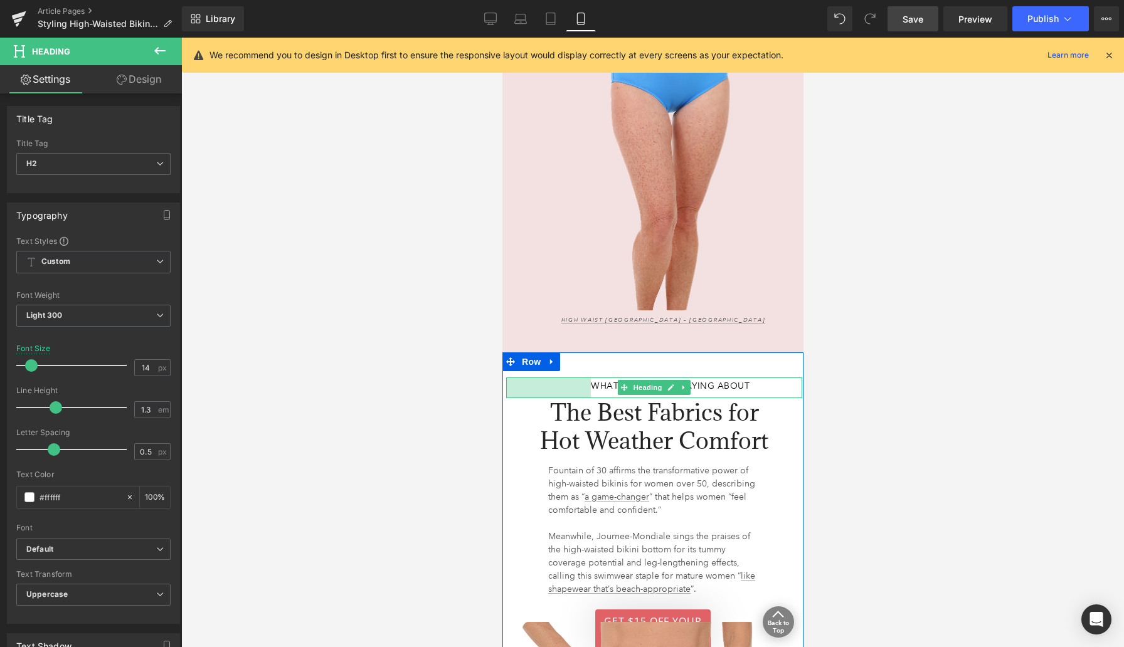
drag, startPoint x: 508, startPoint y: 405, endPoint x: 490, endPoint y: 405, distance: 17.6
click at [487, 405] on div at bounding box center [652, 343] width 943 height 610
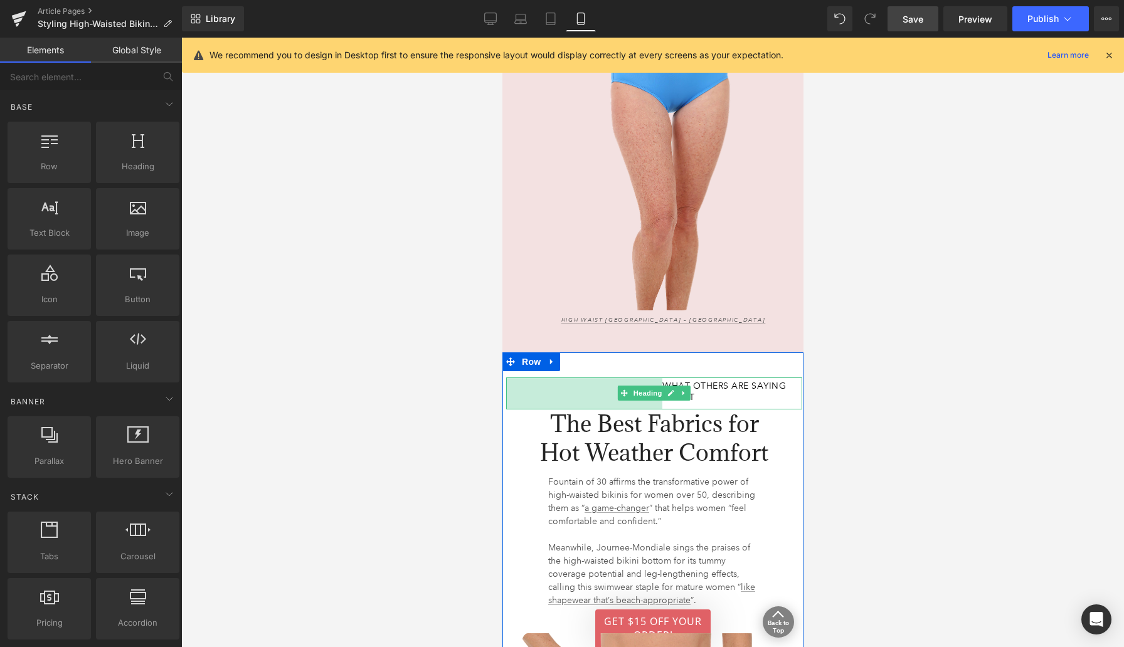
click at [559, 408] on div "249px" at bounding box center [584, 394] width 156 height 32
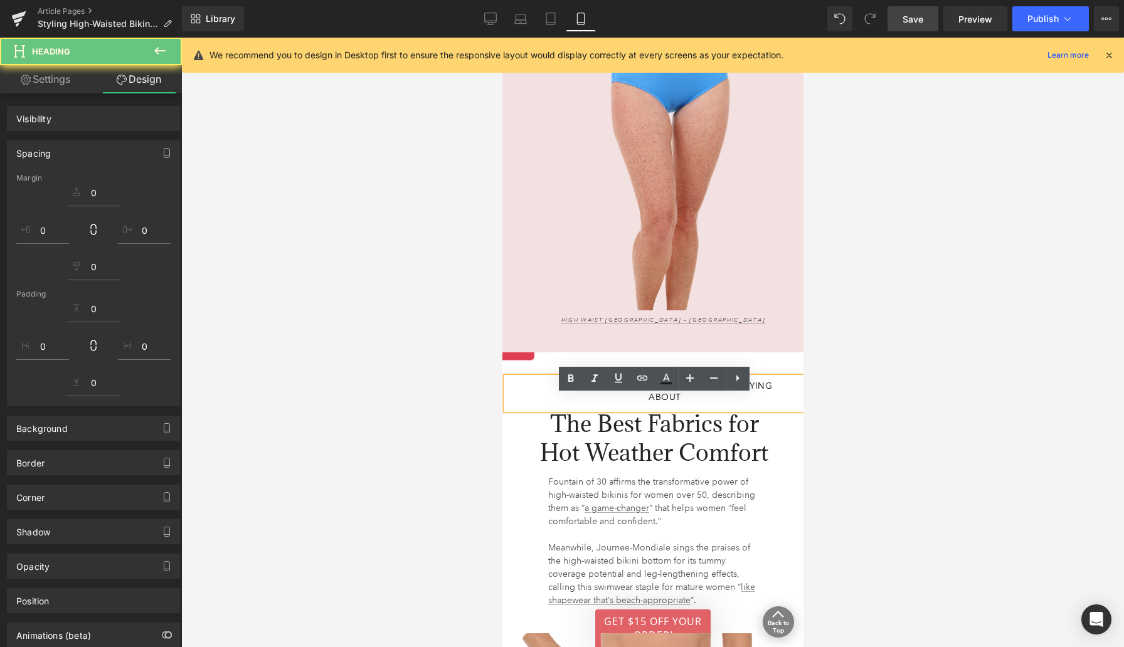
click at [457, 413] on div at bounding box center [652, 343] width 943 height 610
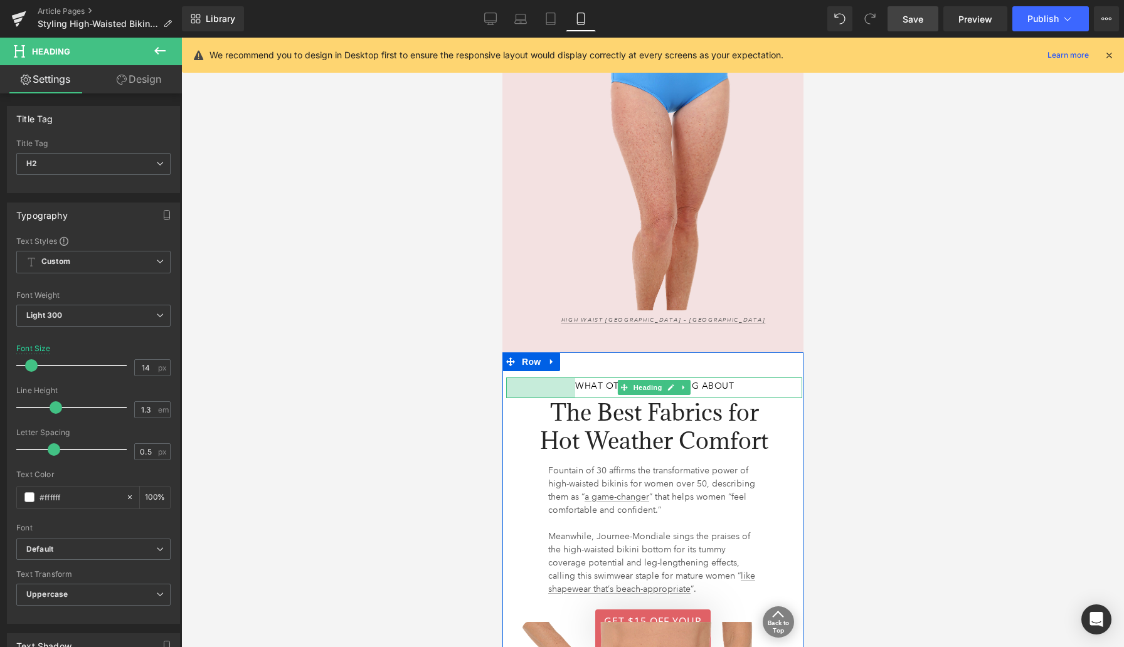
drag, startPoint x: 609, startPoint y: 415, endPoint x: 536, endPoint y: 421, distance: 73.6
click at [481, 426] on div at bounding box center [652, 343] width 943 height 610
drag, startPoint x: 800, startPoint y: 407, endPoint x: 749, endPoint y: 415, distance: 50.7
click at [749, 398] on div "What Others are Saying About Heading 110px 80px" at bounding box center [654, 388] width 296 height 21
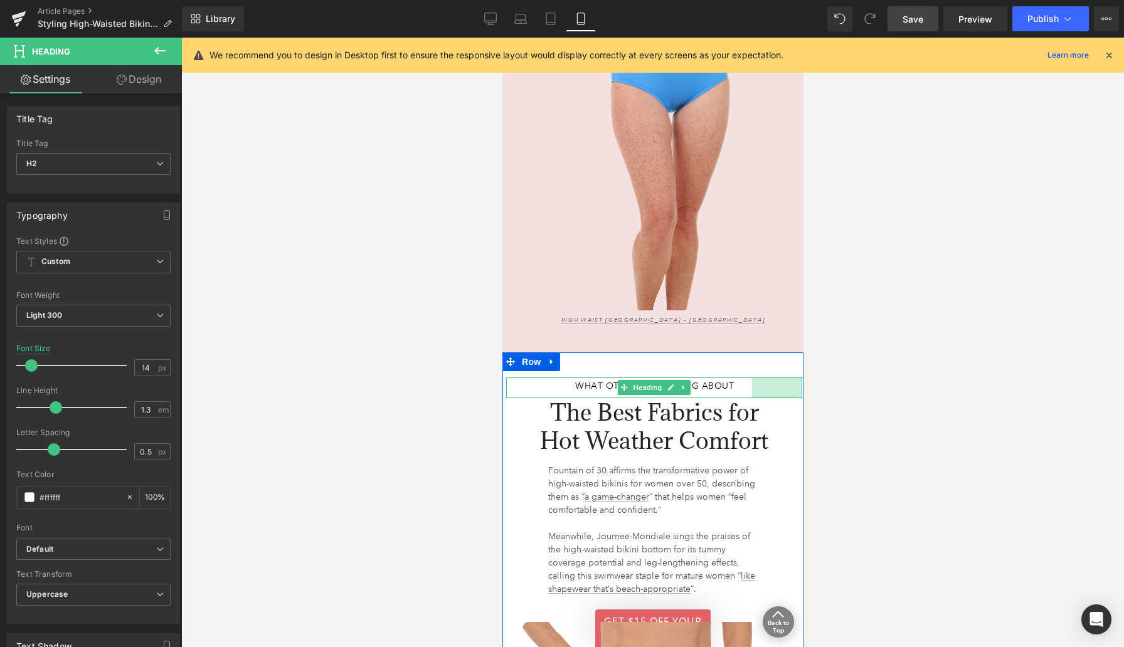
click at [719, 391] on span "What Others are Saying About" at bounding box center [653, 385] width 159 height 11
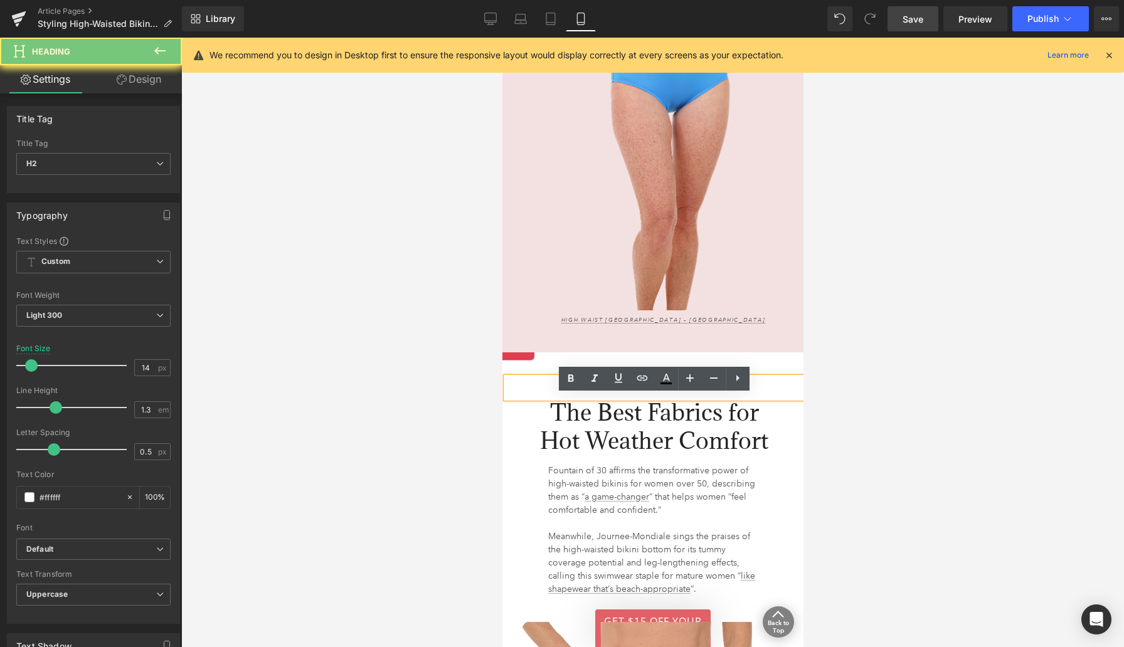
click at [719, 391] on span "What Others are Saying About" at bounding box center [653, 385] width 159 height 11
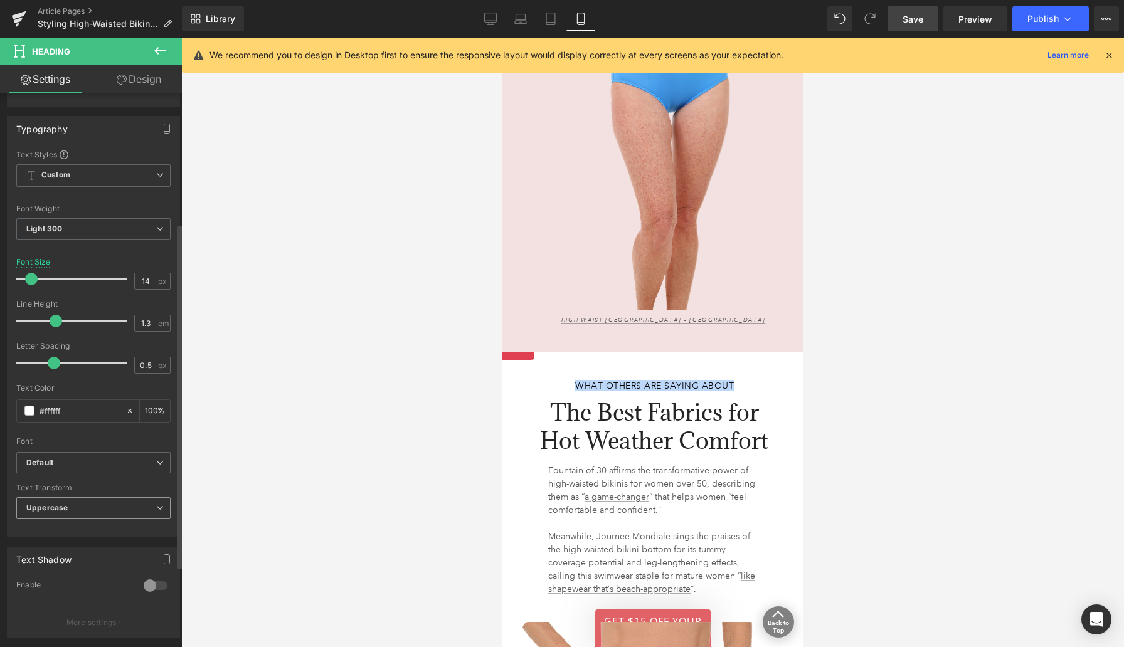
scroll to position [230, 0]
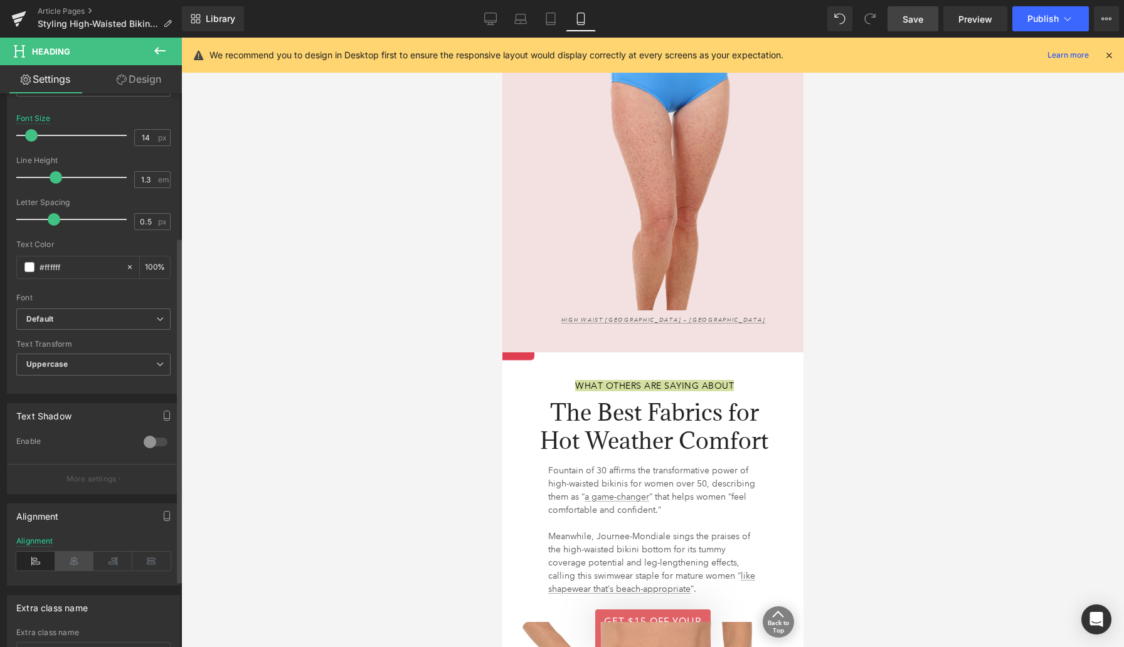
click at [70, 561] on icon at bounding box center [74, 561] width 39 height 19
click at [326, 476] on div at bounding box center [652, 343] width 943 height 610
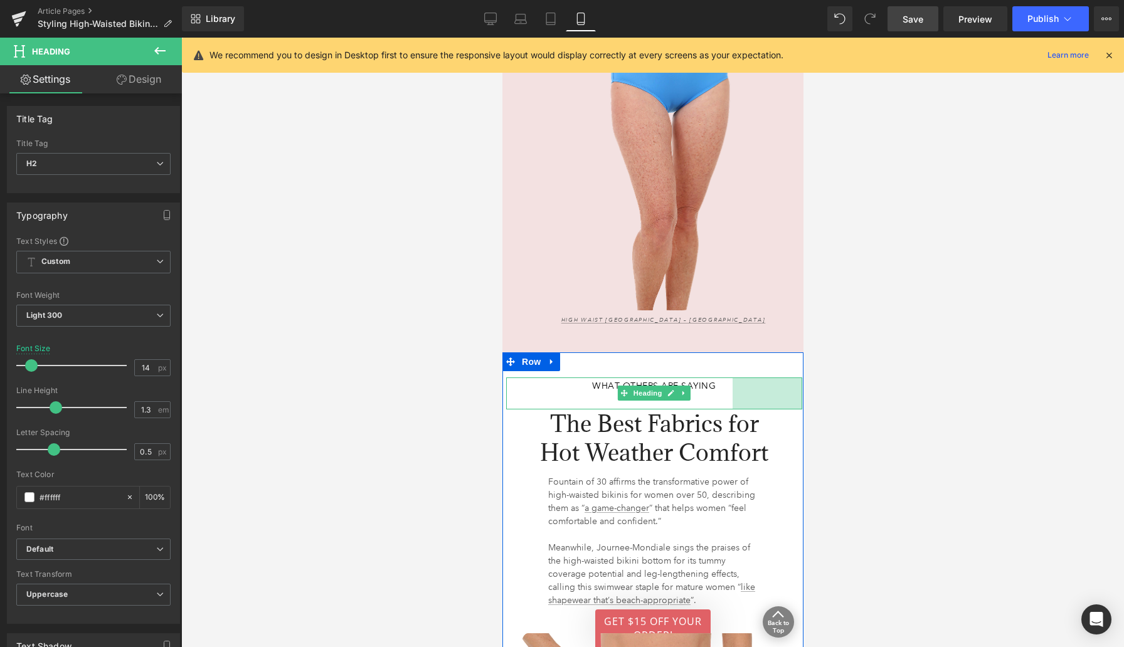
drag, startPoint x: 782, startPoint y: 408, endPoint x: 776, endPoint y: 411, distance: 7.0
click at [763, 400] on span "111px" at bounding box center [767, 393] width 22 height 13
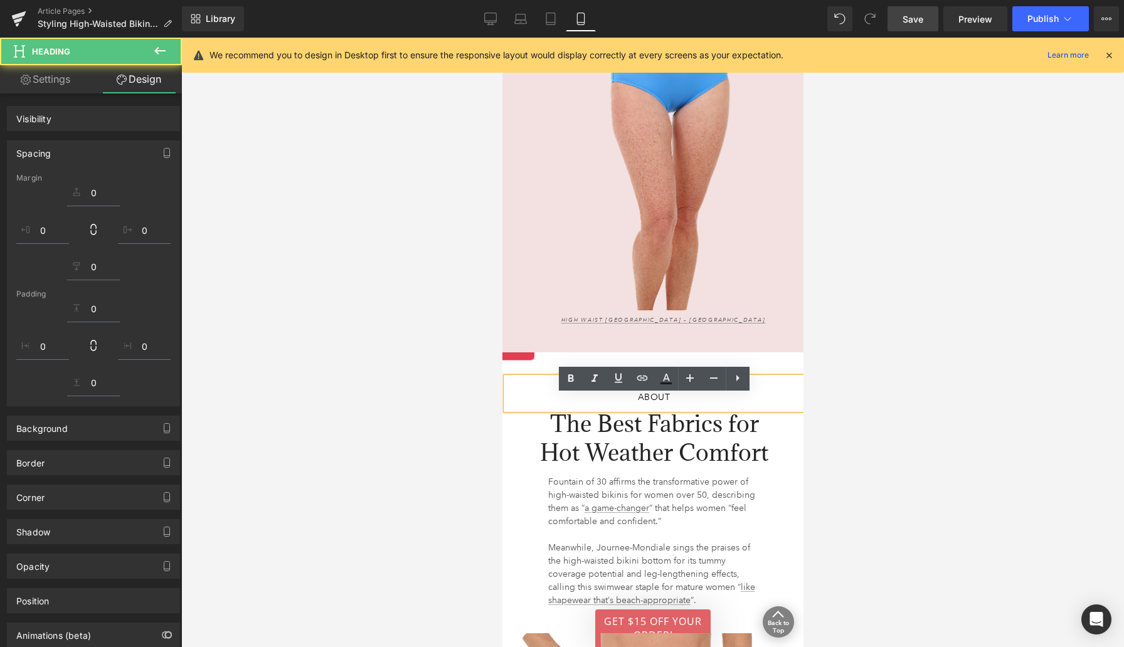
click at [825, 405] on div at bounding box center [652, 343] width 943 height 610
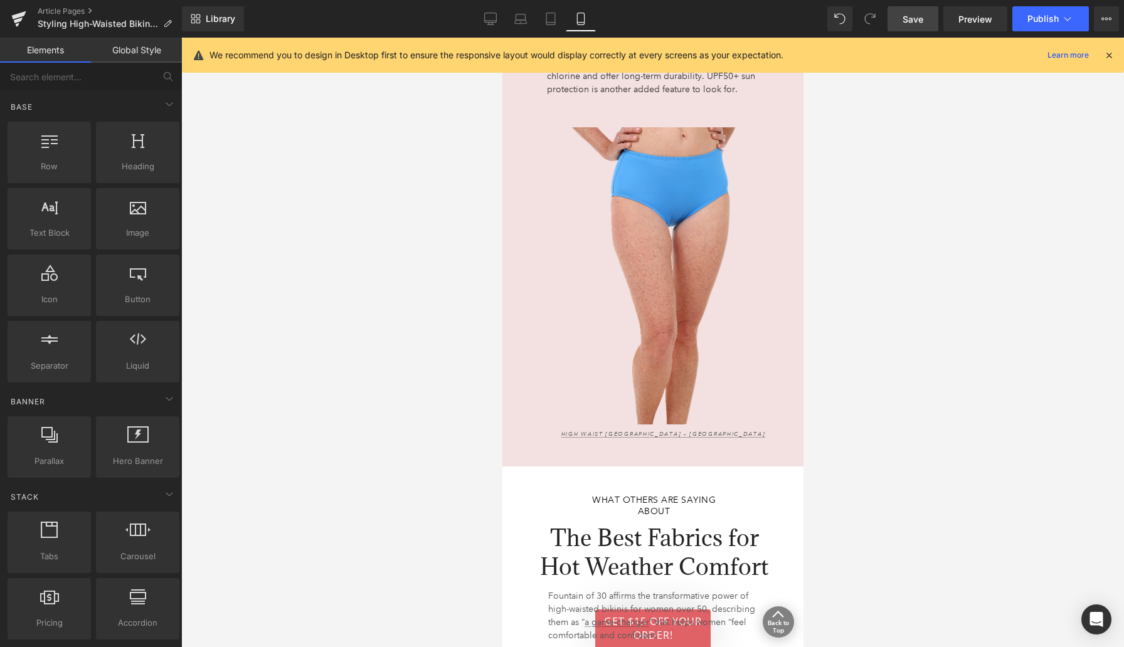
scroll to position [3969, 0]
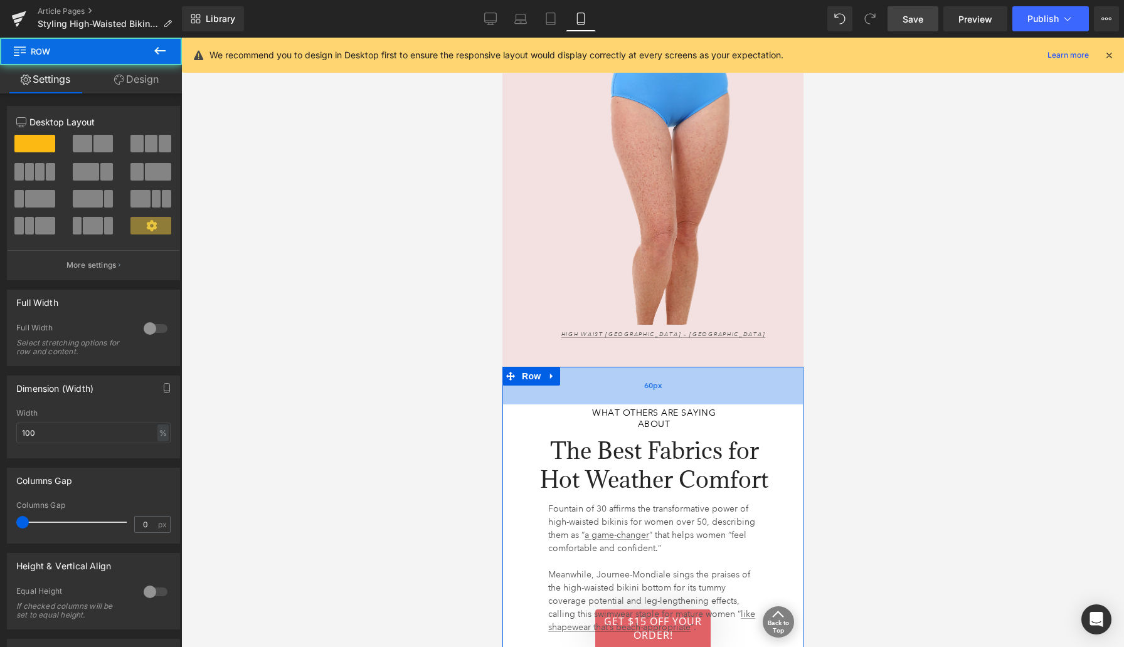
drag, startPoint x: 696, startPoint y: 394, endPoint x: 696, endPoint y: 407, distance: 13.2
click at [696, 405] on div "60px" at bounding box center [652, 386] width 301 height 38
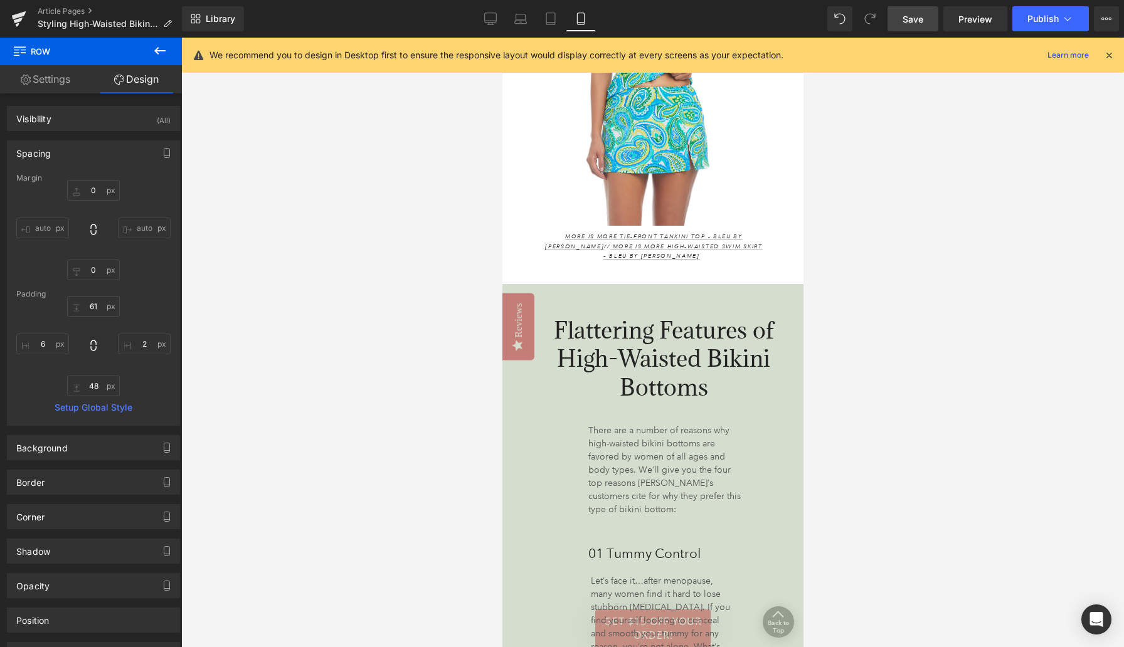
scroll to position [1752, 0]
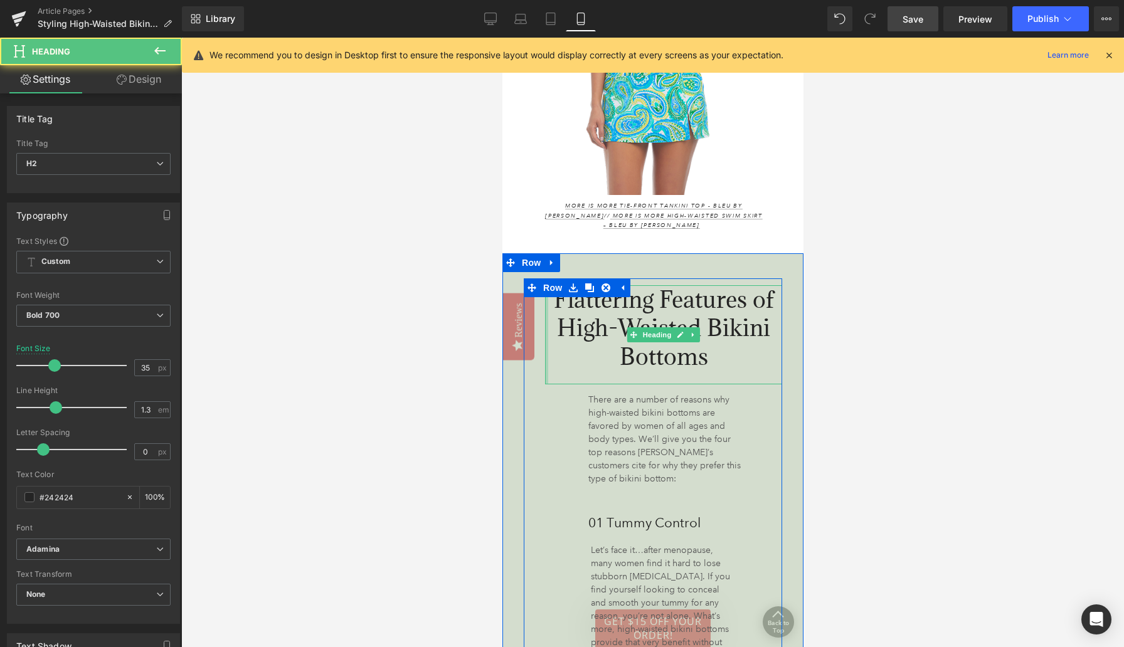
drag, startPoint x: 546, startPoint y: 329, endPoint x: 537, endPoint y: 329, distance: 8.2
click at [537, 329] on div "Flattering Features of High-Waisted Bikini Bottoms Heading There are a number o…" at bounding box center [652, 648] width 258 height 740
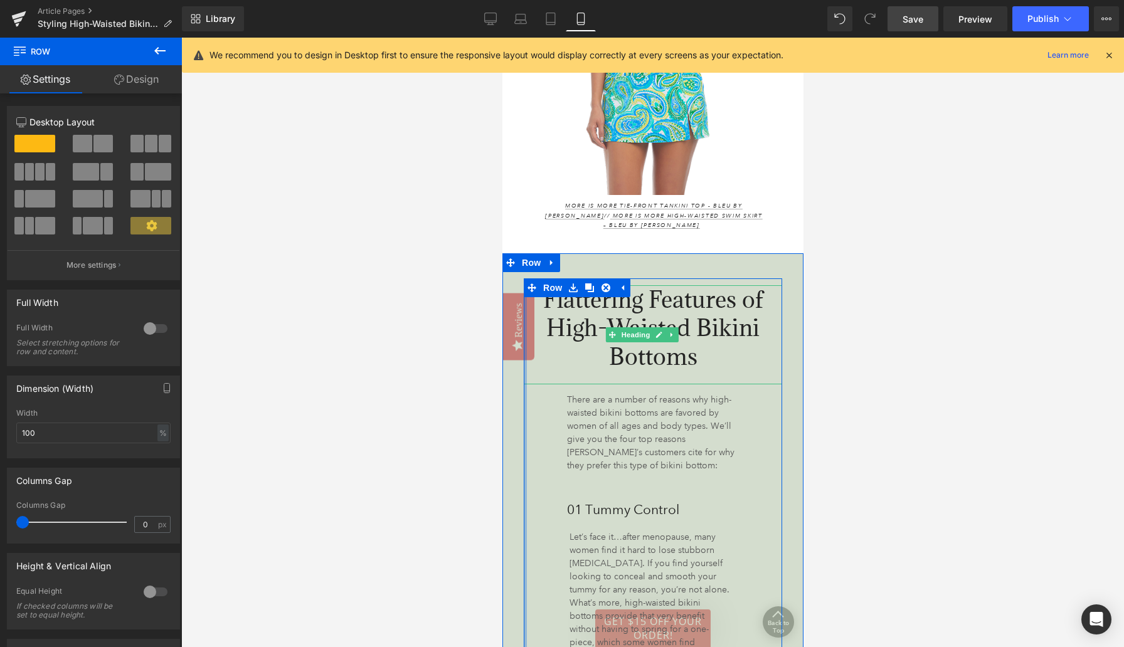
drag, startPoint x: 524, startPoint y: 355, endPoint x: 500, endPoint y: 358, distance: 24.7
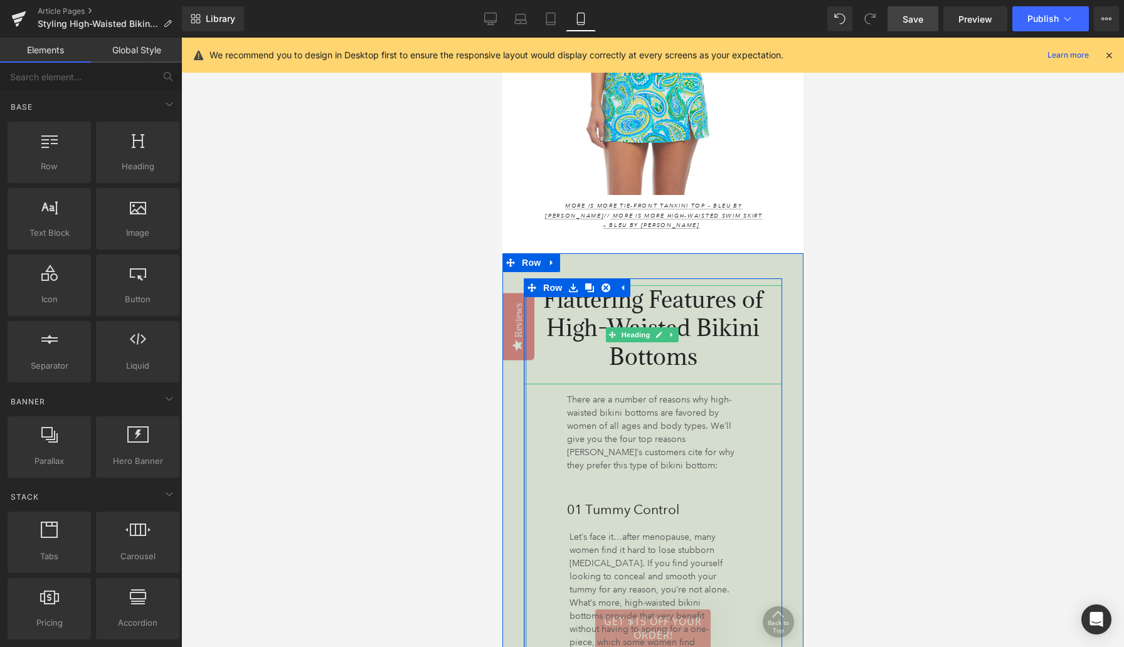
click at [500, 358] on div at bounding box center [652, 343] width 943 height 610
click at [479, 379] on div at bounding box center [652, 343] width 943 height 610
click at [458, 509] on div at bounding box center [652, 343] width 943 height 610
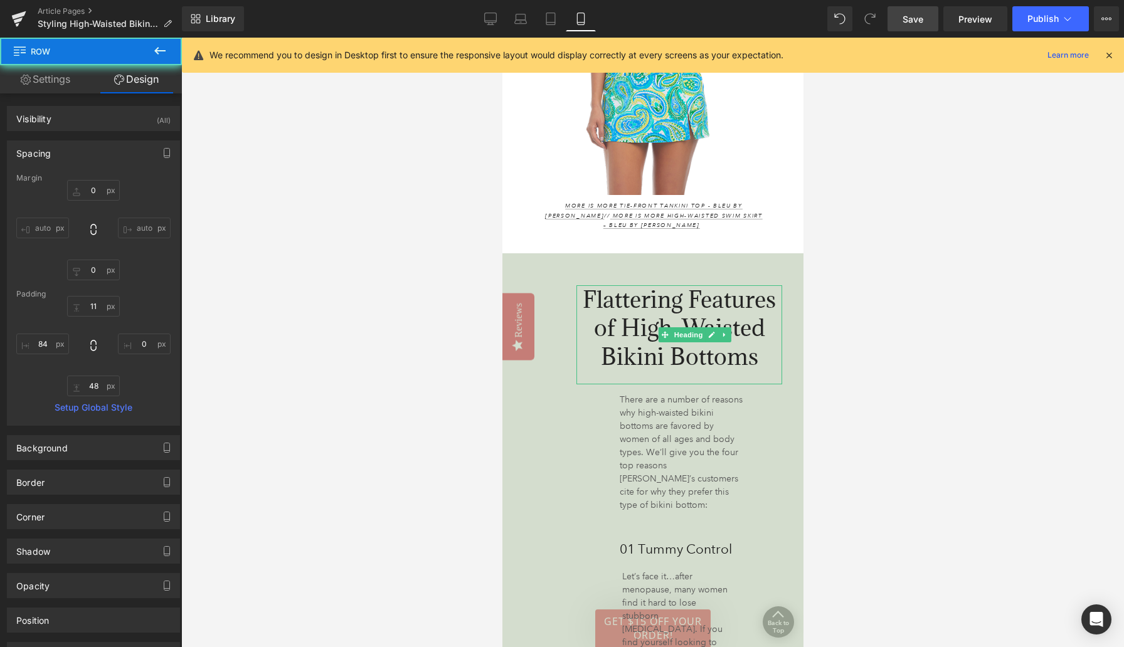
click at [445, 457] on div at bounding box center [652, 343] width 943 height 610
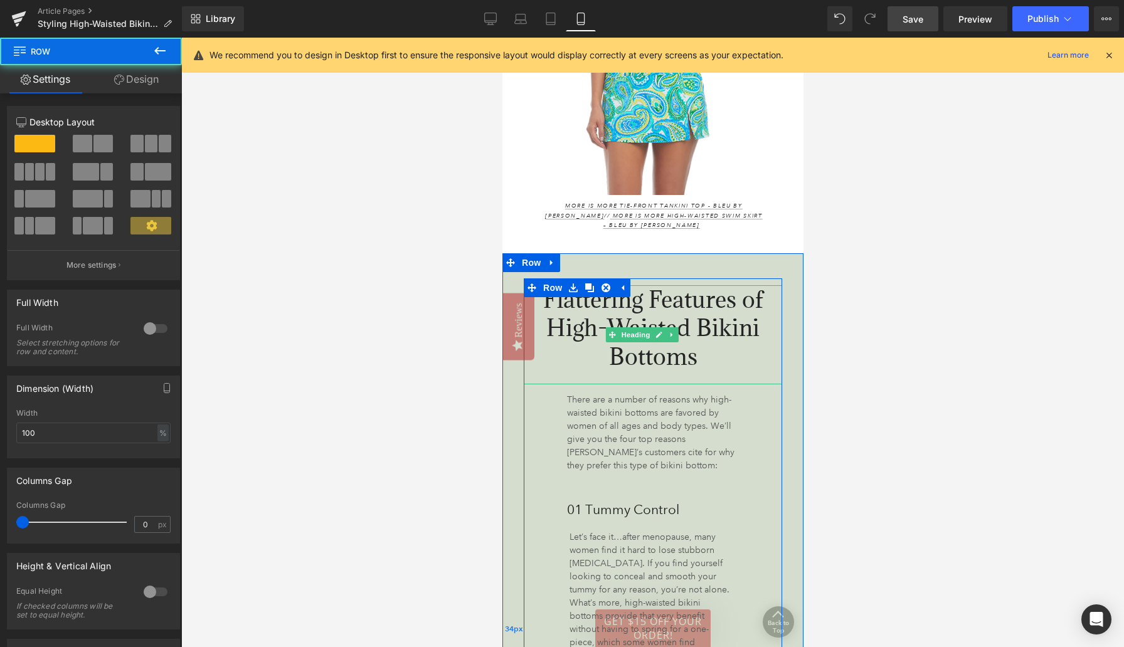
drag, startPoint x: 572, startPoint y: 441, endPoint x: 519, endPoint y: 442, distance: 52.7
click at [519, 442] on div "Flattering Features of High-Waisted Bikini Bottoms Heading There are a number o…" at bounding box center [652, 628] width 301 height 751
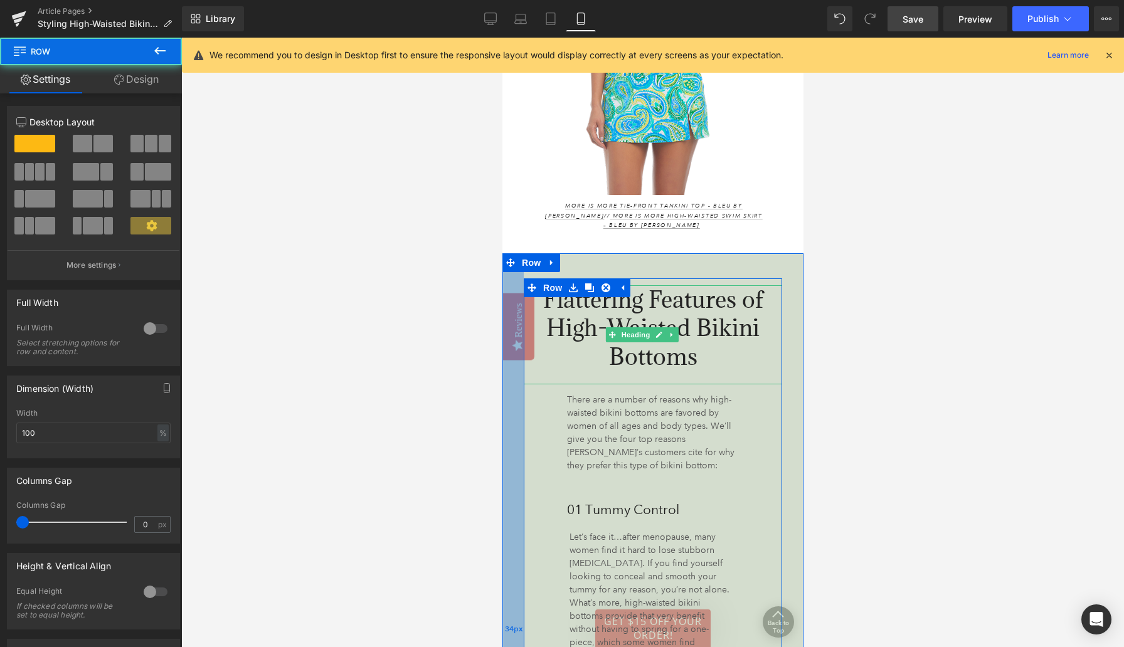
click at [519, 442] on div "34px" at bounding box center [512, 628] width 21 height 751
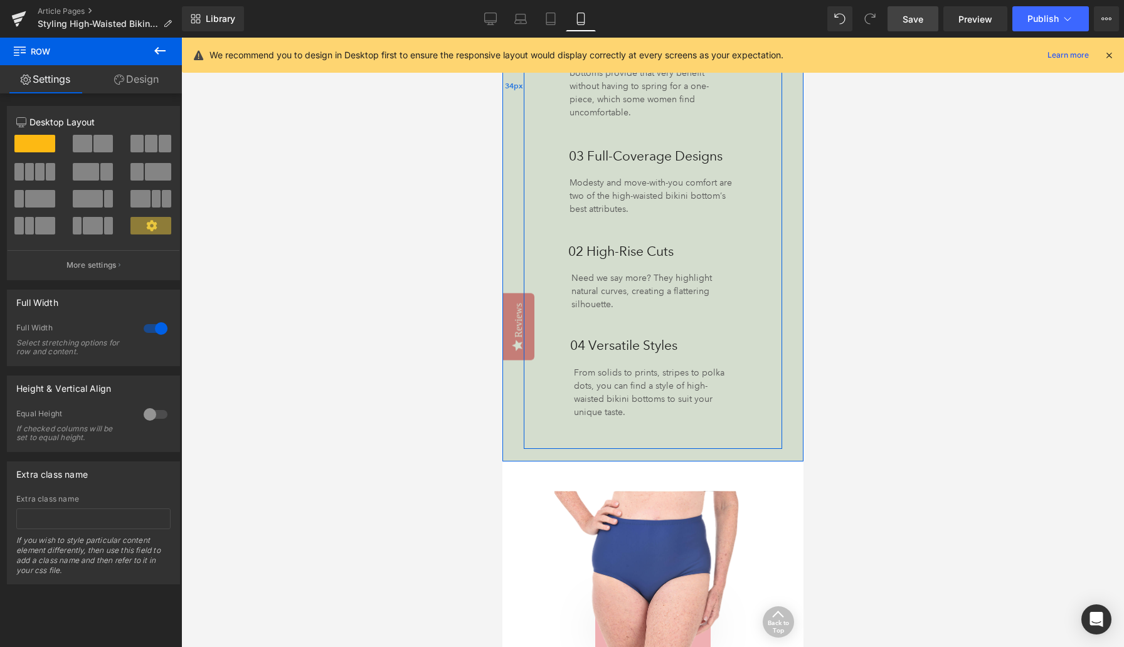
scroll to position [2345, 0]
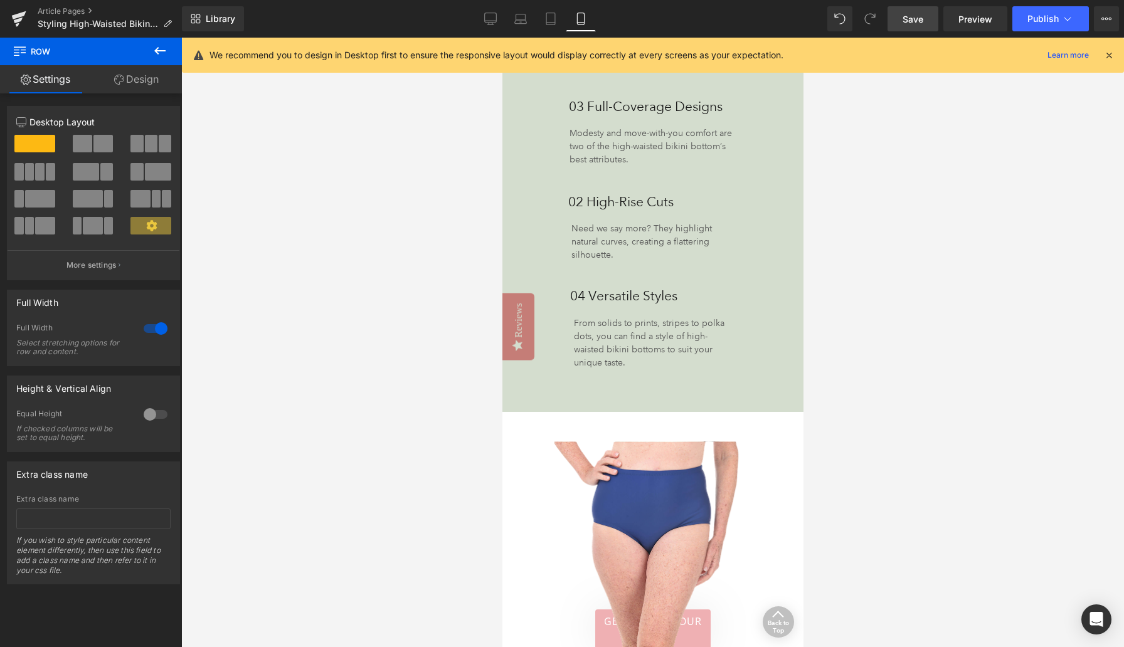
click at [910, 23] on span "Save" at bounding box center [913, 19] width 21 height 13
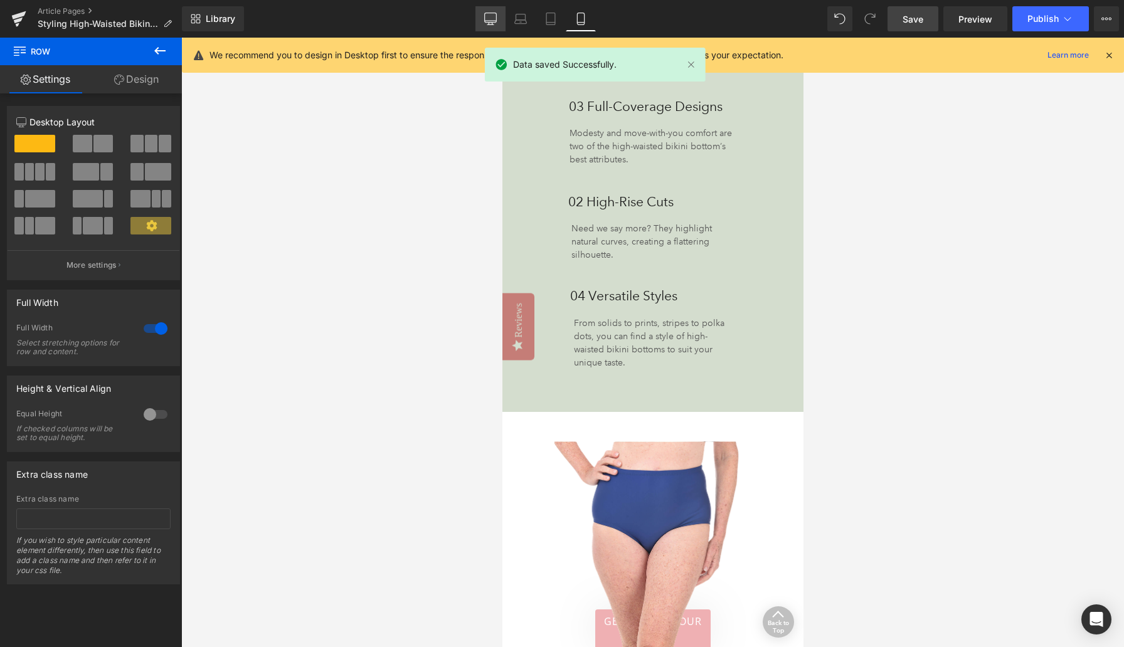
click at [494, 11] on link "Desktop" at bounding box center [490, 18] width 30 height 25
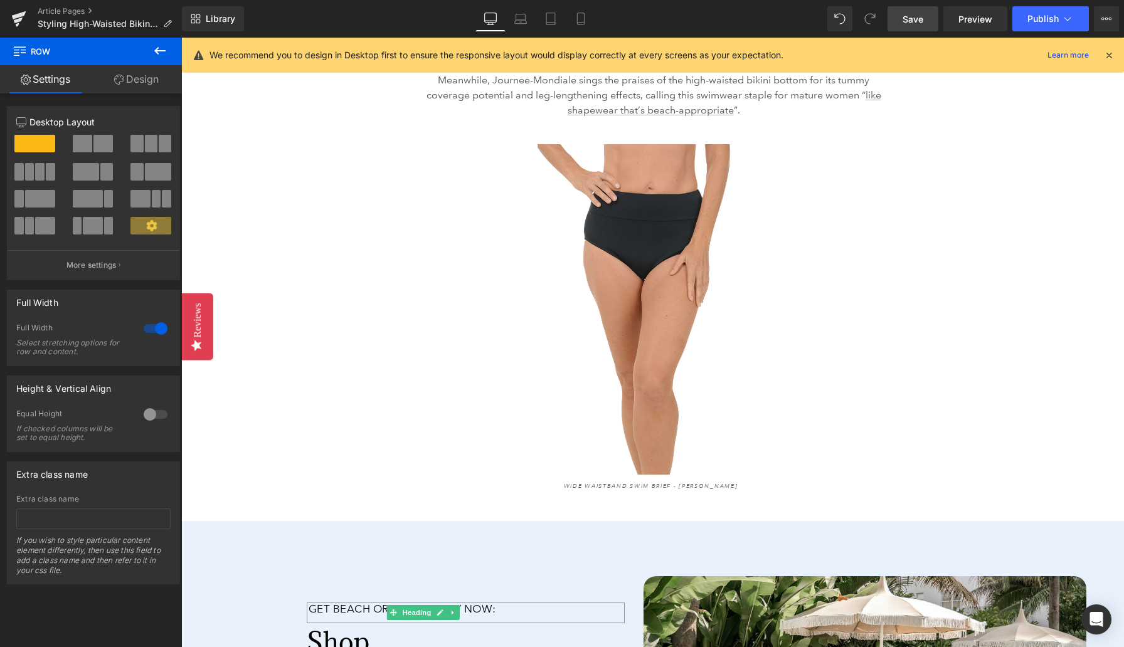
scroll to position [3683, 0]
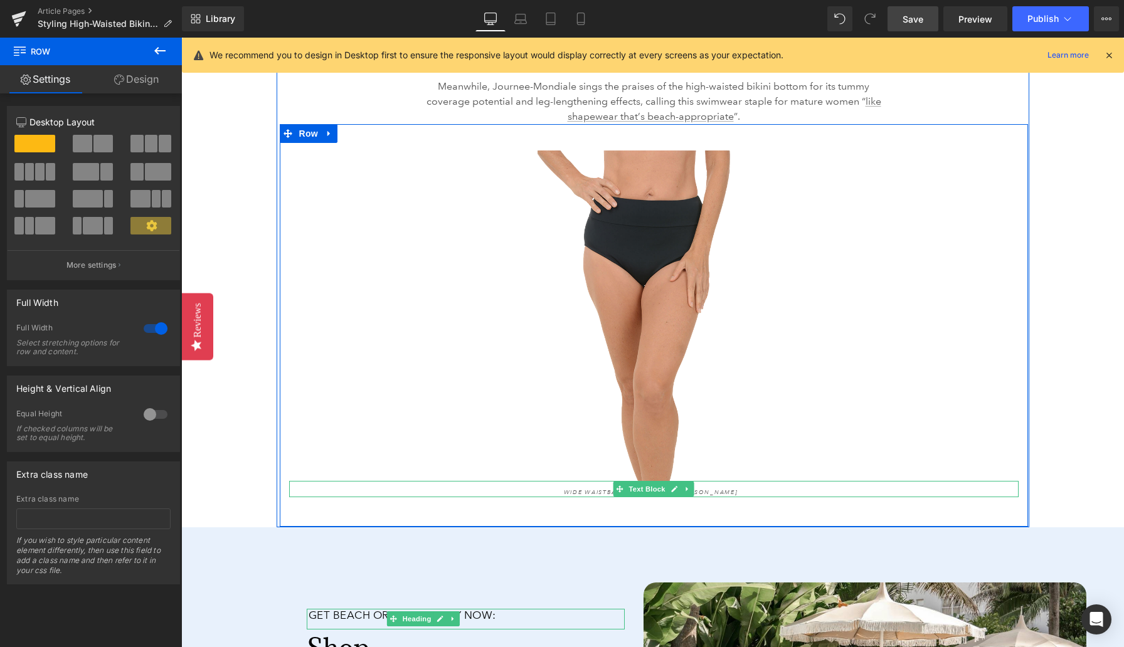
click at [596, 489] on icon "Wide Waistband Swim Brief - [PERSON_NAME]" at bounding box center [651, 493] width 174 height 8
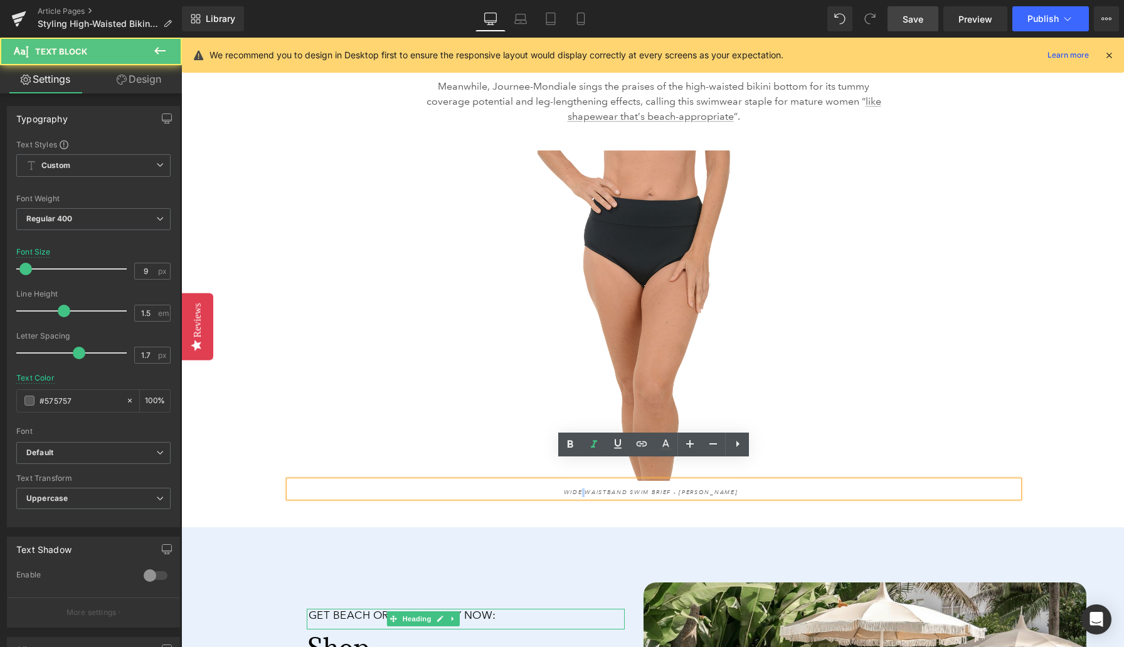
click at [596, 489] on icon "Wide Waistband Swim Brief - [PERSON_NAME]" at bounding box center [651, 493] width 174 height 8
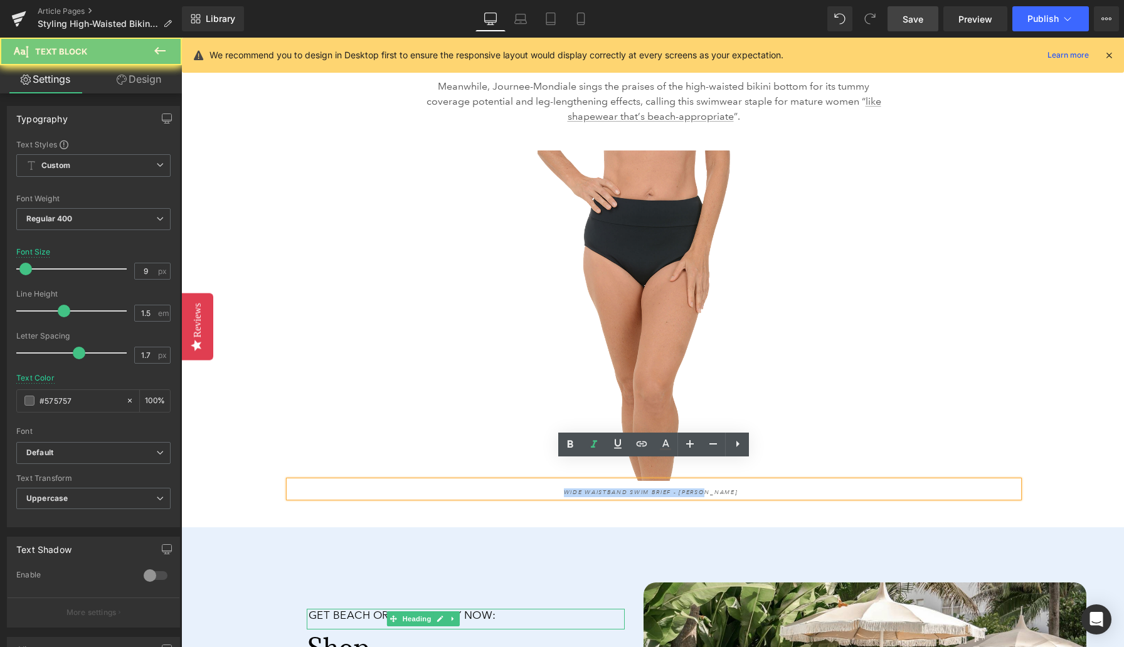
click at [596, 489] on icon "Wide Waistband Swim Brief - [PERSON_NAME]" at bounding box center [651, 493] width 174 height 8
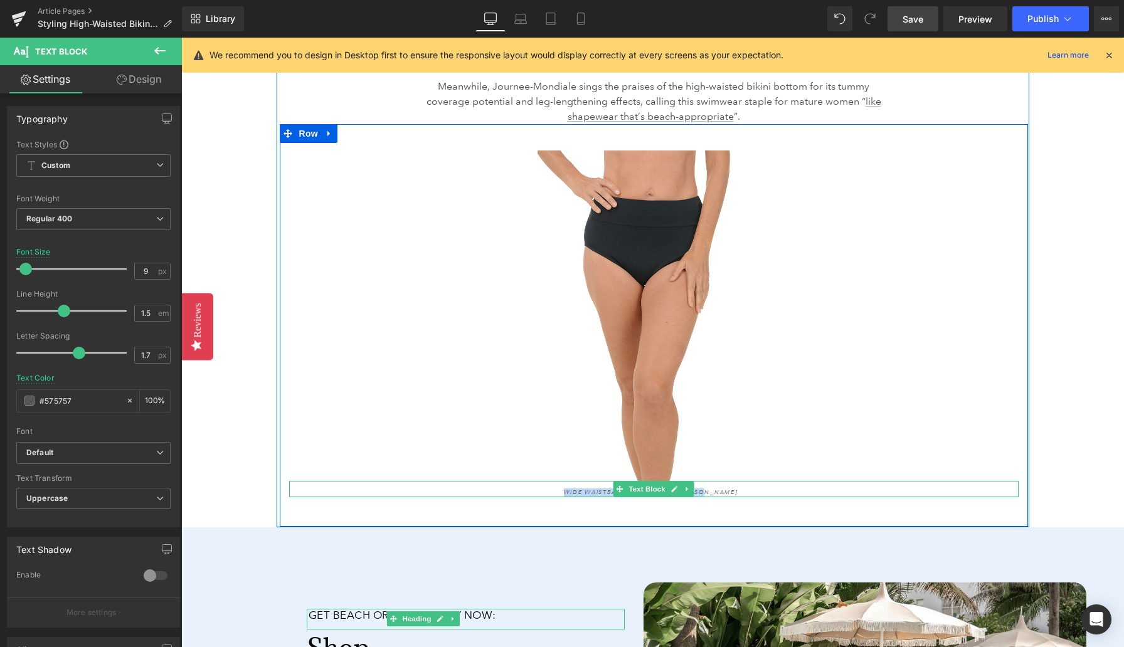
click at [596, 489] on icon "Wide Waistband Swim Brief - [PERSON_NAME]" at bounding box center [651, 493] width 174 height 8
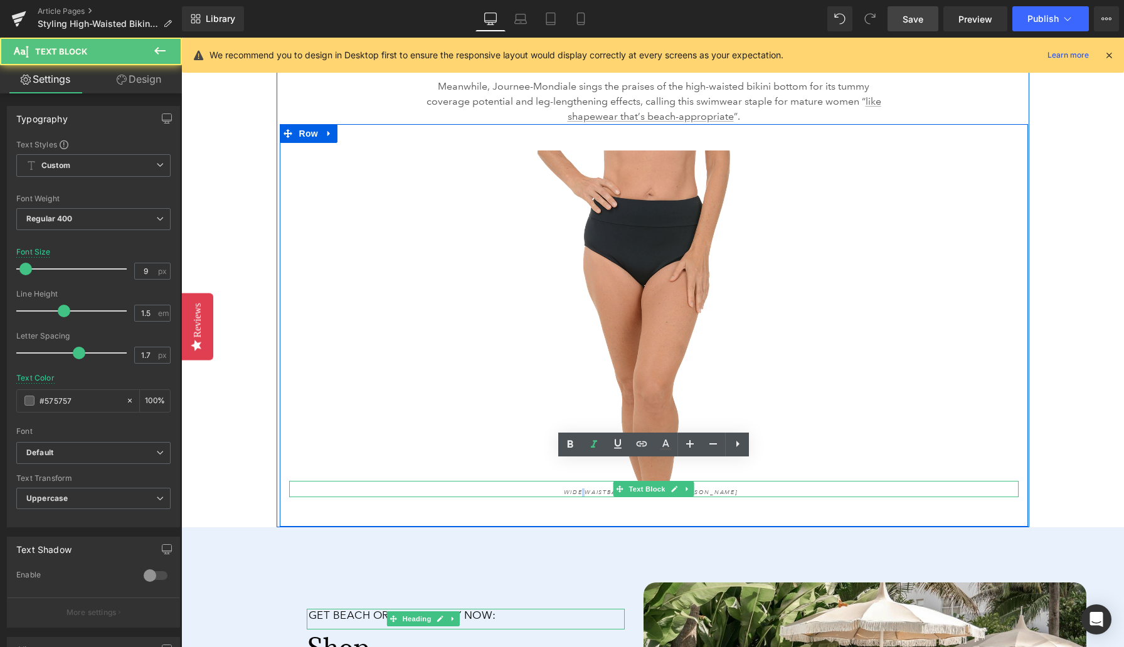
click at [596, 489] on icon "Wide Waistband Swim Brief - [PERSON_NAME]" at bounding box center [651, 493] width 174 height 8
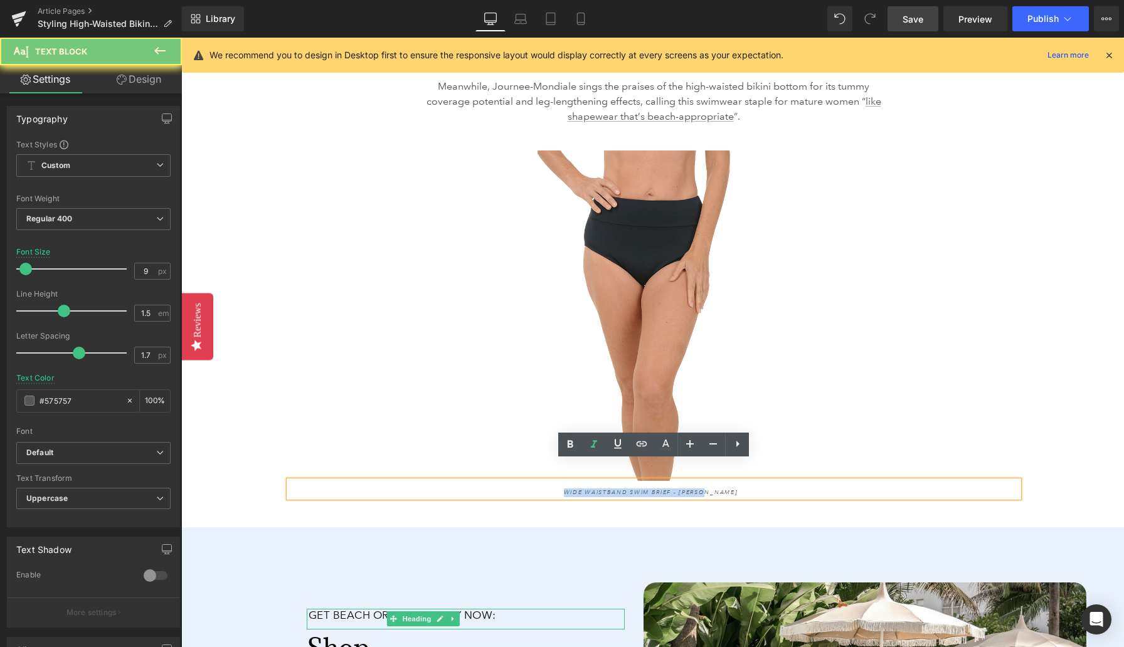
click at [596, 489] on icon "Wide Waistband Swim Brief - [PERSON_NAME]" at bounding box center [651, 493] width 174 height 8
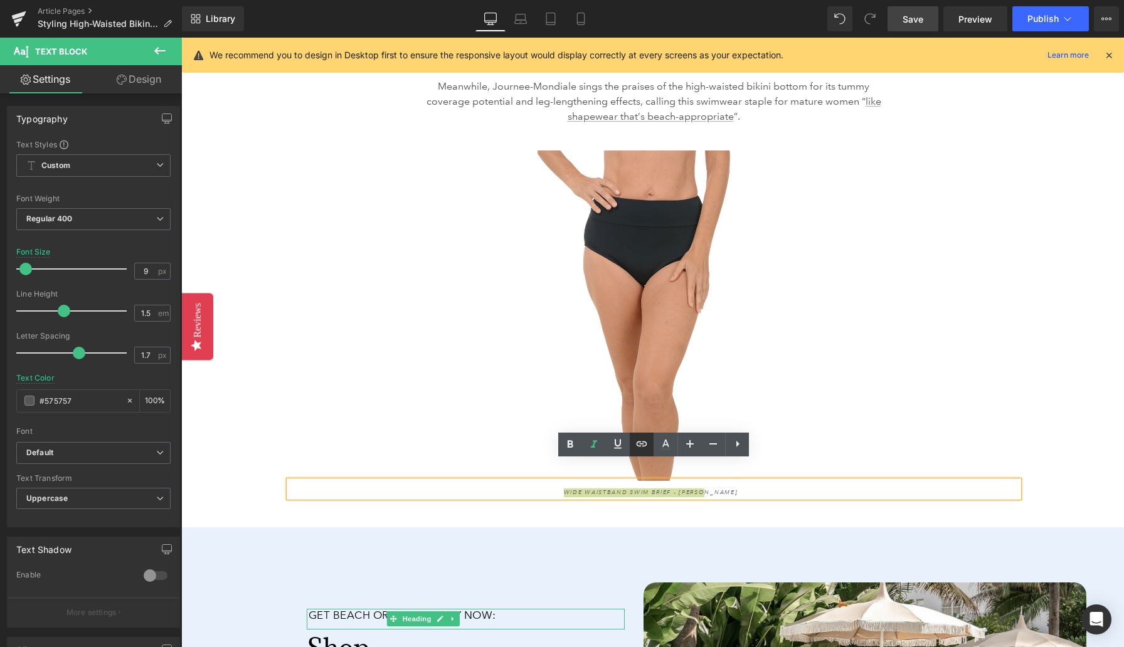
click at [635, 450] on icon at bounding box center [641, 444] width 15 height 15
click at [642, 498] on input "[URL][DOMAIN_NAME]" at bounding box center [684, 497] width 193 height 31
paste input "[URL][DOMAIN_NAME]"
type input "[URL][DOMAIN_NAME]"
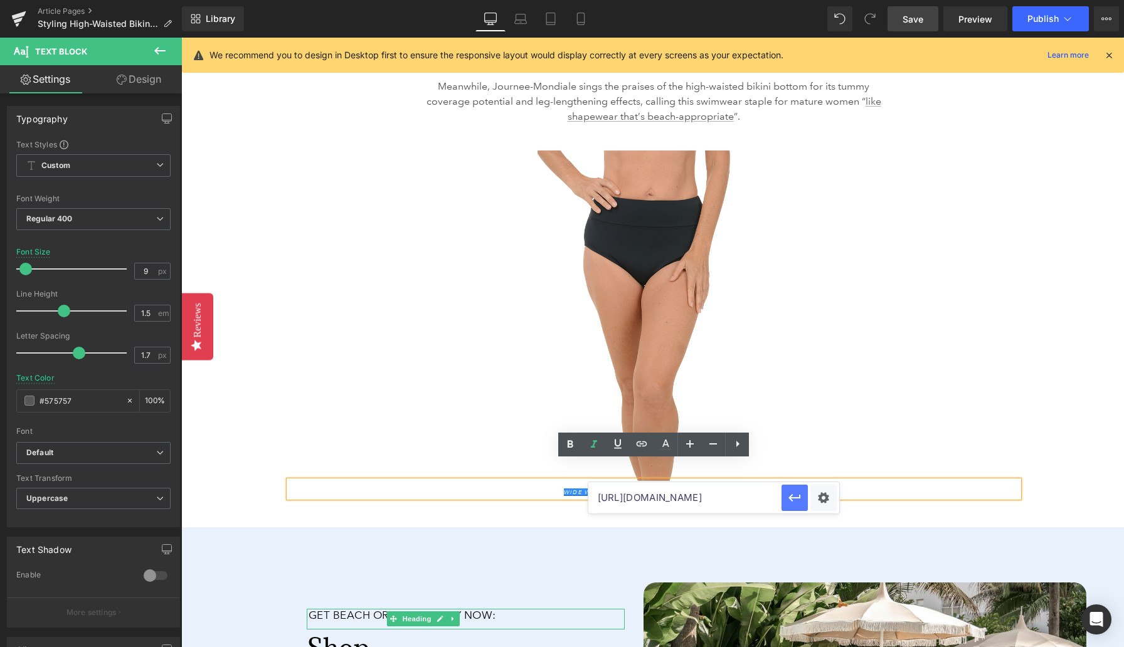
click at [788, 499] on icon "button" at bounding box center [794, 497] width 15 height 15
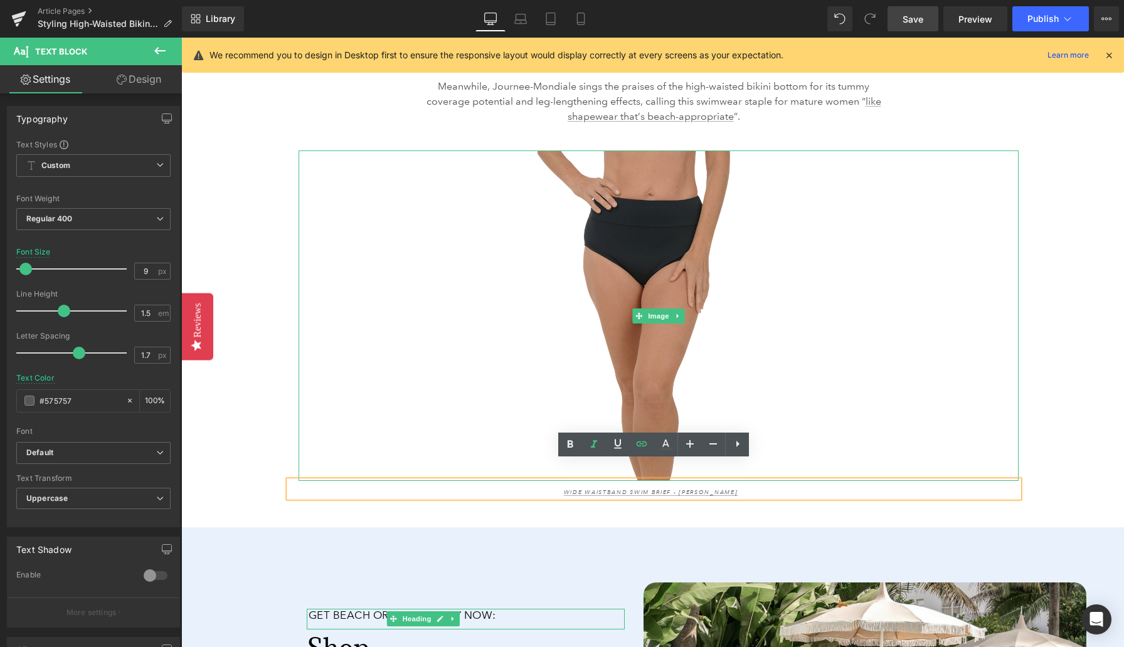
click at [646, 257] on img at bounding box center [659, 316] width 720 height 331
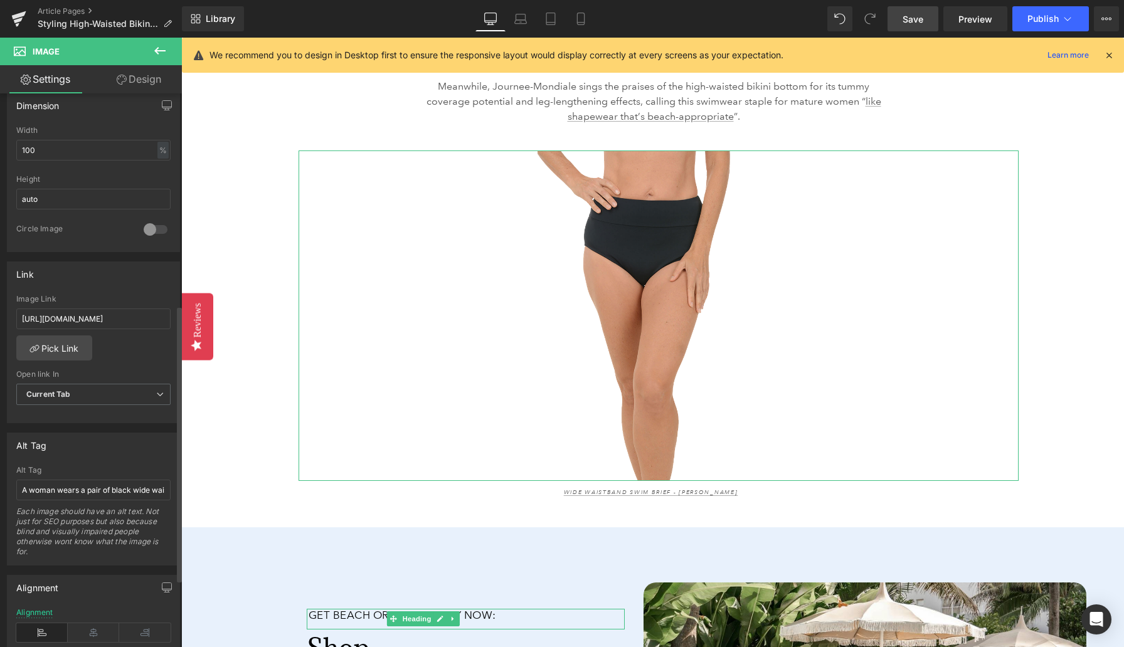
scroll to position [441, 0]
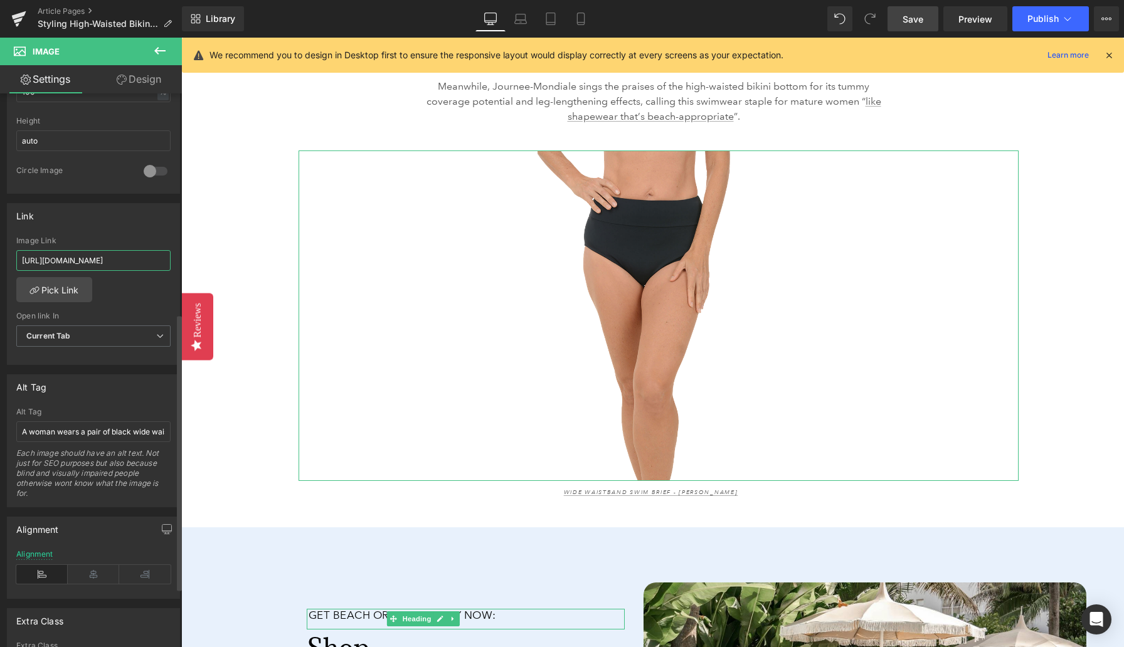
click at [65, 261] on input "[URL][DOMAIN_NAME]" at bounding box center [93, 260] width 154 height 21
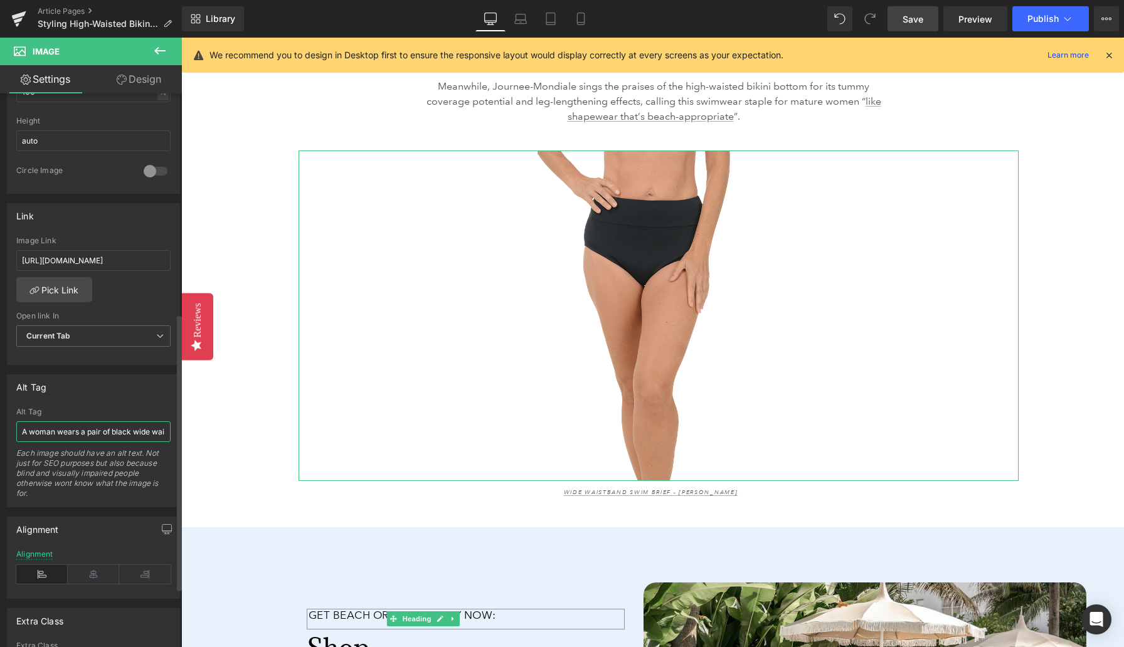
click at [132, 431] on input "A woman wears a pair of black wide waistband swim briefs." at bounding box center [93, 431] width 154 height 21
click at [909, 23] on span "Save" at bounding box center [913, 19] width 21 height 13
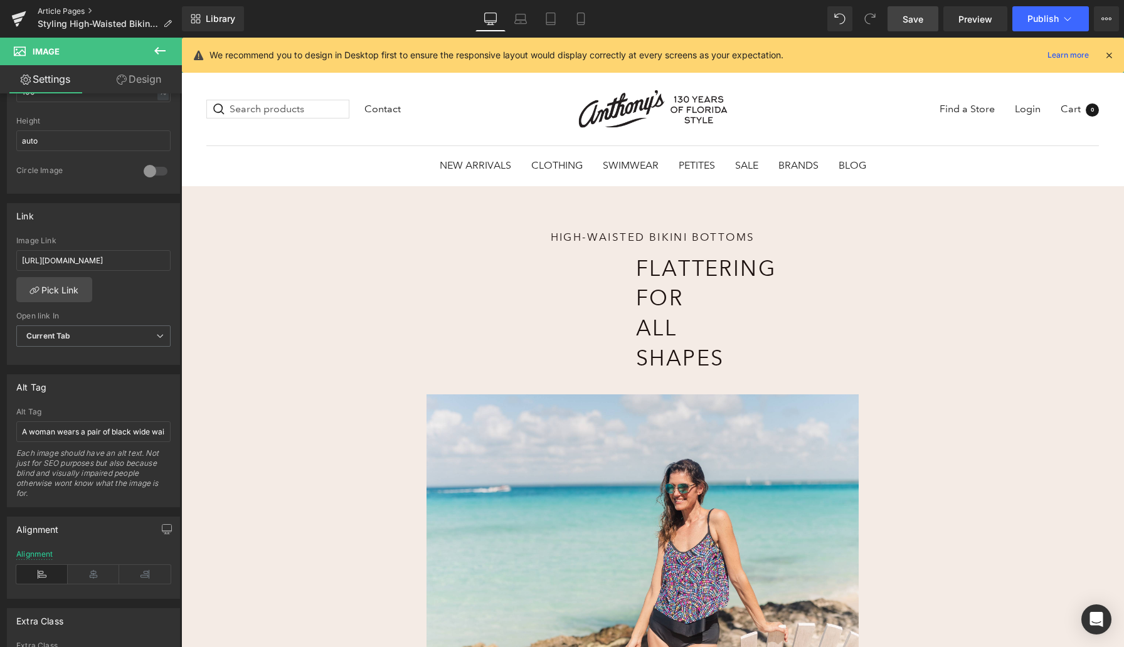
click at [60, 13] on link "Article Pages" at bounding box center [110, 11] width 144 height 10
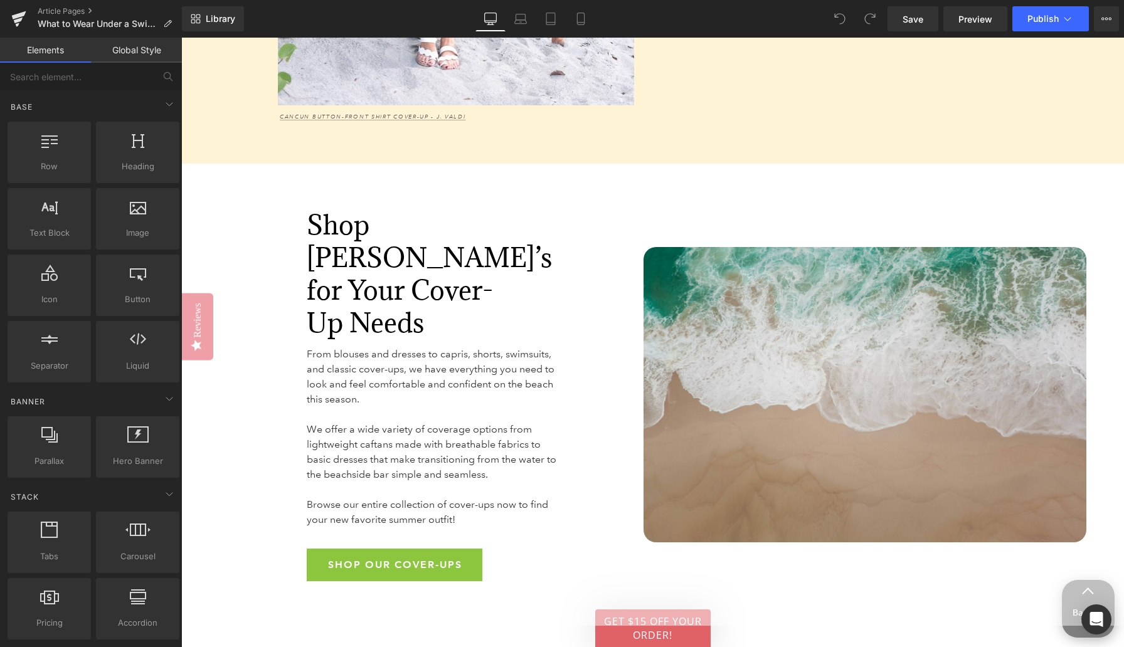
scroll to position [4297, 0]
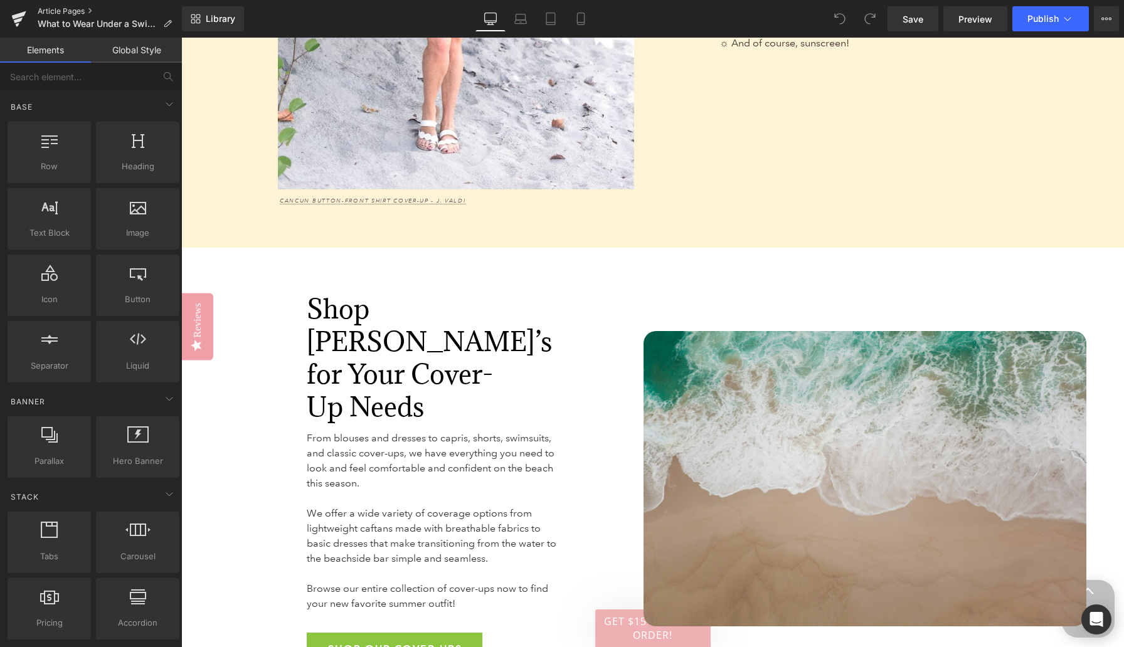
click at [68, 11] on link "Article Pages" at bounding box center [110, 11] width 144 height 10
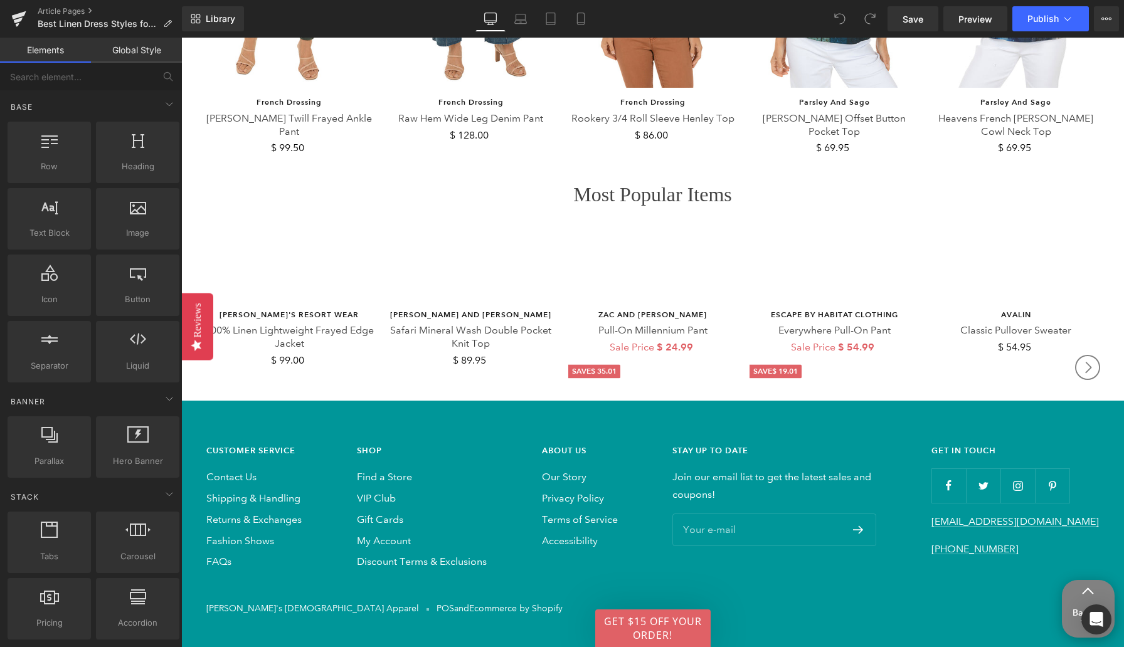
scroll to position [7709, 0]
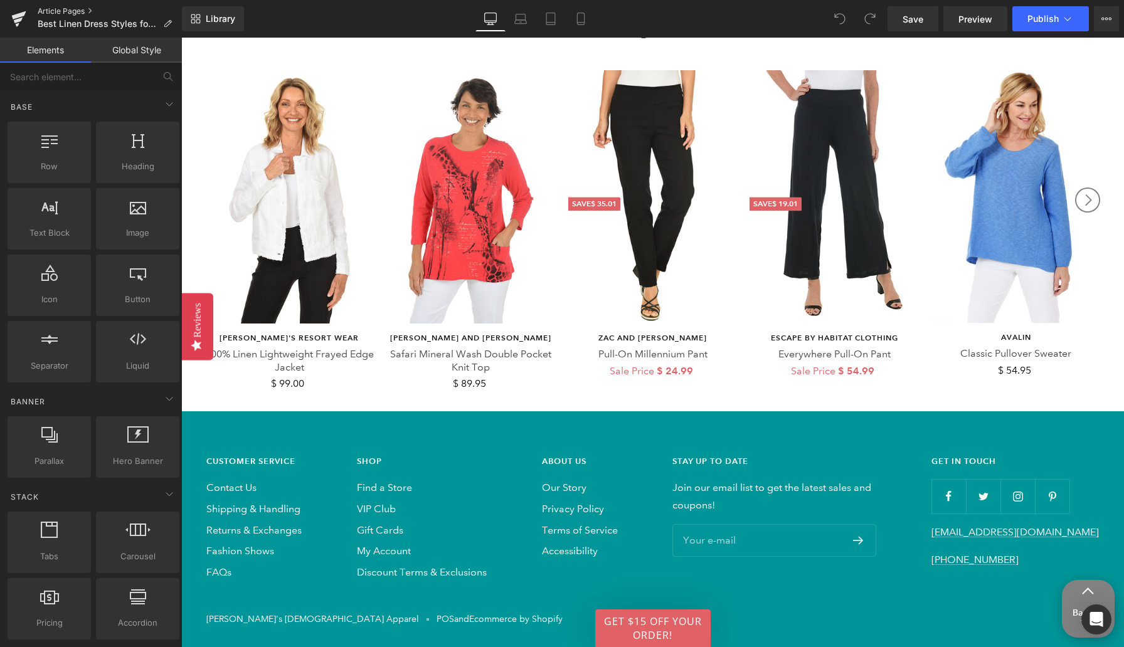
click at [78, 10] on link "Article Pages" at bounding box center [110, 11] width 144 height 10
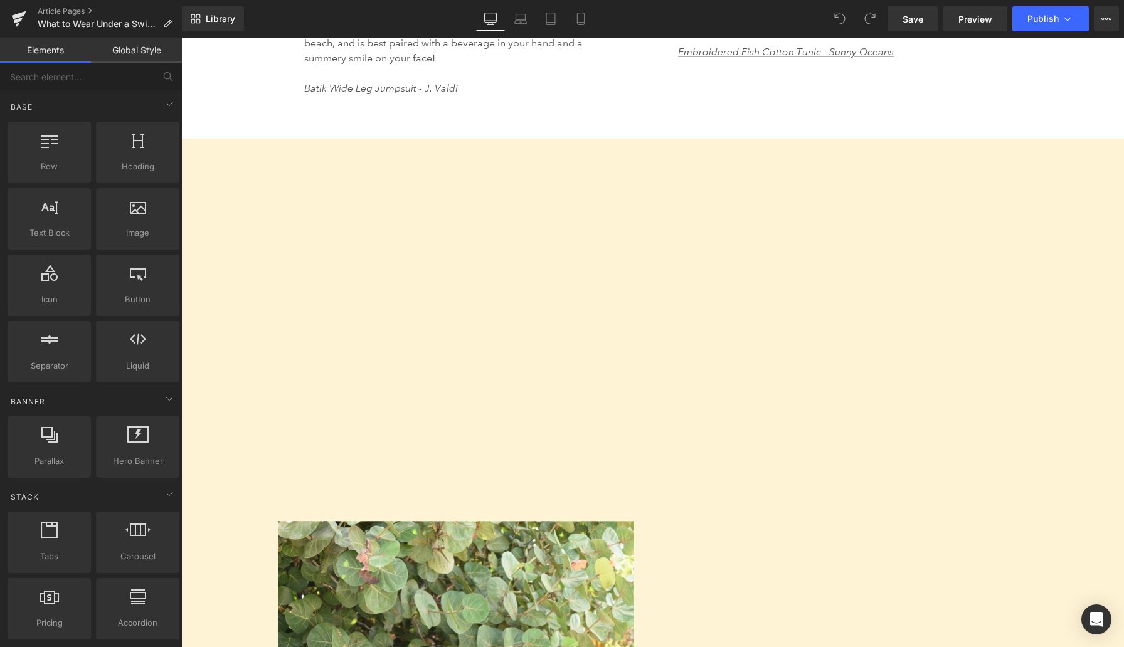
scroll to position [3722, 0]
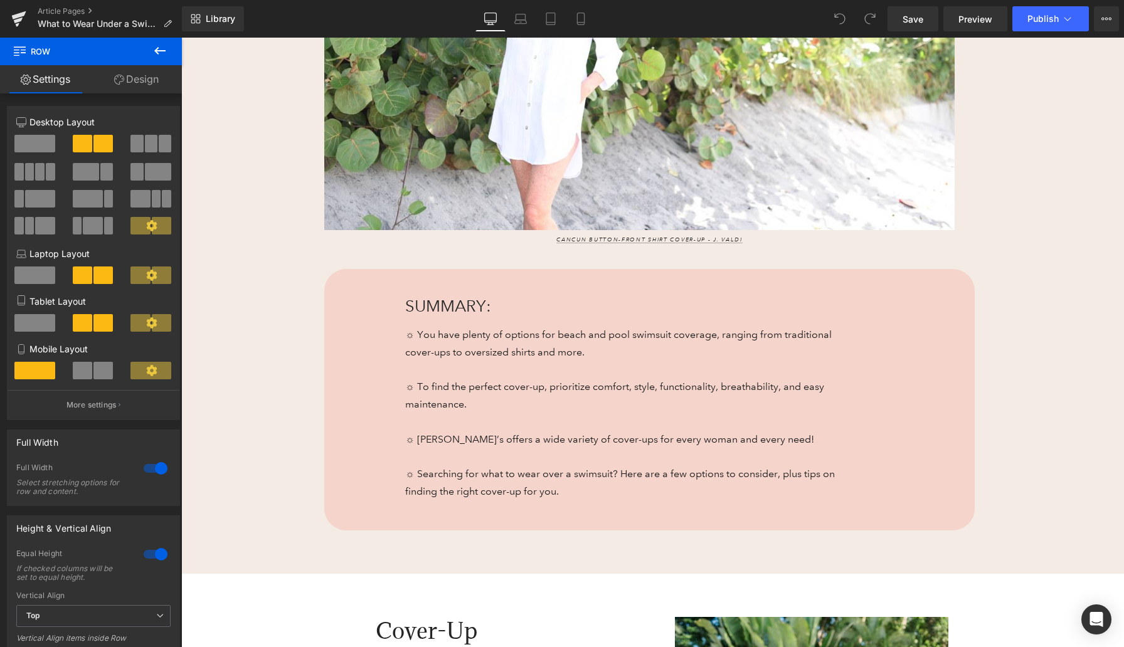
scroll to position [0, 0]
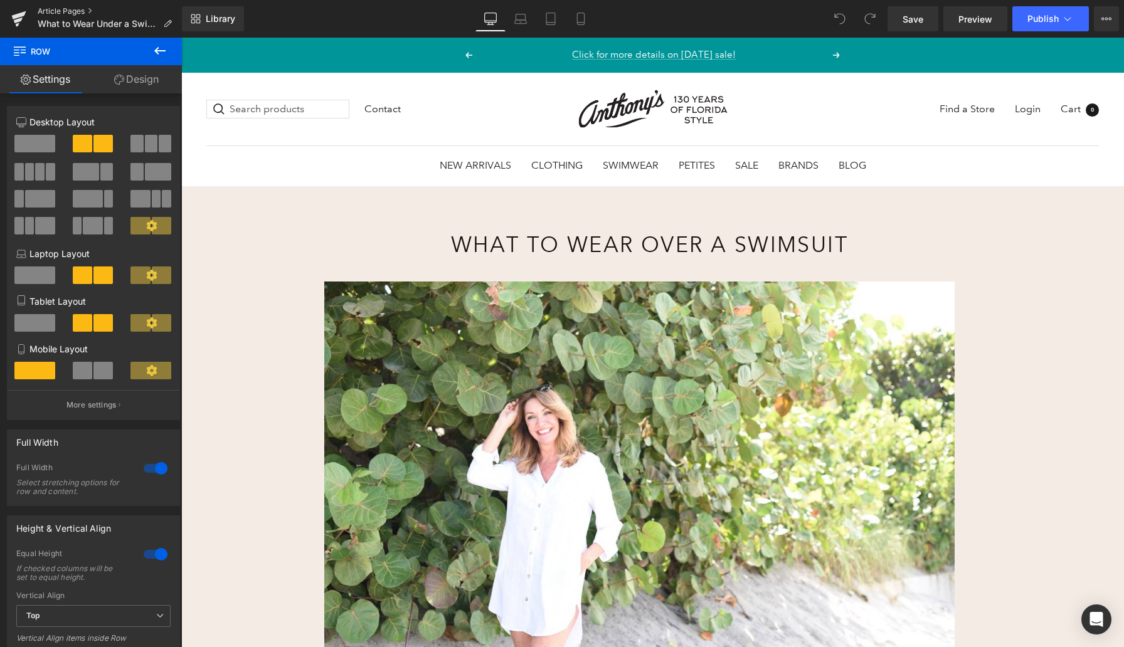
click at [70, 13] on link "Article Pages" at bounding box center [110, 11] width 144 height 10
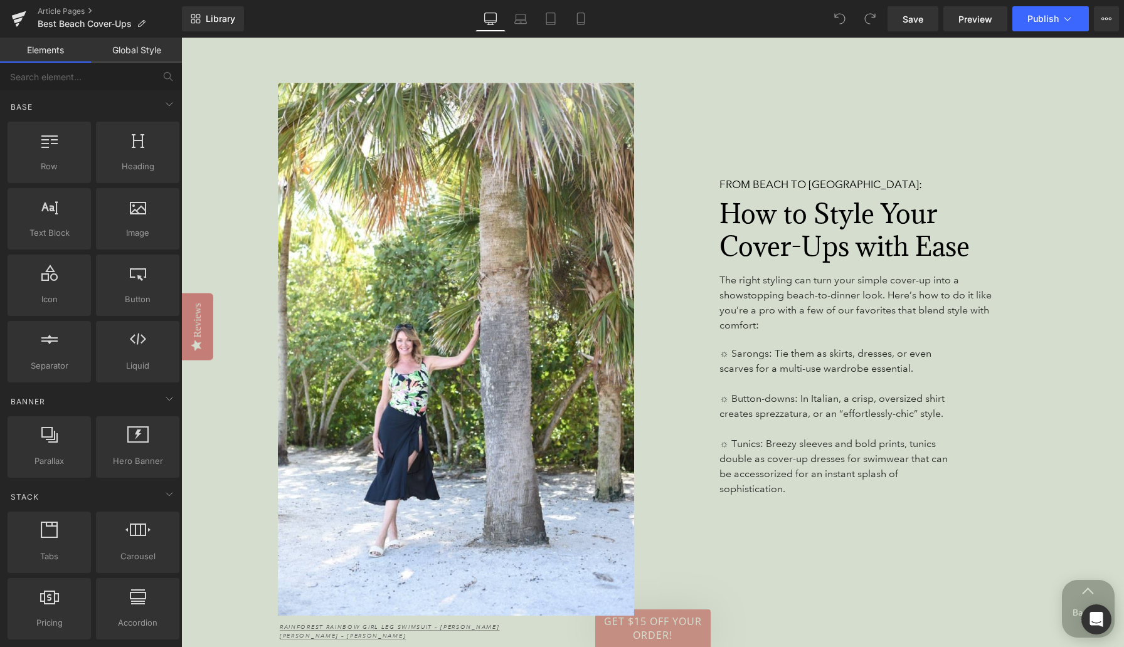
scroll to position [4366, 0]
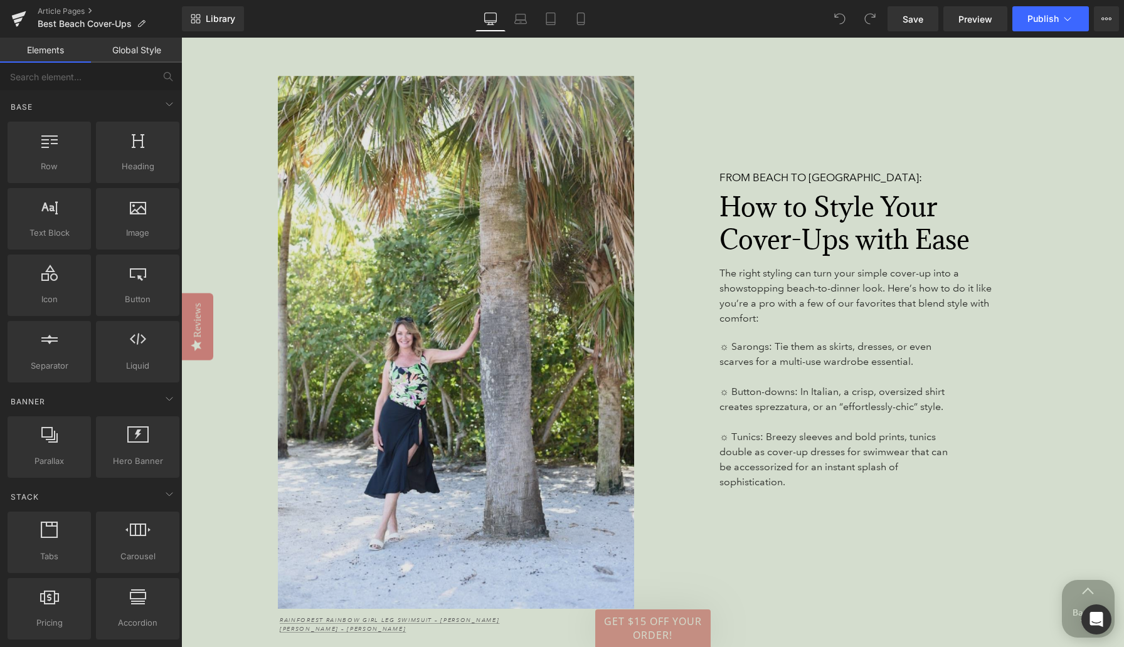
click at [233, 228] on img at bounding box center [412, 343] width 443 height 534
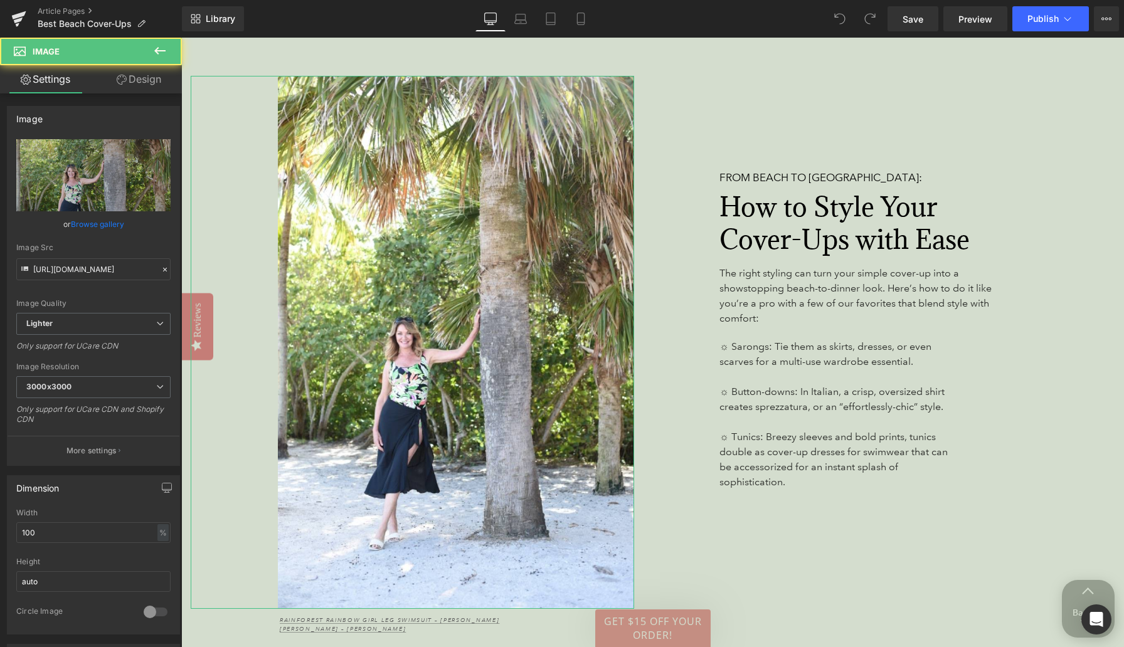
click at [147, 86] on link "Design" at bounding box center [138, 79] width 91 height 28
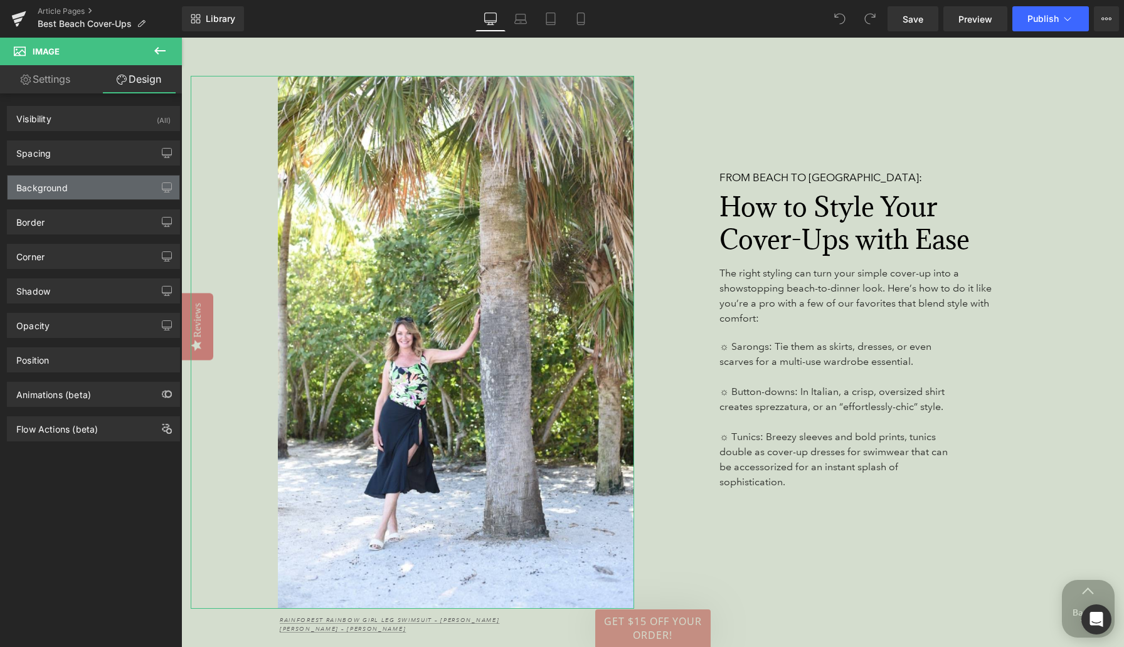
click at [94, 194] on div "Background" at bounding box center [94, 188] width 172 height 24
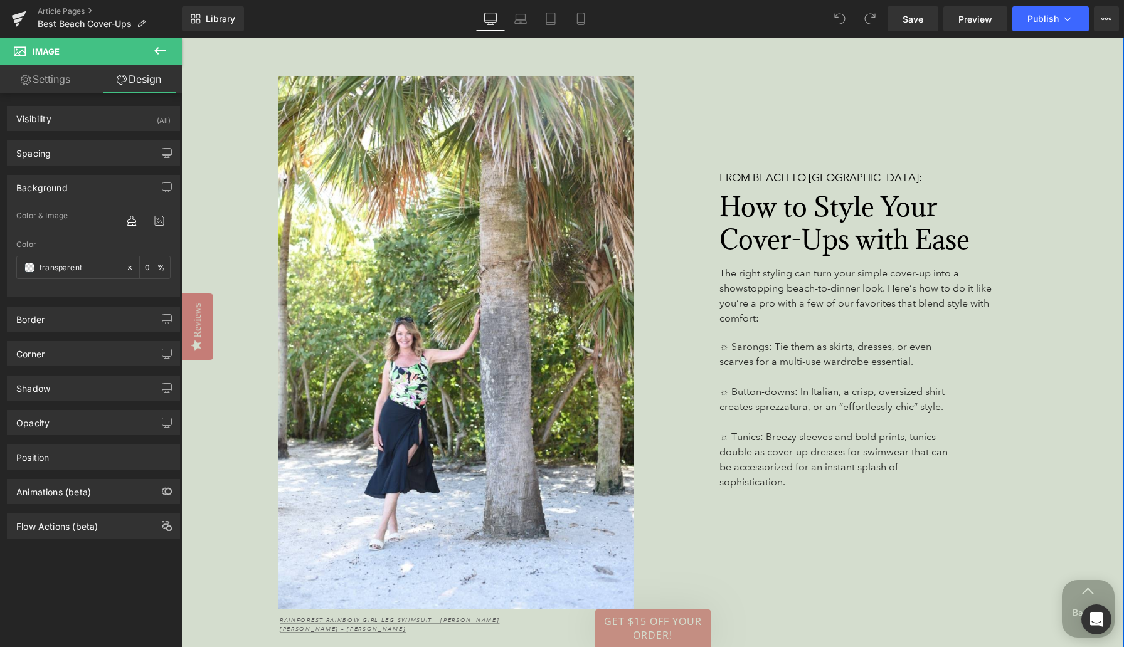
click at [785, 80] on div "From Beach to Brunch: Heading How to Style Your Cover-Ups with Ease Heading The…" at bounding box center [860, 355] width 453 height 1236
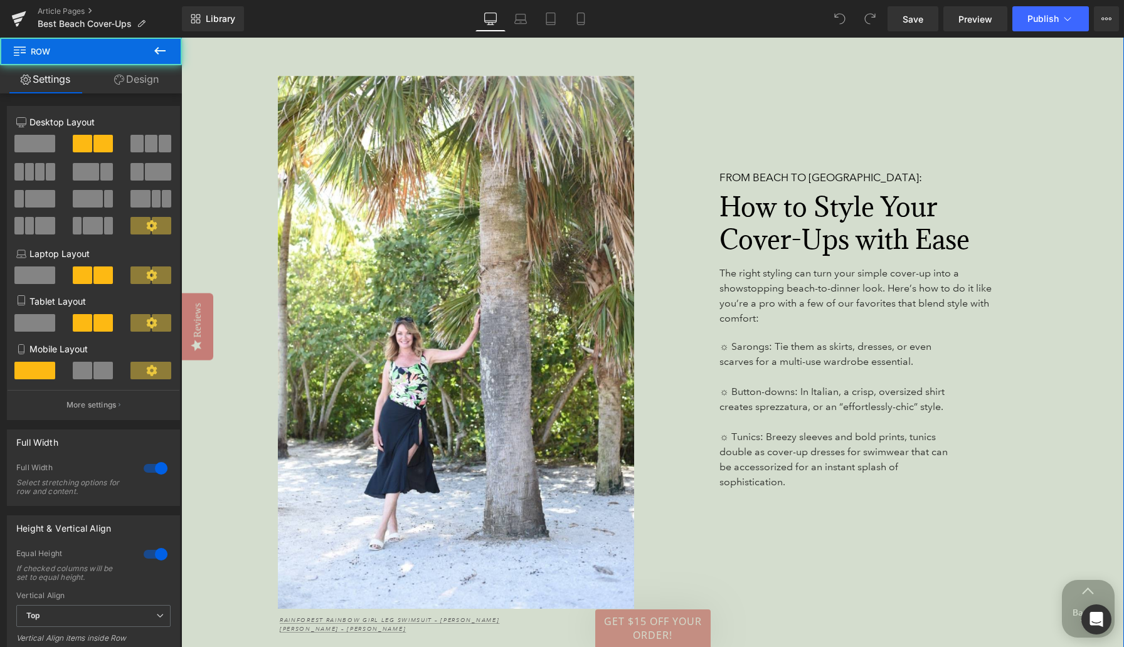
click at [142, 90] on link "Design" at bounding box center [136, 79] width 91 height 28
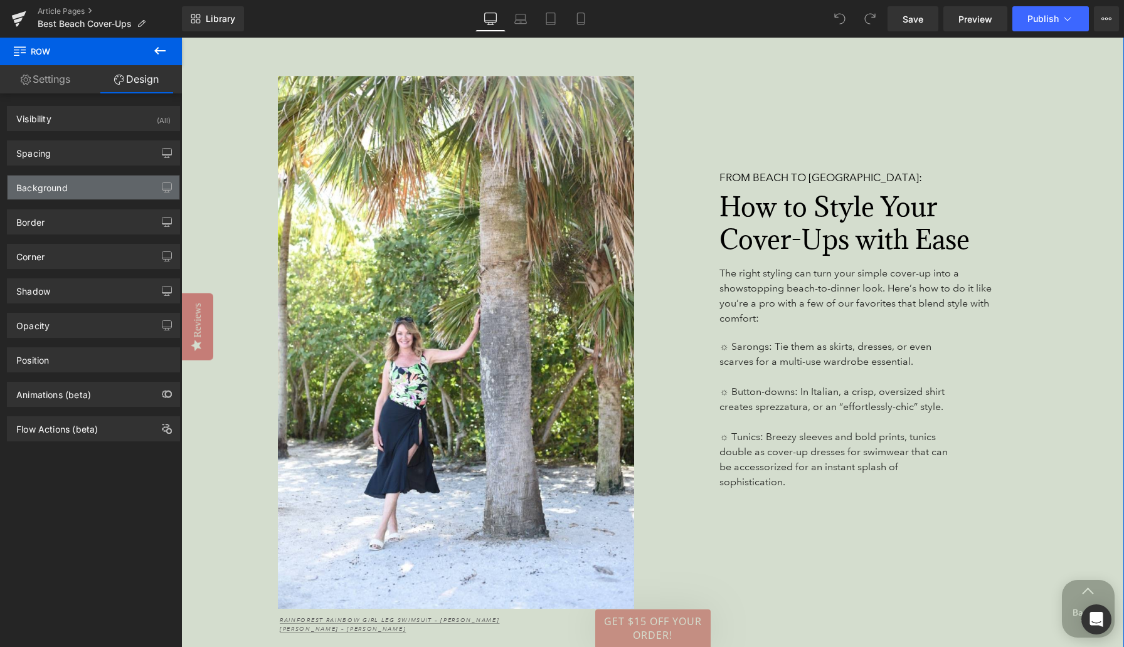
type input "#aabc9d"
type input "50"
click at [87, 195] on div "Background" at bounding box center [94, 188] width 172 height 24
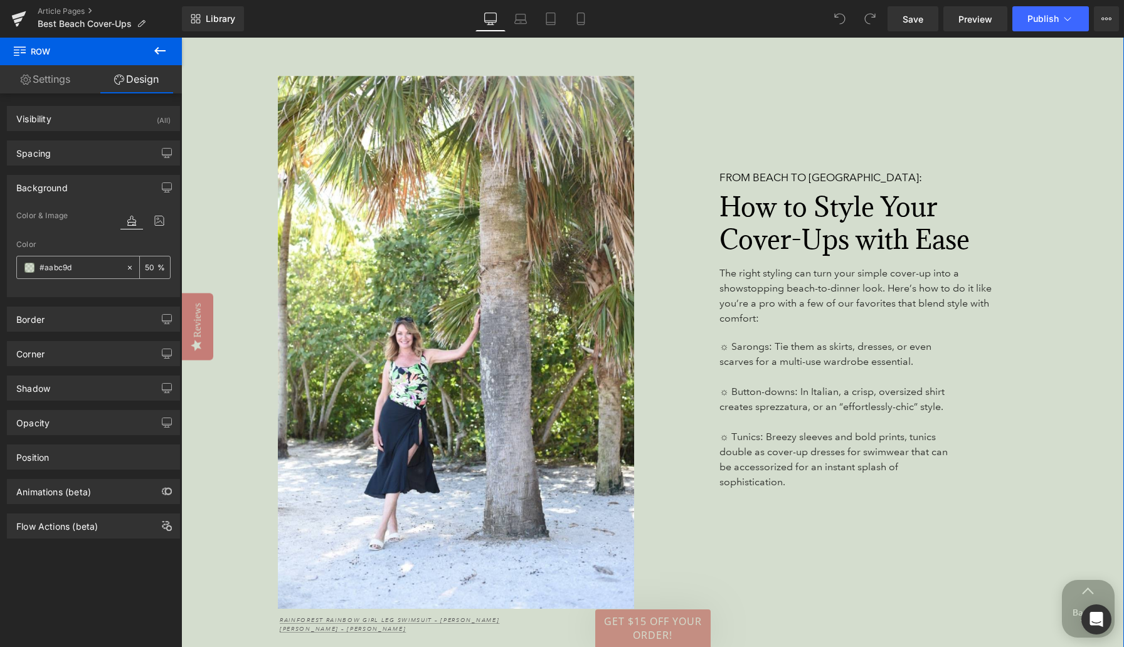
click at [62, 265] on input "#aabc9d" at bounding box center [80, 268] width 80 height 14
